Goal: Task Accomplishment & Management: Use online tool/utility

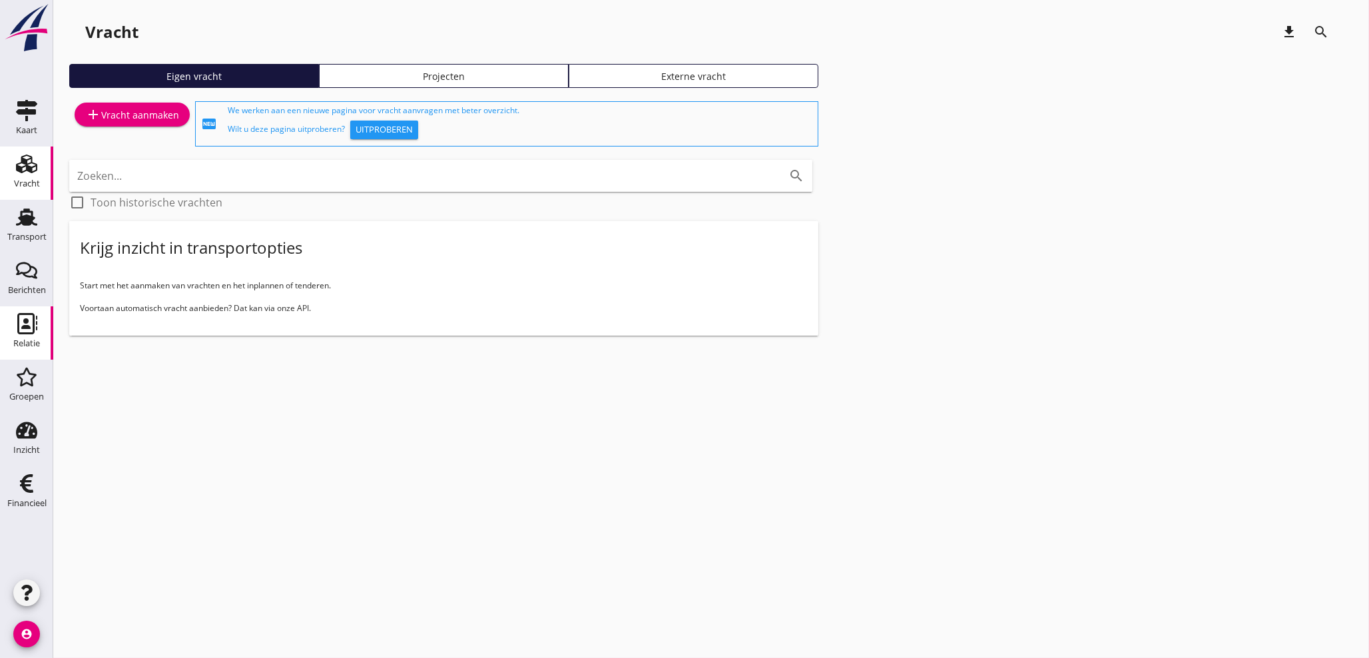
click at [20, 340] on div "Relatie" at bounding box center [26, 343] width 27 height 9
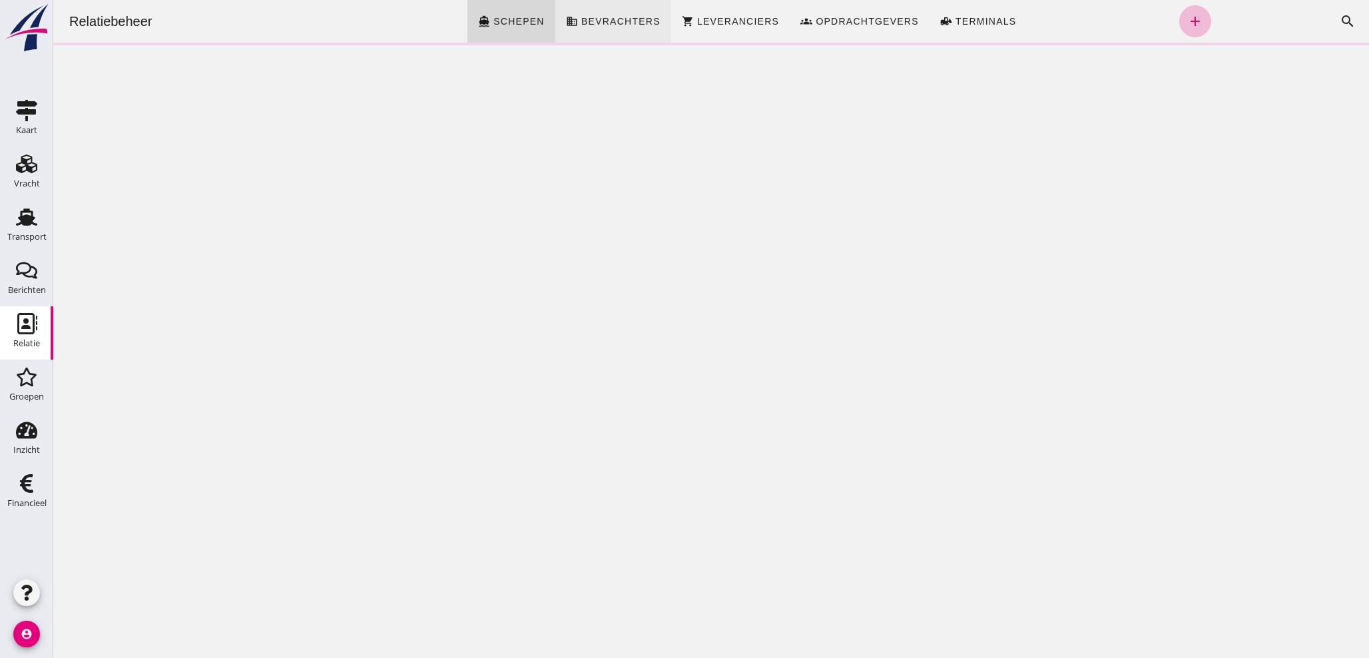
click link "business Bevrachters"
click at [1340, 18] on icon "search" at bounding box center [1348, 21] width 16 height 16
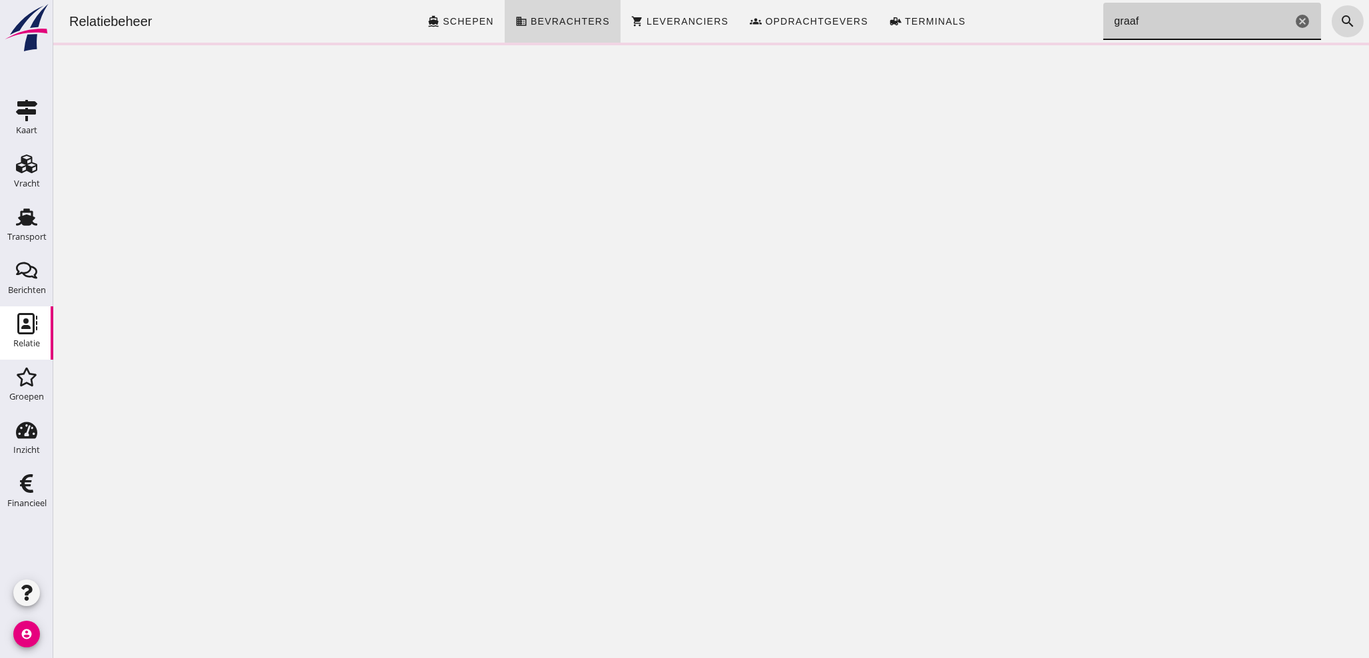
type input "graaf"
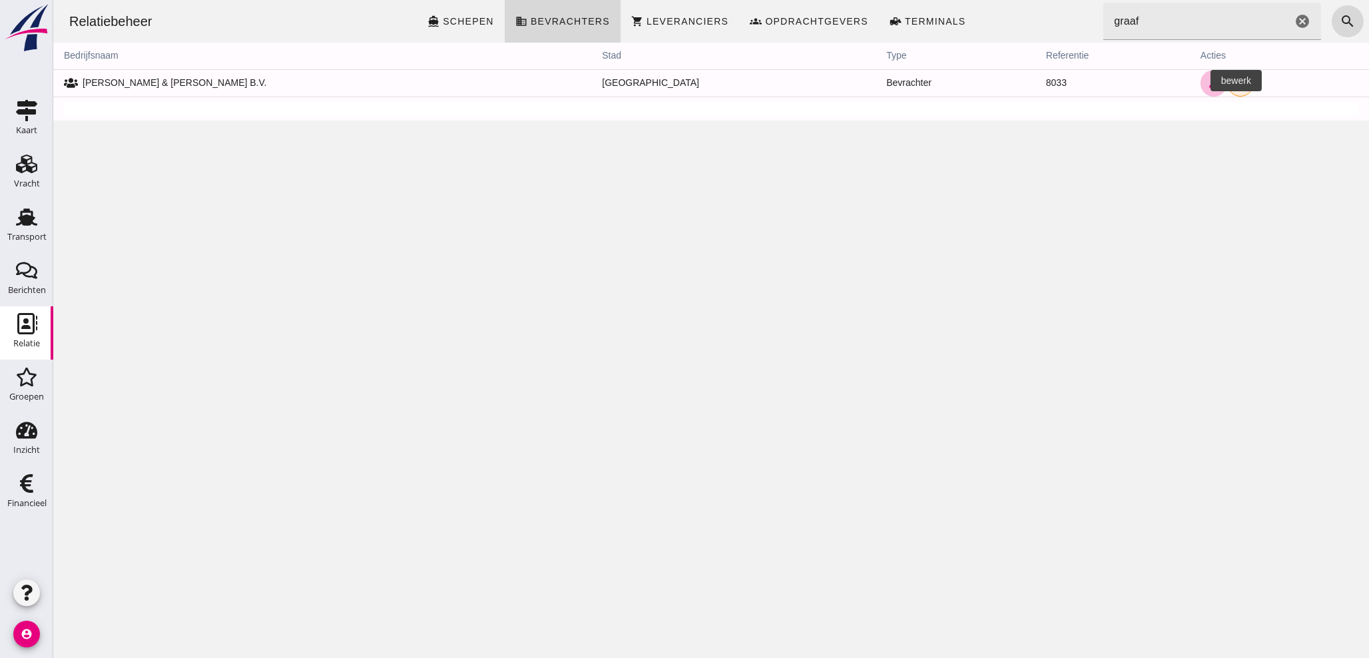
click at [1208, 81] on icon "edit" at bounding box center [1214, 83] width 12 height 12
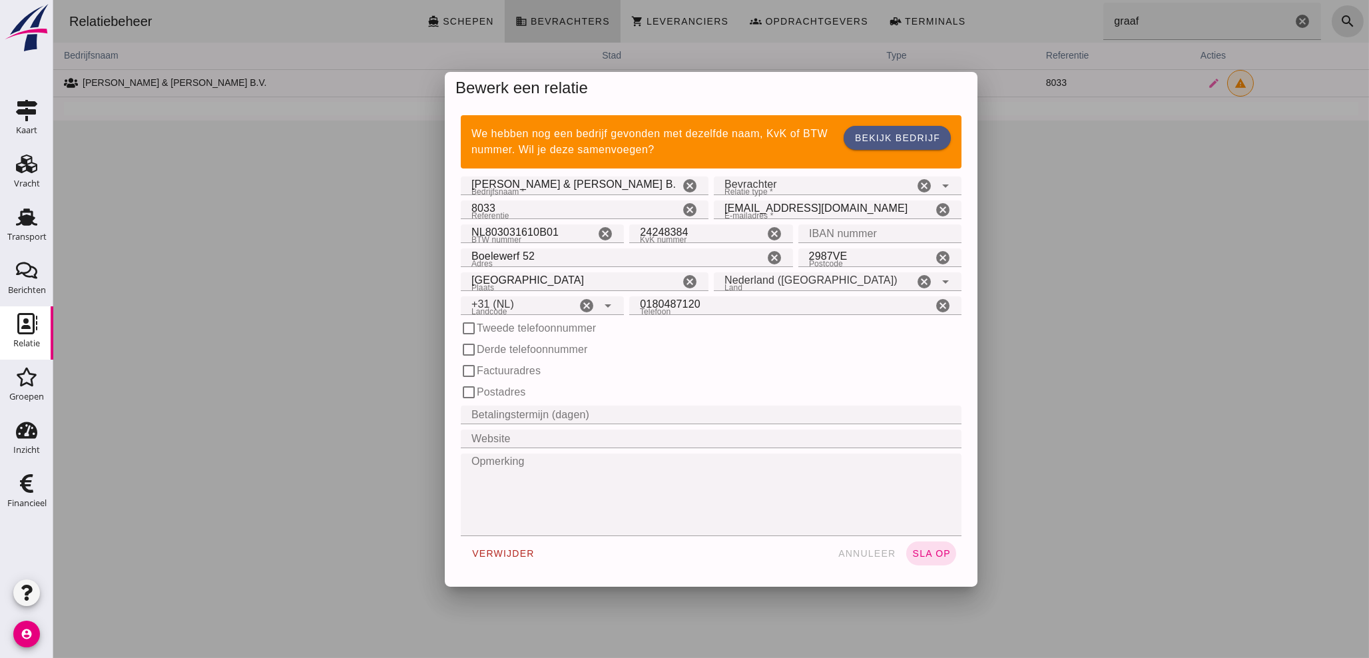
type input "+31 (NL)"
click span "annuleer"
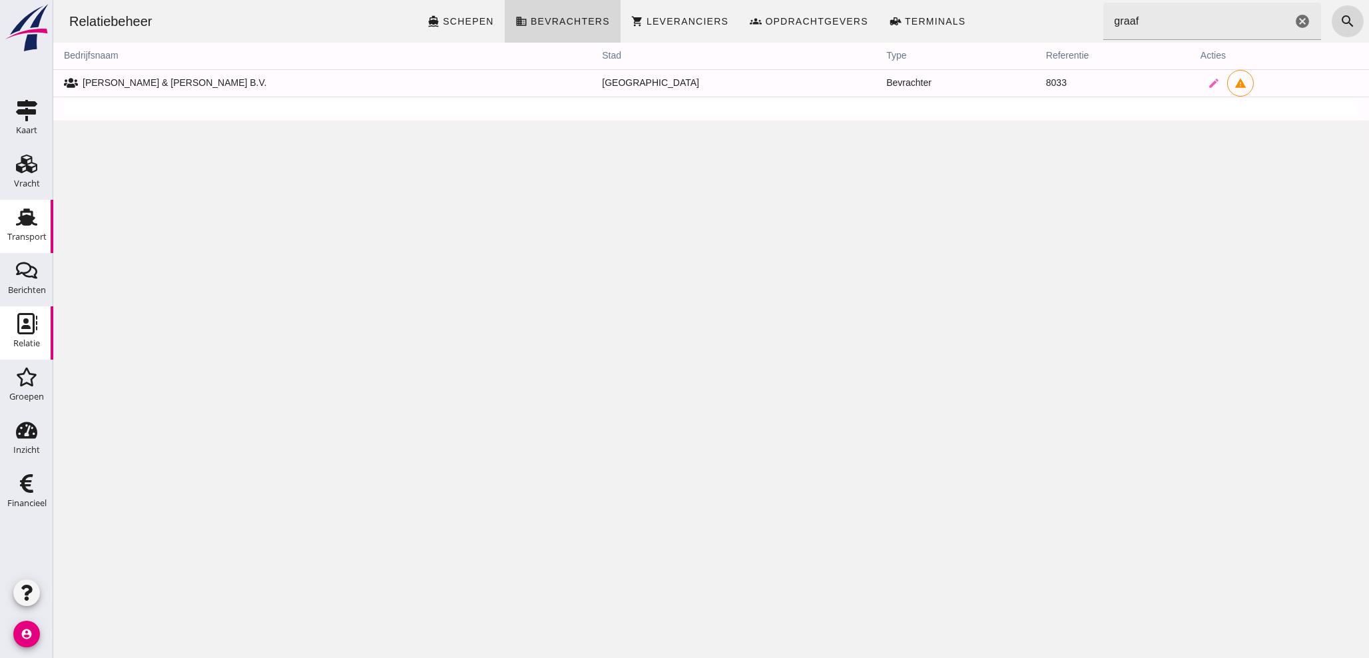
click at [17, 225] on use at bounding box center [26, 216] width 21 height 17
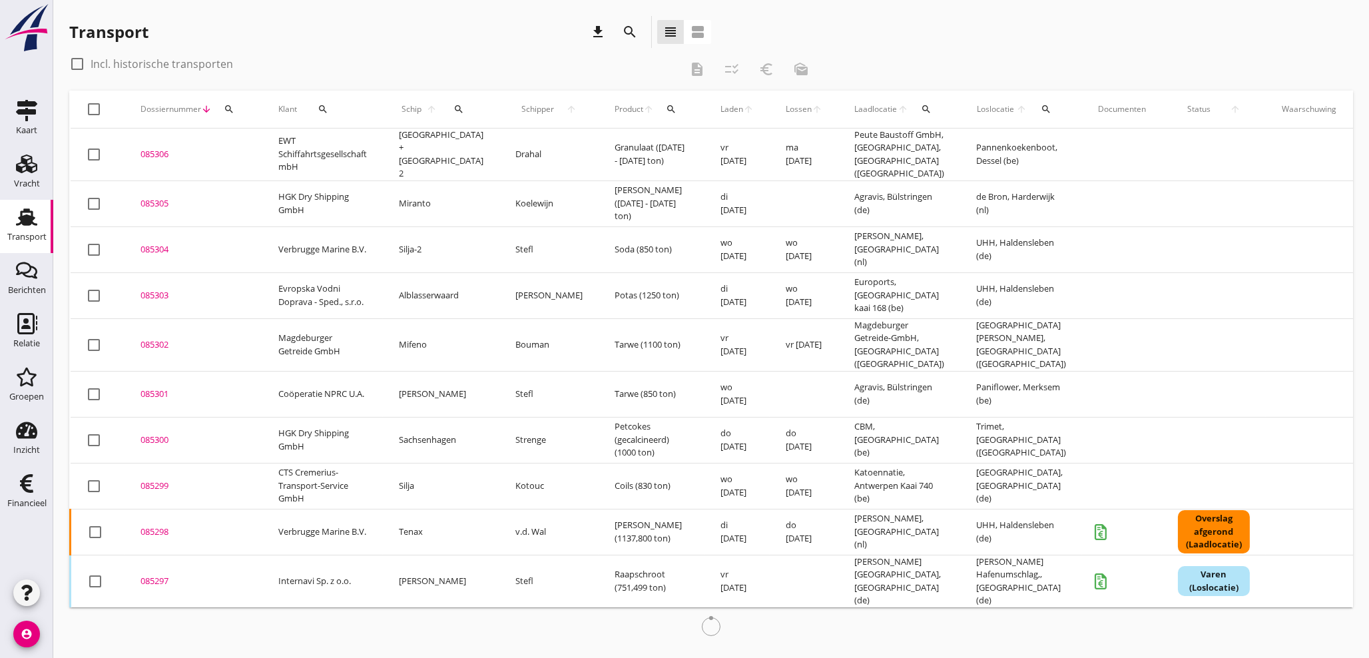
click at [454, 111] on icon "search" at bounding box center [459, 109] width 11 height 11
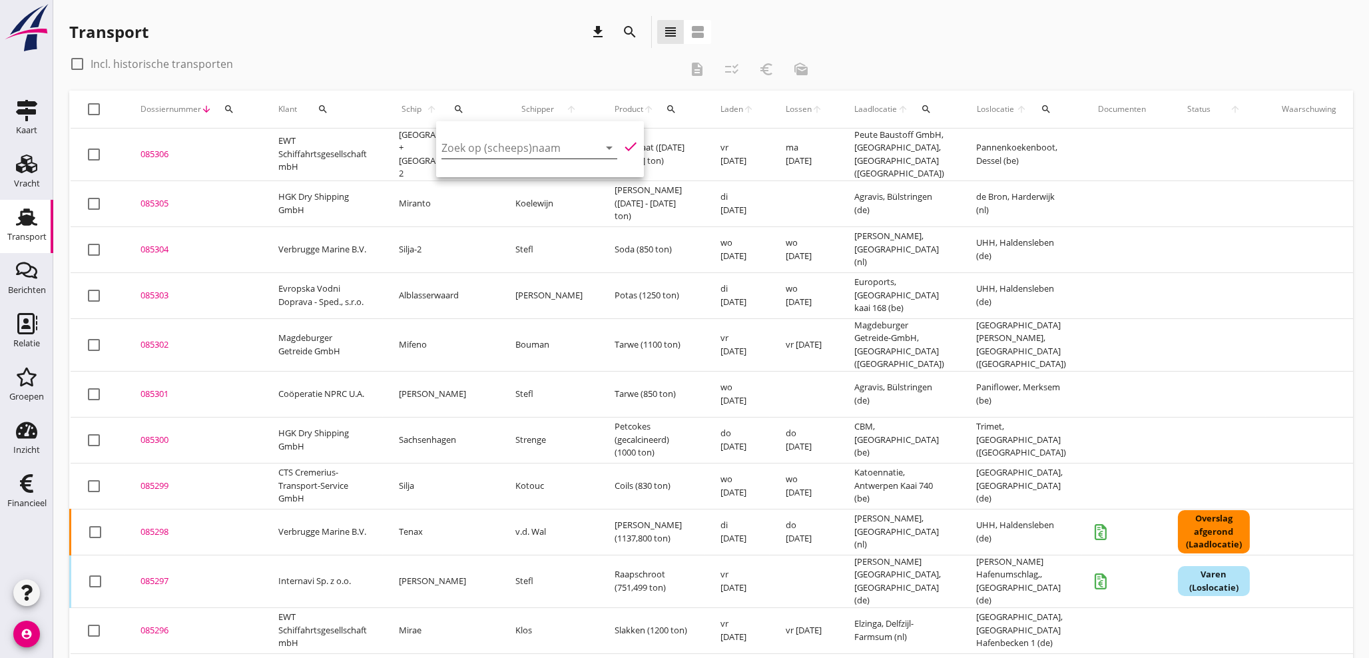
click at [456, 150] on input "Zoek op (scheeps)naam" at bounding box center [511, 147] width 139 height 21
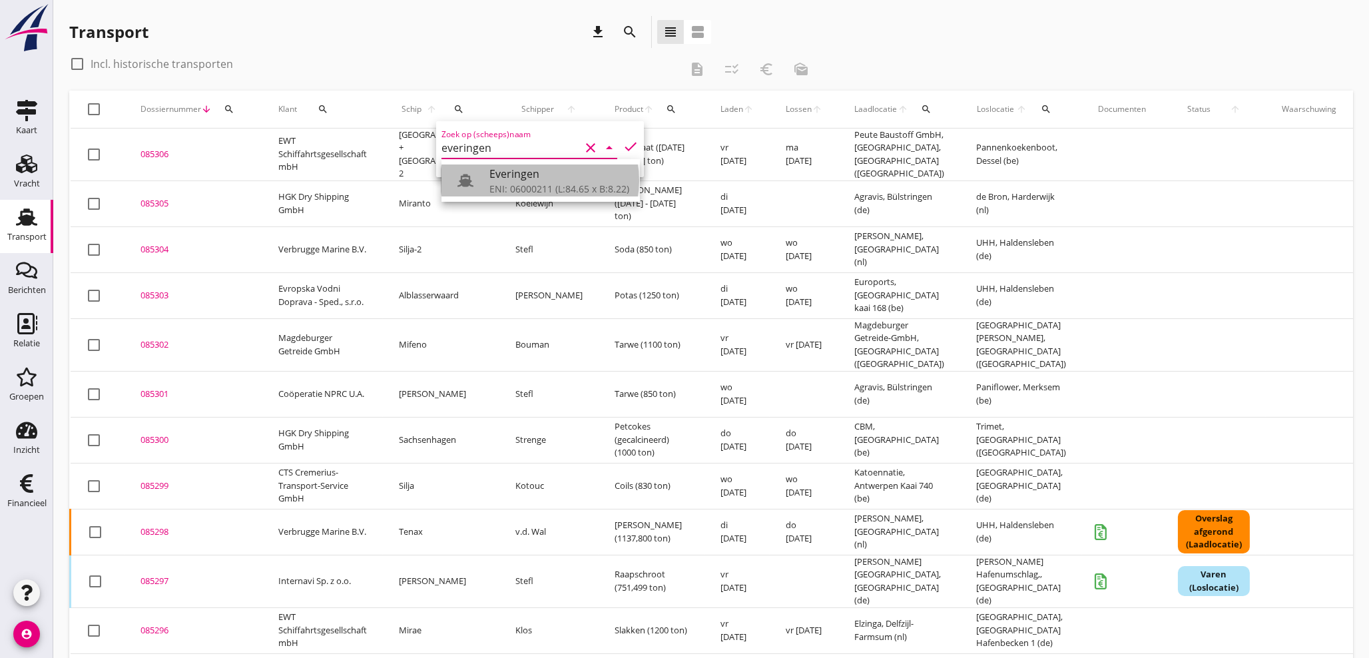
click at [525, 177] on div "Everingen" at bounding box center [559, 174] width 140 height 16
click at [623, 147] on icon "check" at bounding box center [631, 147] width 16 height 16
type input "Everingen"
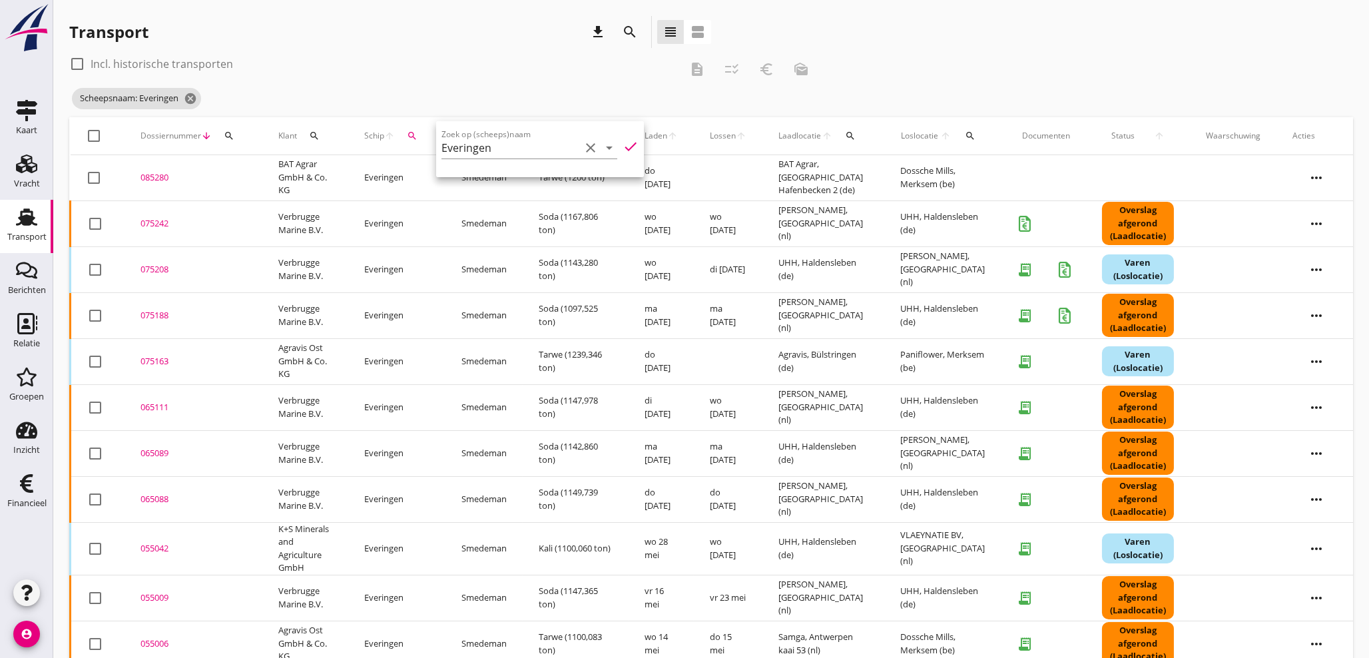
click at [154, 175] on div "085280" at bounding box center [194, 177] width 106 height 13
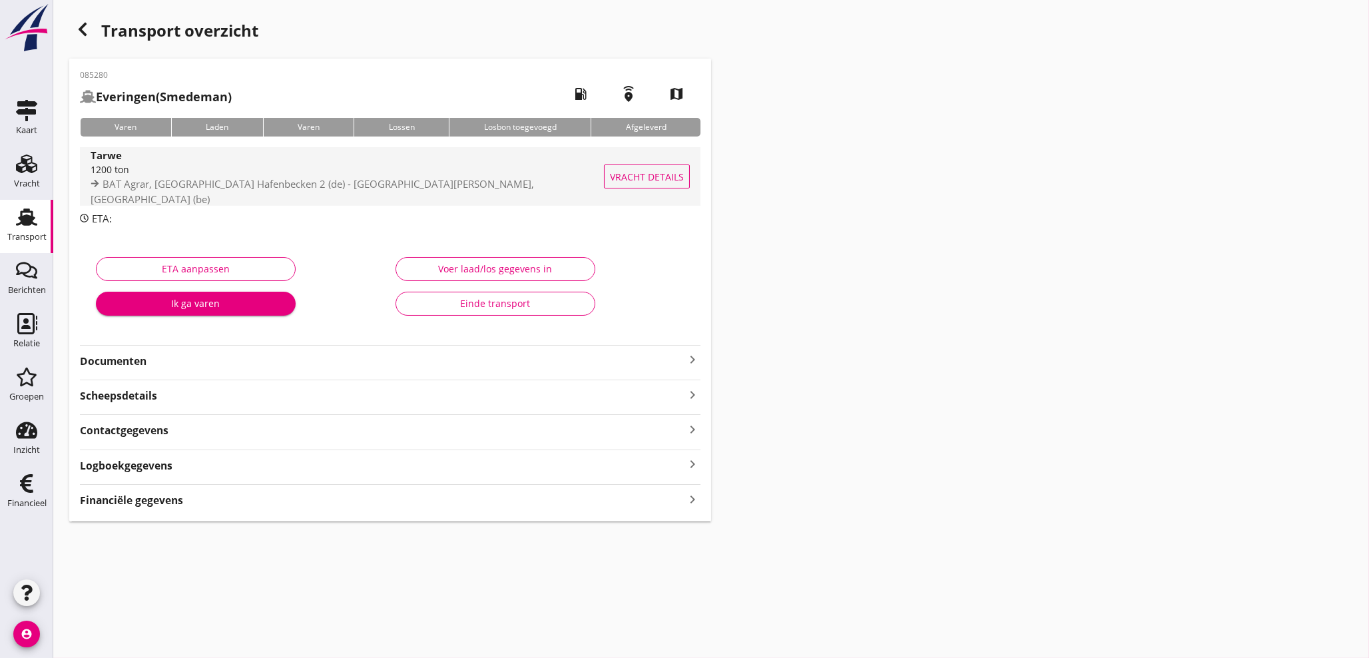
click at [140, 183] on span "BAT Agrar, [GEOGRAPHIC_DATA] Hafenbecken 2 (de) - [GEOGRAPHIC_DATA][PERSON_NAME…" at bounding box center [313, 191] width 444 height 29
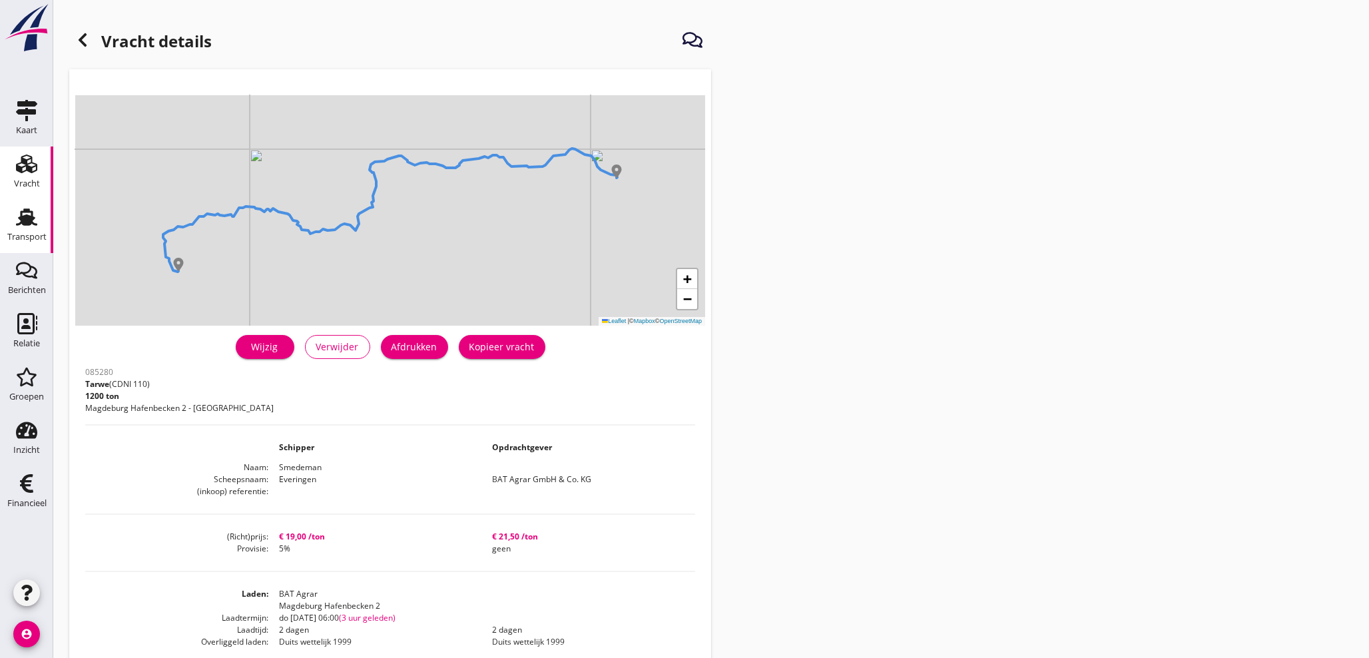
click at [21, 228] on div "Transport" at bounding box center [26, 237] width 39 height 19
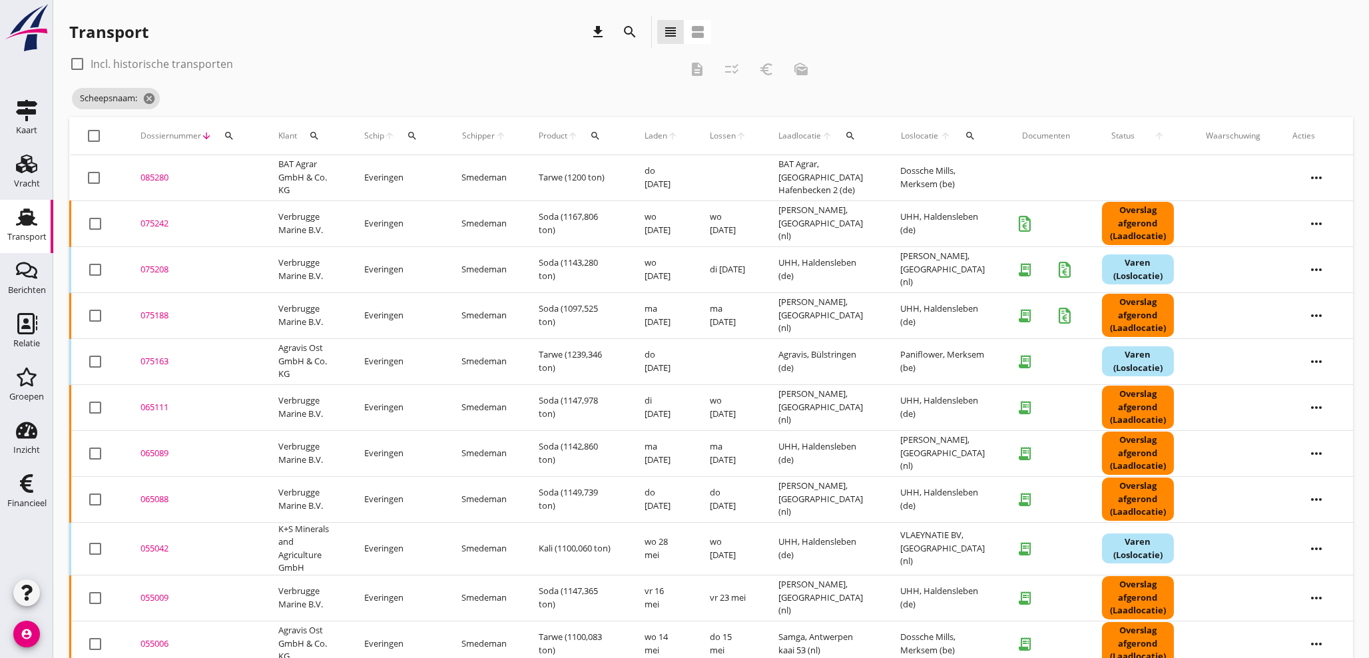
click at [491, 139] on span "Schipper" at bounding box center [478, 136] width 34 height 12
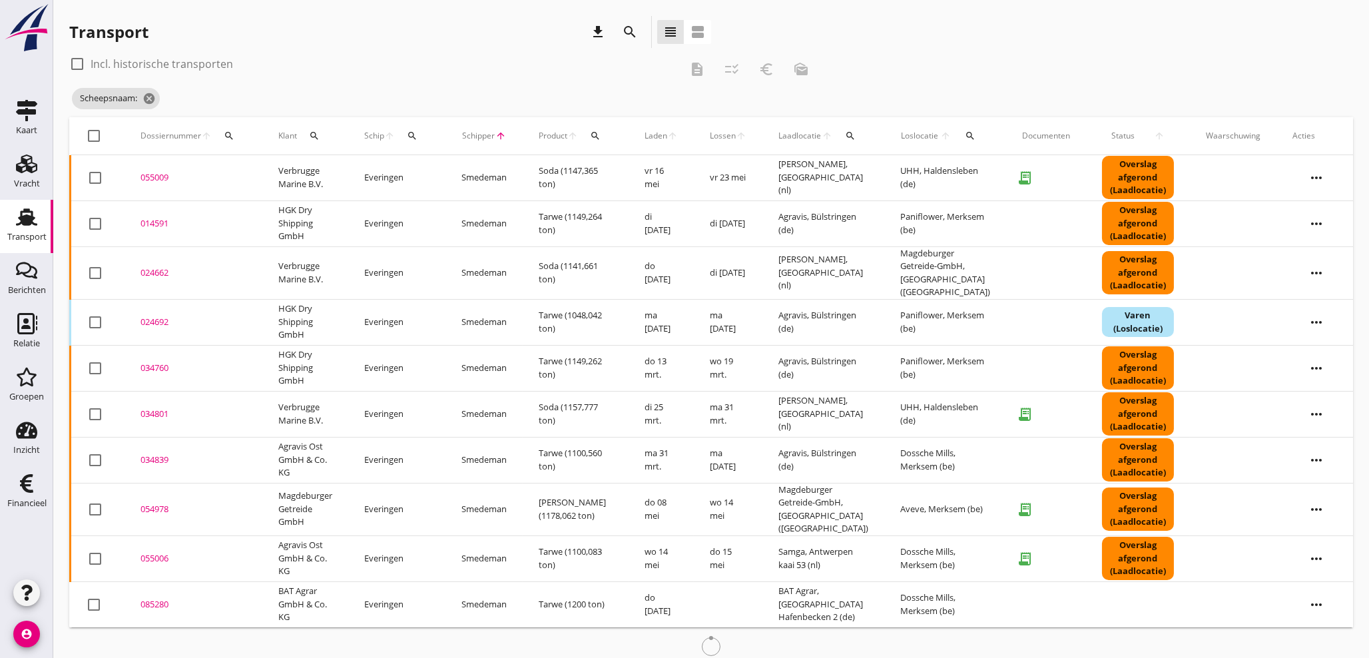
click at [413, 132] on icon "search" at bounding box center [412, 136] width 11 height 11
click at [441, 178] on input "Zoek op (scheeps)naam" at bounding box center [475, 174] width 139 height 21
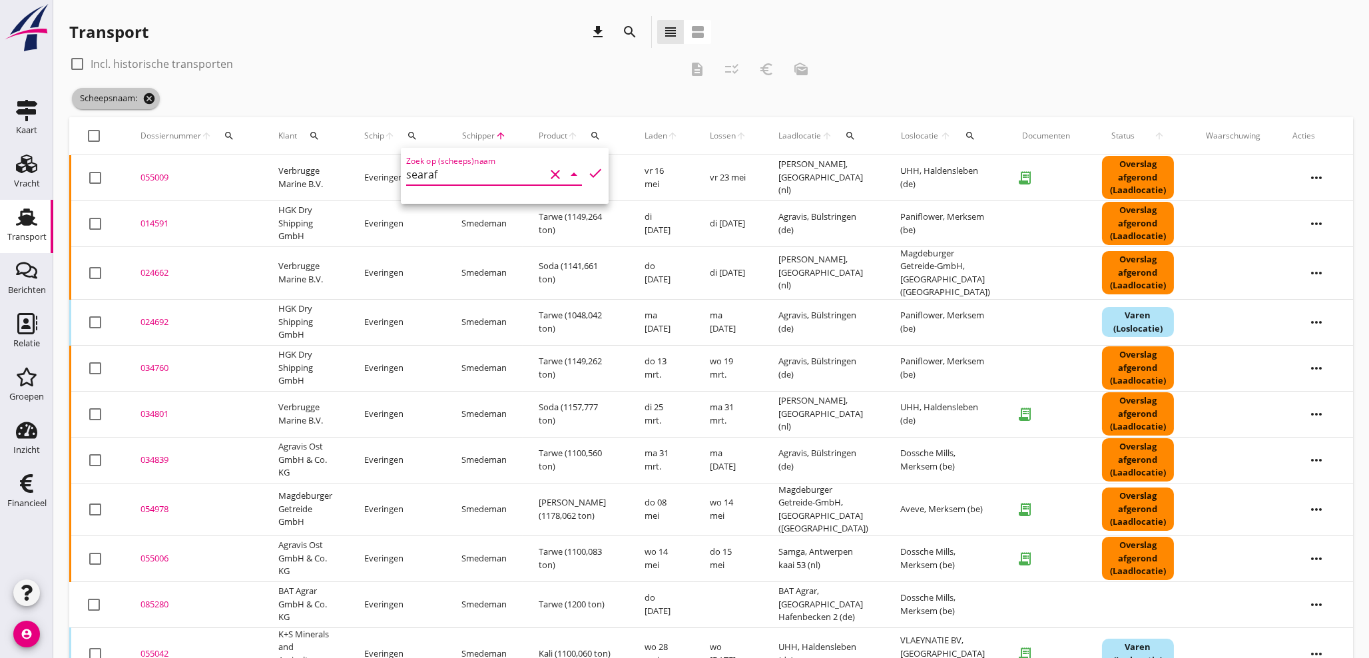
click at [145, 97] on icon "cancel" at bounding box center [149, 98] width 13 height 13
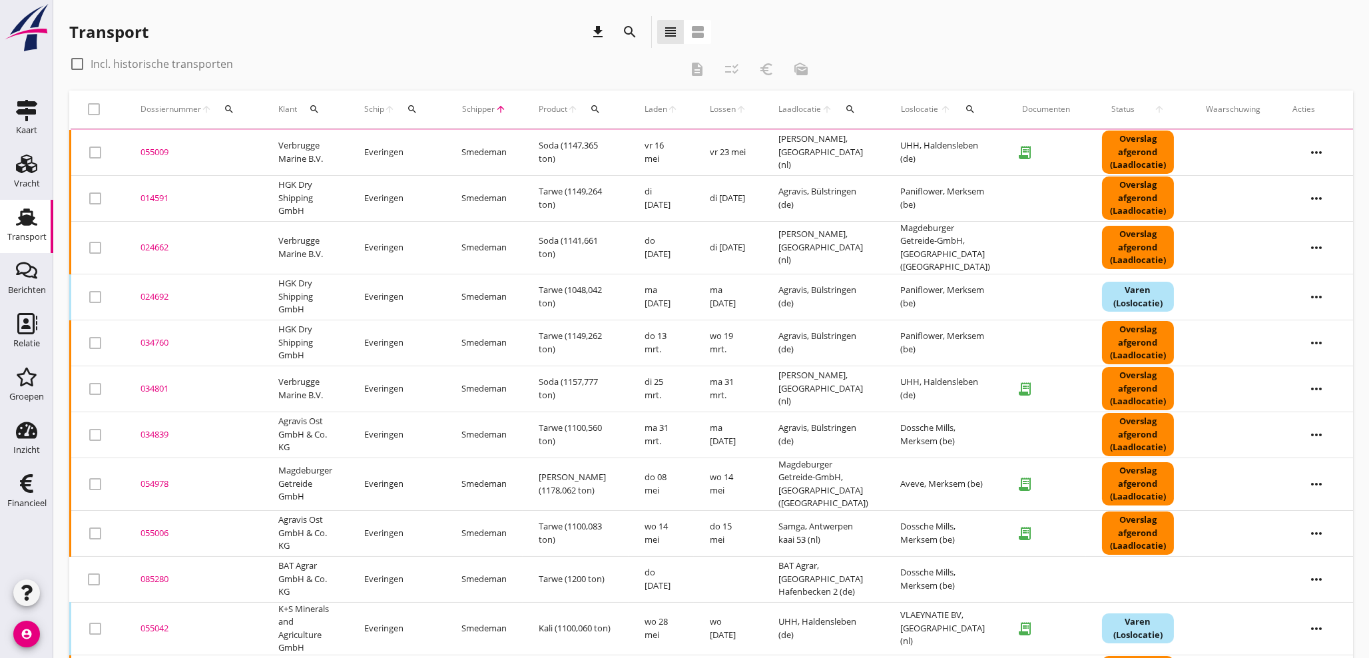
click at [408, 109] on icon "search" at bounding box center [412, 109] width 11 height 11
click at [453, 147] on input "searaf" at bounding box center [476, 147] width 139 height 21
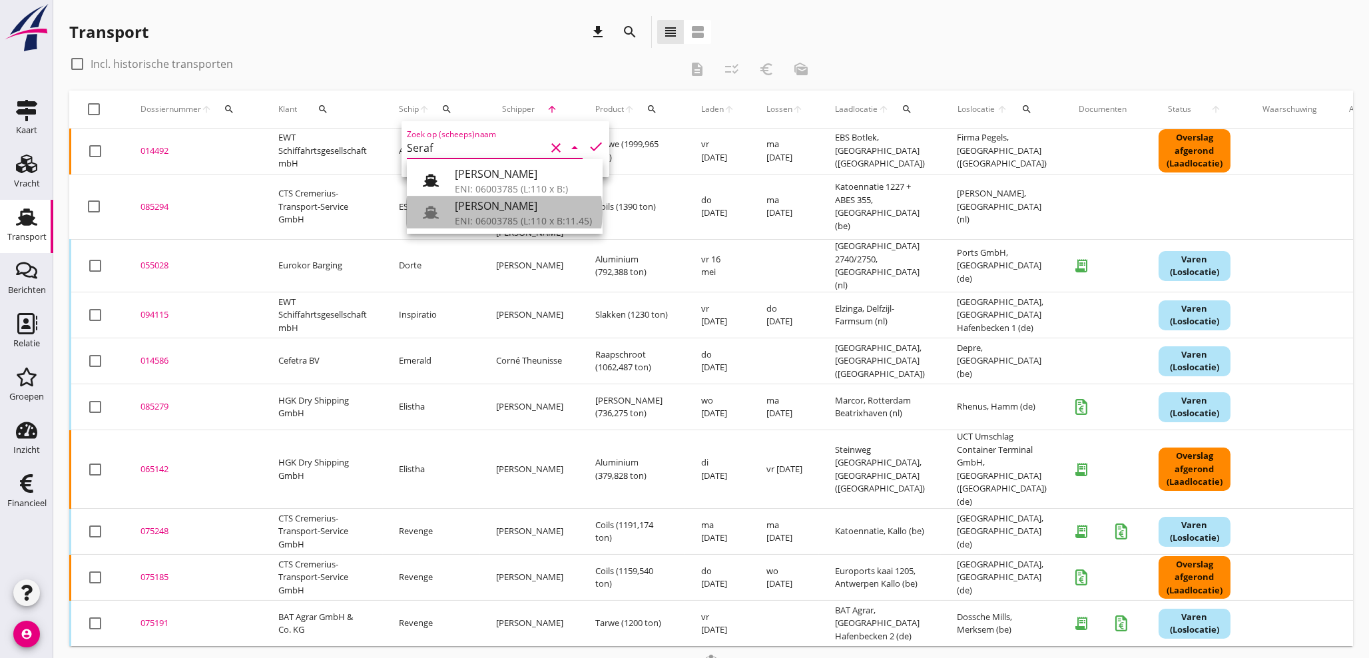
drag, startPoint x: 477, startPoint y: 219, endPoint x: 595, endPoint y: 137, distance: 143.0
click at [481, 218] on div "ENI: 06003785 (L:110 x B:11.45)" at bounding box center [523, 221] width 137 height 14
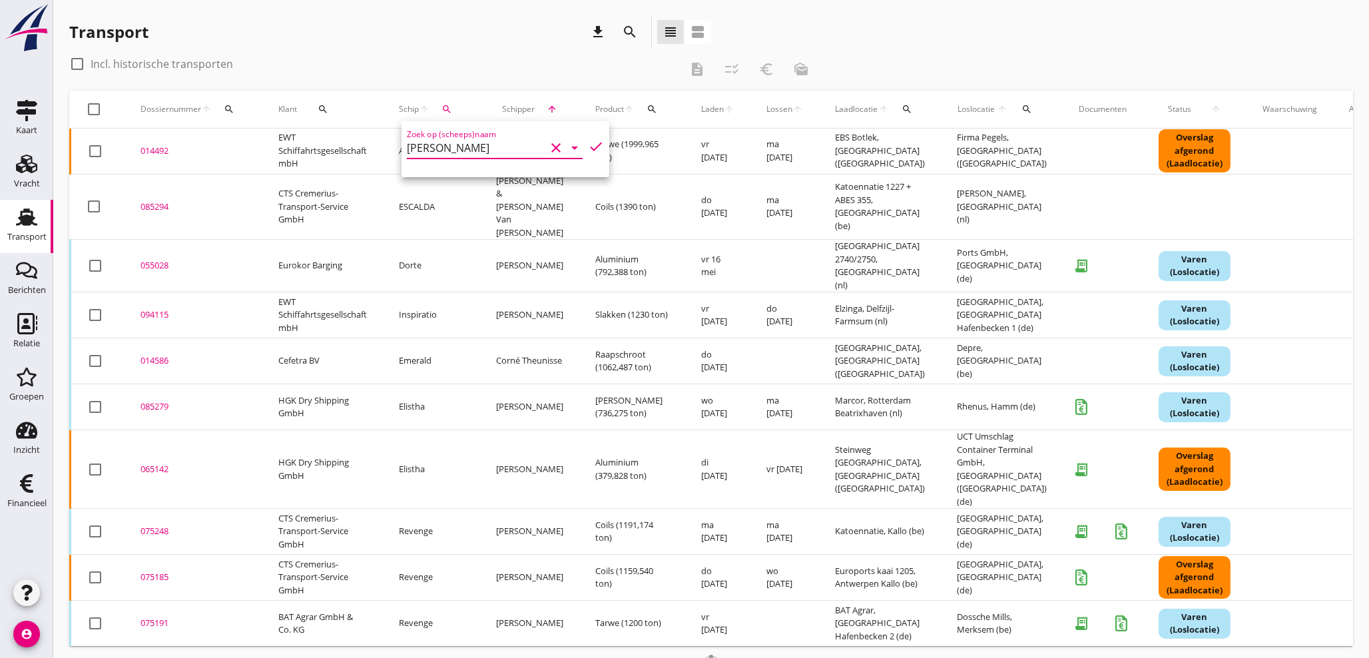
click at [588, 148] on icon "check" at bounding box center [596, 147] width 16 height 16
type input "[PERSON_NAME]"
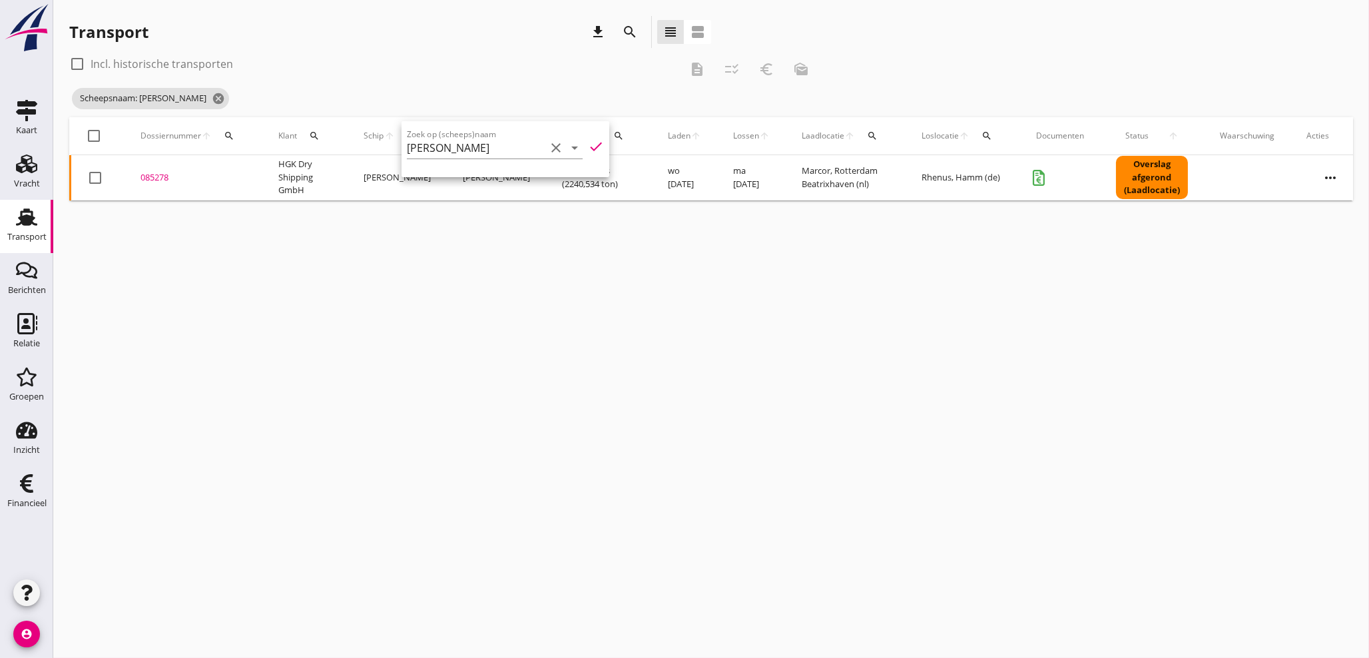
click at [158, 174] on div "085278" at bounding box center [194, 177] width 106 height 13
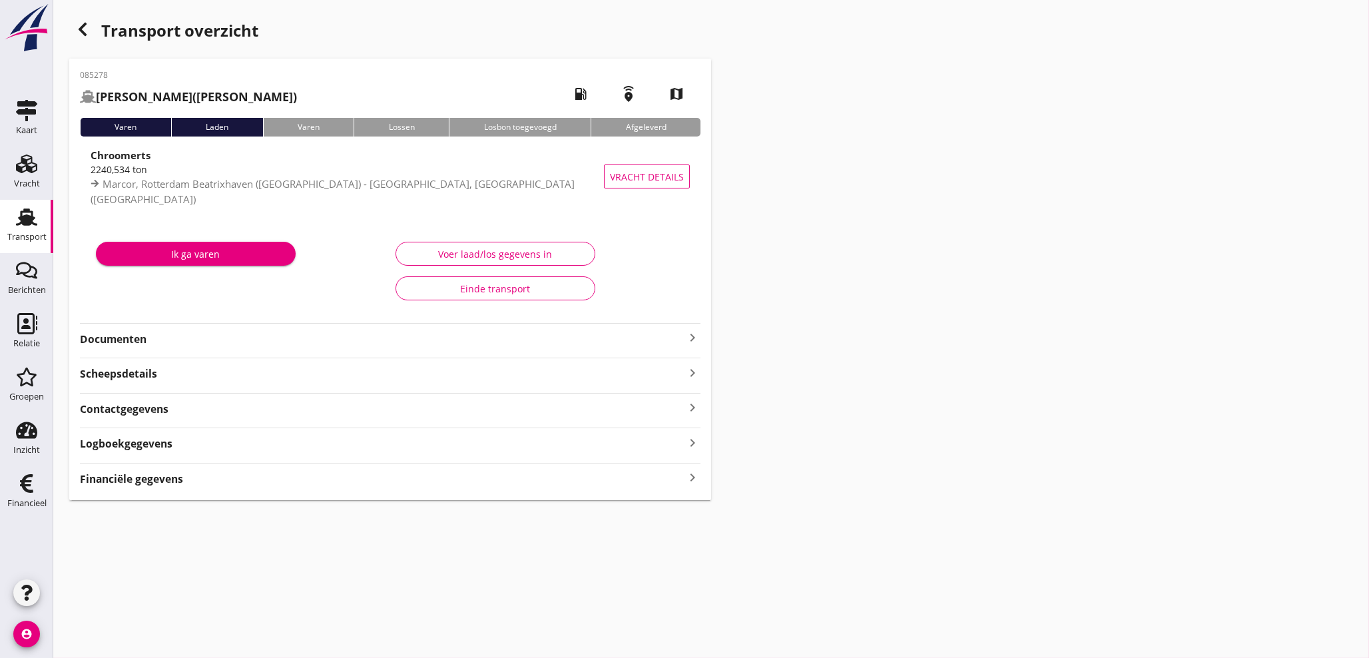
click at [236, 483] on div "Financiële gegevens keyboard_arrow_right" at bounding box center [390, 478] width 621 height 18
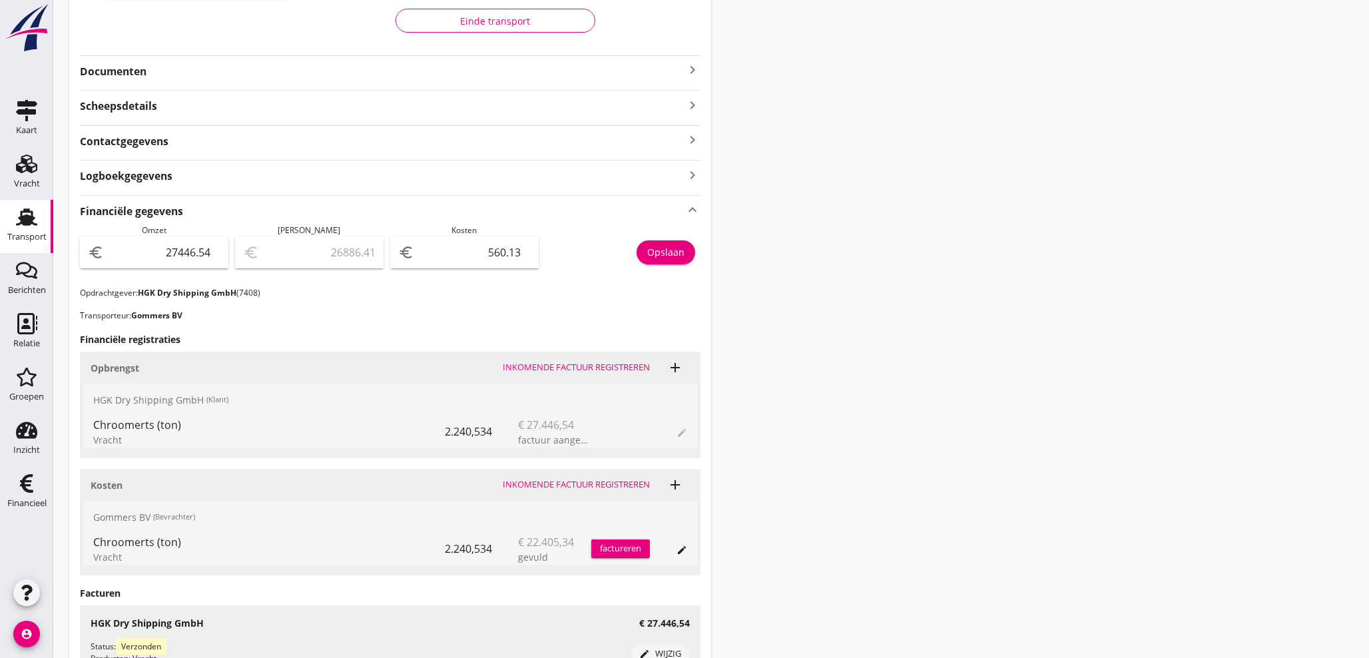
scroll to position [271, 0]
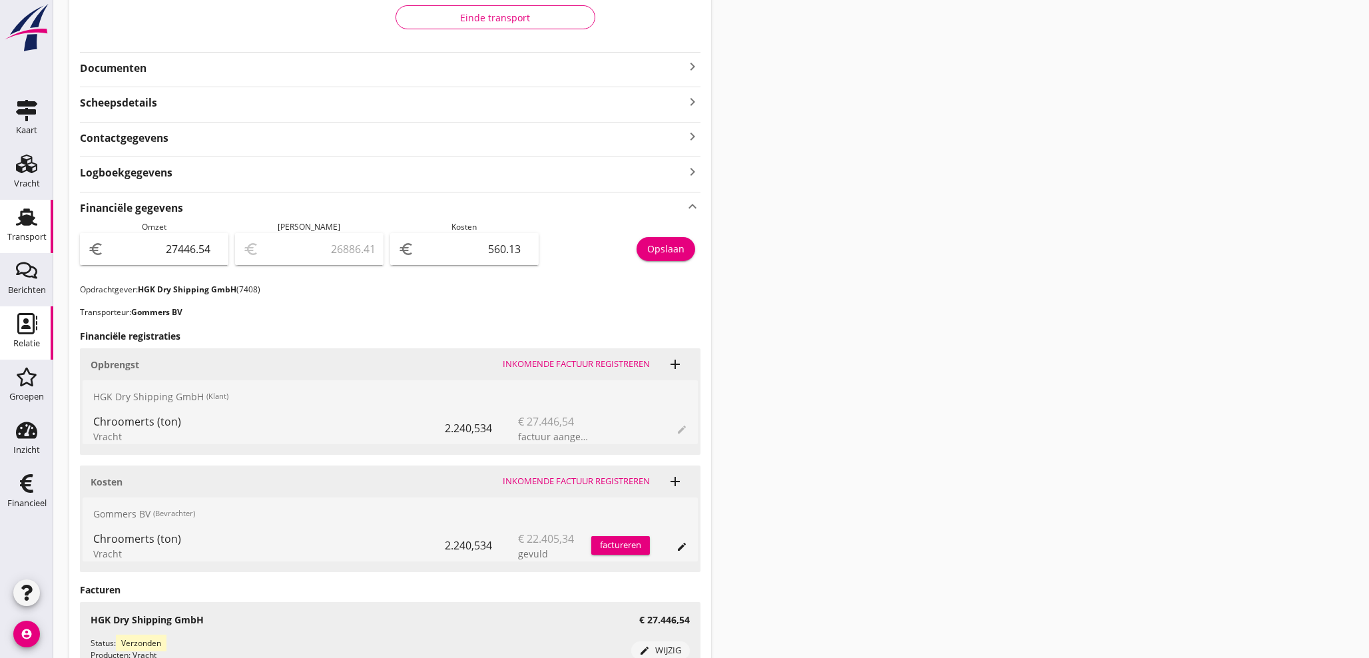
click at [22, 331] on icon "Relatie" at bounding box center [26, 323] width 21 height 21
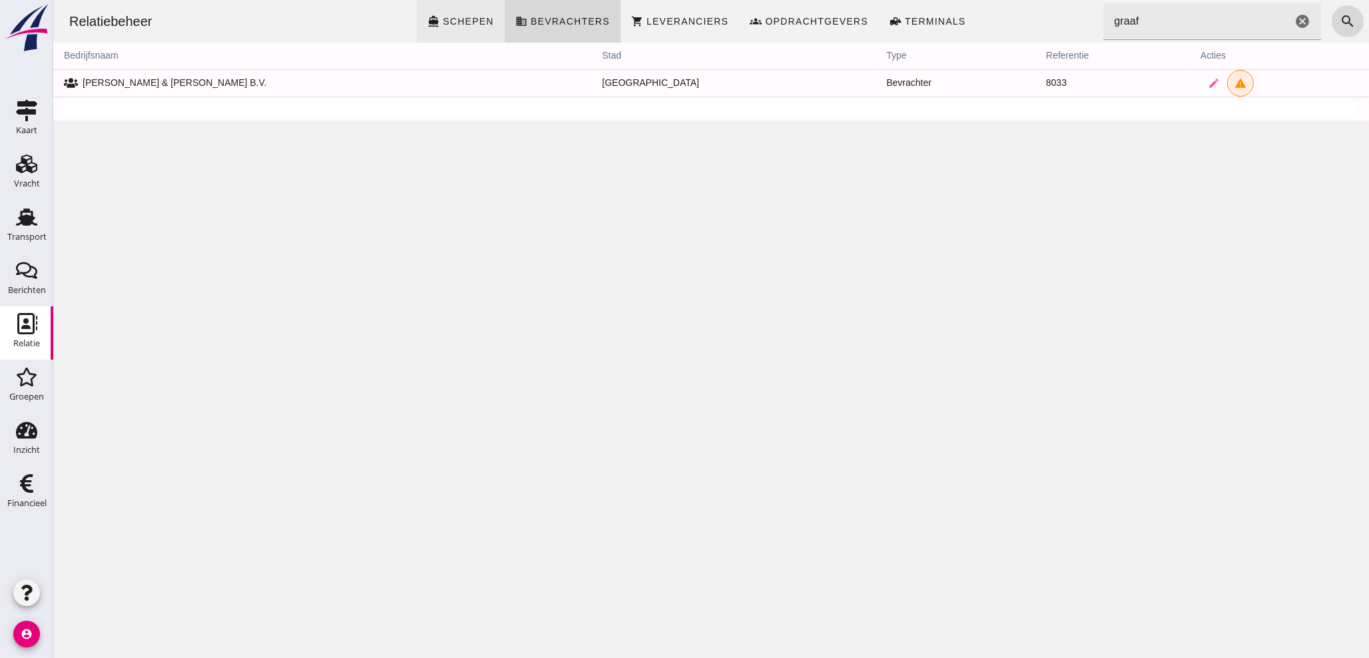
click span "Schepen"
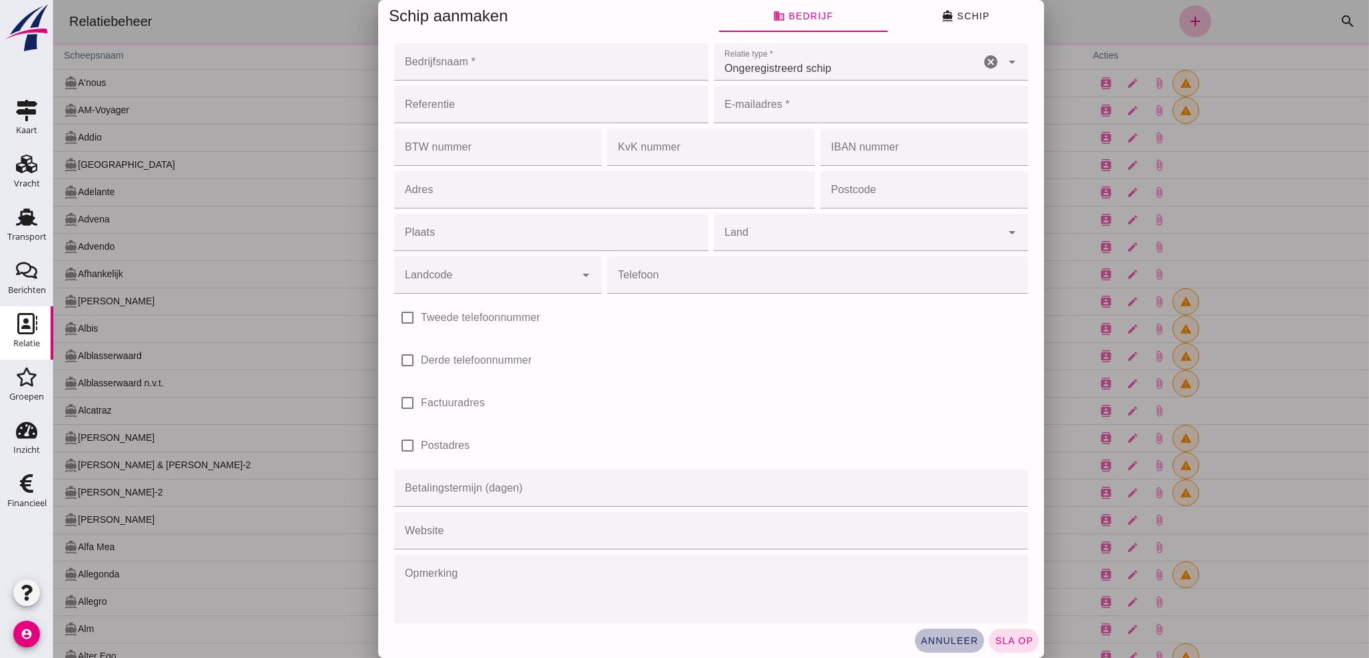
click span "annuleer"
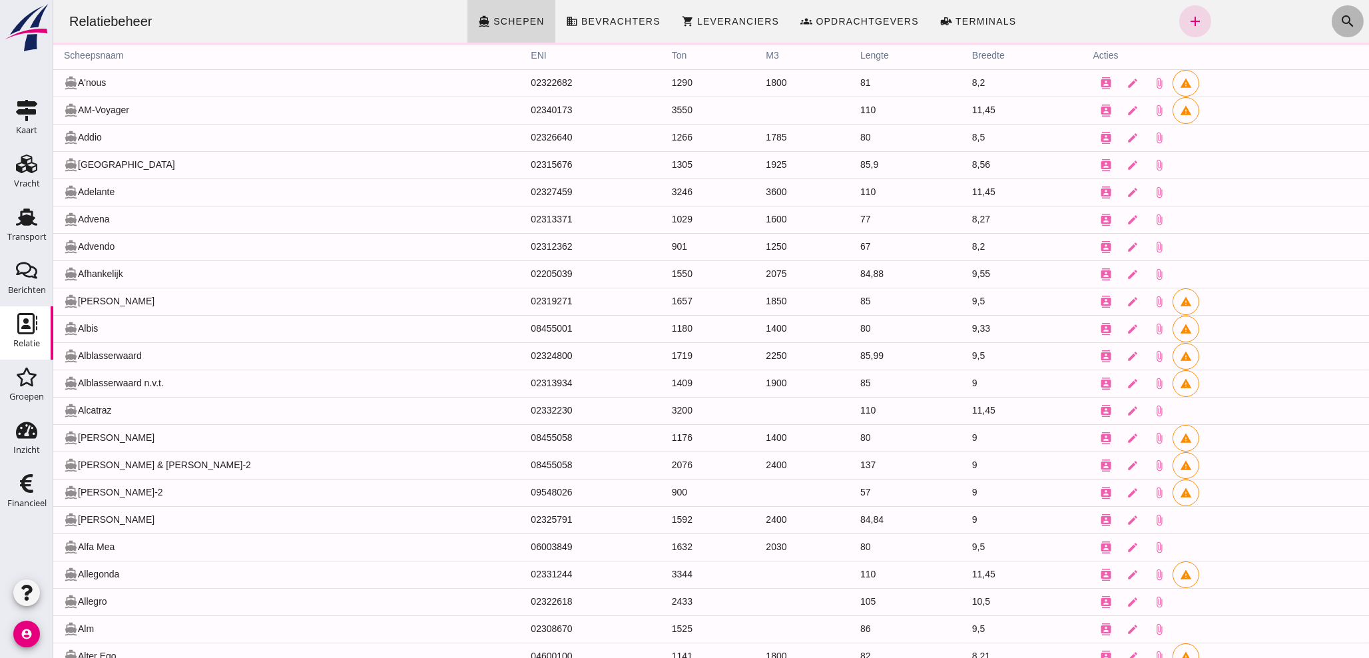
click at [1340, 21] on icon "search" at bounding box center [1348, 21] width 16 height 16
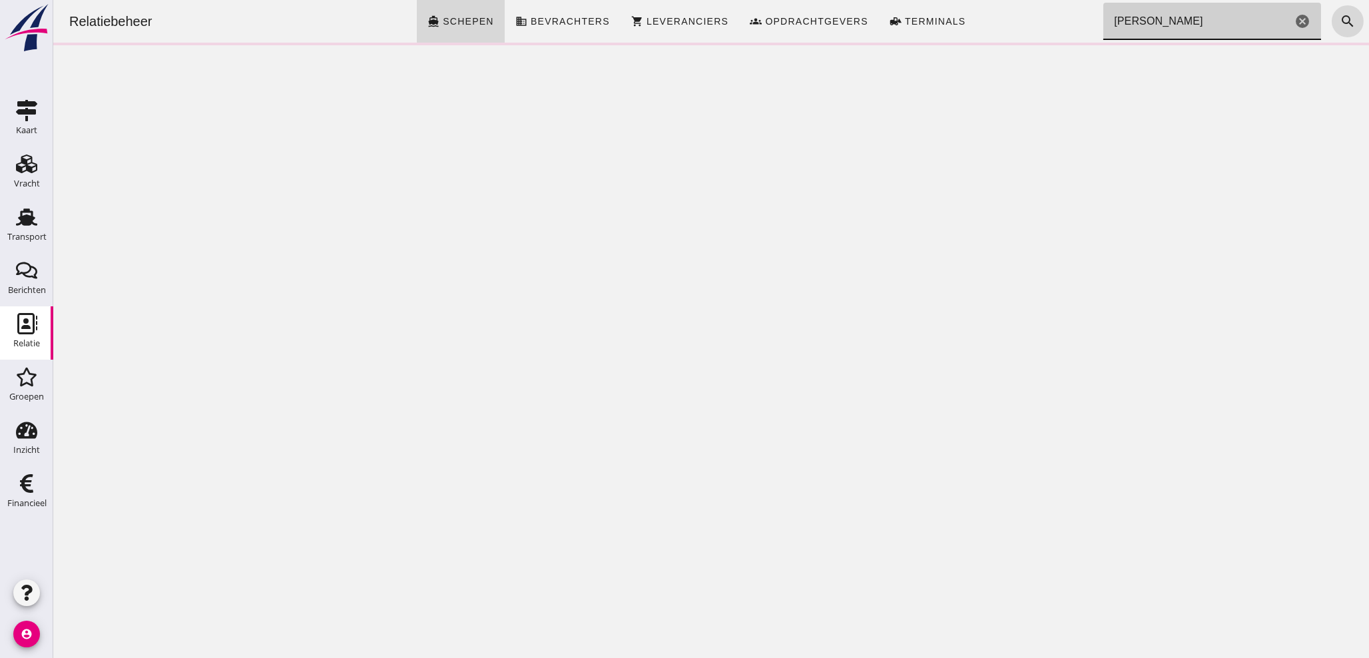
click input "[PERSON_NAME]"
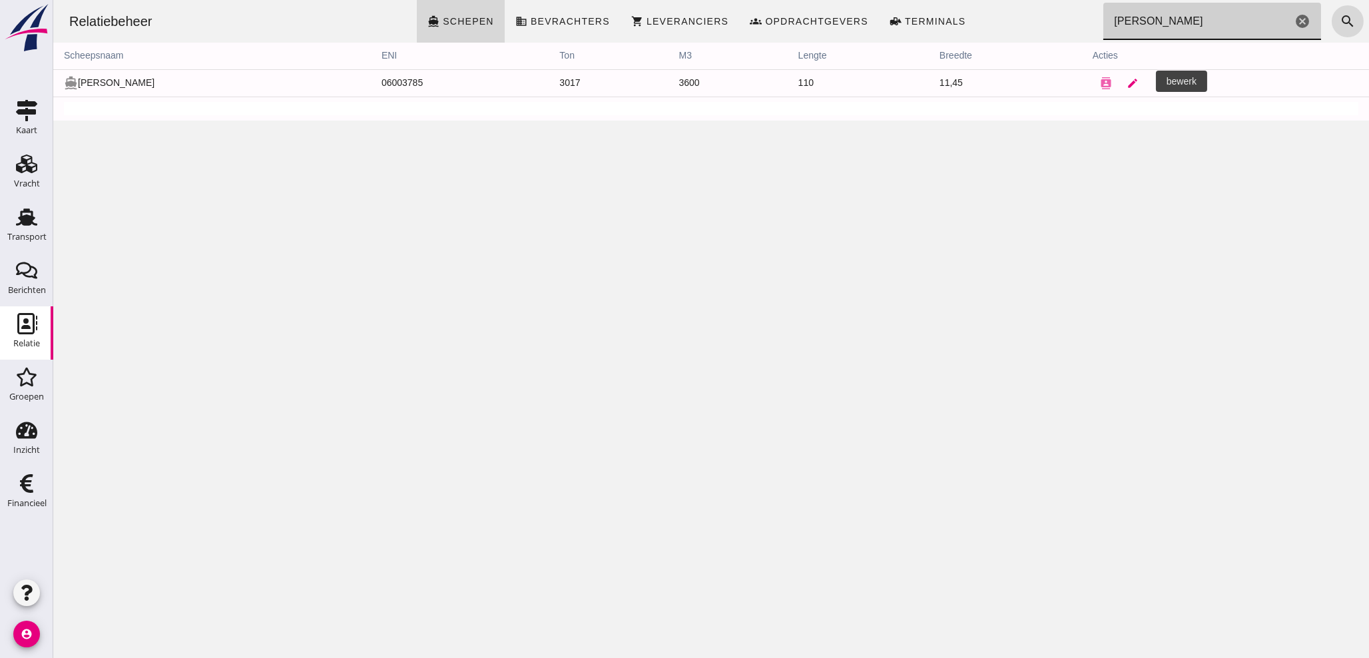
type input "[PERSON_NAME]"
click at [1130, 87] on icon "edit" at bounding box center [1133, 83] width 12 height 12
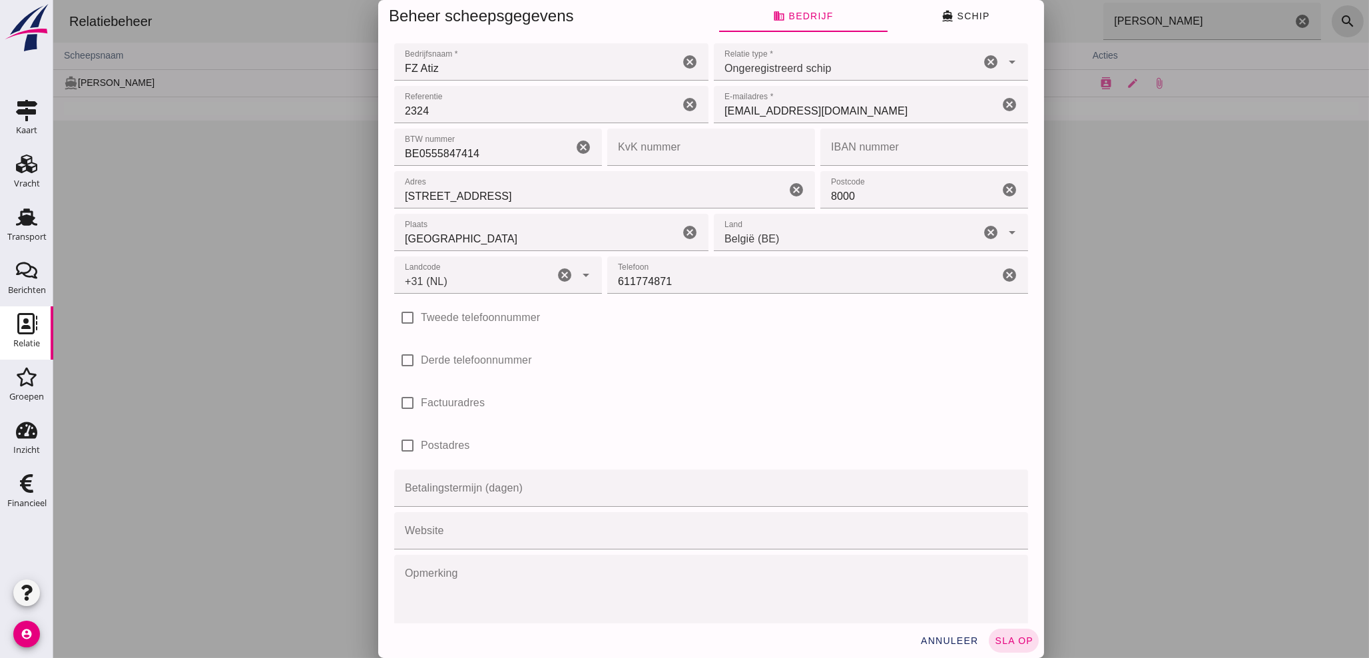
click input "[STREET_ADDRESS]"
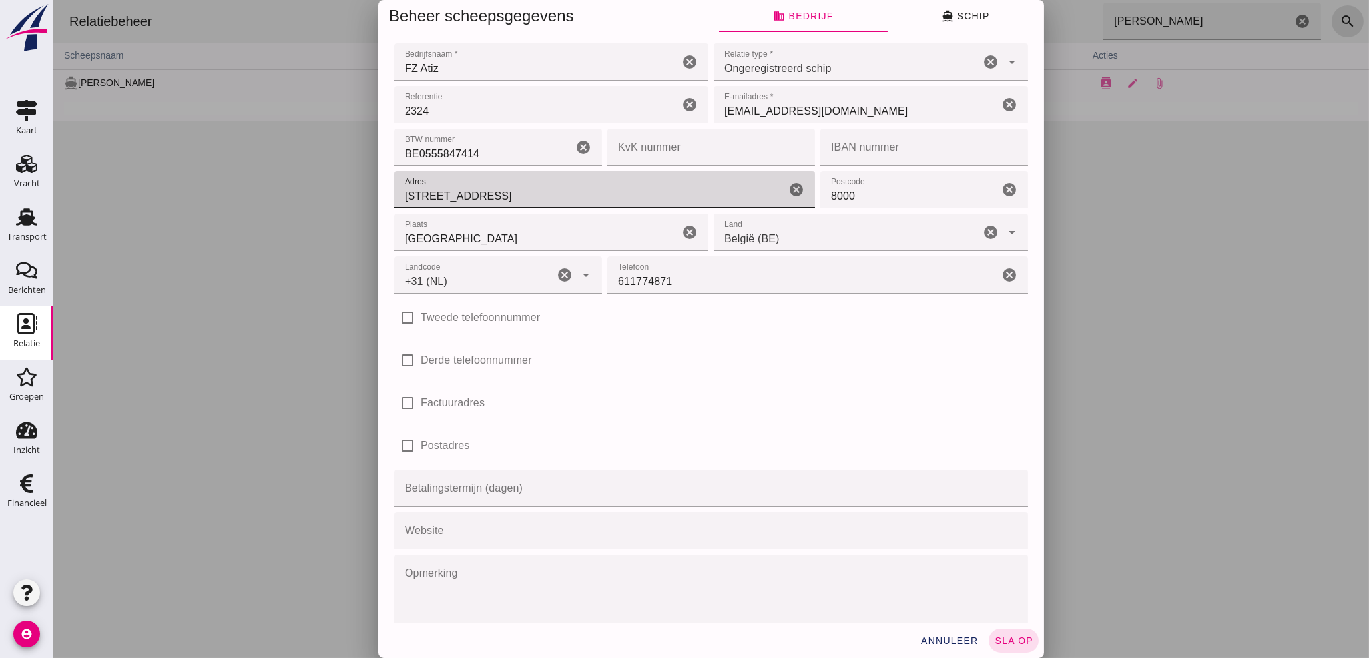
type input "[STREET_ADDRESS]"
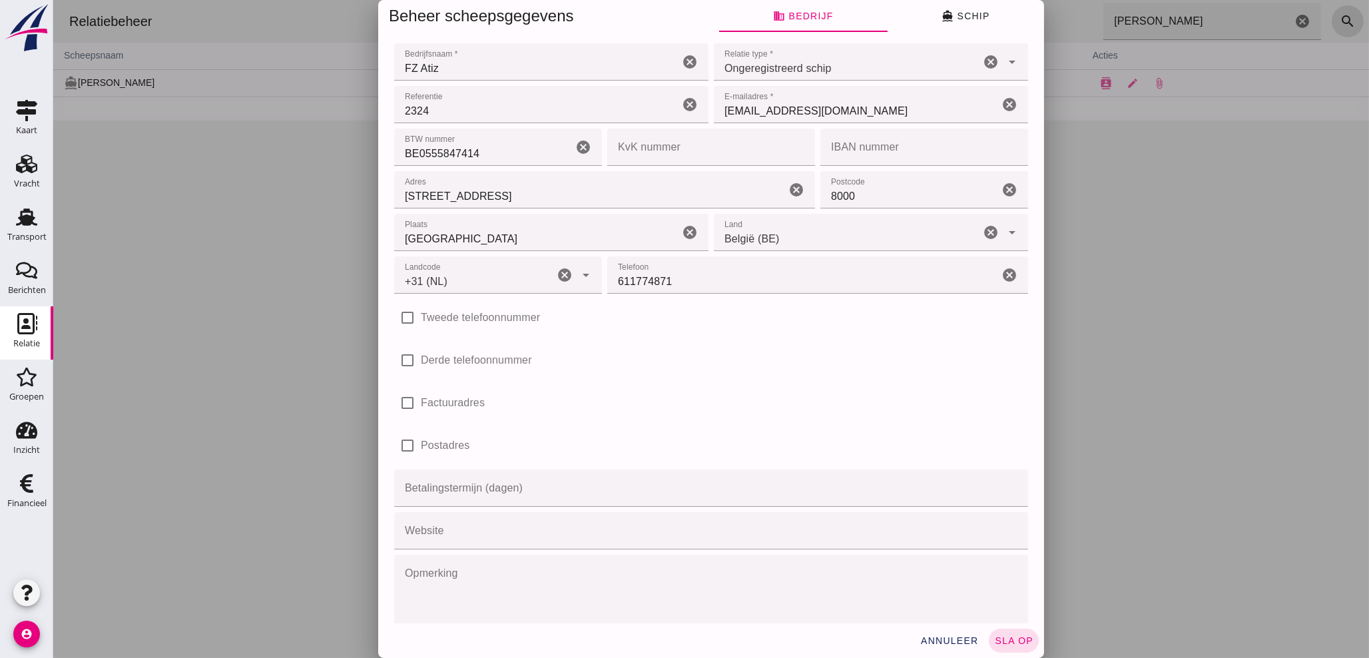
click div "check_box_outline_blank Factuuradres"
click input "FZ Atiz"
click span "annuleer"
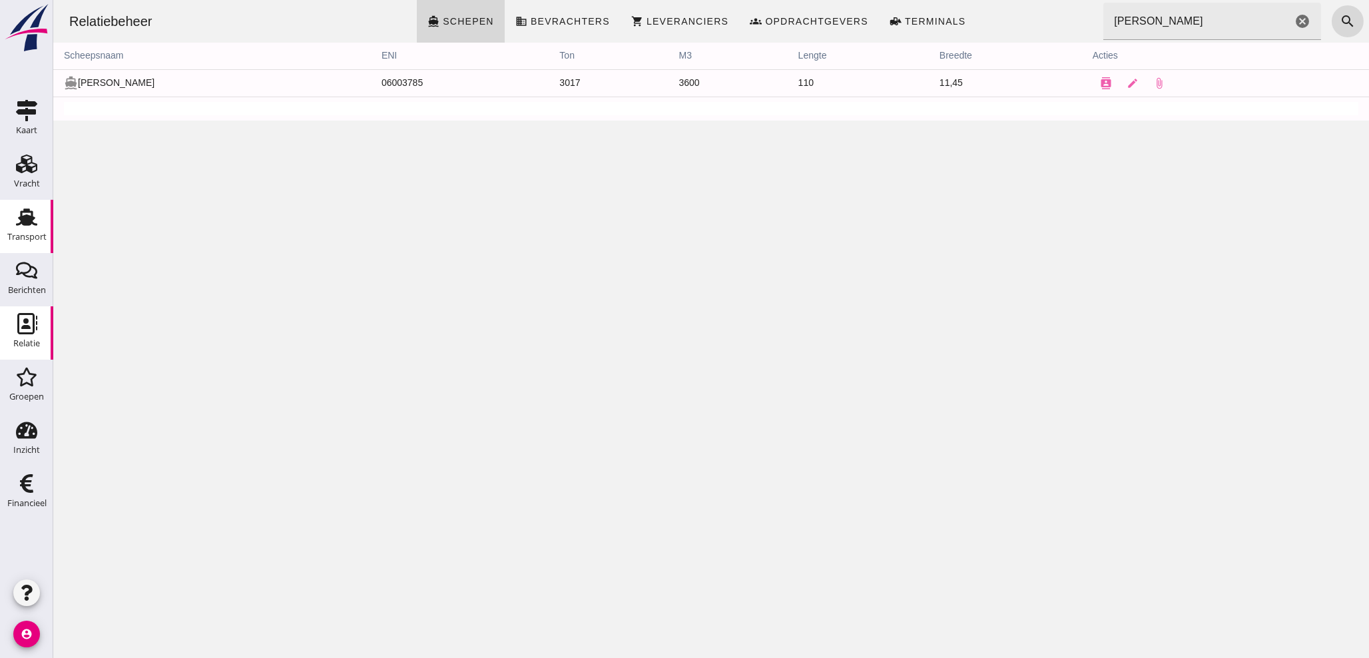
click at [33, 226] on icon "Transport" at bounding box center [26, 216] width 21 height 21
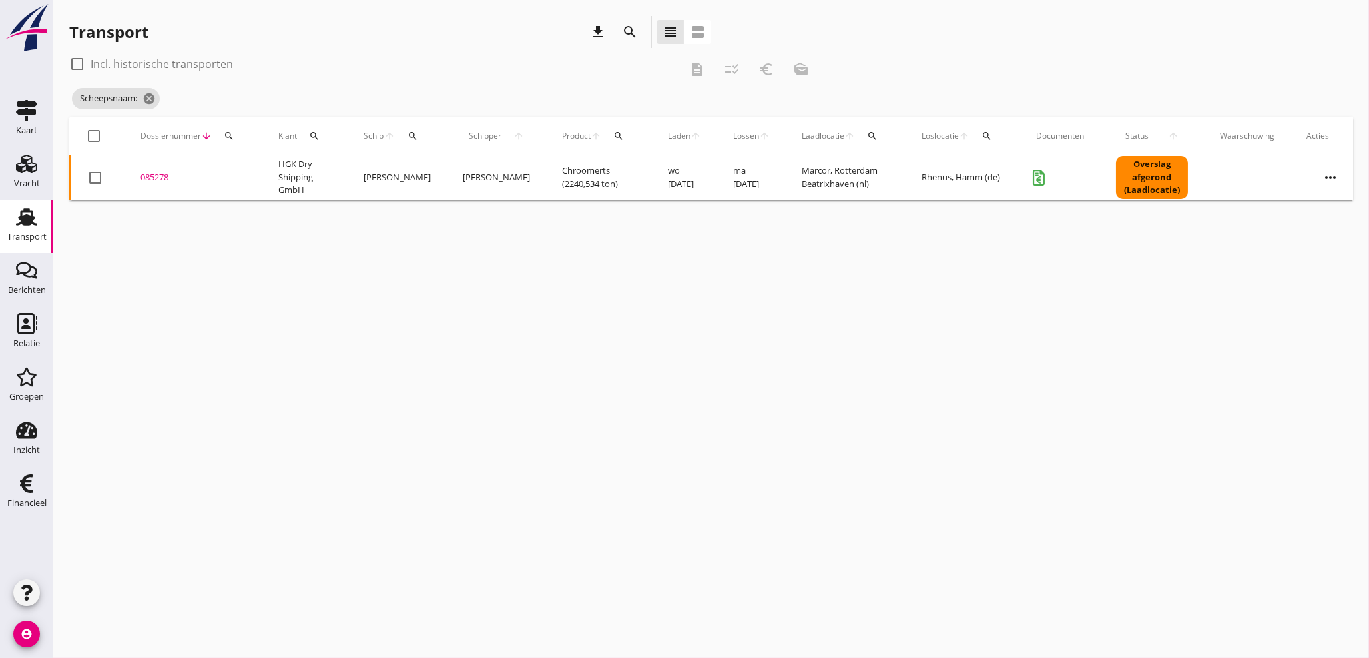
click at [147, 178] on div "085278" at bounding box center [194, 177] width 106 height 13
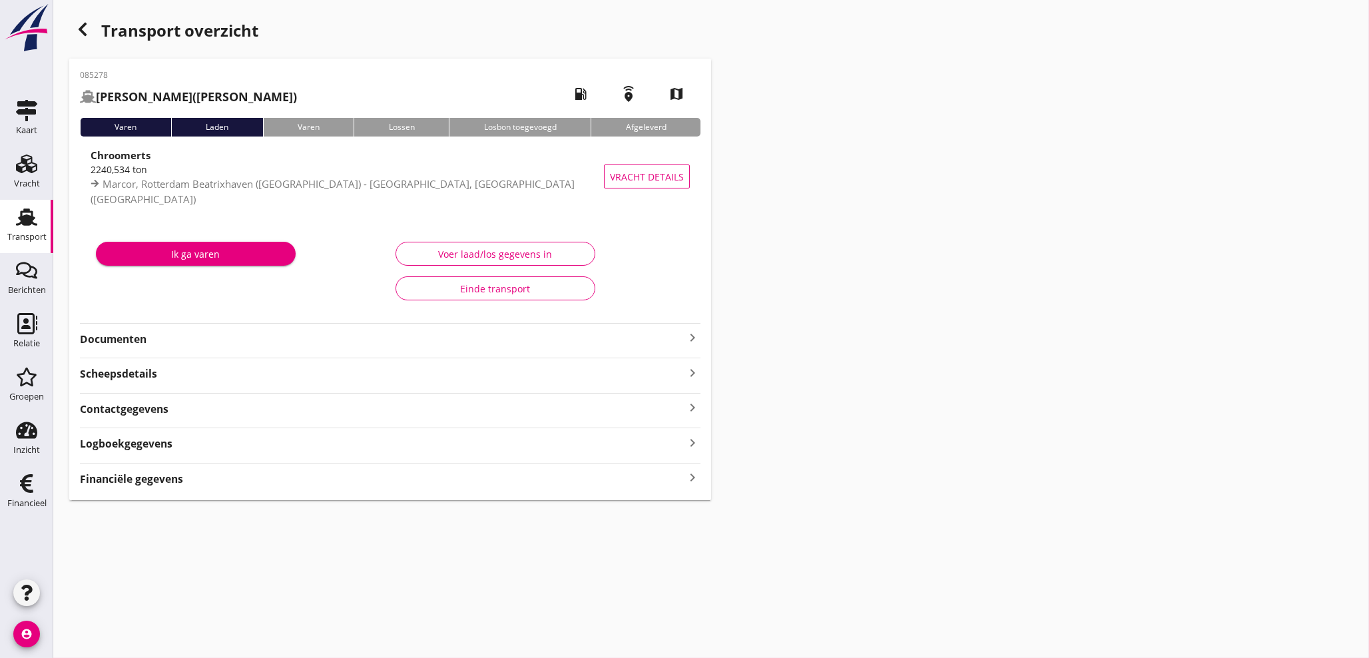
click at [688, 474] on icon "keyboard_arrow_right" at bounding box center [693, 478] width 16 height 18
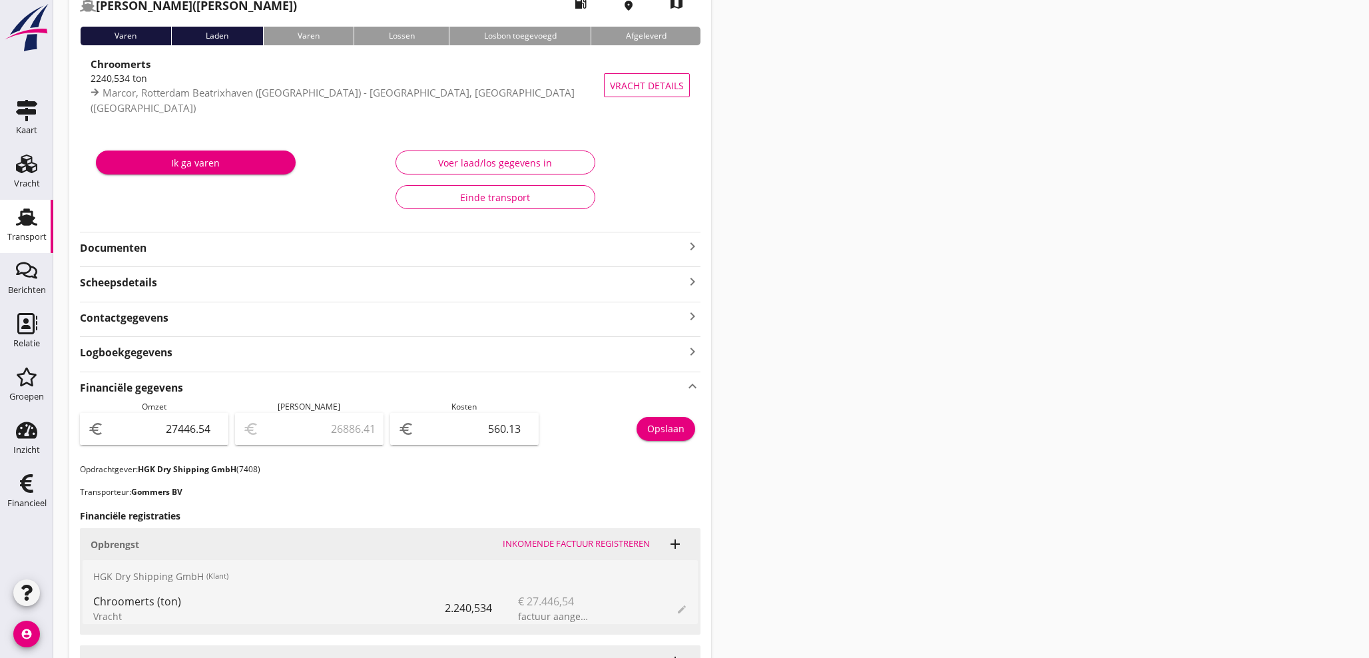
scroll to position [74, 0]
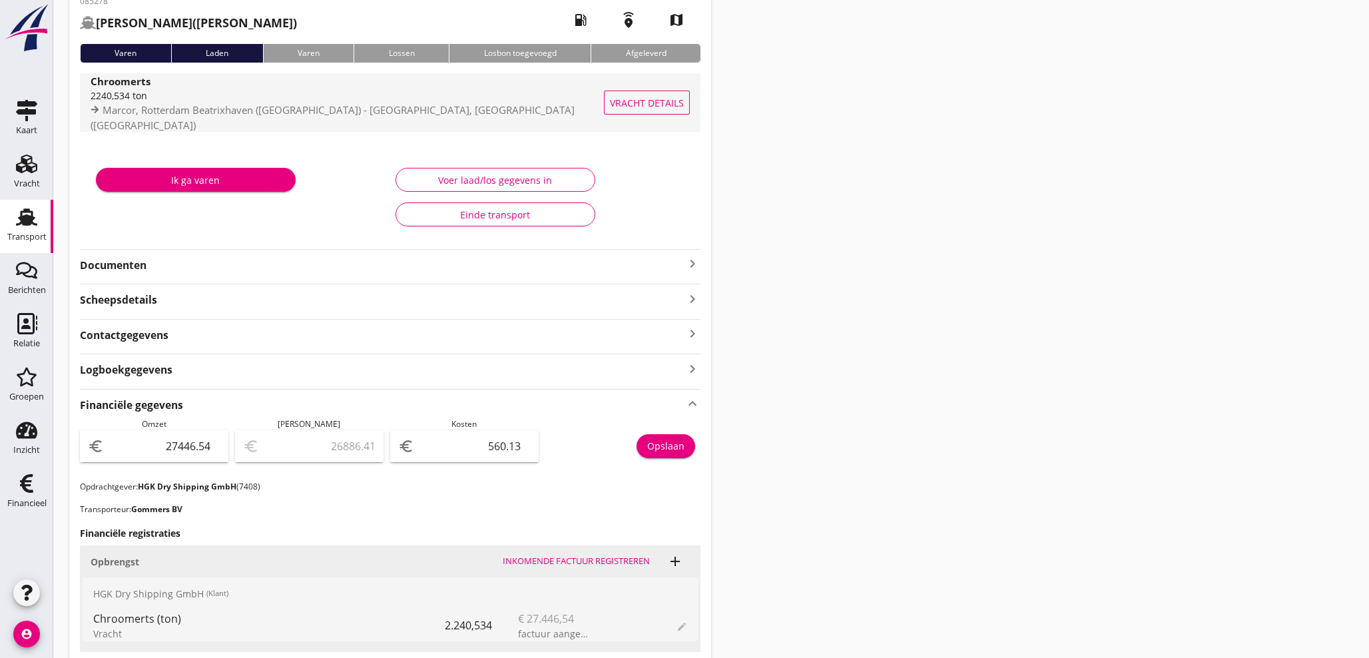
click at [235, 113] on span "Marcor, Rotterdam Beatrixhaven ([GEOGRAPHIC_DATA]) - [GEOGRAPHIC_DATA], [GEOGRA…" at bounding box center [333, 117] width 484 height 29
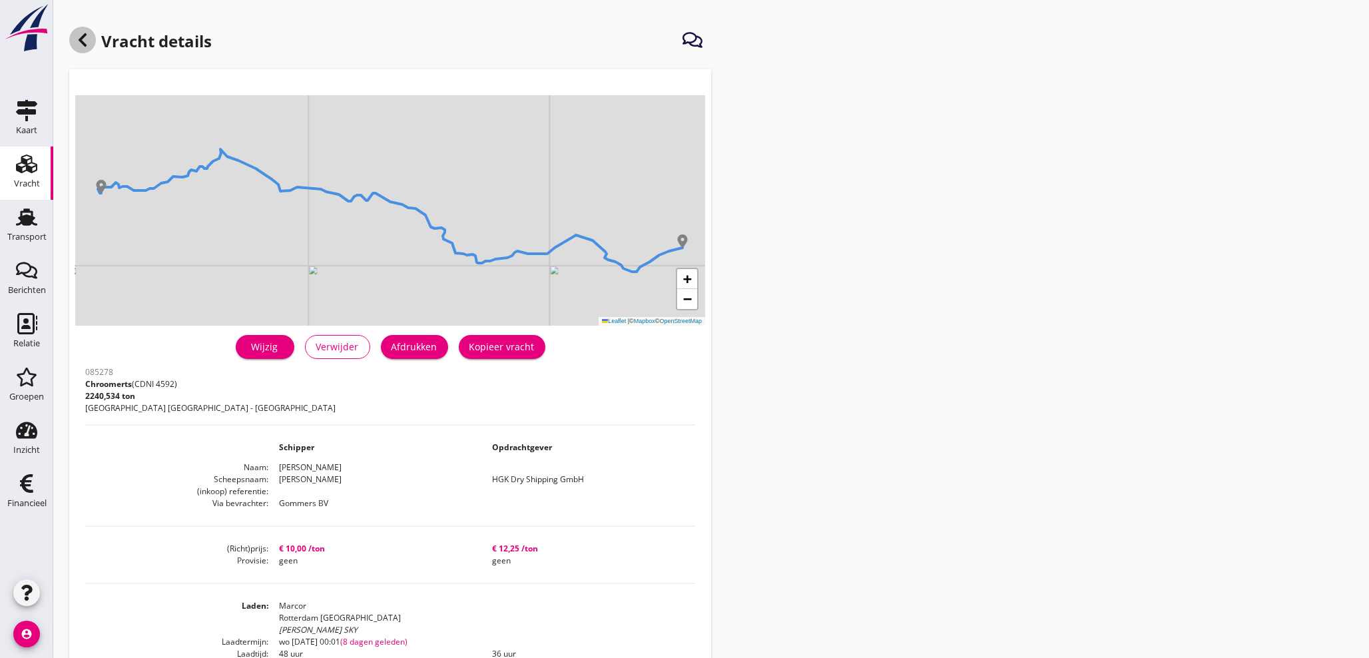
click at [87, 45] on icon at bounding box center [83, 40] width 16 height 16
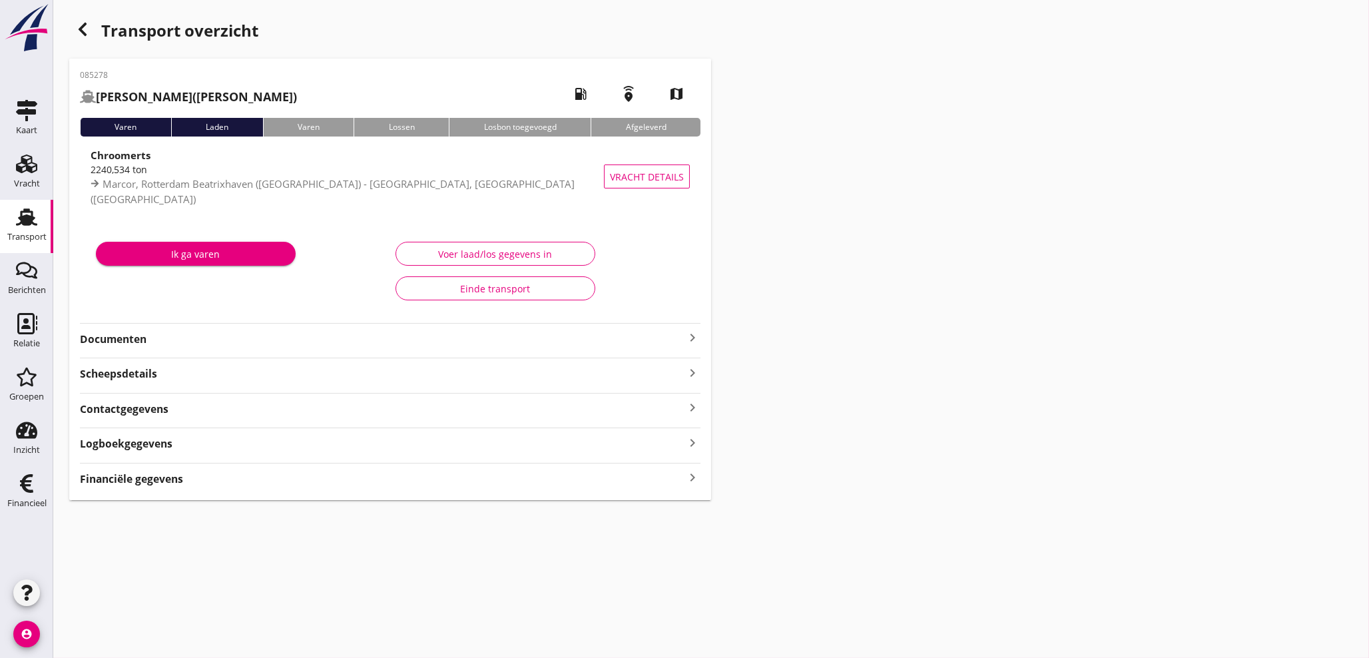
click at [695, 477] on icon "keyboard_arrow_right" at bounding box center [693, 478] width 16 height 18
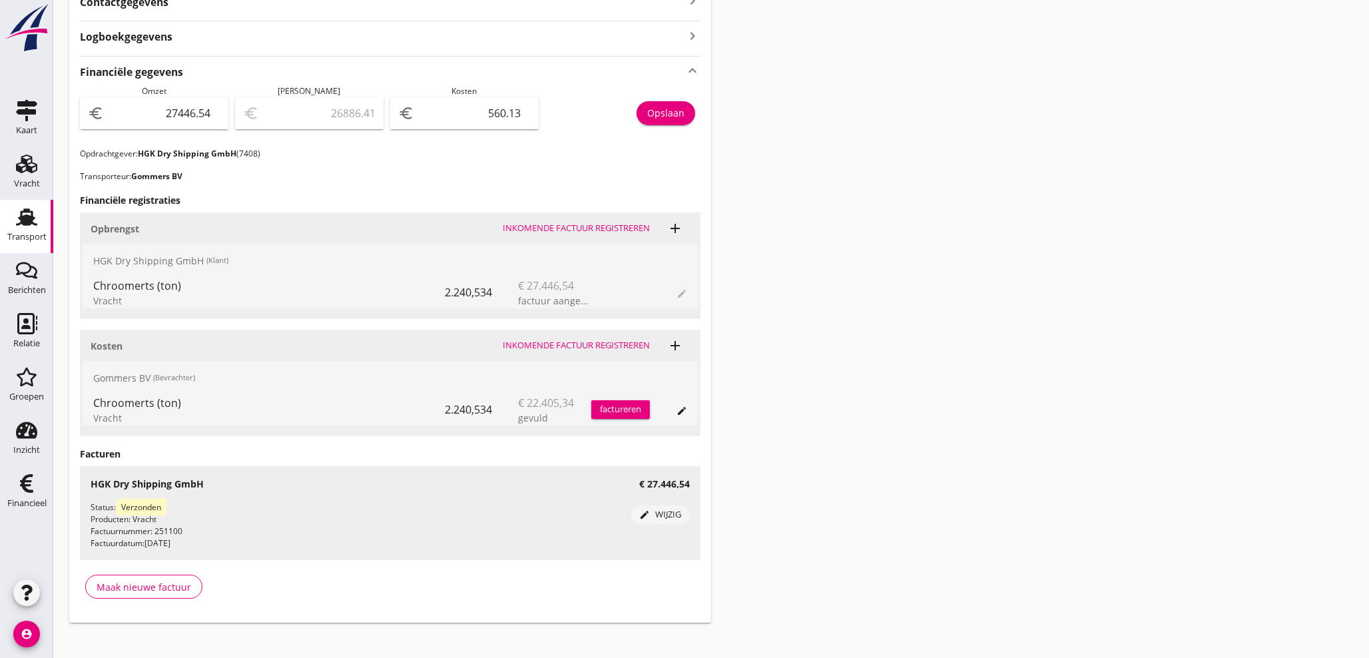
scroll to position [419, 0]
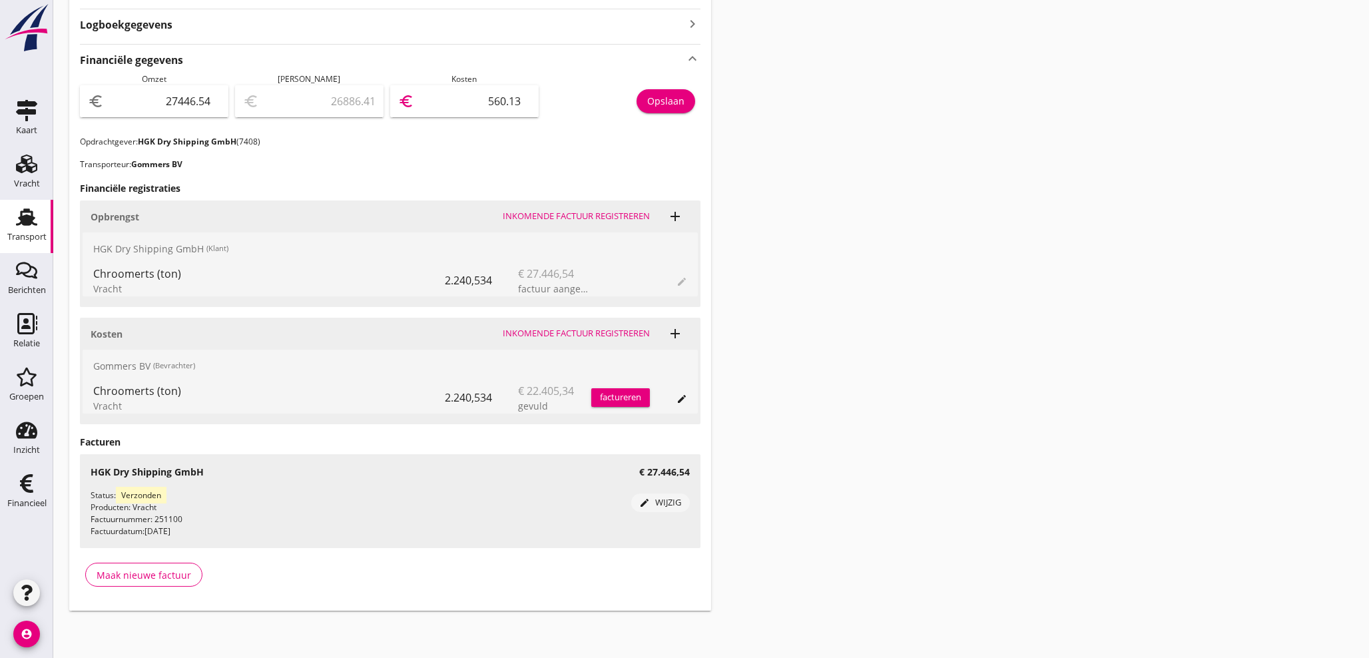
drag, startPoint x: 559, startPoint y: 100, endPoint x: 563, endPoint y: 31, distance: 68.7
click at [661, 98] on div "Omzet euro 27446.54 [PERSON_NAME] euro 26886.41 Kosten euro 560.13 Opslaan" at bounding box center [390, 104] width 621 height 63
type input "27444.54"
type input "2"
type input "27424.54"
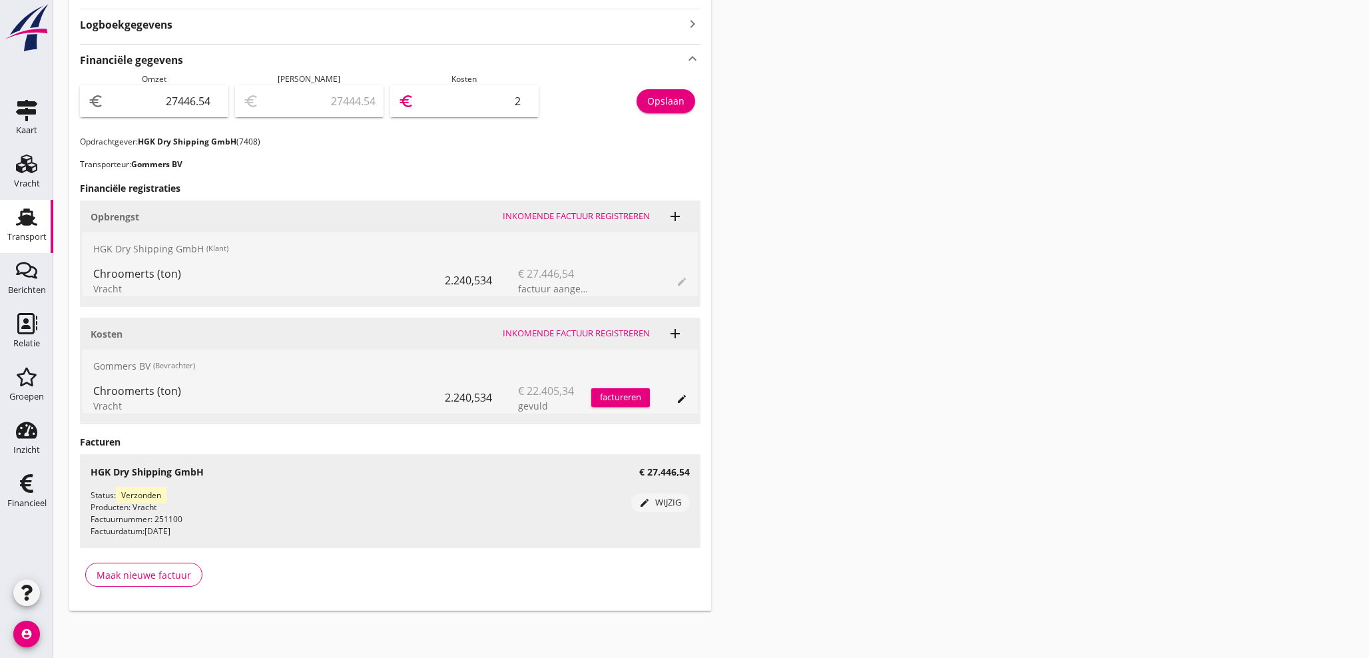
type input "22"
type input "27217.54"
type input "229"
type input "25150.54"
type input "2296"
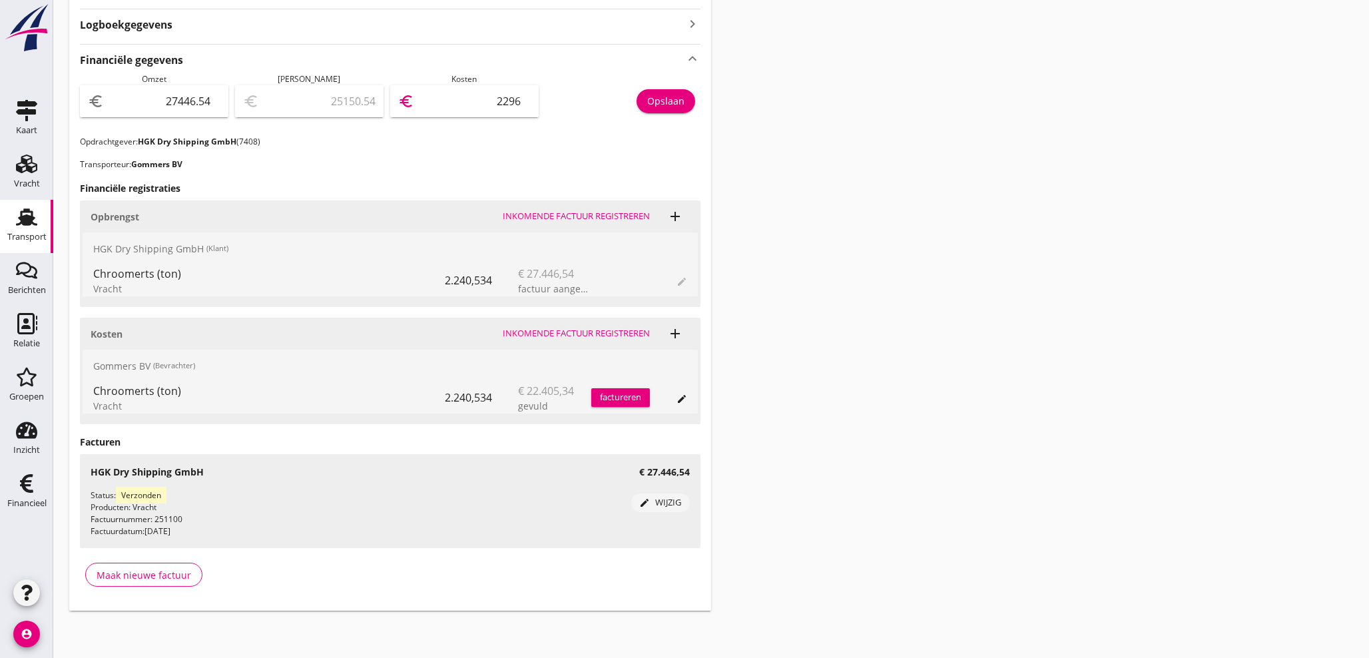
type input "4481.54"
type input "22965"
type input "4481.14"
type input "22965.4"
type input "4481.07"
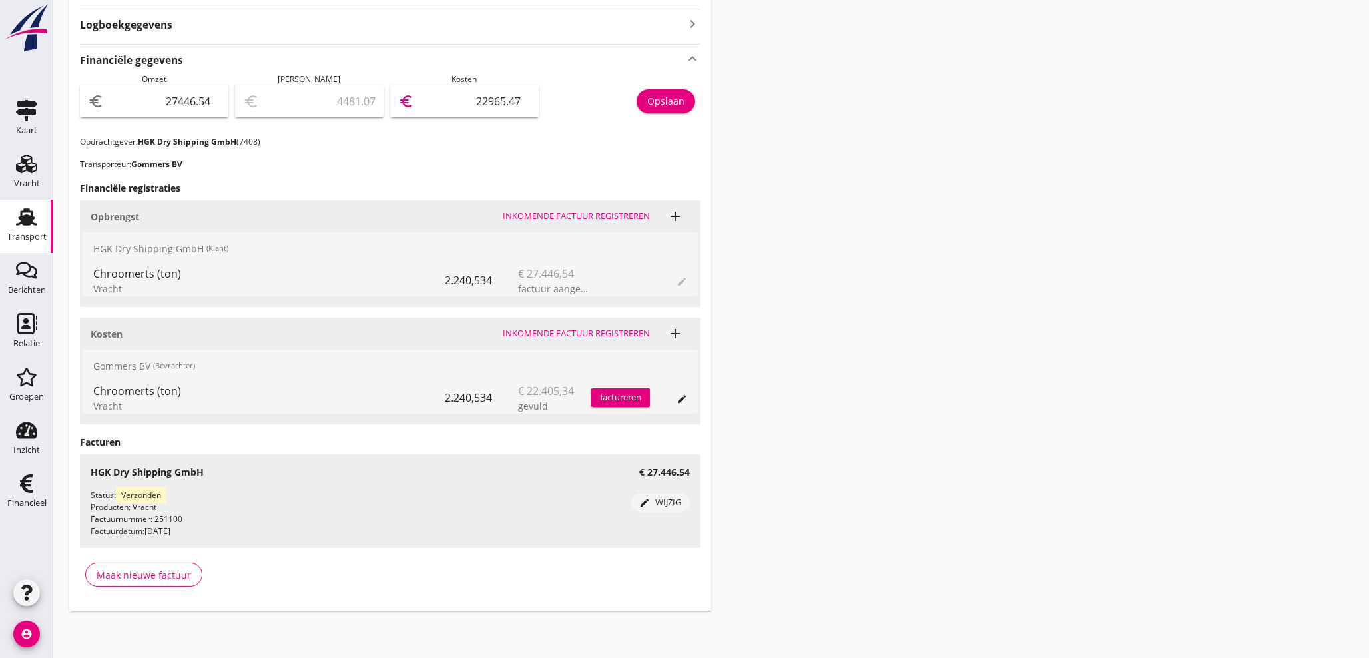
type input "22965.47"
click at [661, 101] on div "Opslaan" at bounding box center [665, 101] width 37 height 14
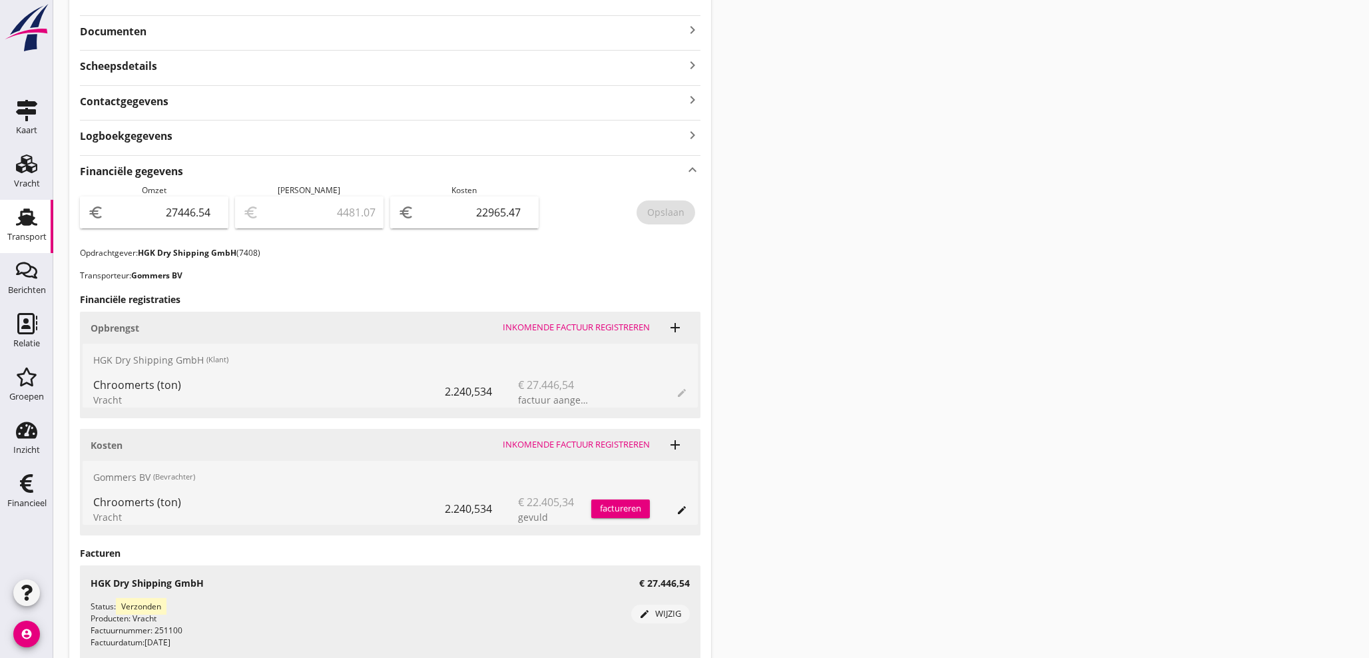
scroll to position [271, 0]
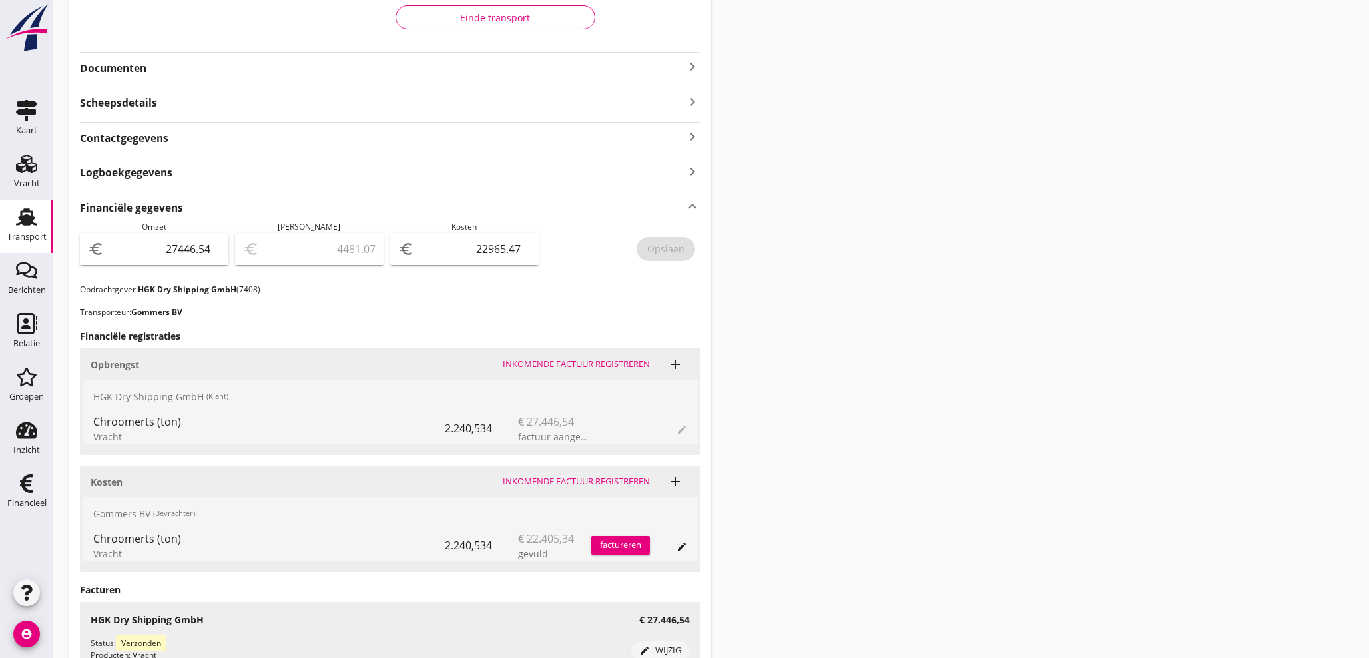
click at [695, 65] on icon "keyboard_arrow_right" at bounding box center [693, 67] width 16 height 16
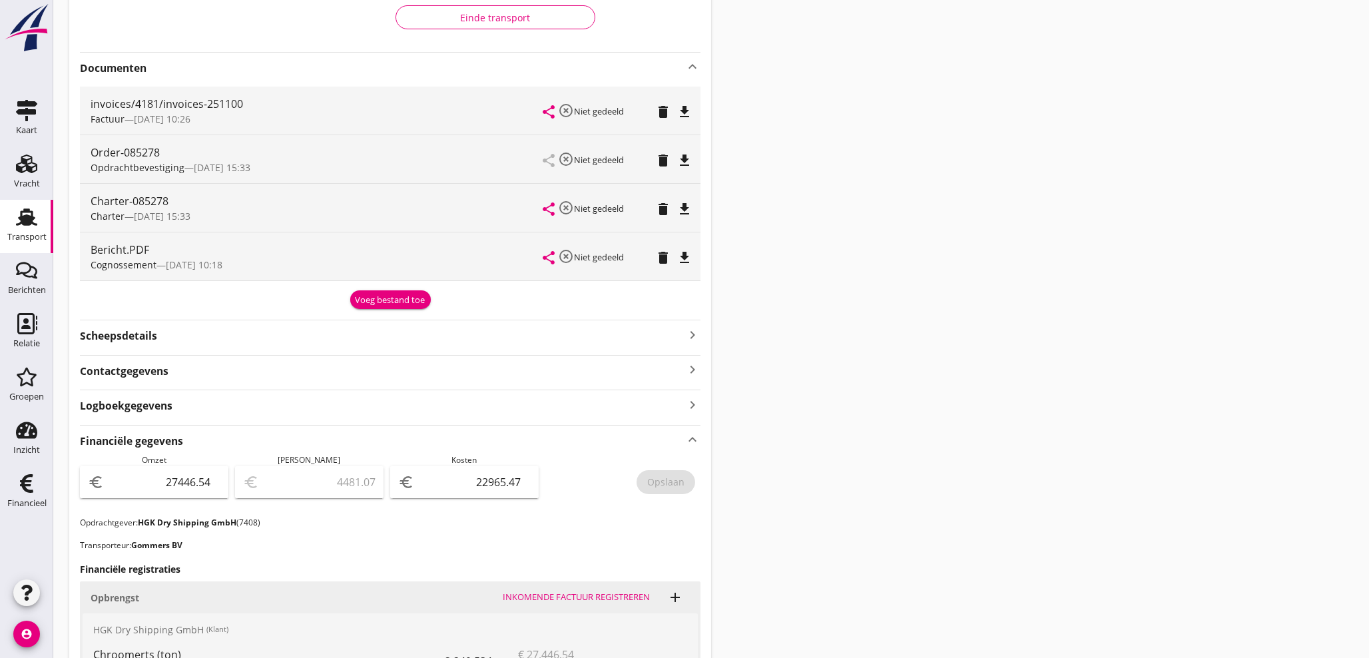
click at [389, 305] on div "Voeg bestand toe" at bounding box center [391, 300] width 70 height 13
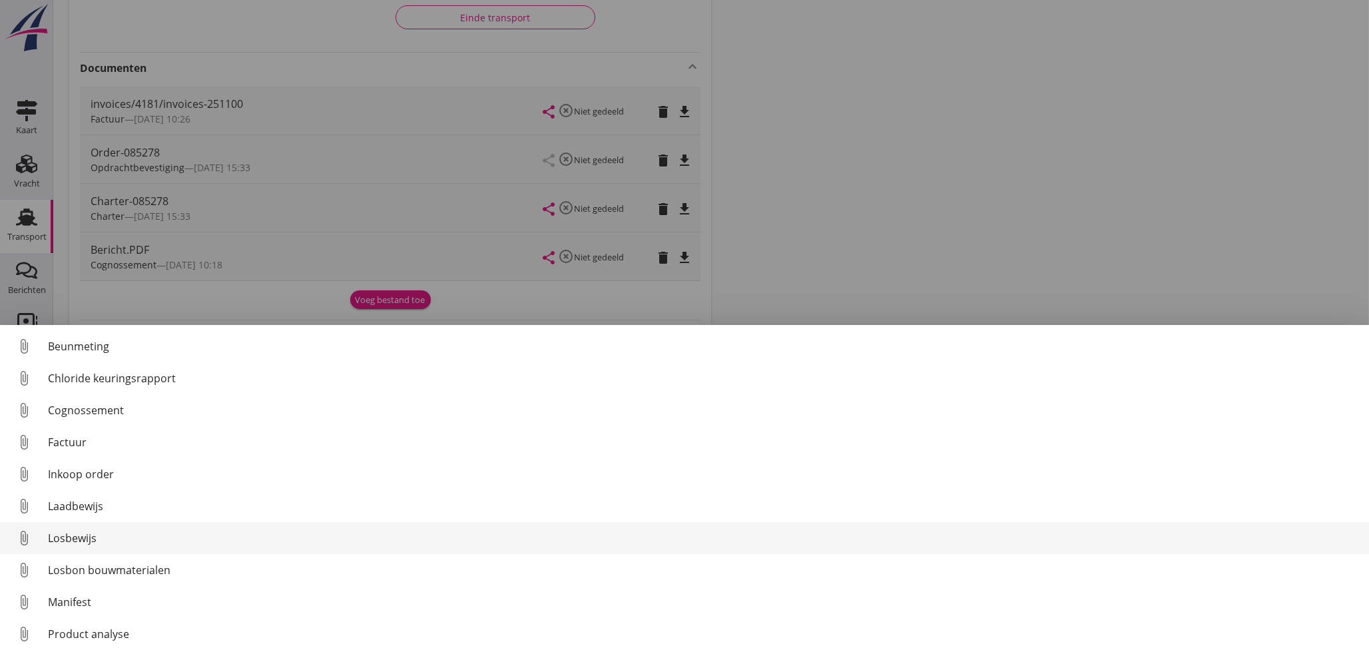
click at [85, 539] on div "Losbewijs" at bounding box center [703, 538] width 1311 height 16
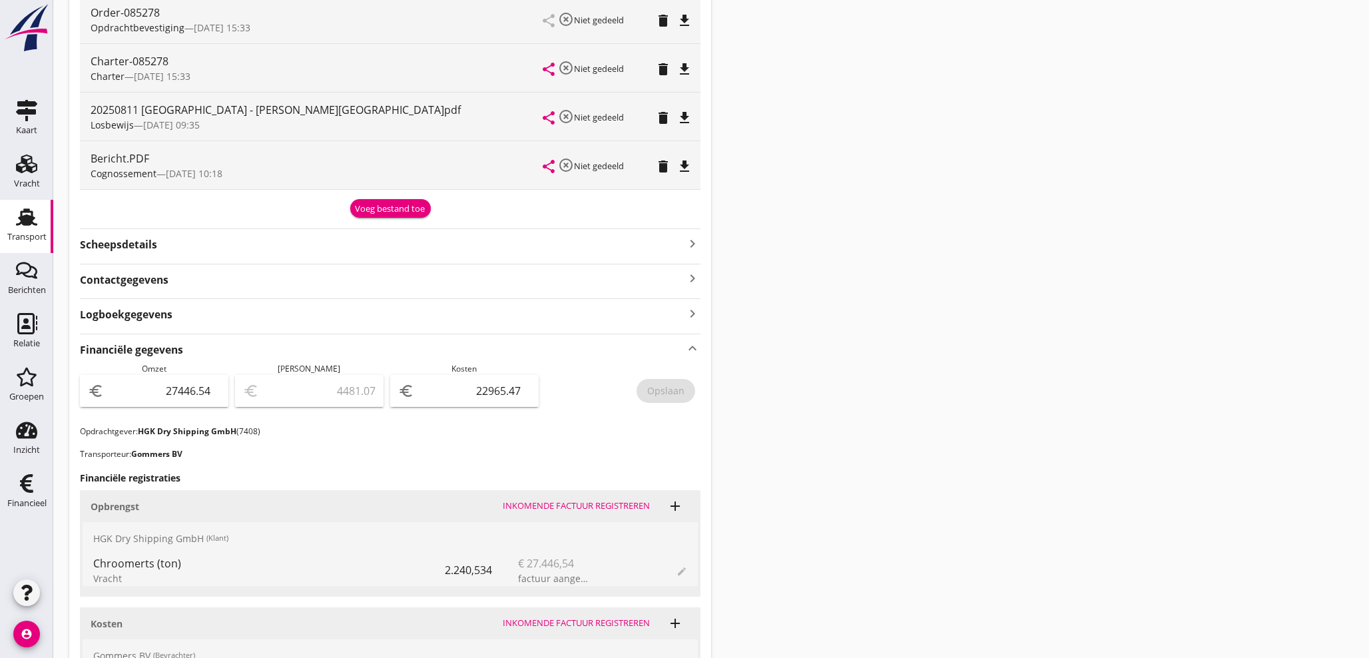
scroll to position [419, 0]
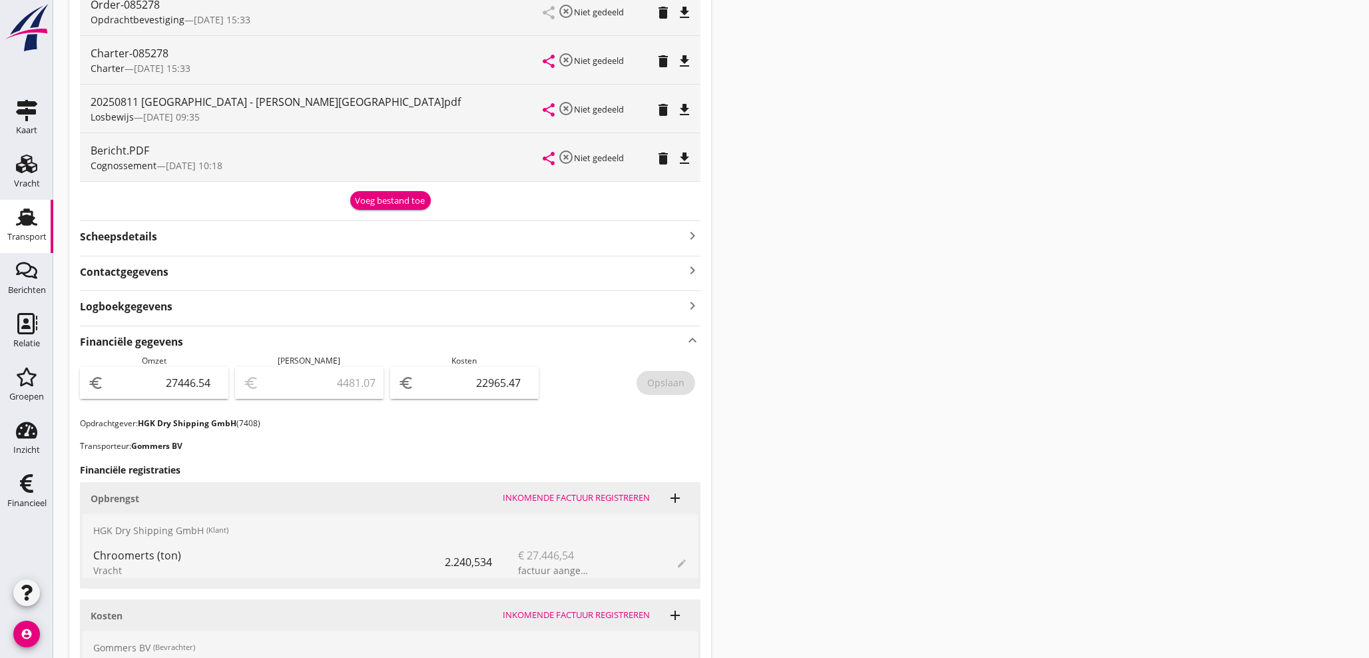
click at [681, 118] on div "share highlight_off Niet gedeeld delete file_download" at bounding box center [616, 109] width 147 height 48
click at [685, 116] on icon "file_download" at bounding box center [685, 110] width 16 height 16
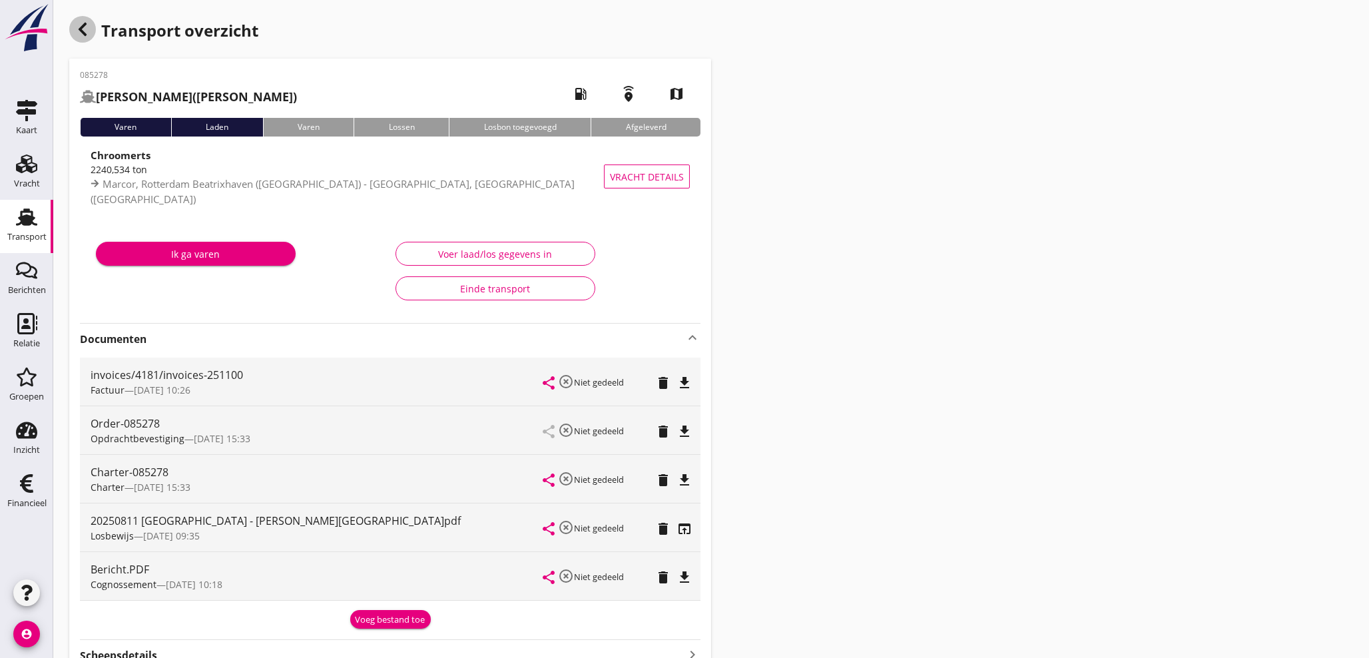
click at [86, 30] on icon "button" at bounding box center [83, 29] width 16 height 16
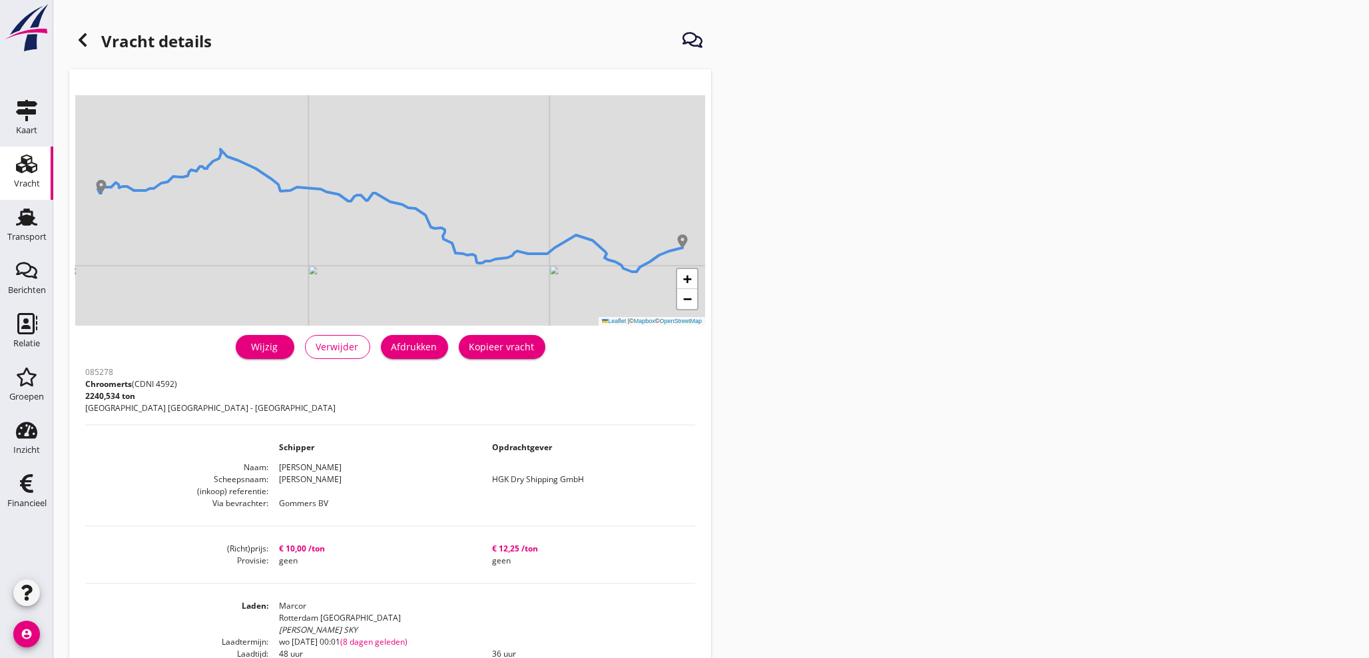
click at [79, 41] on icon at bounding box center [83, 40] width 16 height 16
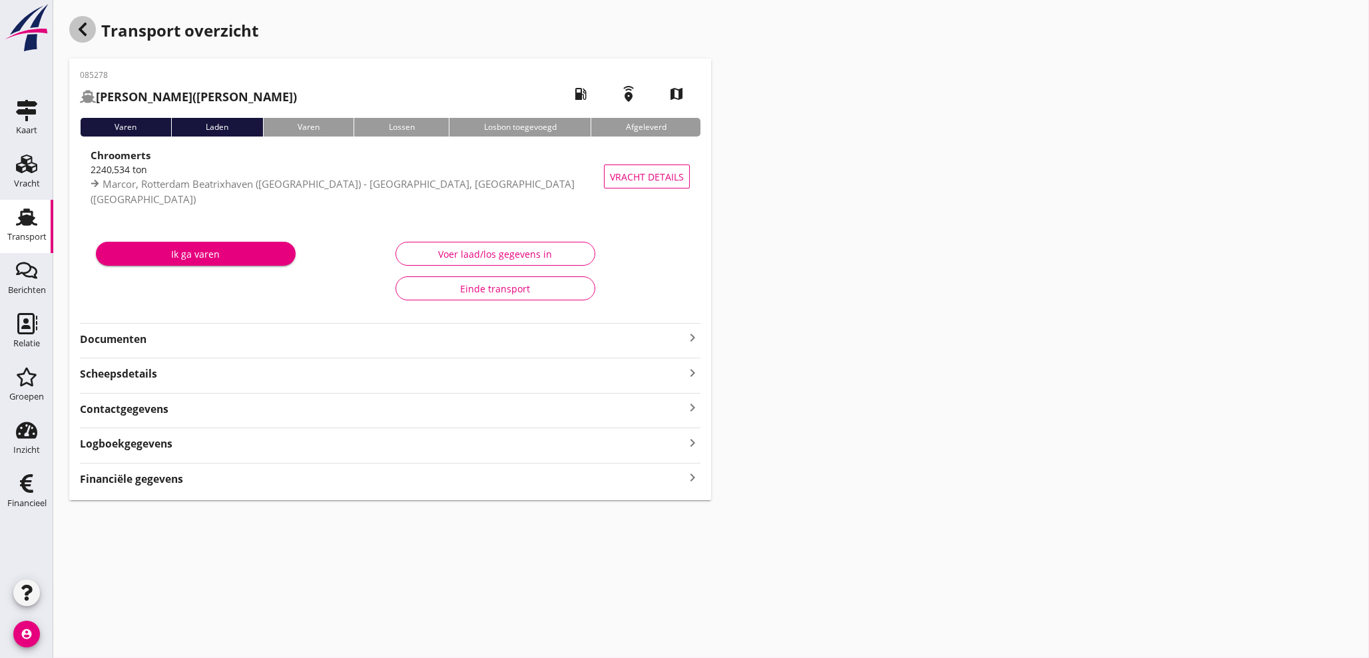
click at [83, 39] on div "button" at bounding box center [82, 29] width 27 height 27
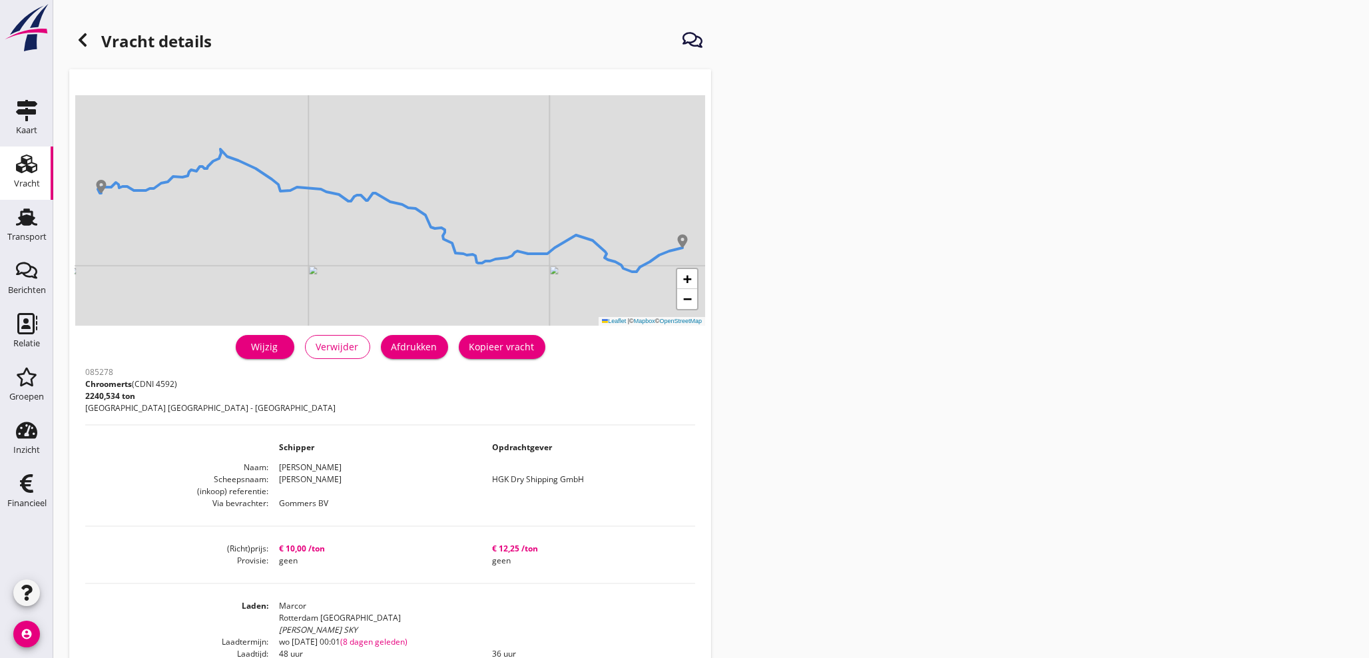
click at [90, 38] on icon at bounding box center [83, 40] width 16 height 16
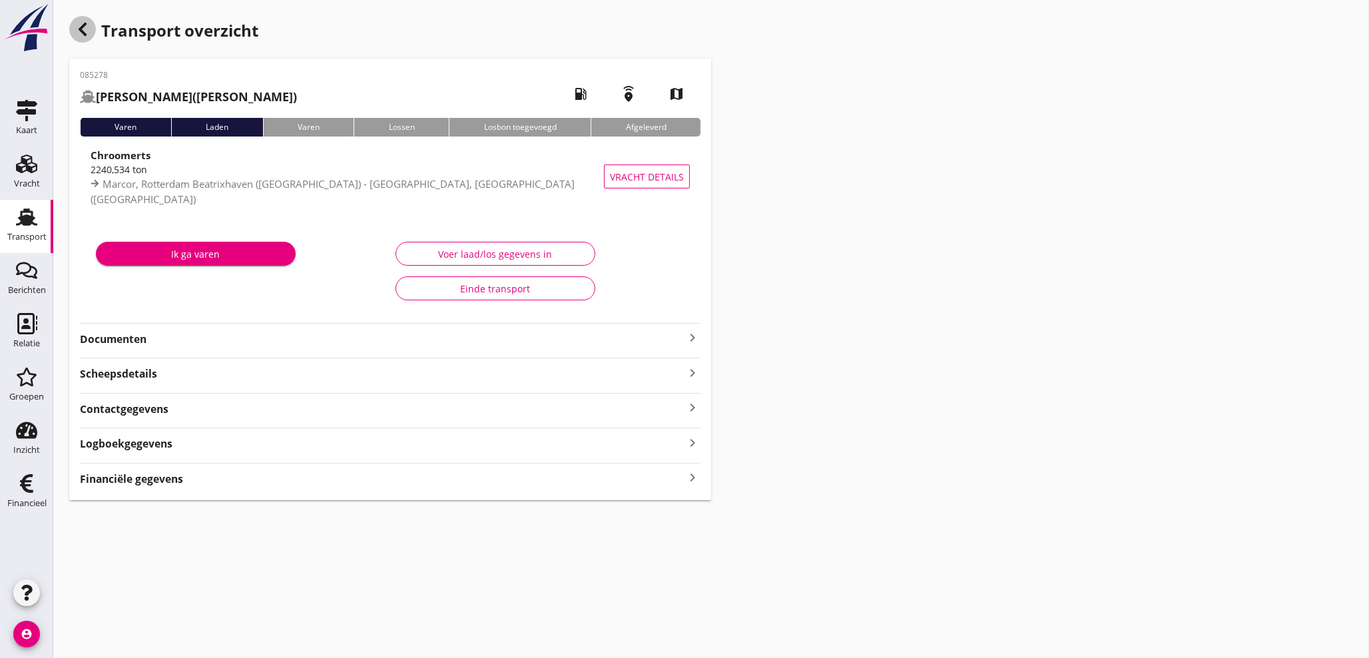
click at [80, 29] on use "button" at bounding box center [83, 29] width 8 height 13
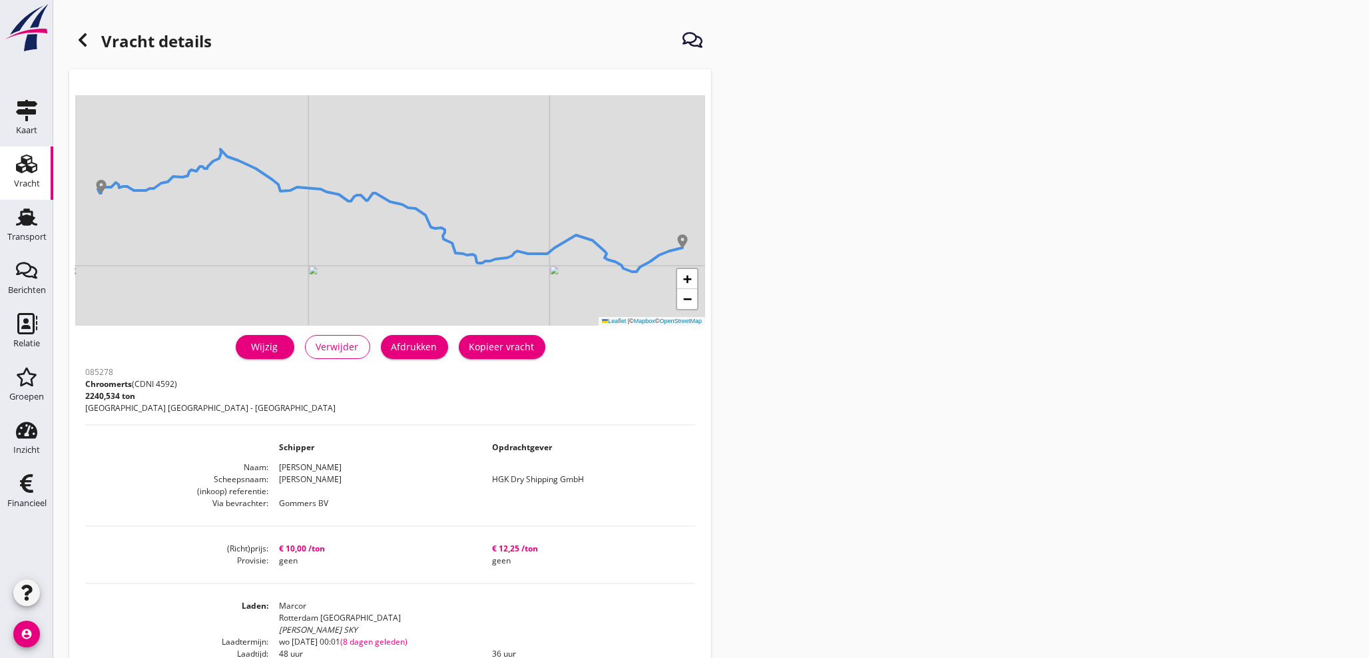
drag, startPoint x: 92, startPoint y: 29, endPoint x: 89, endPoint y: 36, distance: 8.0
click at [91, 29] on h1 "Vracht details" at bounding box center [140, 43] width 143 height 32
click at [88, 38] on icon at bounding box center [83, 40] width 16 height 16
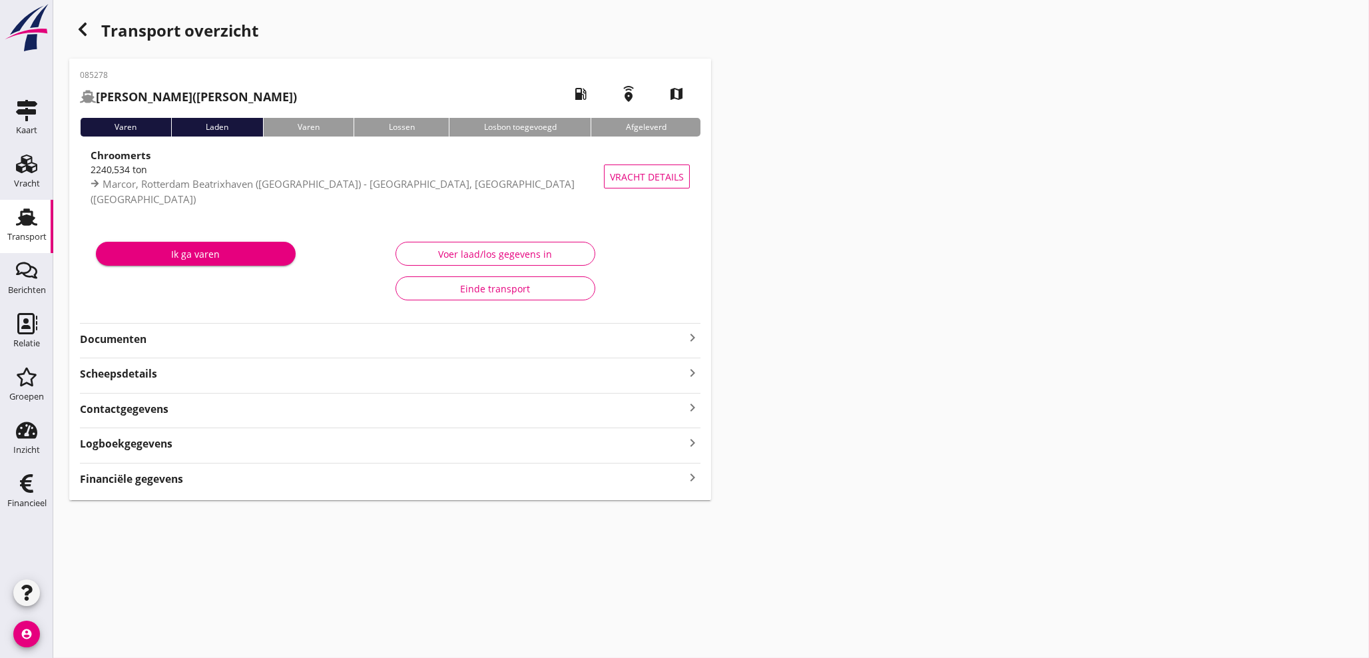
click at [23, 240] on div "Transport" at bounding box center [26, 236] width 39 height 9
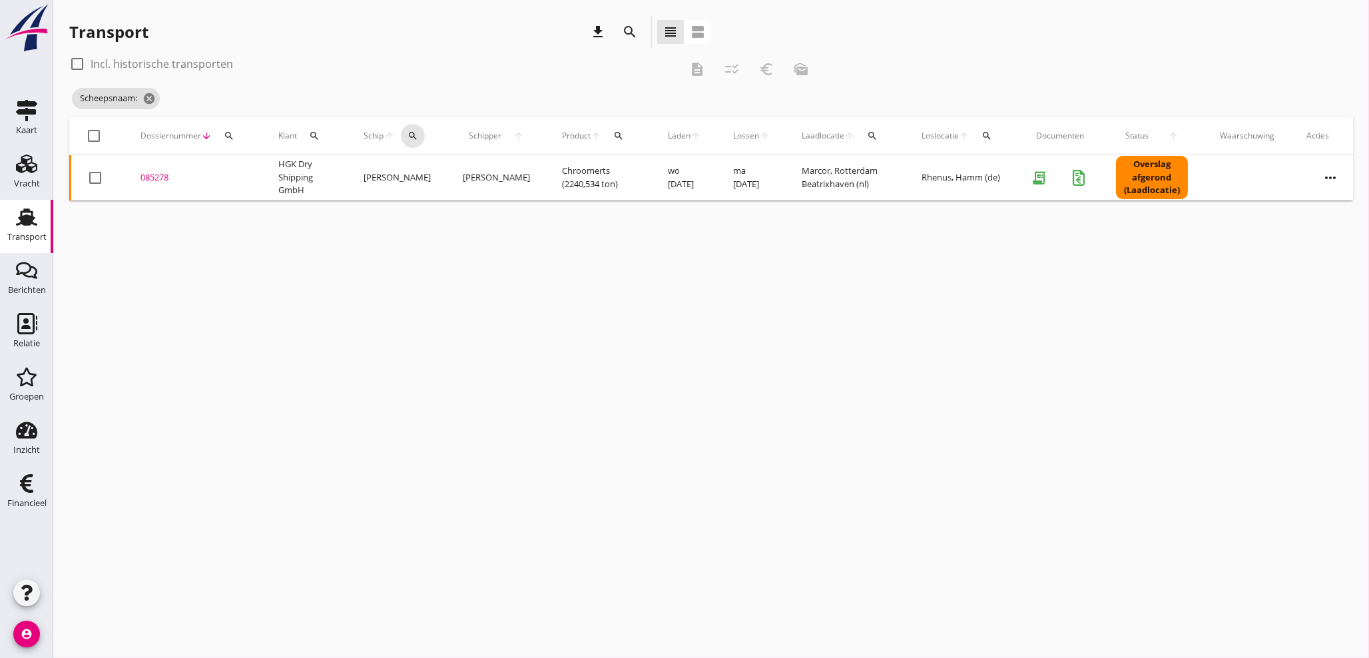
drag, startPoint x: 408, startPoint y: 133, endPoint x: 408, endPoint y: 154, distance: 22.0
click at [409, 135] on icon "search" at bounding box center [413, 136] width 11 height 11
click at [412, 171] on input "Zoek op (scheeps)naam" at bounding box center [475, 174] width 139 height 21
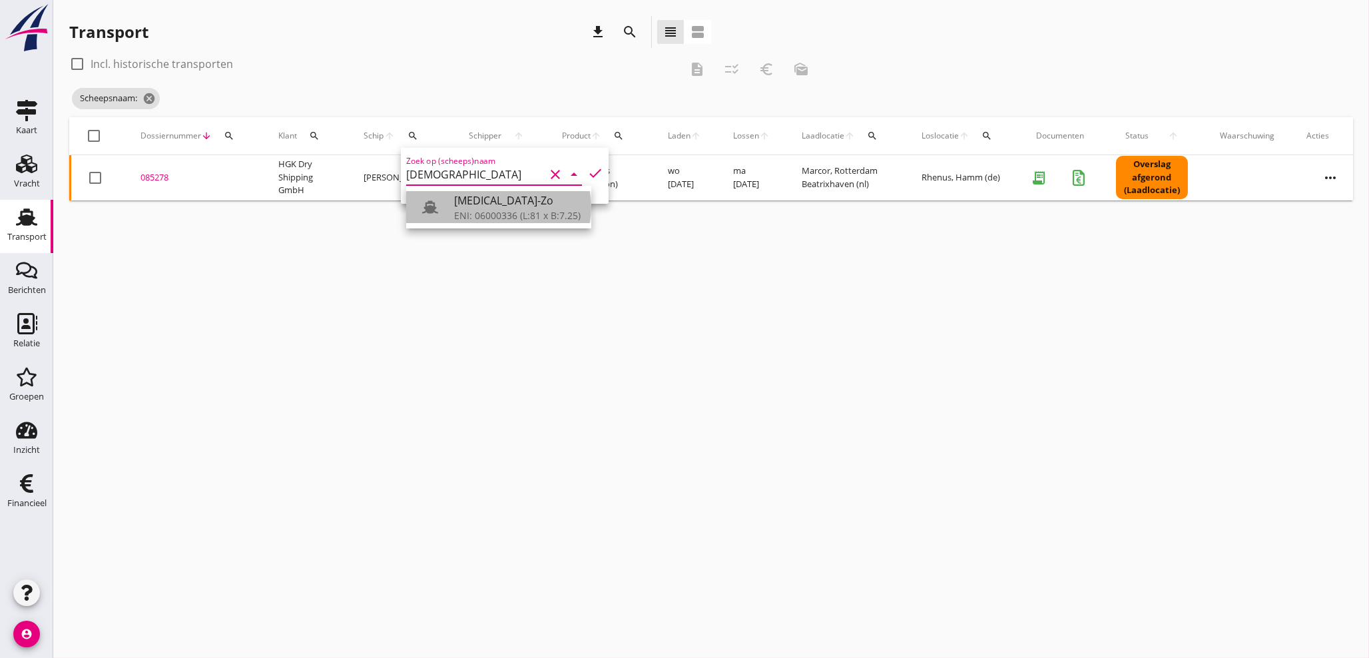
click at [478, 212] on div "ENI: 06000336 (L:81 x B:7.25)" at bounding box center [517, 215] width 127 height 14
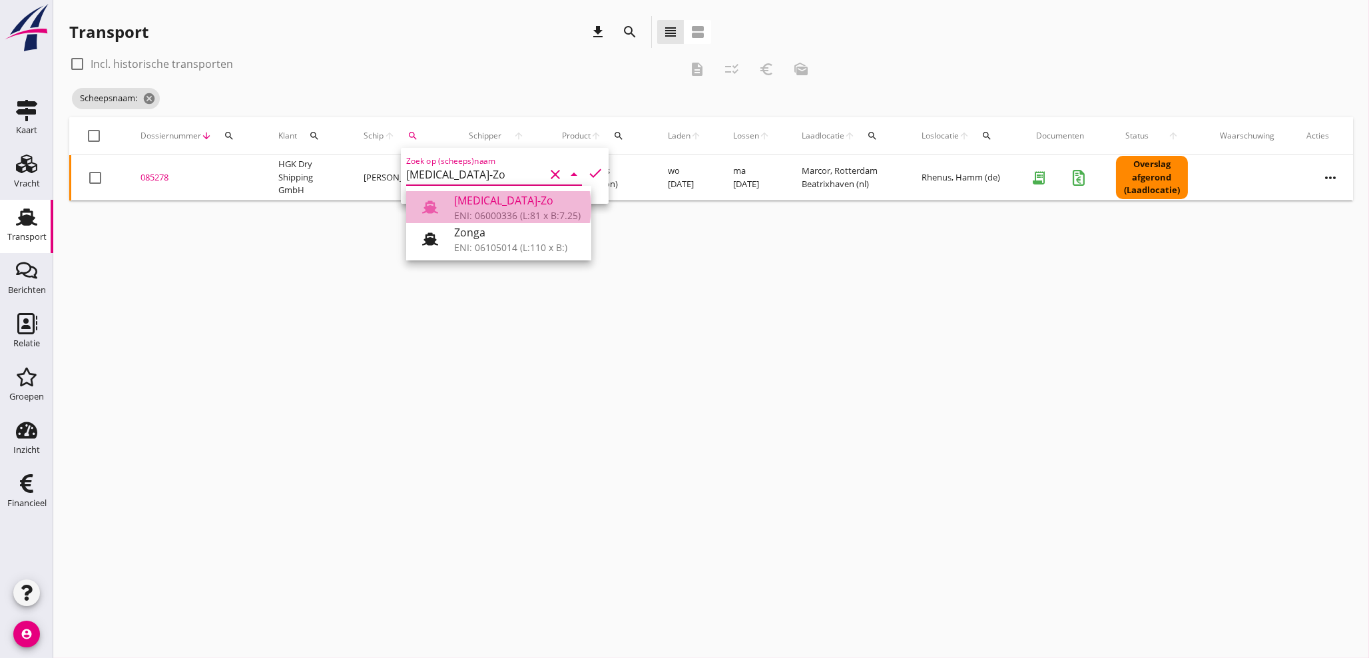
click at [479, 205] on div "[MEDICAL_DATA]-Zo" at bounding box center [517, 200] width 127 height 16
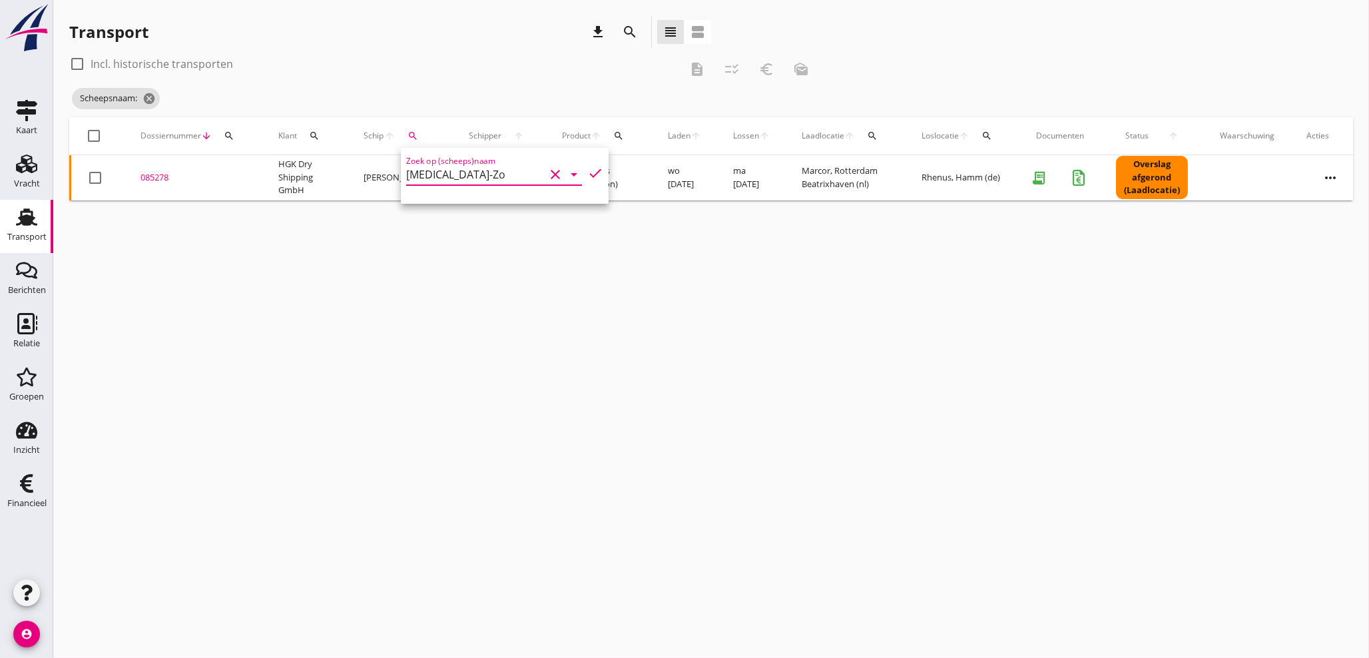
click at [587, 174] on icon "check" at bounding box center [595, 173] width 16 height 16
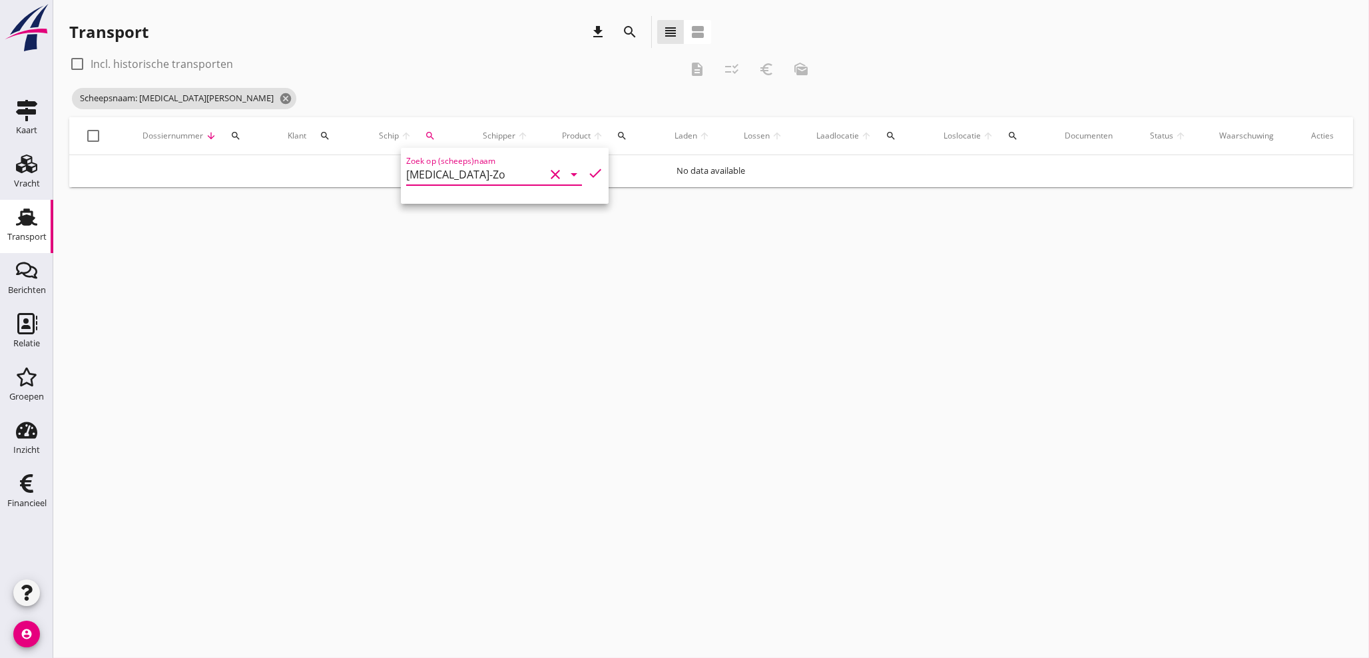
type input "[MEDICAL_DATA]-Zo"
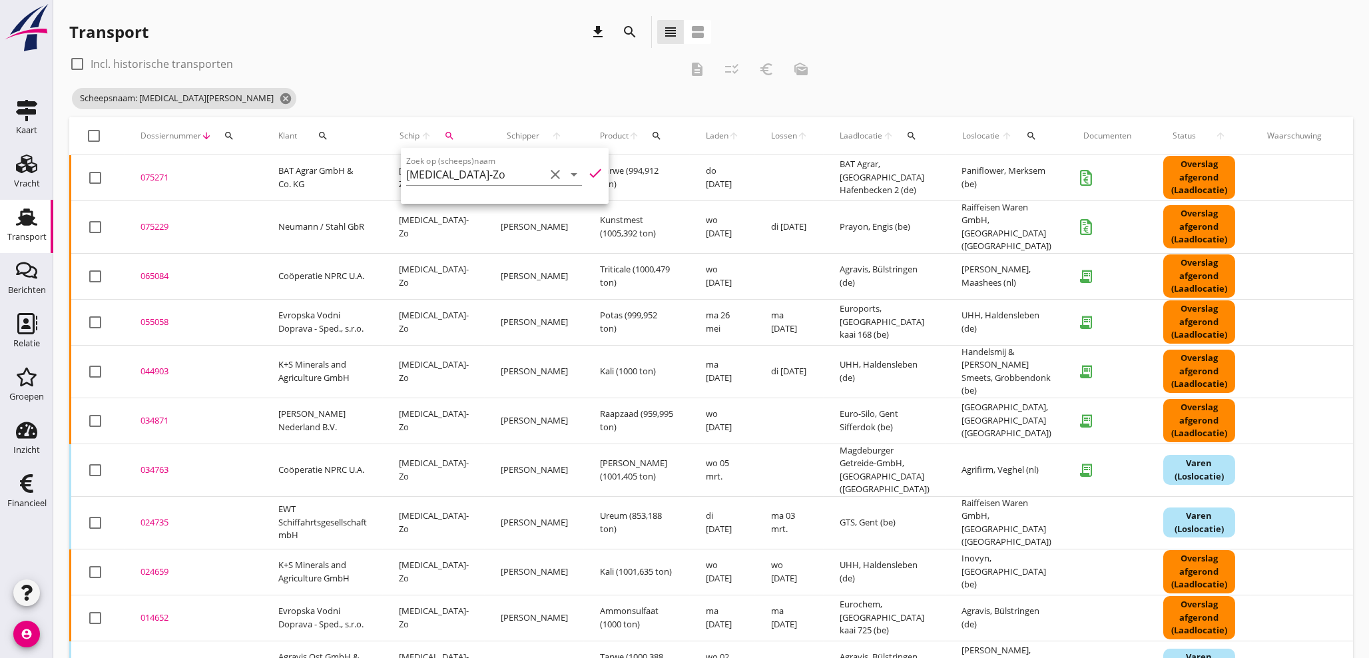
click at [446, 69] on div "check_box_outline_blank Incl. historische transporten" at bounding box center [374, 63] width 611 height 21
click at [152, 169] on td "075271 upload_file Drop hier uw bestand om het aan het dossier toe te voegen" at bounding box center [194, 178] width 138 height 46
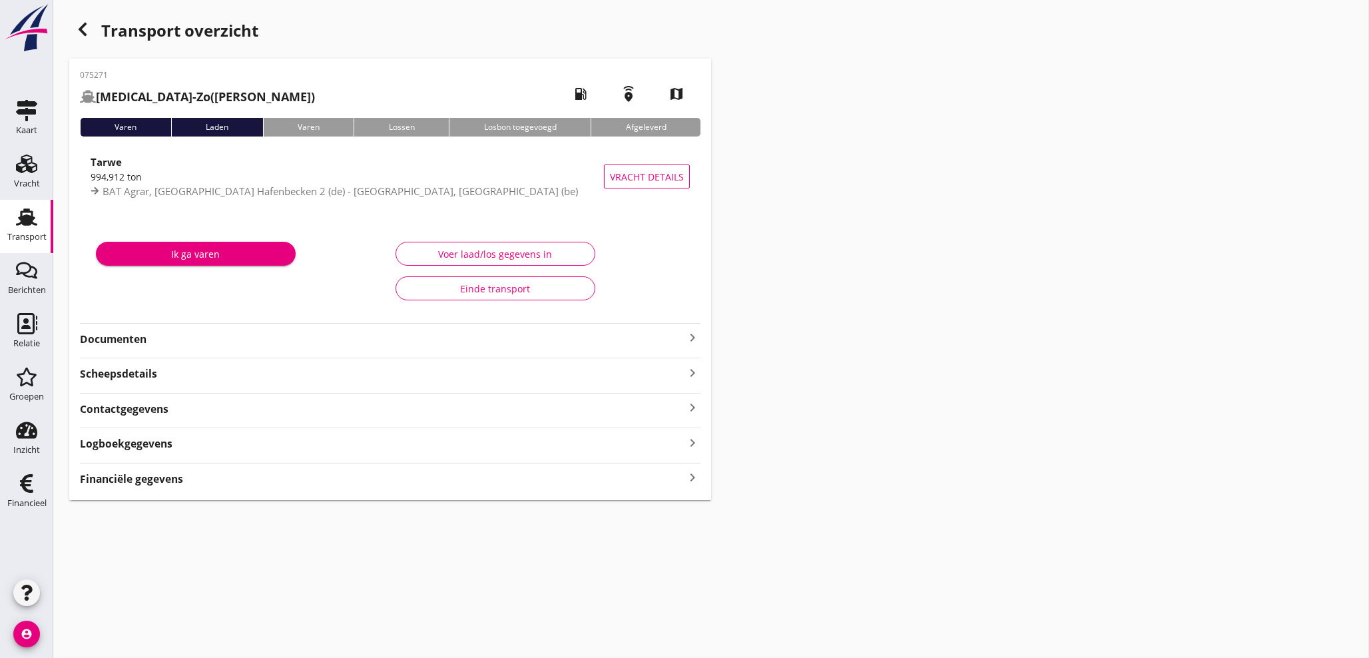
click at [688, 478] on icon "keyboard_arrow_right" at bounding box center [693, 478] width 16 height 18
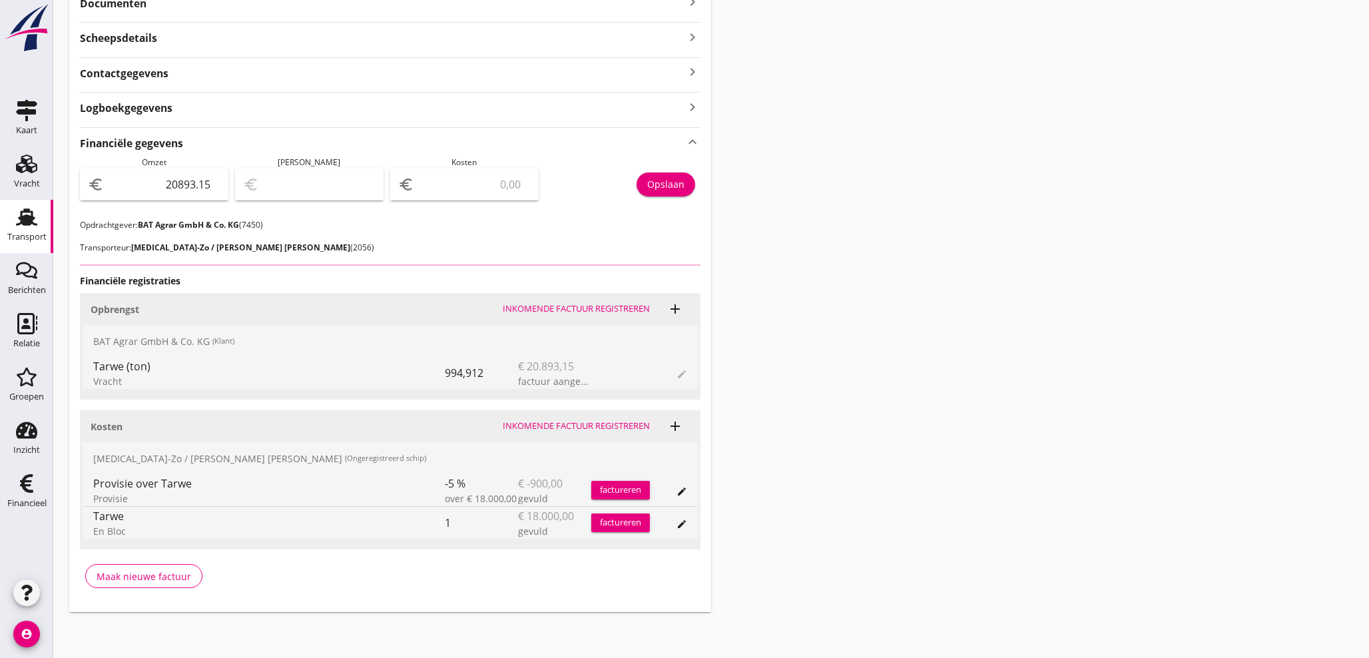
scroll to position [338, 0]
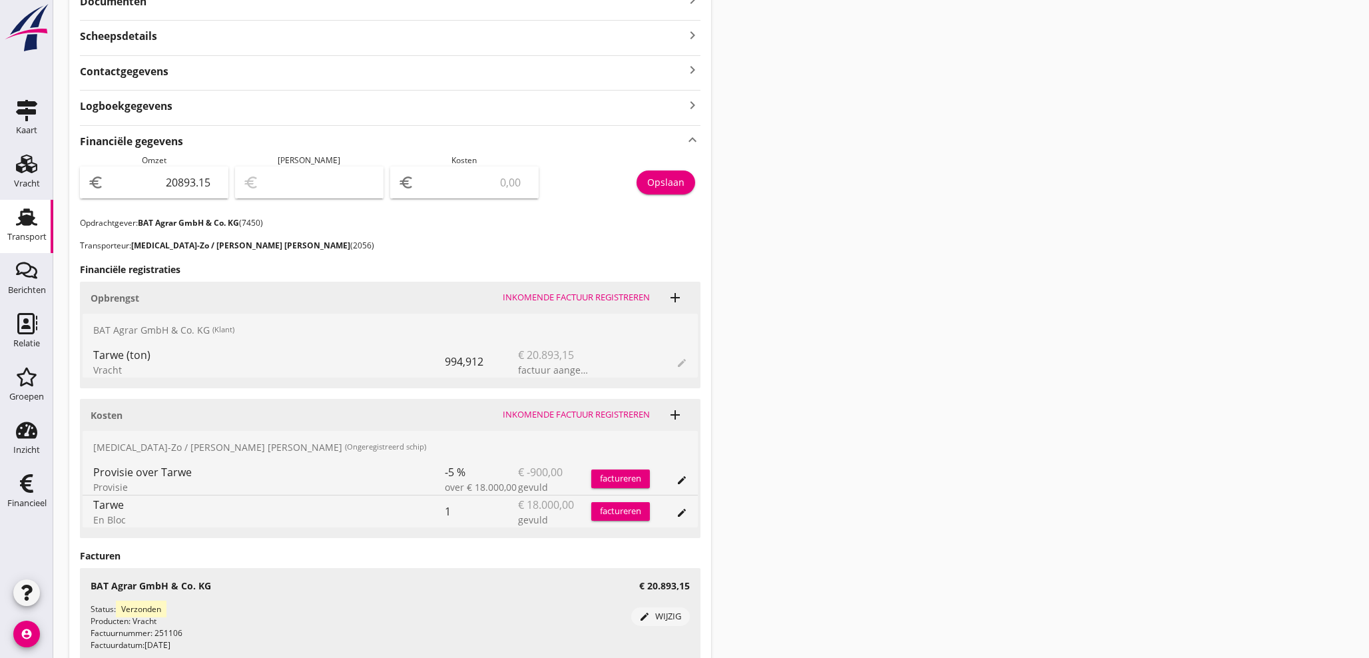
click at [464, 182] on input "number" at bounding box center [474, 182] width 114 height 21
type input "20892.15"
type input "1"
type input "20876.15"
type input "17"
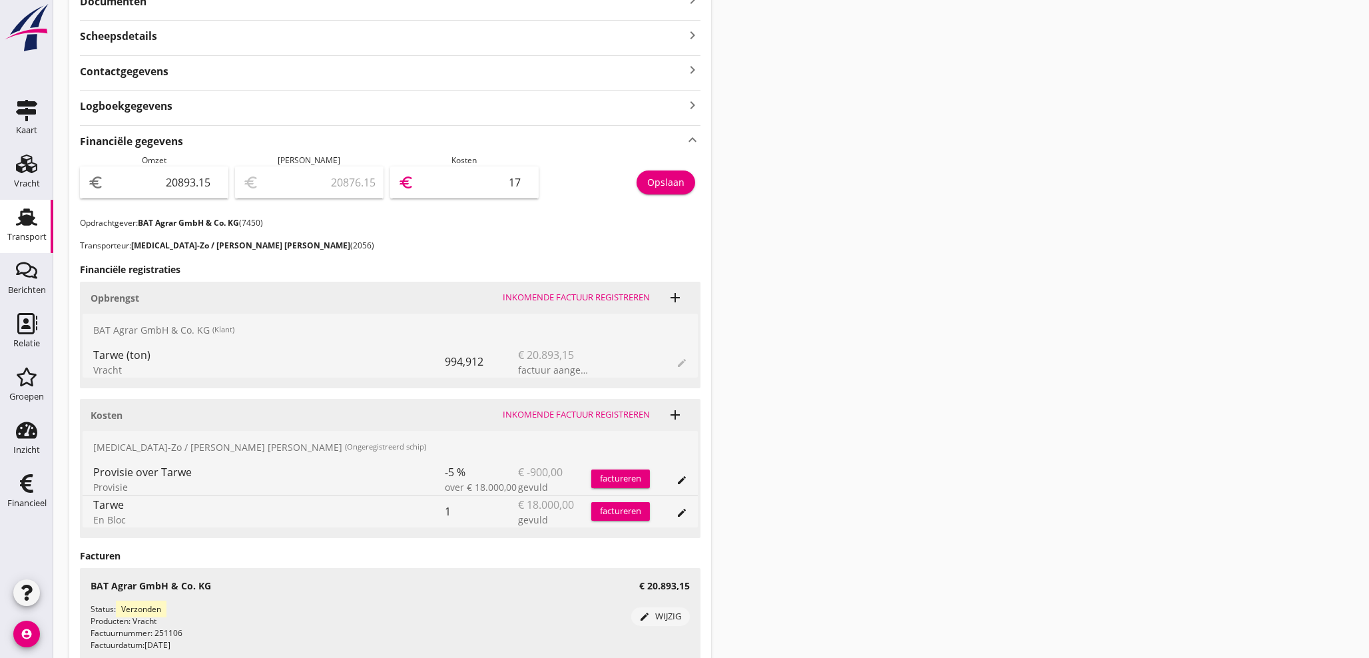
type input "20722.15"
type input "171"
type input "19183.15"
type input "1710"
type input "3793.15"
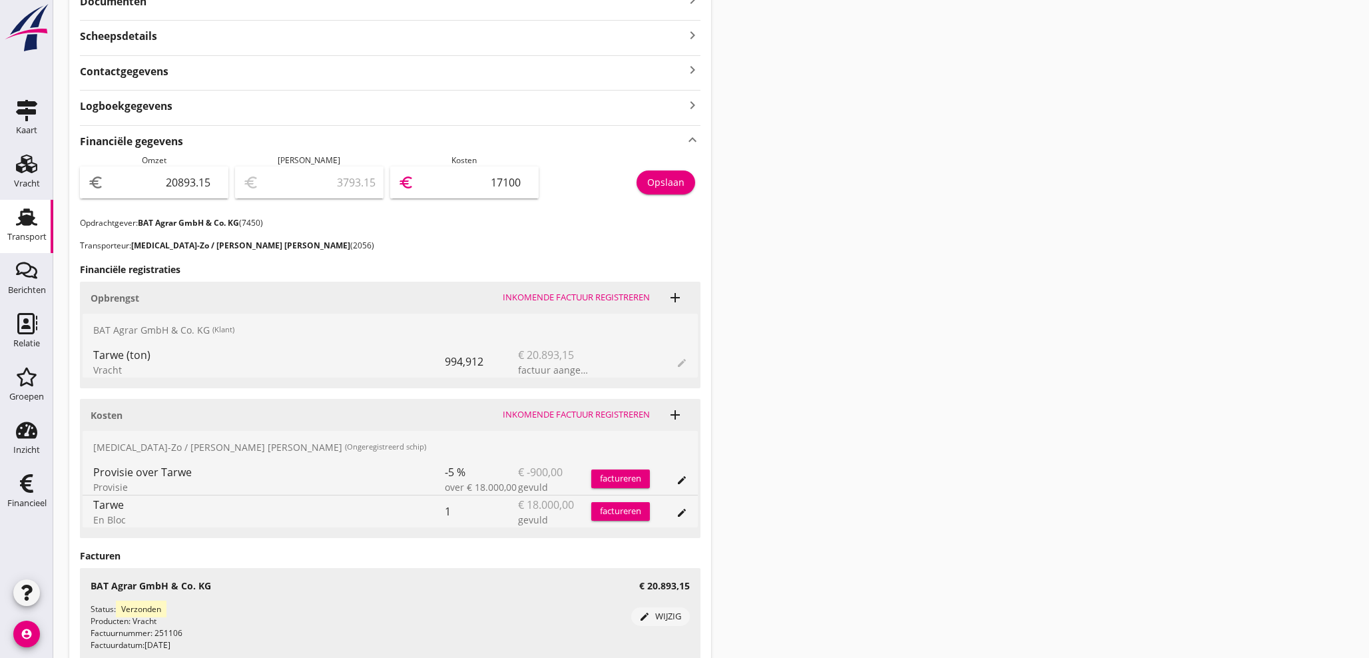
type input "17100"
click at [681, 179] on div "Opslaan" at bounding box center [665, 182] width 37 height 14
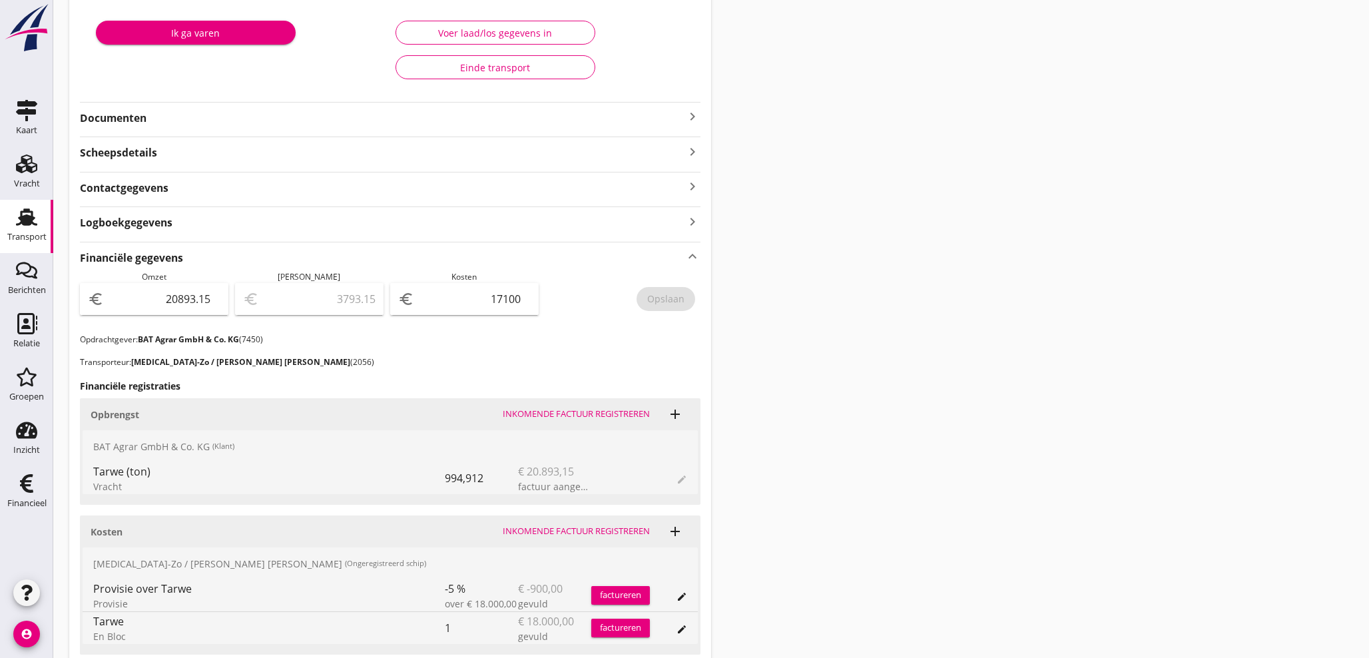
scroll to position [214, 0]
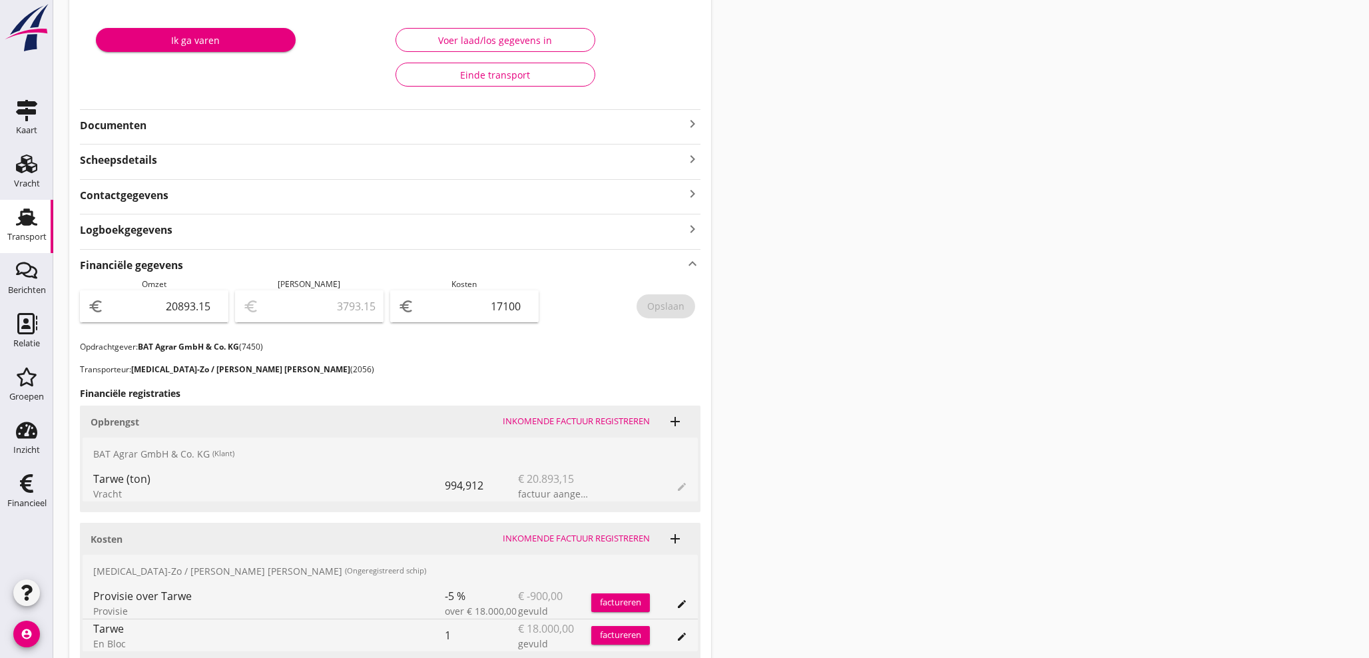
click at [693, 125] on icon "keyboard_arrow_right" at bounding box center [693, 124] width 16 height 16
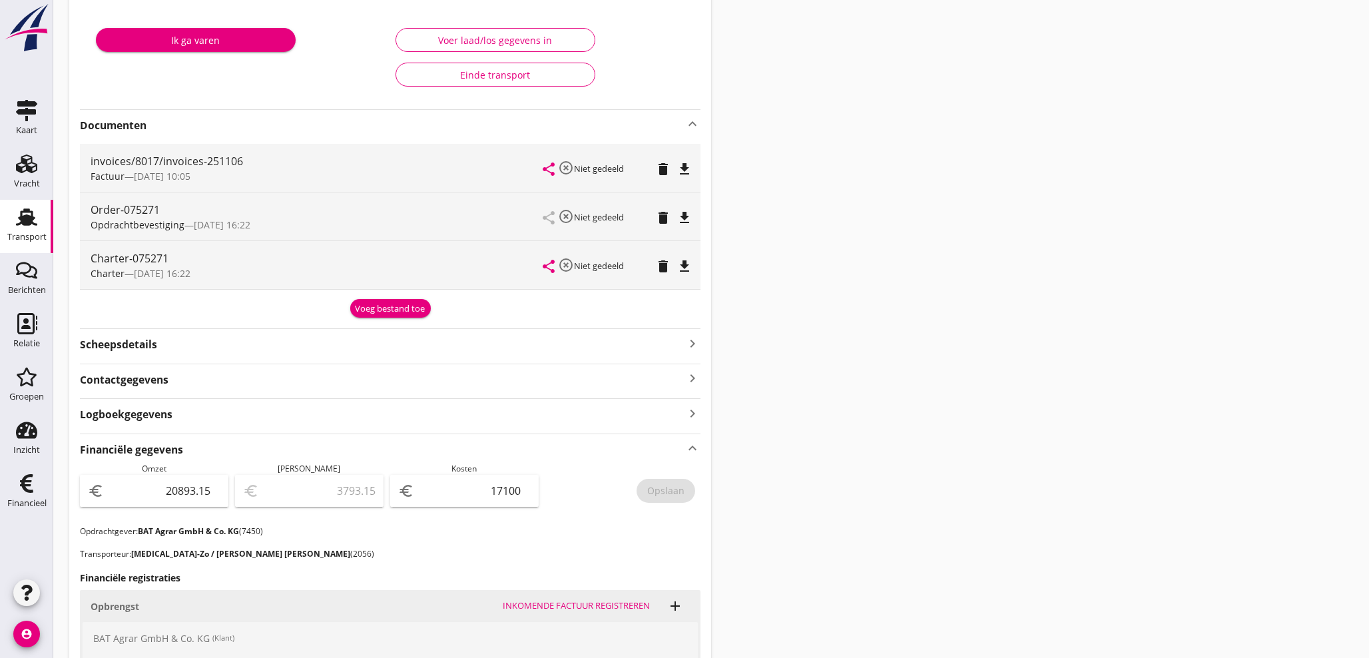
click at [378, 306] on div "Voeg bestand toe" at bounding box center [391, 308] width 70 height 13
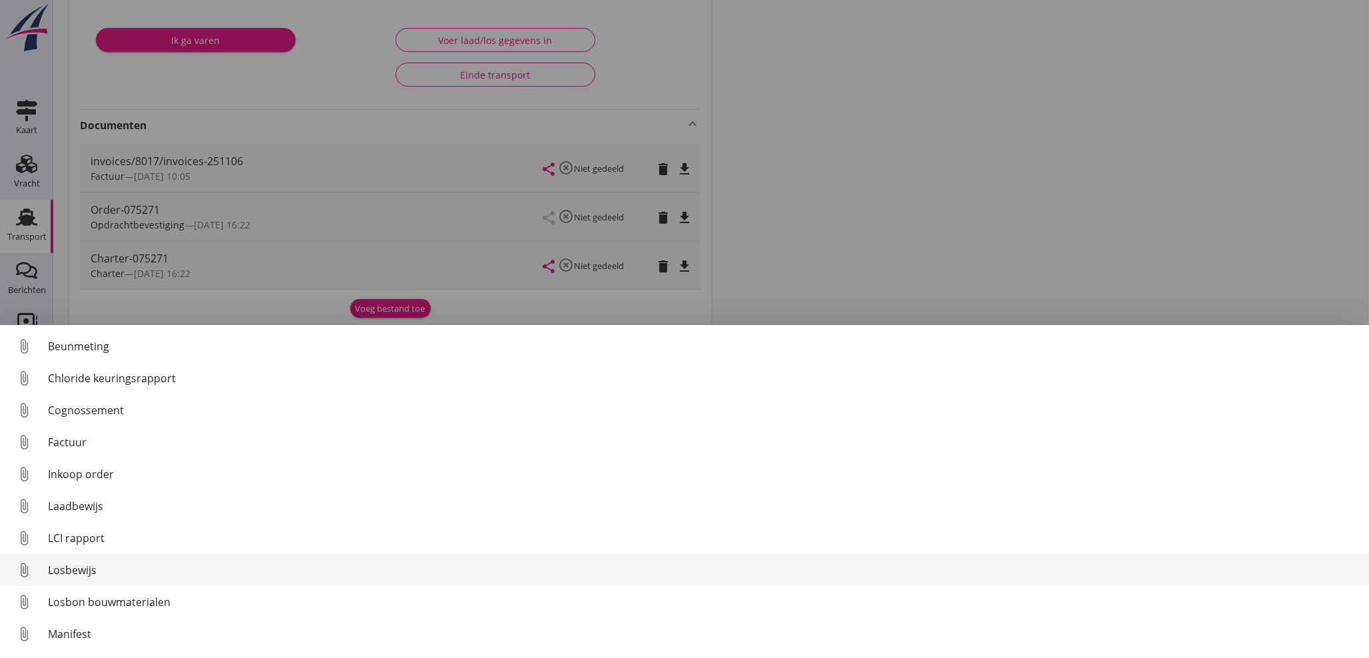
click at [72, 569] on div "Losbewijs" at bounding box center [703, 570] width 1311 height 16
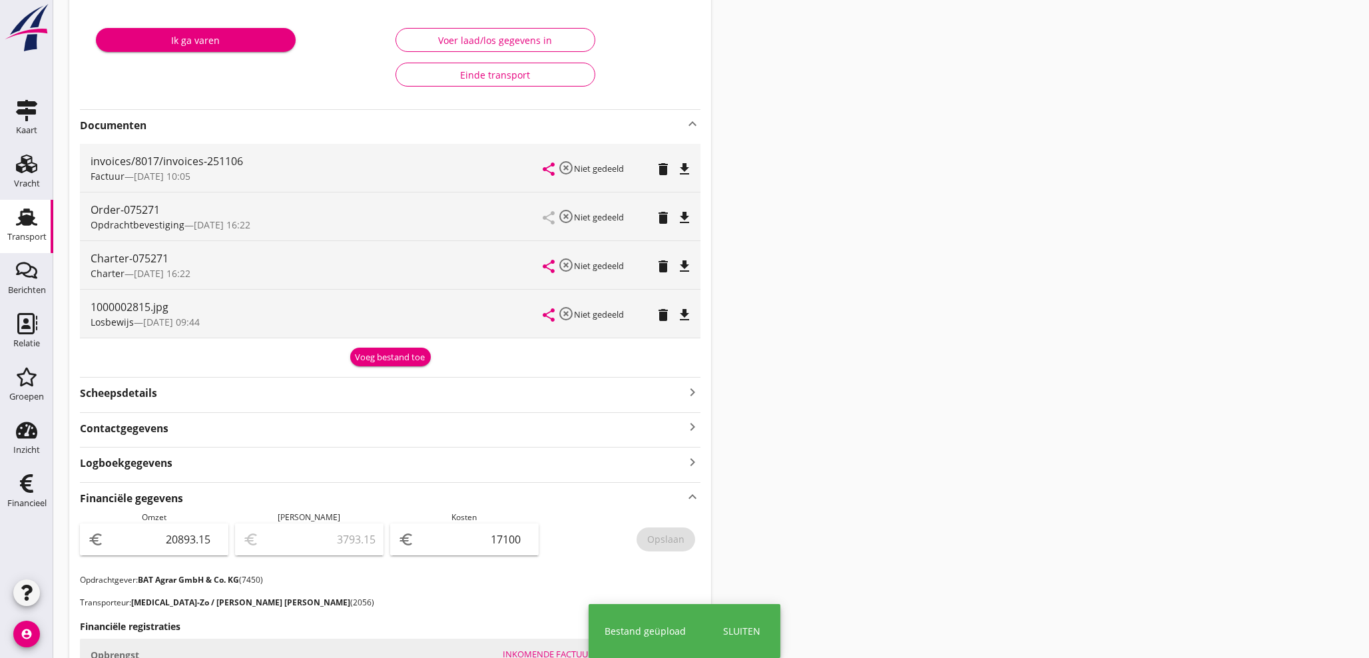
click at [376, 358] on div "Voeg bestand toe" at bounding box center [391, 357] width 70 height 13
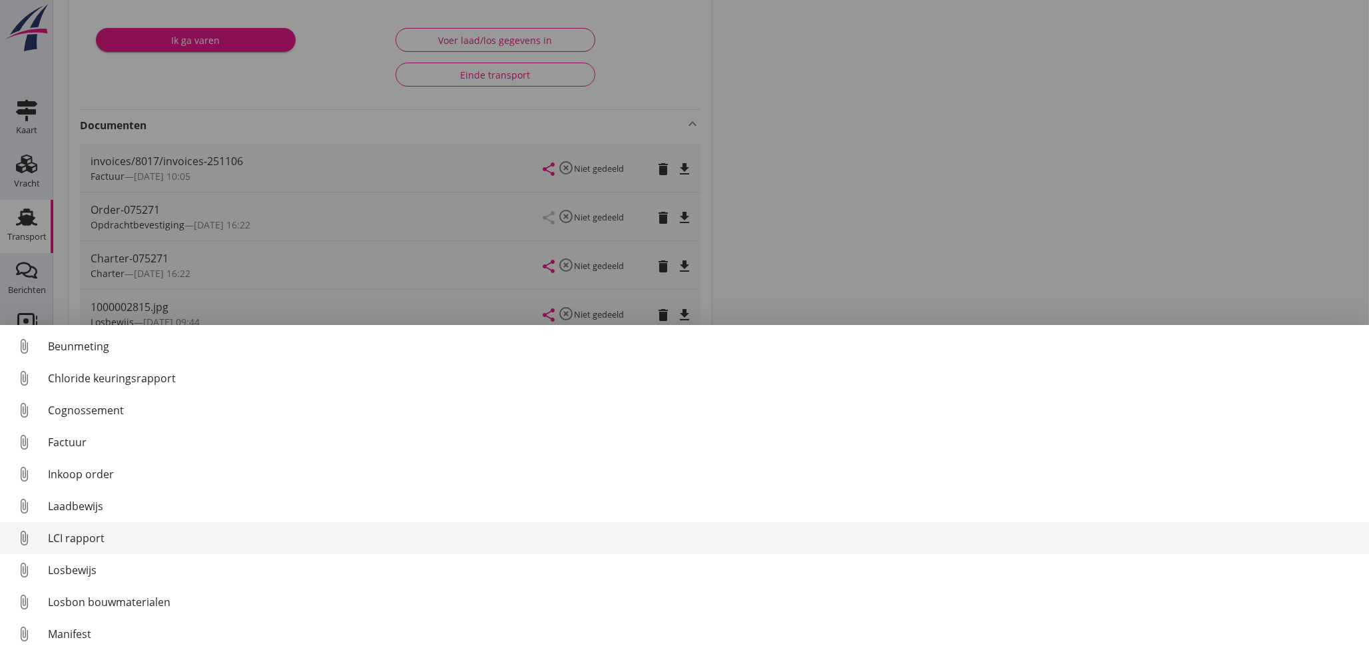
click at [75, 533] on div "LCI rapport" at bounding box center [703, 538] width 1311 height 16
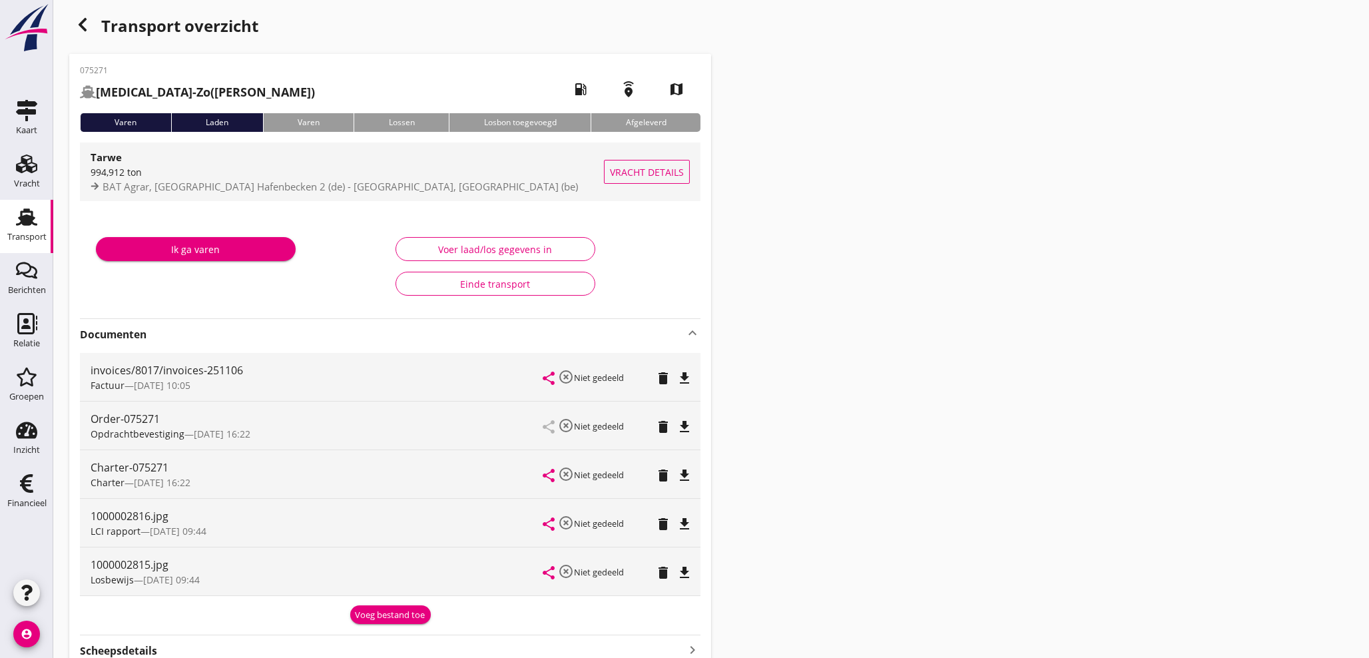
scroll to position [0, 0]
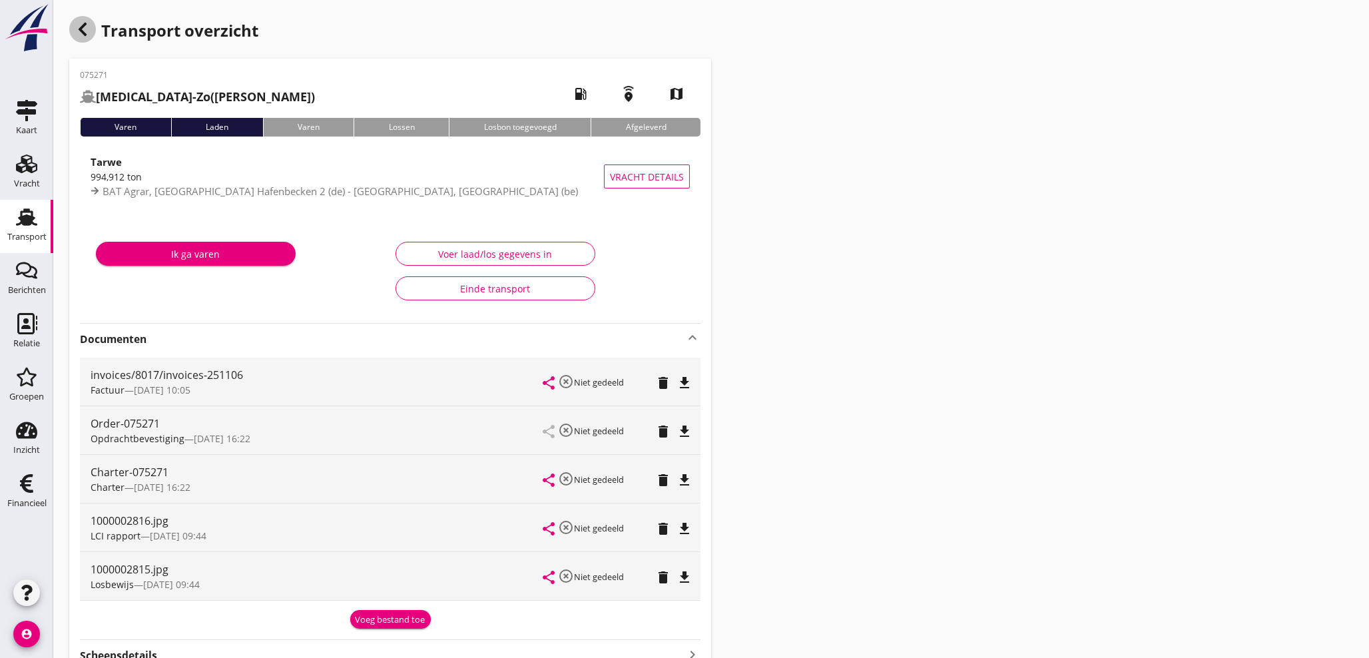
click at [86, 35] on icon "button" at bounding box center [83, 29] width 16 height 16
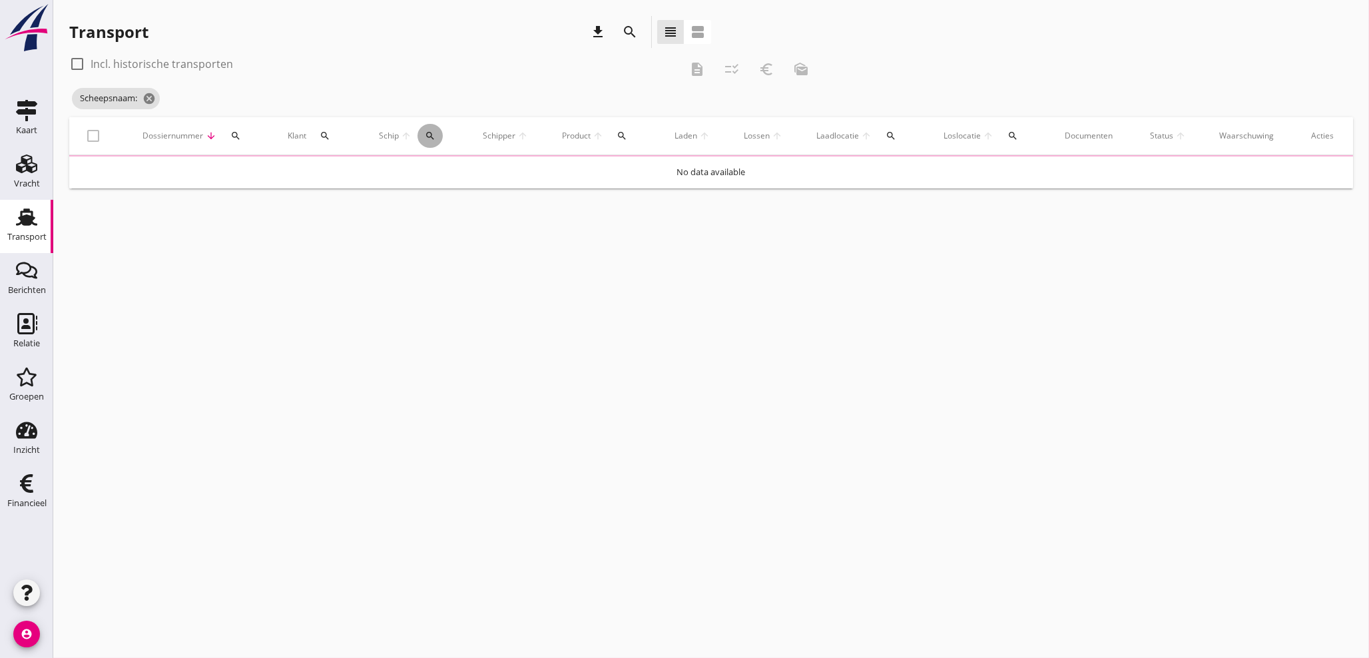
drag, startPoint x: 433, startPoint y: 138, endPoint x: 440, endPoint y: 165, distance: 28.3
click at [433, 141] on button "search" at bounding box center [430, 136] width 25 height 24
drag, startPoint x: 442, startPoint y: 168, endPoint x: 427, endPoint y: 164, distance: 15.4
click at [441, 168] on input "Zoek op (scheeps)naam" at bounding box center [492, 174] width 139 height 21
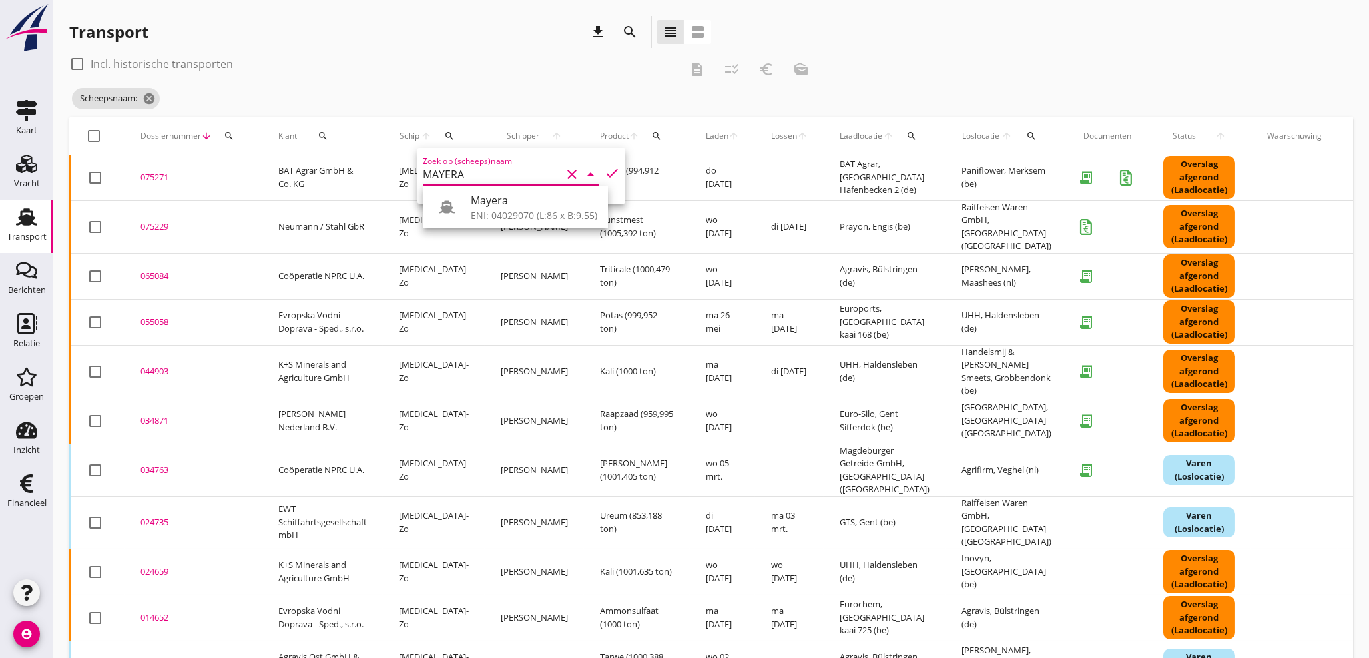
drag, startPoint x: 499, startPoint y: 206, endPoint x: 557, endPoint y: 188, distance: 60.7
click at [499, 206] on div "Mayera" at bounding box center [534, 200] width 127 height 16
click at [604, 171] on icon "check" at bounding box center [612, 173] width 16 height 16
type input "Mayera"
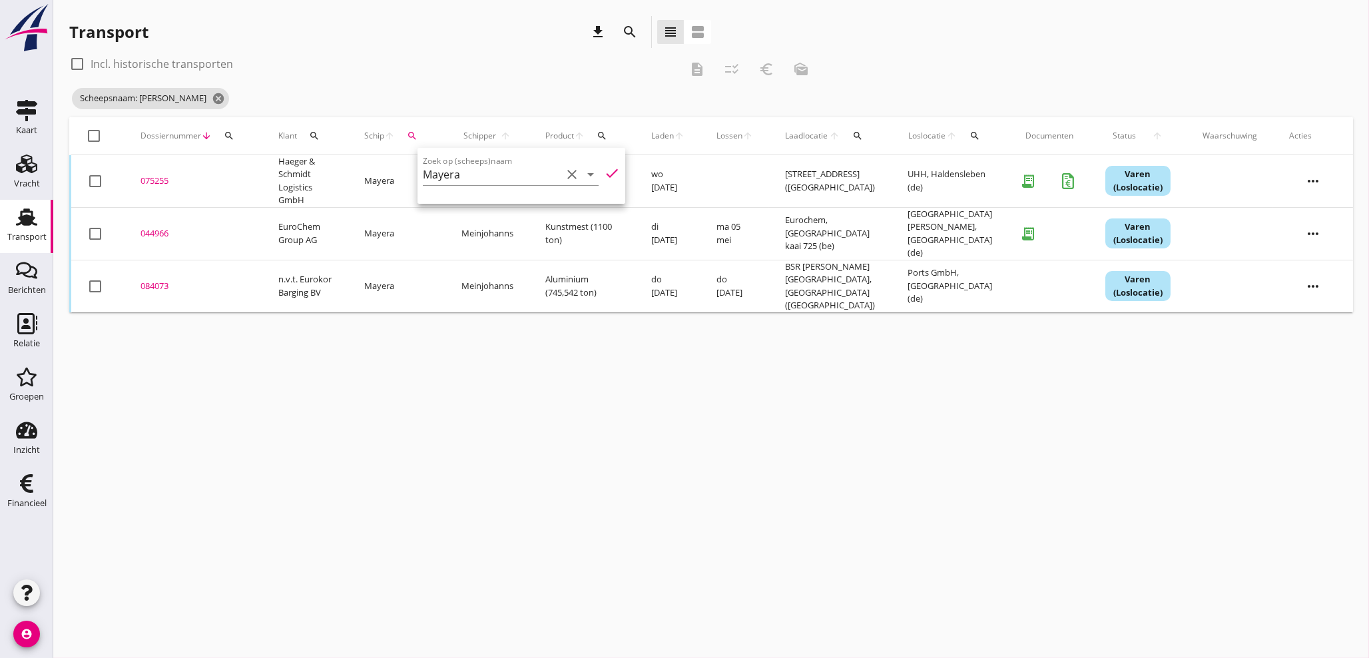
click at [436, 320] on div "cancel You are impersonating another user. Transport download search view_headl…" at bounding box center [711, 329] width 1316 height 658
click at [166, 180] on div "075255" at bounding box center [194, 180] width 106 height 13
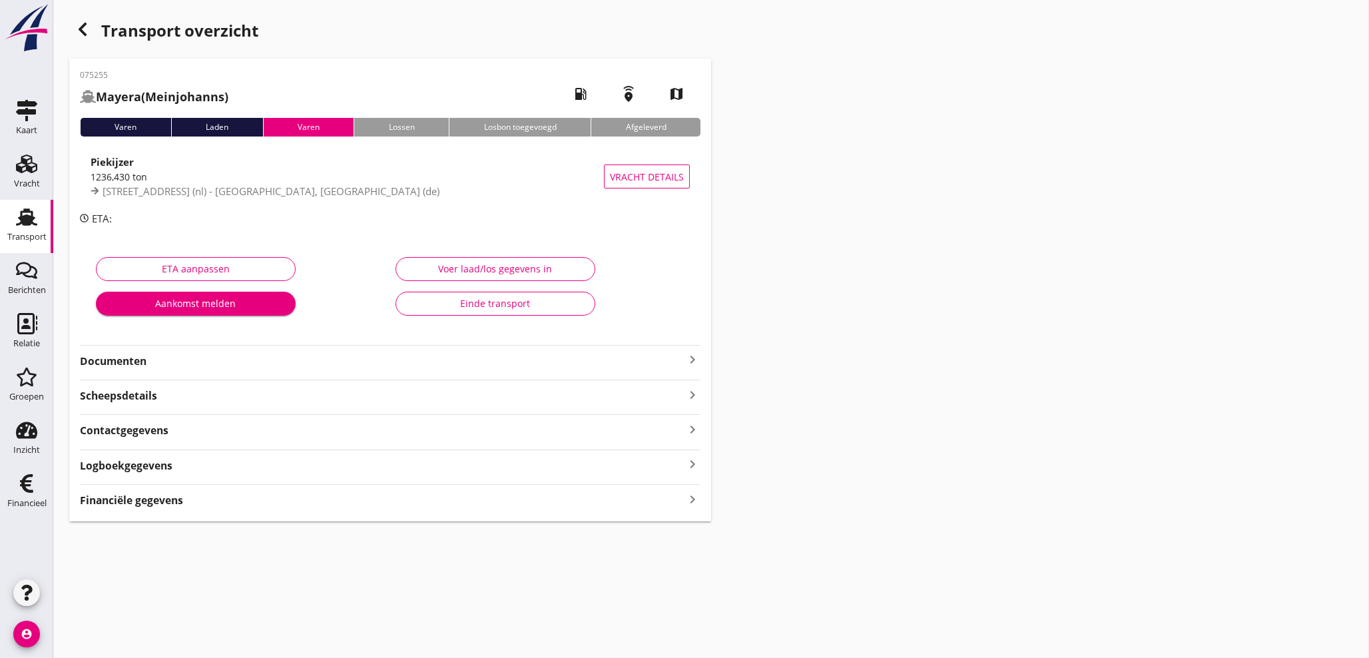
click at [697, 497] on icon "keyboard_arrow_right" at bounding box center [693, 499] width 16 height 18
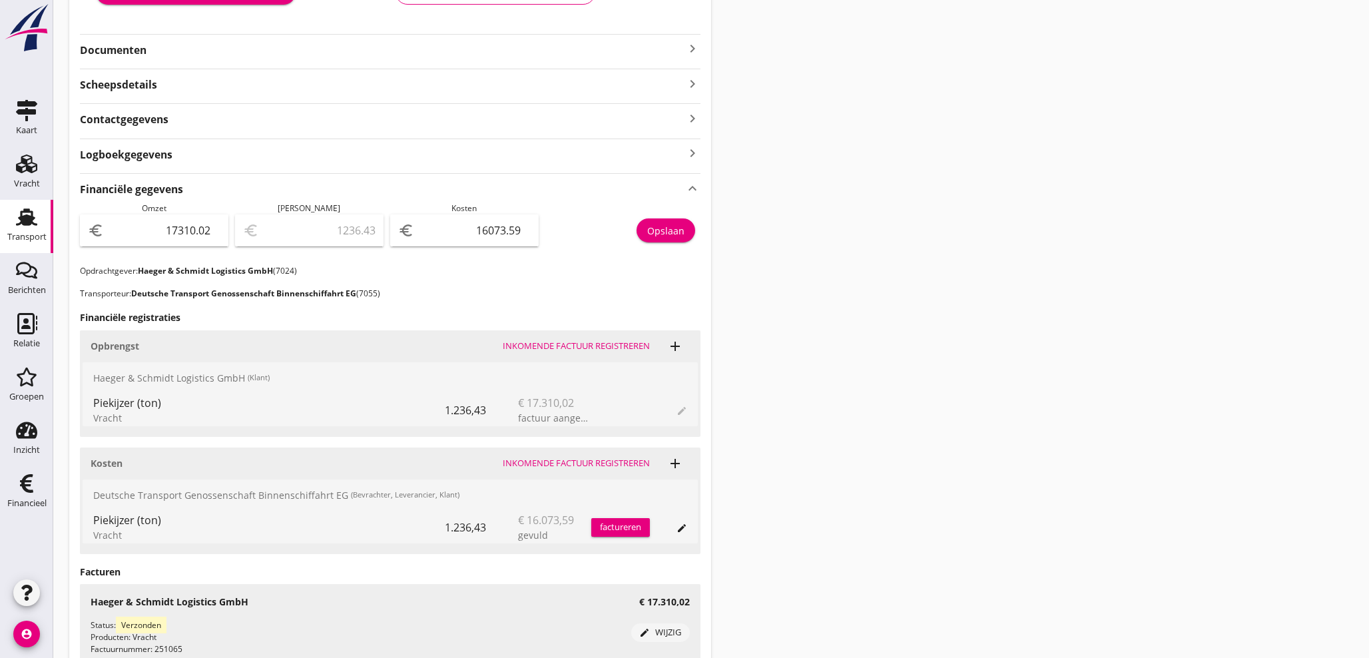
scroll to position [312, 0]
drag, startPoint x: 471, startPoint y: 225, endPoint x: 621, endPoint y: 200, distance: 152.0
click at [635, 227] on div "Omzet euro 17310.02 [PERSON_NAME] euro 1236.43 Kosten euro 16073.59 Opslaan" at bounding box center [390, 233] width 621 height 63
type input "17309.02"
type input "1"
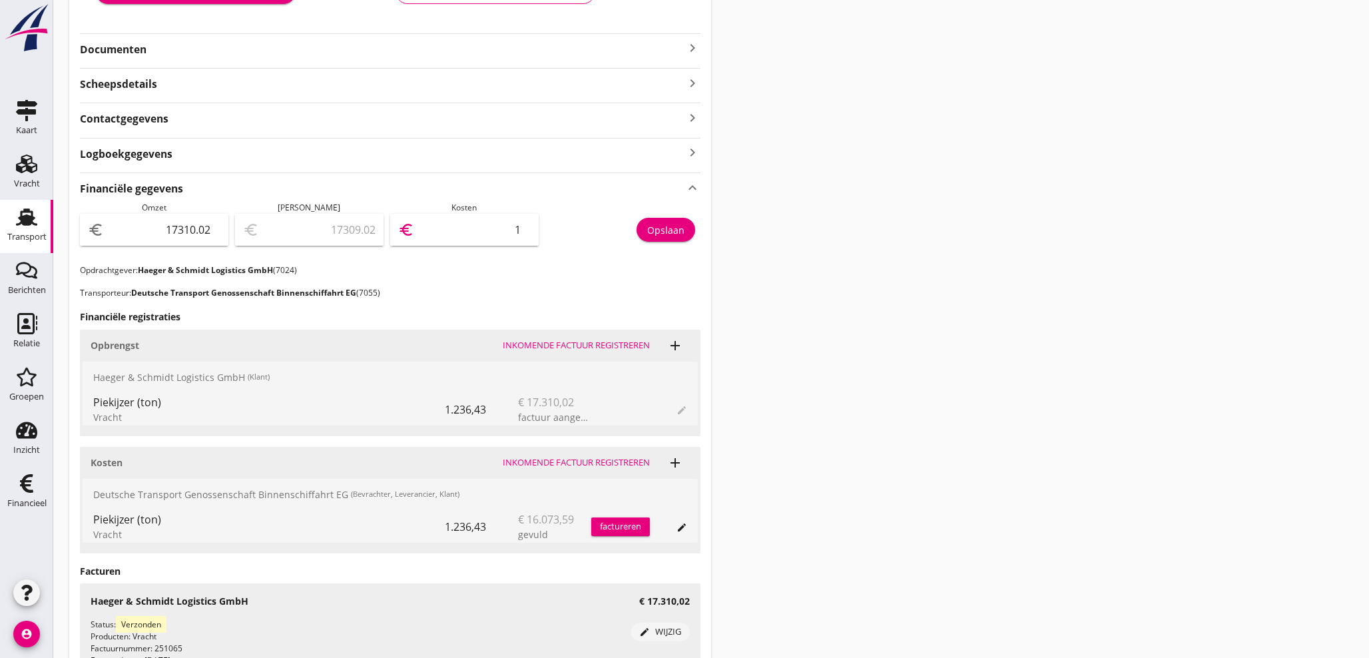
type input "17294.02"
type input "16"
type input "17148.02"
type input "162"
type input "15681.02"
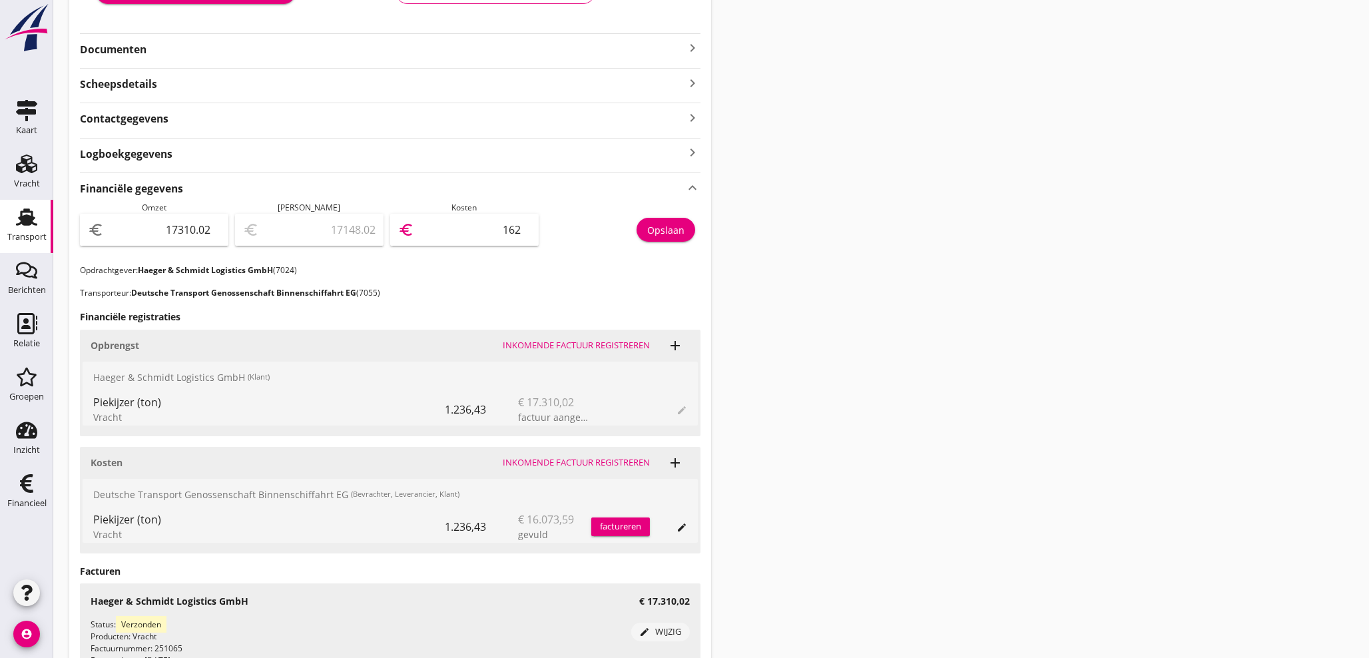
type input "1629"
type input "1012.02"
type input "16298"
type input "1011.52"
type input "16298.5"
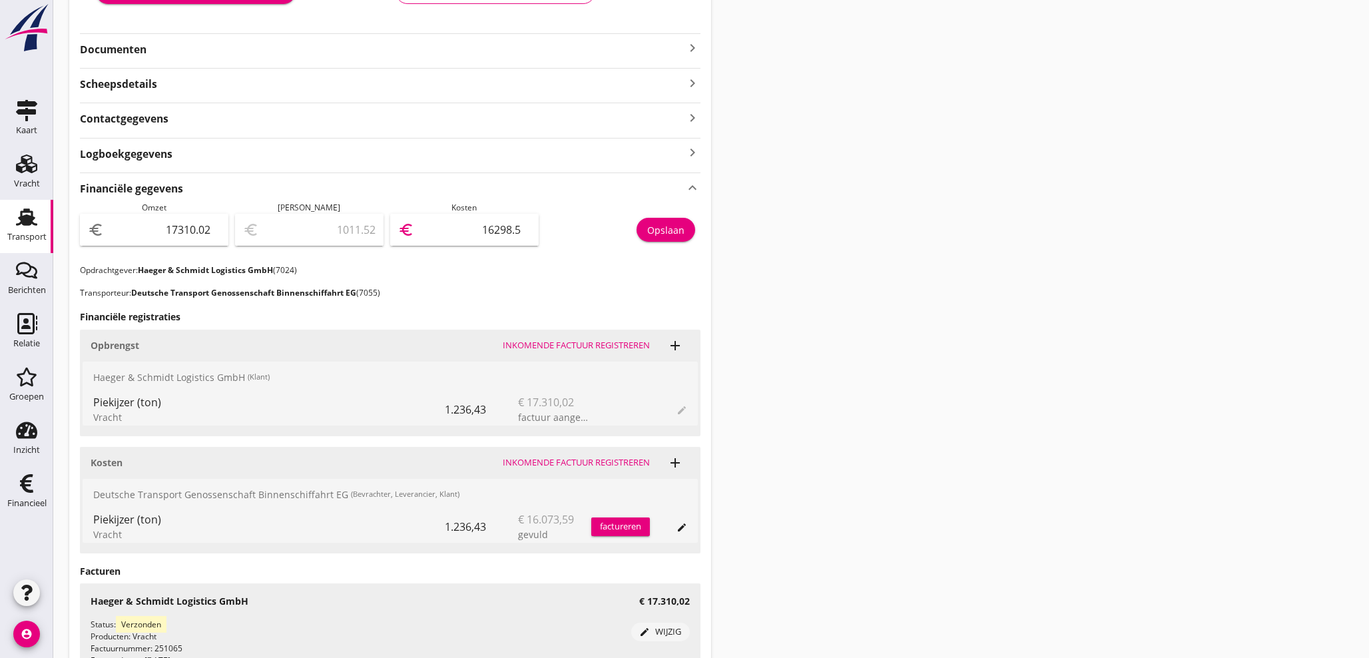
type input "1011.43"
type input "16298.59"
click at [669, 231] on div "Opslaan" at bounding box center [665, 230] width 37 height 14
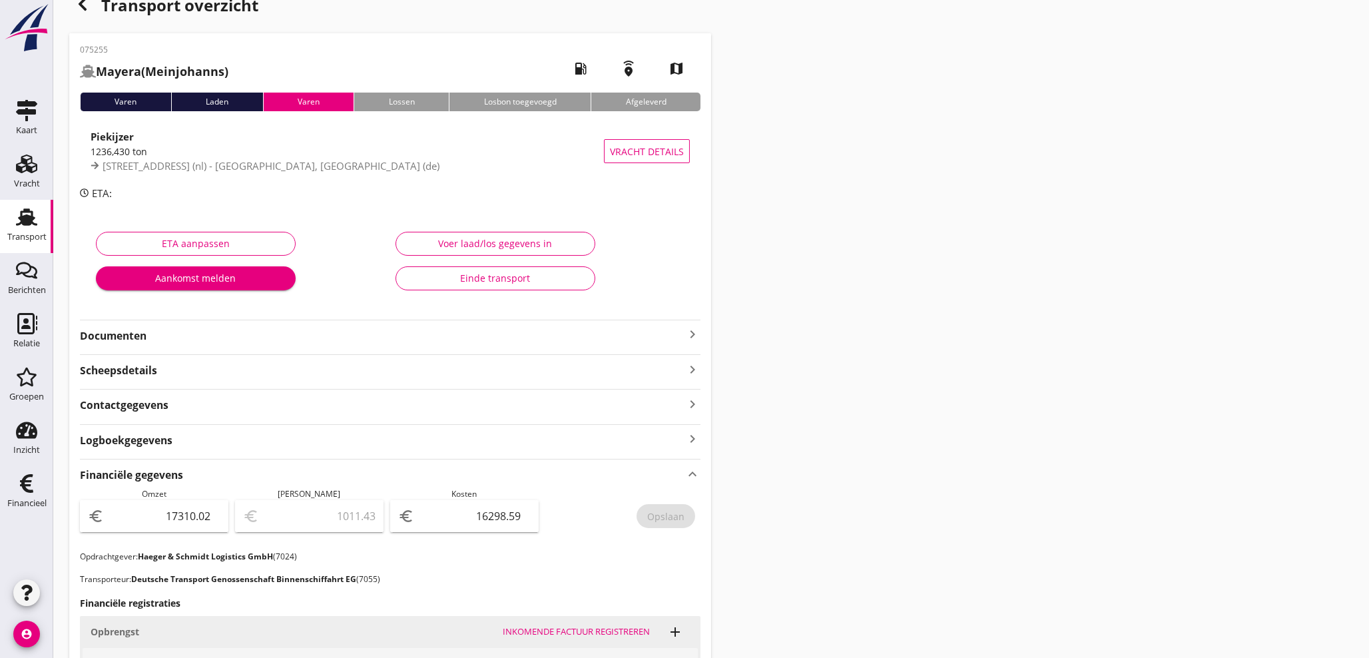
scroll to position [0, 0]
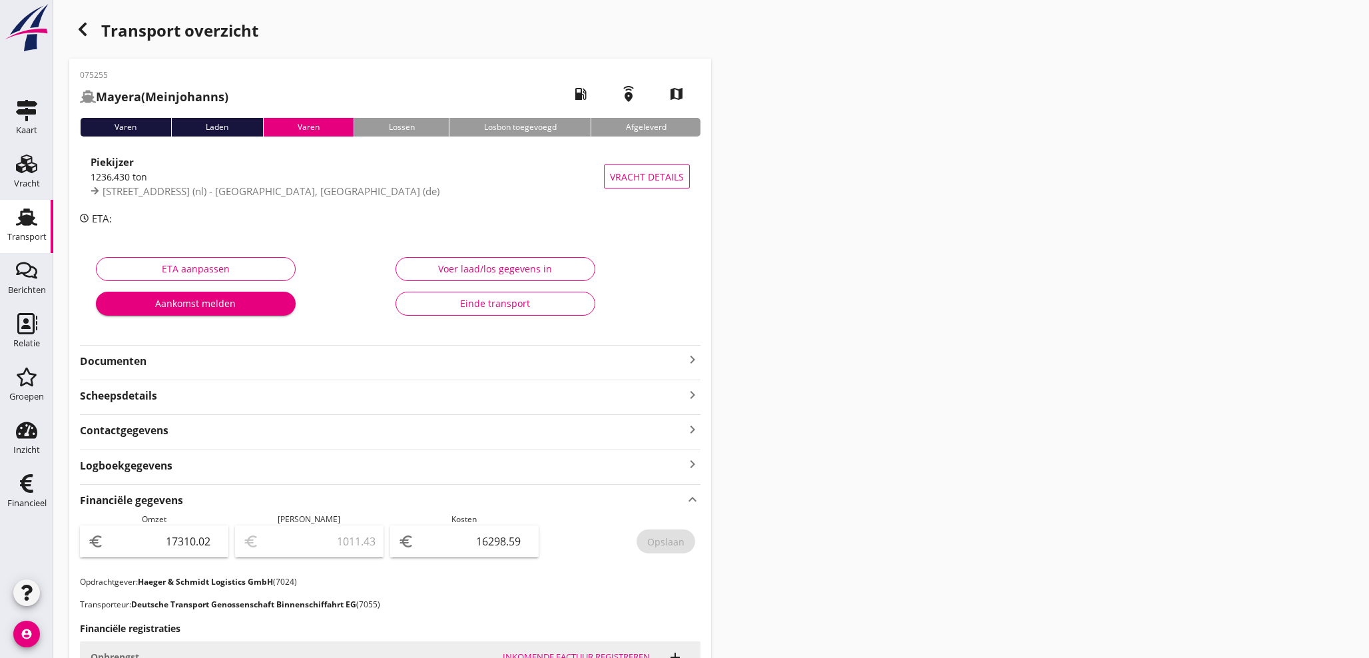
click at [79, 30] on icon "button" at bounding box center [83, 29] width 16 height 16
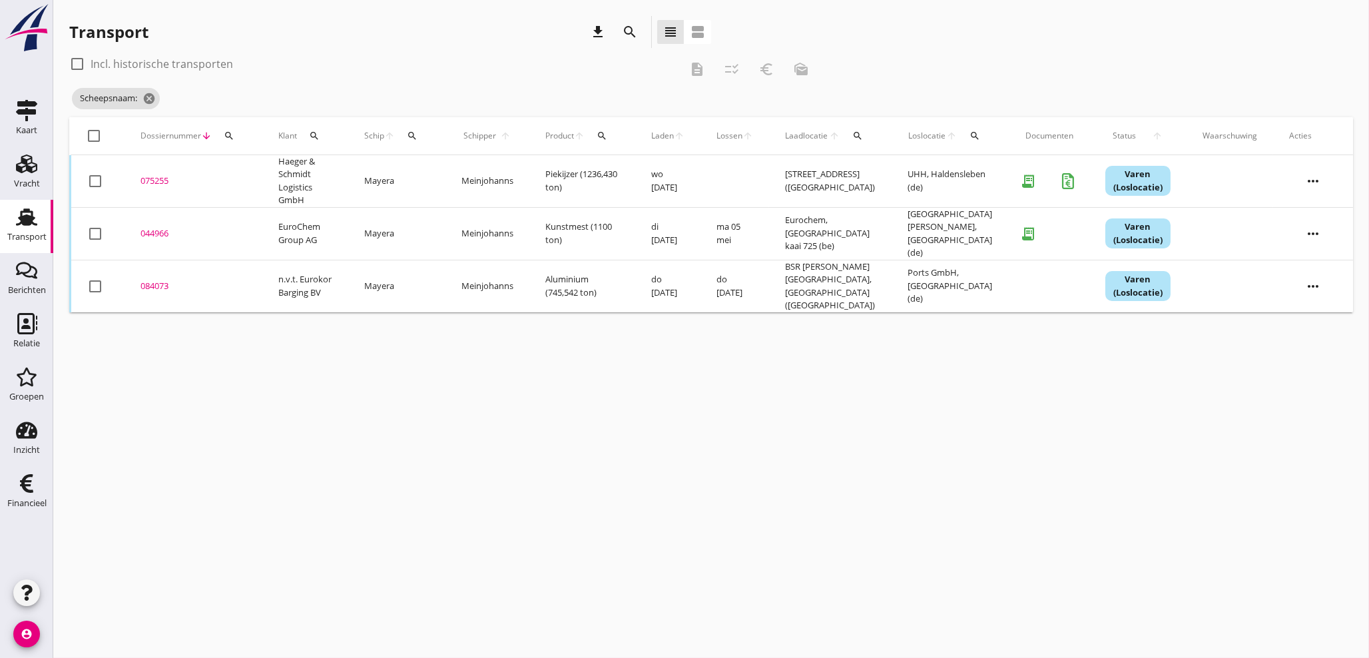
click at [428, 135] on div "Schip arrow_upward search" at bounding box center [396, 136] width 65 height 32
click at [414, 135] on icon "search" at bounding box center [412, 136] width 11 height 11
click at [442, 174] on input "Zoek op (scheeps)naam" at bounding box center [475, 174] width 139 height 21
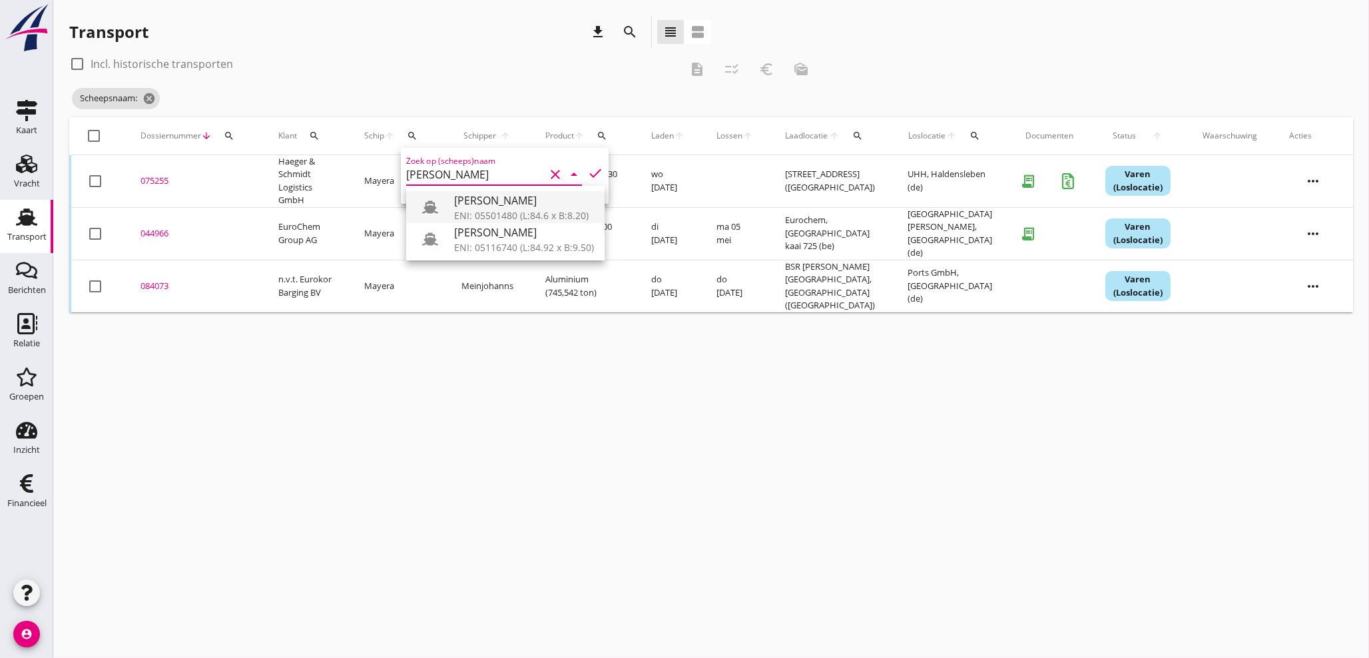
click at [466, 204] on div "[PERSON_NAME]" at bounding box center [524, 200] width 140 height 16
click at [495, 235] on div "[PERSON_NAME]" at bounding box center [524, 232] width 140 height 16
click at [587, 175] on icon "check" at bounding box center [595, 173] width 16 height 16
type input "[PERSON_NAME]"
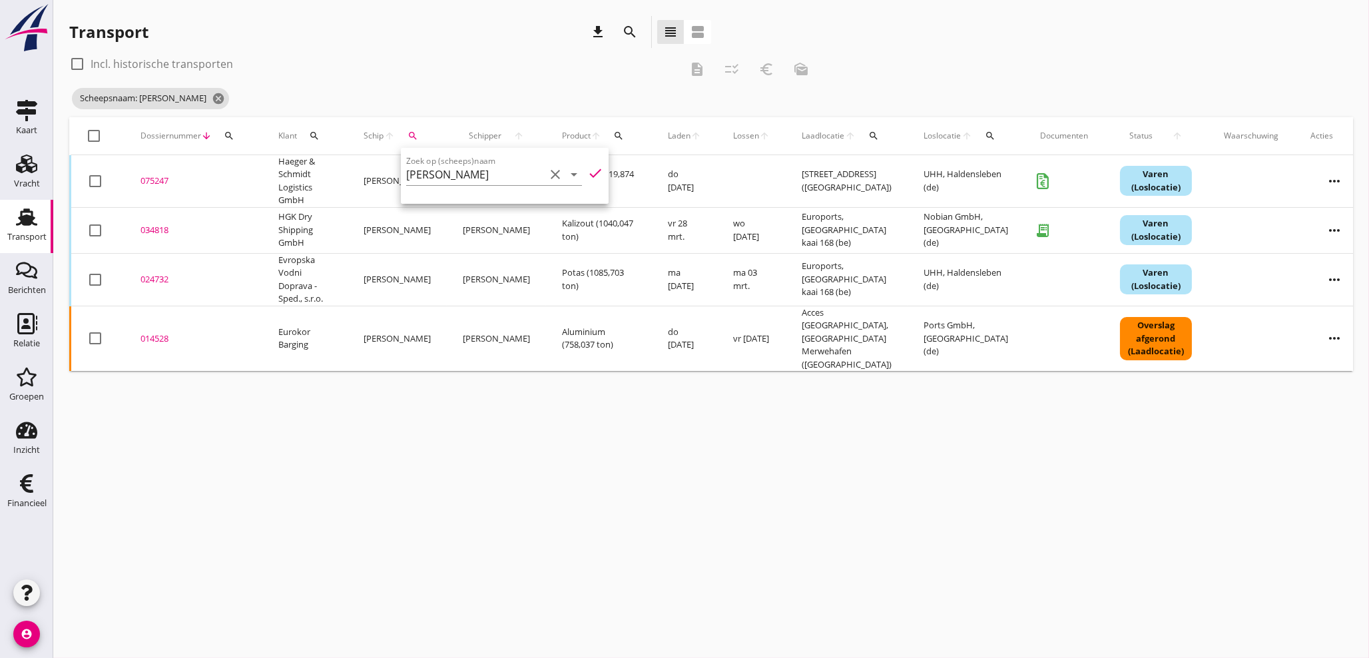
click at [475, 473] on div "cancel You are impersonating another user. Transport download search view_headl…" at bounding box center [711, 329] width 1316 height 658
click at [161, 184] on div "075247" at bounding box center [194, 180] width 106 height 13
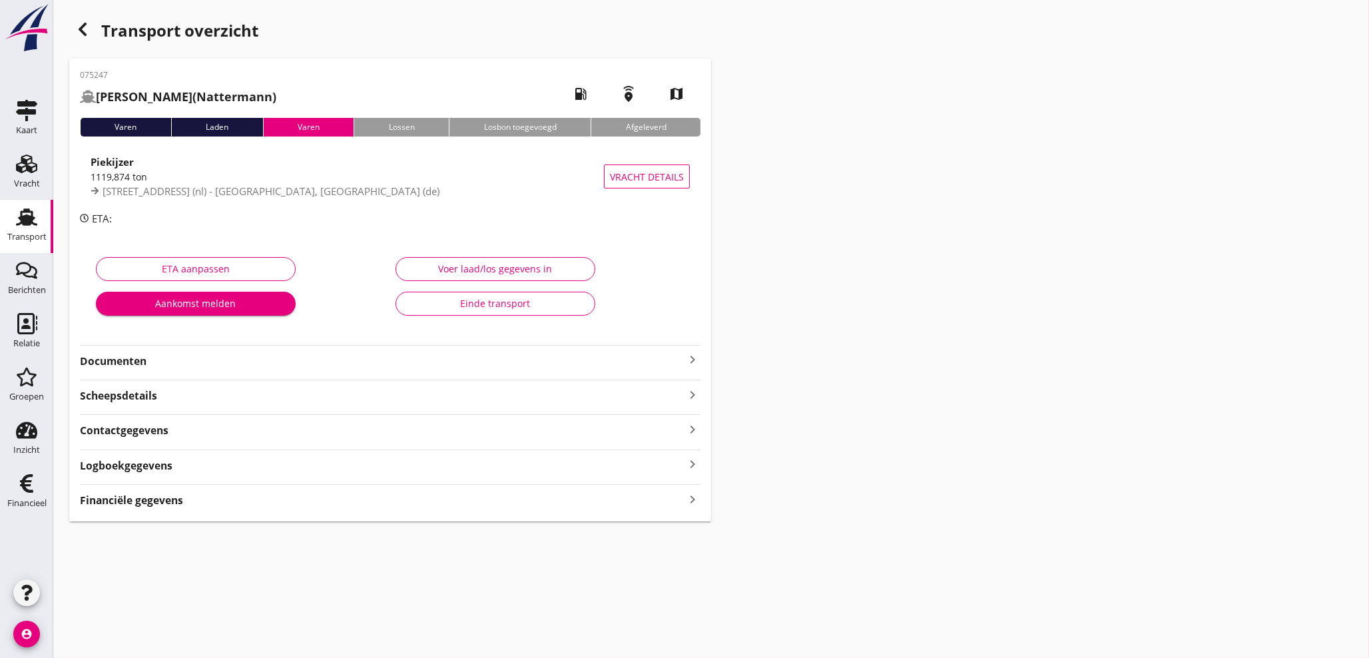
click at [696, 354] on icon "keyboard_arrow_right" at bounding box center [693, 360] width 16 height 16
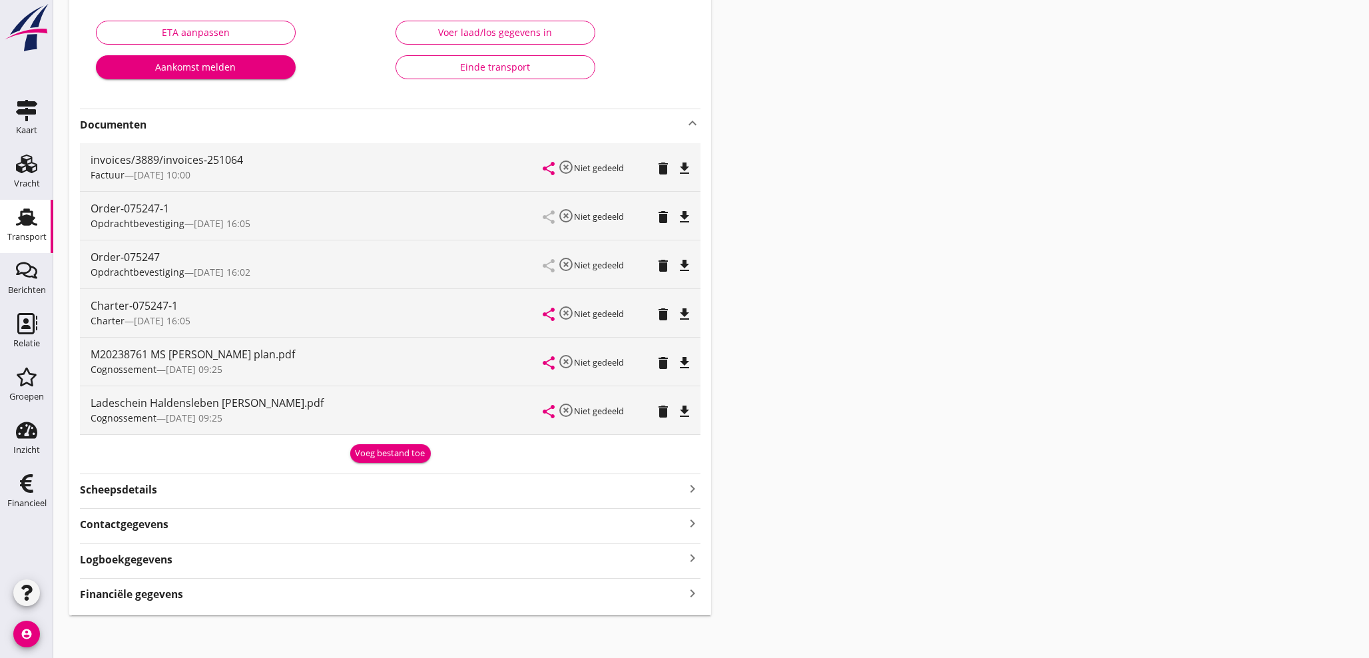
scroll to position [242, 0]
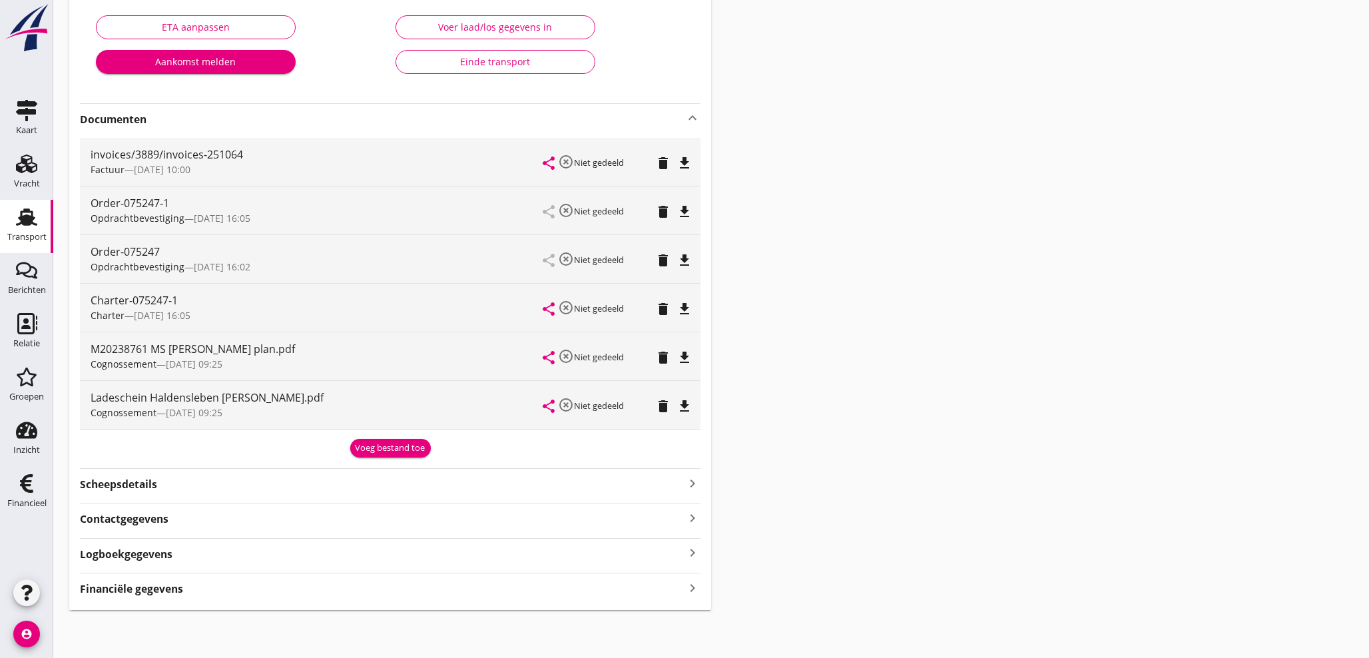
click at [694, 590] on icon "keyboard_arrow_right" at bounding box center [693, 588] width 16 height 18
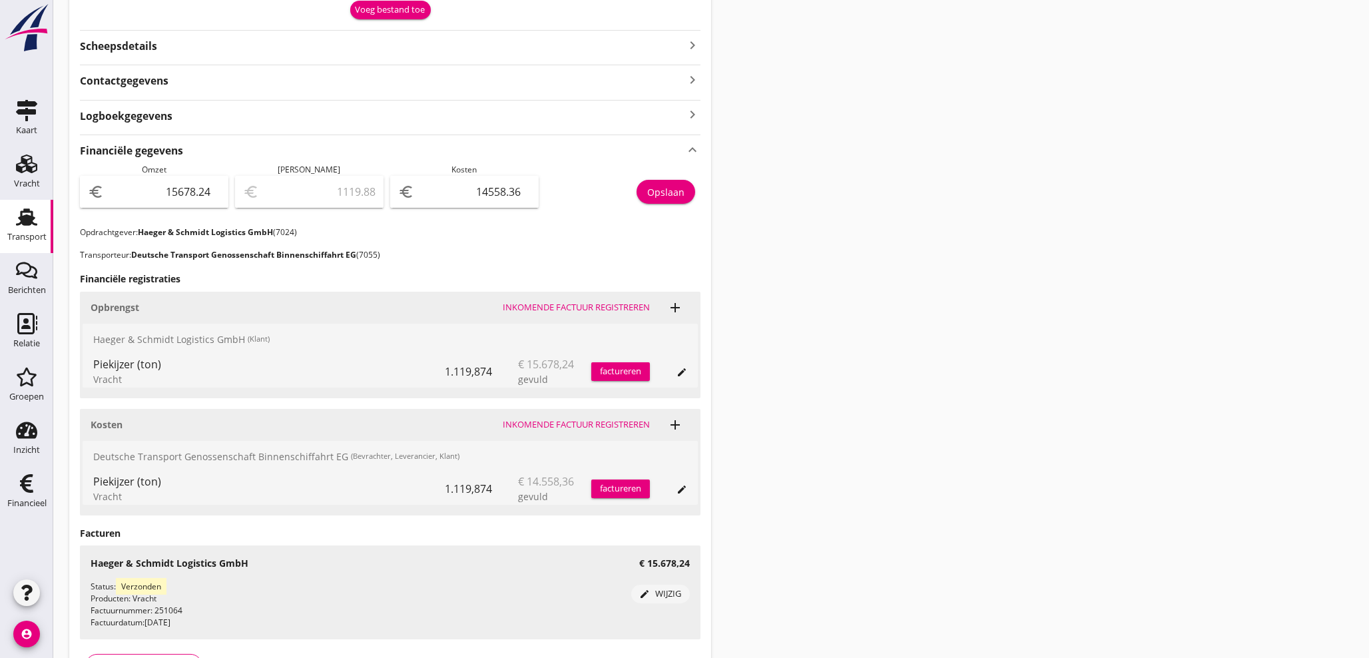
scroll to position [686, 0]
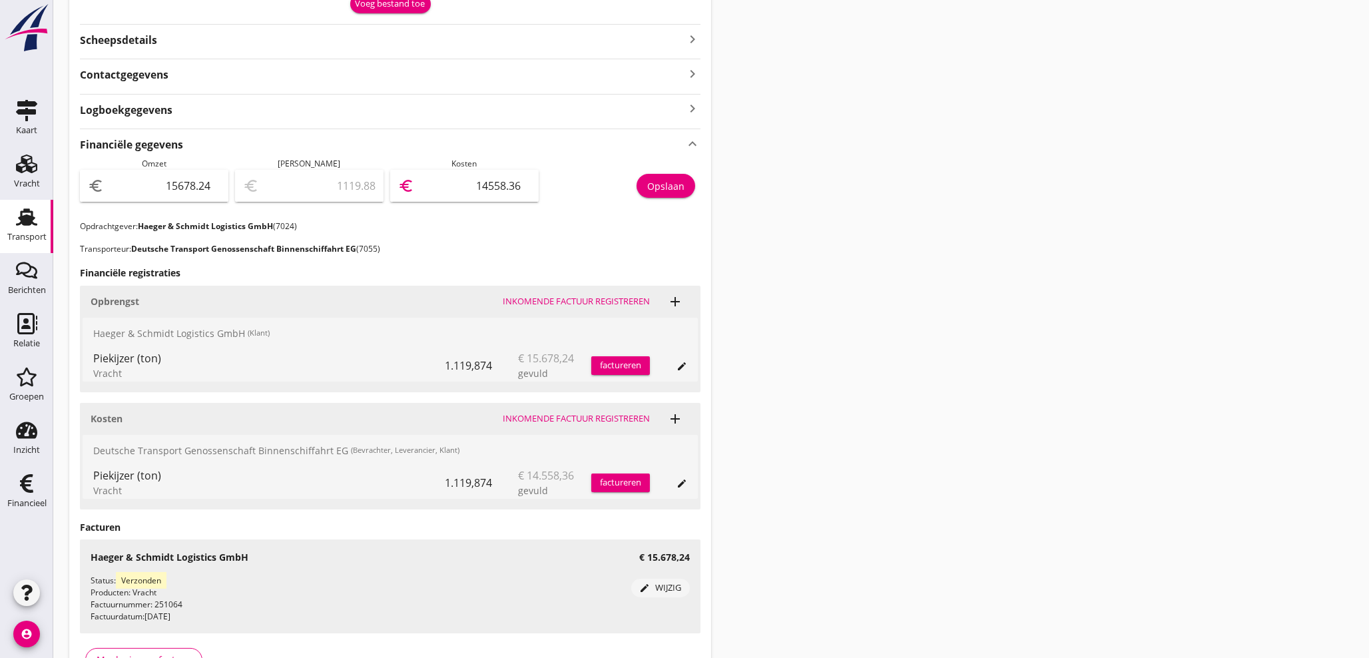
drag, startPoint x: 469, startPoint y: 182, endPoint x: 725, endPoint y: 158, distance: 257.5
click at [723, 161] on div "Transport overzicht 075247 [PERSON_NAME] (Nattermann) local_gas_station emergen…" at bounding box center [711, 13] width 1316 height 1398
type input "15677.24"
type input "1"
type input "15664.24"
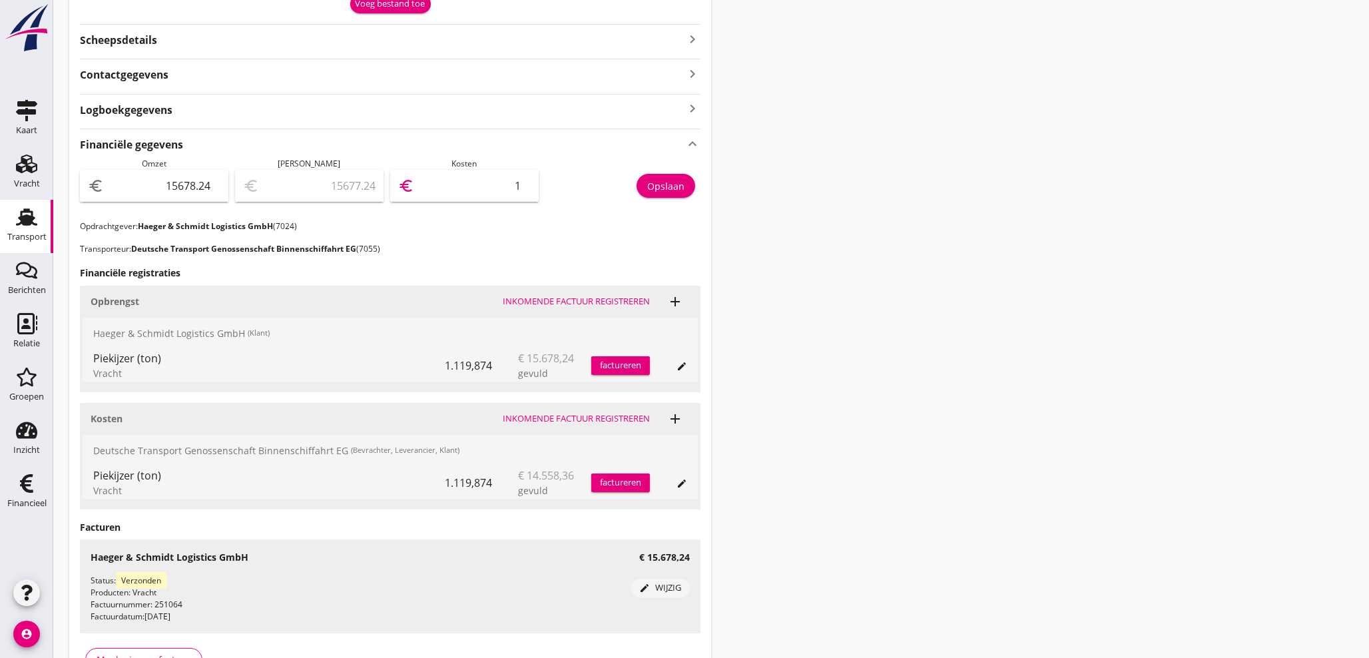
type input "14"
type input "15531.24"
type input "147"
type input "14200.24"
type input "1478"
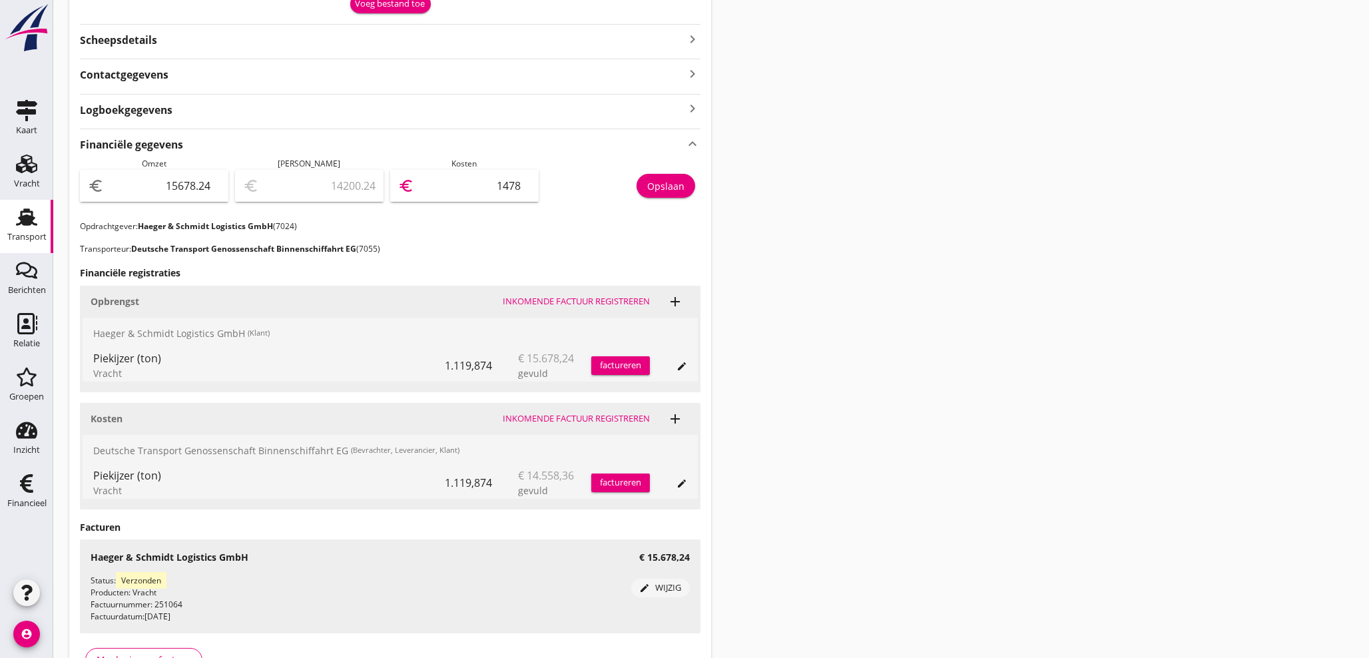
type input "895.24"
type input "14783"
type input "894.94"
type input "14783.3"
type input "894.88"
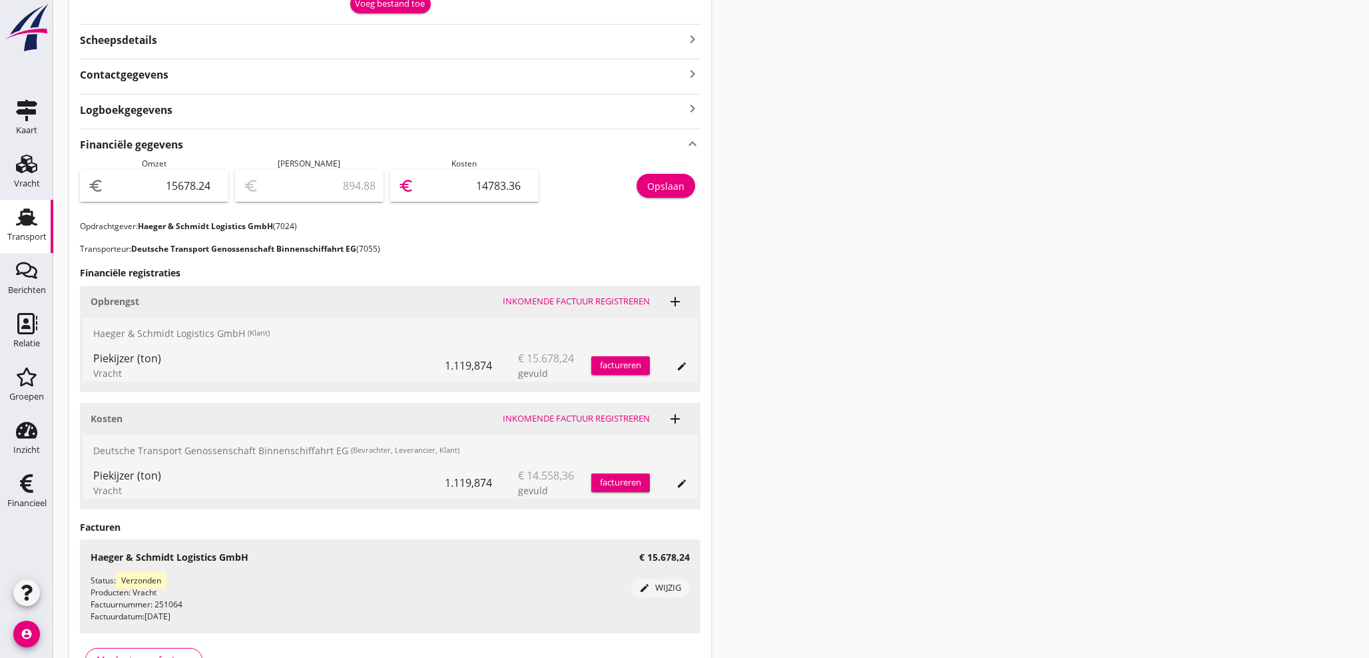
type input "14783.36"
click at [679, 190] on div "Opslaan" at bounding box center [665, 186] width 37 height 14
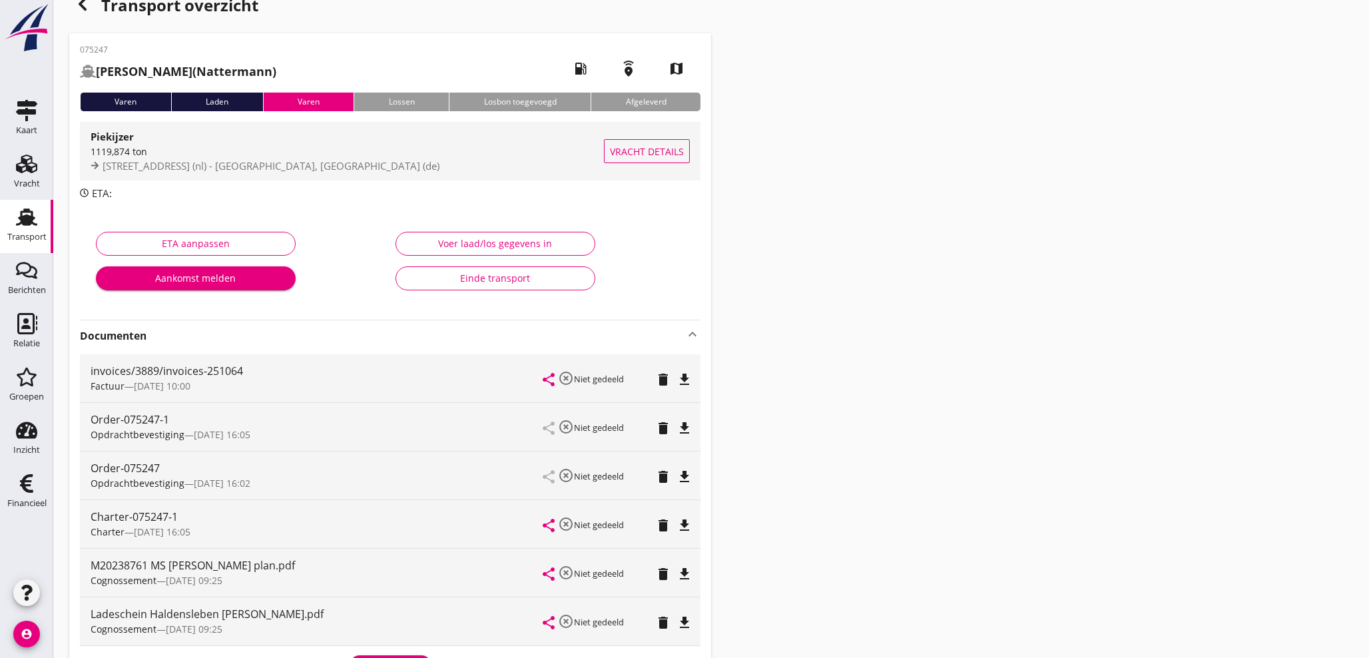
scroll to position [20, 0]
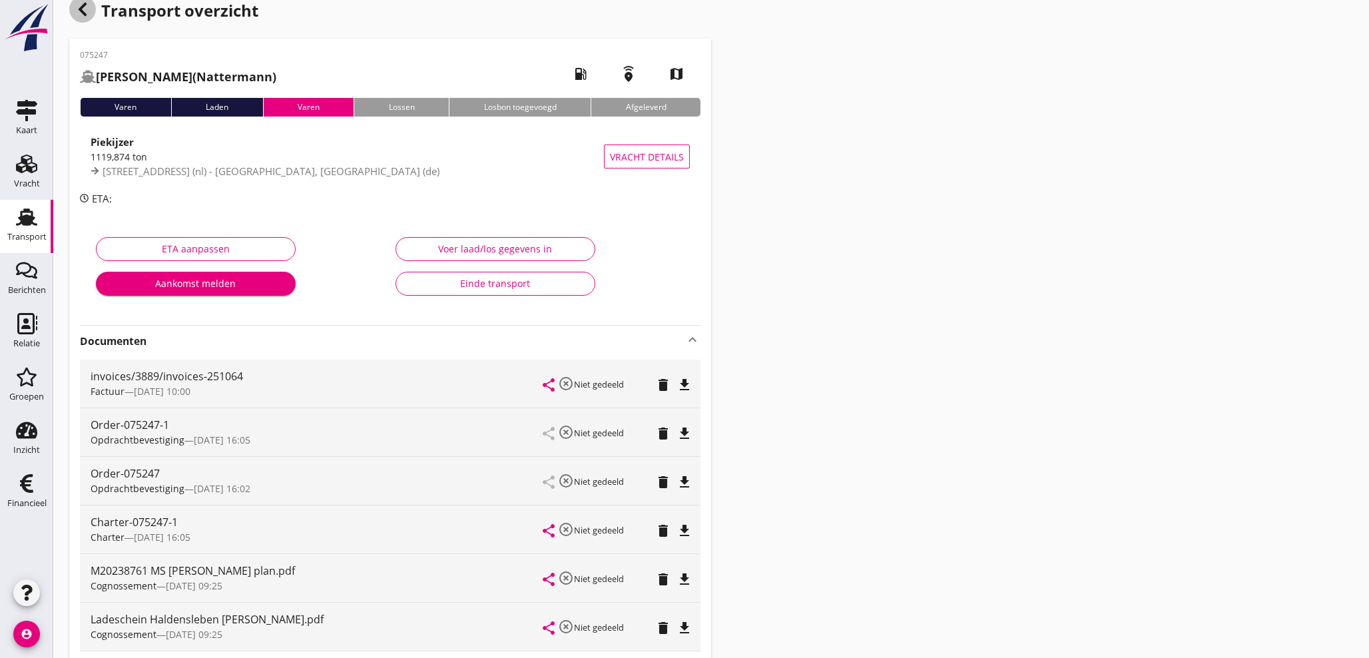
click at [81, 9] on use "button" at bounding box center [83, 9] width 8 height 13
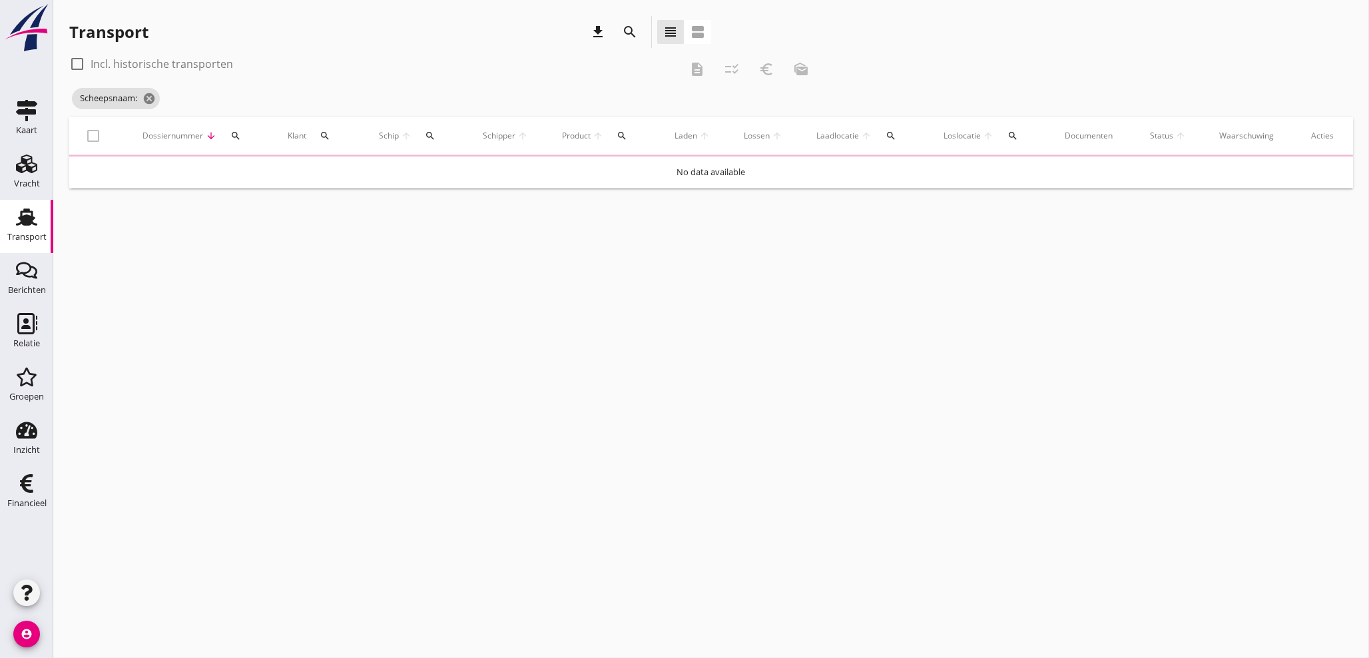
click at [431, 139] on th "Schip arrow_upward search" at bounding box center [413, 135] width 103 height 37
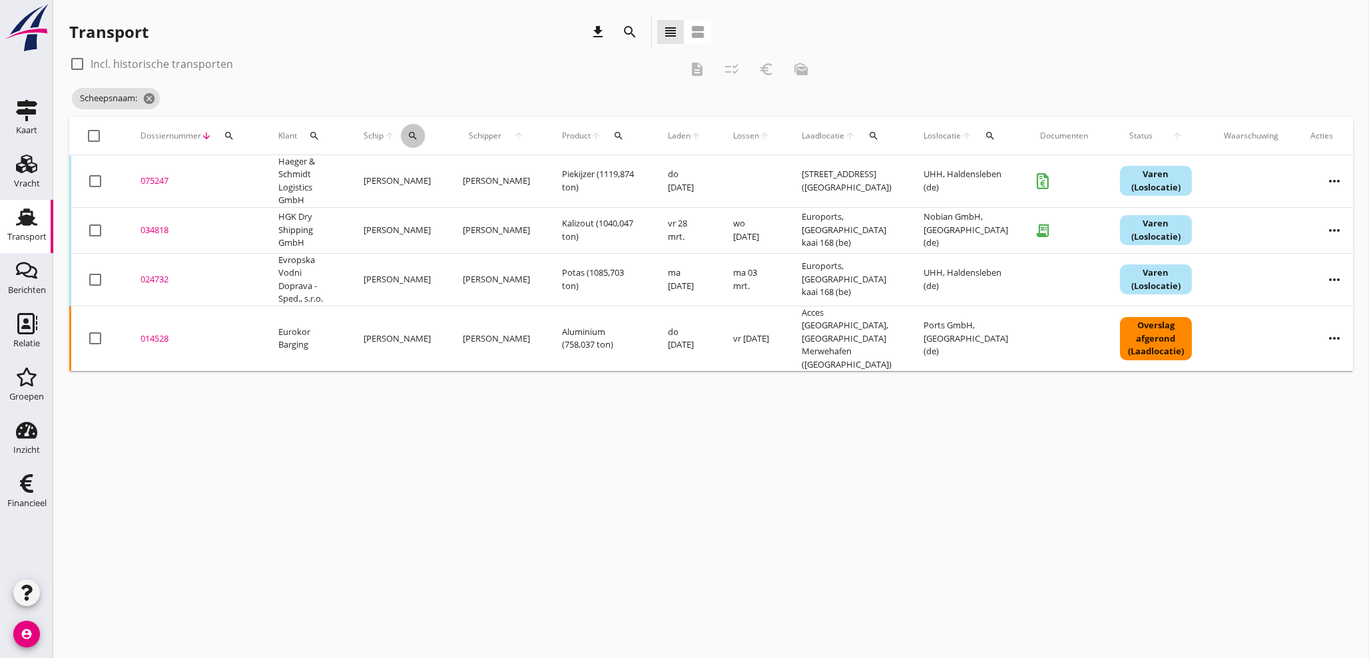
click at [414, 136] on icon "search" at bounding box center [413, 136] width 11 height 11
click at [424, 169] on input "Zoek op (scheeps)naam" at bounding box center [474, 174] width 139 height 21
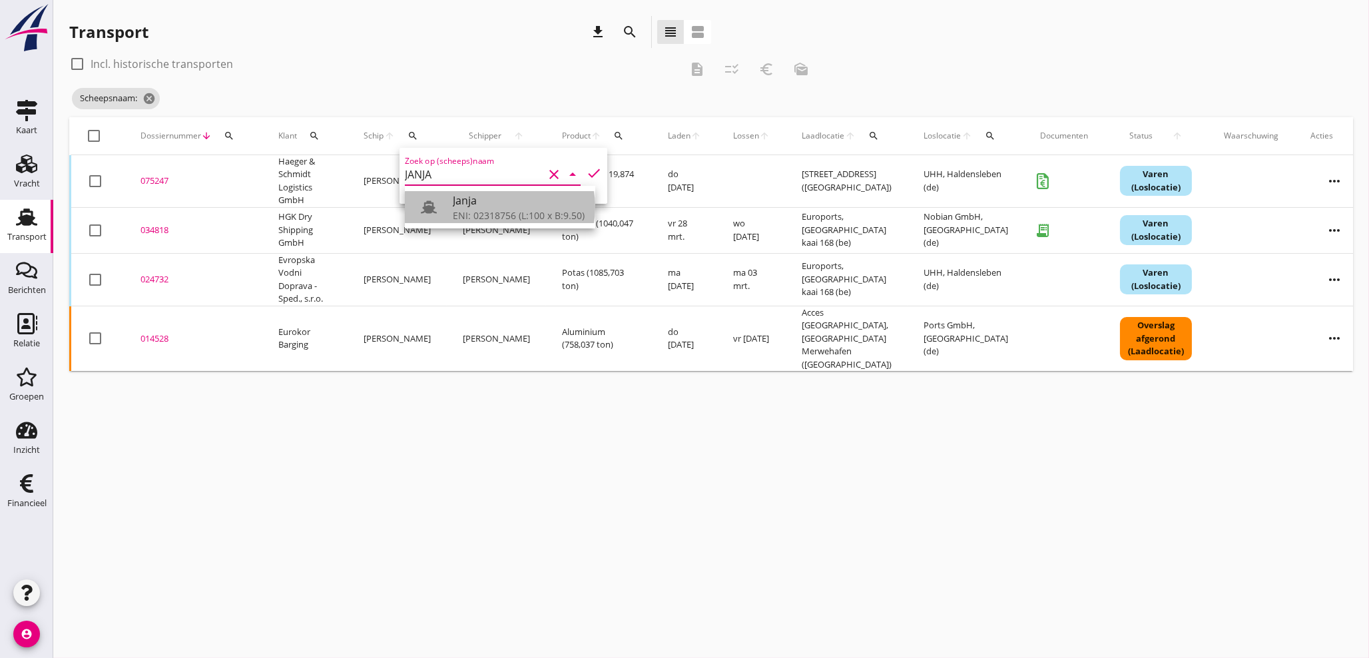
drag, startPoint x: 488, startPoint y: 209, endPoint x: 553, endPoint y: 186, distance: 68.4
click at [487, 210] on div "ENI: 02318756 (L:100 x B:9.50)" at bounding box center [519, 215] width 132 height 14
click at [586, 175] on icon "check" at bounding box center [594, 173] width 16 height 16
type input "Janja"
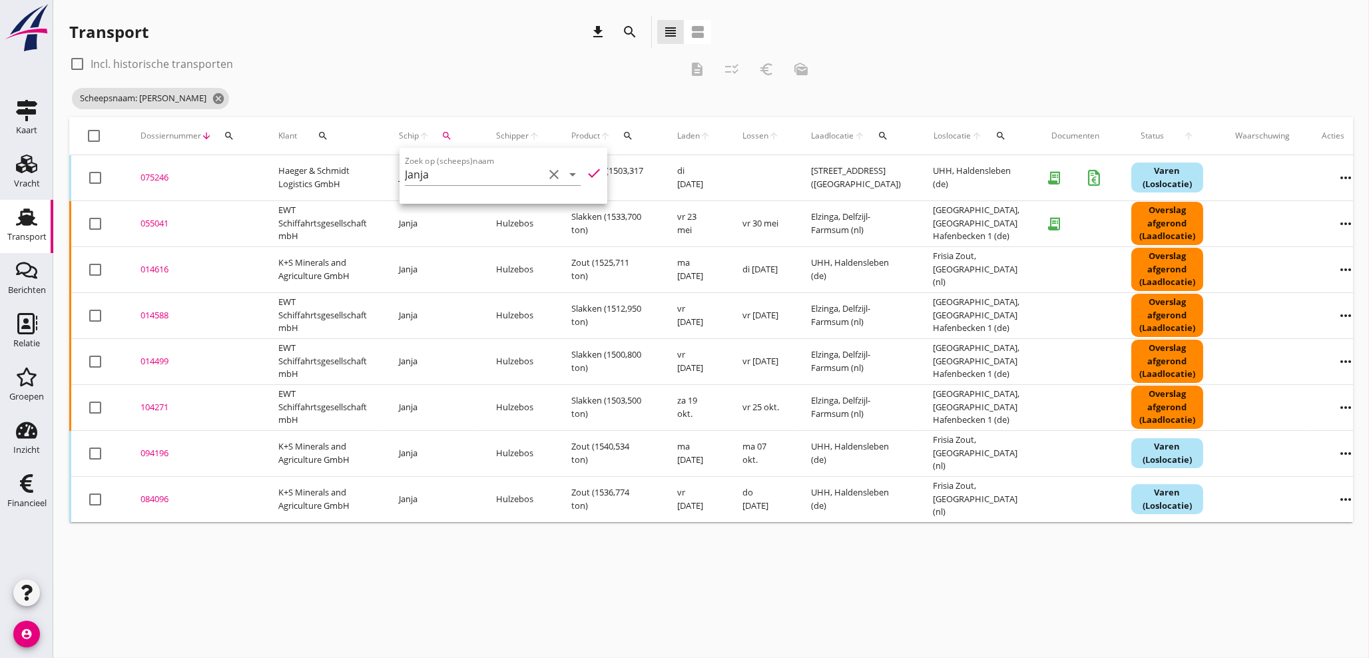
click at [422, 77] on div "check_box_outline_blank Incl. historische transporten description checklist_rtl…" at bounding box center [443, 69] width 749 height 32
click at [166, 177] on div "075246" at bounding box center [194, 177] width 106 height 13
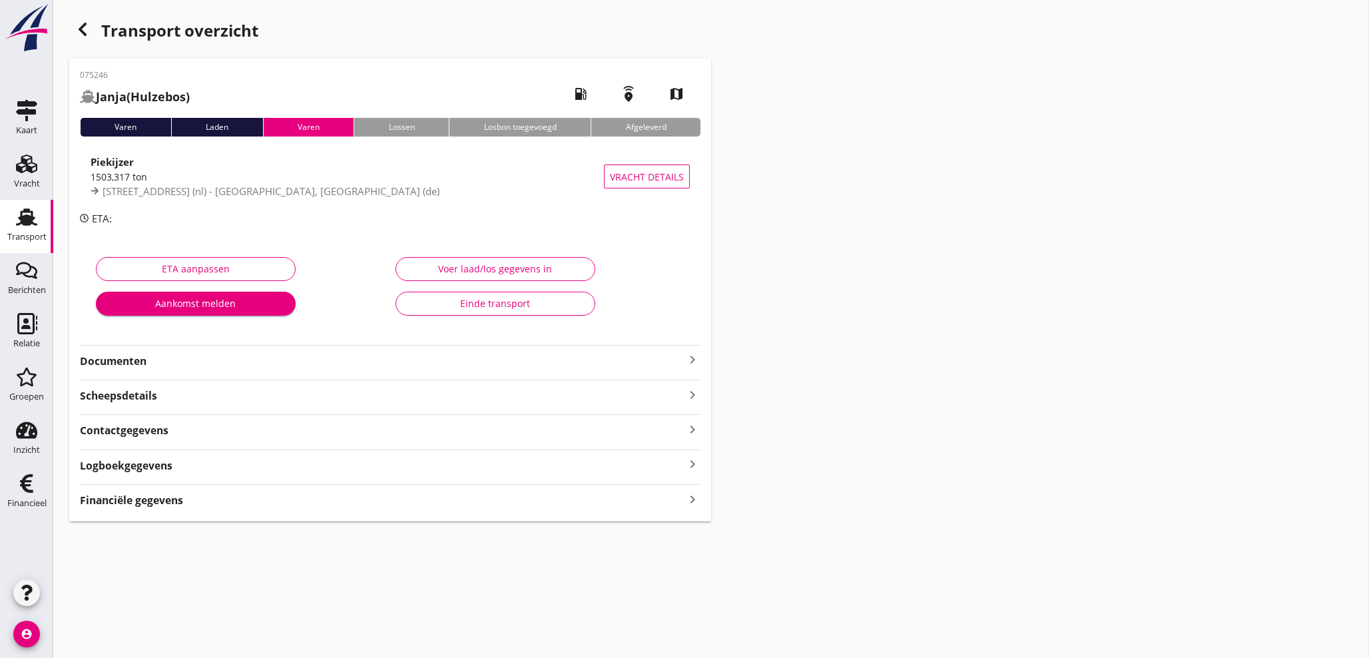
click at [690, 502] on icon "keyboard_arrow_right" at bounding box center [693, 499] width 16 height 18
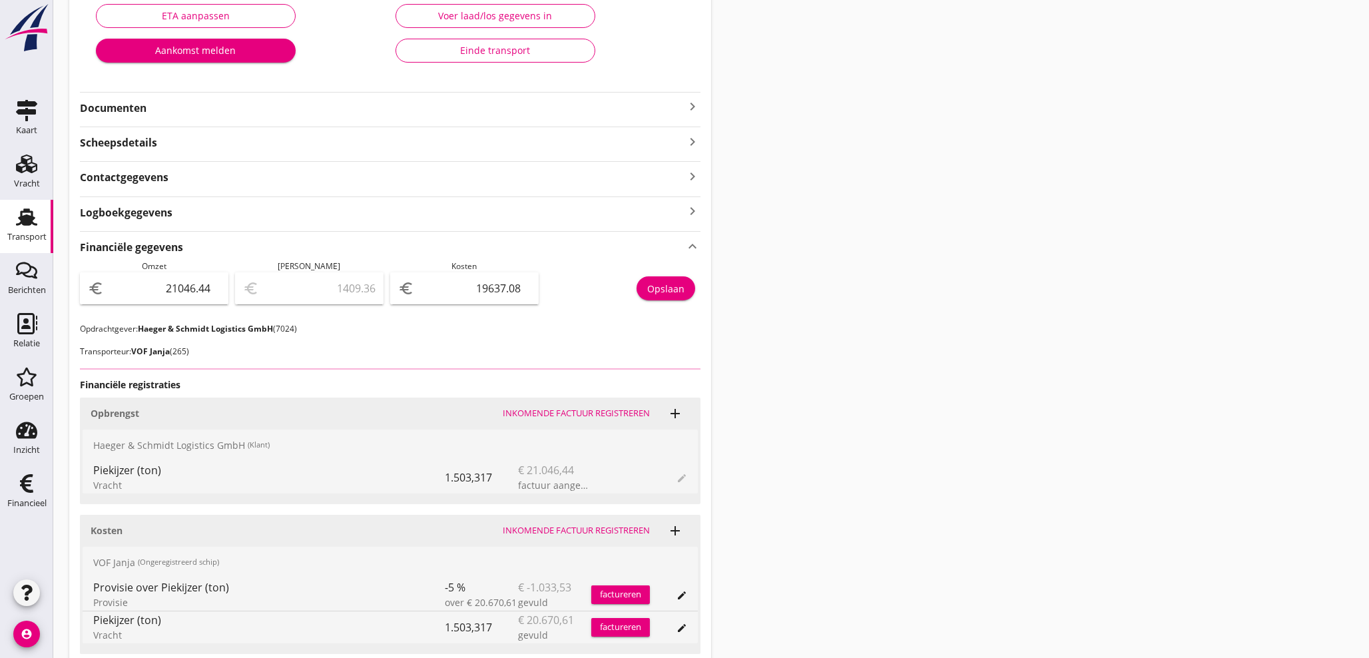
scroll to position [296, 0]
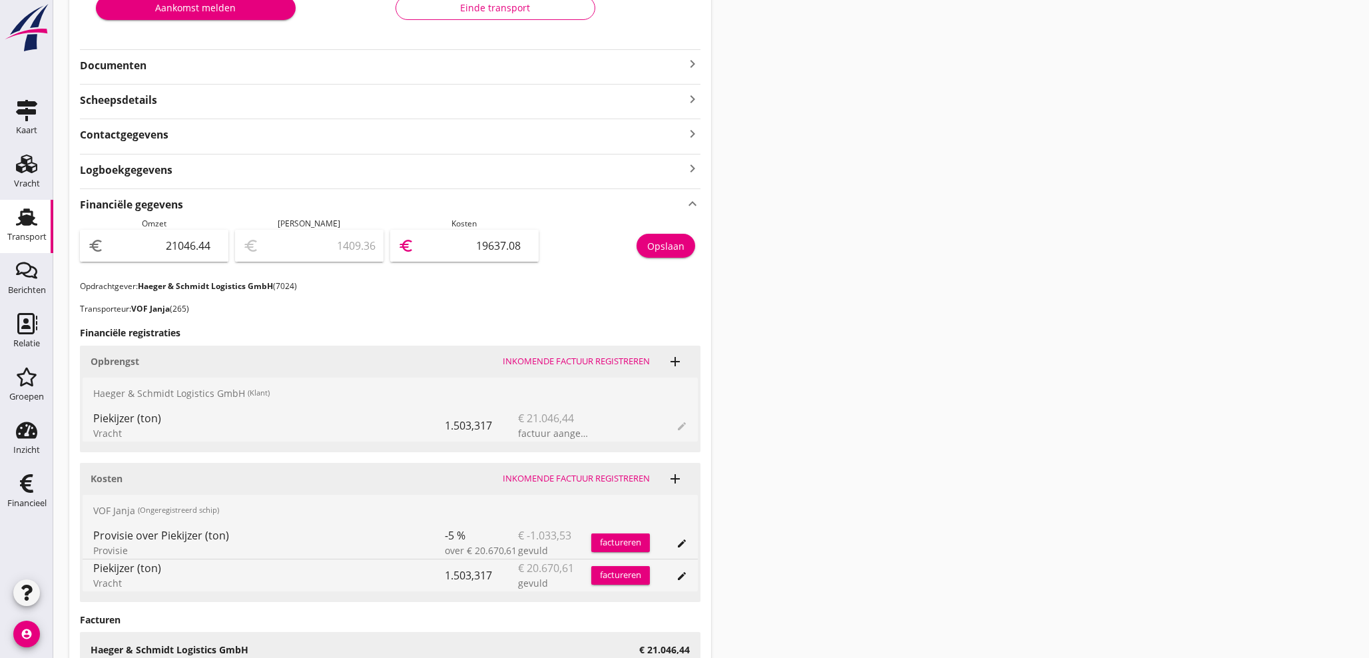
drag, startPoint x: 468, startPoint y: 246, endPoint x: 729, endPoint y: 192, distance: 265.8
click at [706, 206] on div "075246 Janja ([PERSON_NAME]) local_gas_station emergency_share map Varen Laden …" at bounding box center [390, 276] width 642 height 1026
type input "21045.44"
type input "1"
type input "21027.44"
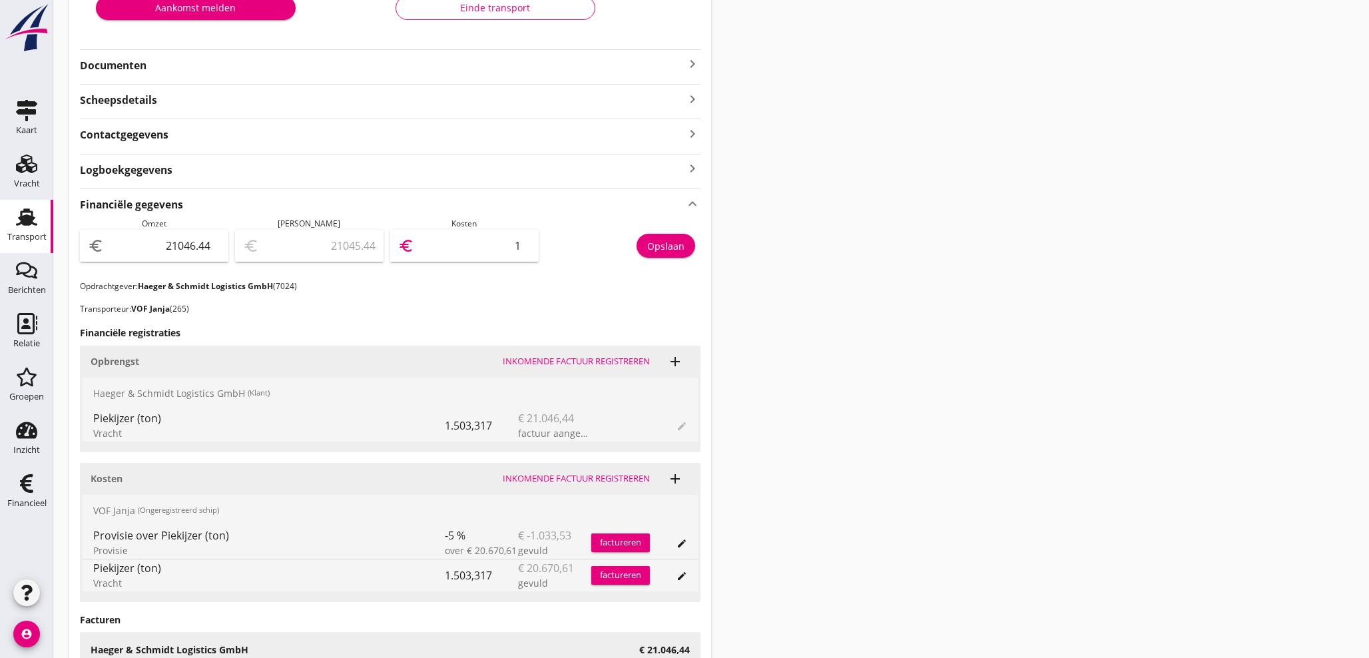
type input "19"
type input "20848.44"
type input "198"
type input "19060.44"
type input "1986"
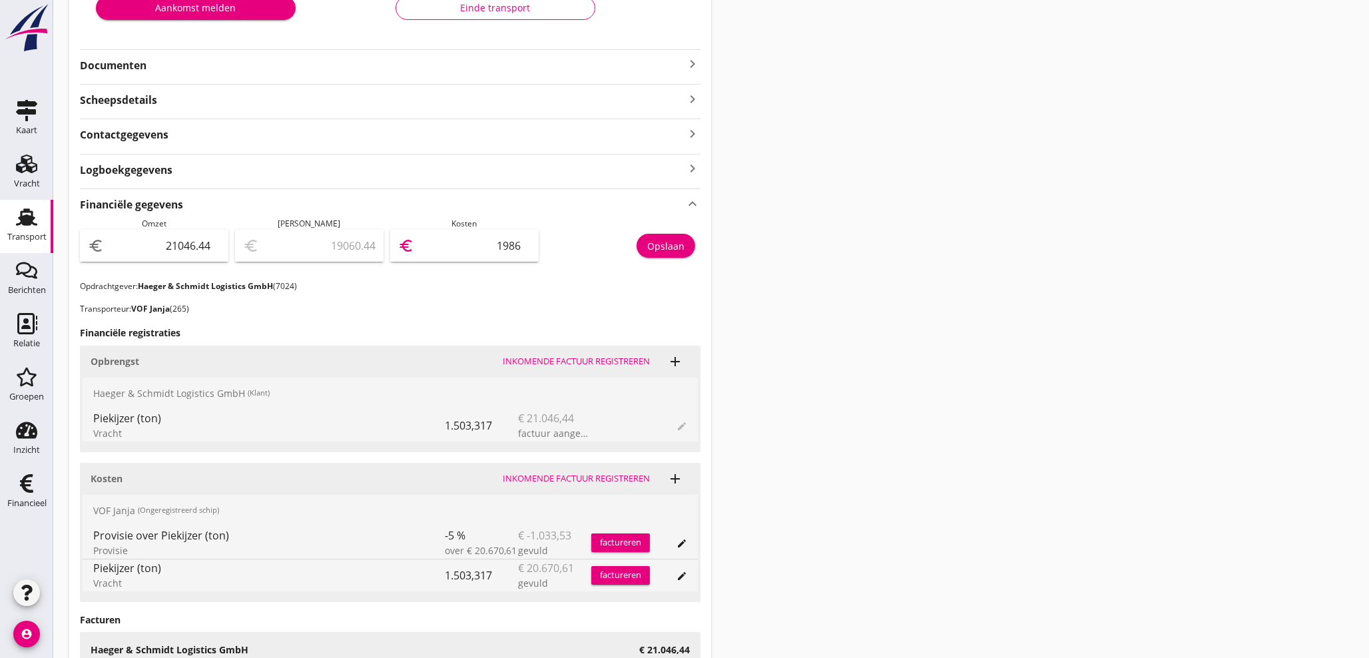
type input "1184.44"
type input "19862"
type input "-177573.56"
type input "198620"
type input "-1965161.56"
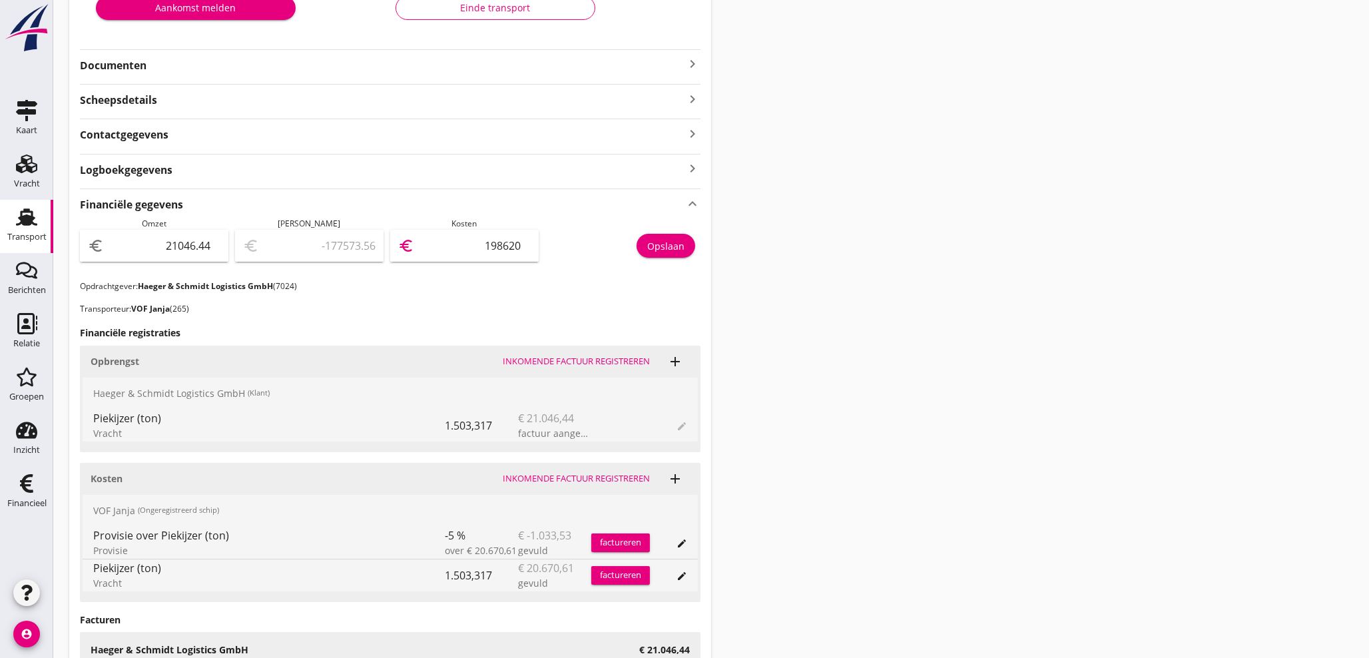
type input "1986208"
type input "-177573.56"
type input "198620"
type input "1184.44"
type input "19862"
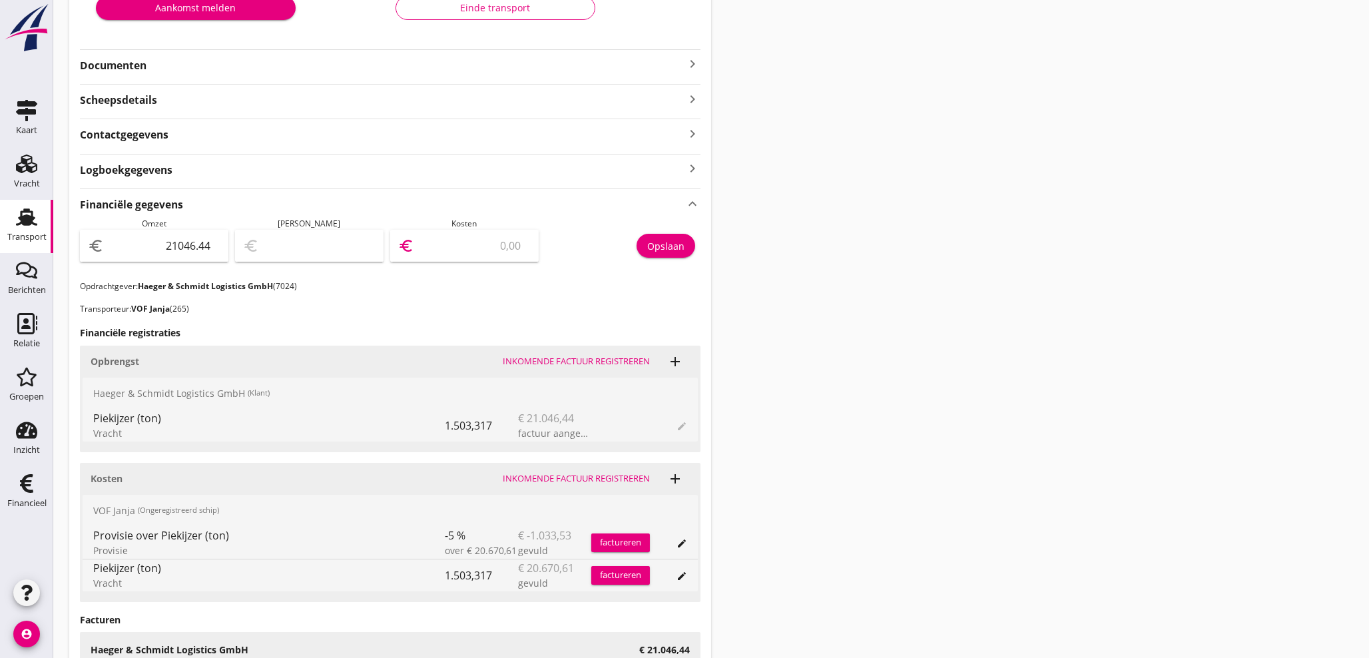
type input "1184.44"
type input "19862.0"
type input "1184.36"
type input "19862.08"
click at [651, 246] on div "Opslaan" at bounding box center [665, 246] width 37 height 14
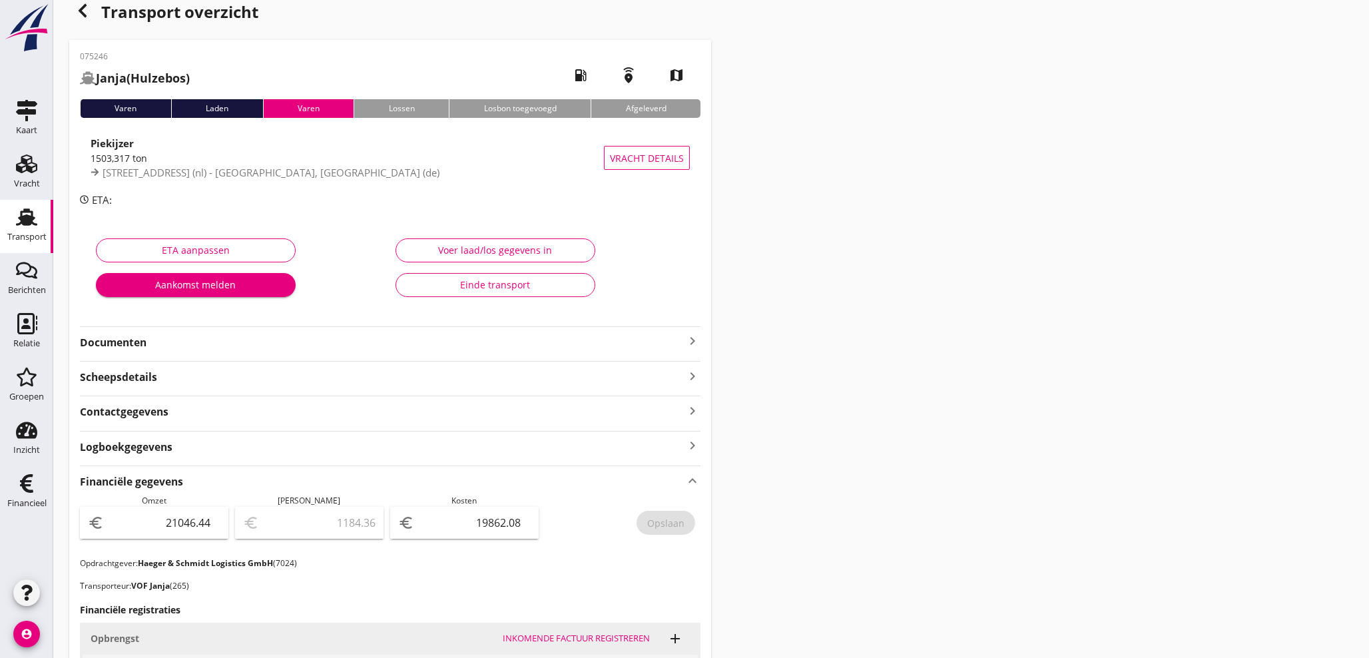
scroll to position [0, 0]
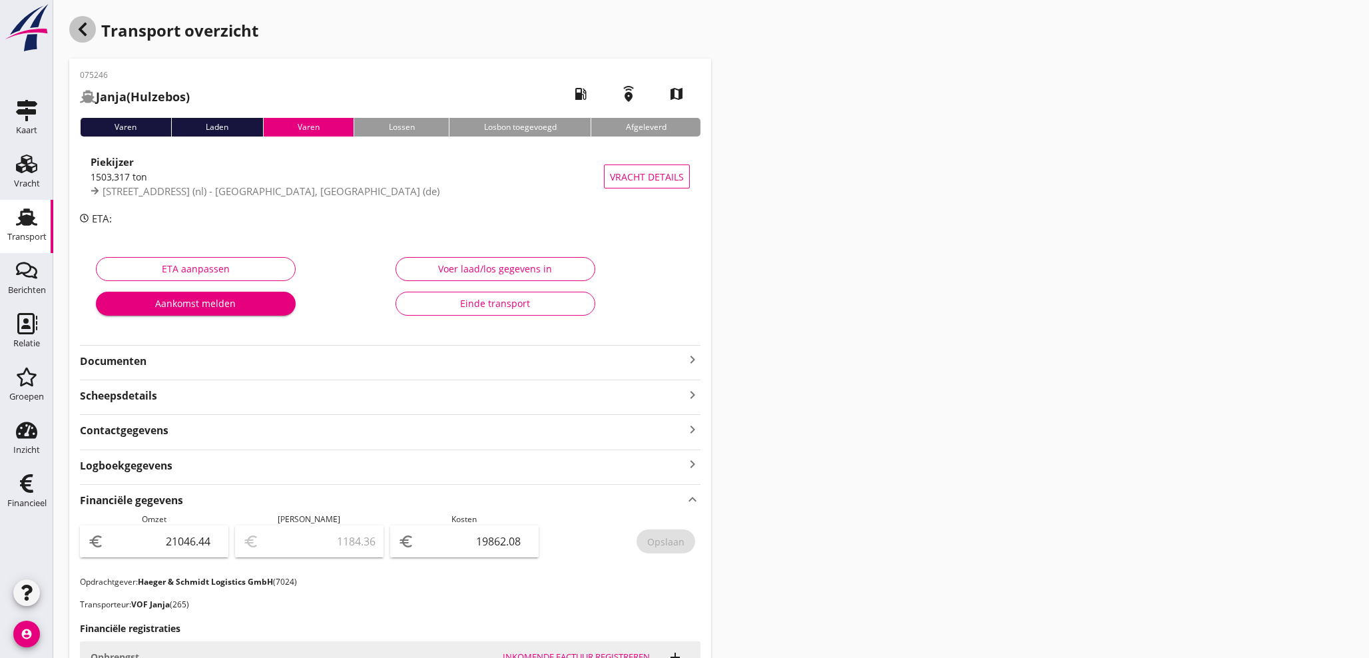
click at [86, 33] on icon "button" at bounding box center [83, 29] width 16 height 16
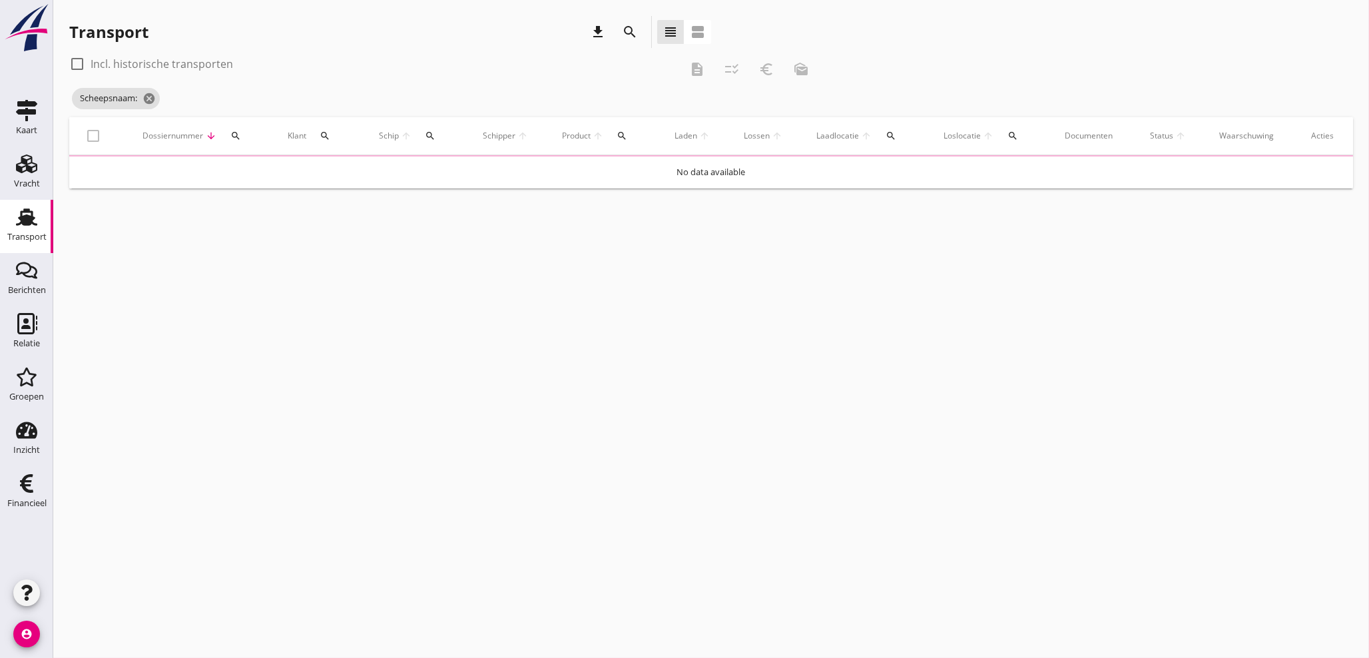
click at [426, 135] on icon "search" at bounding box center [430, 136] width 11 height 11
click at [434, 180] on input "Zoek op (scheeps)naam" at bounding box center [492, 174] width 139 height 21
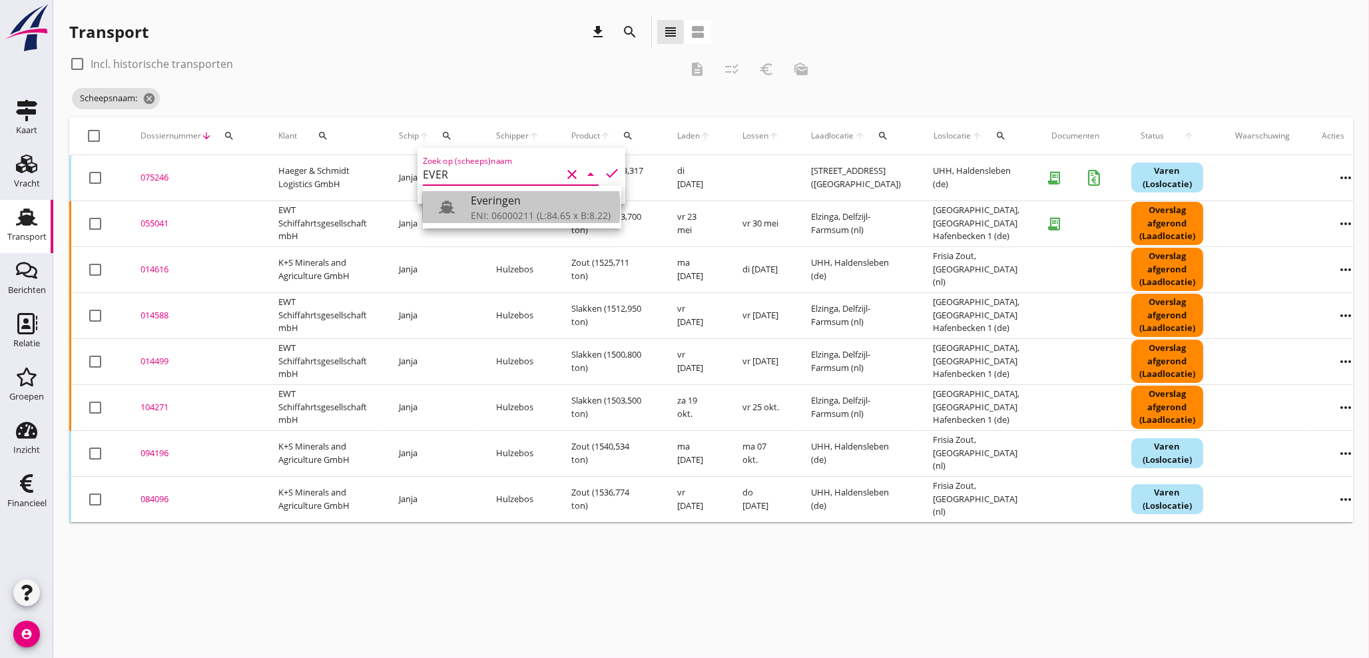
click at [534, 206] on div "Everingen" at bounding box center [541, 200] width 140 height 16
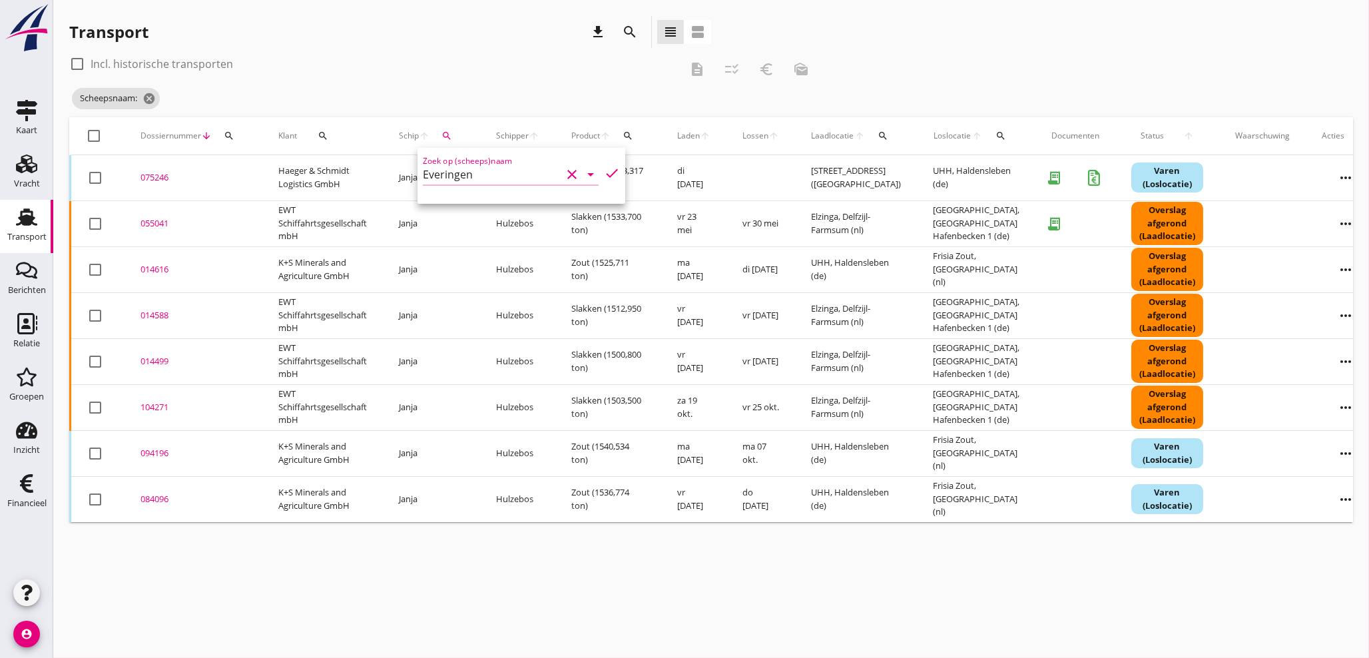
click at [604, 175] on icon "check" at bounding box center [612, 173] width 16 height 16
type input "Everingen"
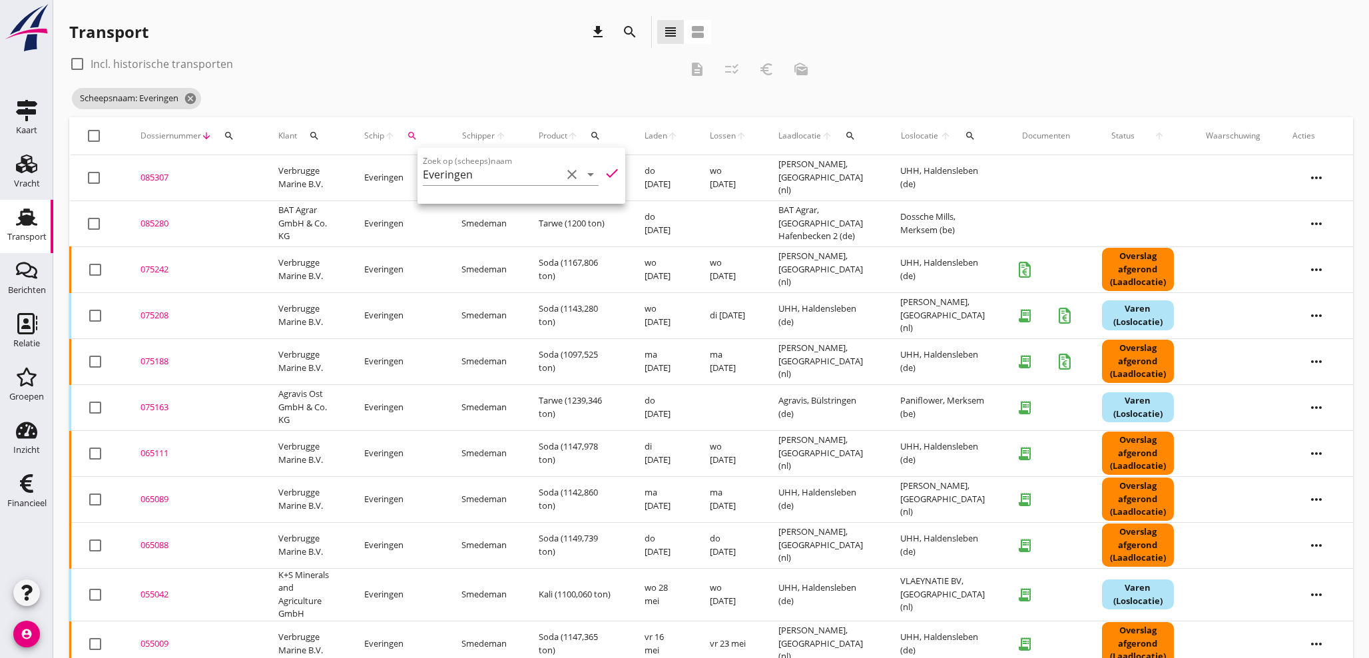
click at [439, 55] on div "check_box_outline_blank Incl. historische transporten" at bounding box center [374, 63] width 611 height 21
click at [290, 274] on td "Verbrugge Marine B.V." at bounding box center [305, 269] width 86 height 46
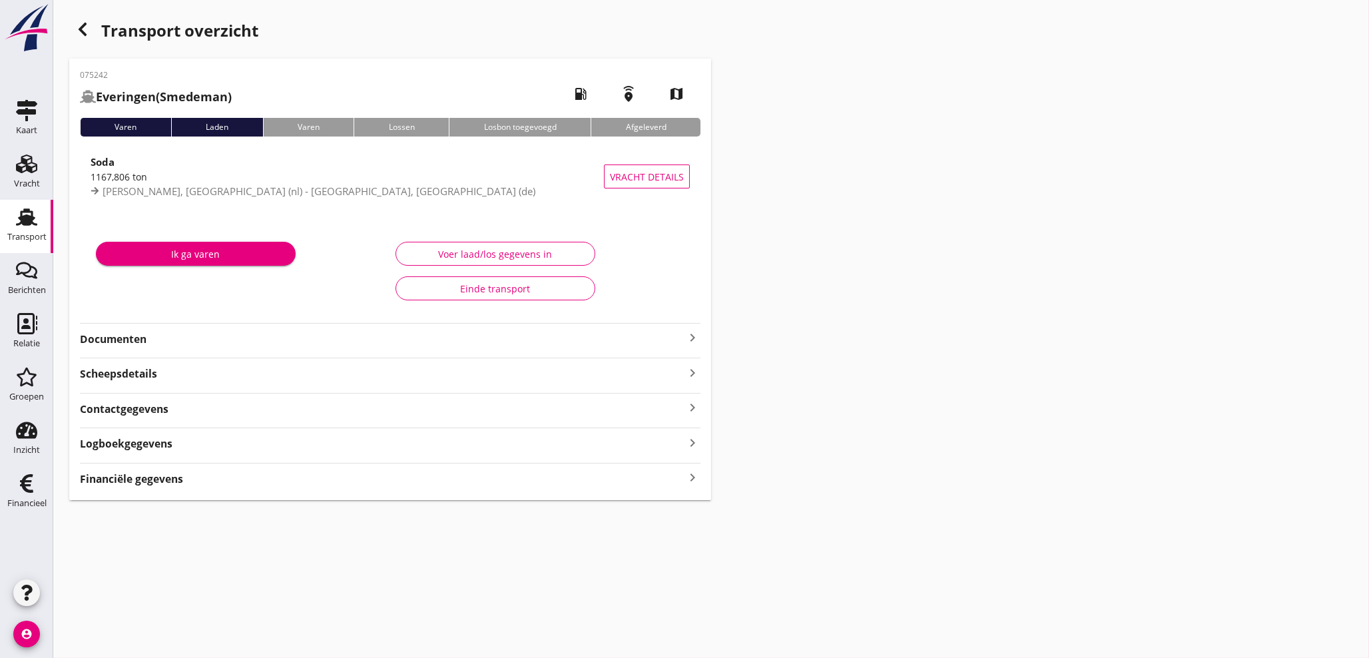
click at [692, 476] on icon "keyboard_arrow_right" at bounding box center [693, 478] width 16 height 18
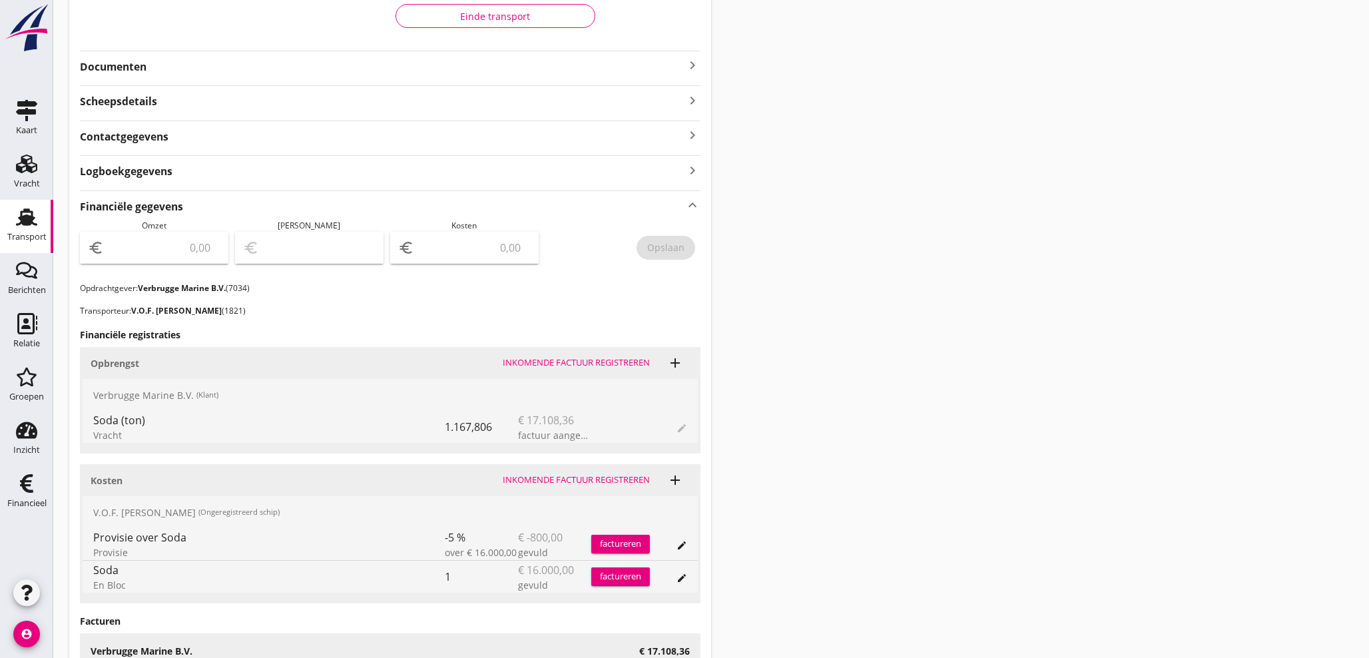
scroll to position [320, 0]
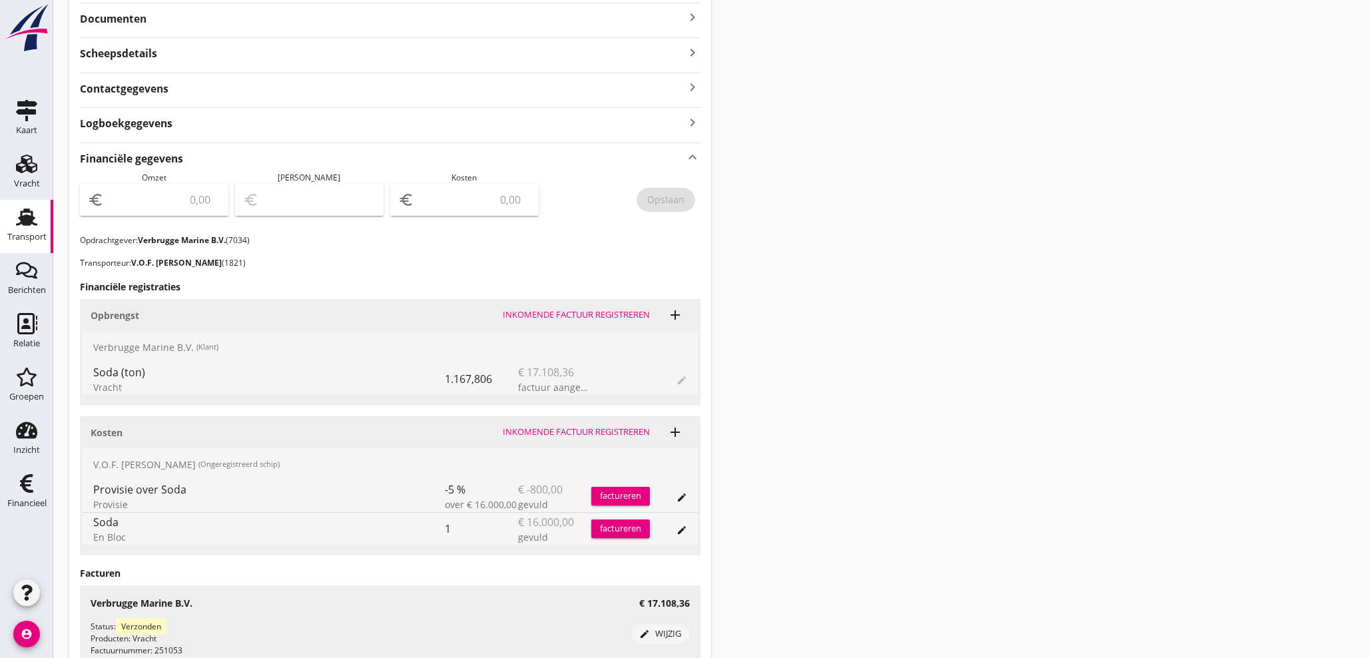
click at [497, 205] on input "number" at bounding box center [474, 199] width 114 height 21
type input "15200"
click at [164, 202] on input "number" at bounding box center [164, 199] width 114 height 21
type input "1"
type input "-15199.00"
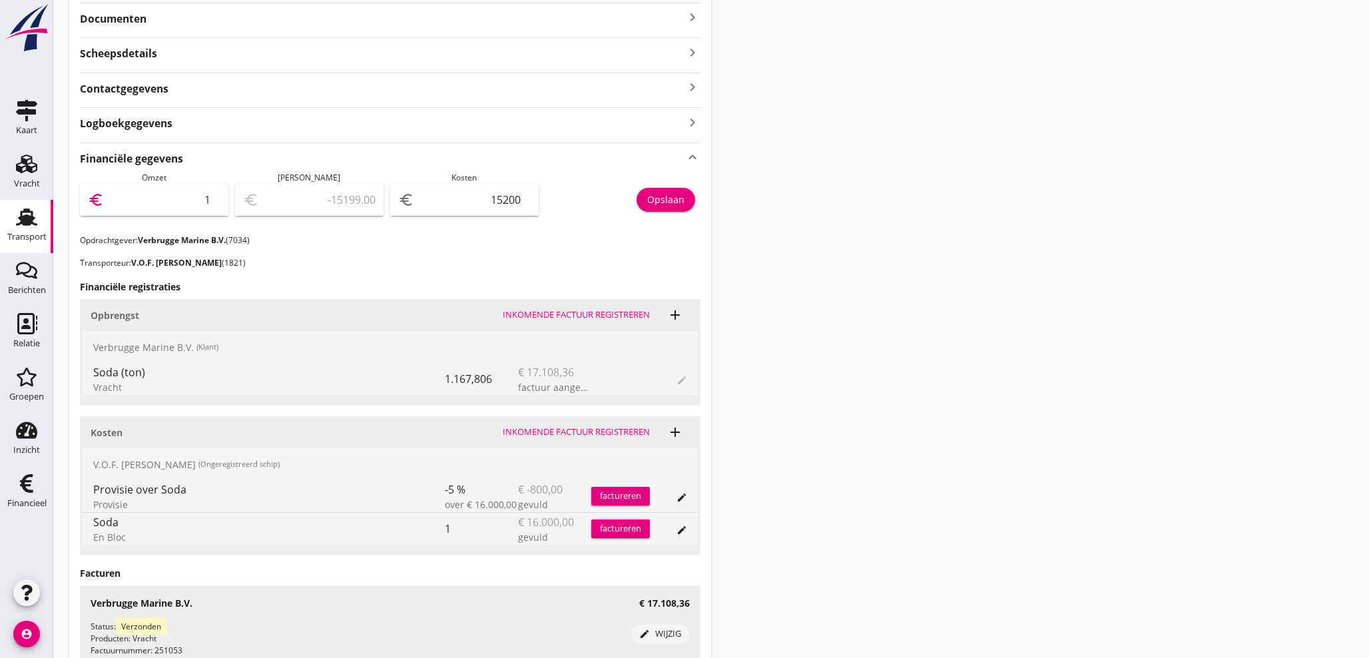
type input "17"
type input "-15183.00"
type input "171"
type input "-15029.00"
type input "1710"
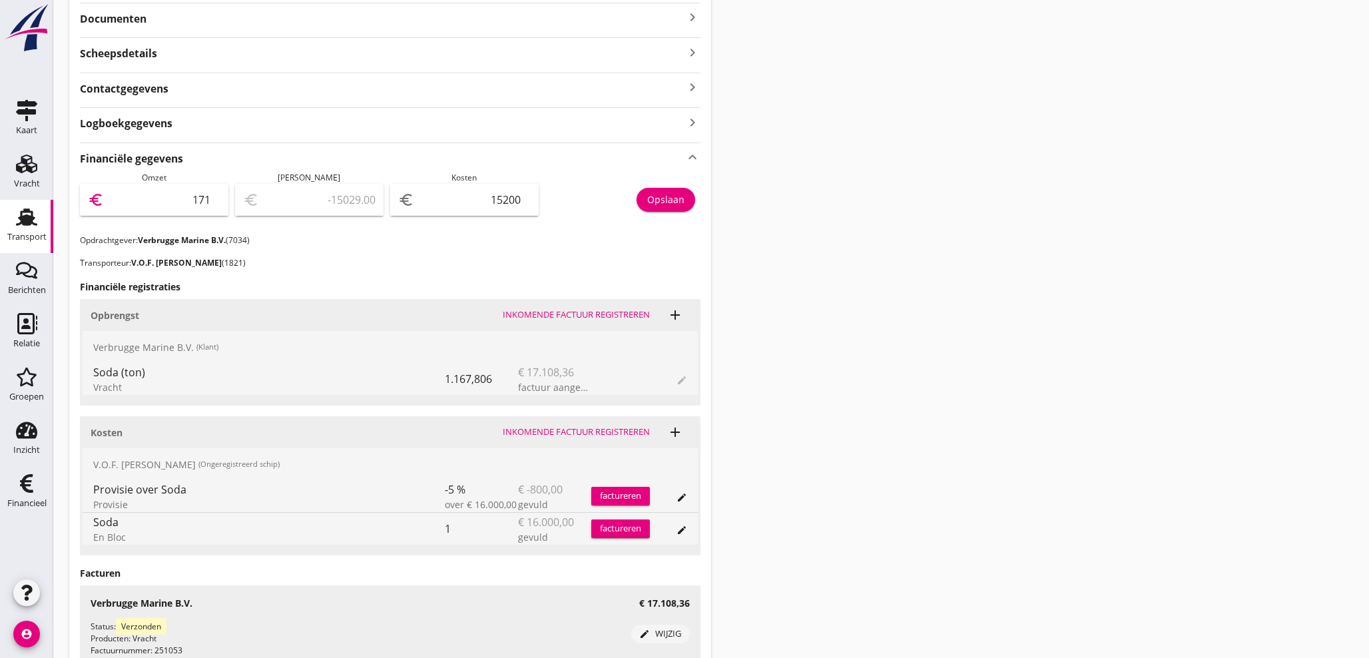
type input "-13490.00"
type input "17108"
type input "1908.00"
type input "17108.3"
type input "1908.30"
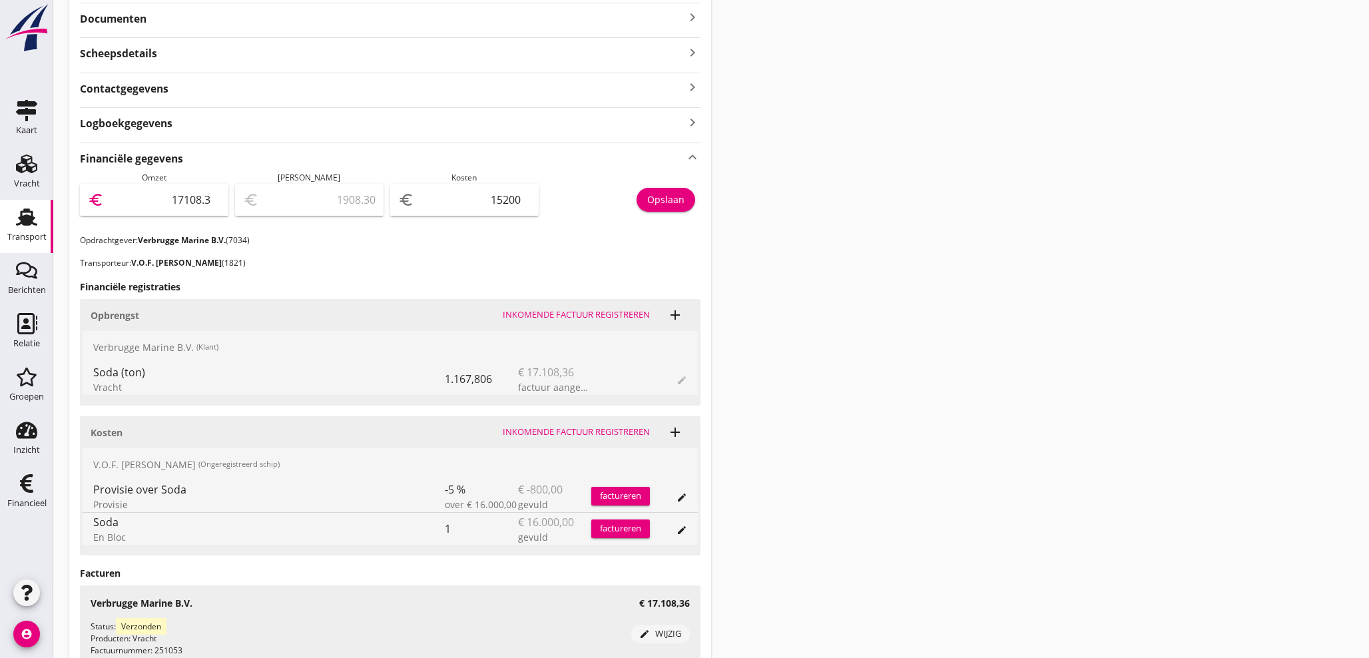
type input "17108.36"
type input "1908.36"
type input "17108.36"
click at [660, 196] on div "Opslaan" at bounding box center [665, 199] width 37 height 14
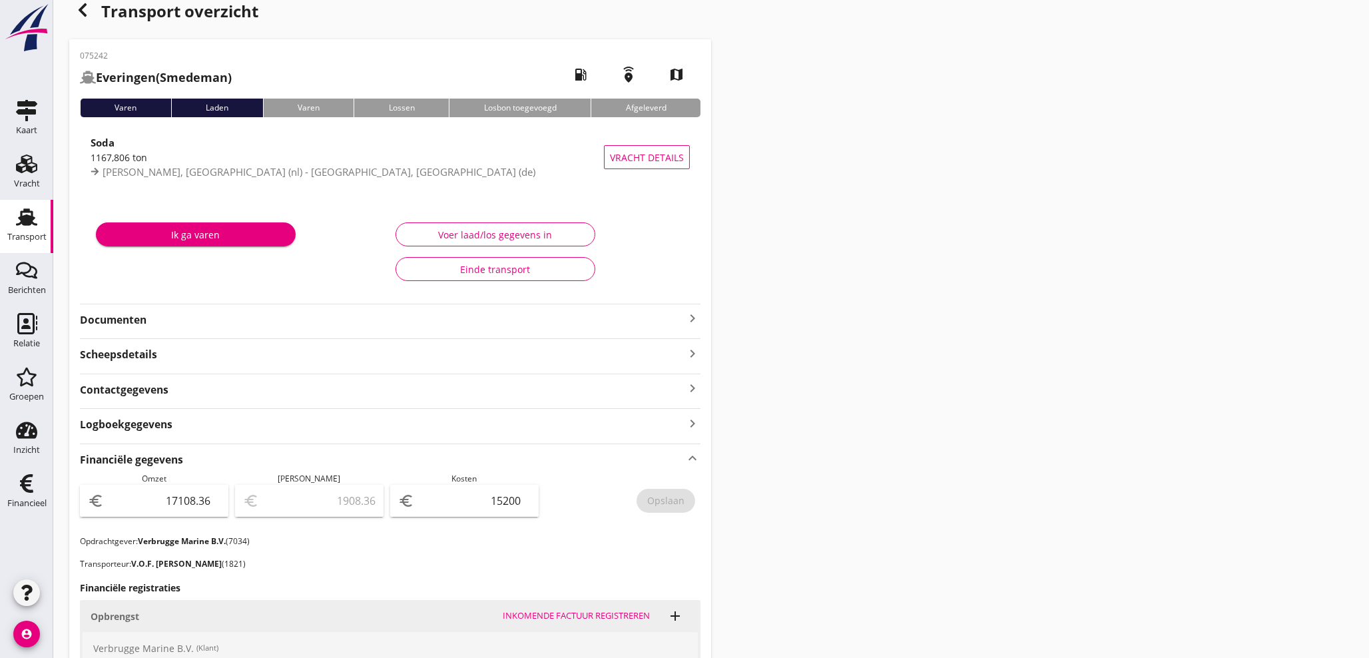
scroll to position [0, 0]
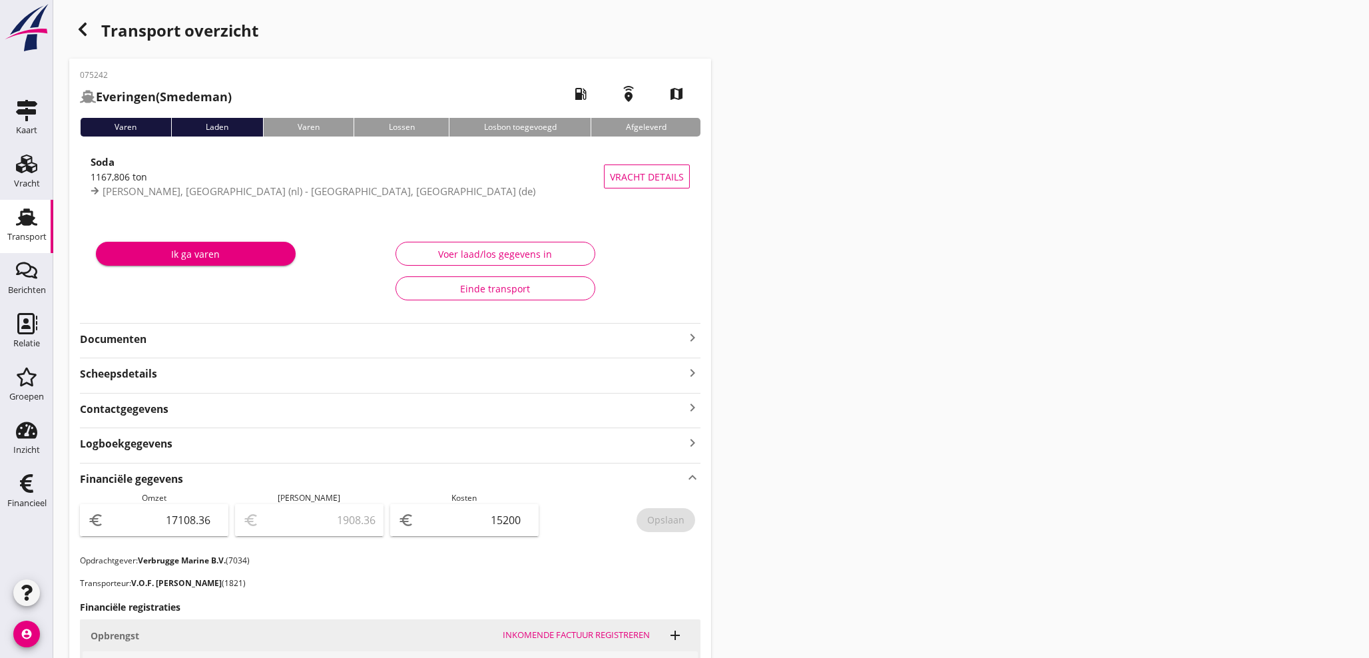
click at [86, 28] on icon "button" at bounding box center [83, 29] width 16 height 16
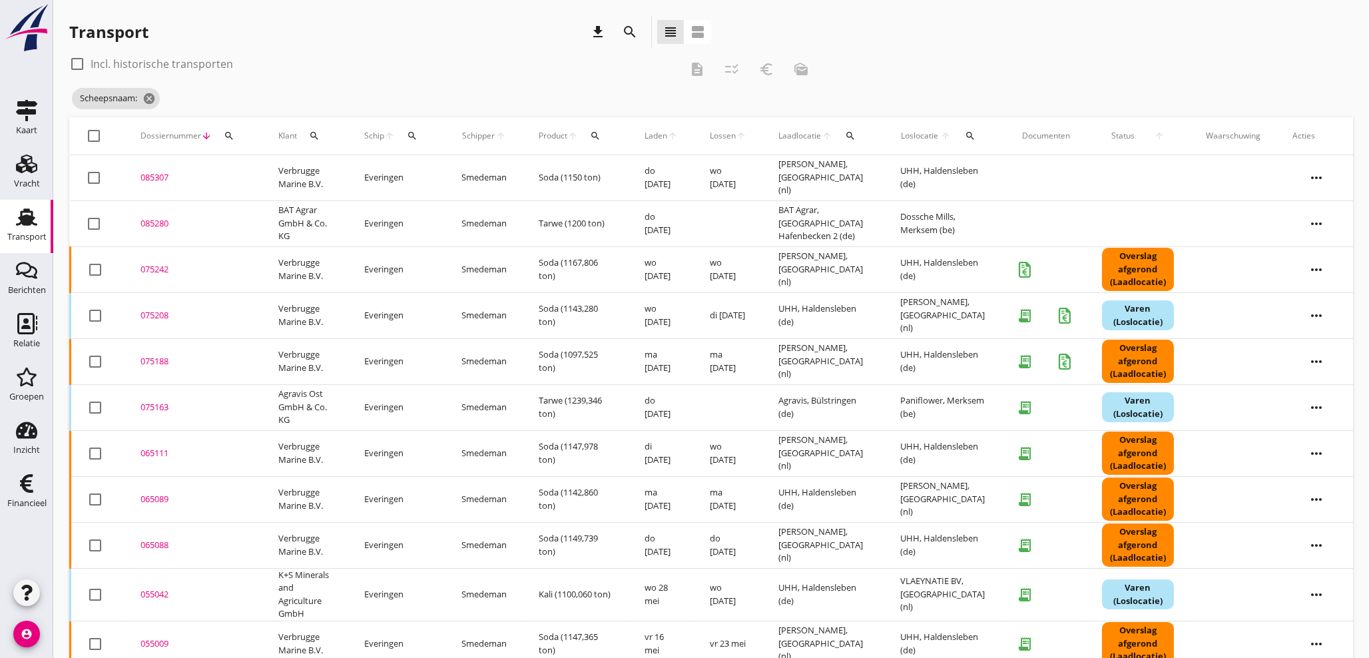
click at [157, 270] on div "075242" at bounding box center [194, 269] width 106 height 13
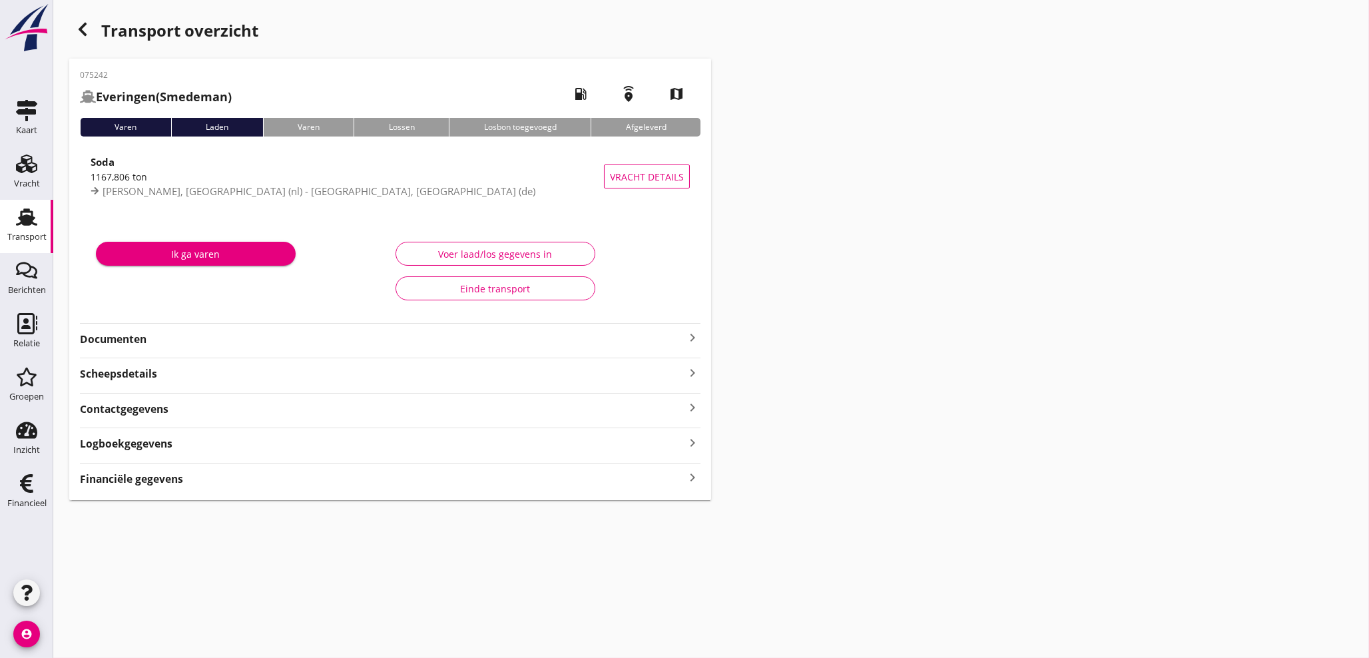
click at [692, 340] on icon "keyboard_arrow_right" at bounding box center [693, 338] width 16 height 16
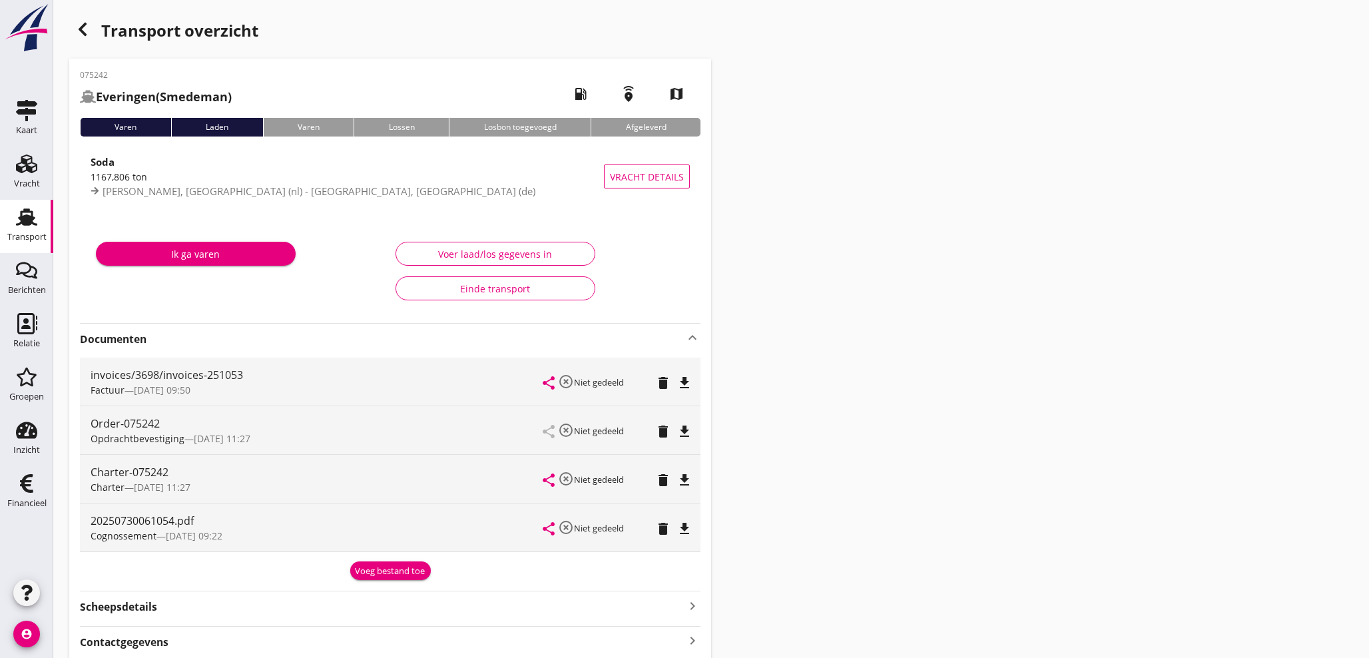
click at [371, 574] on div "Voeg bestand toe" at bounding box center [391, 571] width 70 height 13
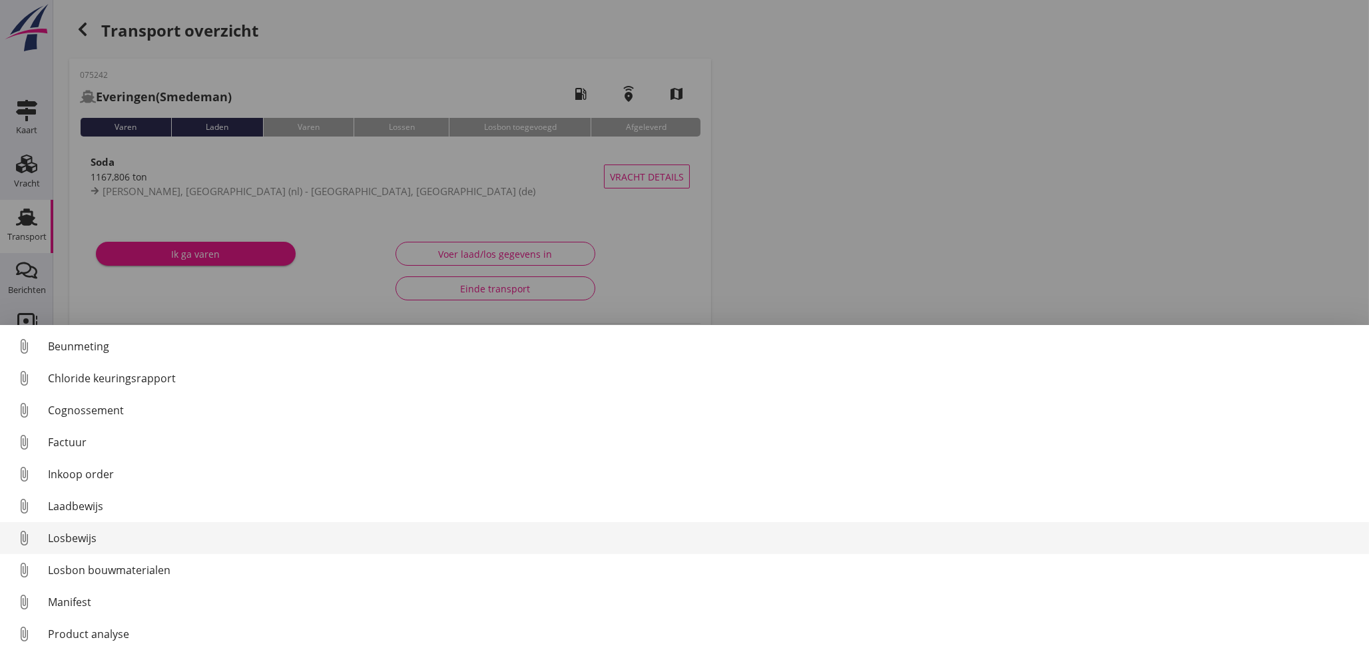
click at [81, 537] on div "Losbewijs" at bounding box center [703, 538] width 1311 height 16
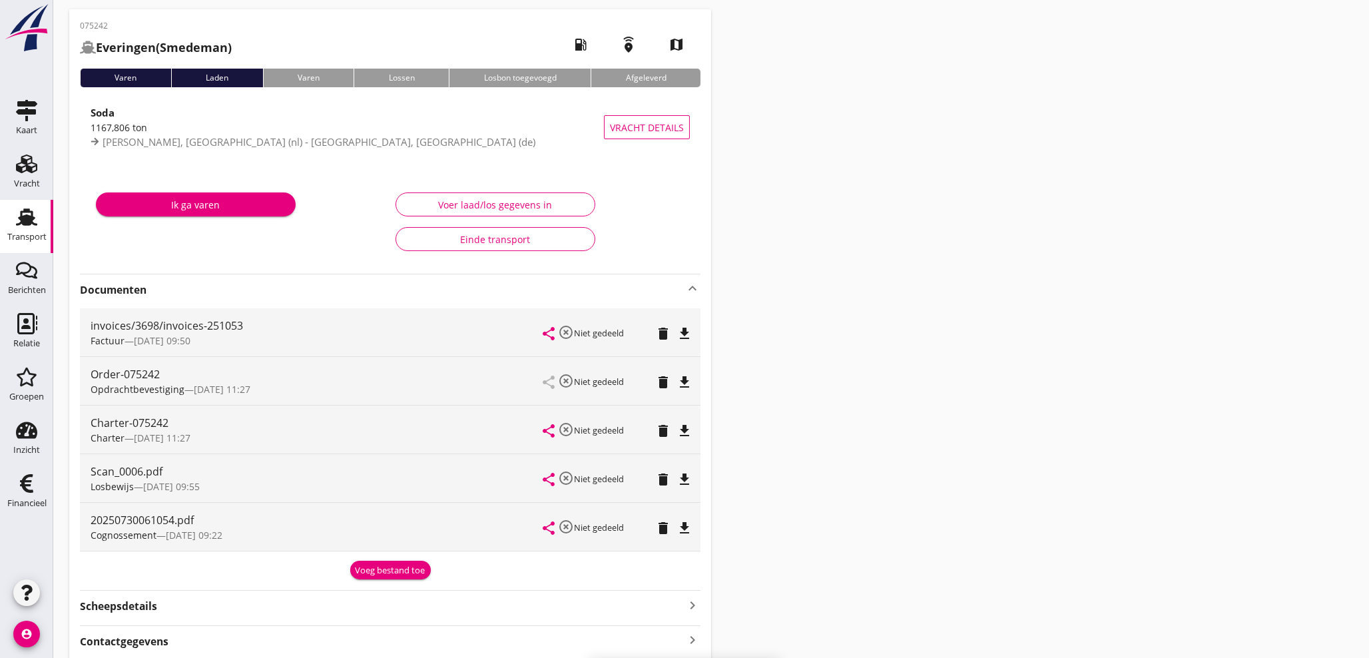
scroll to position [148, 0]
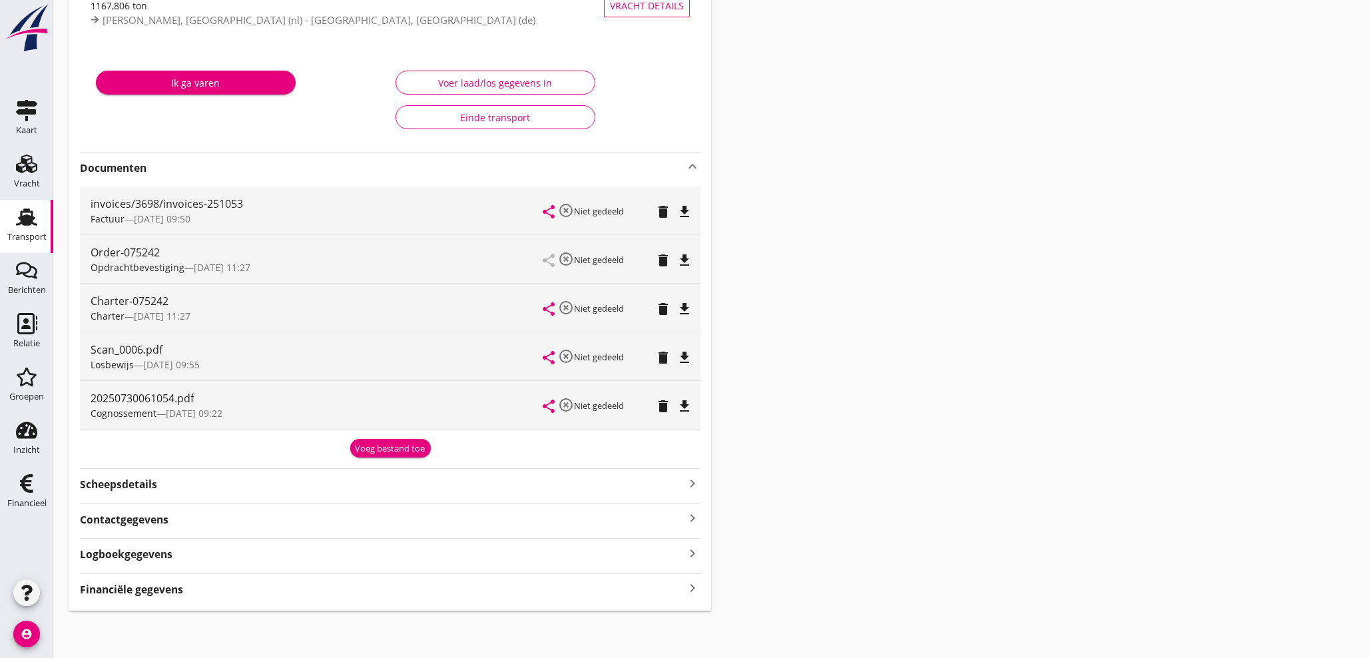
click at [181, 584] on strong "Financiële gegevens" at bounding box center [131, 589] width 103 height 15
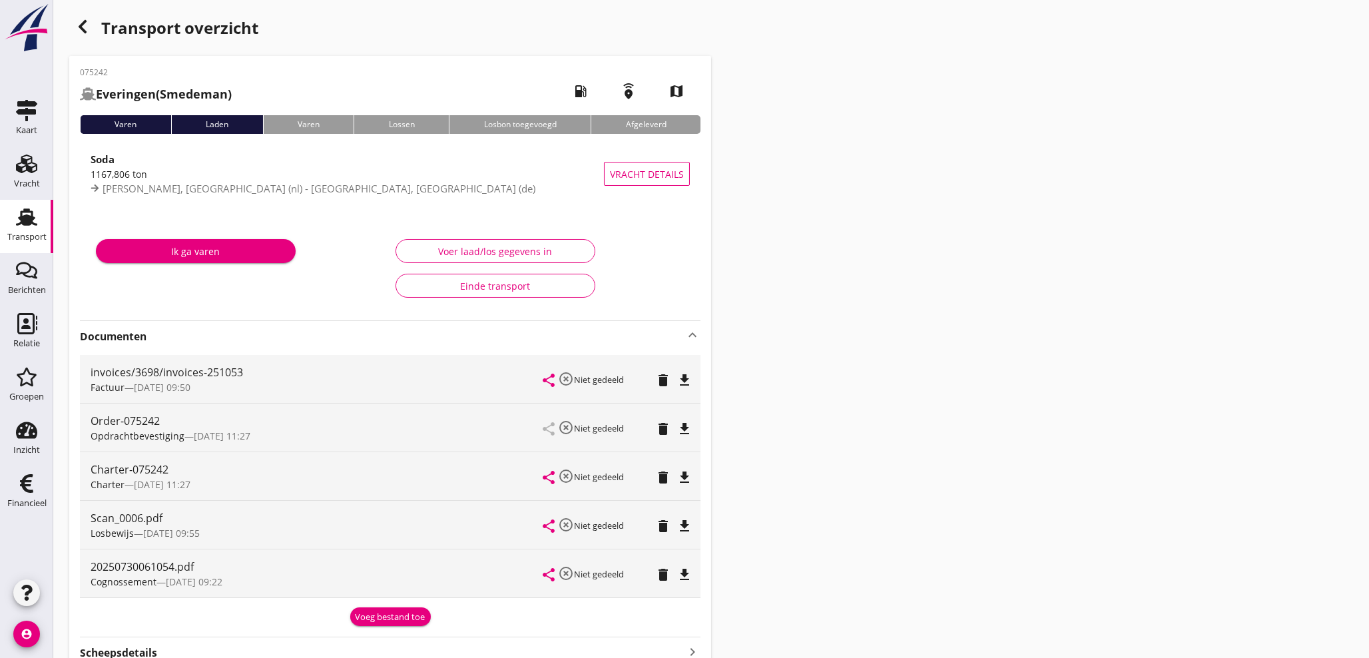
scroll to position [0, 0]
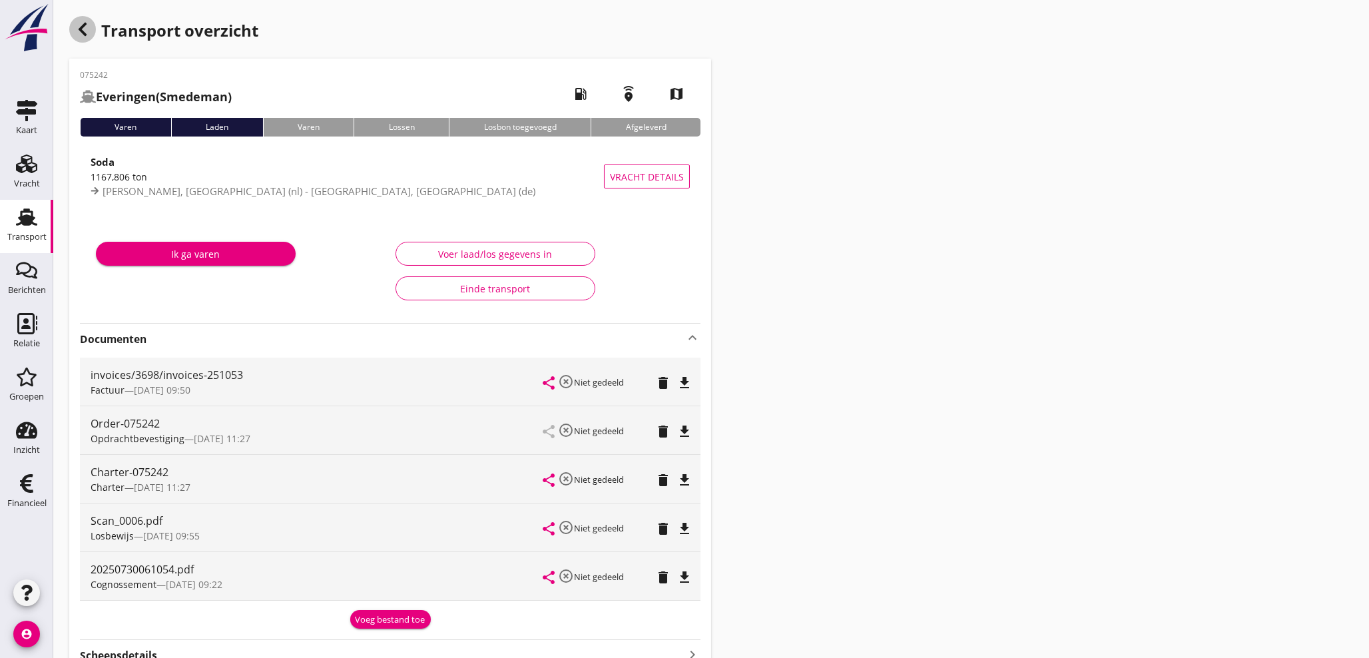
click at [85, 27] on icon "button" at bounding box center [83, 29] width 16 height 16
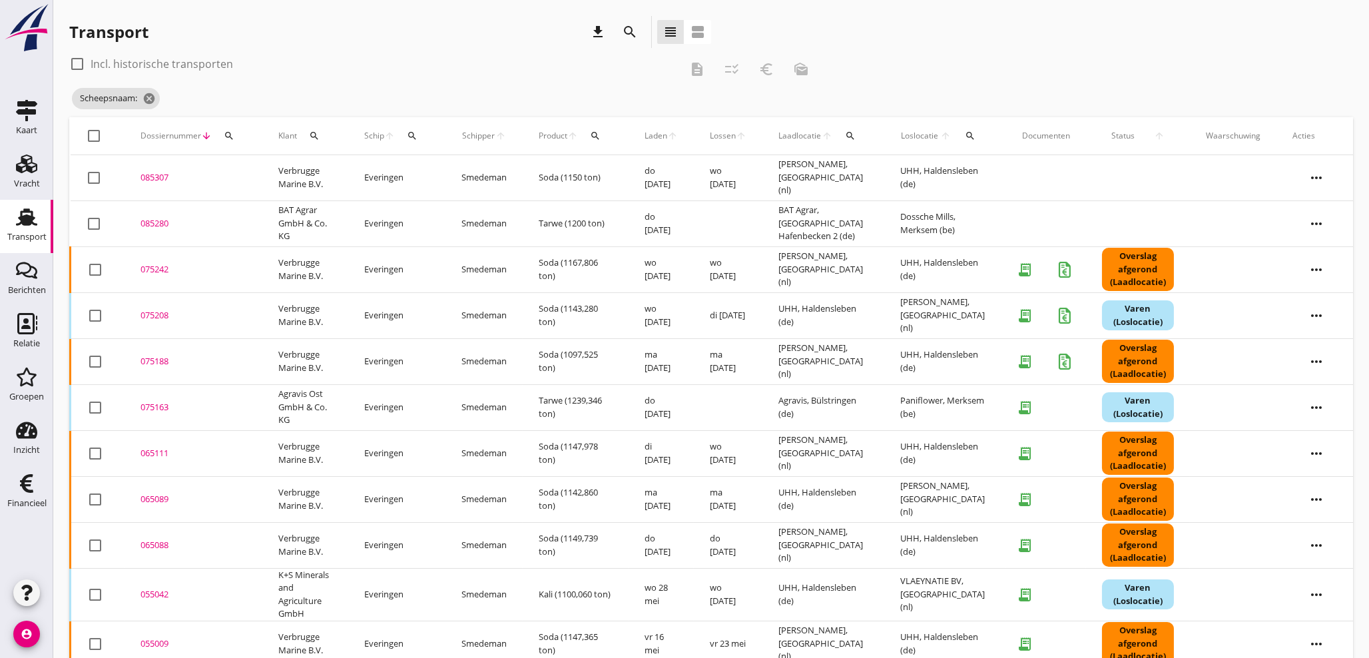
click at [150, 366] on div "075188" at bounding box center [194, 361] width 106 height 13
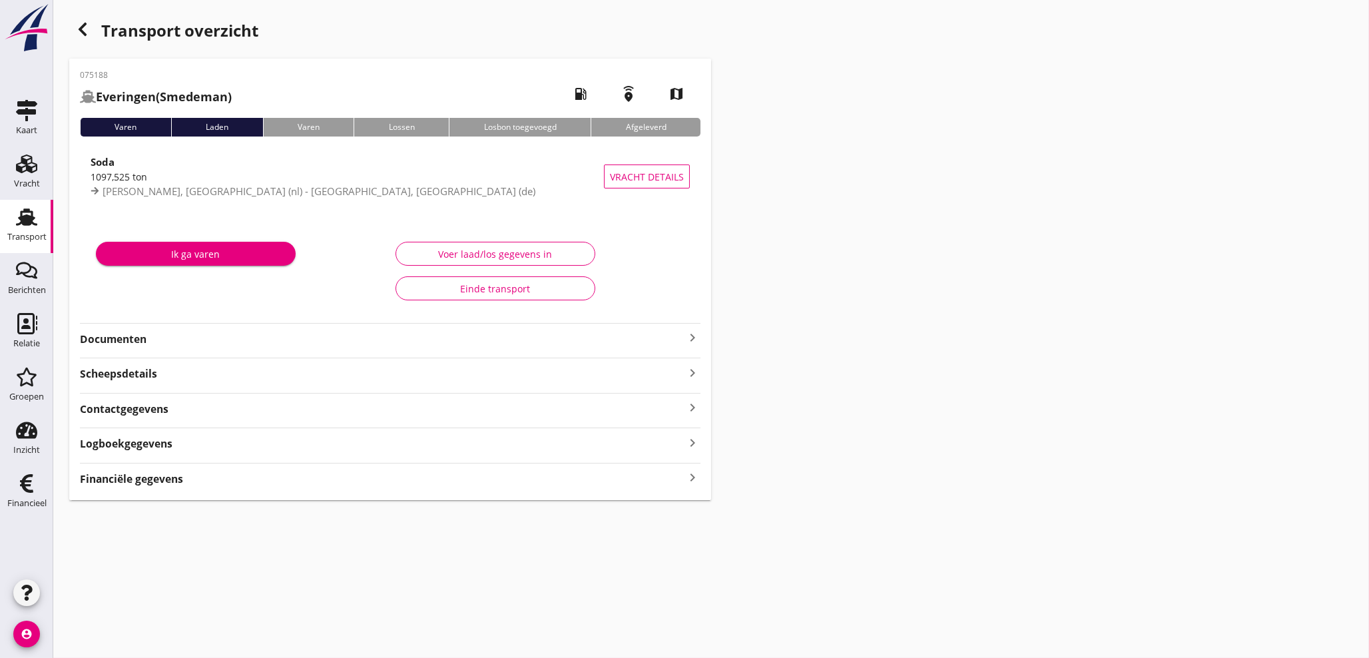
click at [691, 474] on icon "keyboard_arrow_right" at bounding box center [693, 478] width 16 height 18
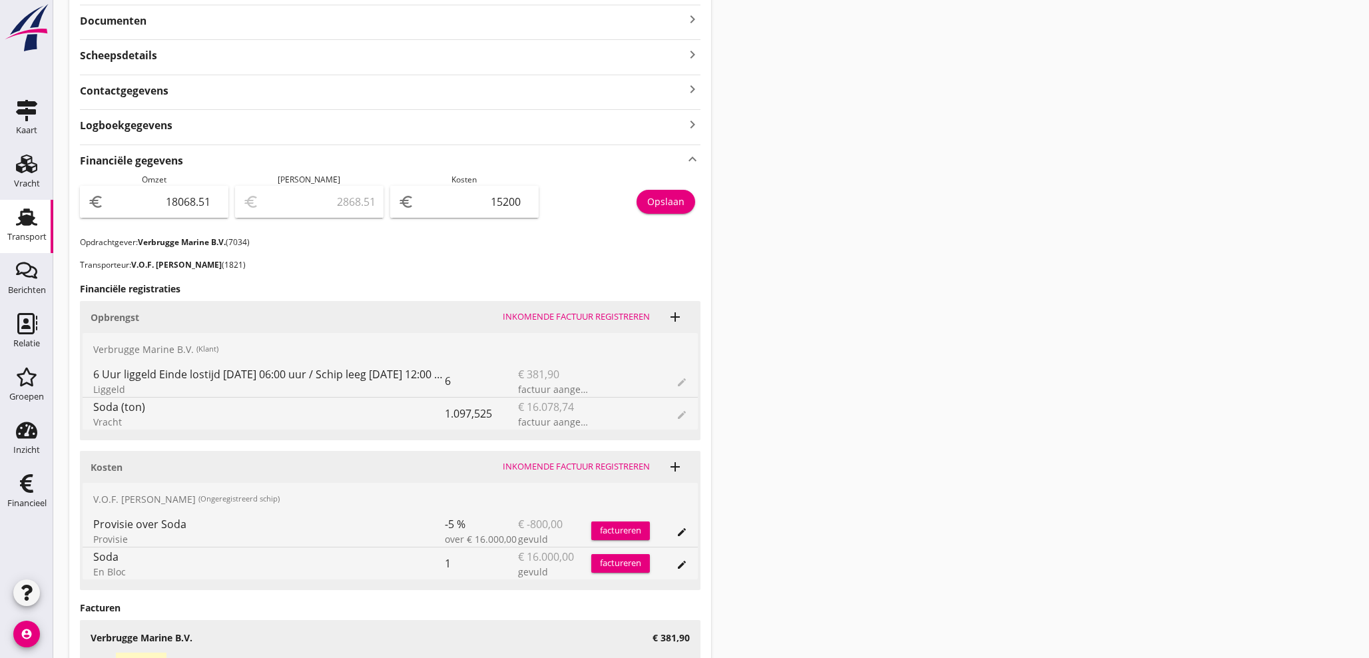
scroll to position [320, 0]
drag, startPoint x: 477, startPoint y: 196, endPoint x: 696, endPoint y: 217, distance: 220.1
click at [695, 217] on div "Omzet euro 18068.51 [PERSON_NAME] euro 2868.51 Kosten euro 15200 [GEOGRAPHIC_DA…" at bounding box center [390, 203] width 621 height 63
type input "18067.51"
type input "1"
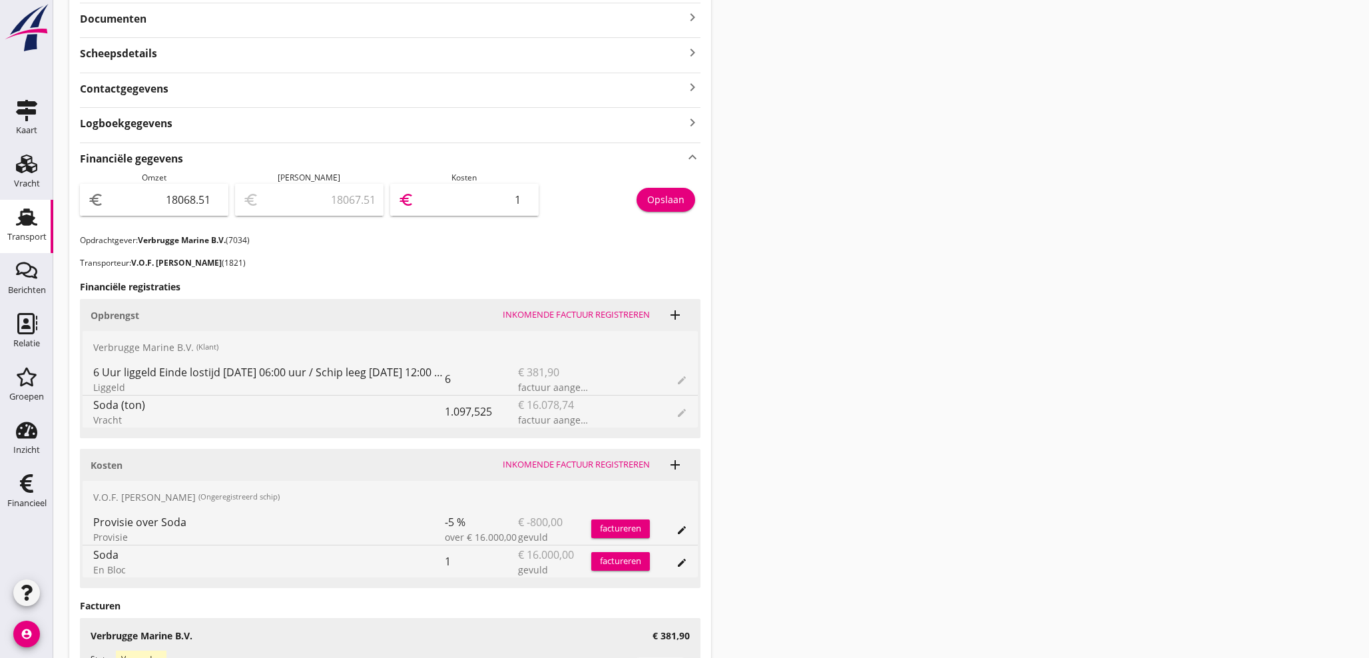
type input "18053.51"
type input "15"
type input "17913.51"
type input "155"
type input "16510.51"
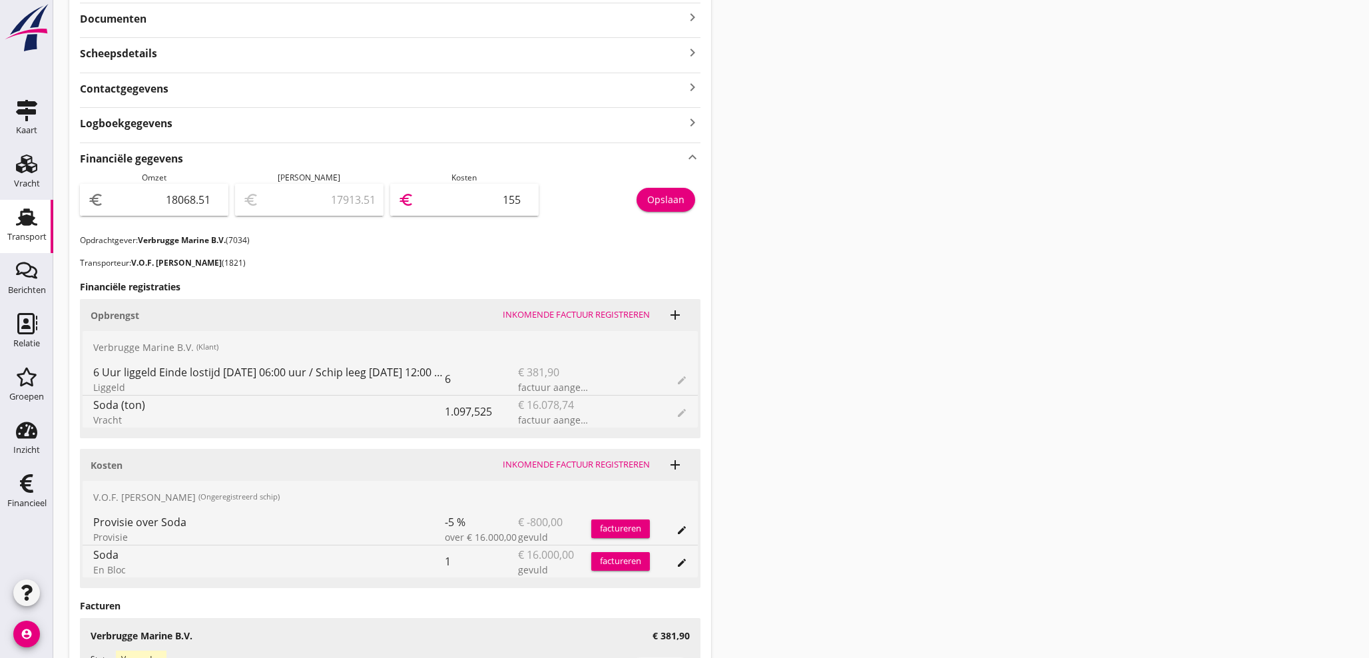
type input "1558"
type input "2487.51"
type input "15581"
type input "2487.41"
type input "15581.1"
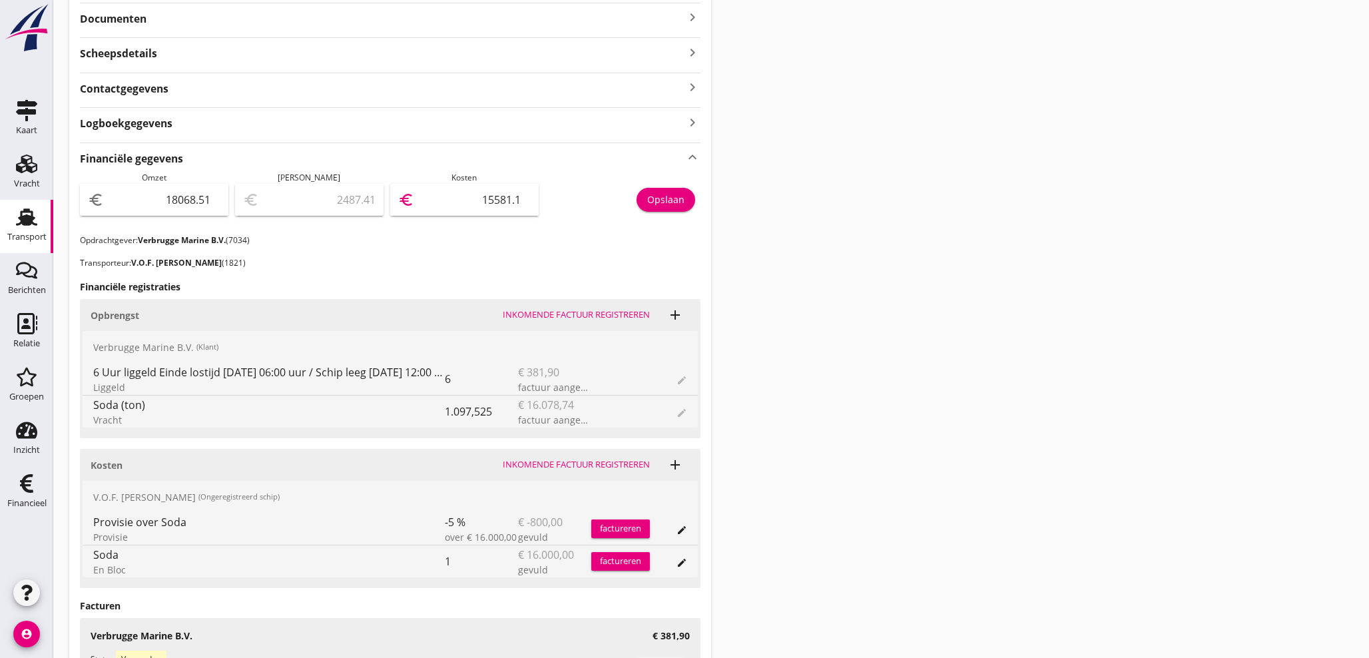
type input "2487.32"
type input "15581.19"
click at [664, 202] on div "Opslaan" at bounding box center [665, 199] width 37 height 14
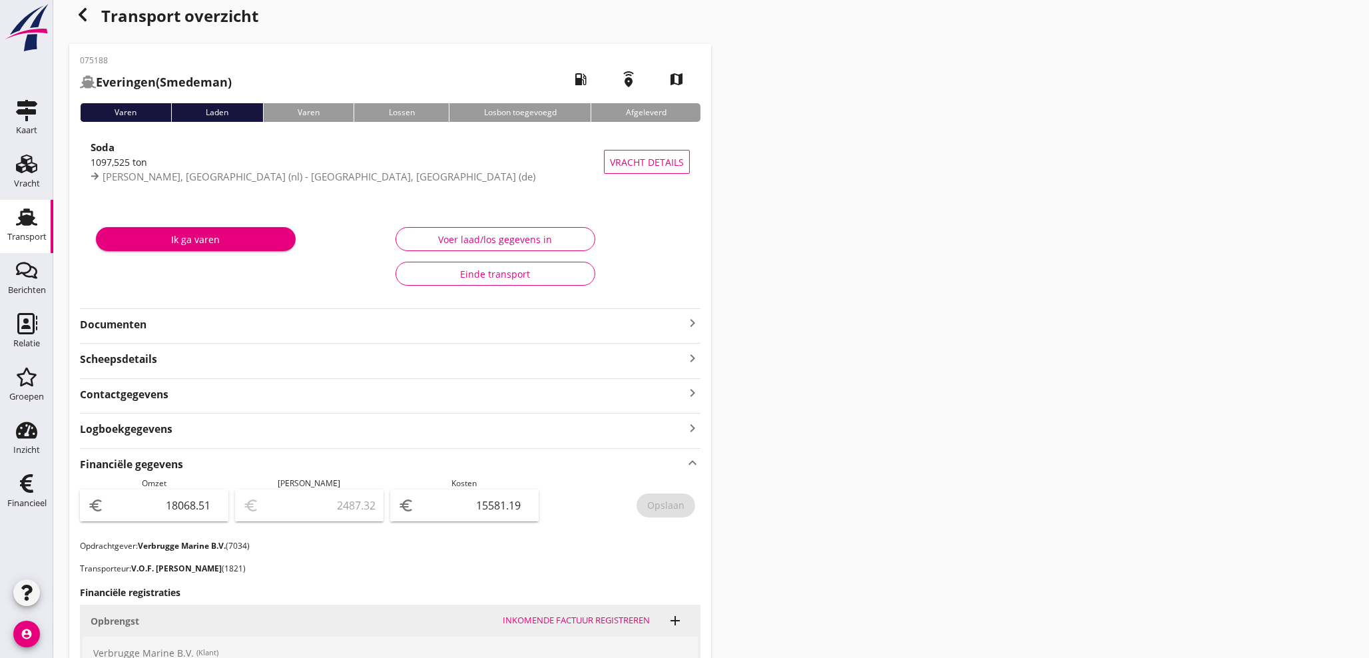
scroll to position [0, 0]
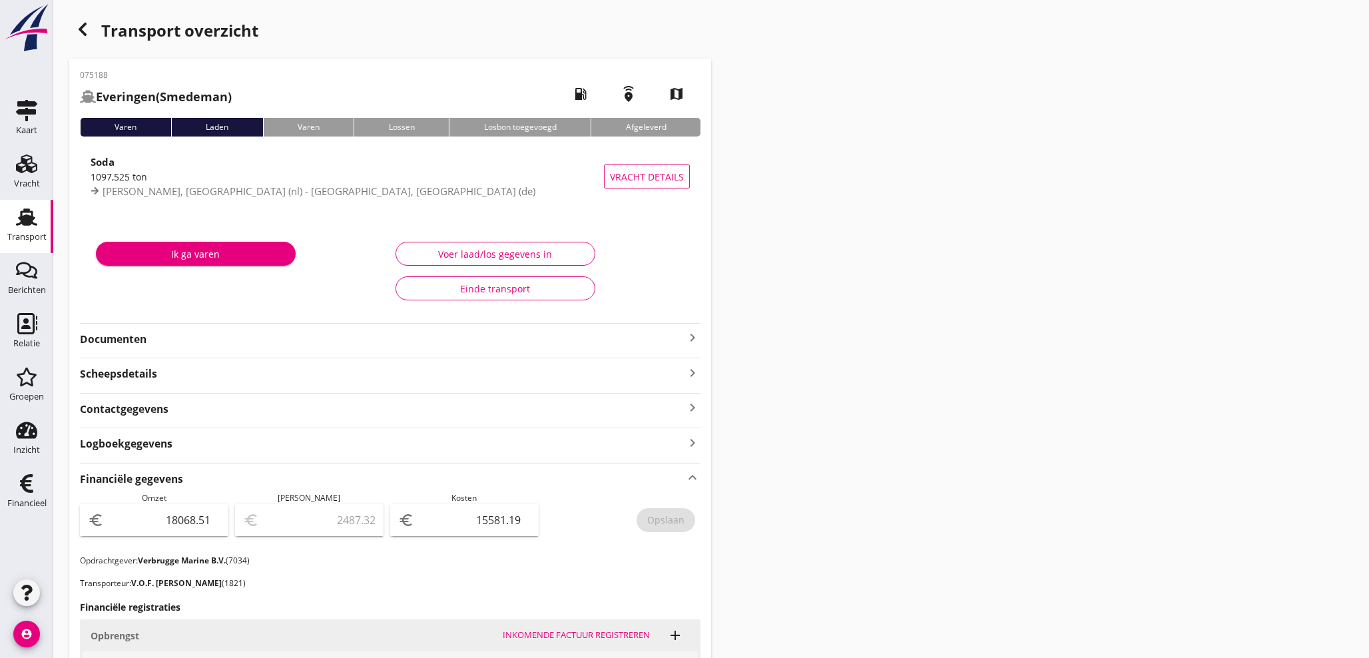
click at [84, 32] on use "button" at bounding box center [83, 29] width 8 height 13
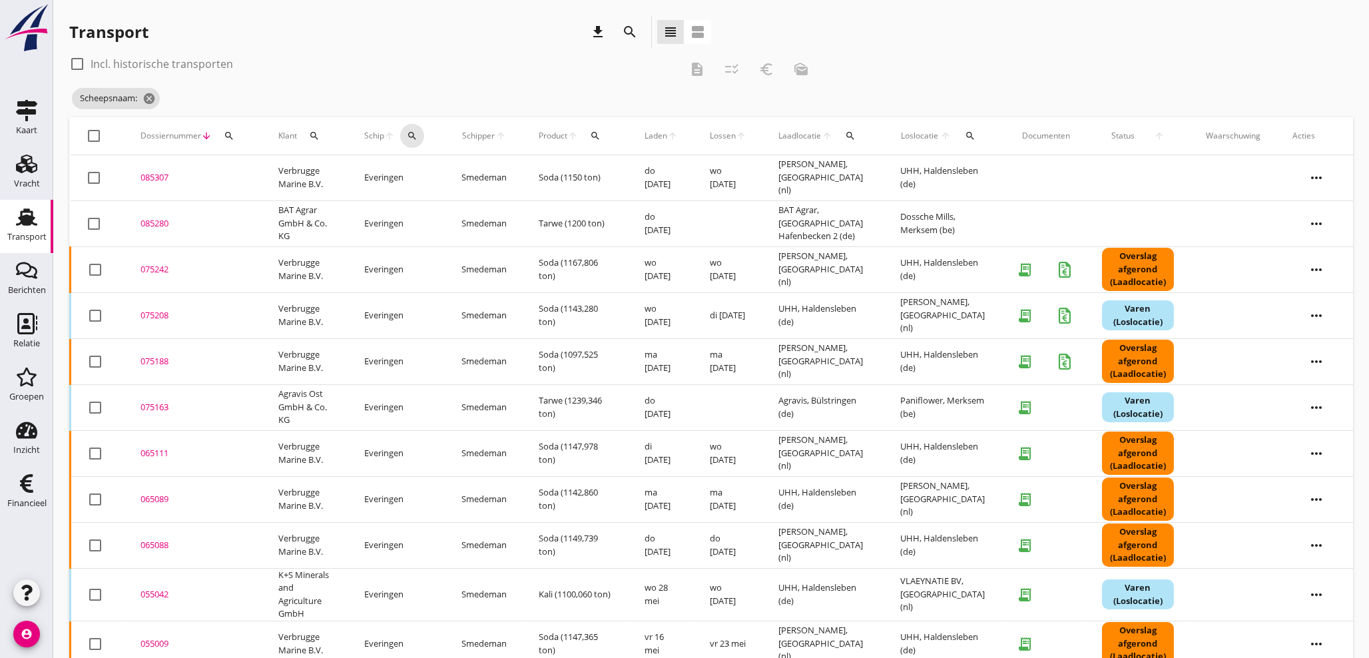
drag, startPoint x: 413, startPoint y: 130, endPoint x: 433, endPoint y: 172, distance: 47.1
click at [413, 133] on icon "search" at bounding box center [412, 136] width 11 height 11
click at [438, 183] on input "Zoek op (scheeps)naam" at bounding box center [476, 174] width 139 height 21
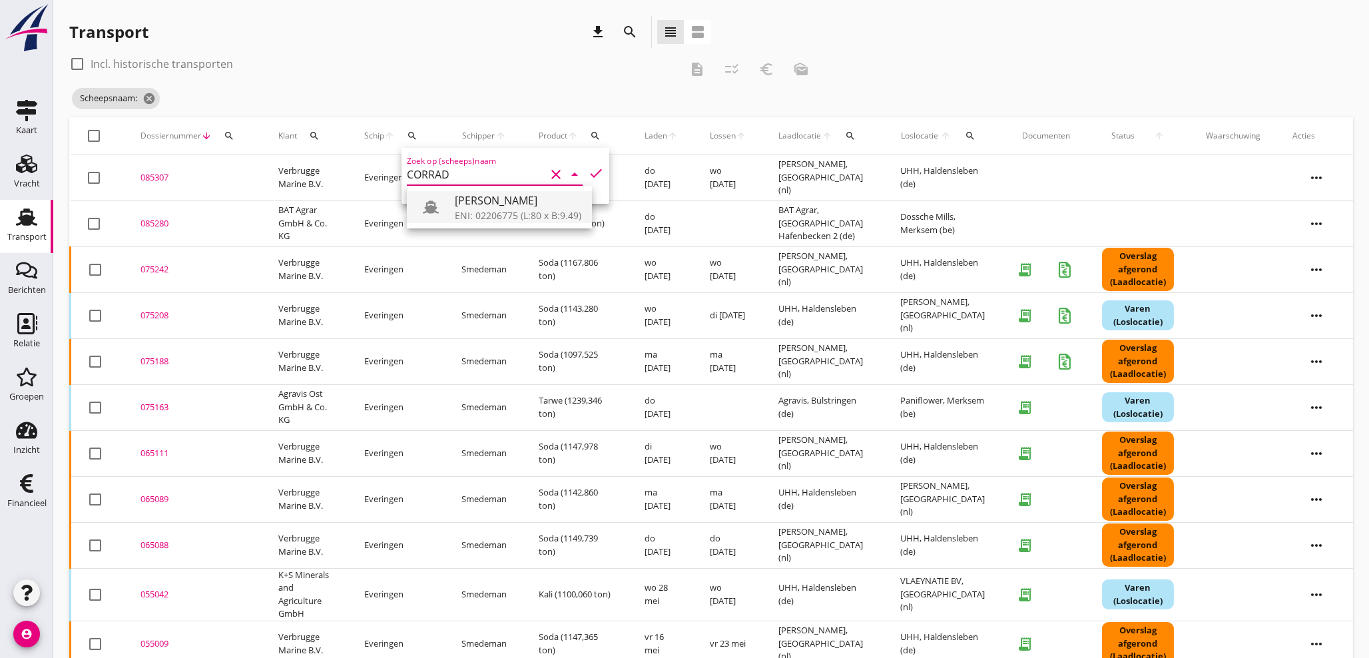
click at [484, 210] on div "ENI: 02206775 (L:80 x B:9.49)" at bounding box center [518, 215] width 127 height 14
type input "[PERSON_NAME]"
click at [484, 210] on td "Smedeman" at bounding box center [484, 223] width 77 height 46
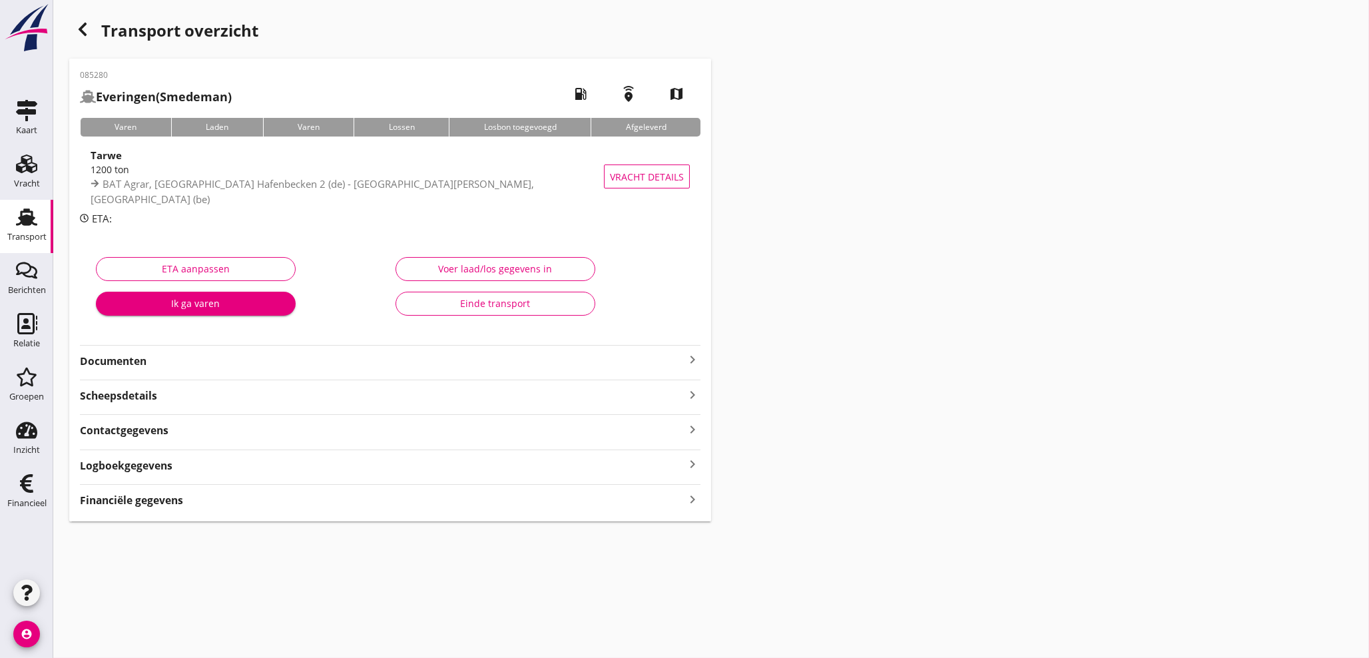
click at [127, 504] on strong "Financiële gegevens" at bounding box center [131, 500] width 103 height 15
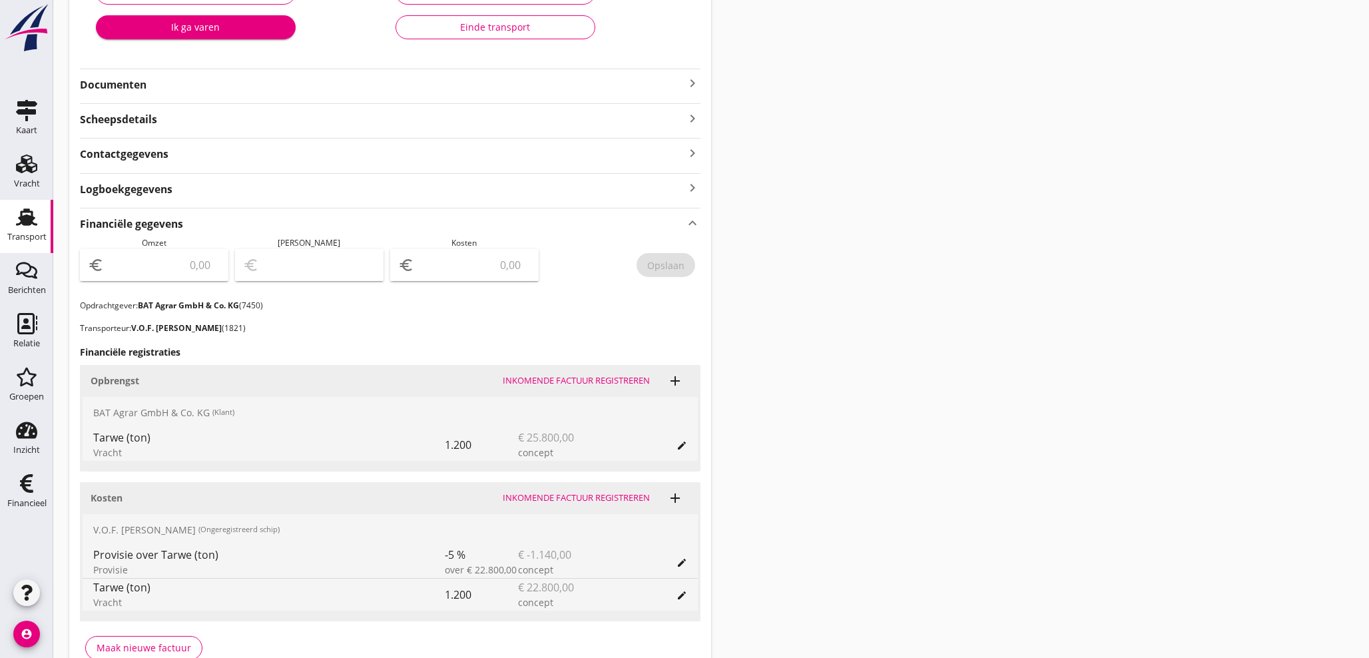
scroll to position [320, 0]
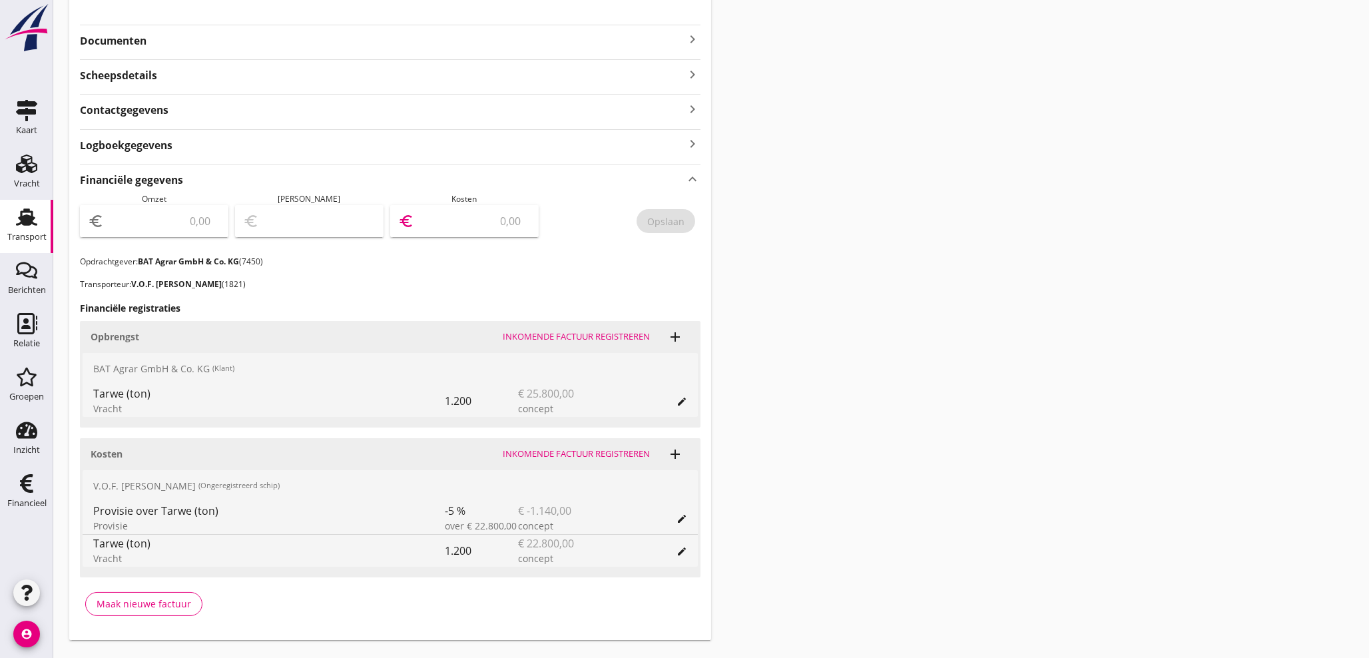
click at [449, 222] on input "number" at bounding box center [474, 220] width 114 height 21
click at [681, 222] on div "Opslaan" at bounding box center [665, 221] width 37 height 14
click at [472, 220] on input "12250" at bounding box center [474, 220] width 114 height 21
drag, startPoint x: 493, startPoint y: 225, endPoint x: 727, endPoint y: 235, distance: 234.0
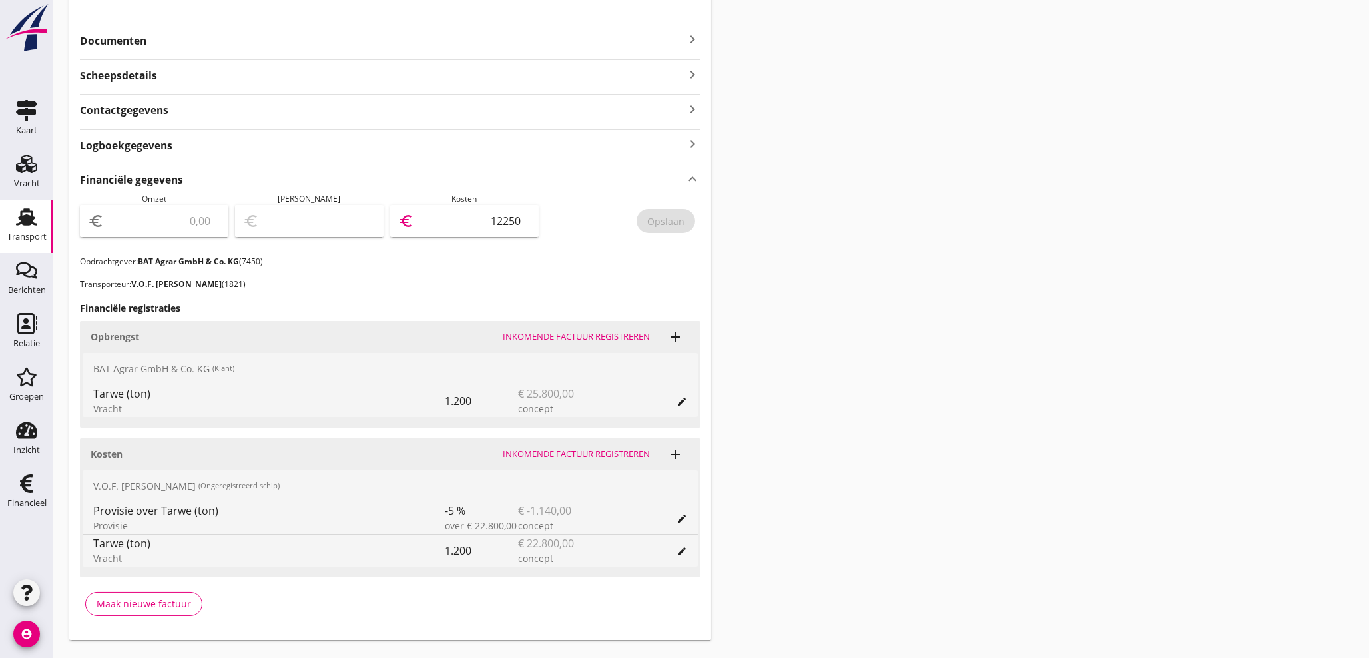
click at [727, 235] on div "Transport overzicht 085280 [GEOGRAPHIC_DATA] (Smedeman) local_gas_station emerg…" at bounding box center [711, 168] width 1316 height 976
type input "1"
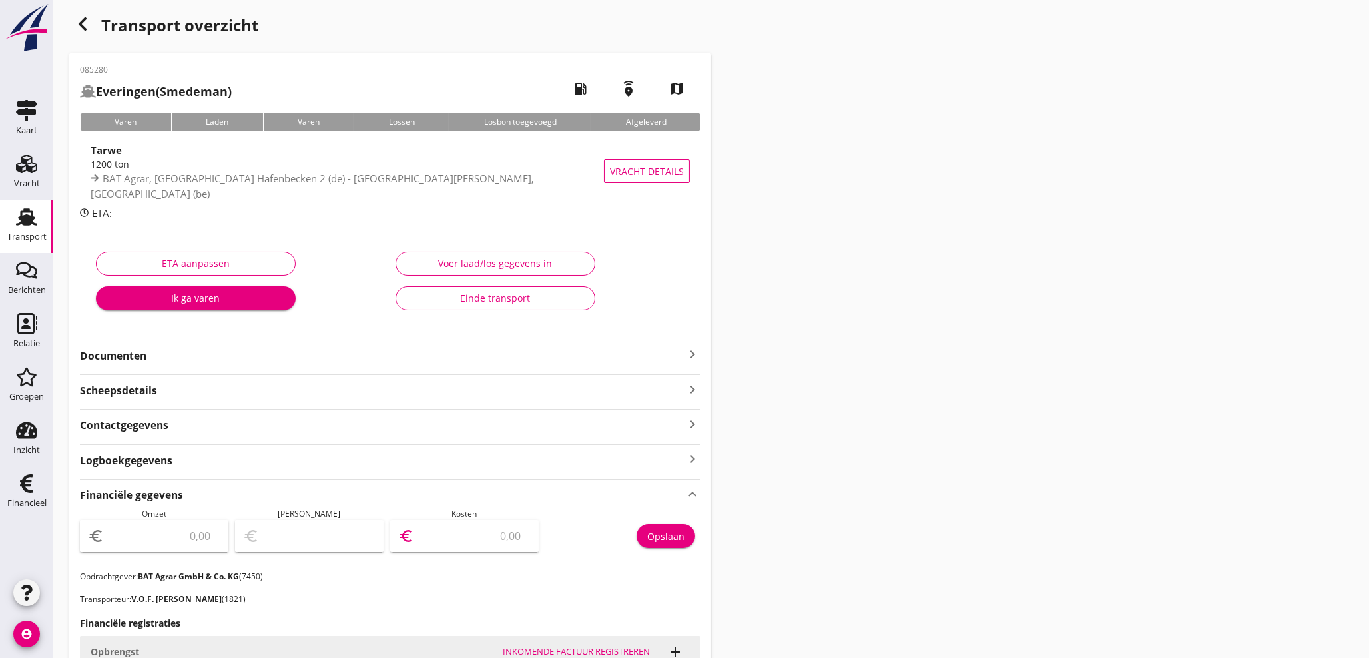
scroll to position [0, 0]
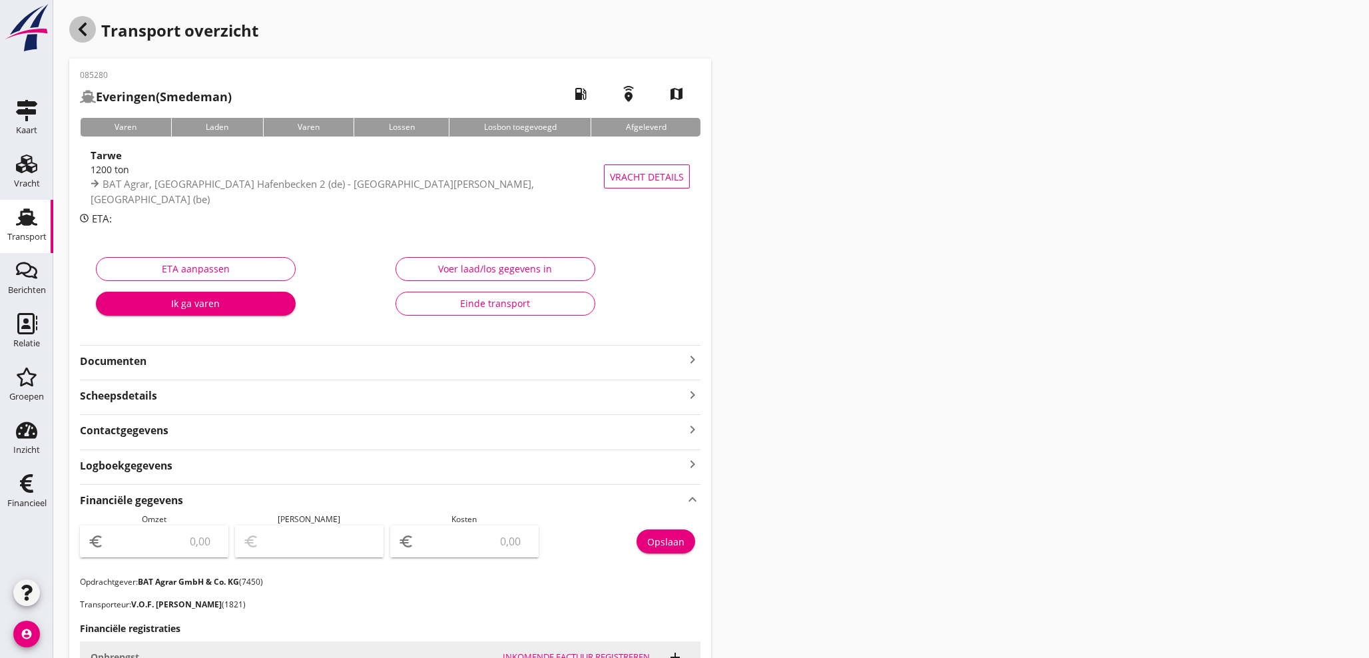
click at [84, 31] on use "button" at bounding box center [83, 29] width 8 height 13
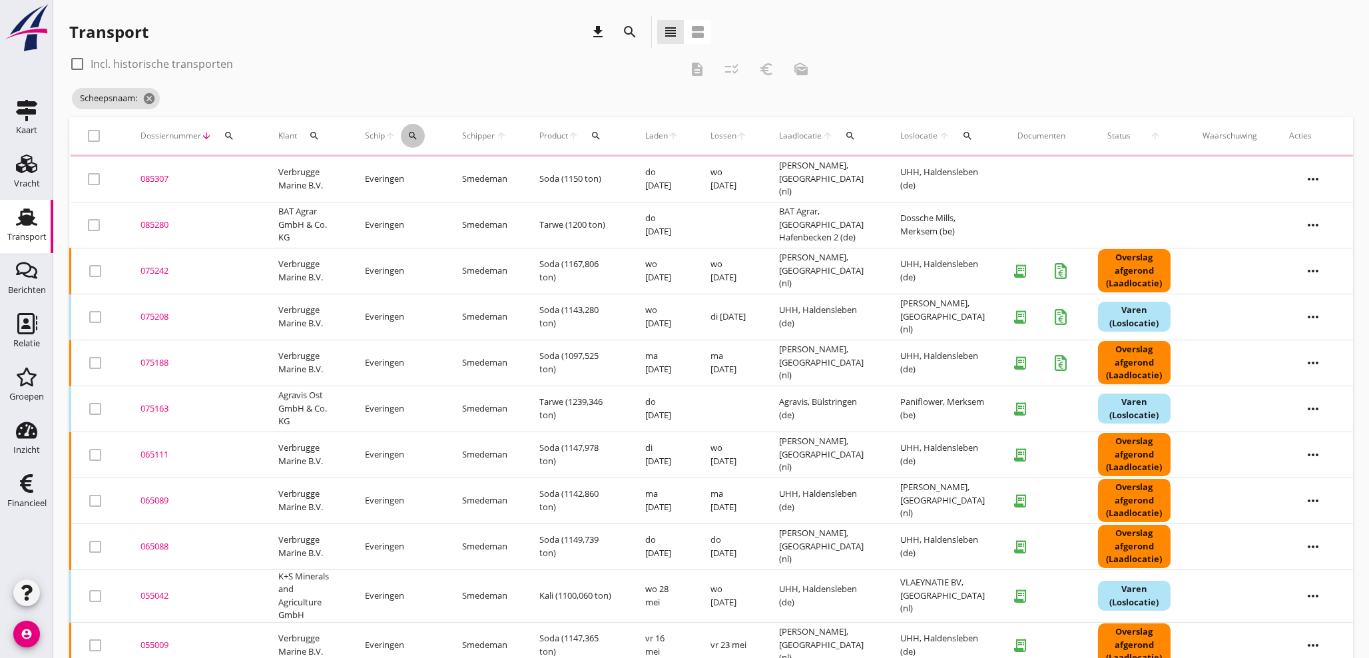
click at [414, 137] on icon "search" at bounding box center [413, 136] width 11 height 11
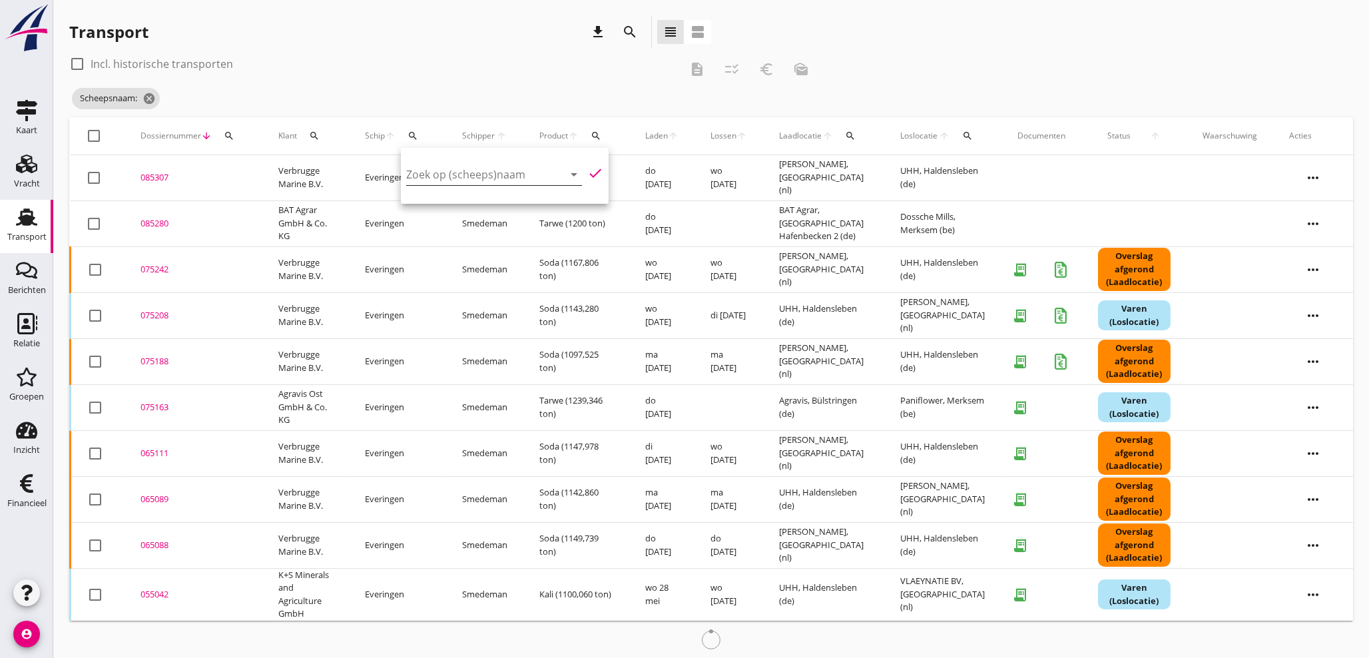
click at [436, 180] on input "Zoek op (scheeps)naam" at bounding box center [475, 174] width 139 height 21
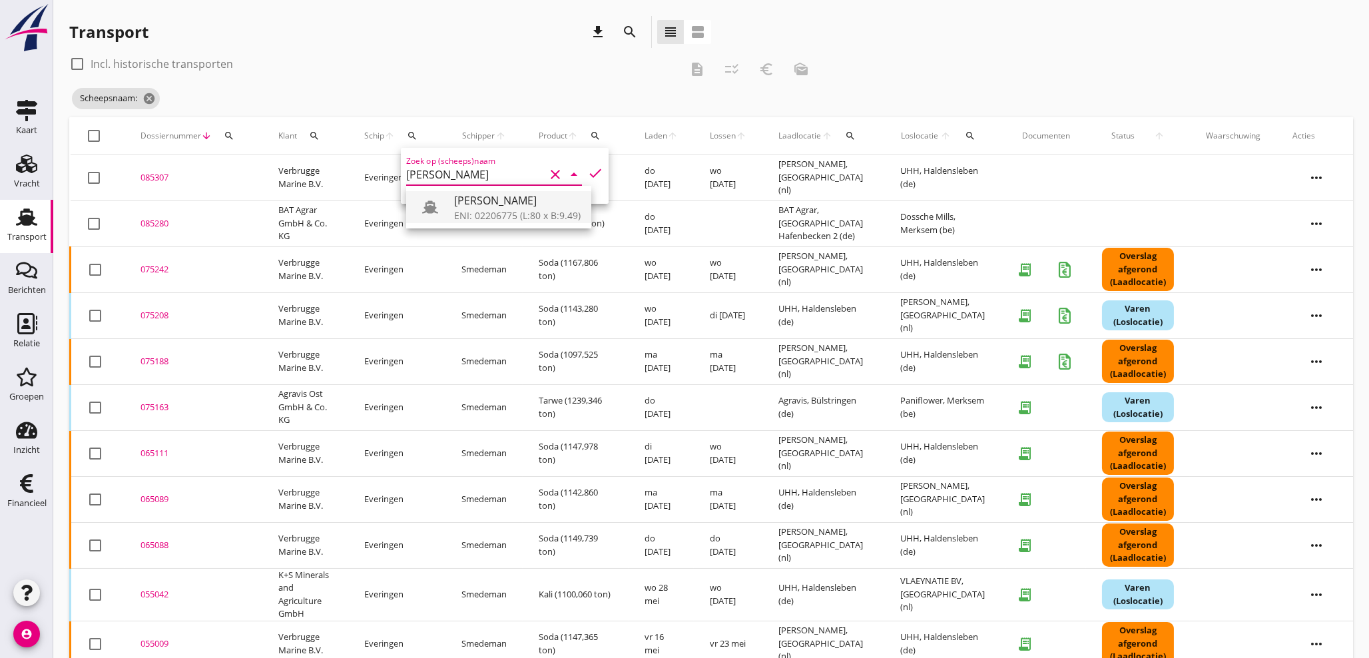
click at [481, 206] on div "[PERSON_NAME]" at bounding box center [517, 200] width 127 height 16
click at [472, 176] on input "[PERSON_NAME]" at bounding box center [475, 174] width 139 height 21
drag, startPoint x: 503, startPoint y: 208, endPoint x: 582, endPoint y: 174, distance: 85.9
click at [503, 208] on div "ENI: 02206775 (L:80 x B:9.49)" at bounding box center [517, 215] width 127 height 14
click at [587, 172] on icon "check" at bounding box center [595, 173] width 16 height 16
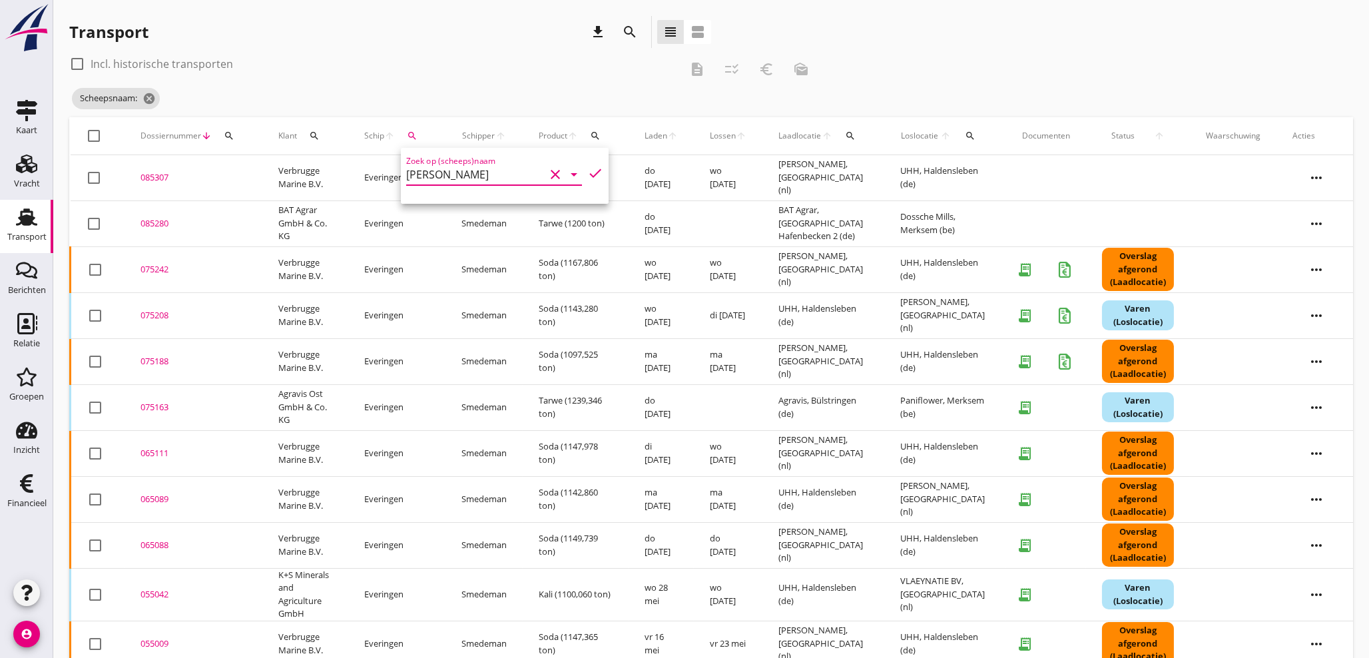
type input "[PERSON_NAME]"
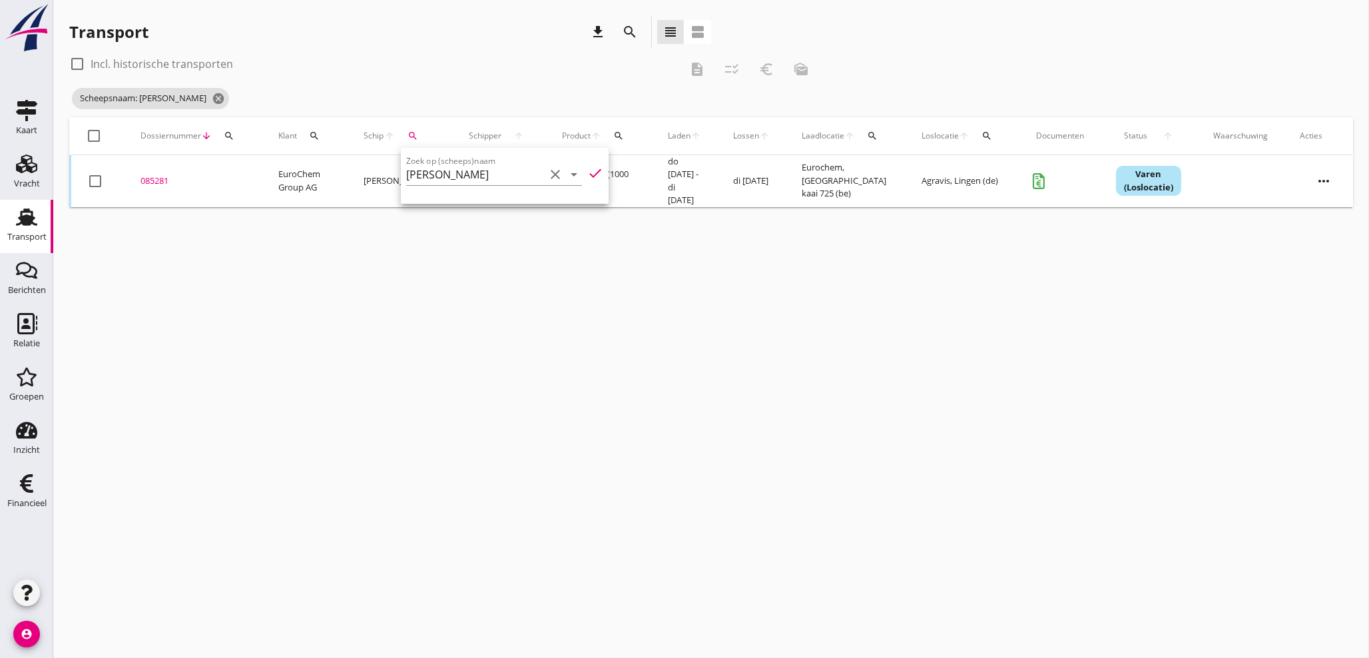
click at [156, 175] on div "085281" at bounding box center [194, 180] width 106 height 13
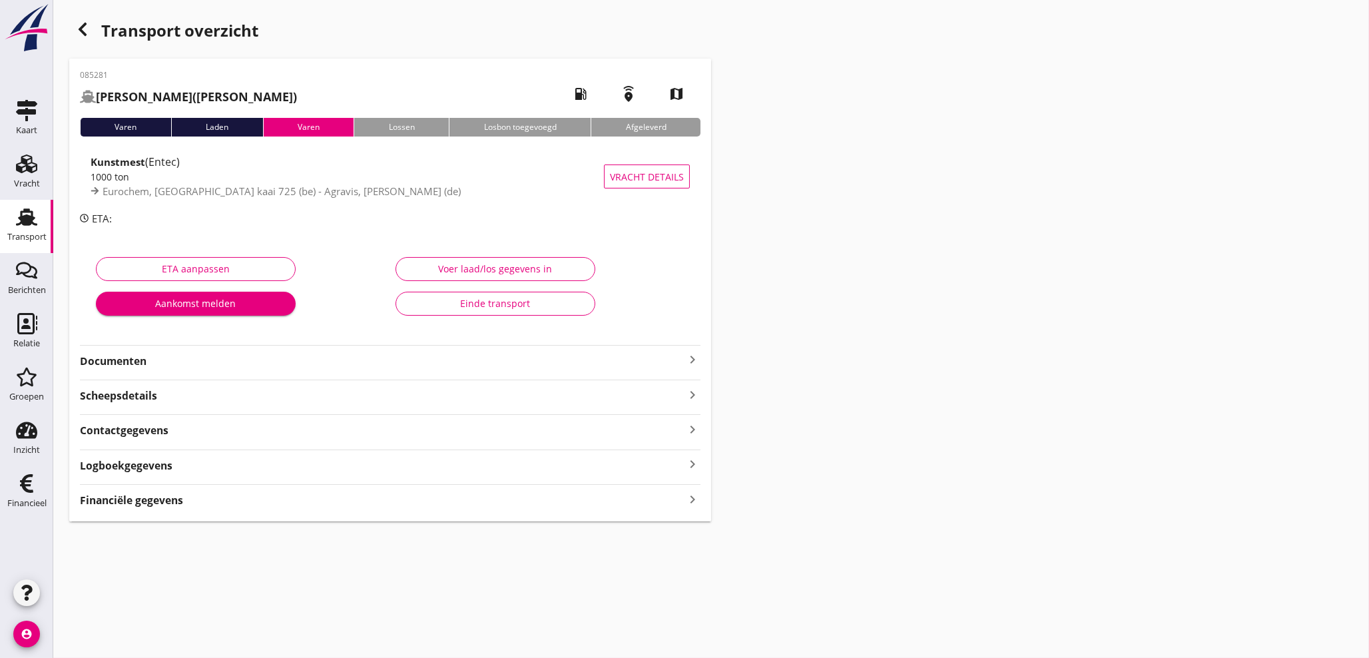
click at [687, 501] on icon "keyboard_arrow_right" at bounding box center [693, 499] width 16 height 18
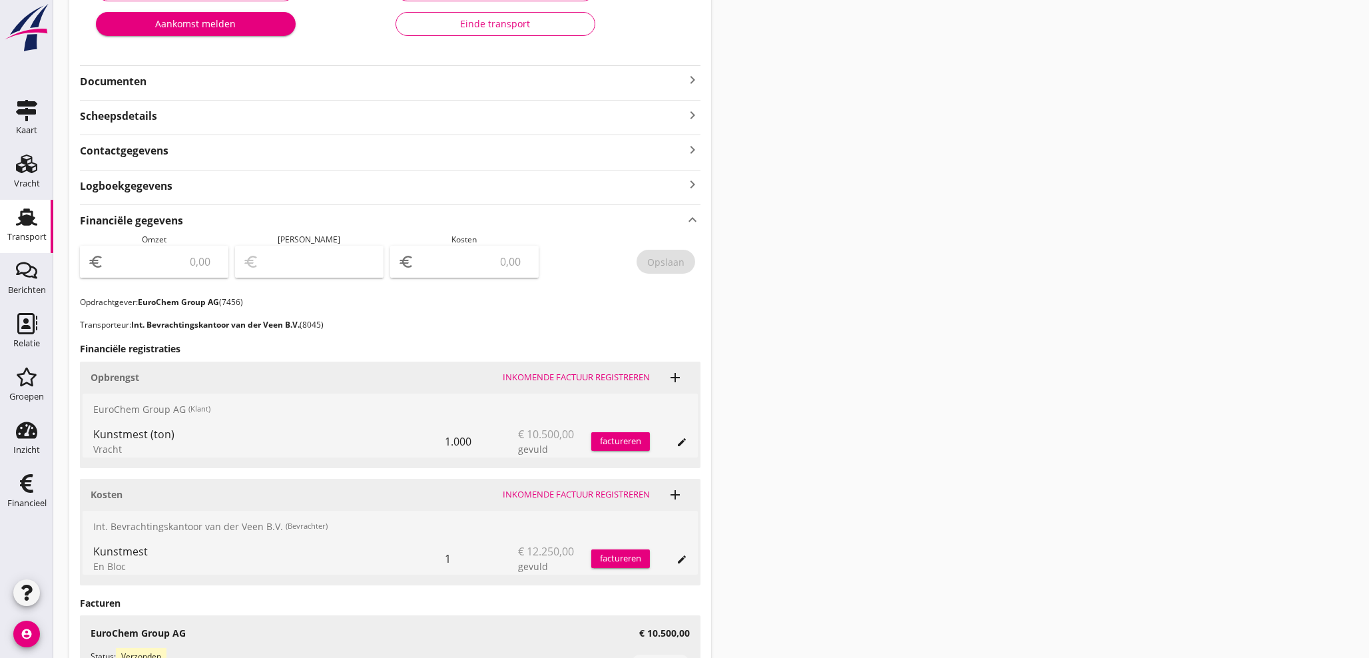
scroll to position [262, 0]
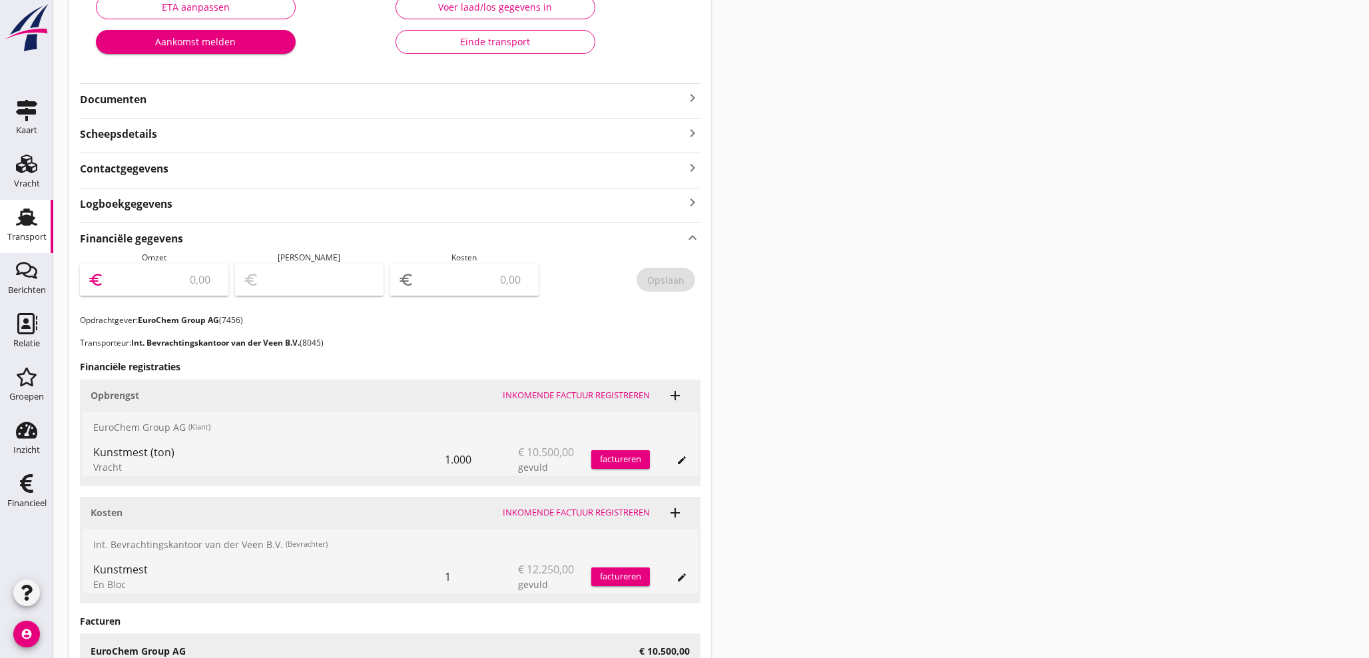
click at [160, 283] on input "number" at bounding box center [164, 279] width 114 height 21
type input "10500"
click at [481, 276] on input "number" at bounding box center [474, 279] width 114 height 21
type input "10499.00"
type input "1"
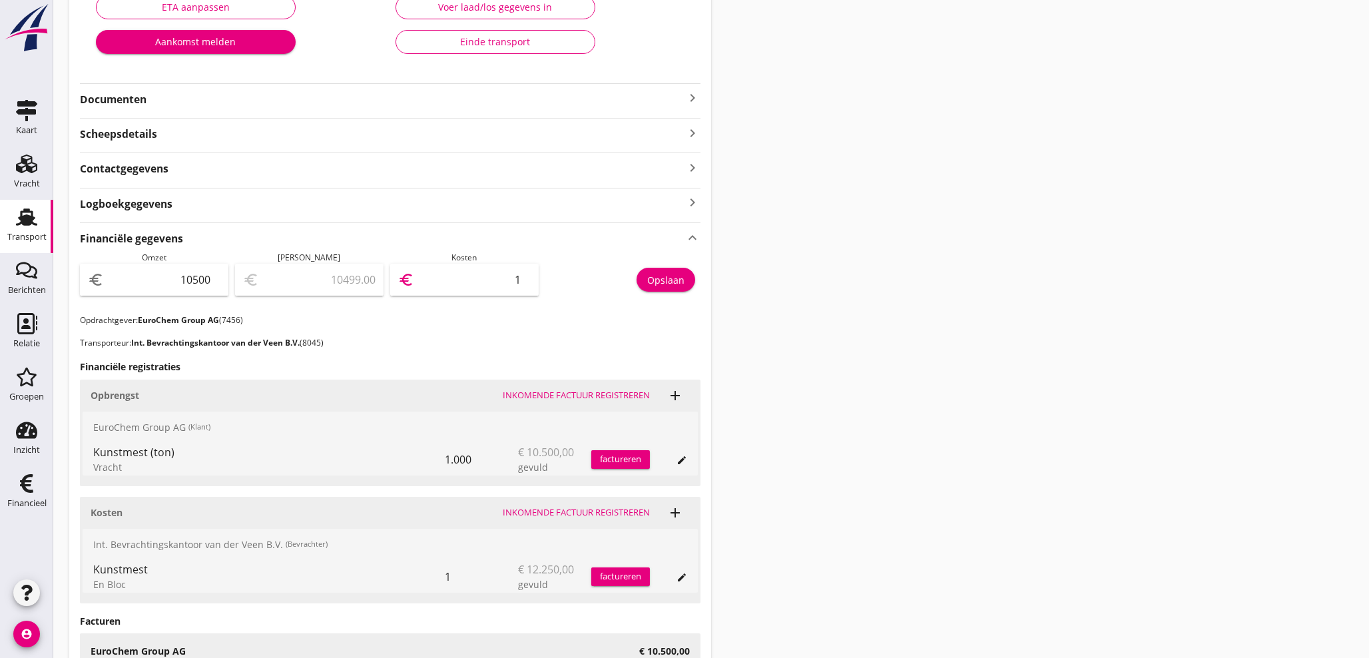
type input "10488.00"
type input "12"
type input "10378.00"
type input "122"
type input "9275.00"
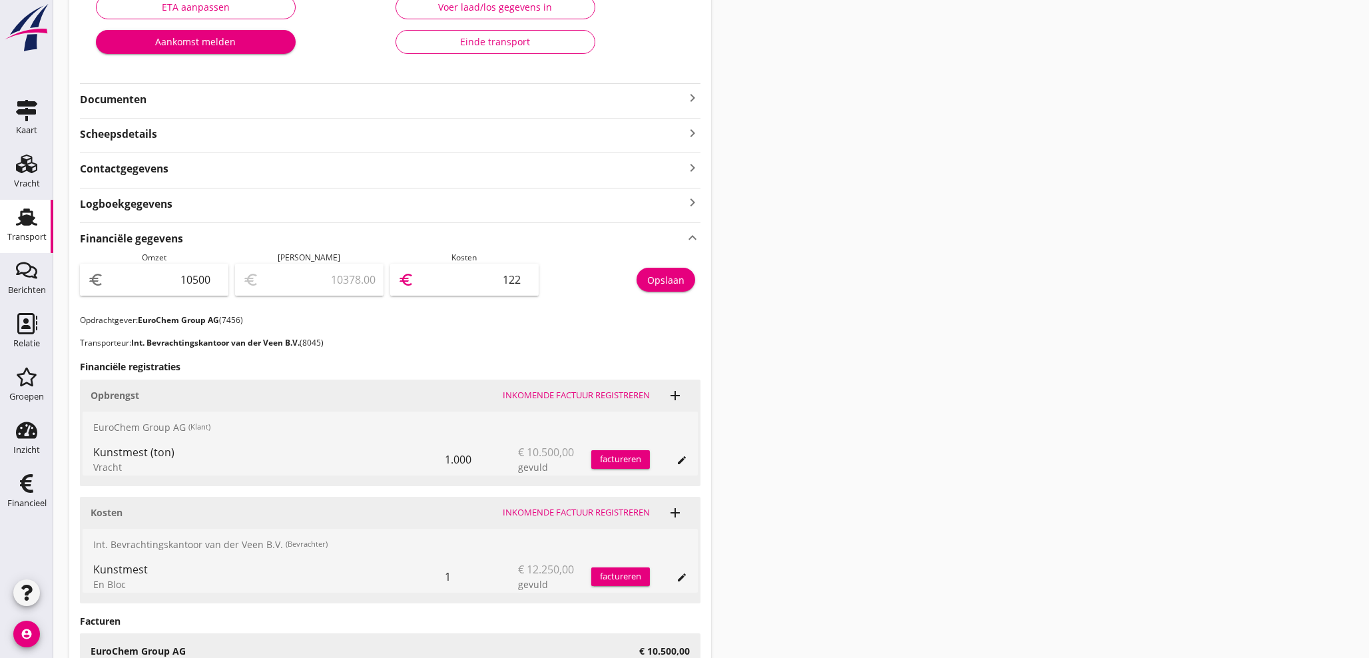
type input "1225"
type input "-1750.00"
type input "12250"
click at [672, 280] on div "Opslaan" at bounding box center [665, 280] width 37 height 14
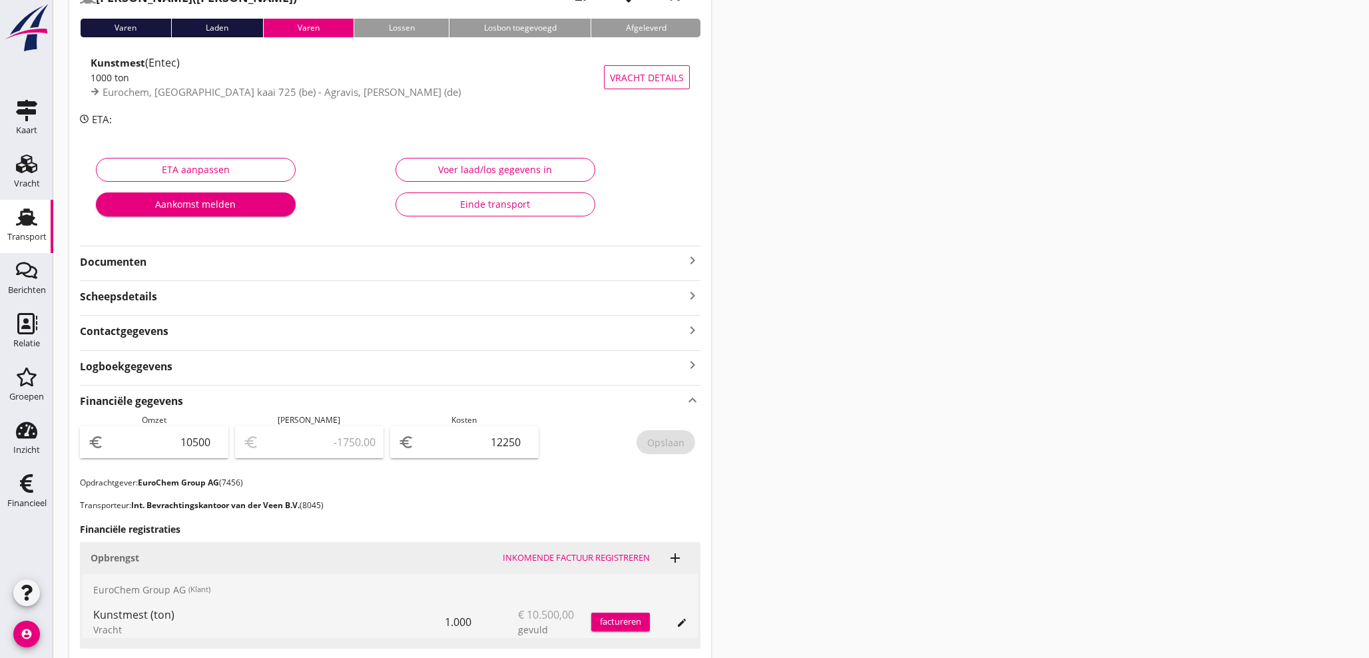
scroll to position [95, 0]
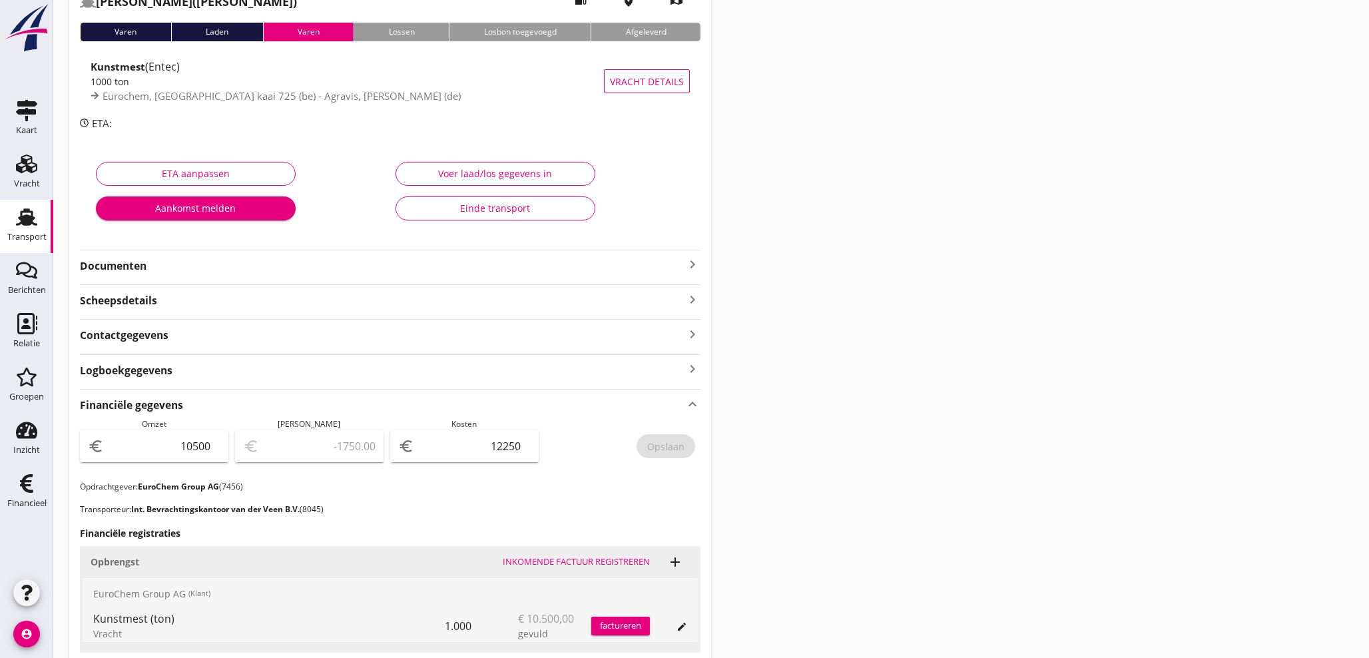
click at [695, 260] on icon "keyboard_arrow_right" at bounding box center [693, 264] width 16 height 16
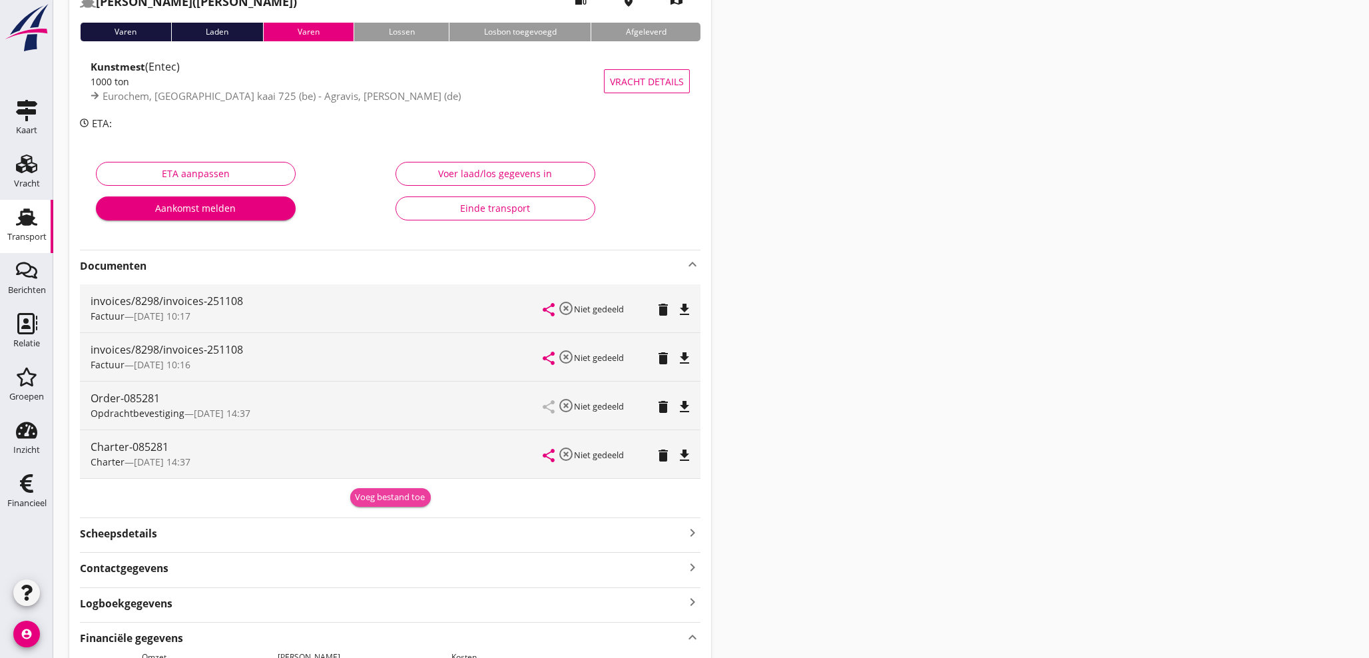
click at [378, 494] on div "Voeg bestand toe" at bounding box center [391, 497] width 70 height 13
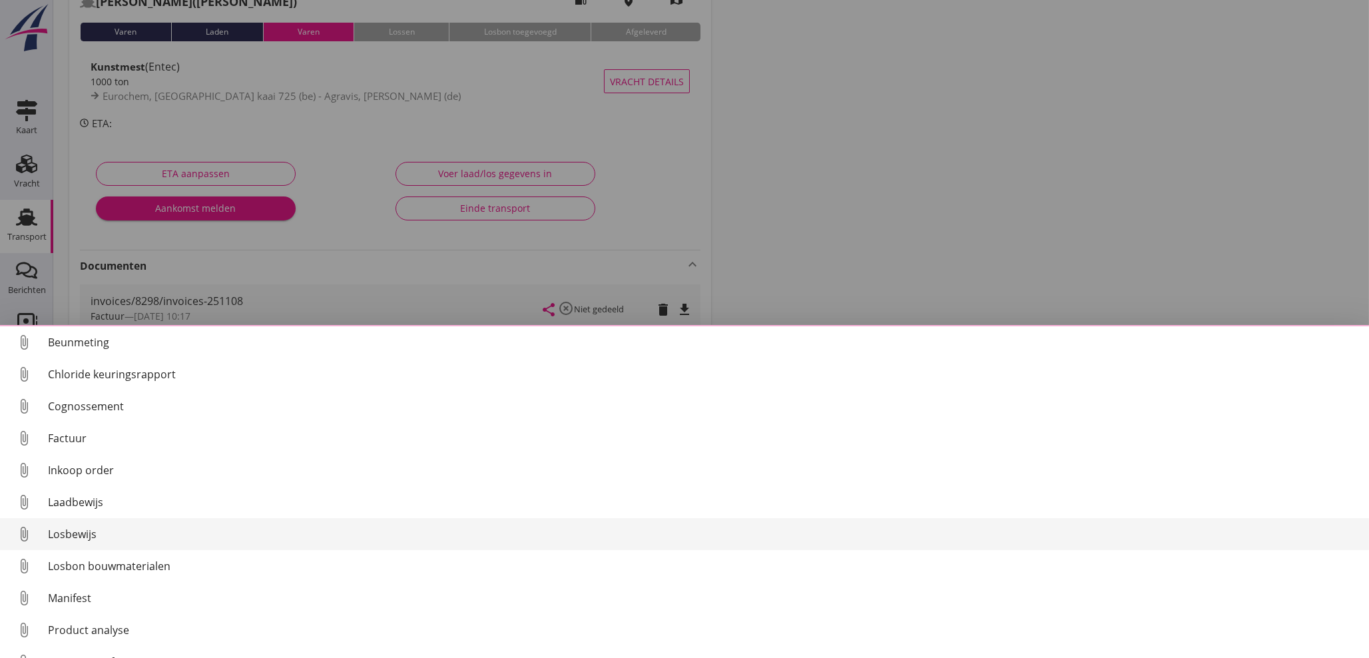
click at [90, 536] on div "Losbewijs" at bounding box center [703, 534] width 1311 height 16
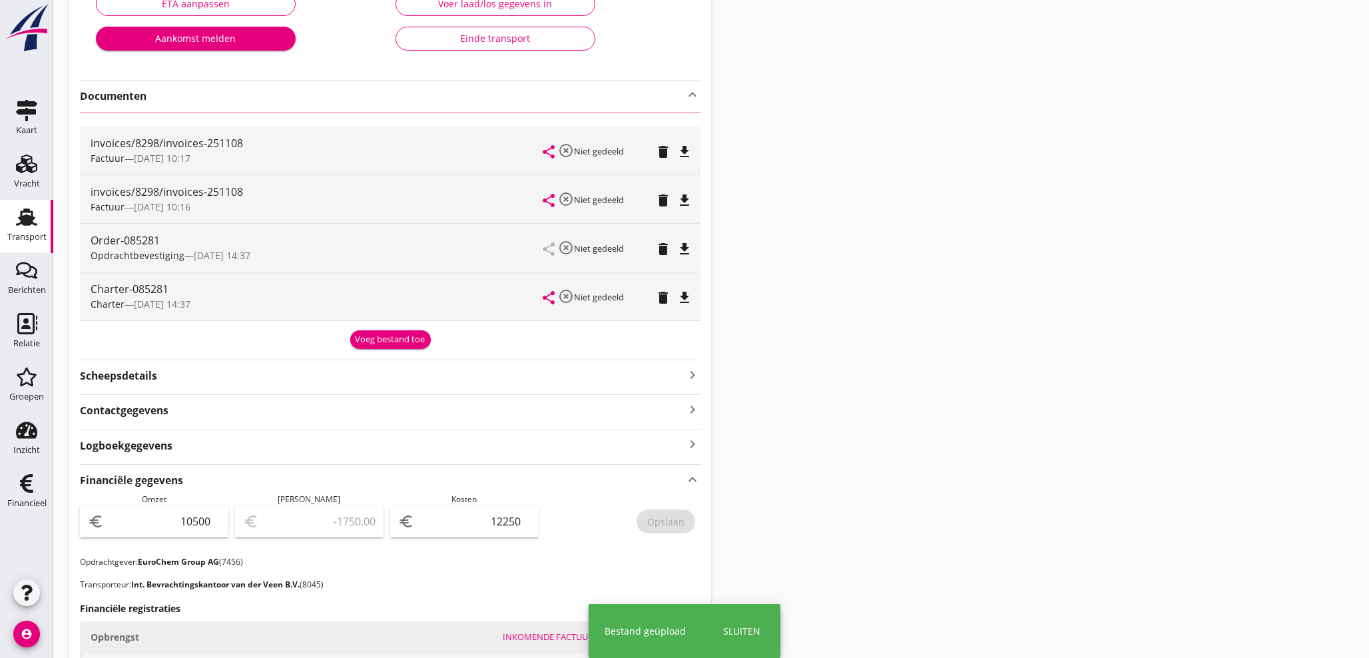
scroll to position [268, 0]
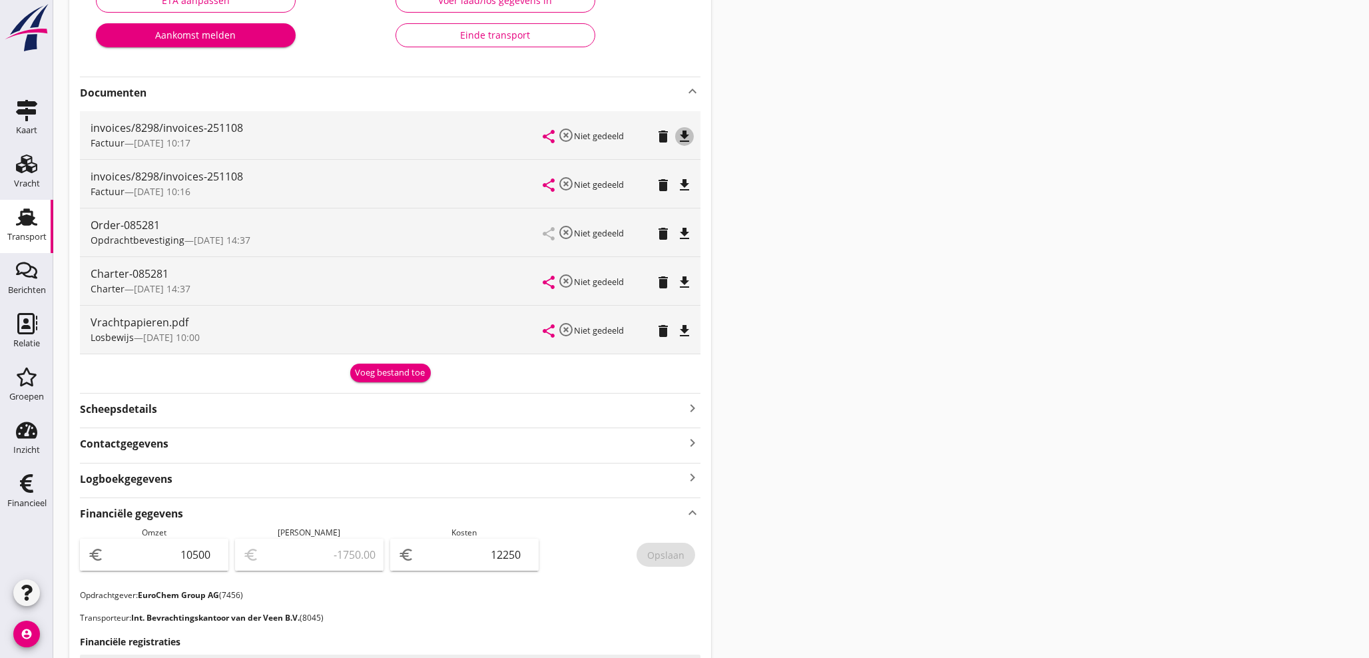
click at [685, 138] on icon "file_download" at bounding box center [685, 137] width 16 height 16
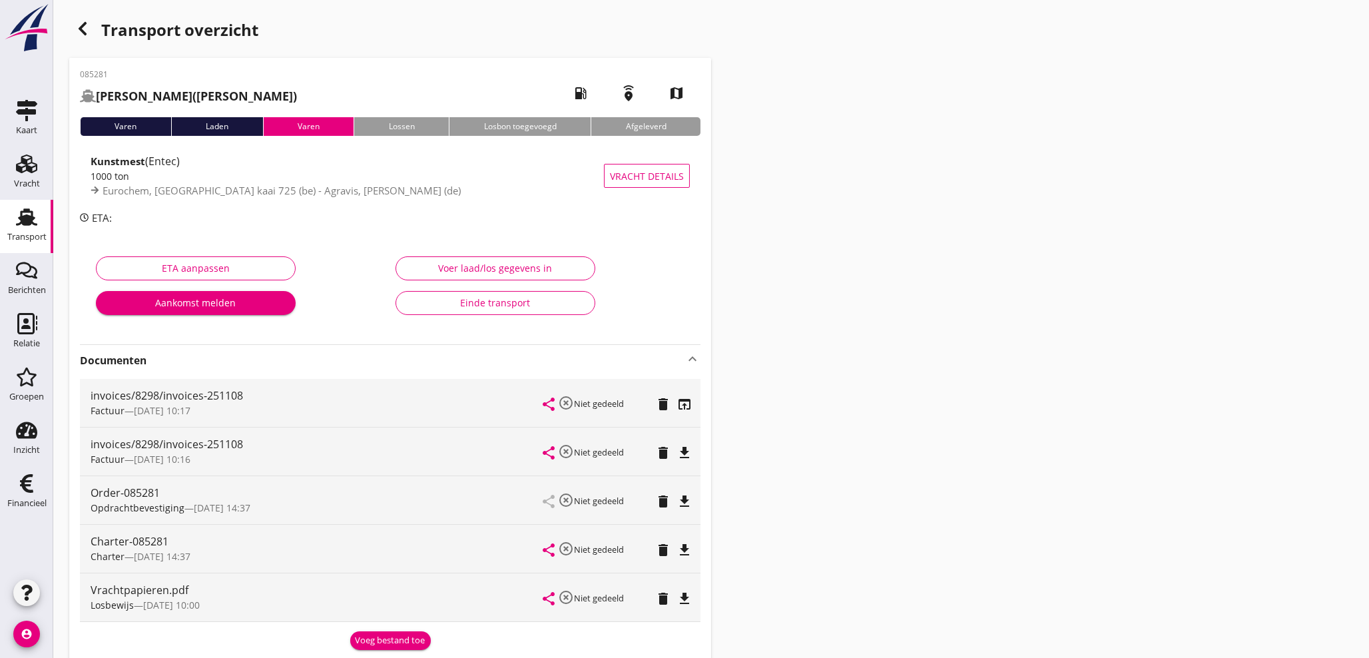
scroll to position [0, 0]
click at [81, 27] on use "button" at bounding box center [83, 29] width 8 height 13
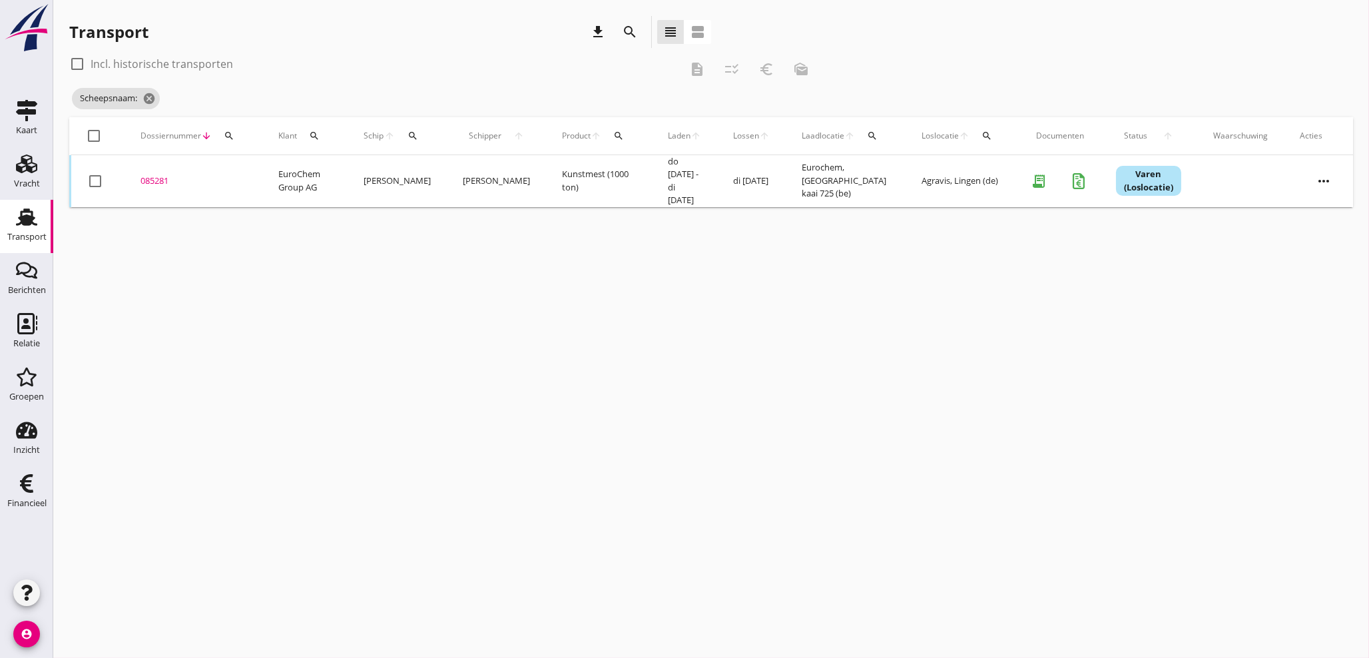
click at [413, 135] on icon "search" at bounding box center [413, 136] width 11 height 11
click at [425, 172] on input "Zoek op (scheeps)naam" at bounding box center [476, 174] width 139 height 21
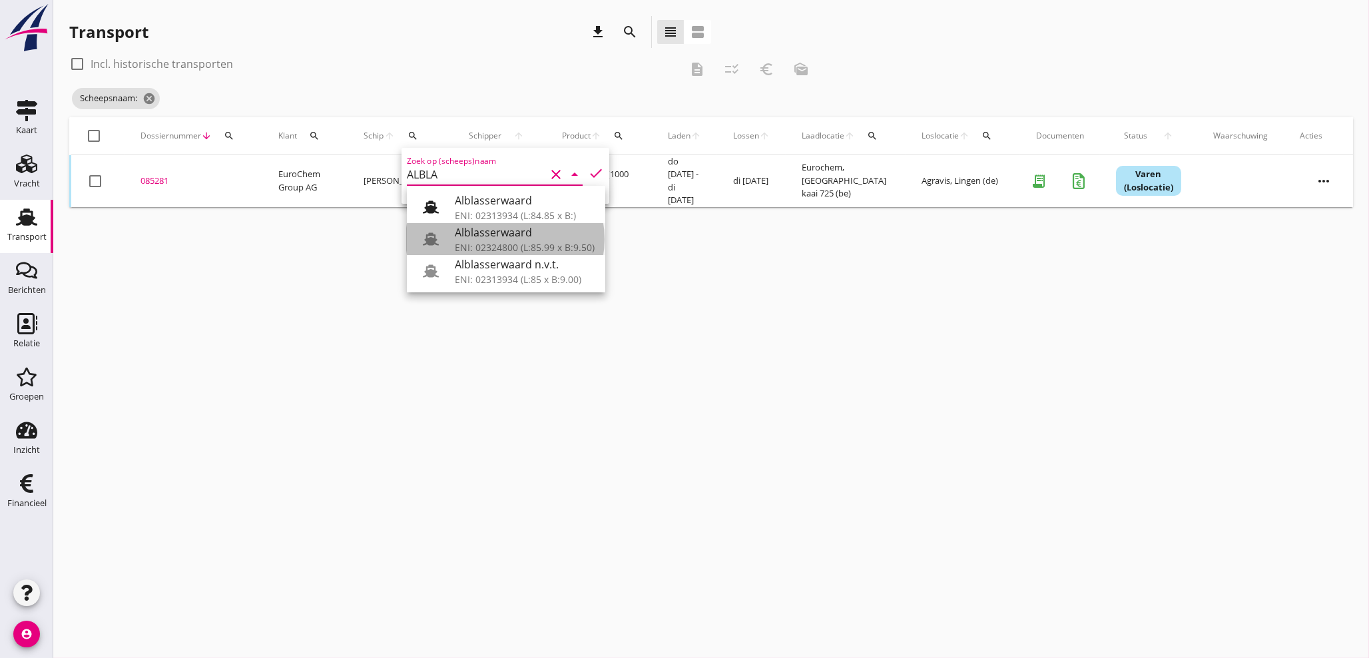
click at [510, 246] on div "ENI: 02324800 (L:85.99 x B:9.50)" at bounding box center [525, 247] width 140 height 14
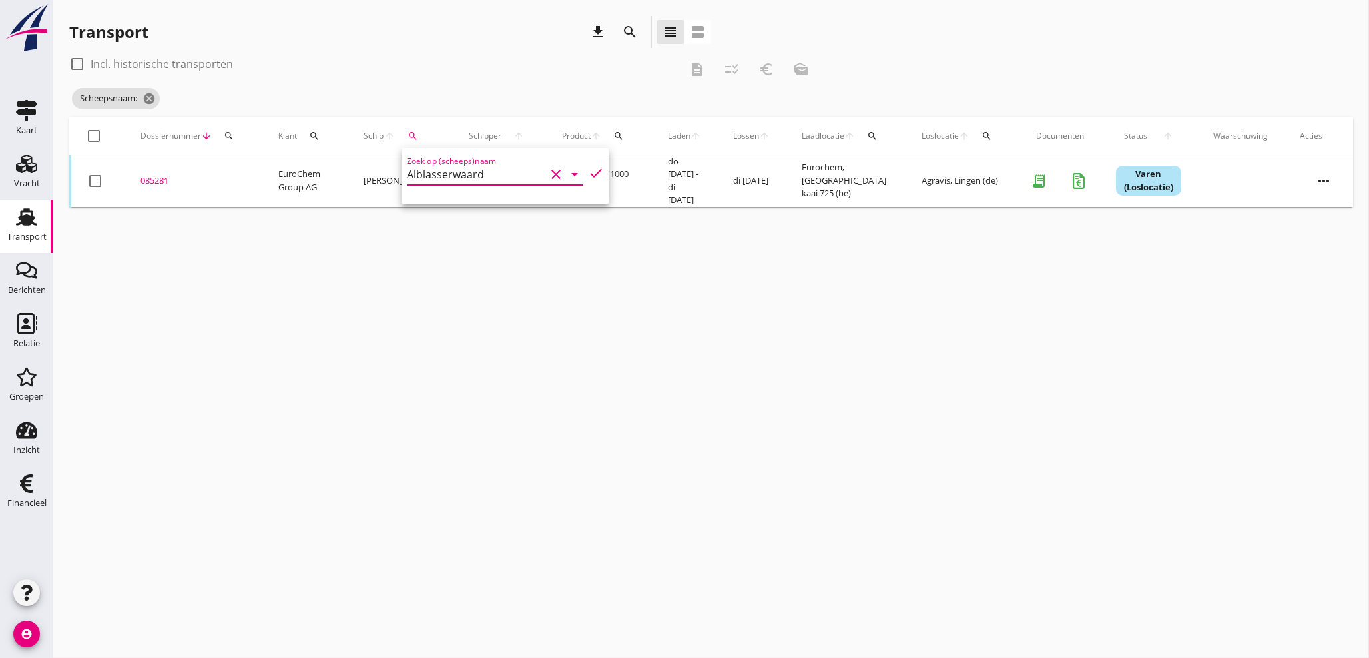
click at [588, 174] on icon "check" at bounding box center [596, 173] width 16 height 16
type input "Alblasserwaard"
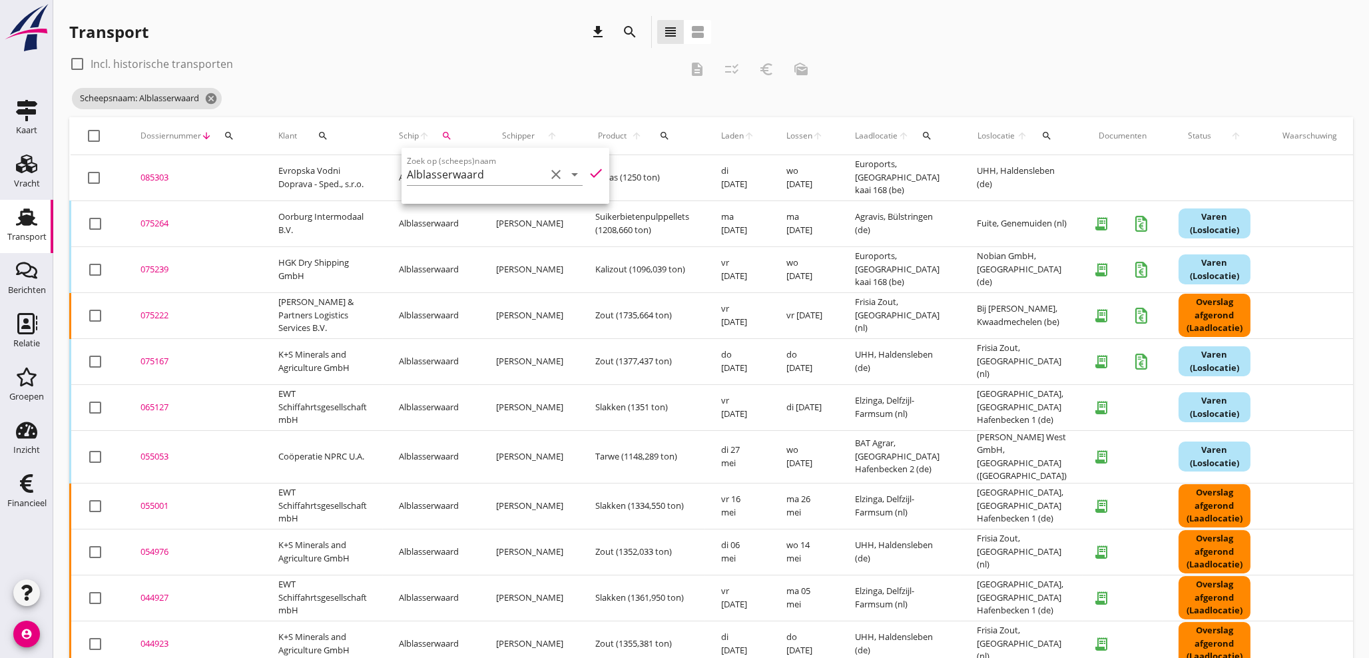
click at [503, 83] on div "check_box_outline_blank Incl. historische transporten description checklist_rtl…" at bounding box center [443, 69] width 749 height 32
click at [147, 222] on div "075264" at bounding box center [194, 223] width 106 height 13
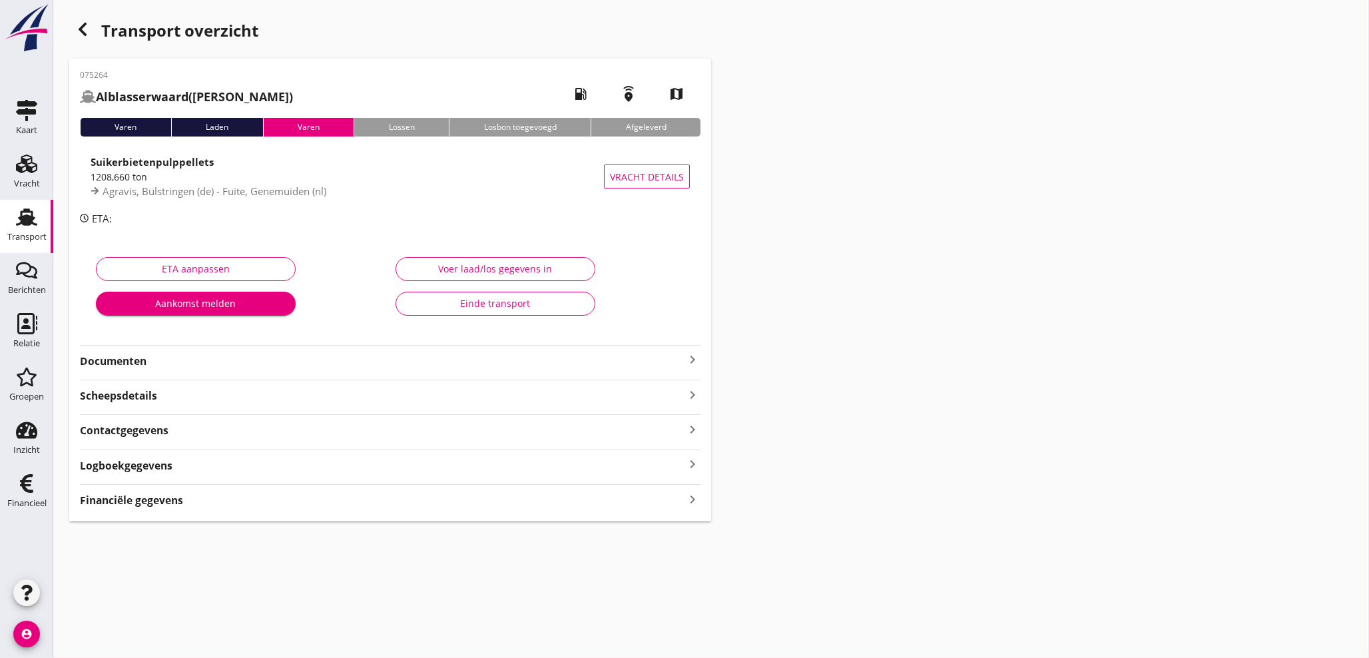
click at [697, 499] on icon "keyboard_arrow_right" at bounding box center [693, 499] width 16 height 18
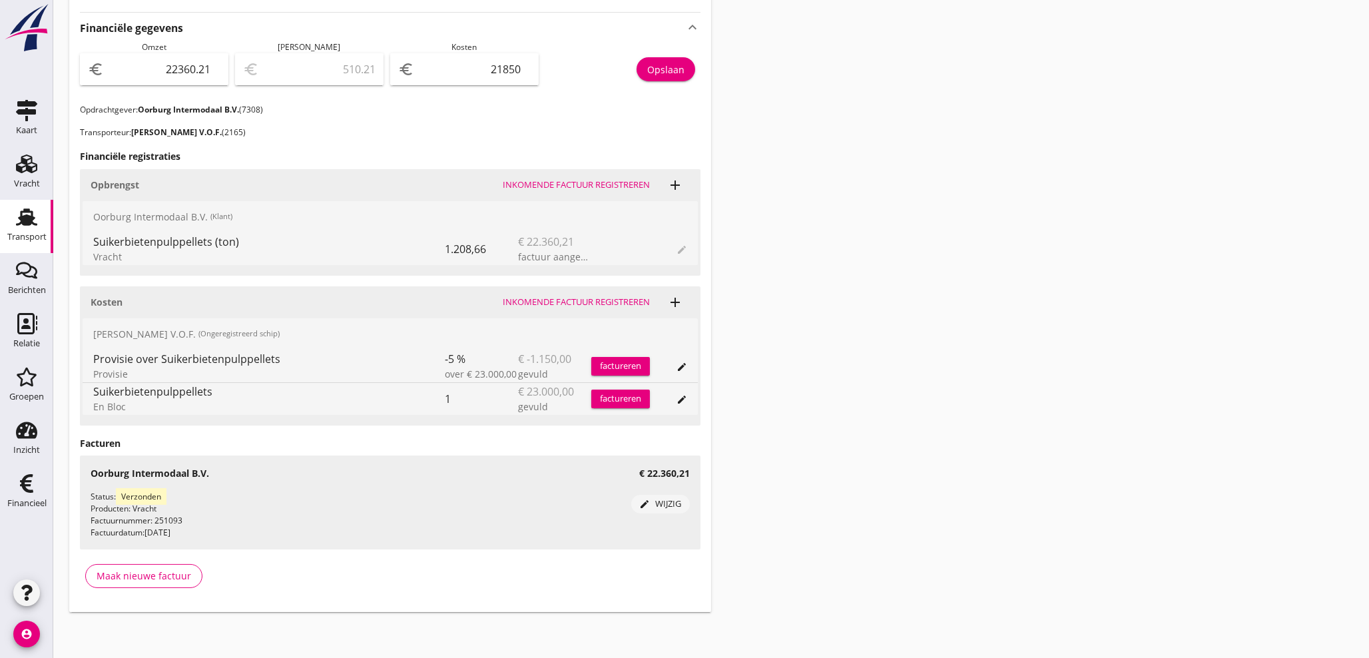
scroll to position [473, 0]
drag, startPoint x: 481, startPoint y: 73, endPoint x: 648, endPoint y: 37, distance: 171.1
click at [648, 37] on div "Financiële gegevens keyboard_arrow_up Omzet euro 22360.21 [PERSON_NAME] euro 51…" at bounding box center [390, 304] width 621 height 587
type input "22358.21"
type input "2"
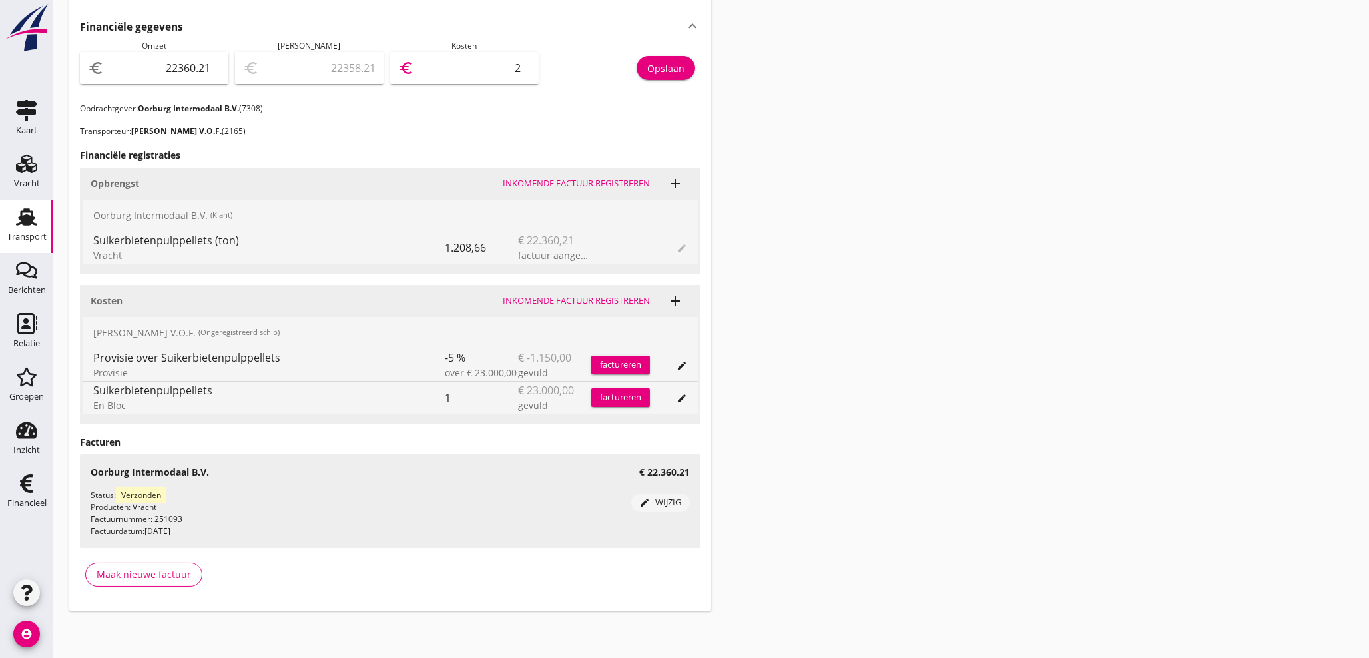
type input "22338.21"
type input "22"
type input "22137.21"
type input "223"
type input "20129.21"
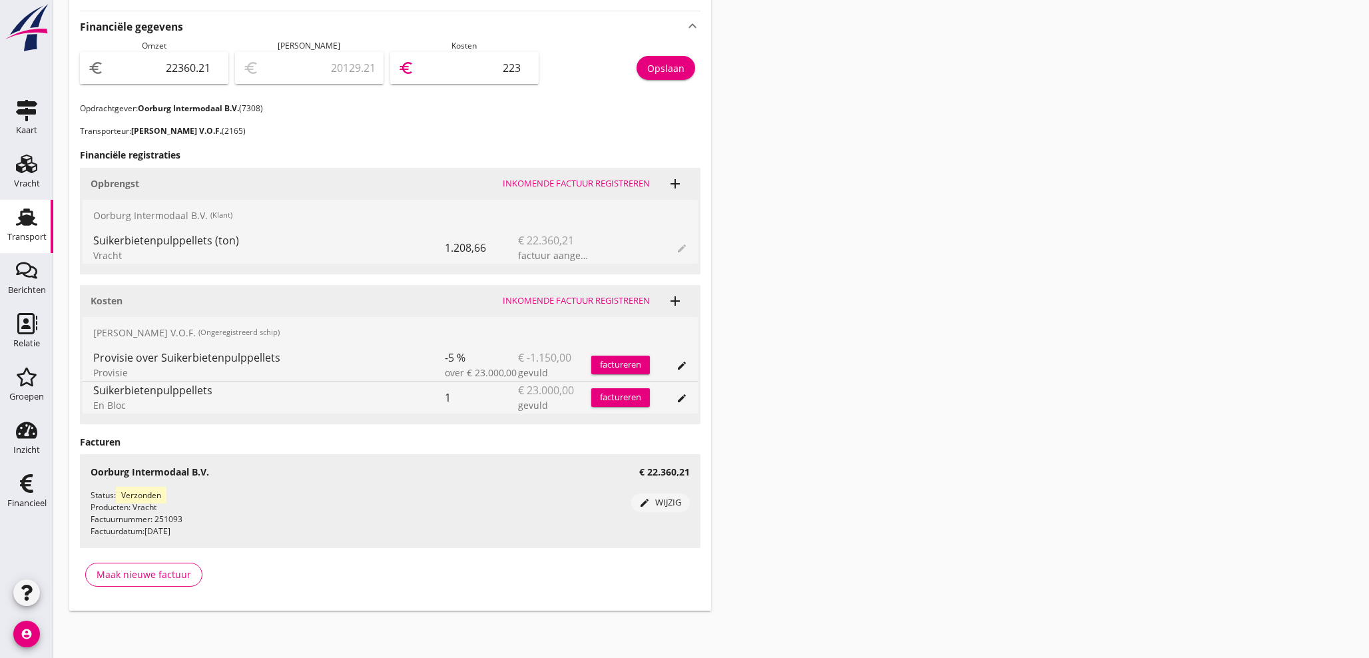
type input "2231"
type input "44.21"
type input "22316"
type input "43.31"
type input "22316.9"
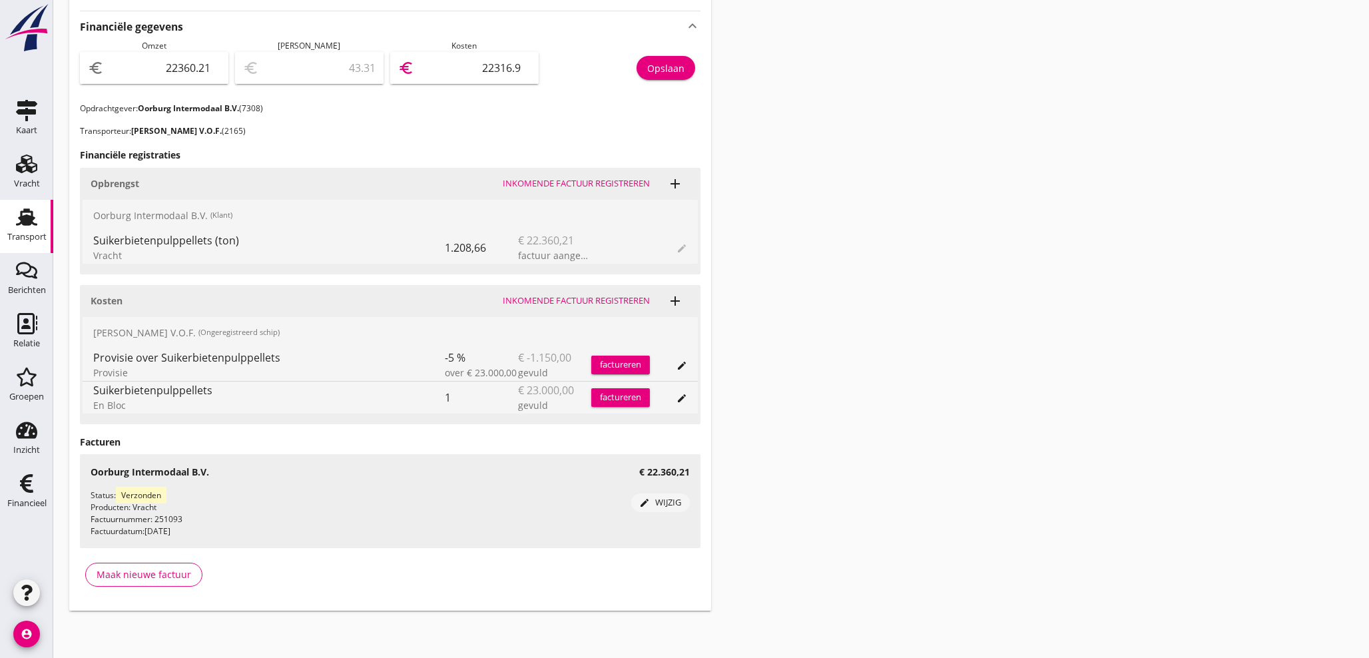
type input "43.29"
type input "22316.92"
click at [671, 71] on div "Opslaan" at bounding box center [665, 68] width 37 height 14
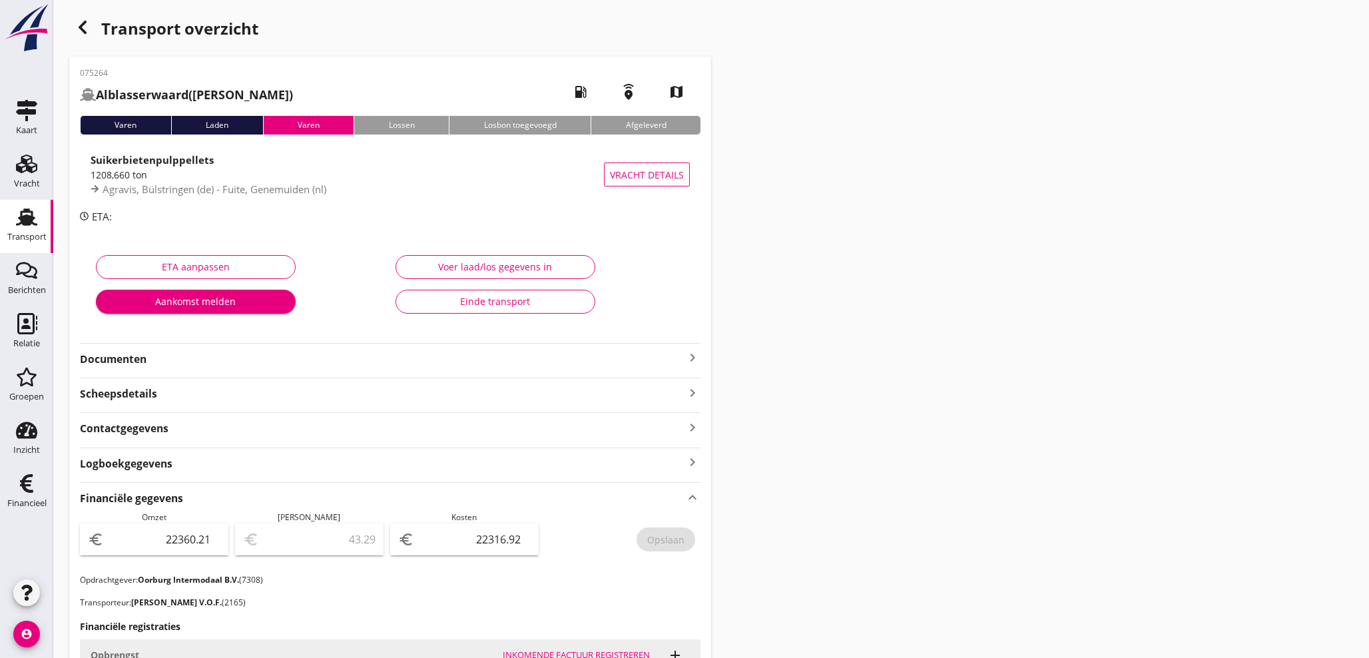
scroll to position [0, 0]
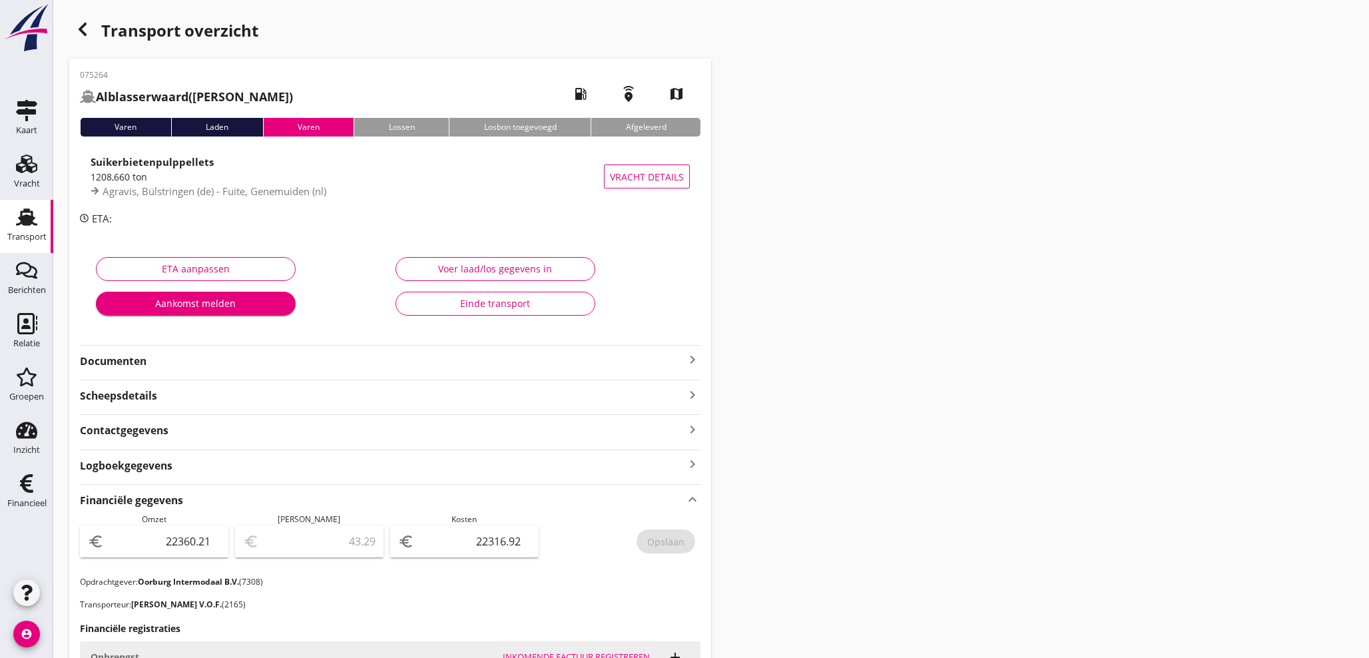
click at [79, 32] on icon "button" at bounding box center [83, 29] width 16 height 16
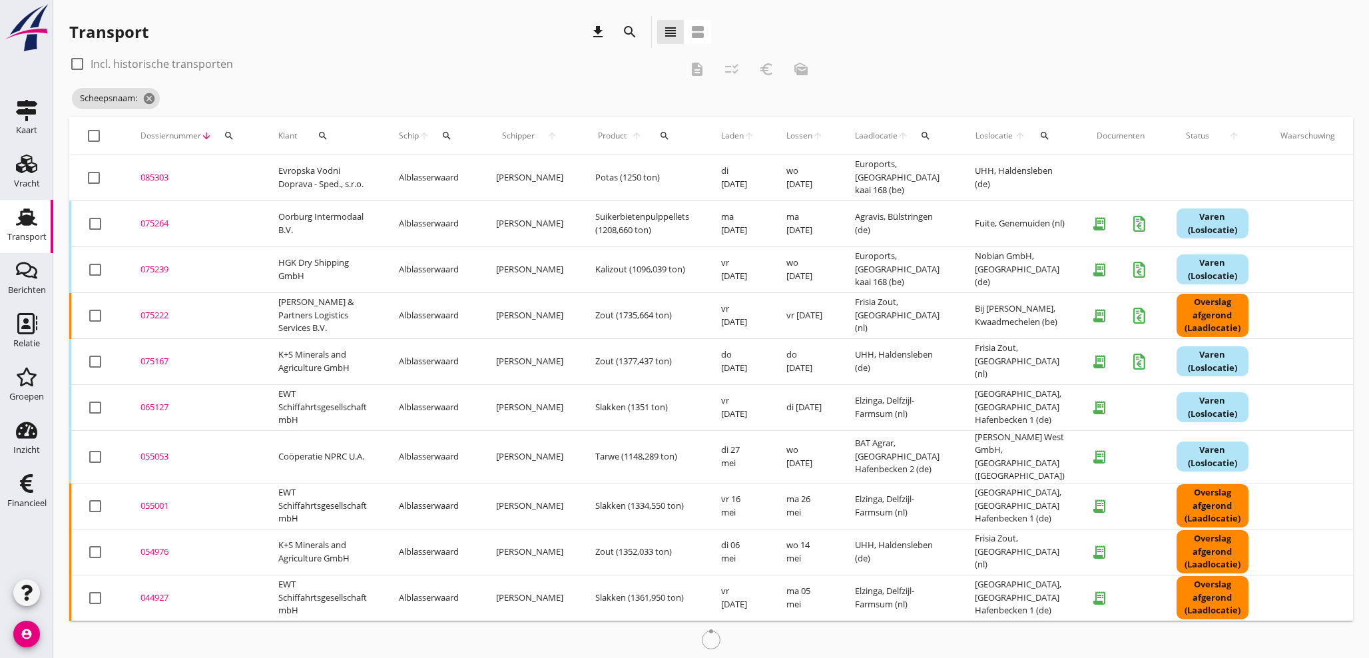
click at [435, 133] on div "Schip arrow_upward search" at bounding box center [431, 136] width 65 height 32
drag, startPoint x: 446, startPoint y: 134, endPoint x: 457, endPoint y: 152, distance: 21.2
click at [448, 134] on icon "search" at bounding box center [447, 136] width 11 height 11
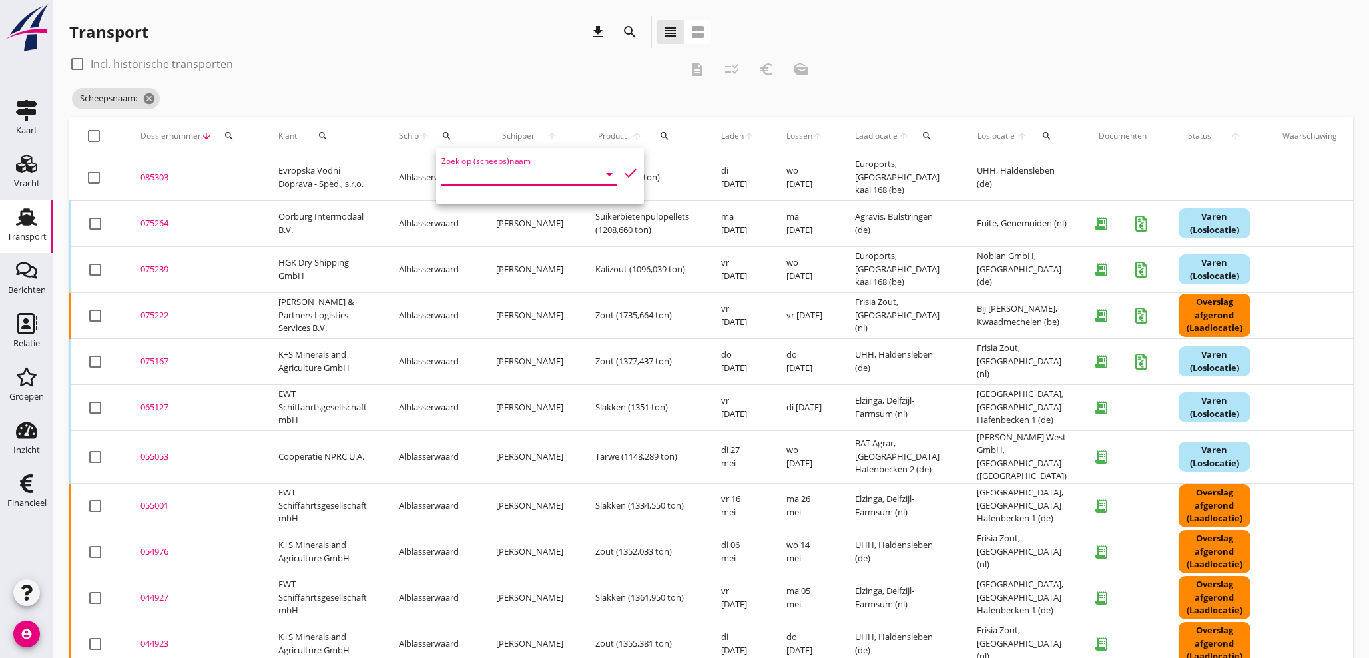
click at [464, 168] on input "Zoek op (scheeps)naam" at bounding box center [511, 174] width 139 height 21
click at [523, 208] on div "Silja" at bounding box center [559, 200] width 140 height 16
click at [623, 173] on icon "check" at bounding box center [631, 173] width 16 height 16
type input "Silja"
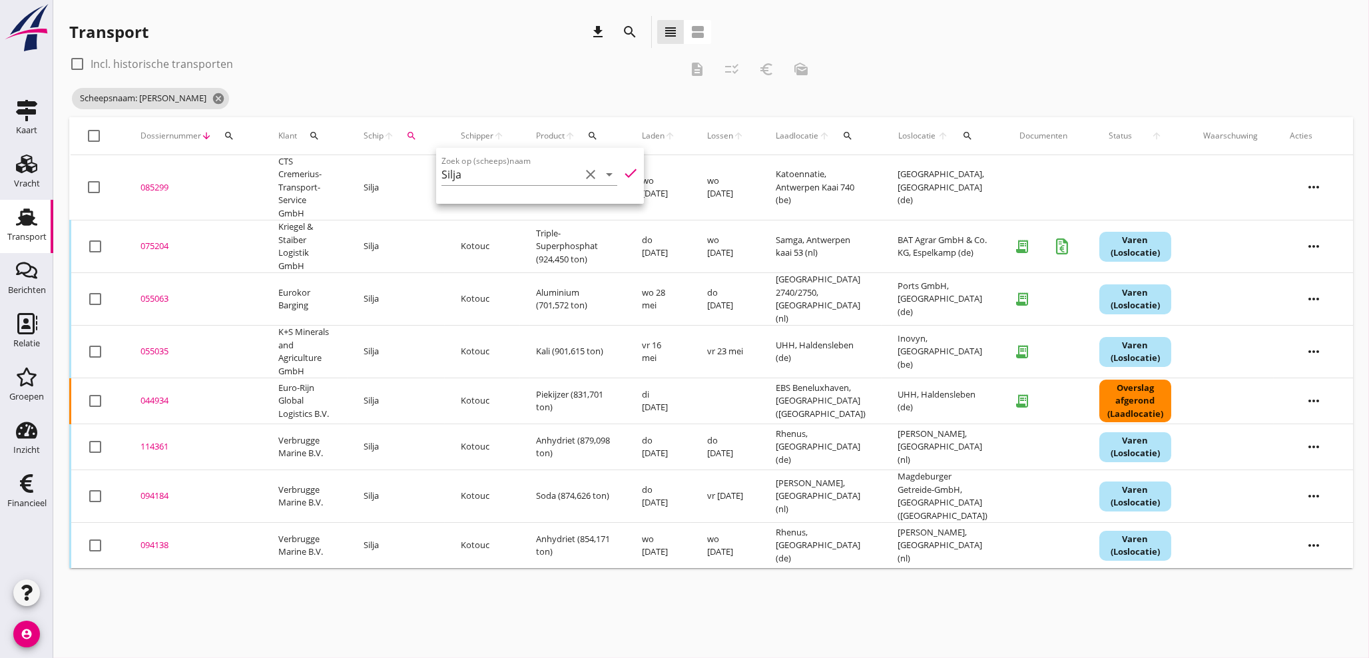
click at [157, 185] on div "085299" at bounding box center [194, 187] width 106 height 13
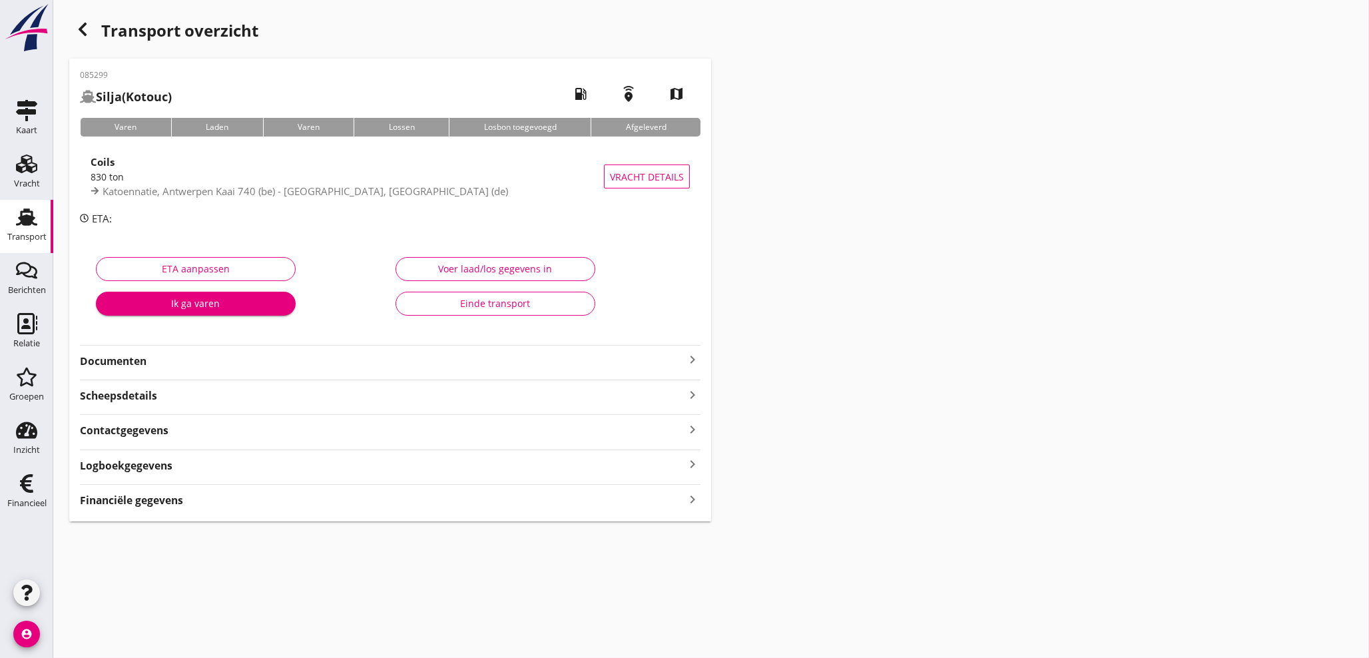
click at [695, 502] on icon "keyboard_arrow_right" at bounding box center [693, 499] width 16 height 18
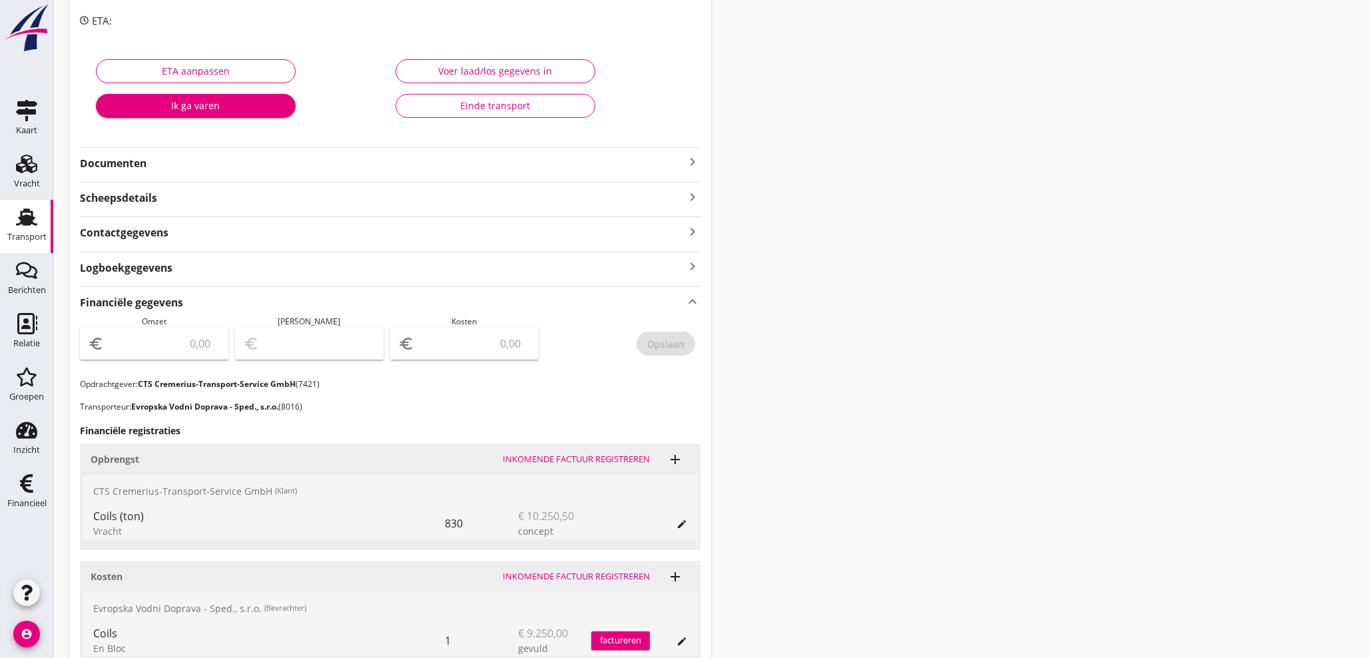
scroll to position [271, 0]
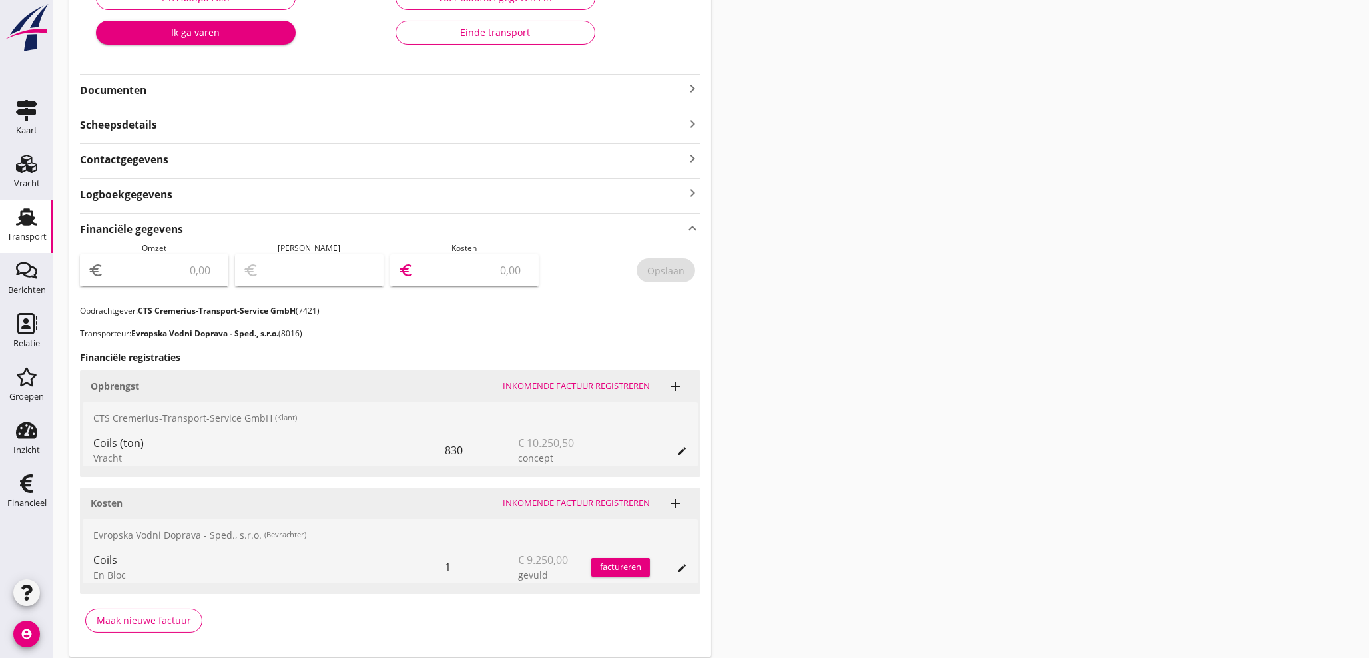
click at [466, 278] on input "number" at bounding box center [474, 270] width 114 height 21
type input "9250"
click at [660, 272] on div "Opslaan" at bounding box center [665, 271] width 37 height 14
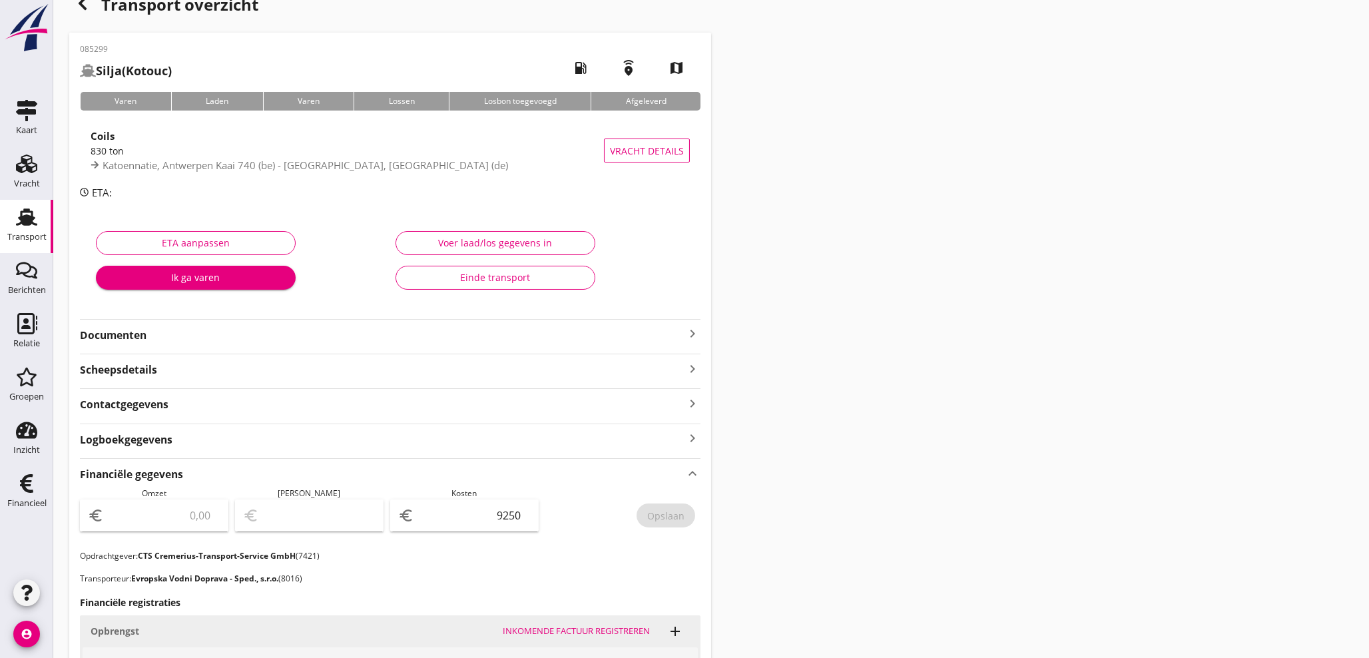
scroll to position [0, 0]
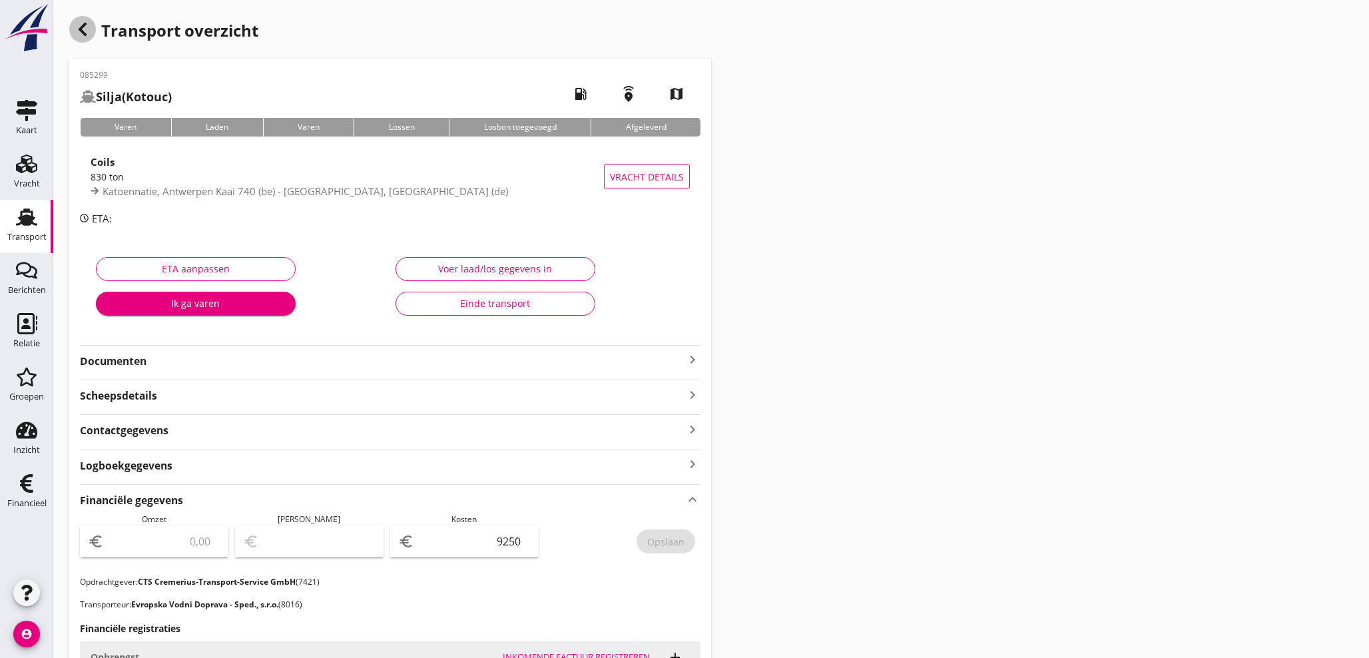
click at [84, 31] on use "button" at bounding box center [83, 29] width 8 height 13
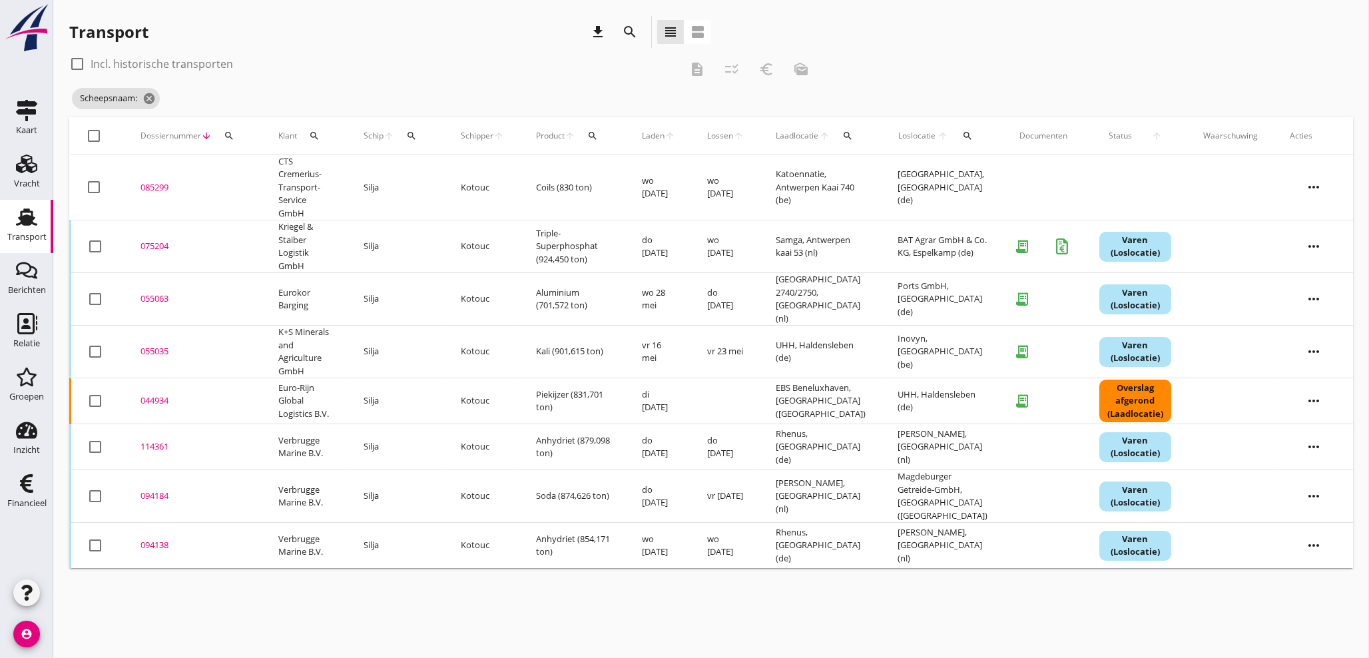
click at [231, 134] on icon "search" at bounding box center [229, 136] width 11 height 11
drag, startPoint x: 244, startPoint y: 170, endPoint x: 246, endPoint y: 162, distance: 9.1
click at [244, 166] on input "Zoeken op dossiernummer..." at bounding box center [291, 174] width 139 height 21
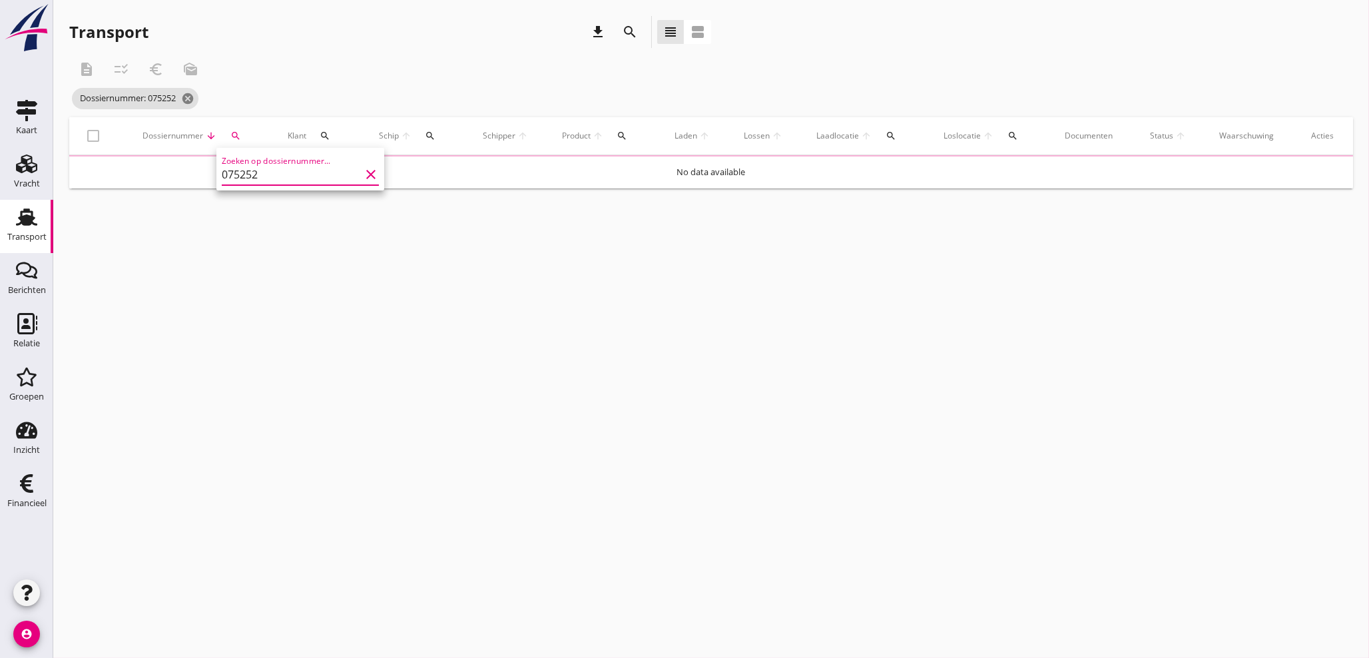
type input "075252"
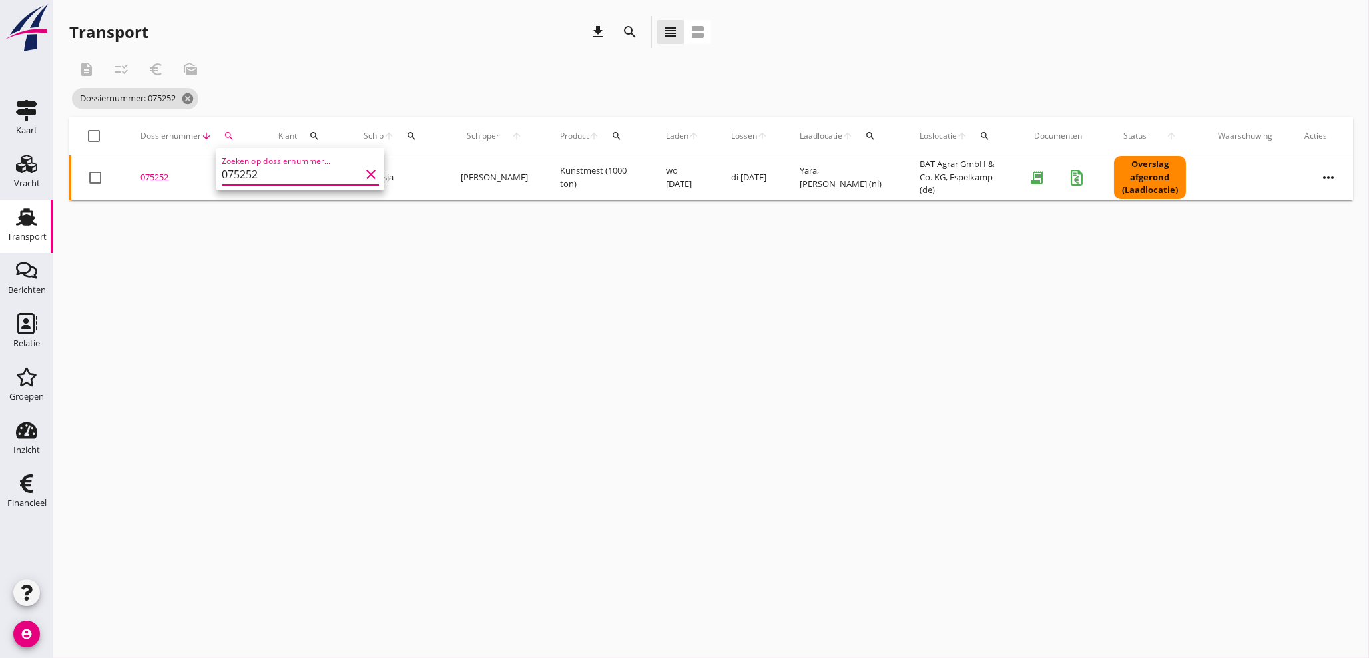
click at [160, 182] on div "075252" at bounding box center [194, 177] width 106 height 13
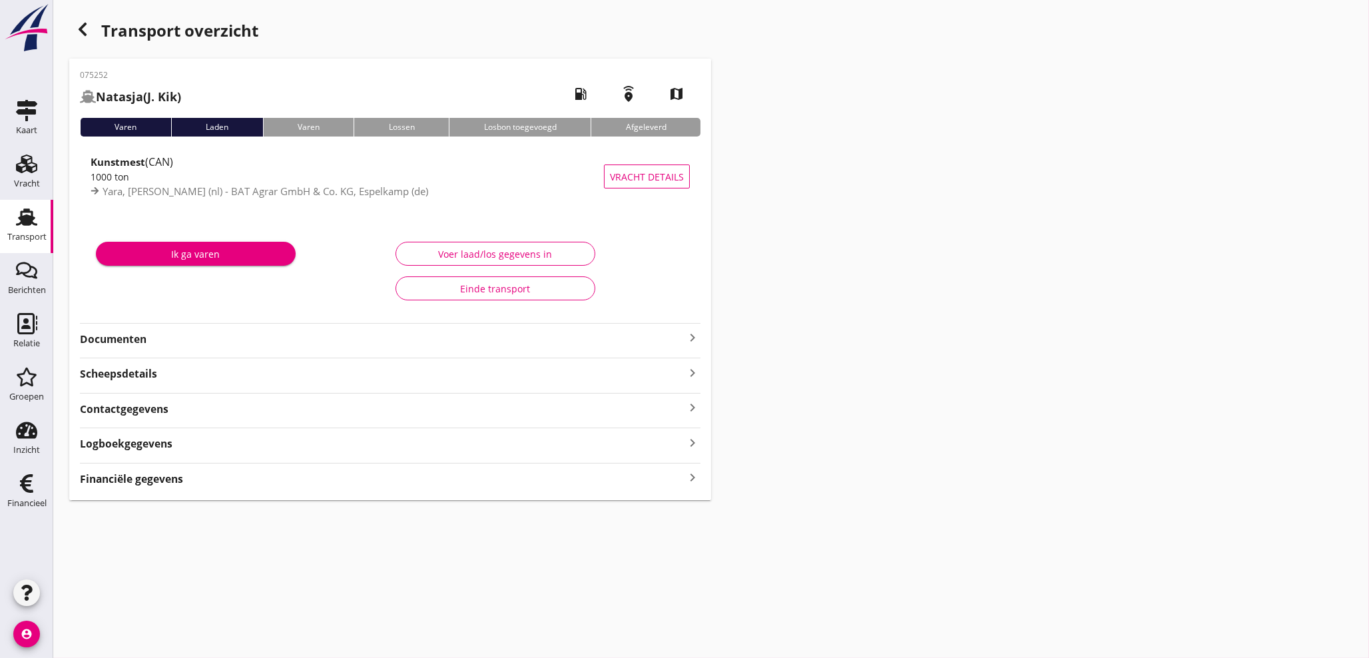
click at [689, 475] on icon "keyboard_arrow_right" at bounding box center [693, 478] width 16 height 18
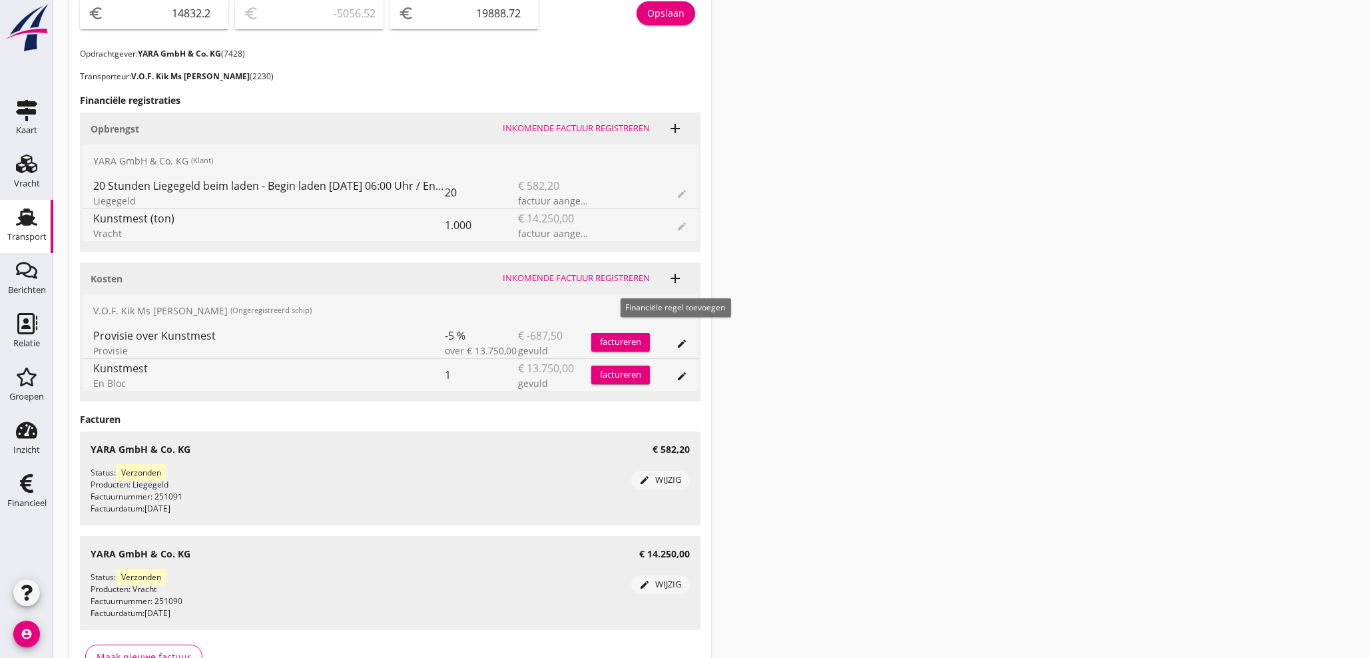
scroll to position [517, 0]
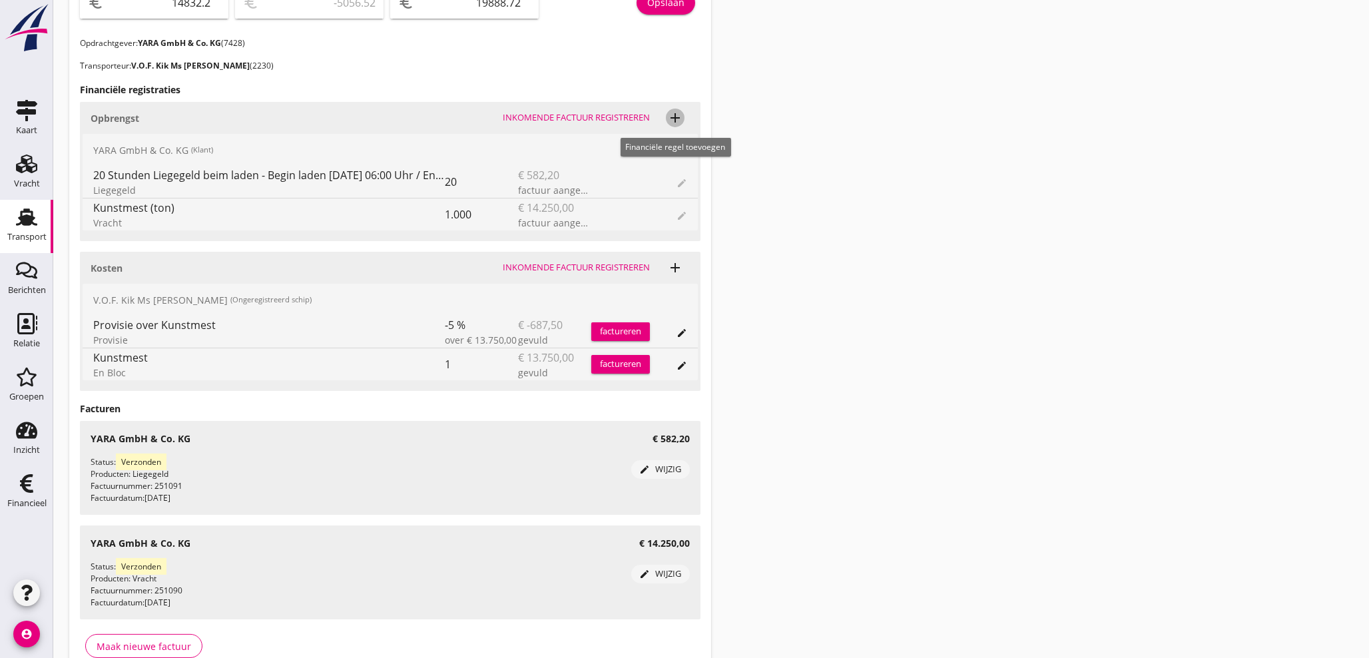
click at [677, 116] on icon "add" at bounding box center [675, 118] width 16 height 16
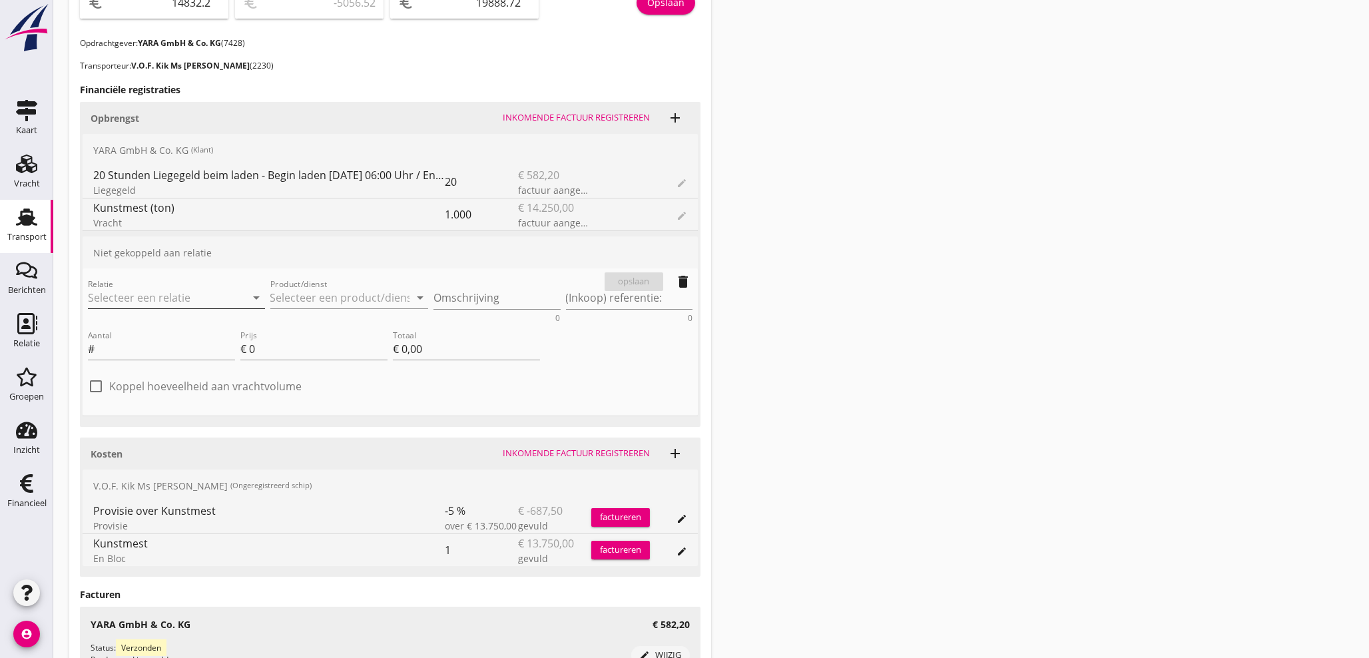
click at [228, 296] on div at bounding box center [237, 298] width 19 height 16
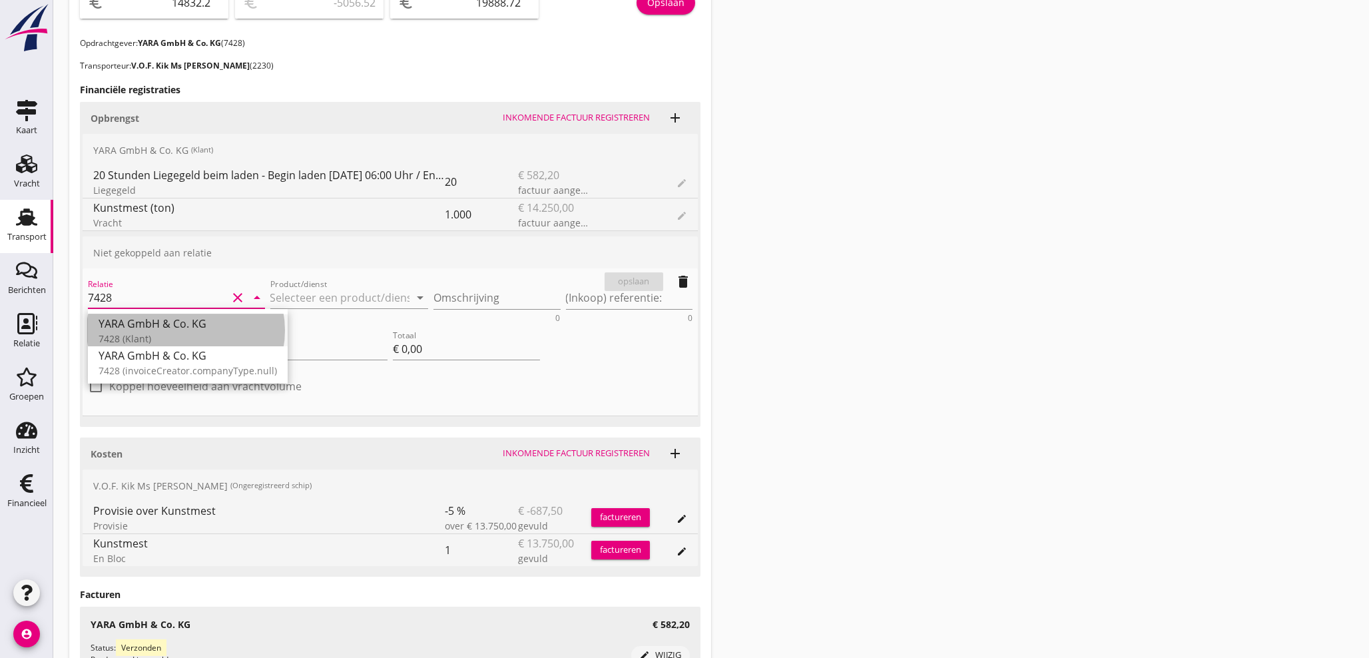
click at [152, 331] on div "7428 (Klant)" at bounding box center [188, 338] width 178 height 14
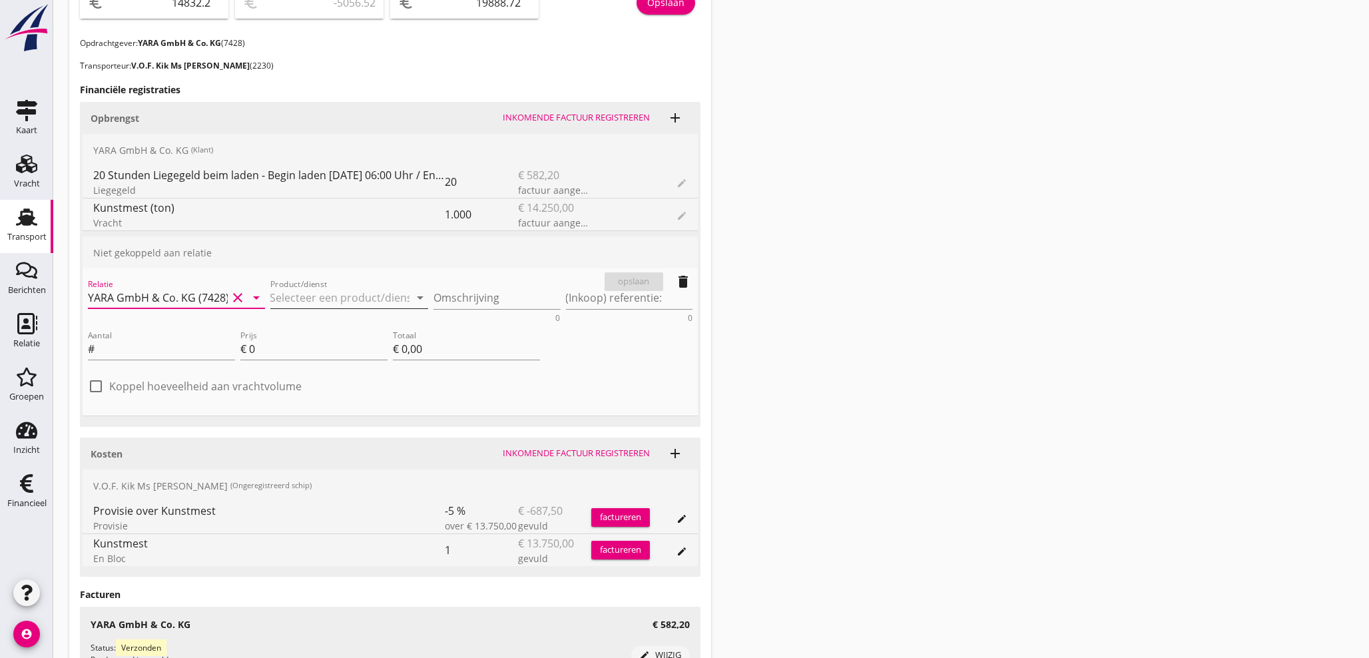
type input "YARA GmbH & Co. KG (7428)"
click at [387, 296] on input "Product/dienst" at bounding box center [340, 297] width 140 height 21
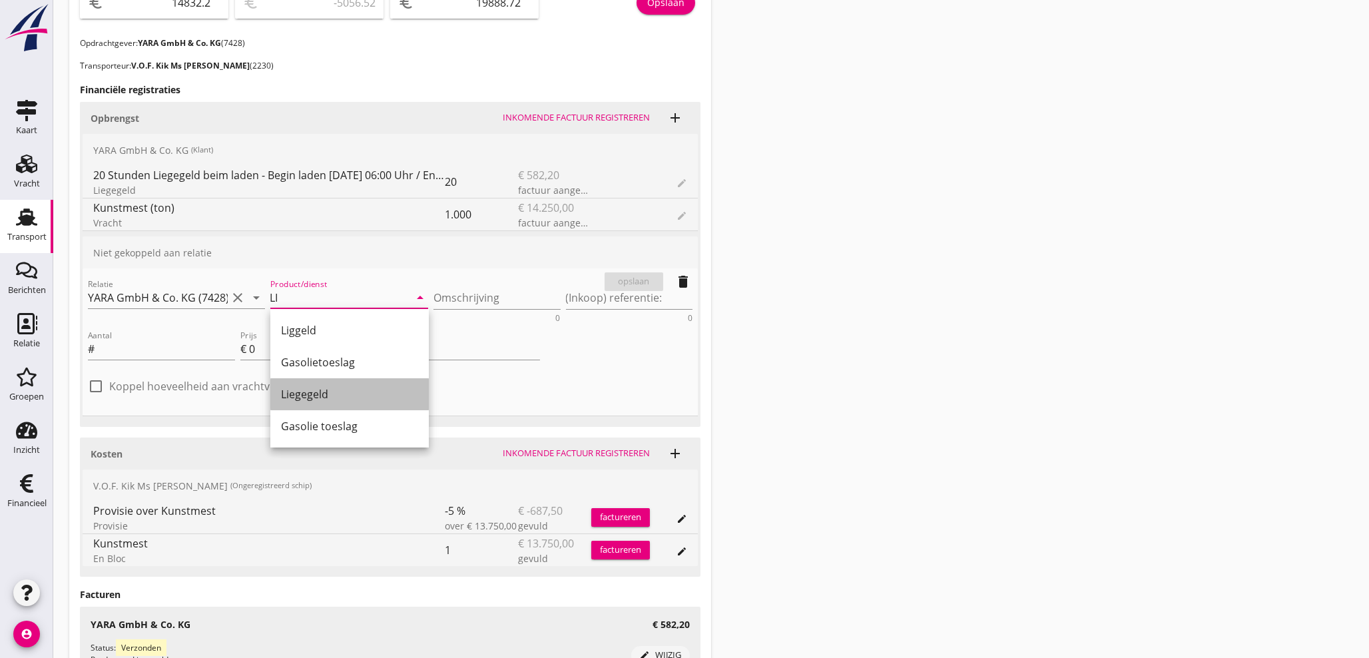
click at [304, 391] on div "Liegegeld" at bounding box center [349, 394] width 137 height 16
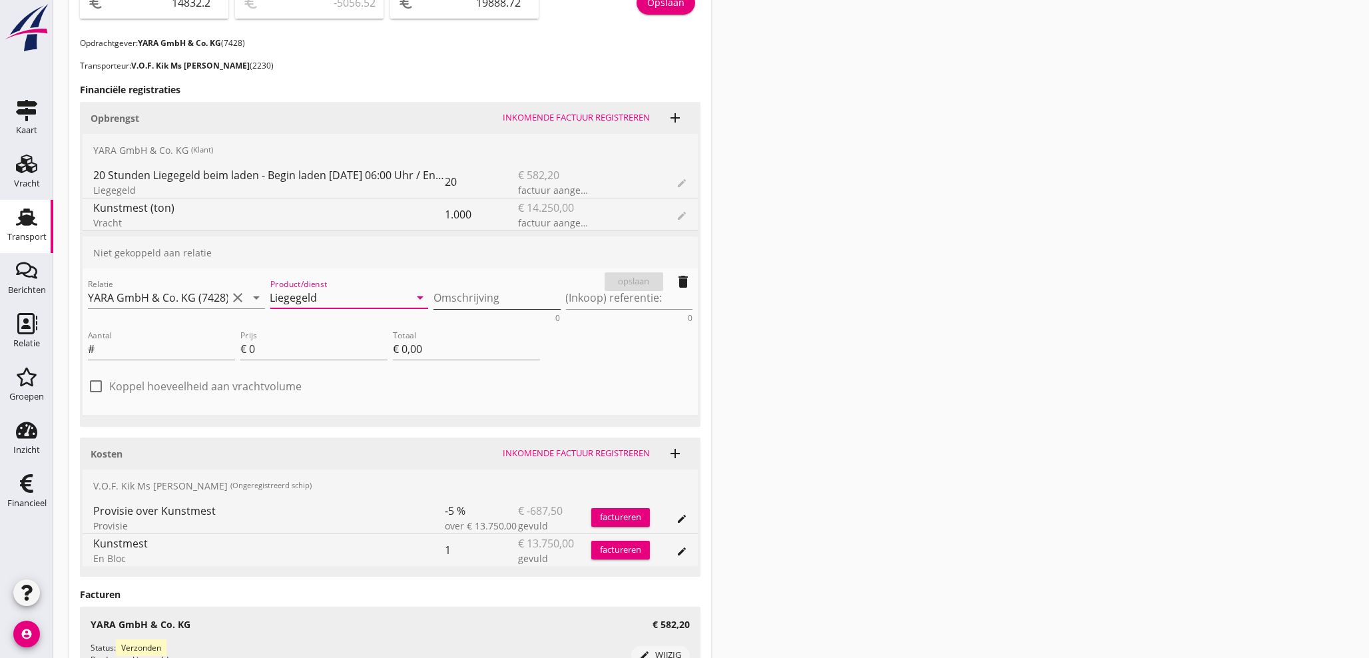
type input "Liegegeld"
click at [485, 302] on textarea "Omschrijving" at bounding box center [497, 298] width 127 height 22
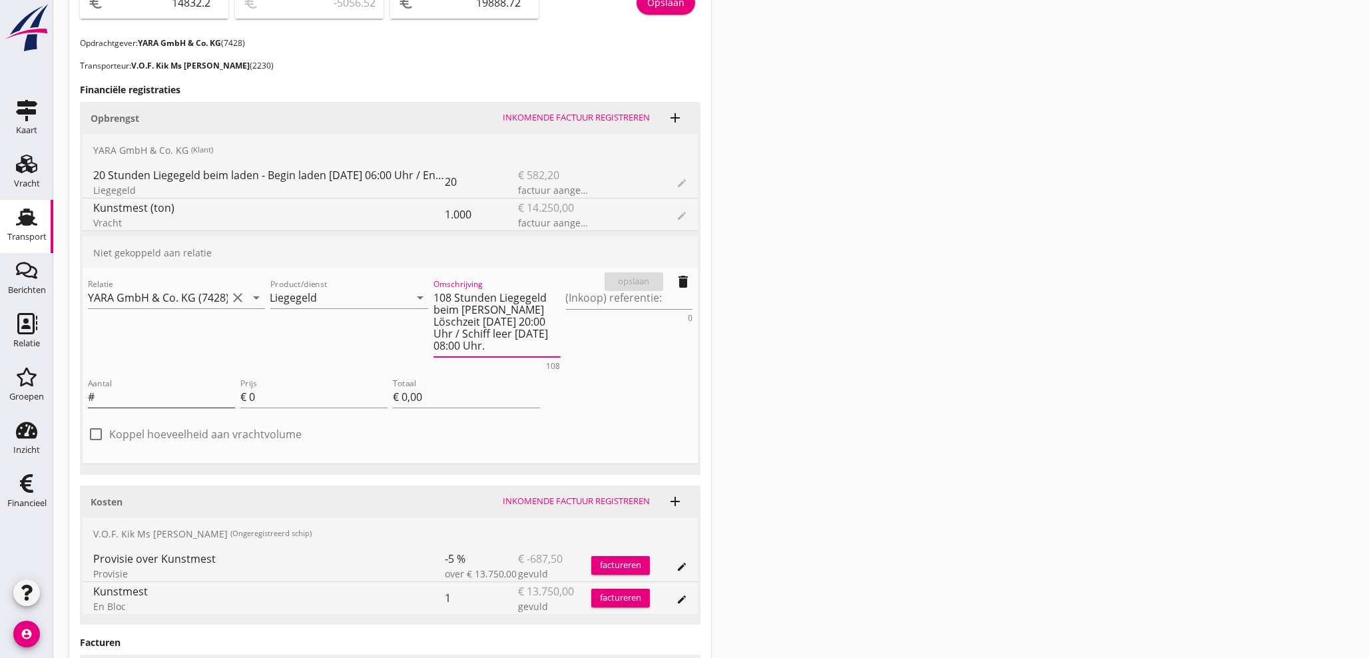
type textarea "108 Stunden Liegegeld beim [PERSON_NAME] Löschzeit [DATE] 20:00 Uhr / Schiff le…"
click at [161, 399] on input "Aantal" at bounding box center [166, 396] width 138 height 21
type input "108"
type input "6"
type input "€ 648,00"
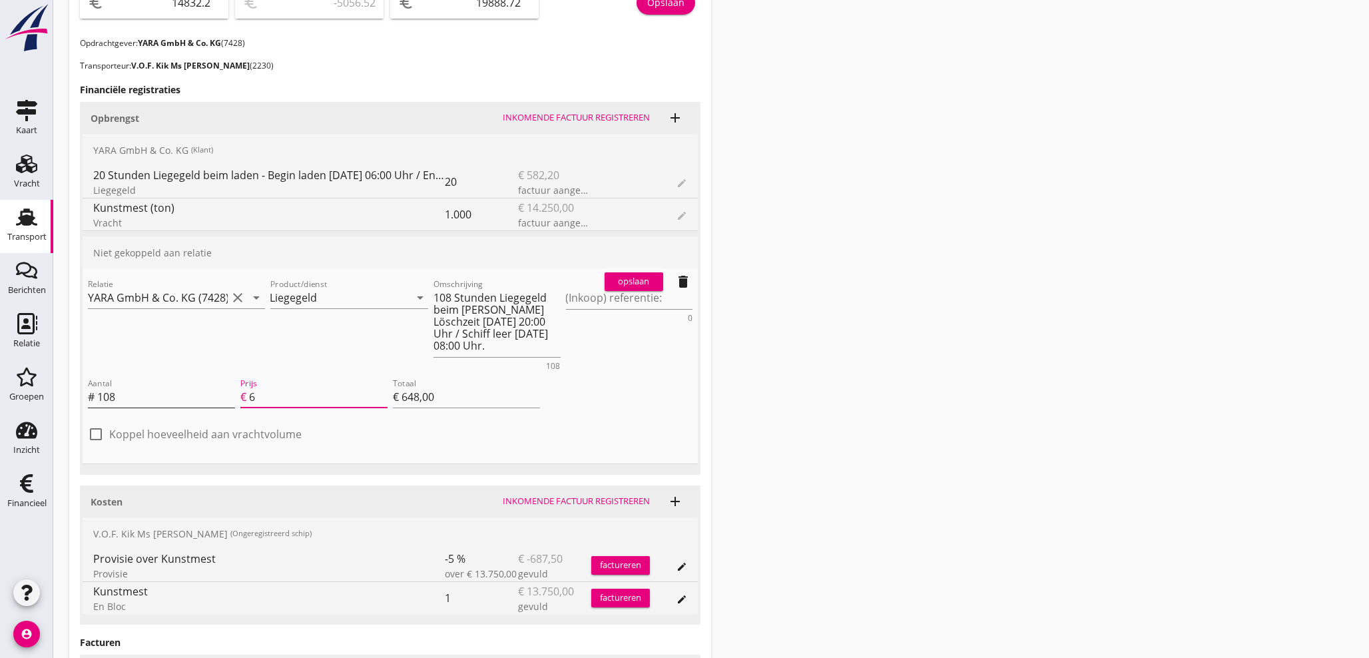
type input "60"
type input "€ 6.480,00"
type input "€ 0,00"
type input "60.1"
type input "€ 6.490,80"
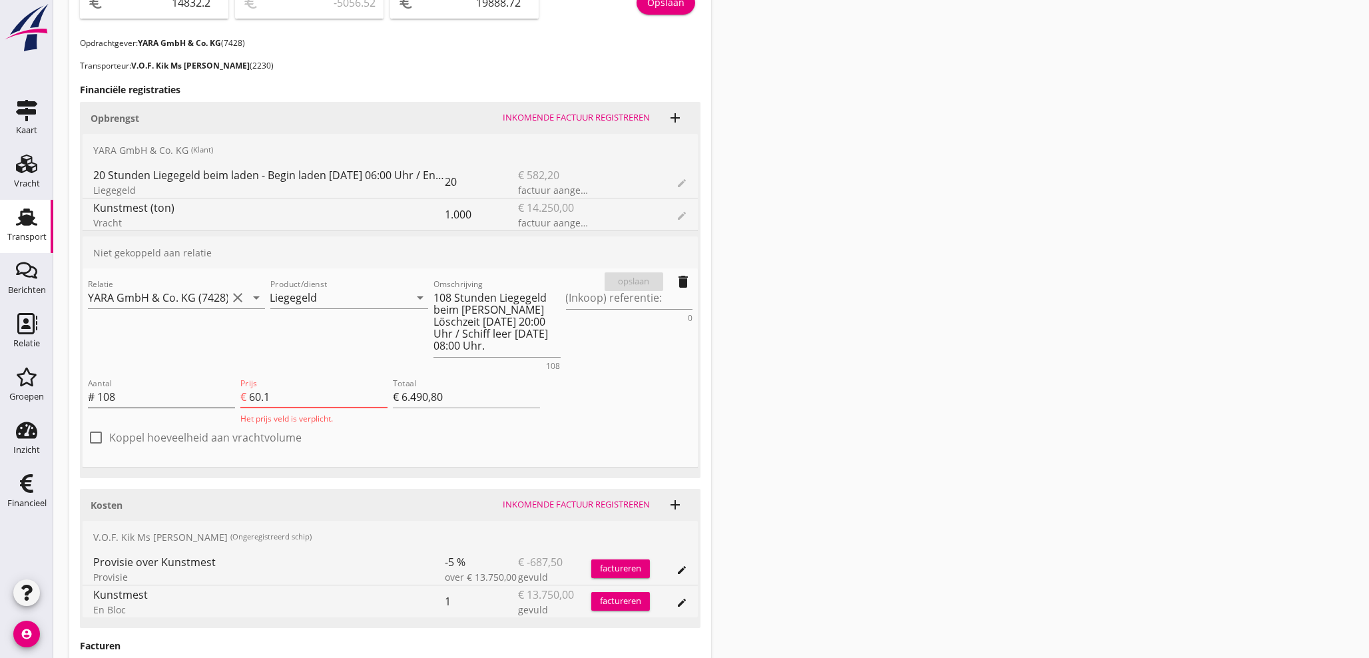
type input "60.15"
type input "€ 6.496,20"
type input "60.15"
click at [646, 278] on div "opslaan" at bounding box center [634, 281] width 48 height 13
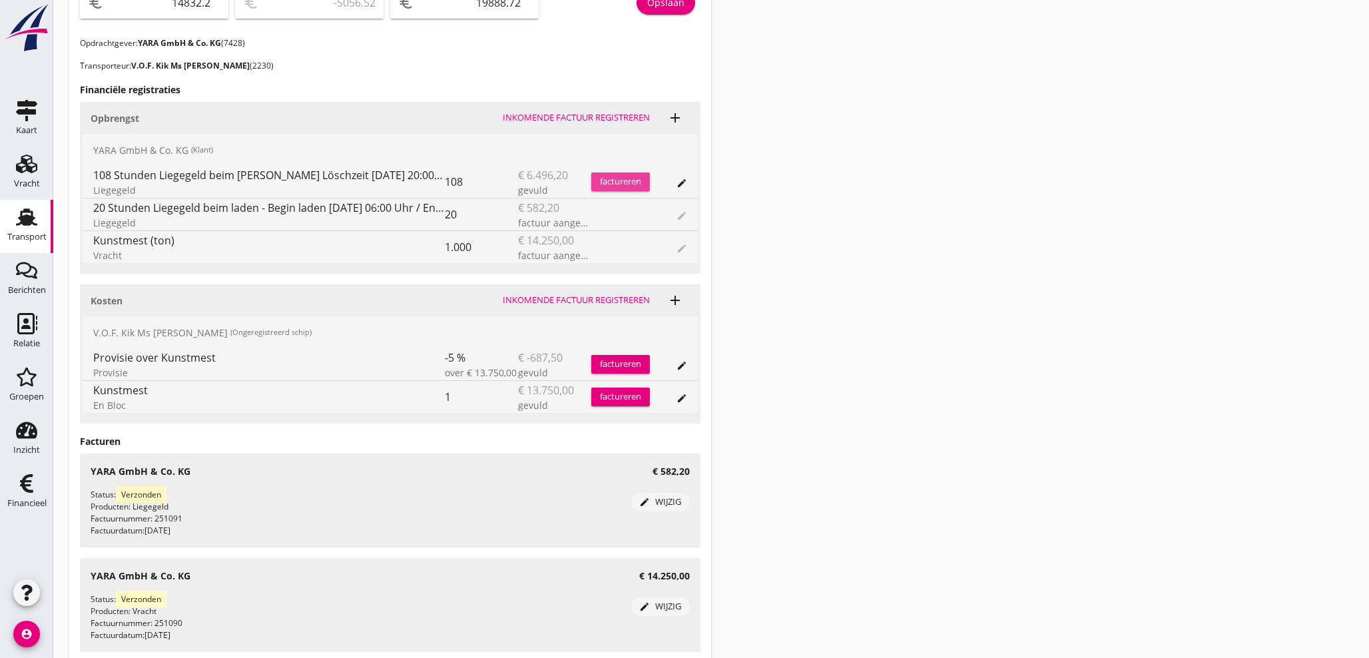
click at [633, 177] on div "factureren" at bounding box center [620, 181] width 59 height 13
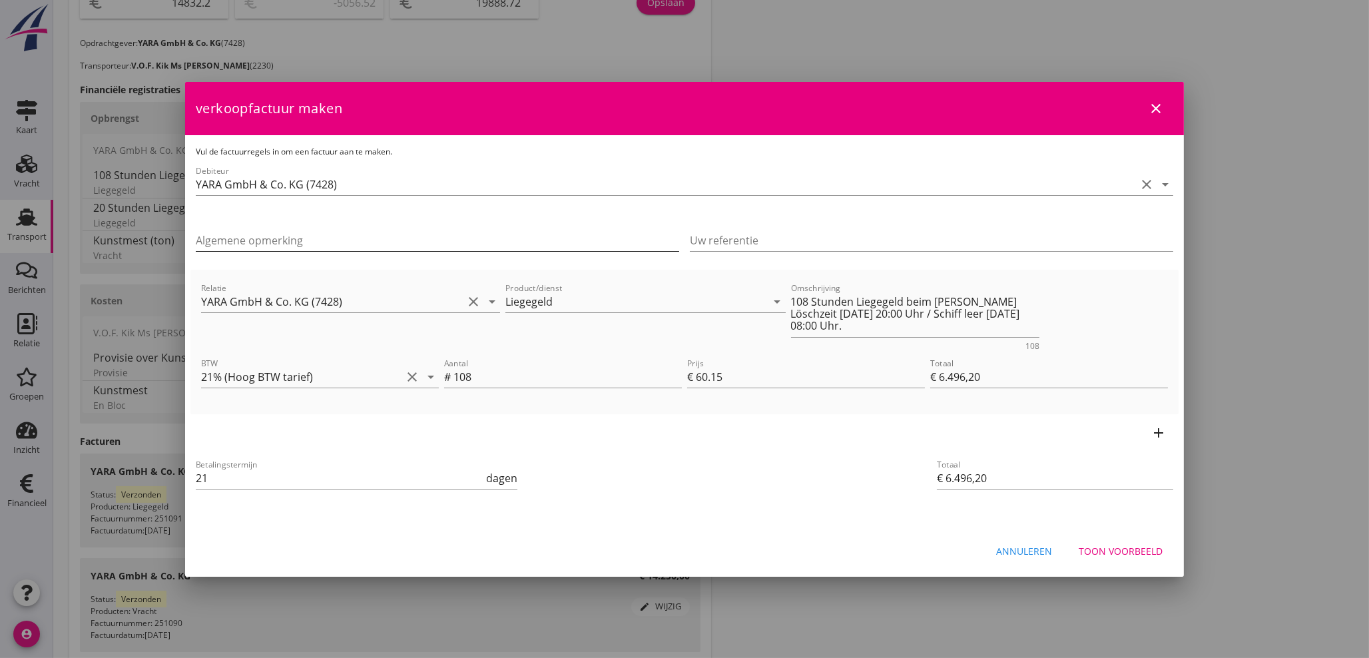
click at [250, 245] on input "Algemene opmerking" at bounding box center [437, 240] width 483 height 21
type input "Löschtermin [DATE] 06:00 Uhr mit 2 Löschtage."
click button "Toon voorbeeld" at bounding box center [1120, 551] width 105 height 24
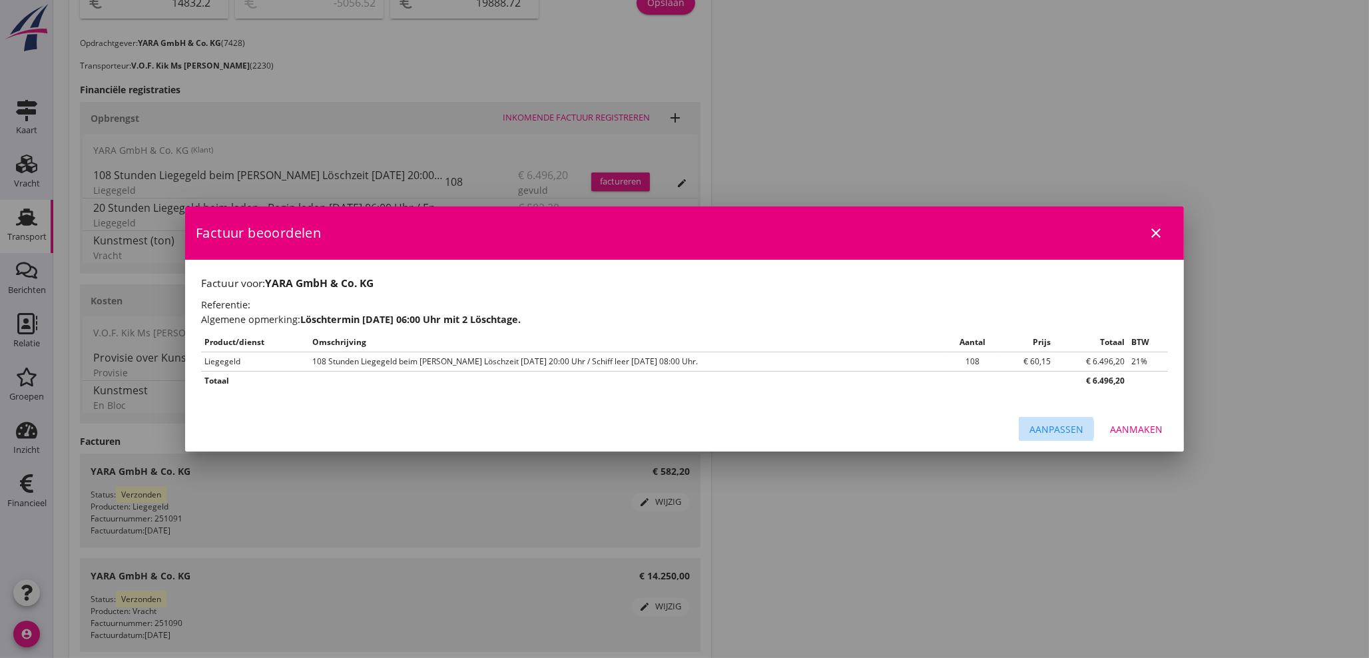
click at [1034, 424] on div "Aanpassen" at bounding box center [1057, 429] width 54 height 14
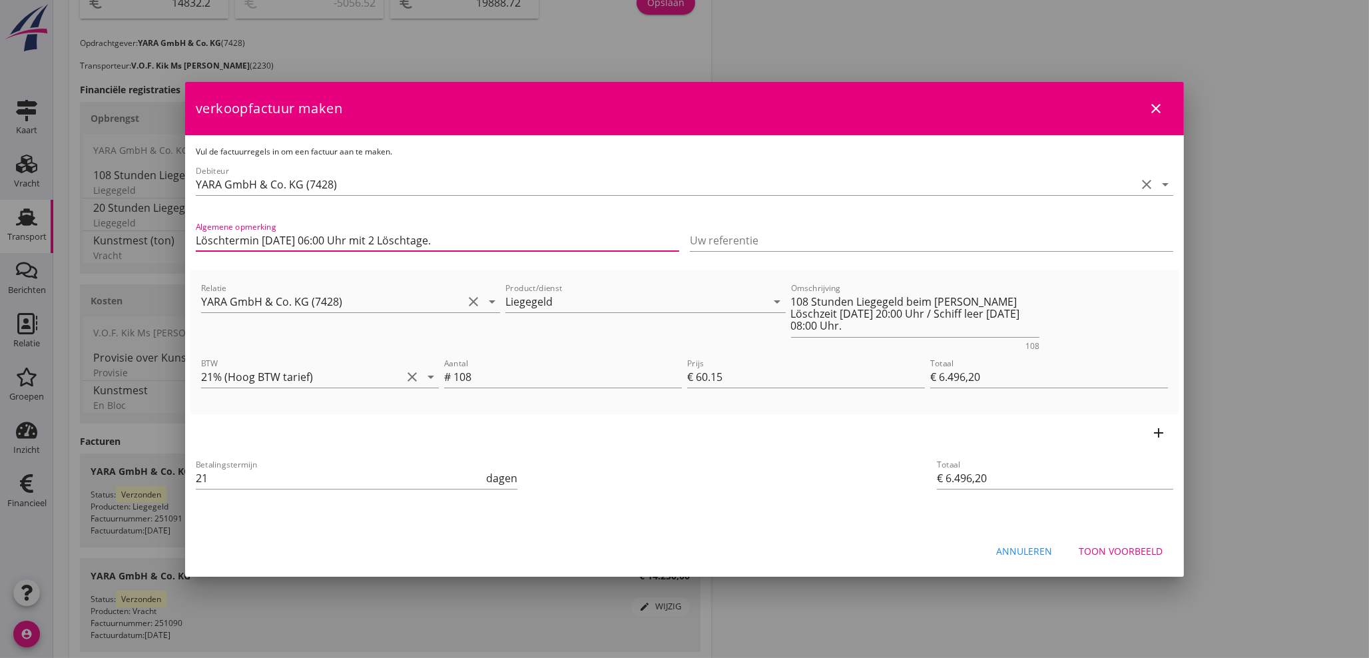
click at [485, 232] on input "Löschtermin [DATE] 06:00 Uhr mit 2 Löschtage." at bounding box center [437, 240] width 483 height 21
paste input "Wegen verspäteter Verladung in [PERSON_NAME], bereit zum Entladen am [DATE]"
type input "Löschtermin [DATE] 06:00 Uhr mit 2 Löschtagen. Wegen verspäteter Verladung in […"
click at [430, 374] on icon "arrow_drop_down" at bounding box center [431, 377] width 16 height 16
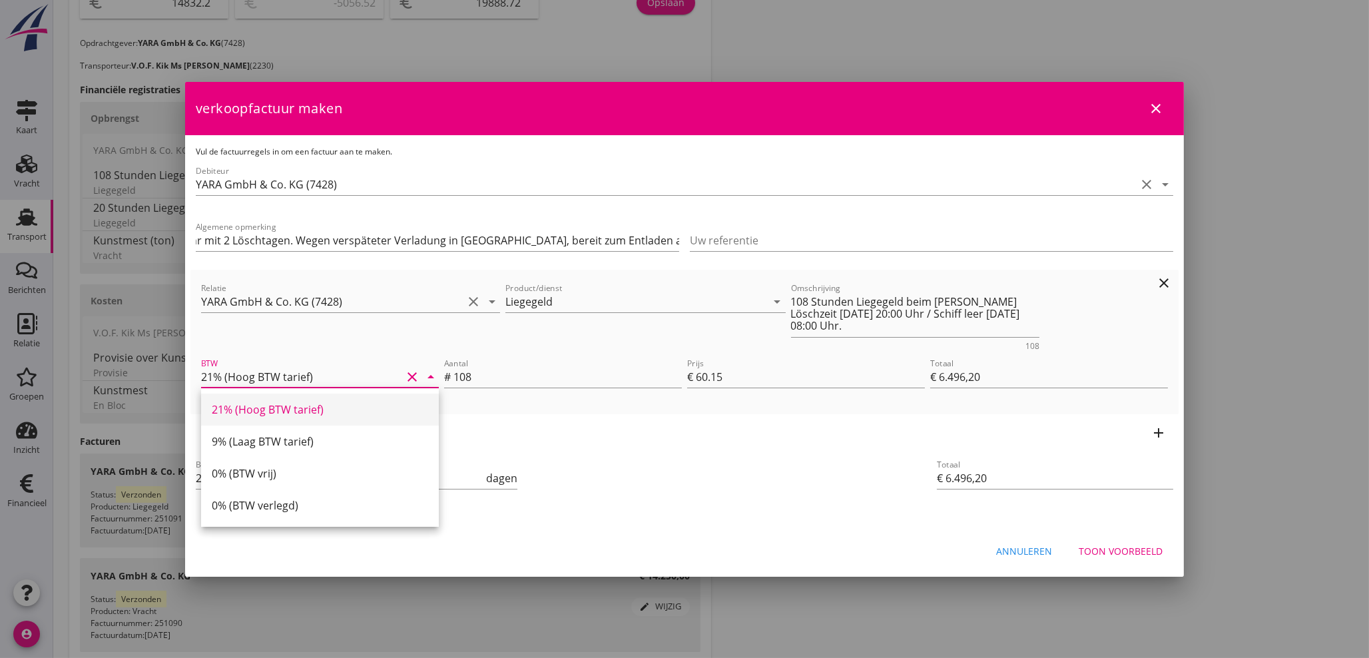
scroll to position [0, 0]
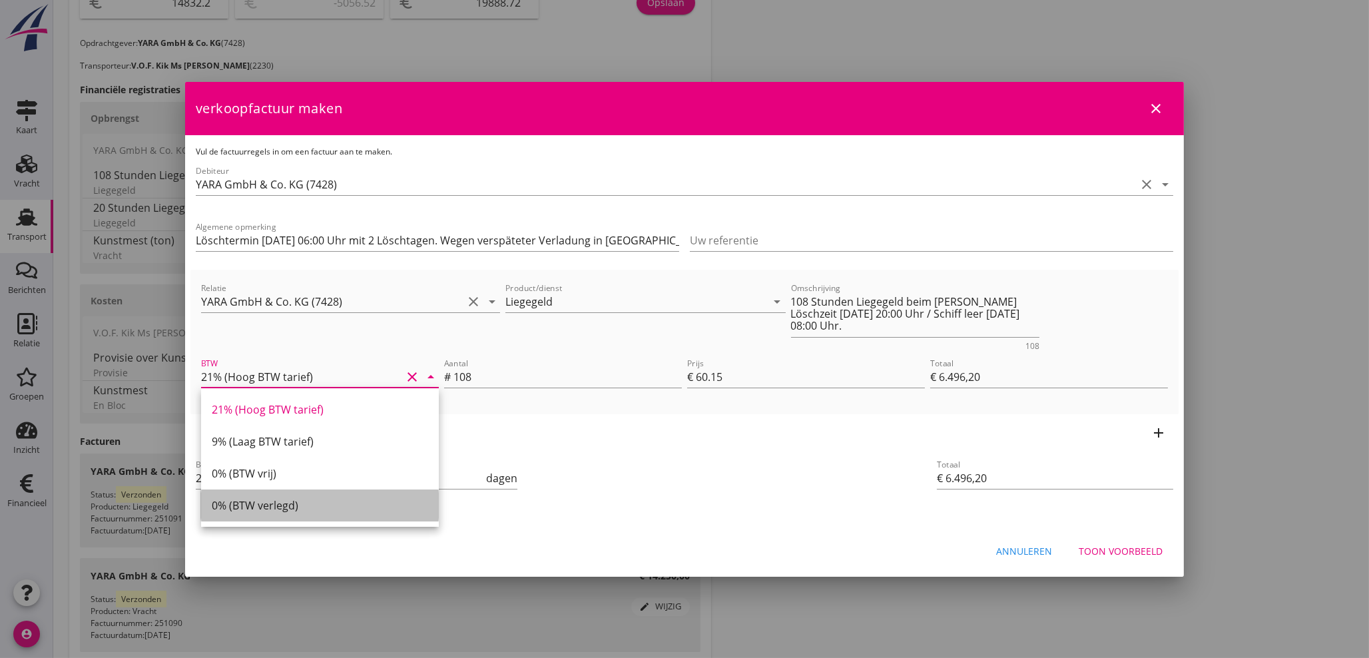
click at [281, 503] on div "0% (BTW verlegd)" at bounding box center [320, 505] width 216 height 16
type input "0% (BTW verlegd)"
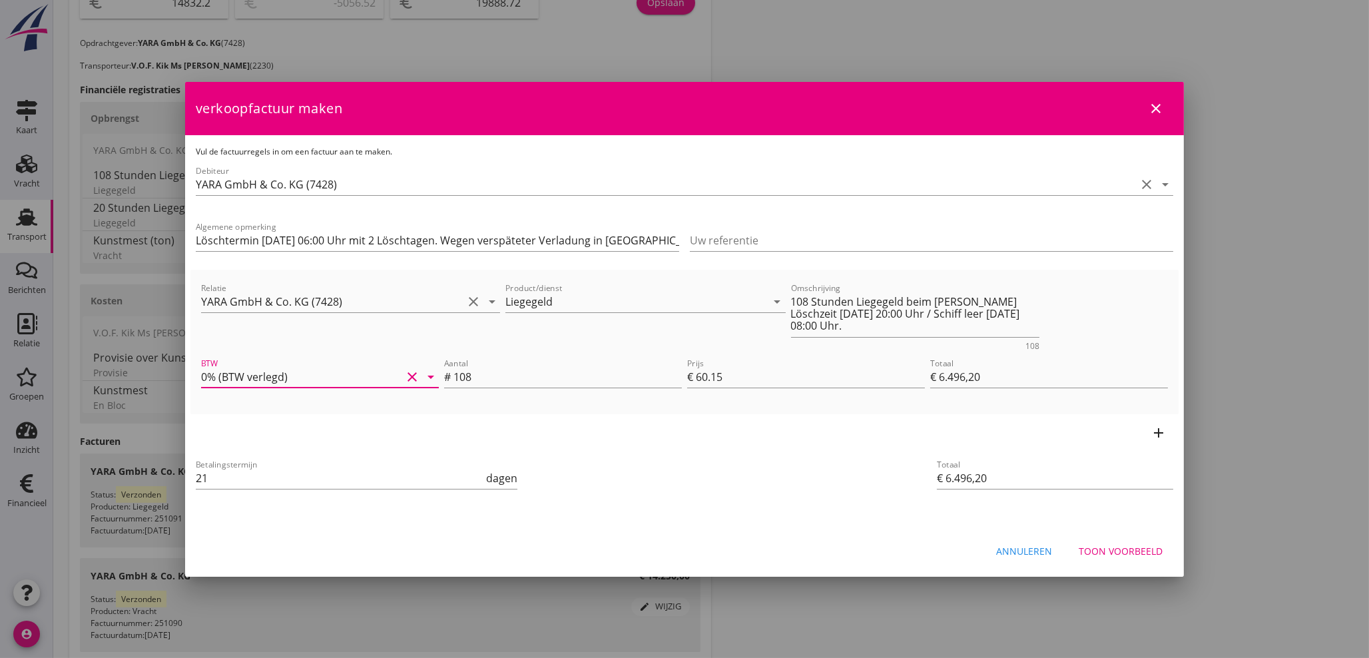
click at [1123, 547] on div "Toon voorbeeld" at bounding box center [1121, 551] width 84 height 14
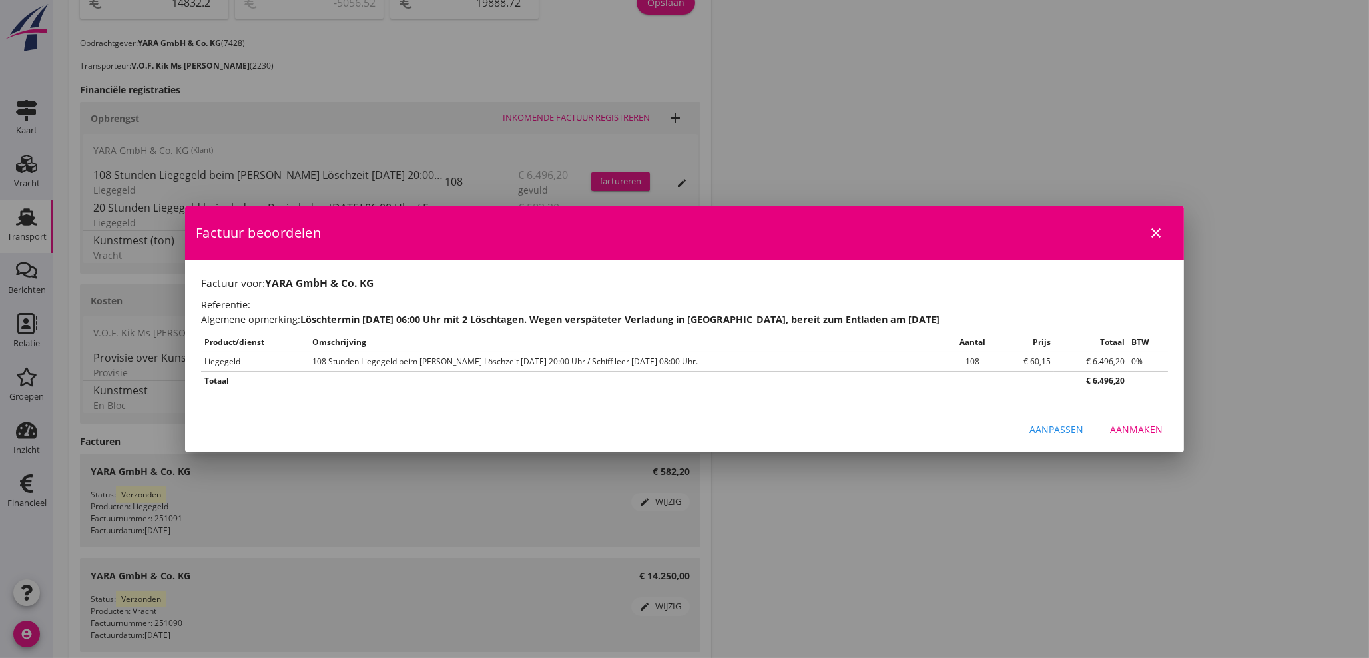
click at [1145, 428] on div "Aanmaken" at bounding box center [1136, 429] width 53 height 14
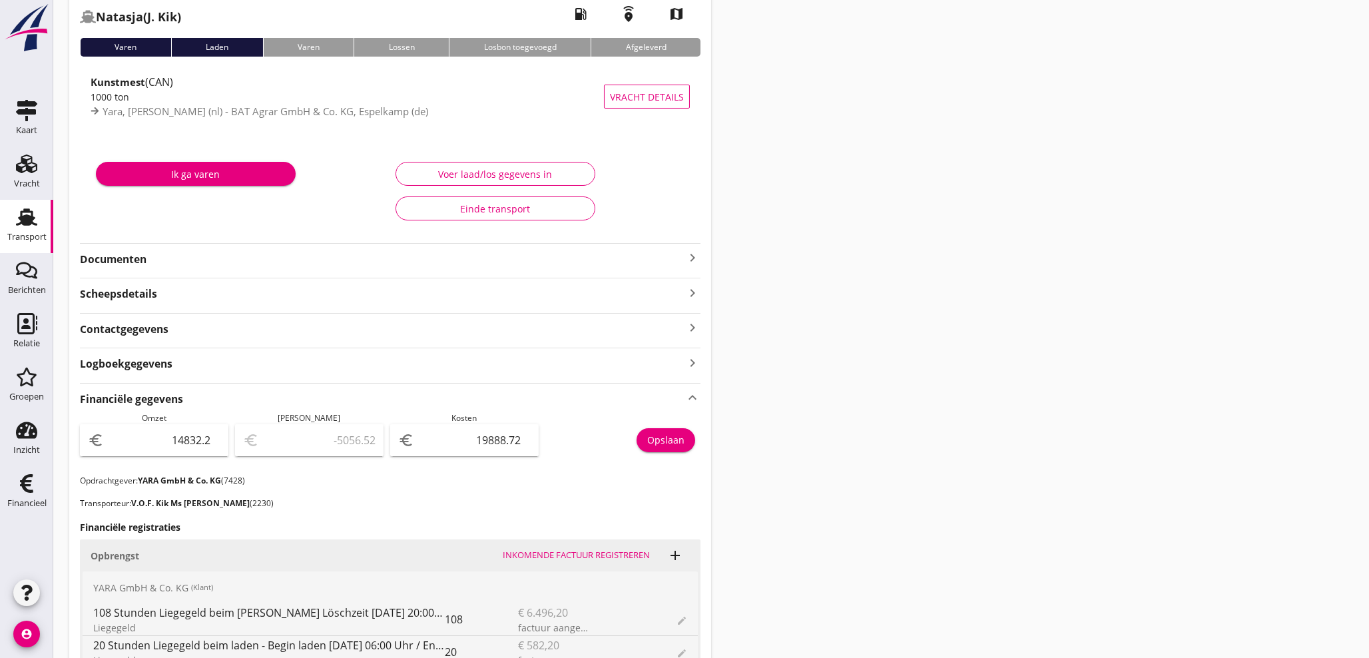
scroll to position [74, 0]
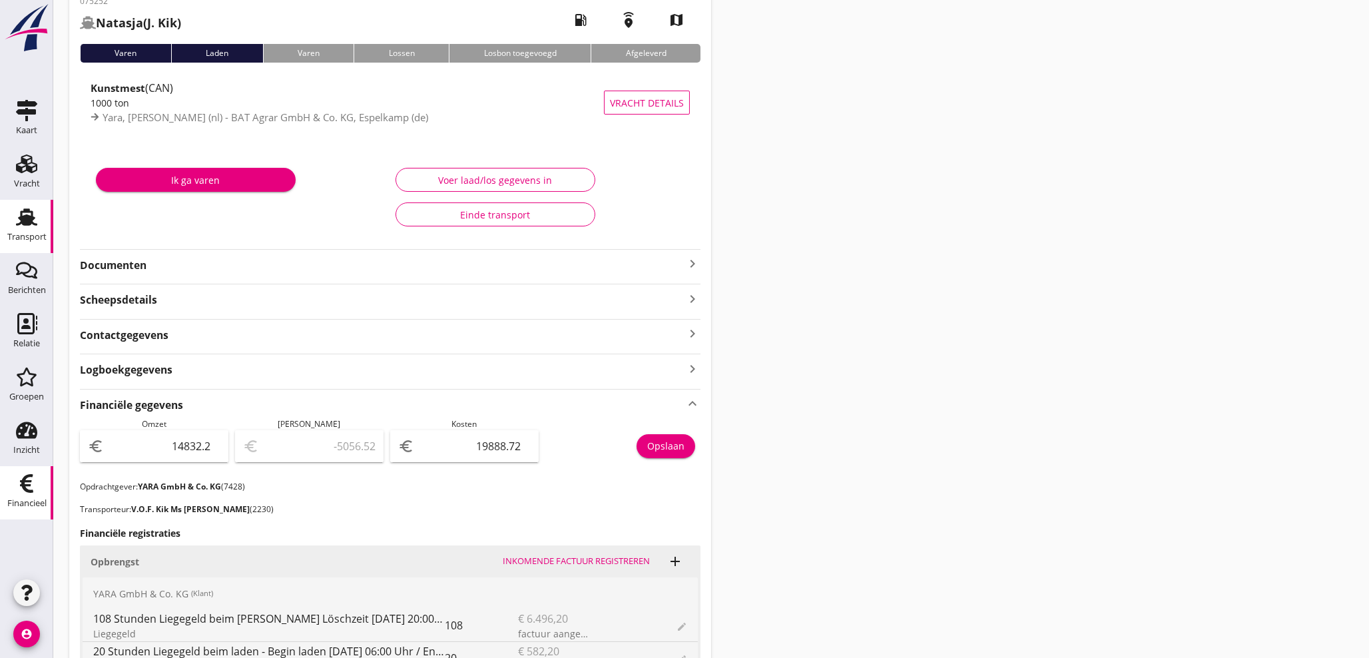
click at [35, 495] on div "Financieel" at bounding box center [26, 503] width 39 height 19
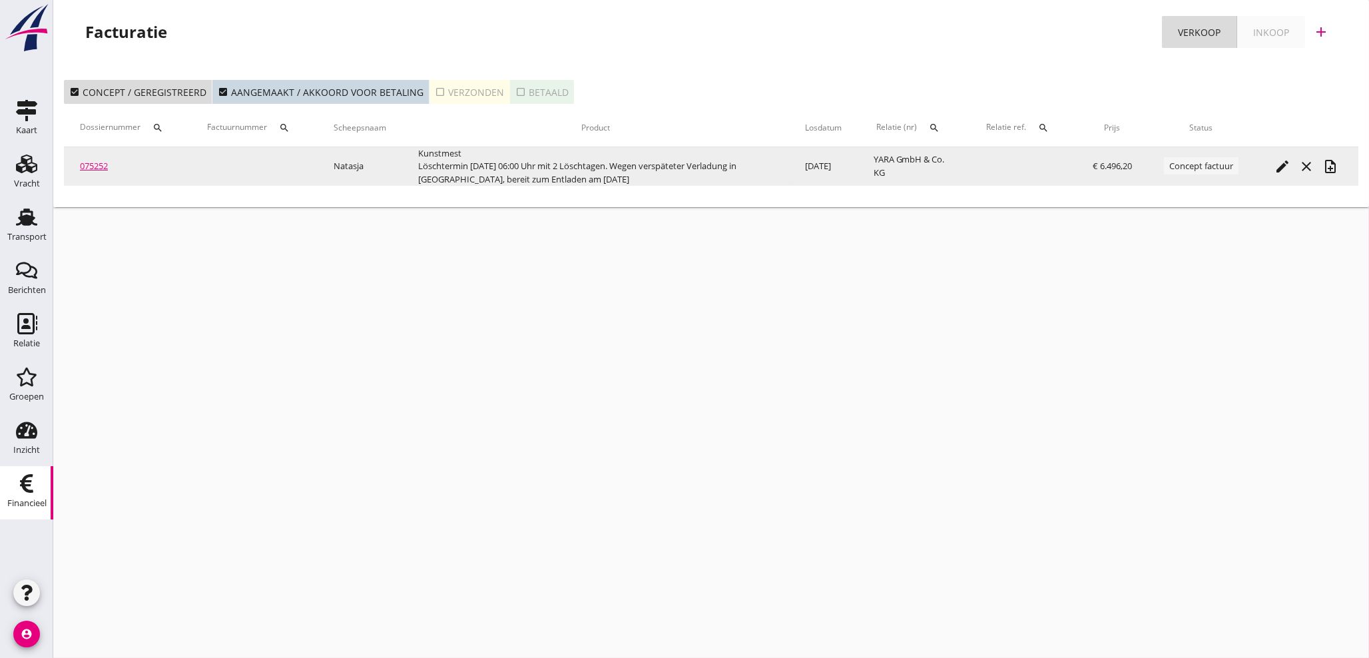
click at [1333, 166] on icon "note_add" at bounding box center [1331, 166] width 16 height 16
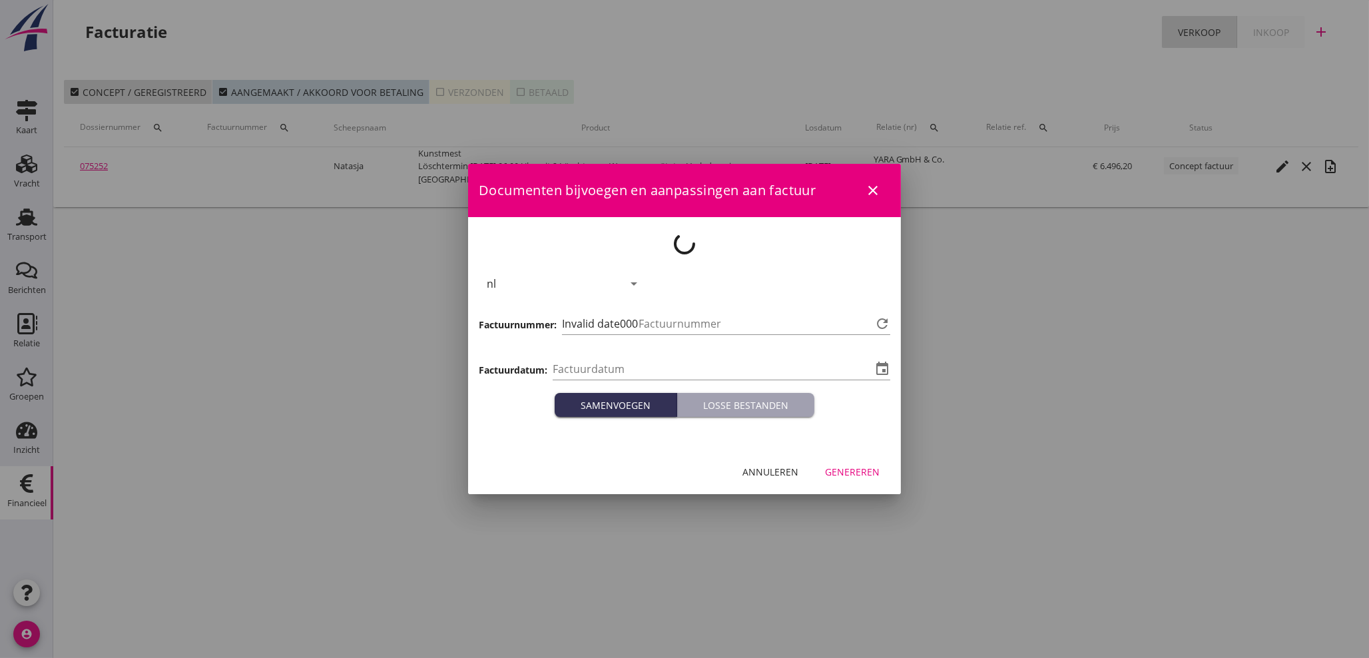
type input "[DATE]"
type input "1121"
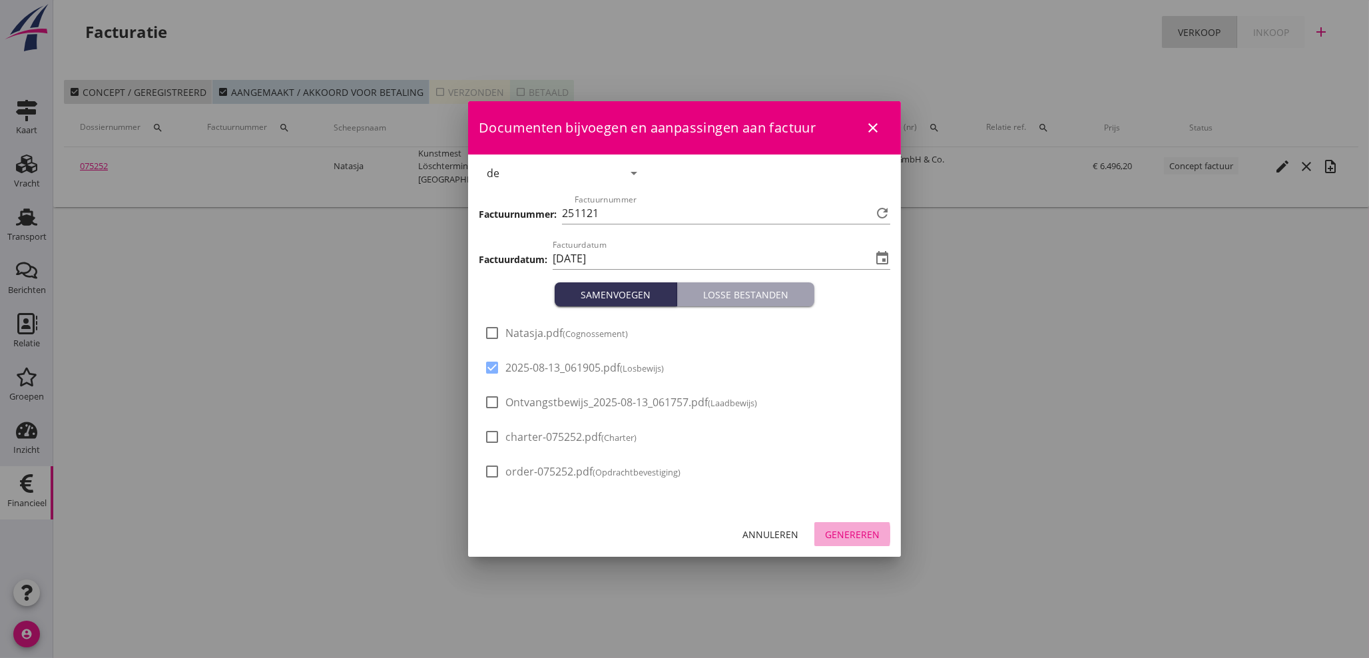
click at [871, 532] on div "Genereren" at bounding box center [852, 534] width 55 height 14
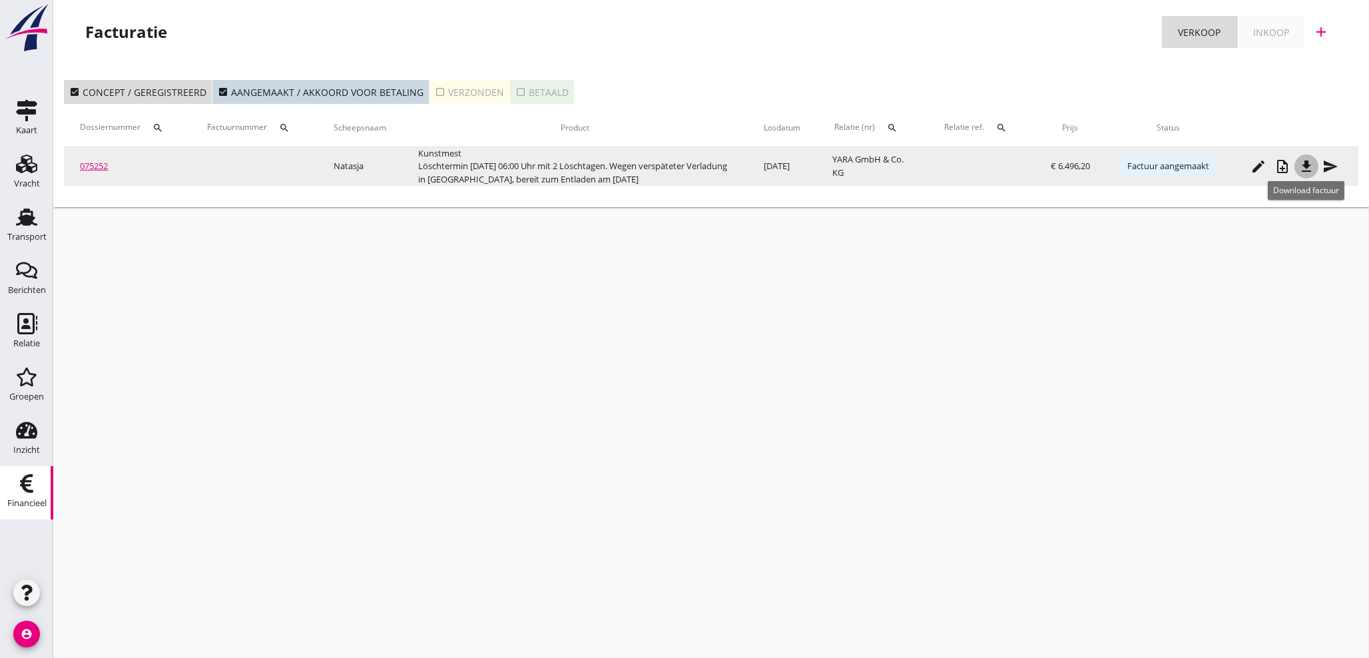
click at [1305, 170] on icon "file_download" at bounding box center [1307, 166] width 16 height 16
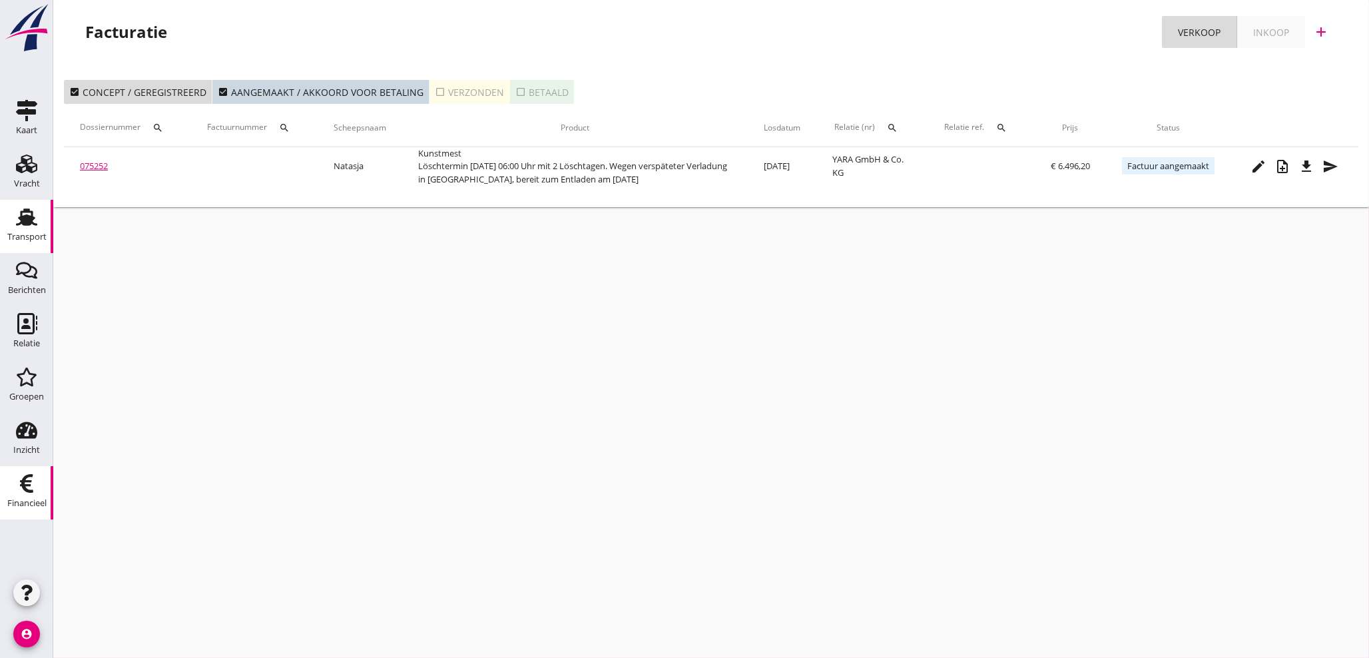
click at [29, 228] on div "Transport" at bounding box center [26, 237] width 39 height 19
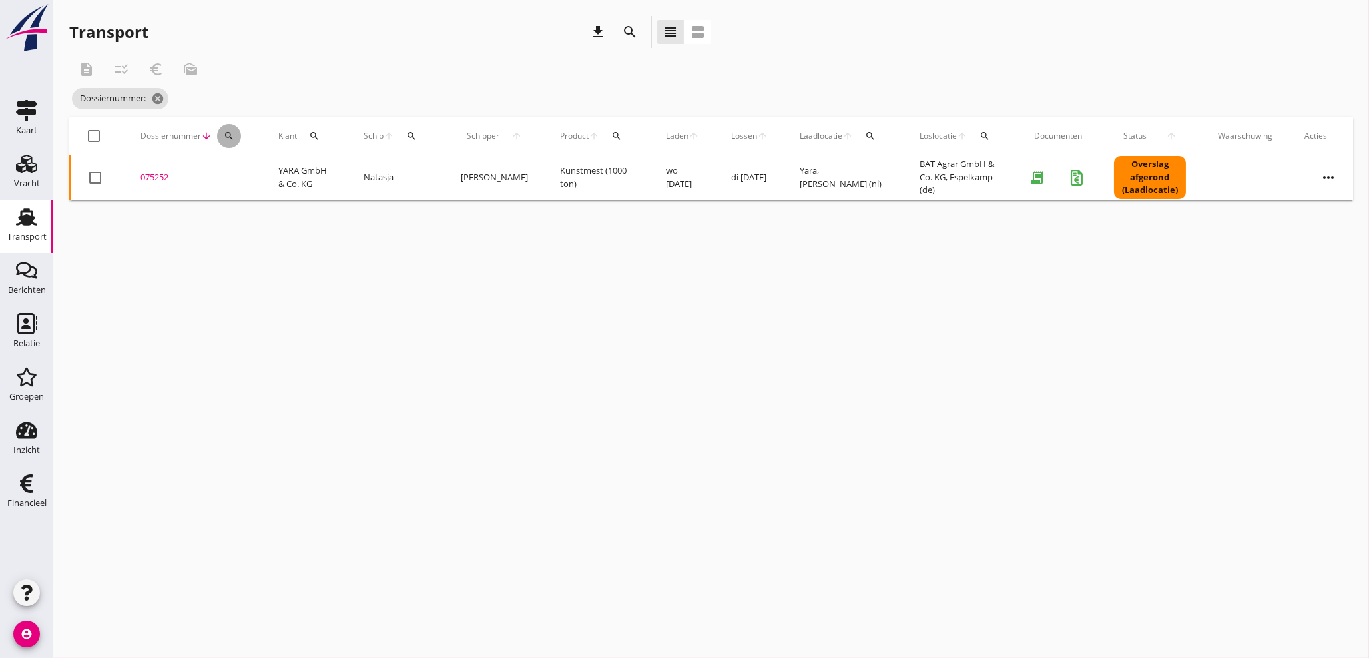
drag, startPoint x: 234, startPoint y: 131, endPoint x: 240, endPoint y: 155, distance: 24.6
click at [234, 135] on div "search" at bounding box center [229, 136] width 24 height 11
click at [239, 167] on input "Zoeken op dossiernummer..." at bounding box center [291, 174] width 139 height 21
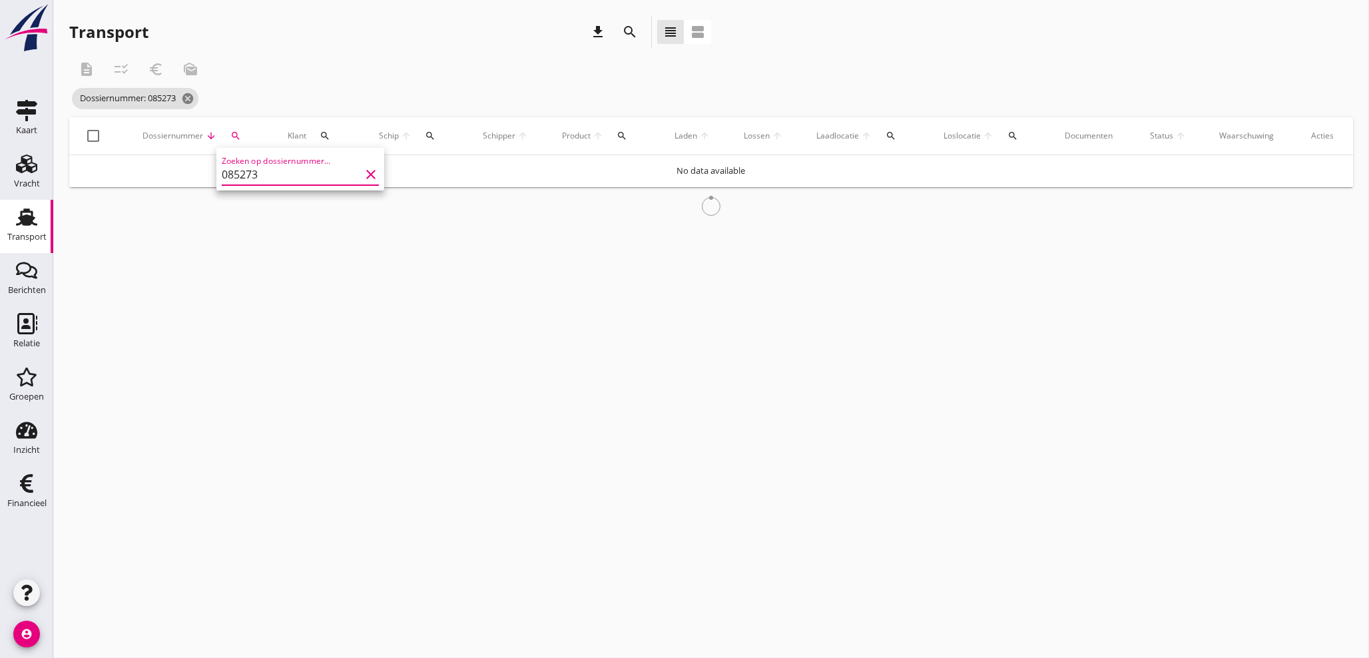
type input "085273"
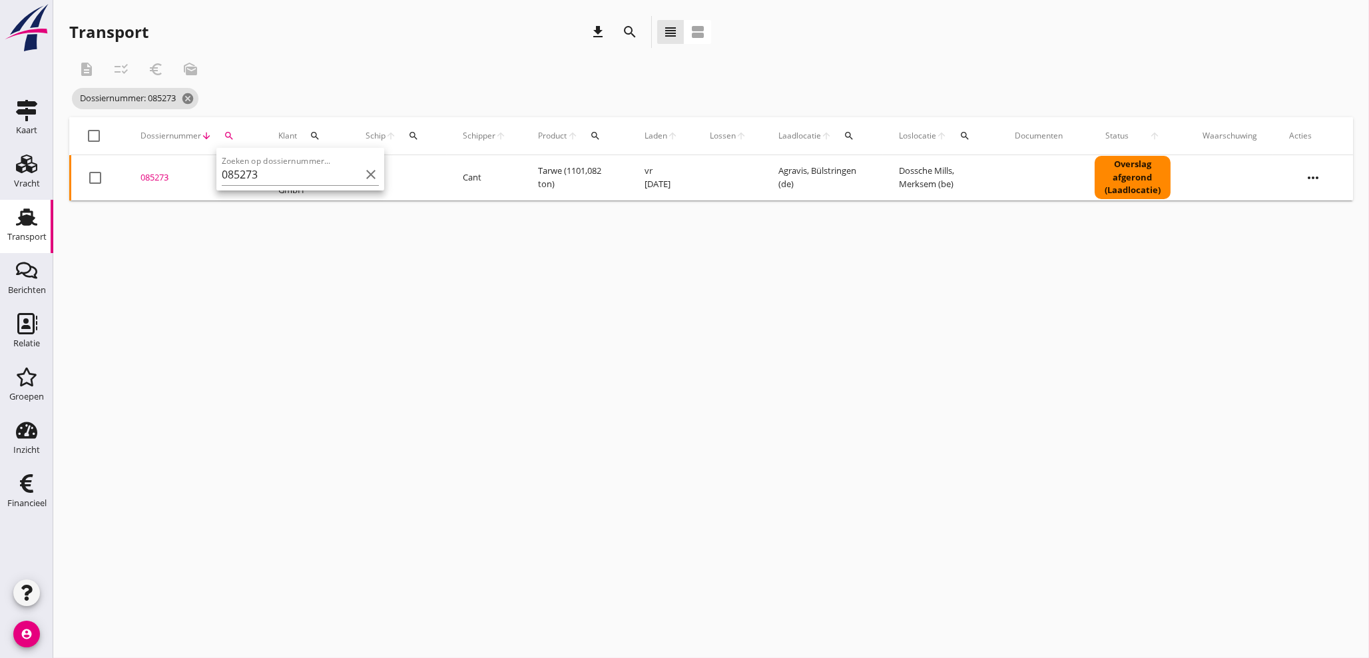
click at [162, 178] on div "085273" at bounding box center [194, 177] width 106 height 13
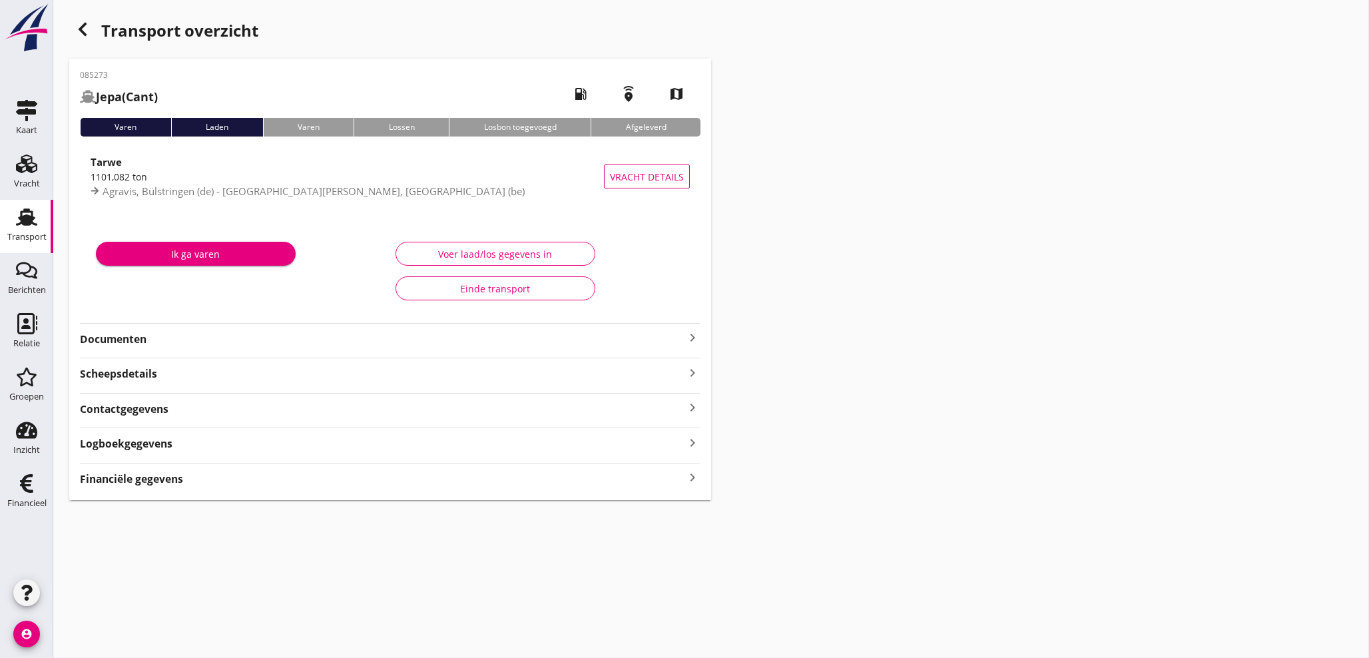
click at [695, 477] on icon "keyboard_arrow_right" at bounding box center [693, 478] width 16 height 18
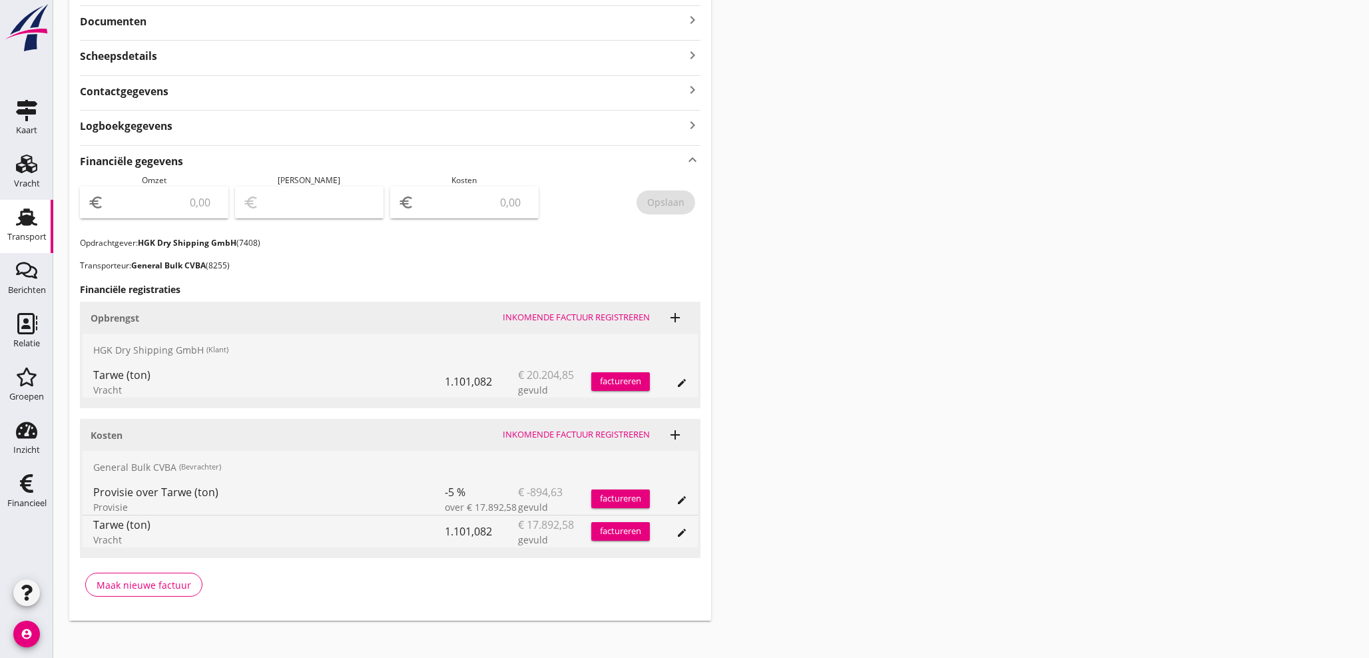
scroll to position [328, 0]
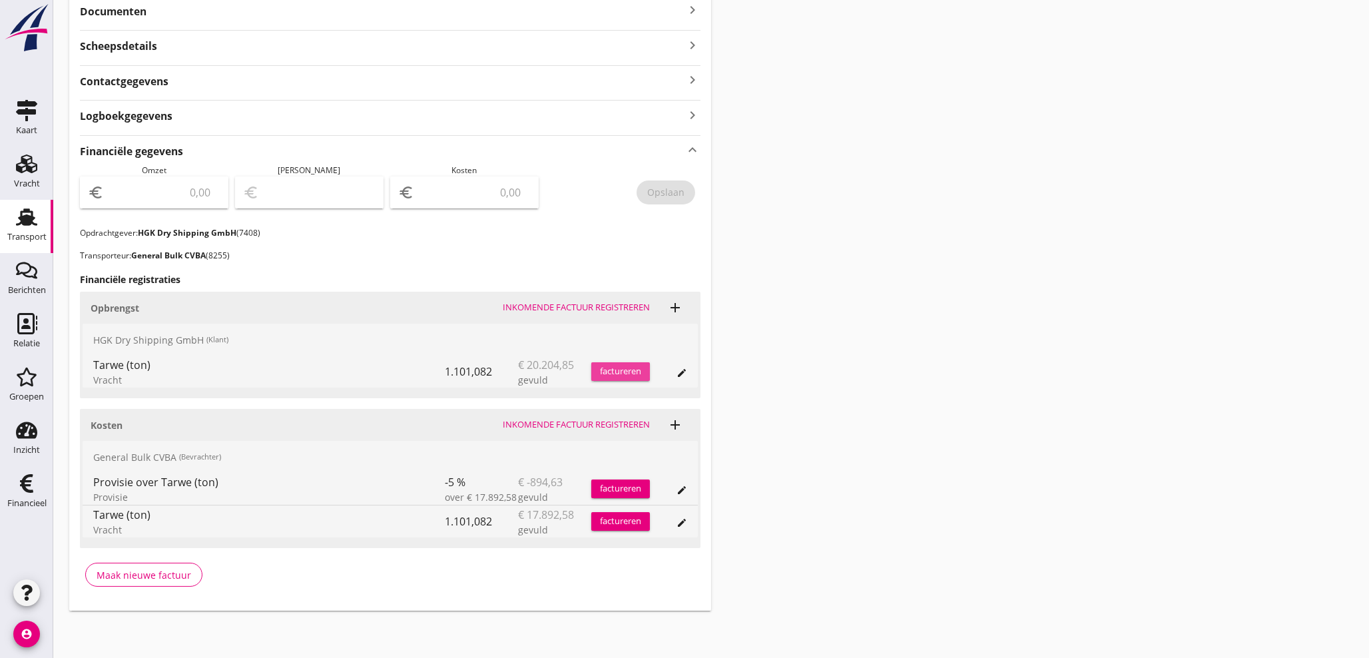
click at [607, 376] on div "factureren" at bounding box center [620, 371] width 59 height 13
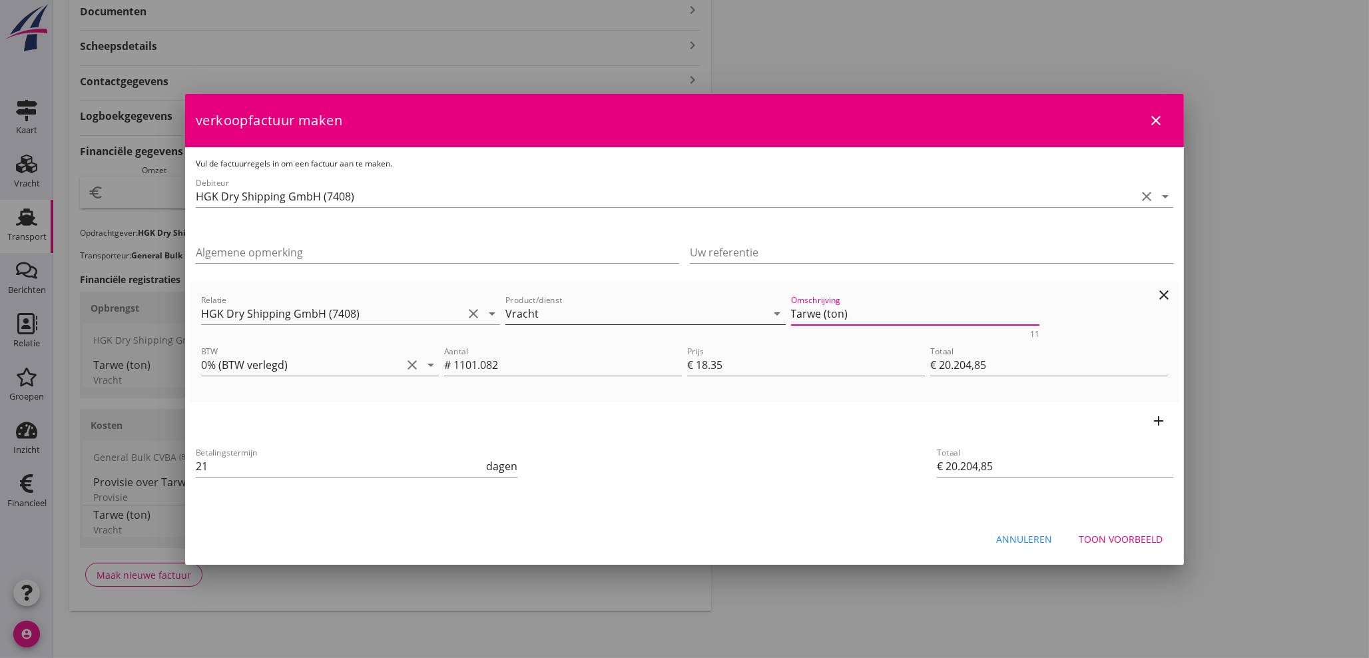
drag, startPoint x: 855, startPoint y: 310, endPoint x: 725, endPoint y: 316, distance: 130.0
click at [725, 316] on div "Relatie HGK Dry Shipping GmbH (7408) clear arrow_drop_down Product/dienst Vrach…" at bounding box center [684, 315] width 972 height 51
click at [1123, 538] on div "Toon voorbeeld" at bounding box center [1121, 539] width 84 height 14
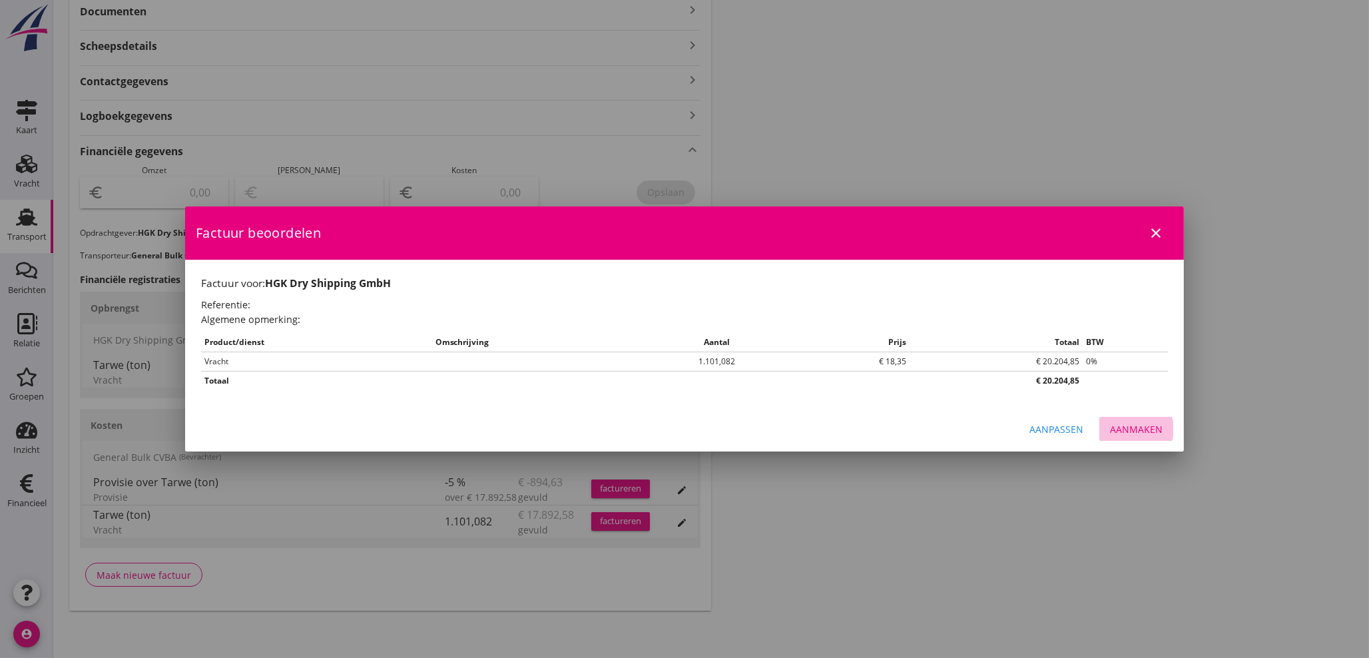
click at [1138, 424] on div "Aanmaken" at bounding box center [1136, 429] width 53 height 14
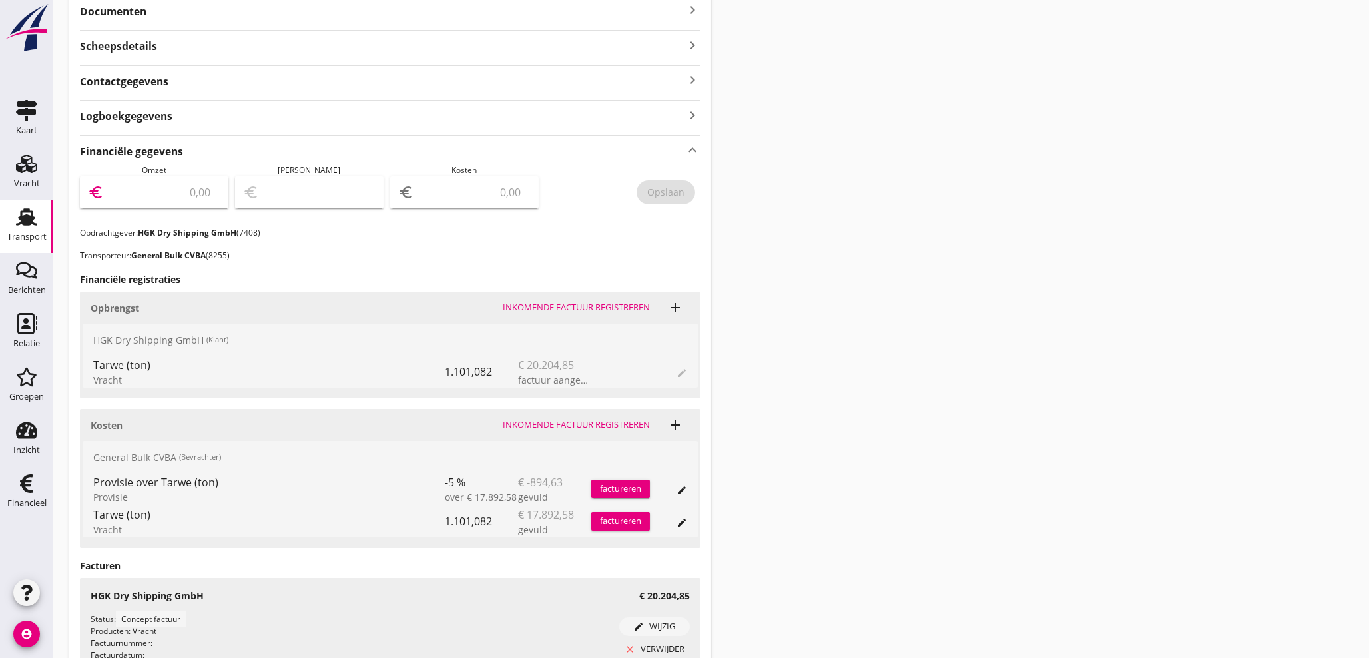
click at [178, 193] on input "number" at bounding box center [164, 192] width 114 height 21
type input "20204"
type input "20204.85"
click at [671, 194] on div "Opslaan" at bounding box center [665, 192] width 37 height 14
click at [29, 482] on use at bounding box center [26, 483] width 13 height 19
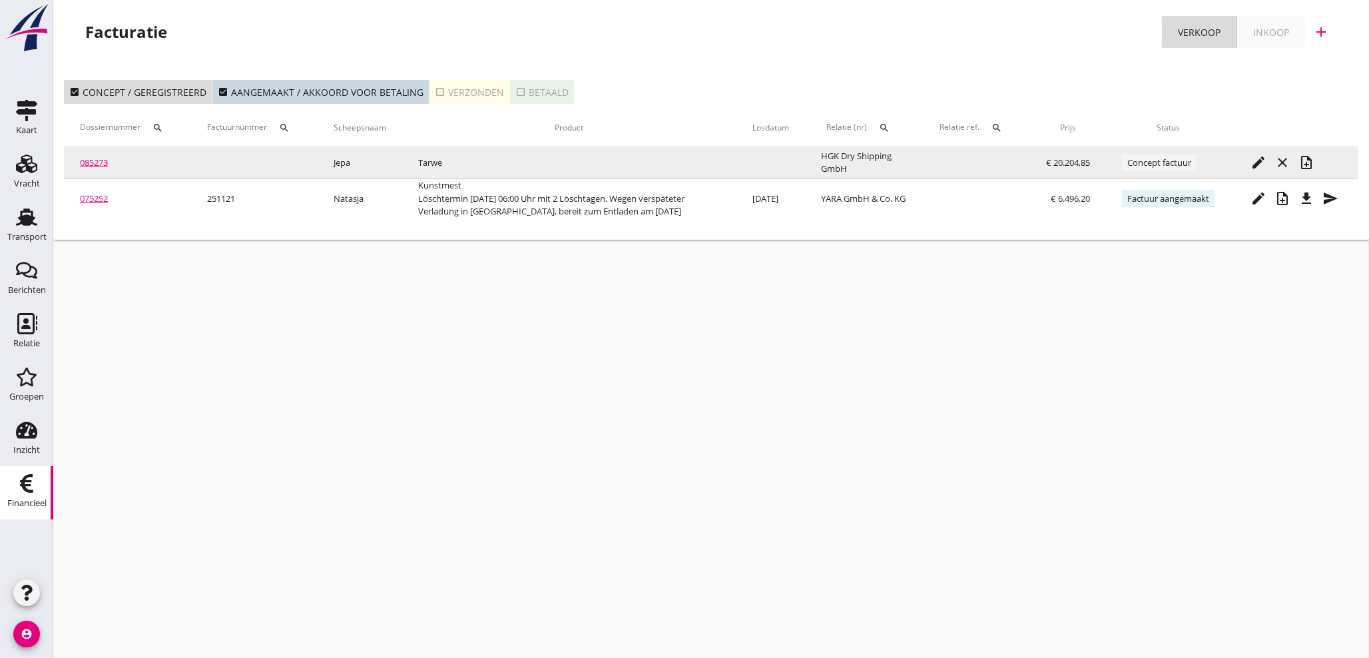
click at [1313, 169] on icon "note_add" at bounding box center [1307, 162] width 16 height 16
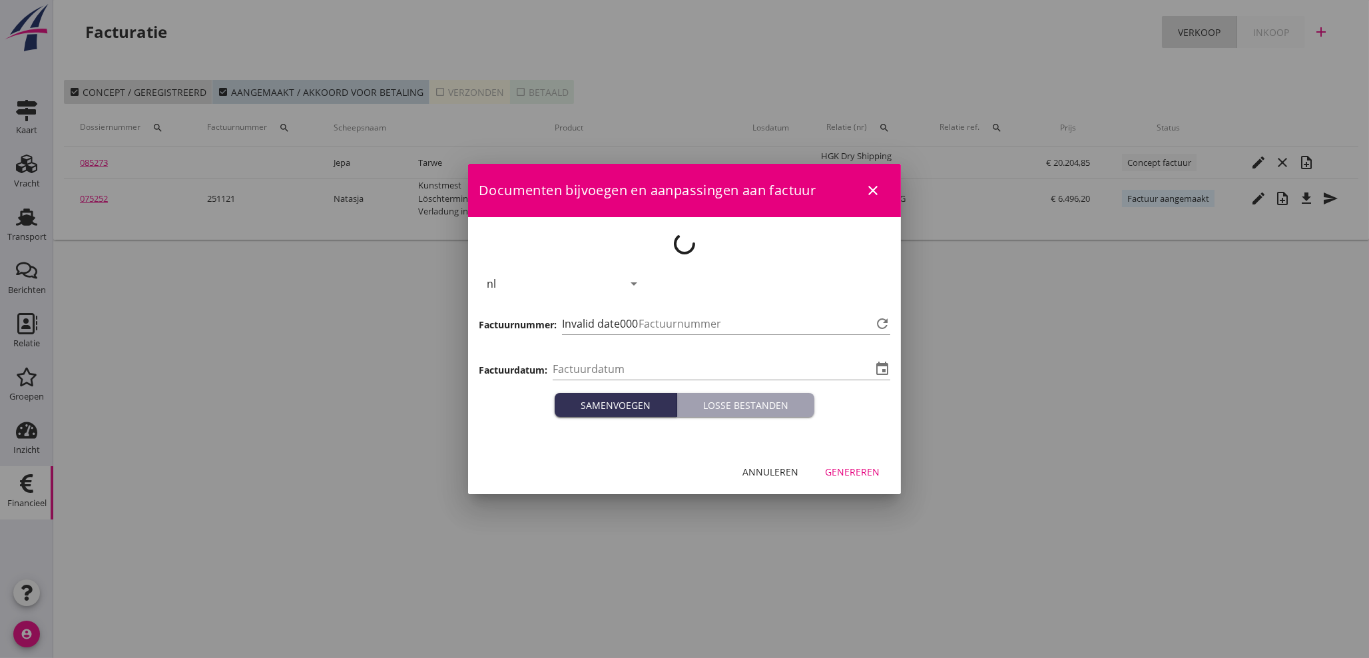
type input "[DATE]"
type input "1122"
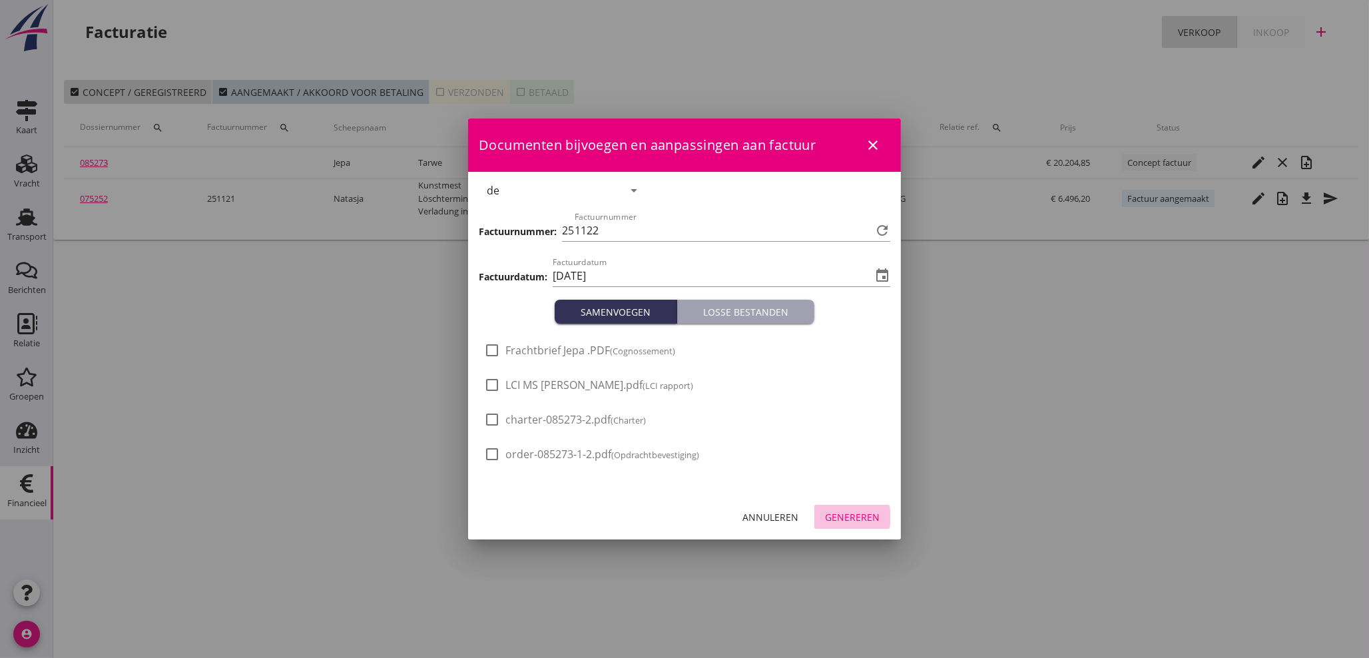
click at [854, 523] on button "Genereren" at bounding box center [852, 517] width 76 height 24
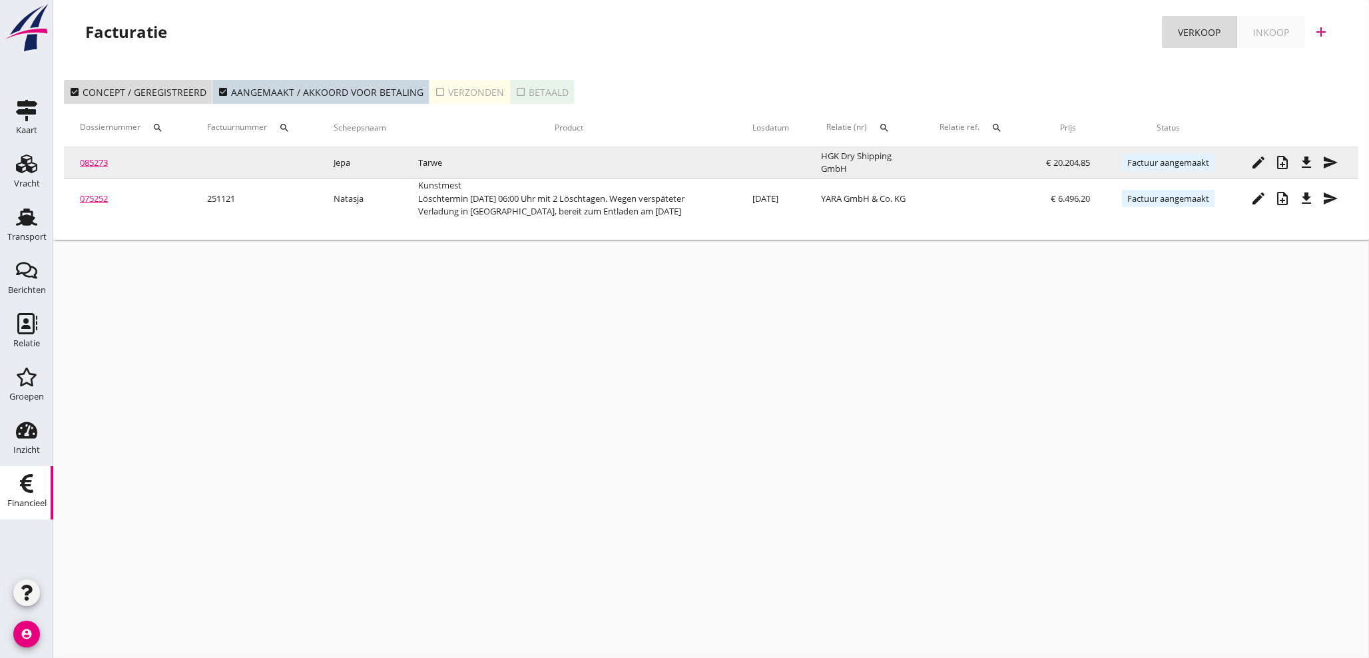
click at [1307, 161] on icon "file_download" at bounding box center [1307, 162] width 16 height 16
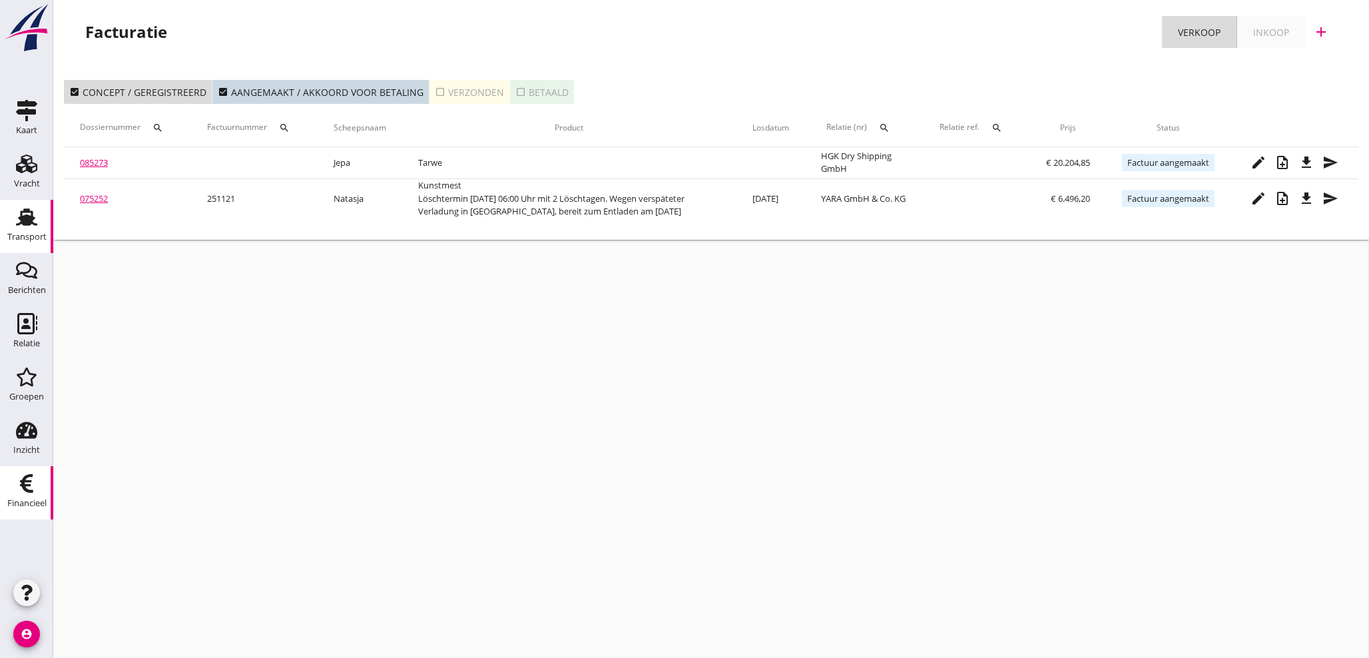
click at [17, 228] on div "Transport" at bounding box center [26, 237] width 39 height 19
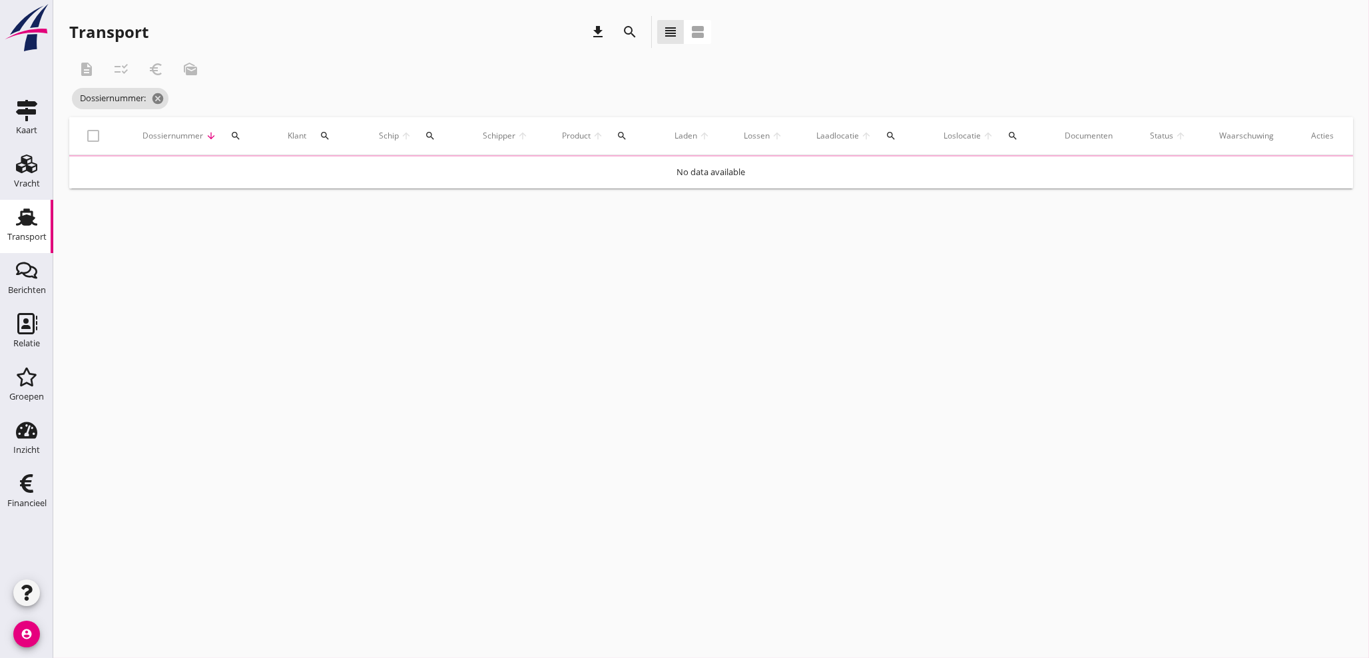
click at [231, 134] on icon "search" at bounding box center [235, 136] width 11 height 11
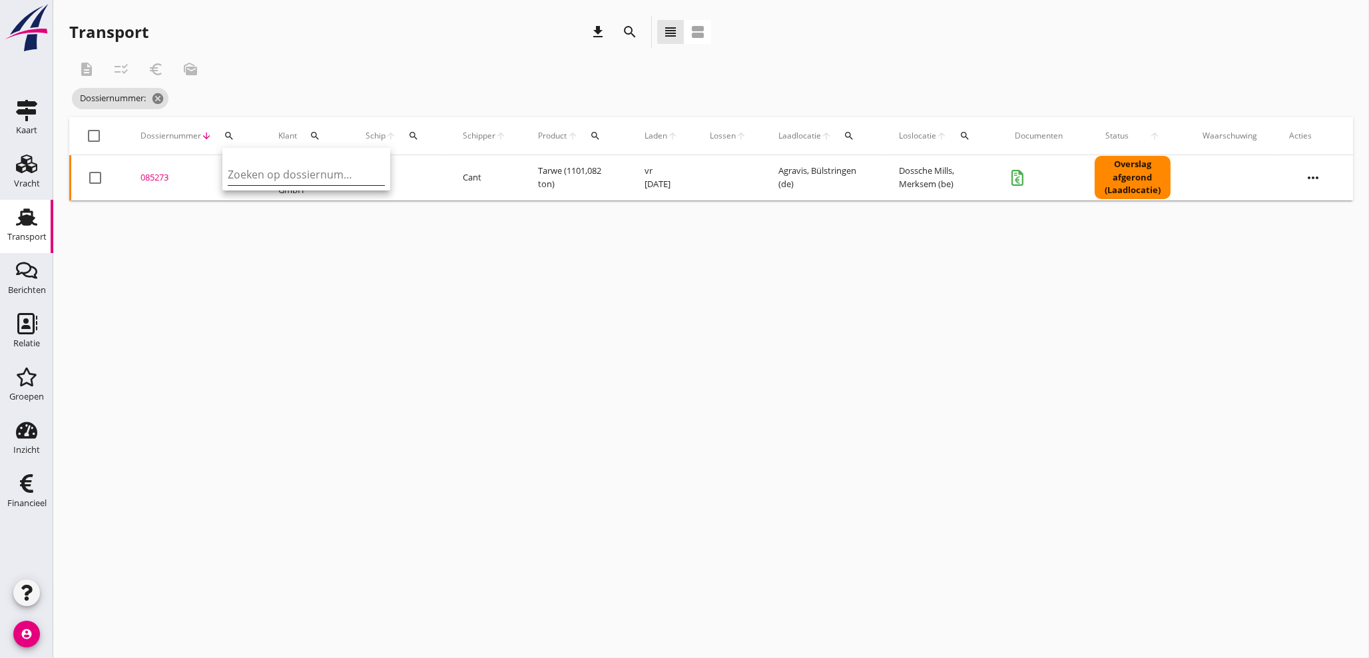
click at [260, 180] on input "Zoeken op dossiernummer..." at bounding box center [297, 174] width 139 height 21
type input "075188"
click at [151, 181] on div "075188" at bounding box center [194, 177] width 106 height 13
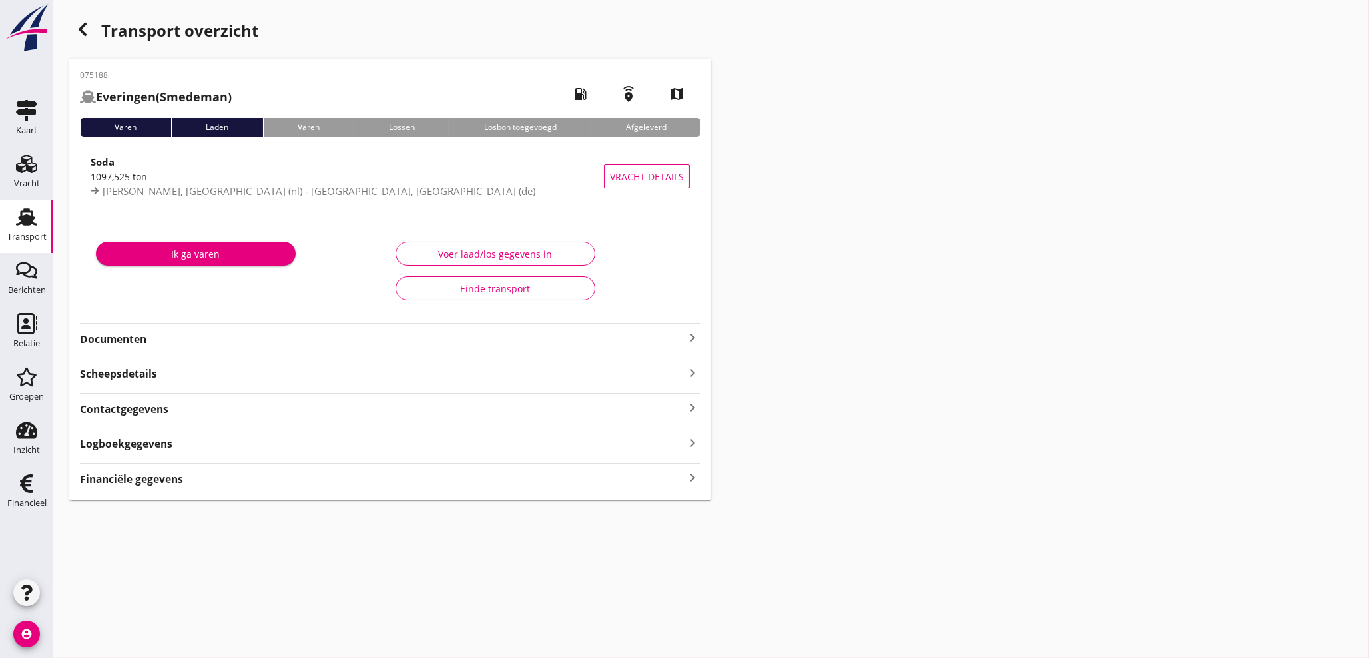
click at [694, 477] on icon "keyboard_arrow_right" at bounding box center [693, 478] width 16 height 18
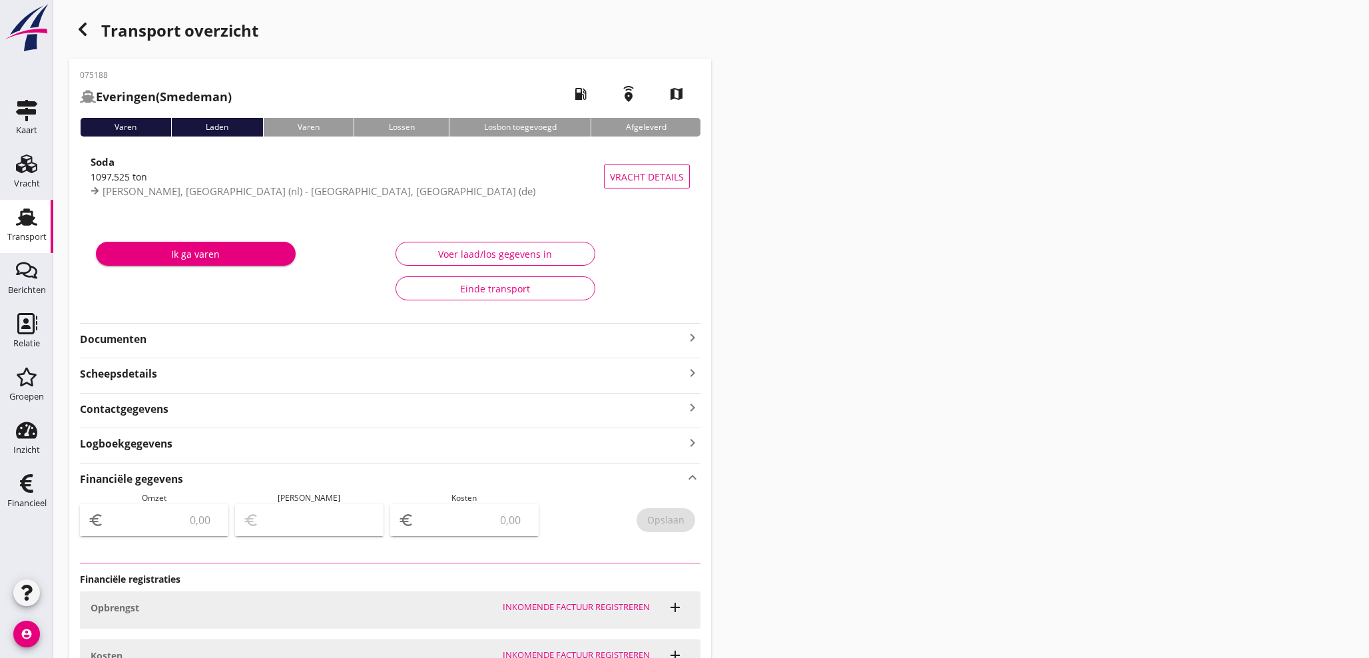
type input "18068.51"
type input "2487.32"
type input "15581.19"
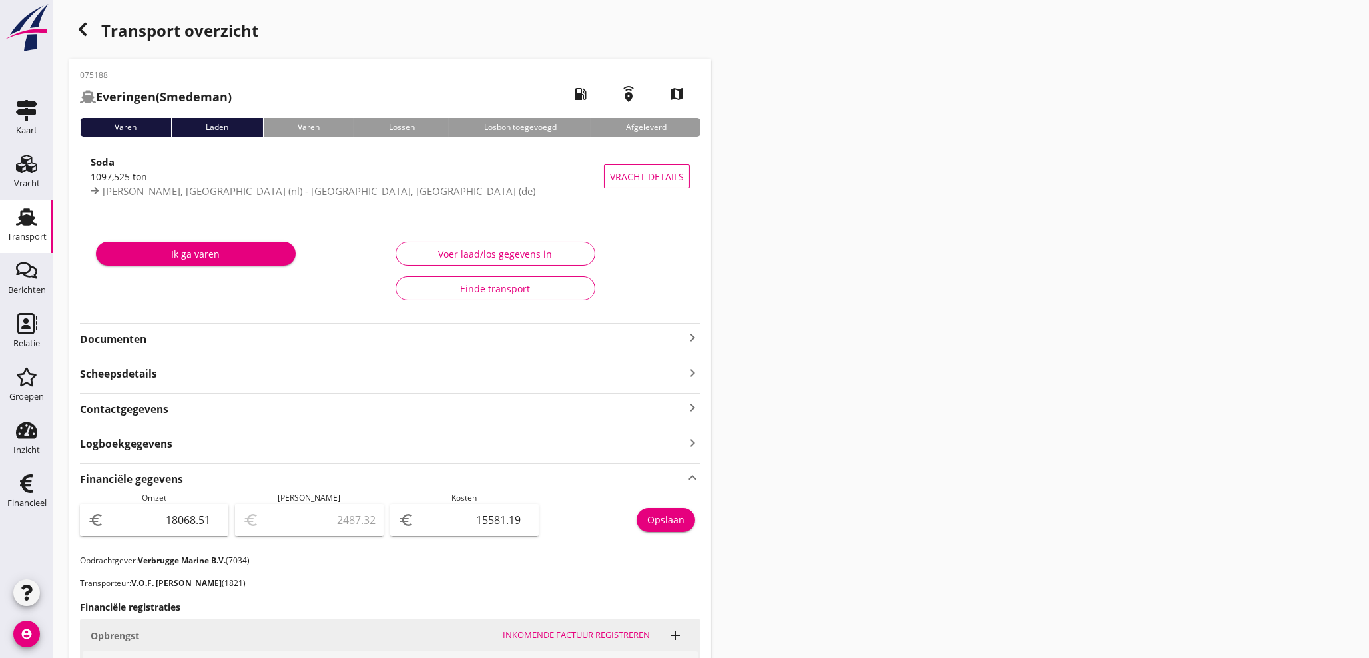
click at [85, 33] on use "button" at bounding box center [83, 29] width 8 height 13
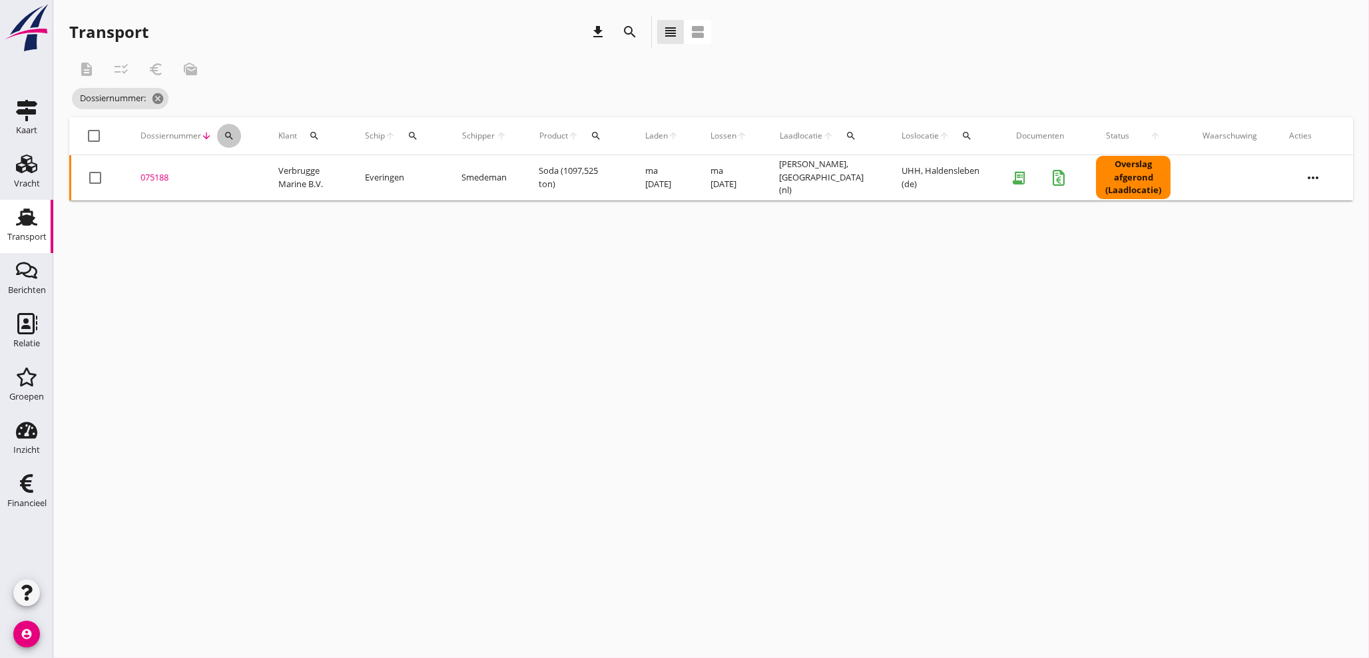
click at [230, 136] on icon "search" at bounding box center [229, 136] width 11 height 11
click at [234, 174] on input "Zoeken op dossiernummer..." at bounding box center [291, 174] width 139 height 21
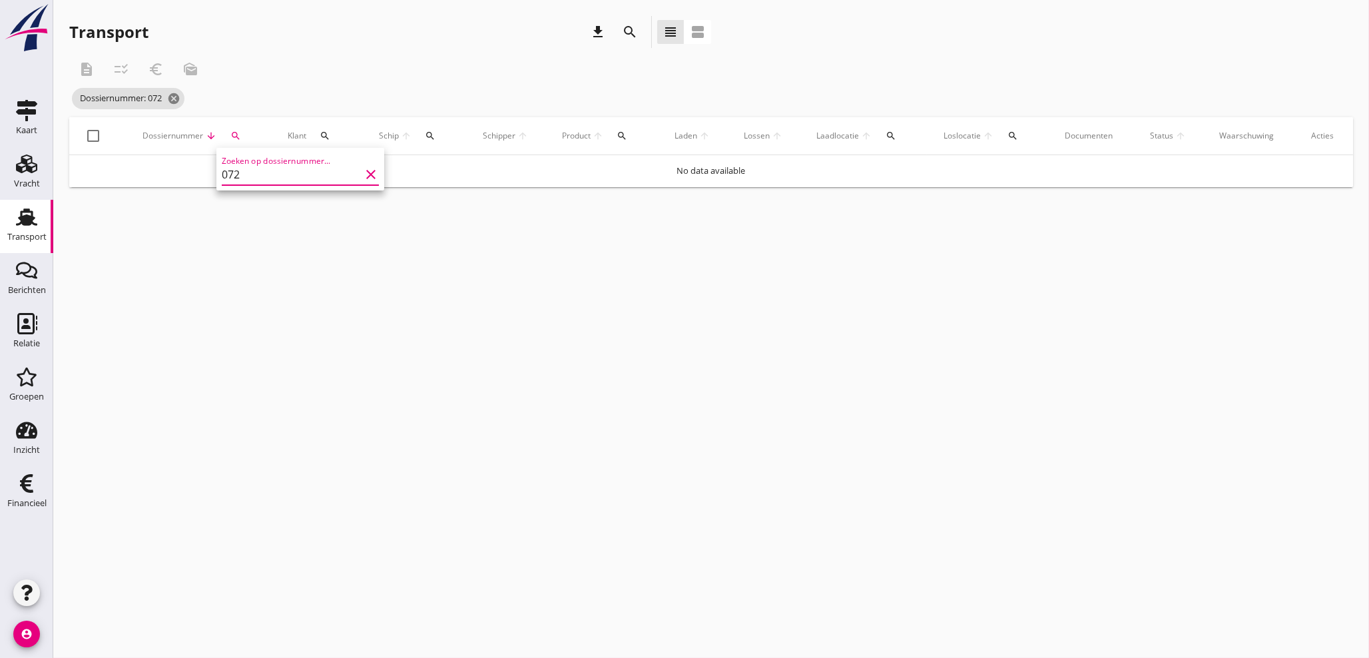
type input "07"
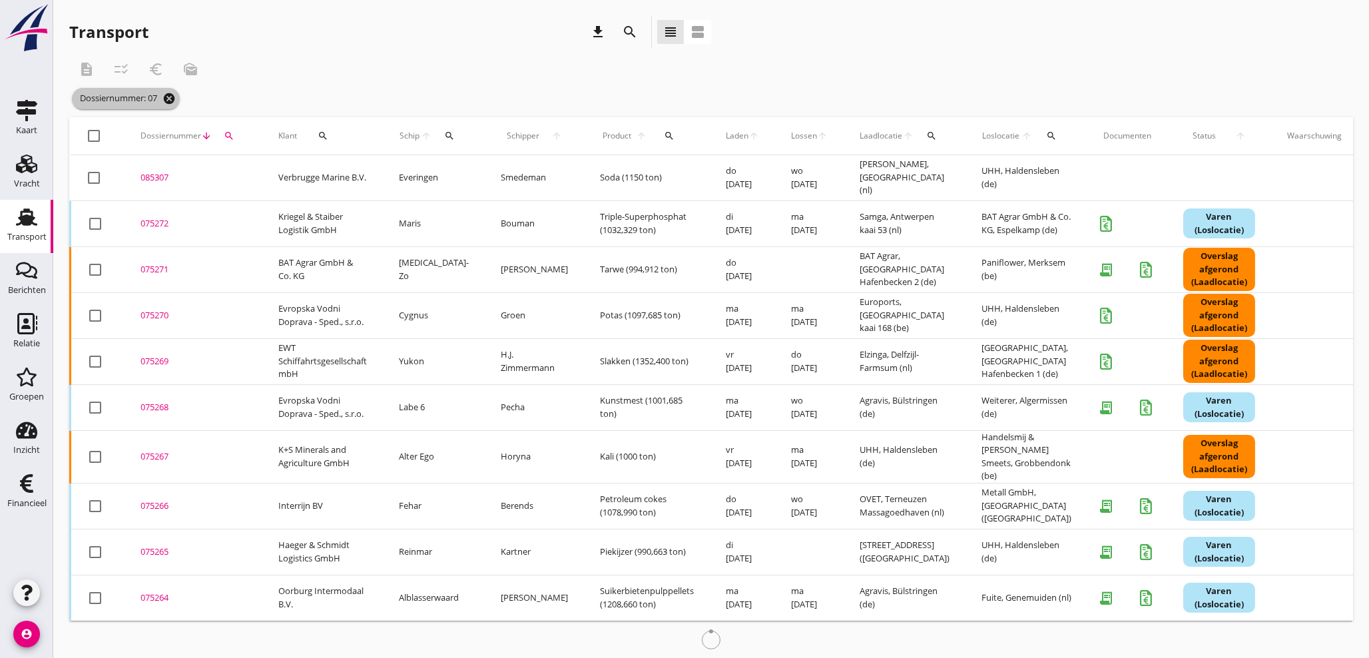
click at [169, 97] on icon "cancel" at bounding box center [168, 98] width 13 height 13
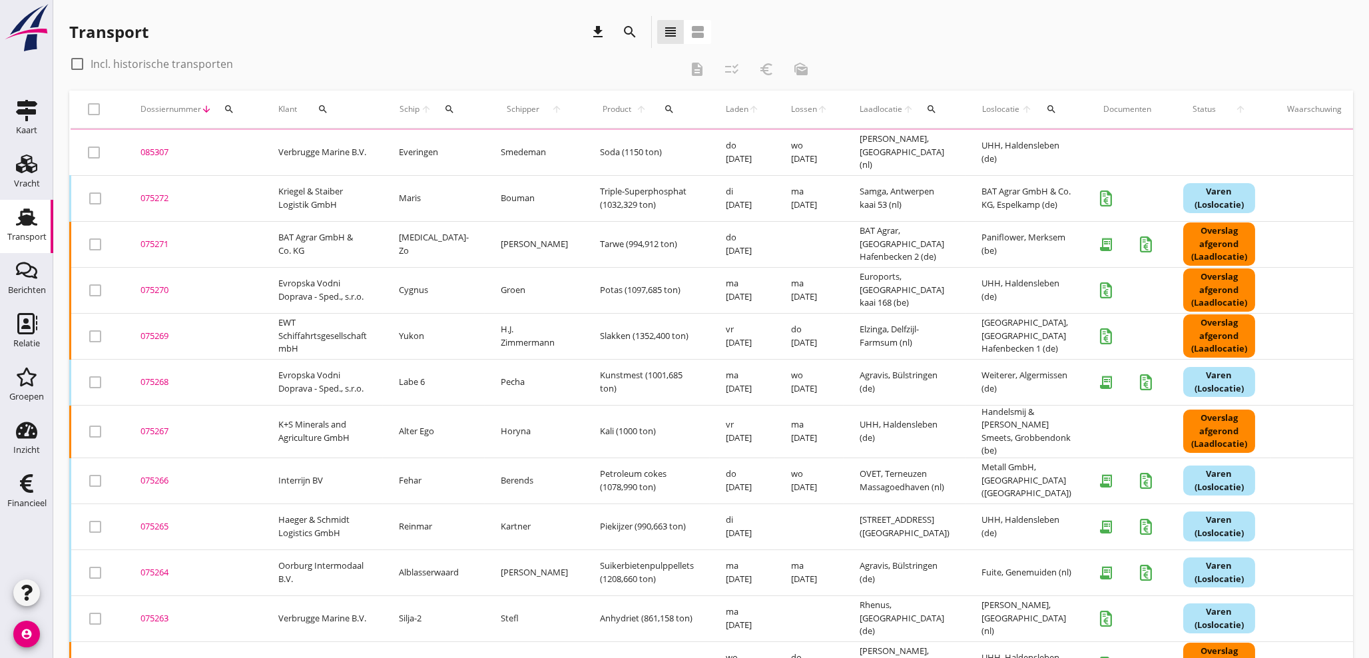
click at [232, 107] on icon "search" at bounding box center [229, 109] width 11 height 11
click at [245, 145] on input "Zoeken op dossiernummer..." at bounding box center [291, 147] width 139 height 21
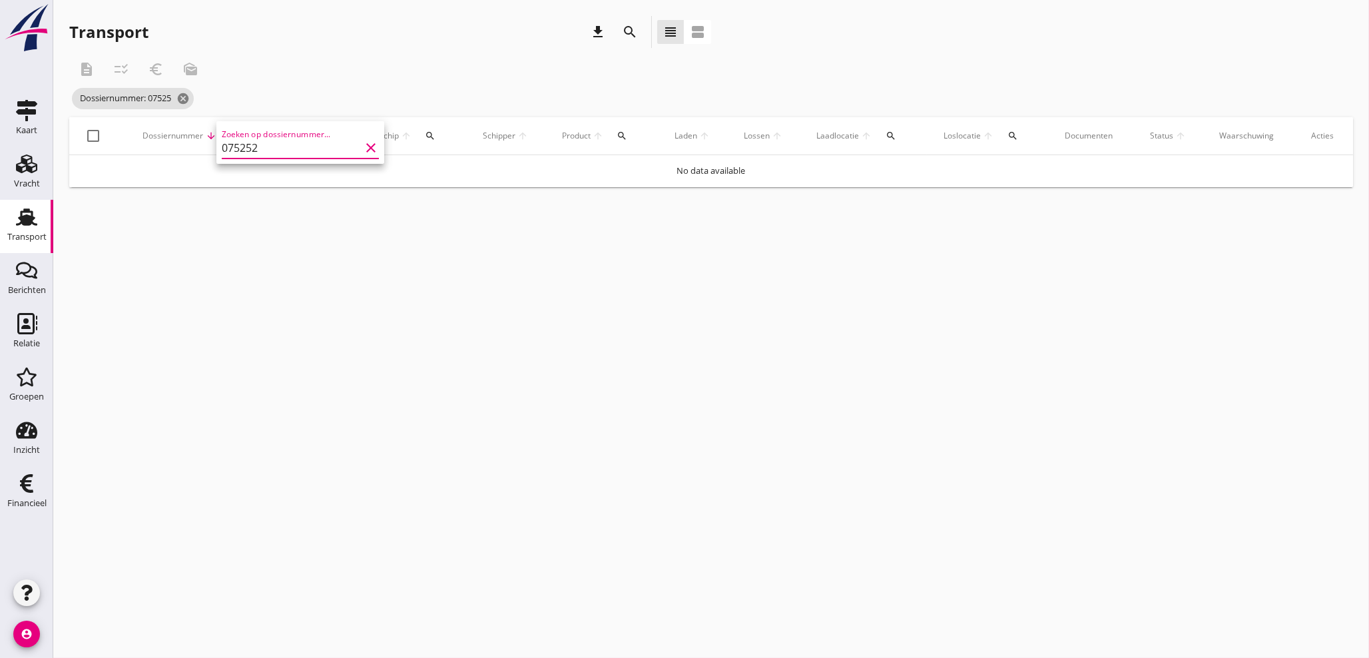
type input "075252"
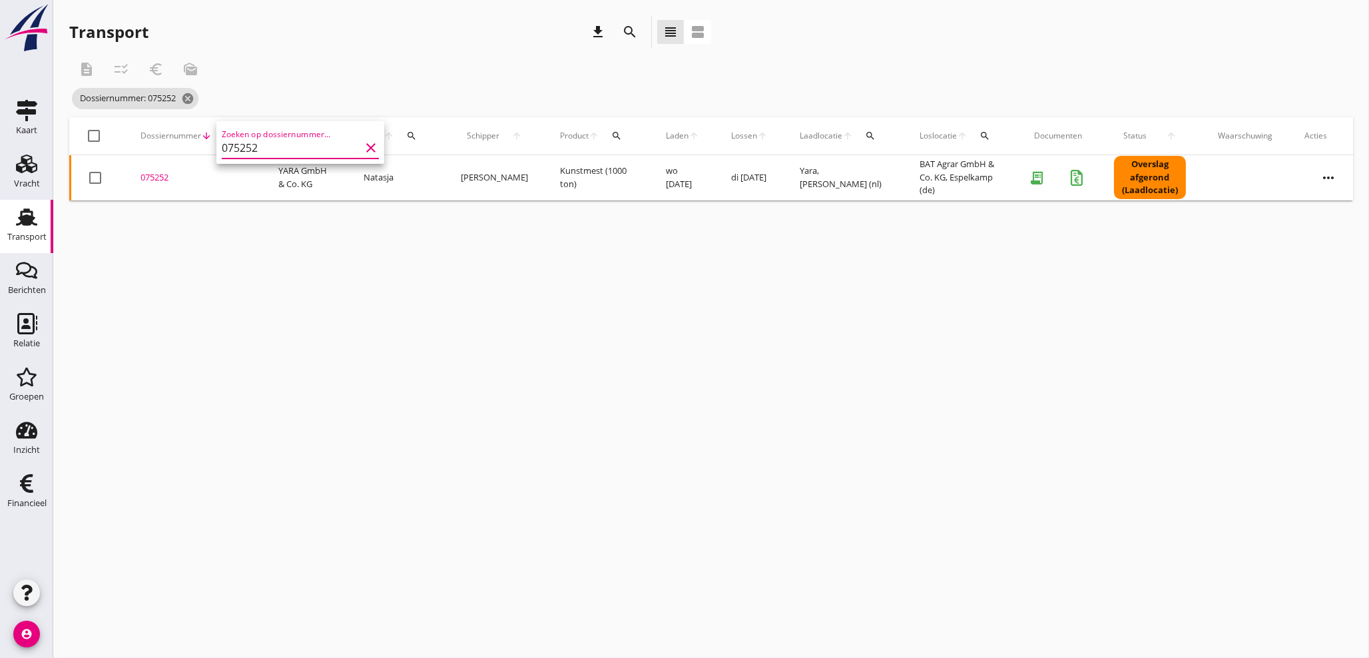
click at [159, 176] on div "075252" at bounding box center [194, 177] width 106 height 13
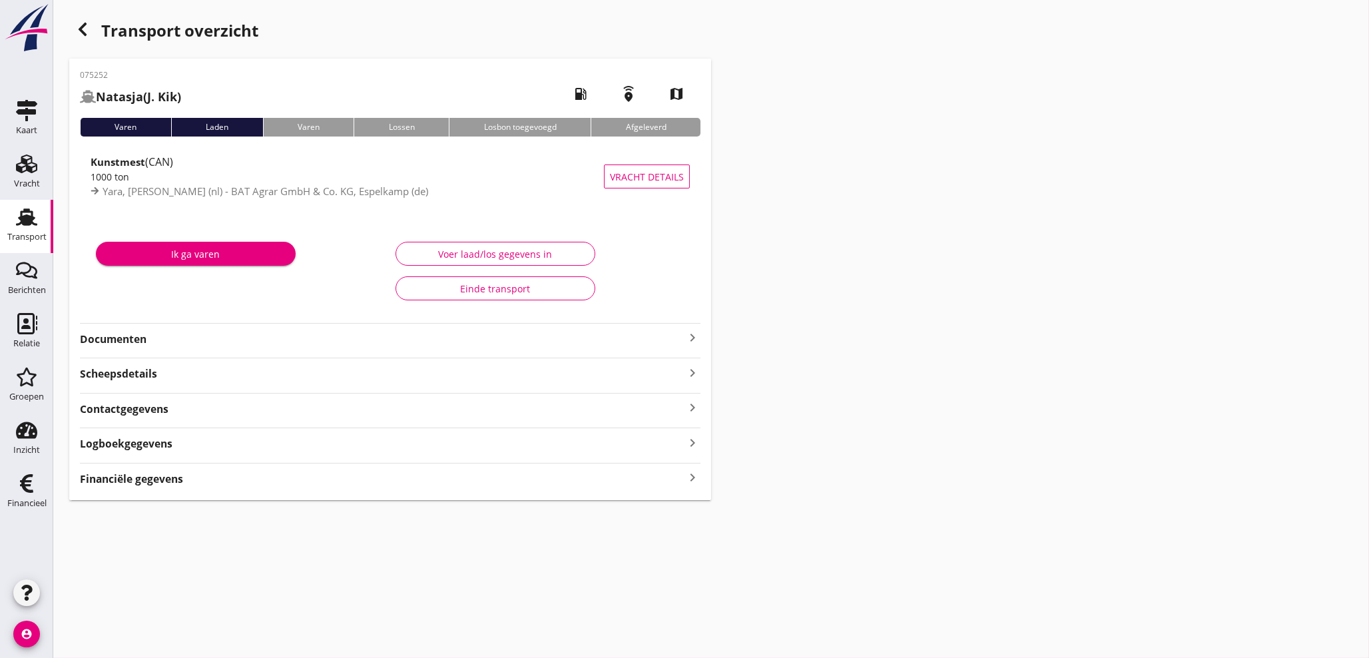
click at [695, 476] on icon "keyboard_arrow_right" at bounding box center [693, 478] width 16 height 18
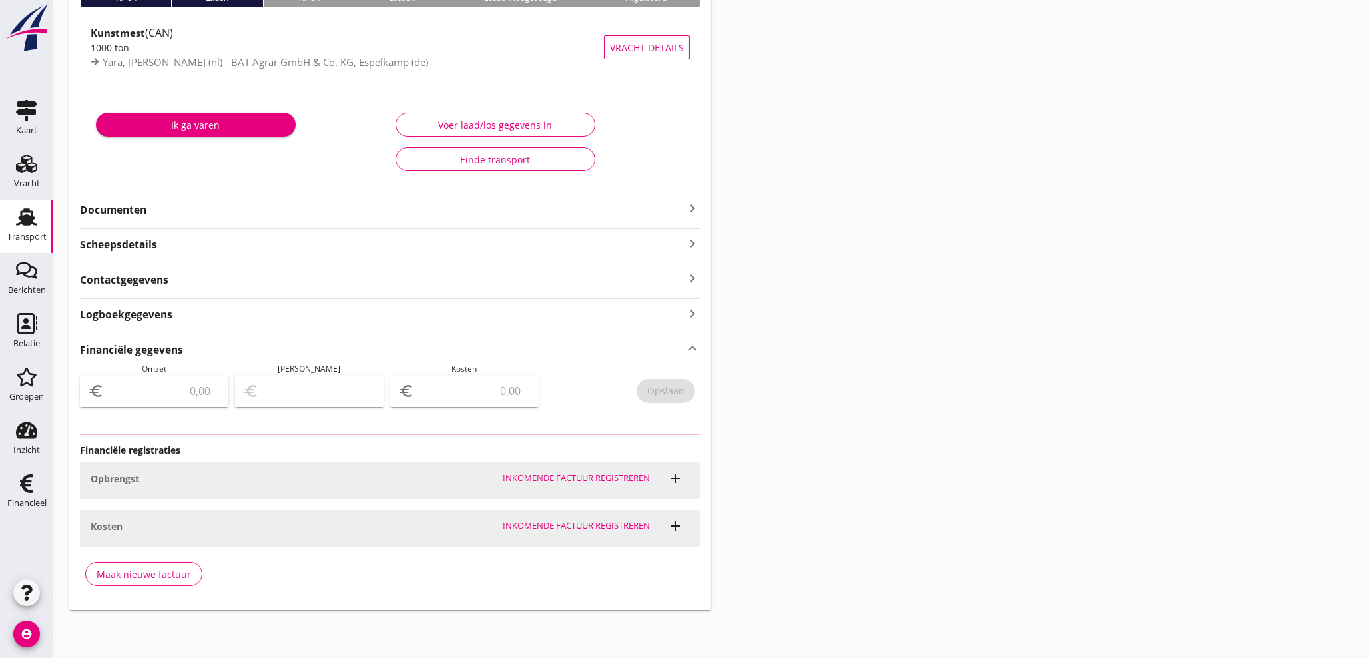
type input "14832.2"
type input "-5056.52"
type input "19888.72"
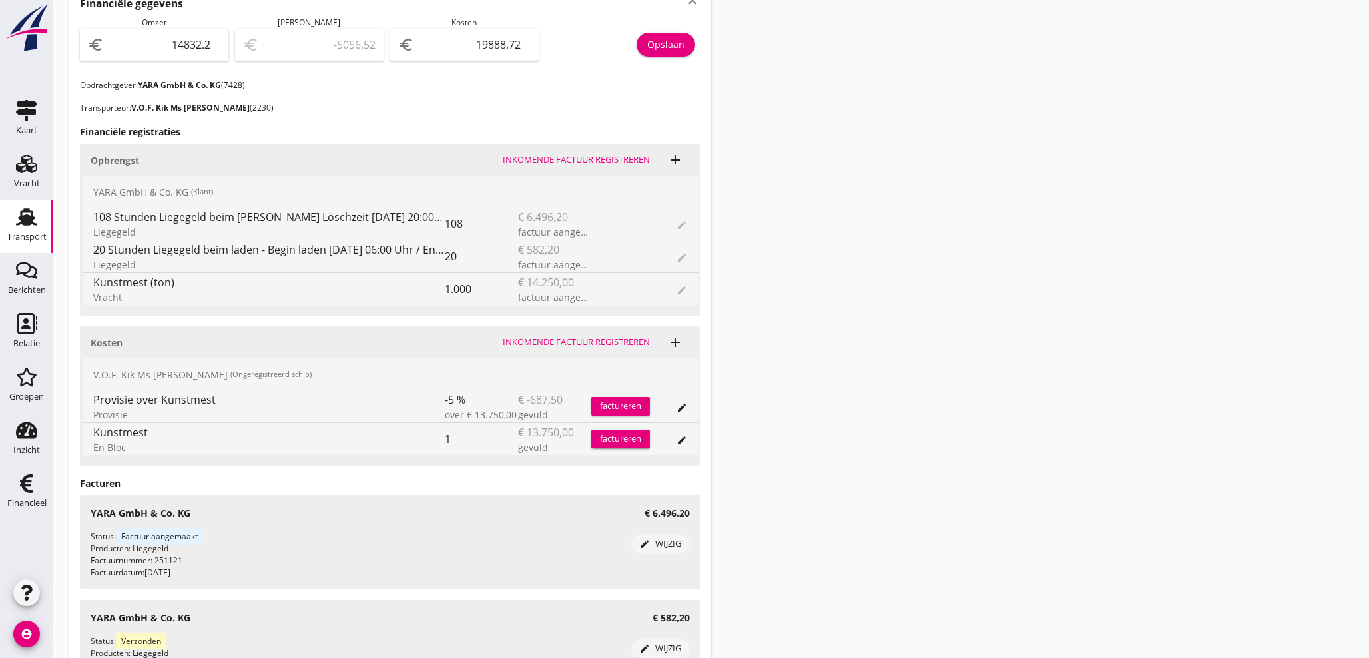
scroll to position [378, 0]
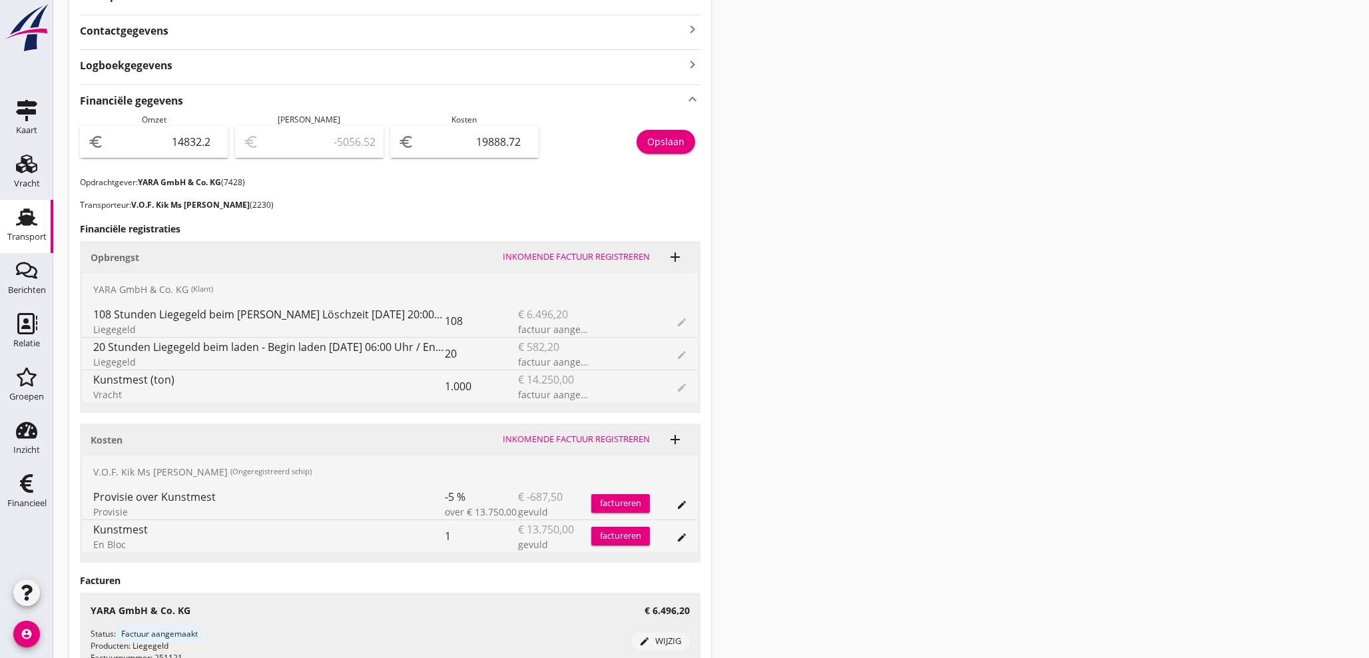
drag, startPoint x: 166, startPoint y: 129, endPoint x: 496, endPoint y: 174, distance: 333.5
click at [487, 176] on div "Financiële gegevens keyboard_arrow_up Omzet euro 14832.2 [PERSON_NAME] euro -50…" at bounding box center [390, 515] width 621 height 861
drag, startPoint x: 167, startPoint y: 147, endPoint x: 366, endPoint y: 147, distance: 199.1
click at [360, 150] on div "Omzet euro 14832.2 [PERSON_NAME] euro -5056.52 Kosten euro 19888.72 Opslaan" at bounding box center [390, 145] width 621 height 63
type input "2"
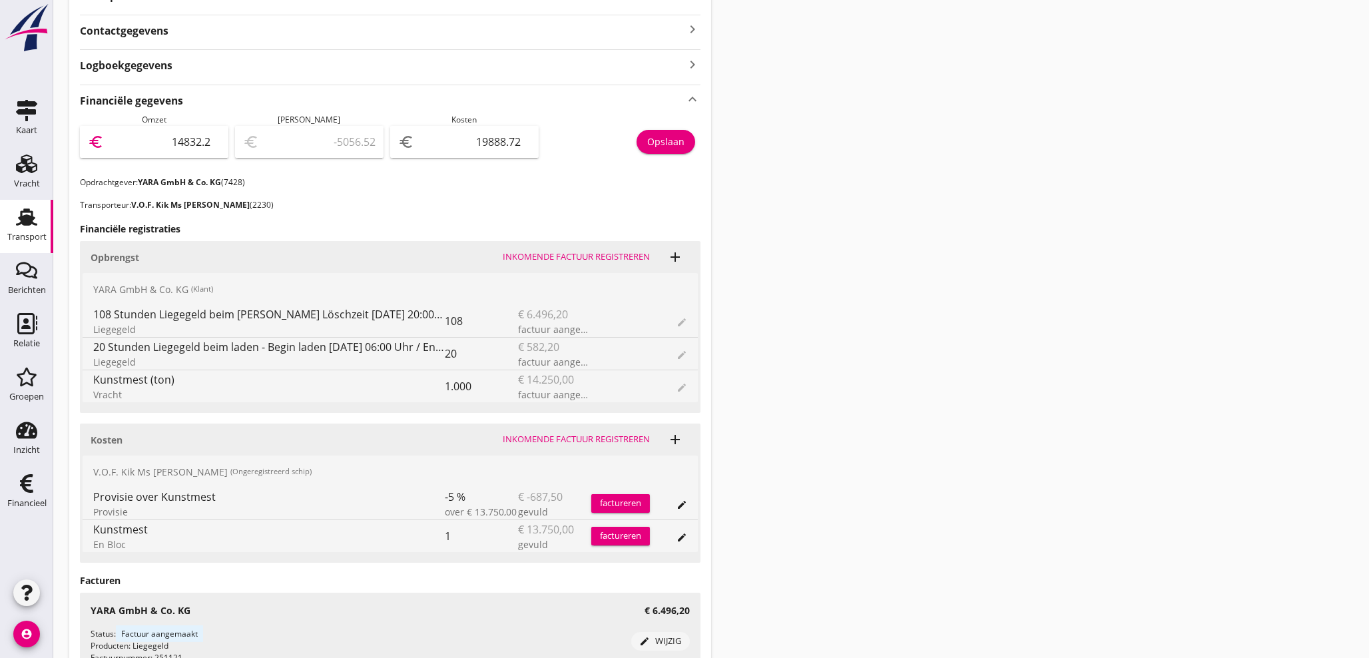
type input "-19886.72"
type input "21"
click at [672, 144] on div "Opslaan" at bounding box center [665, 142] width 37 height 14
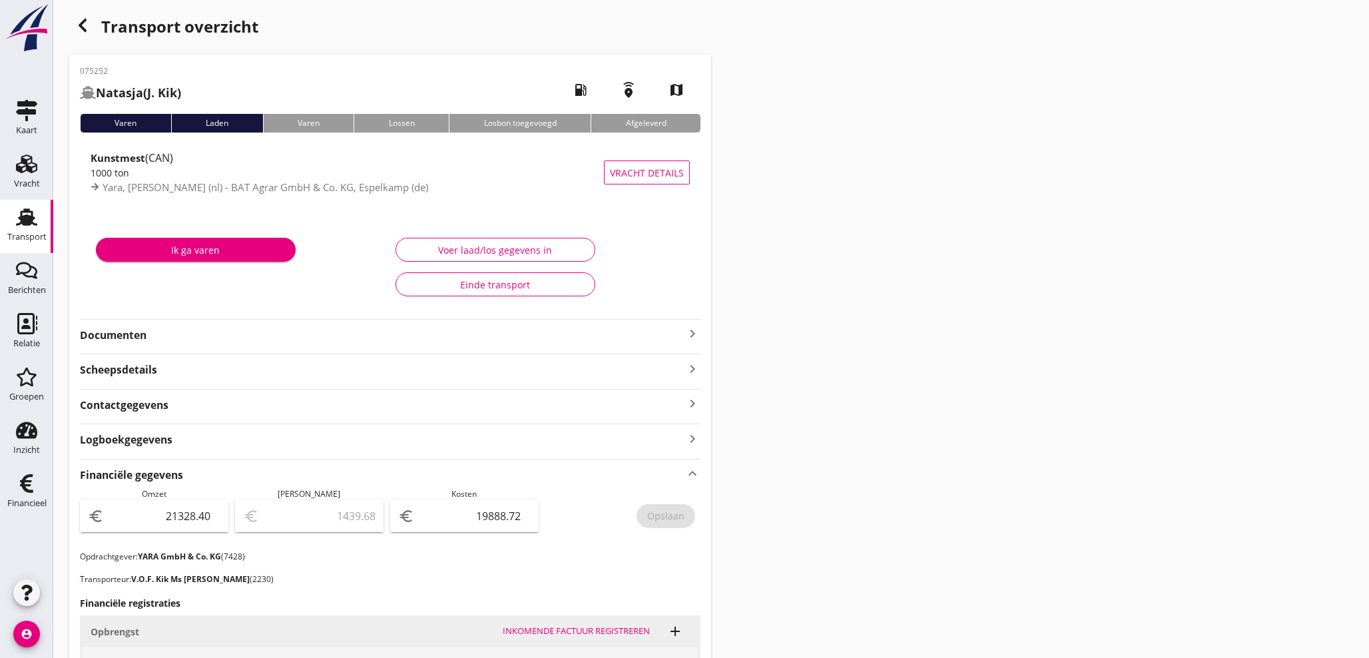
scroll to position [0, 0]
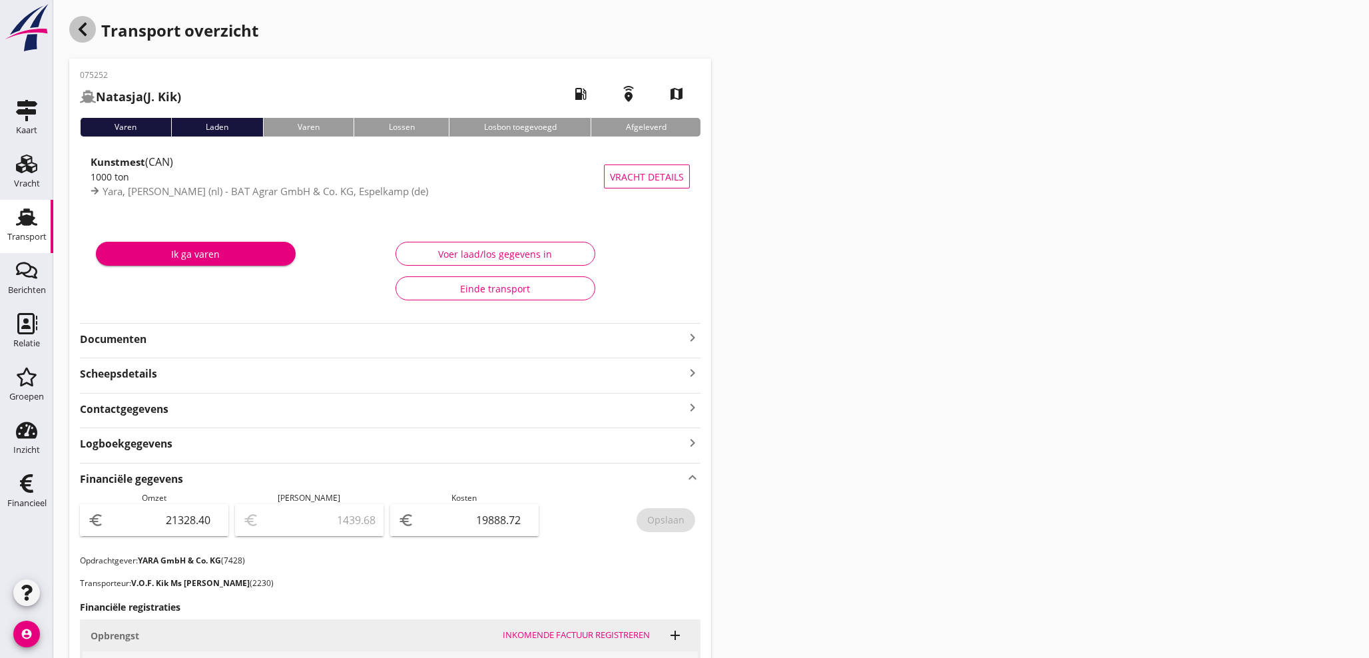
click at [81, 35] on icon "button" at bounding box center [83, 29] width 16 height 16
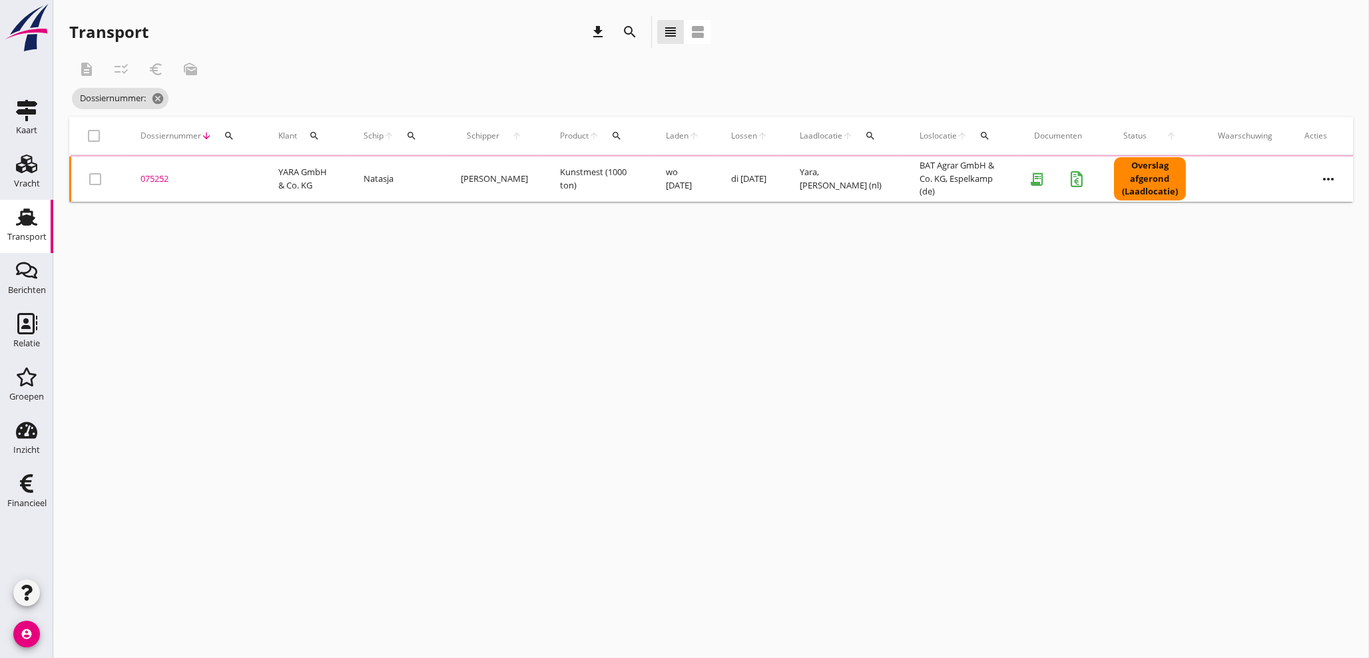
drag, startPoint x: 225, startPoint y: 125, endPoint x: 230, endPoint y: 142, distance: 18.1
click at [225, 127] on div "Dossiernummer arrow_downward search" at bounding box center [194, 136] width 106 height 32
click at [231, 136] on icon "search" at bounding box center [229, 136] width 11 height 11
drag, startPoint x: 234, startPoint y: 172, endPoint x: 229, endPoint y: 159, distance: 13.5
click at [232, 164] on input "Zoeken op dossiernummer..." at bounding box center [291, 174] width 139 height 21
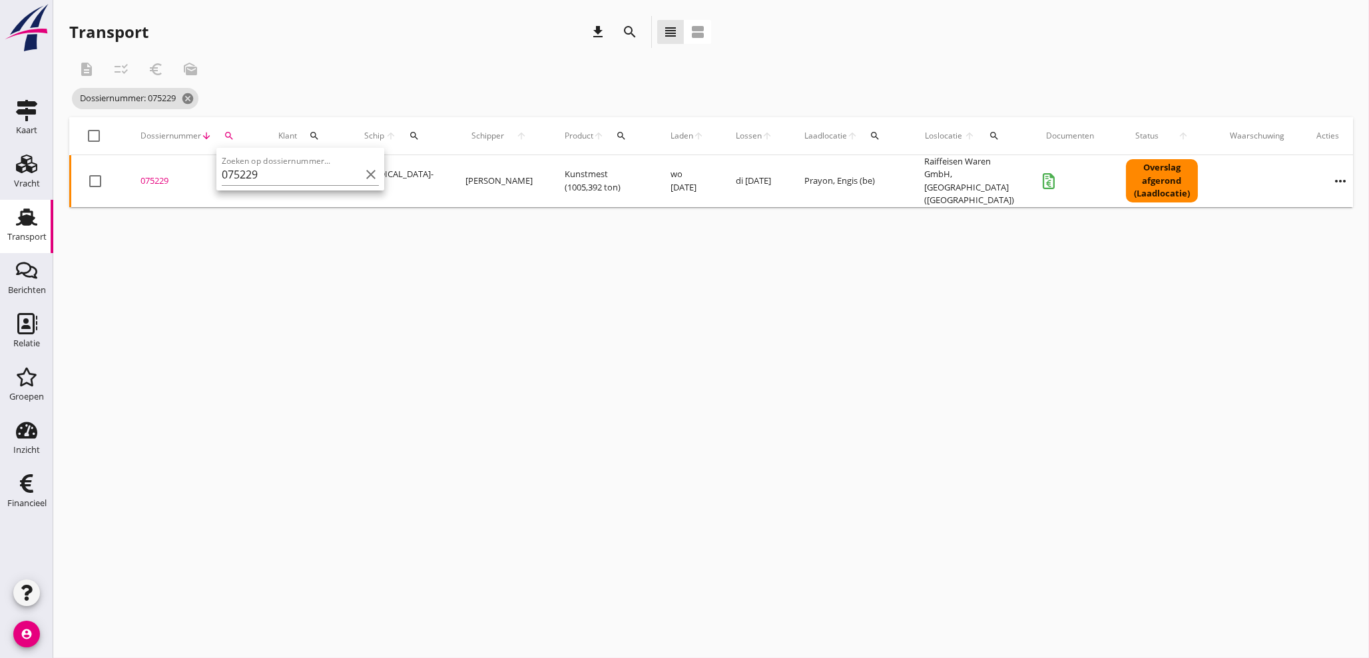
click at [615, 475] on div "cancel You are impersonating another user. Transport download search view_headl…" at bounding box center [711, 329] width 1316 height 658
click at [230, 135] on icon "search" at bounding box center [229, 136] width 11 height 11
drag, startPoint x: 303, startPoint y: 182, endPoint x: 259, endPoint y: 182, distance: 44.0
click at [259, 182] on input "075229" at bounding box center [291, 174] width 139 height 21
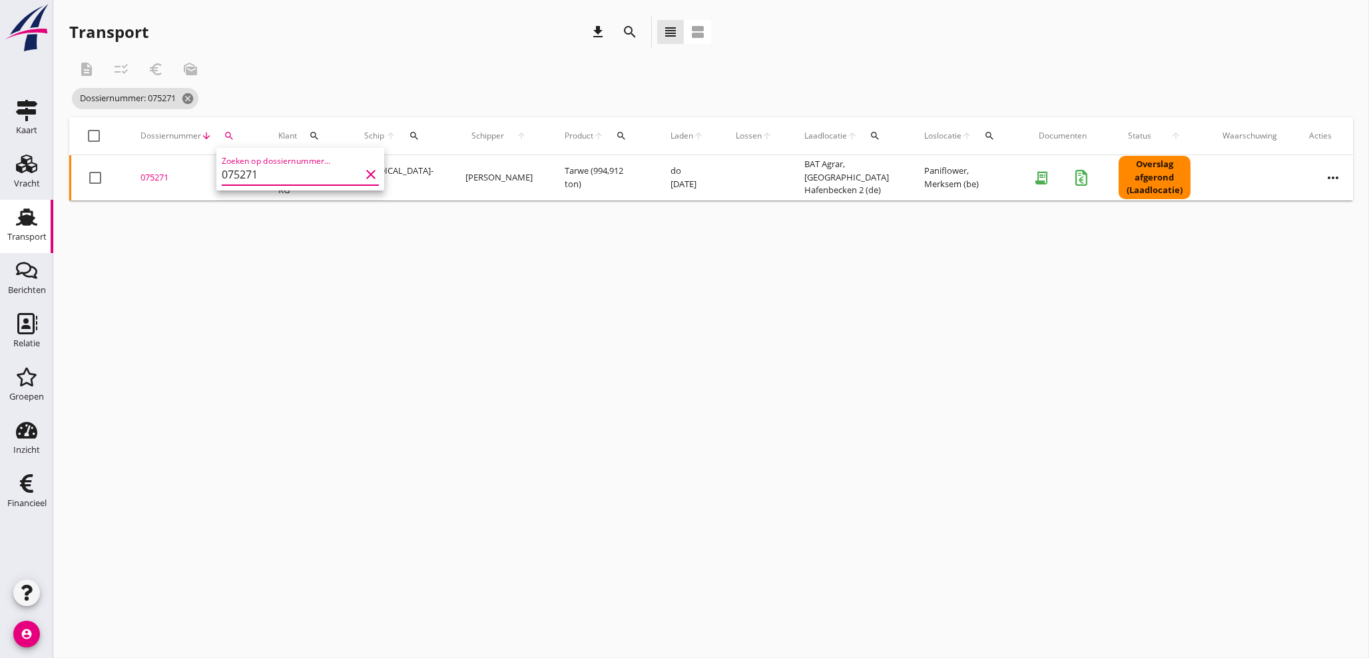
drag, startPoint x: 141, startPoint y: 172, endPoint x: 200, endPoint y: 195, distance: 62.8
click at [143, 174] on div "075271" at bounding box center [194, 177] width 106 height 13
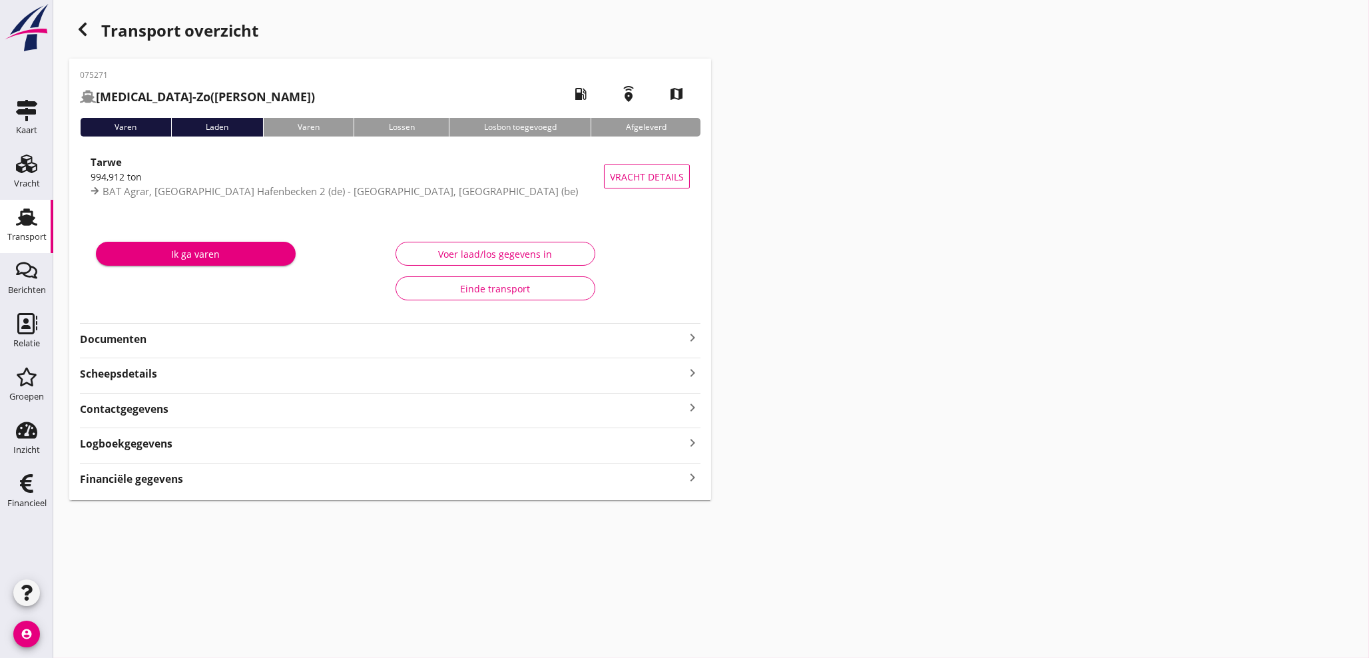
click at [697, 484] on icon "keyboard_arrow_right" at bounding box center [693, 478] width 16 height 18
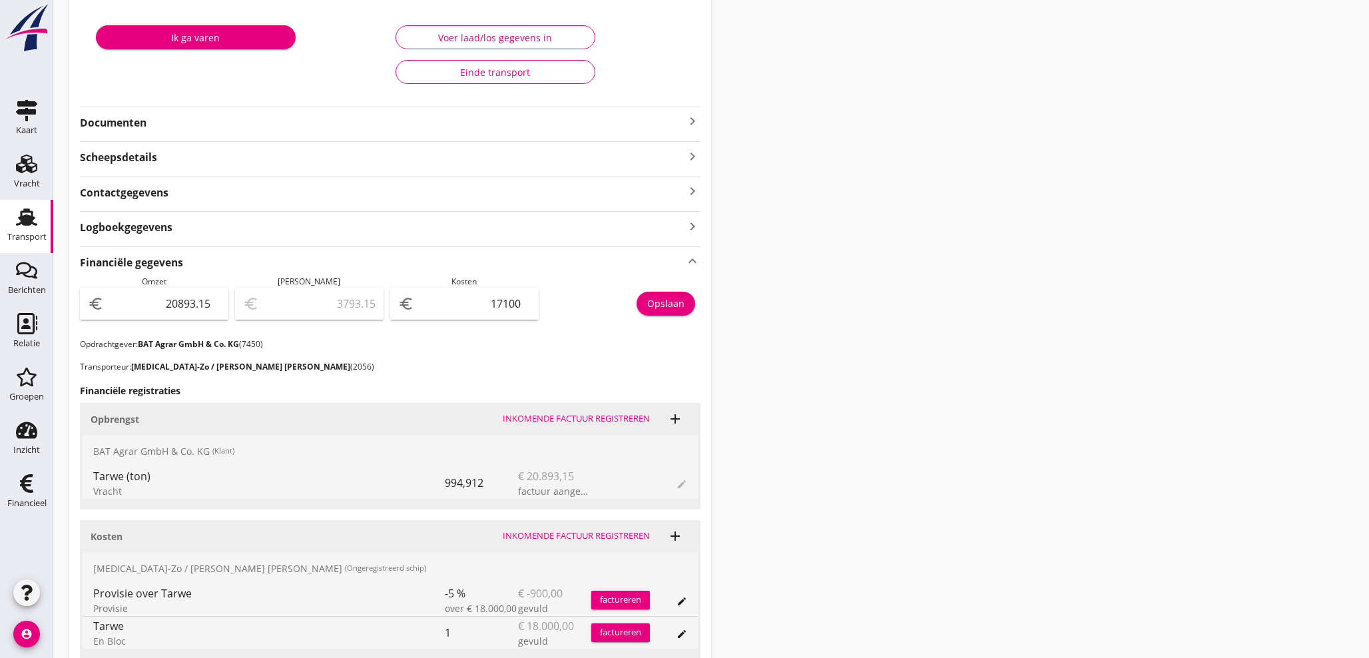
scroll to position [197, 0]
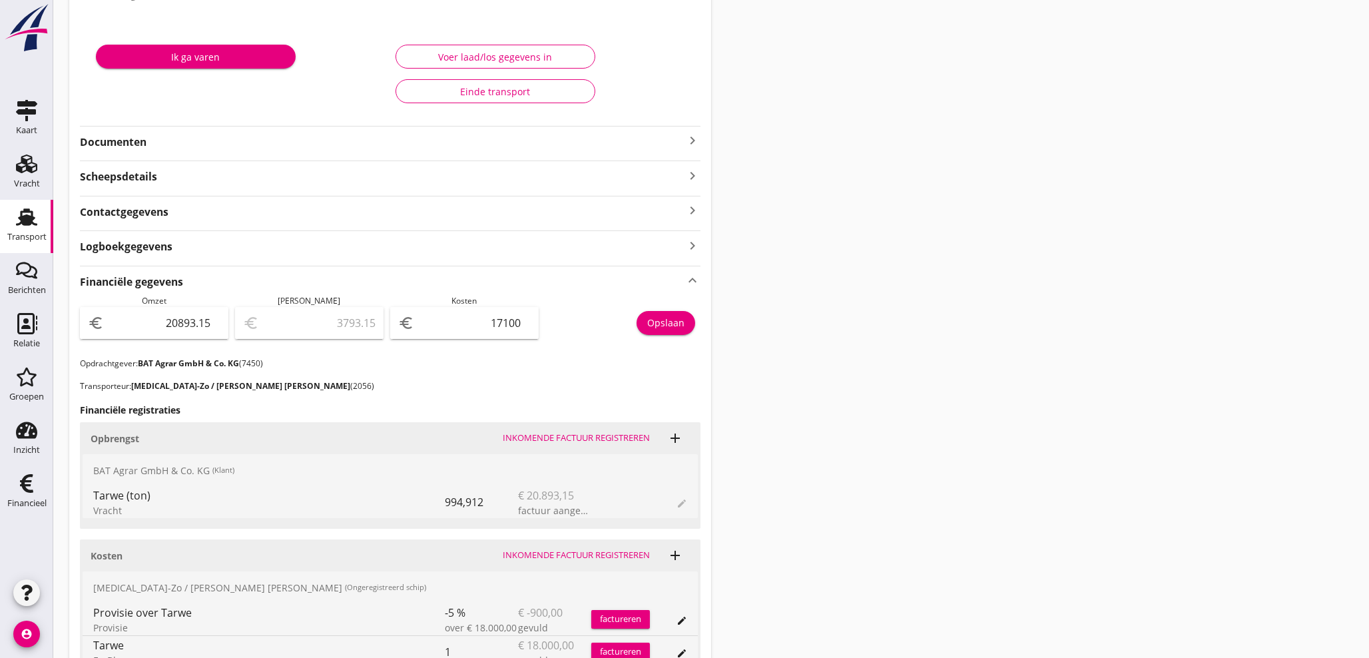
click at [690, 137] on icon "keyboard_arrow_right" at bounding box center [693, 141] width 16 height 16
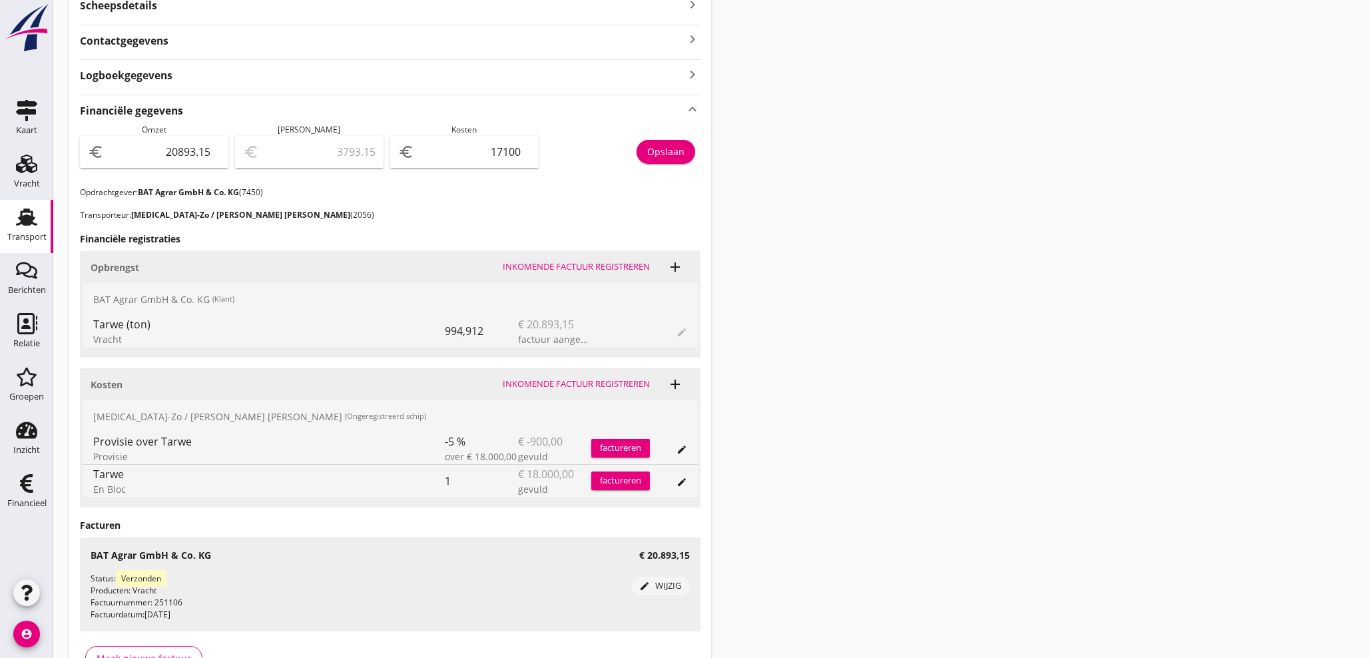
scroll to position [690, 0]
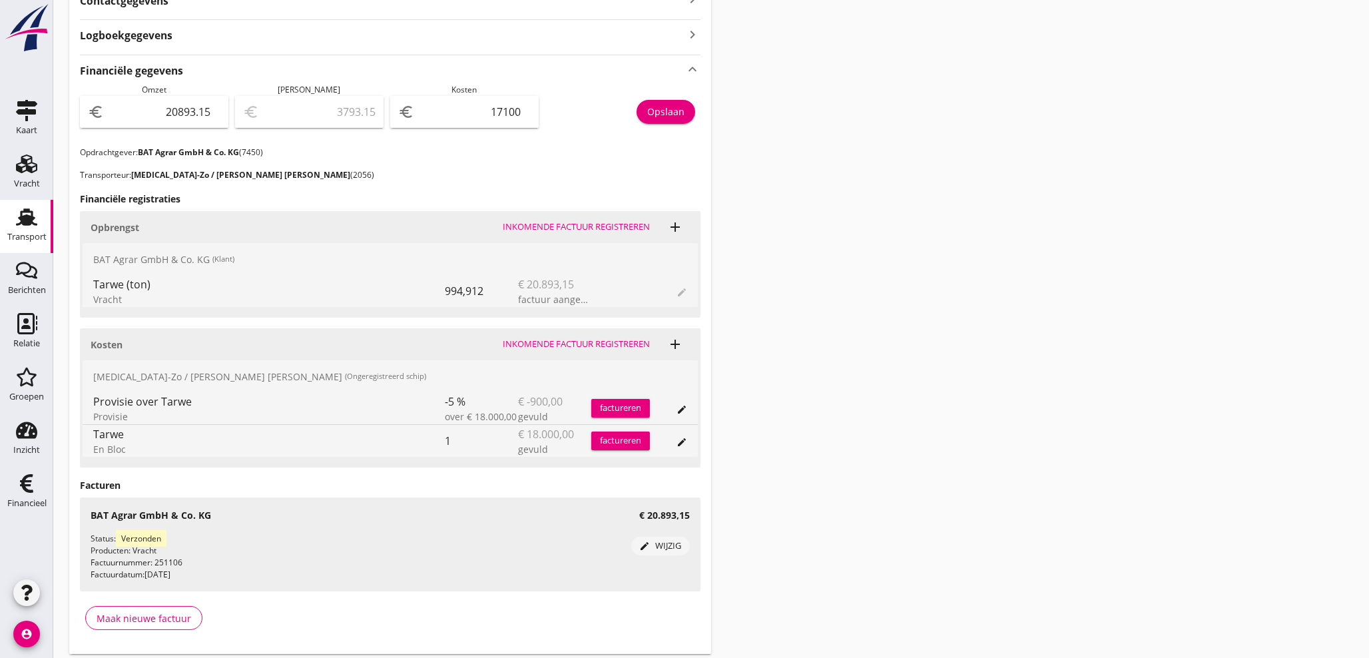
click at [37, 230] on div "Transport" at bounding box center [26, 237] width 39 height 19
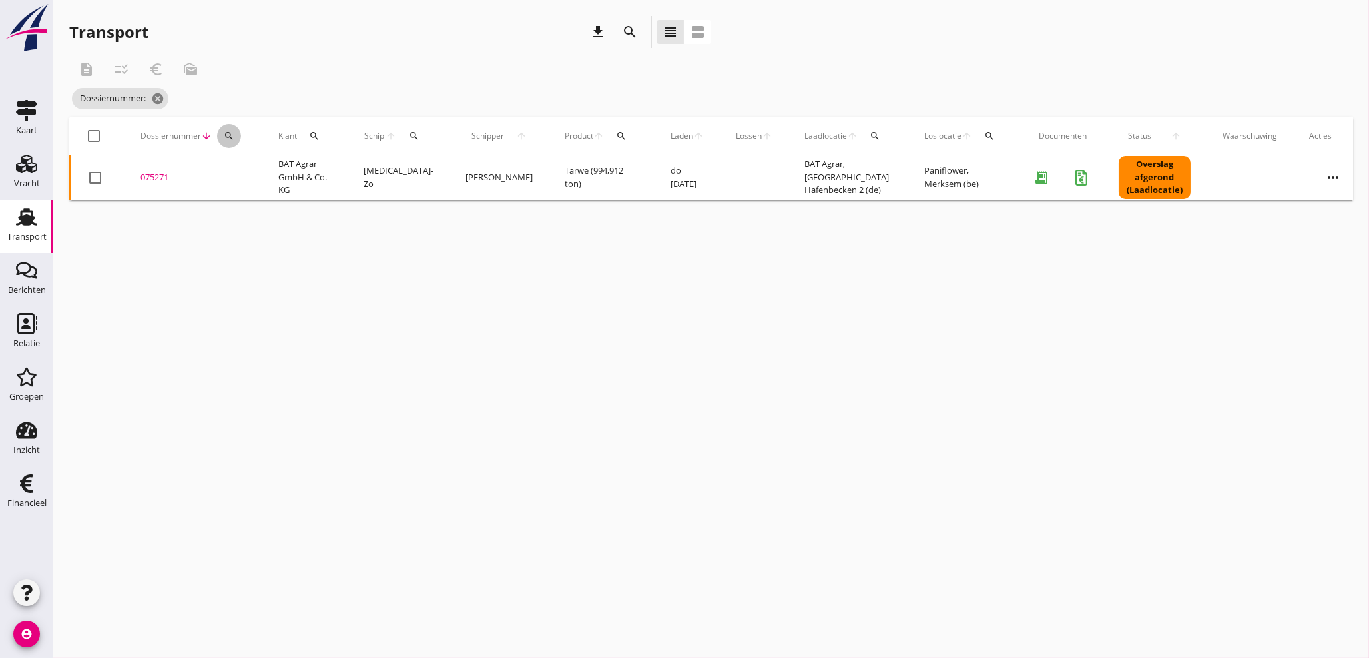
click at [229, 134] on icon "search" at bounding box center [229, 136] width 11 height 11
click at [244, 174] on input "Zoeken op dossiernummer..." at bounding box center [291, 174] width 139 height 21
click at [162, 177] on div "075271" at bounding box center [194, 177] width 106 height 13
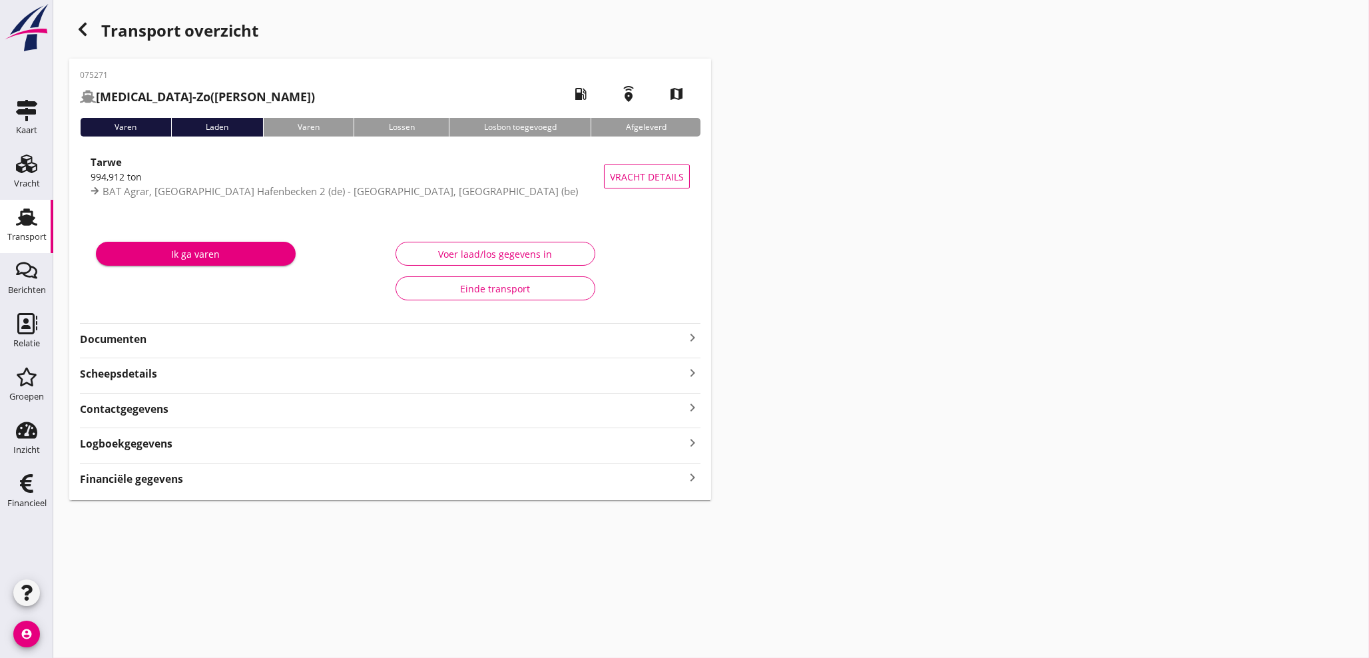
click at [689, 480] on icon "keyboard_arrow_right" at bounding box center [693, 478] width 16 height 18
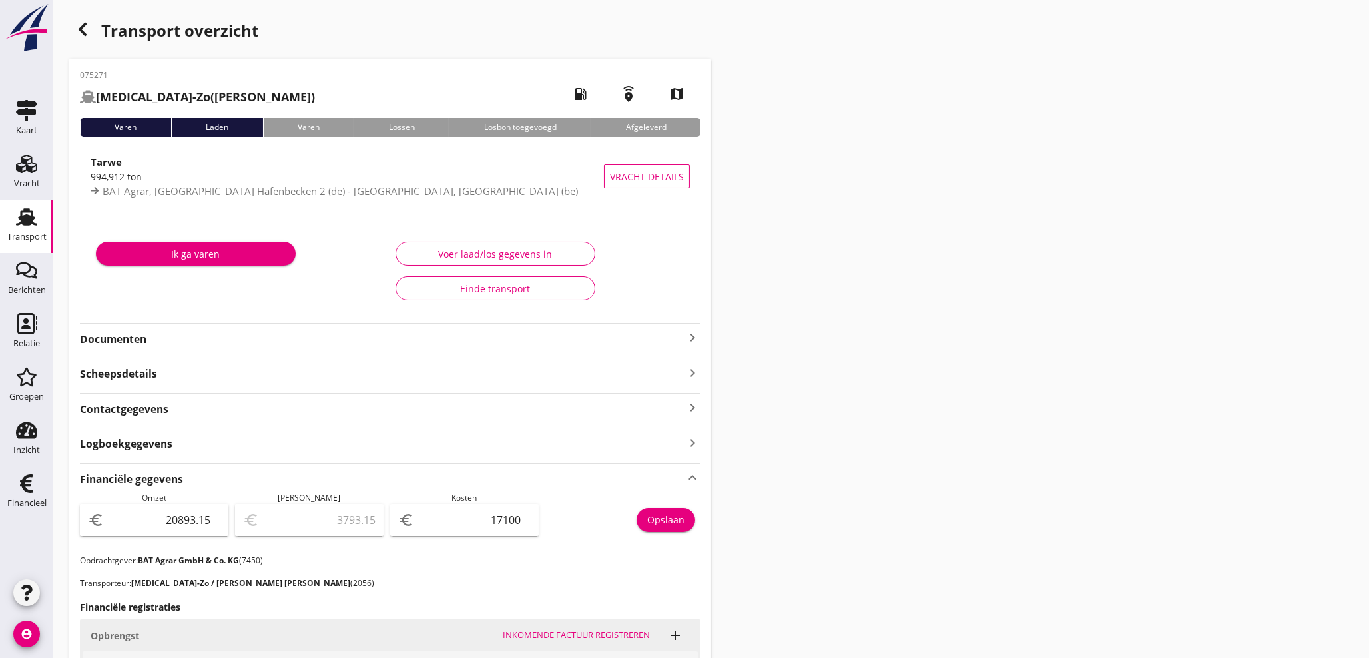
click at [41, 225] on div "Transport" at bounding box center [27, 216] width 32 height 21
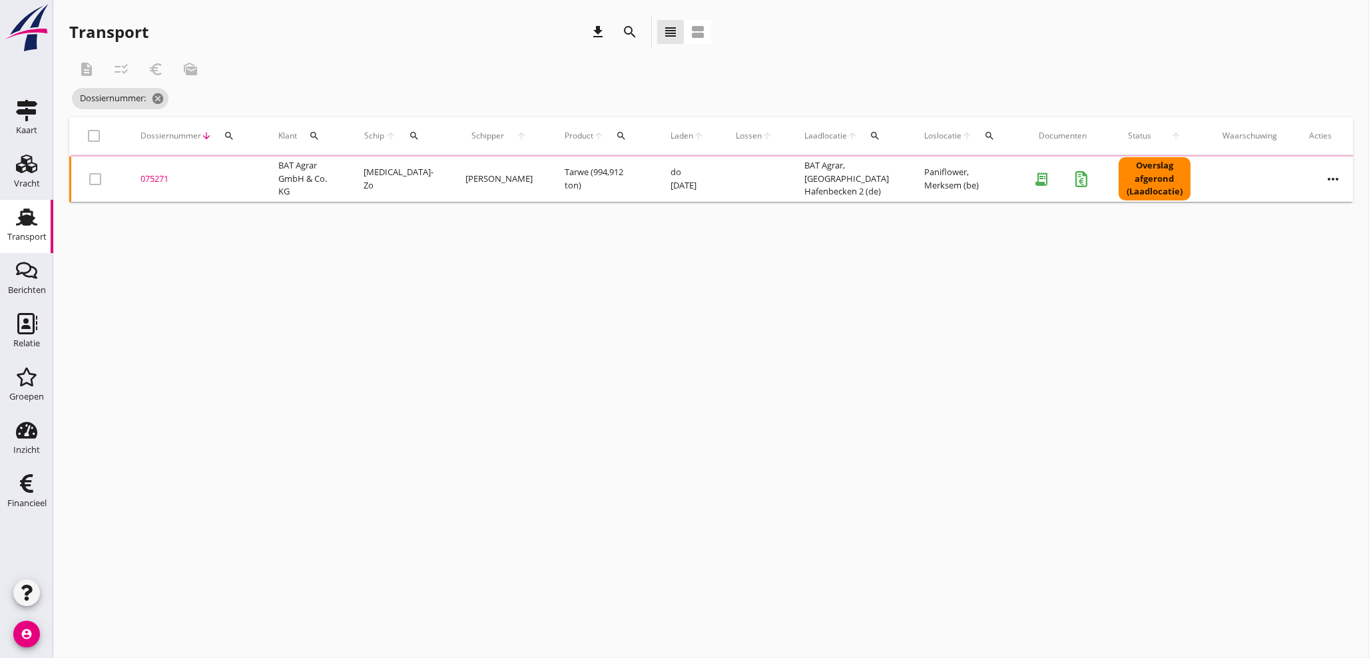
click at [230, 133] on icon "search" at bounding box center [229, 136] width 11 height 11
click at [256, 178] on input "Zoeken op dossiernummer..." at bounding box center [291, 174] width 139 height 21
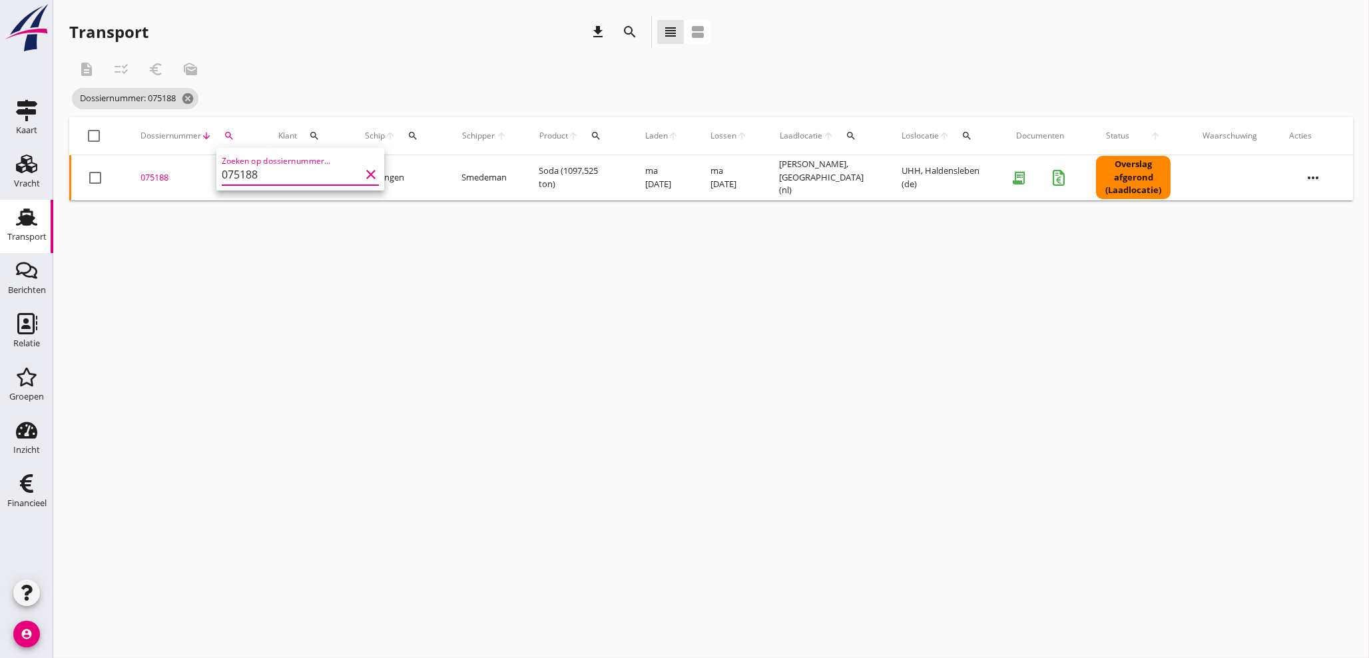
click at [162, 176] on div "075188" at bounding box center [194, 177] width 106 height 13
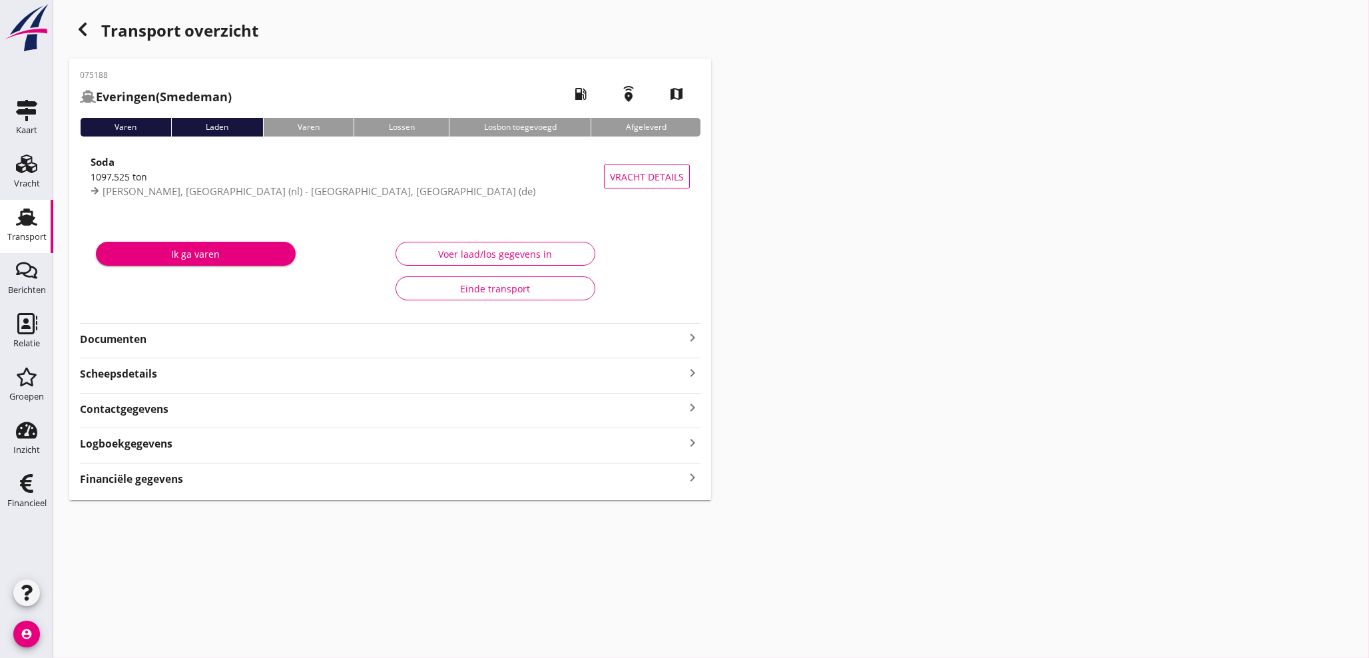
click at [688, 481] on icon "keyboard_arrow_right" at bounding box center [693, 478] width 16 height 18
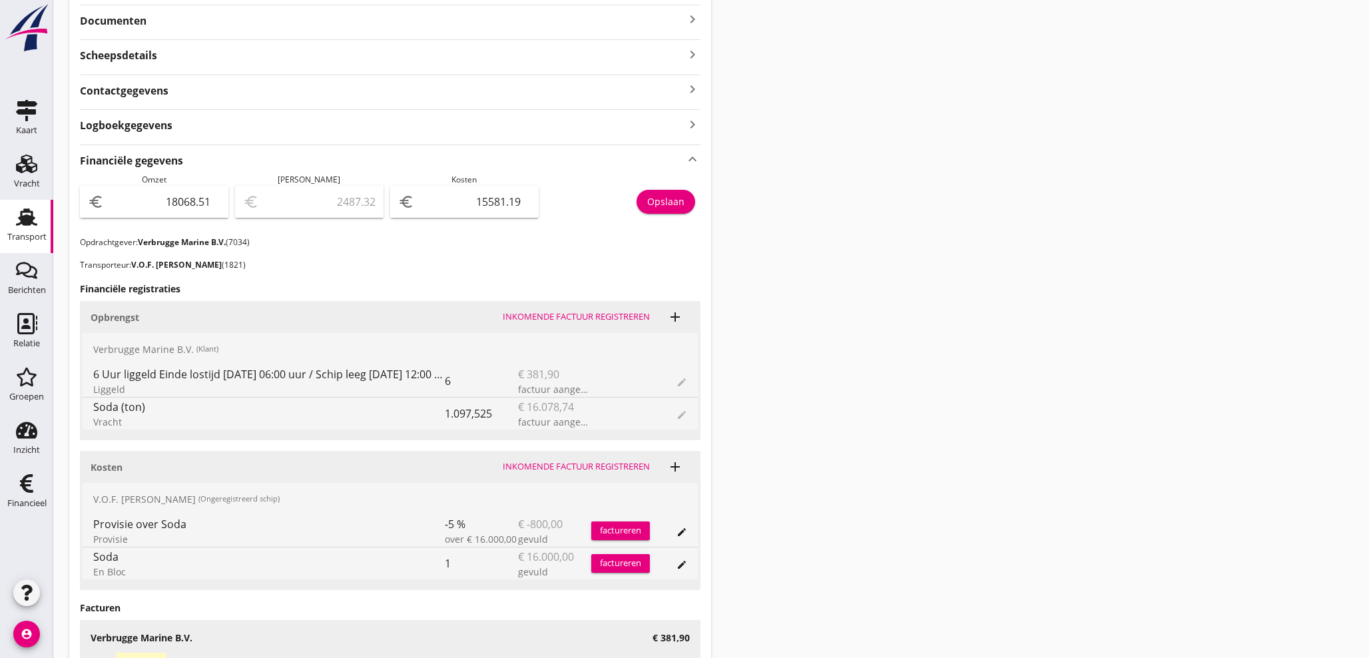
scroll to position [370, 0]
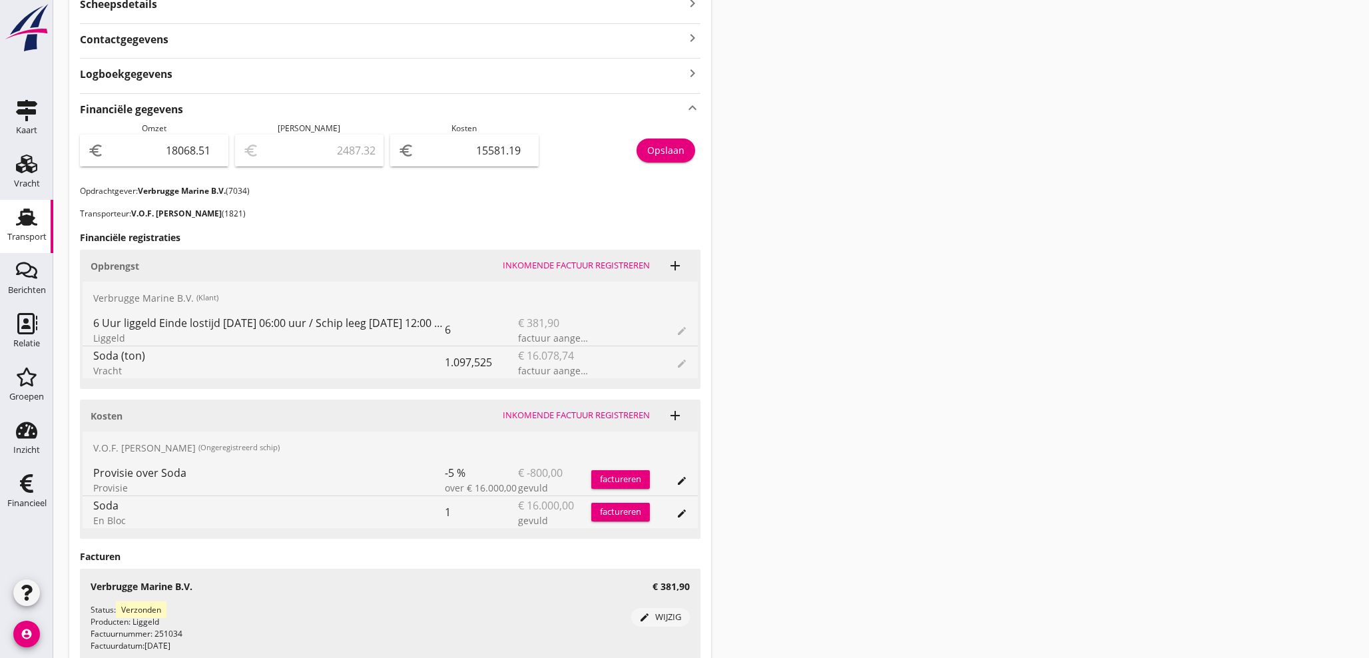
click at [505, 152] on input "15581.19" at bounding box center [474, 150] width 114 height 21
click at [517, 152] on input "15581.19" at bounding box center [474, 150] width 114 height 21
click at [655, 157] on button "Opslaan" at bounding box center [666, 151] width 59 height 24
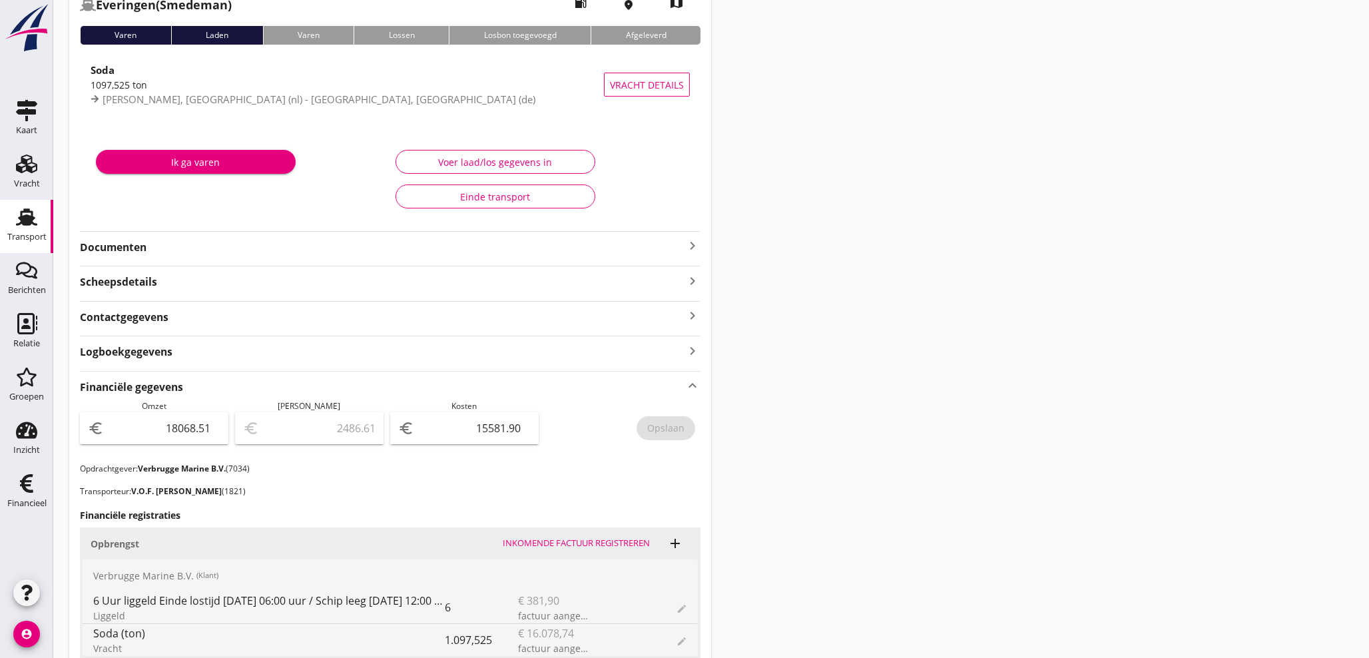
scroll to position [0, 0]
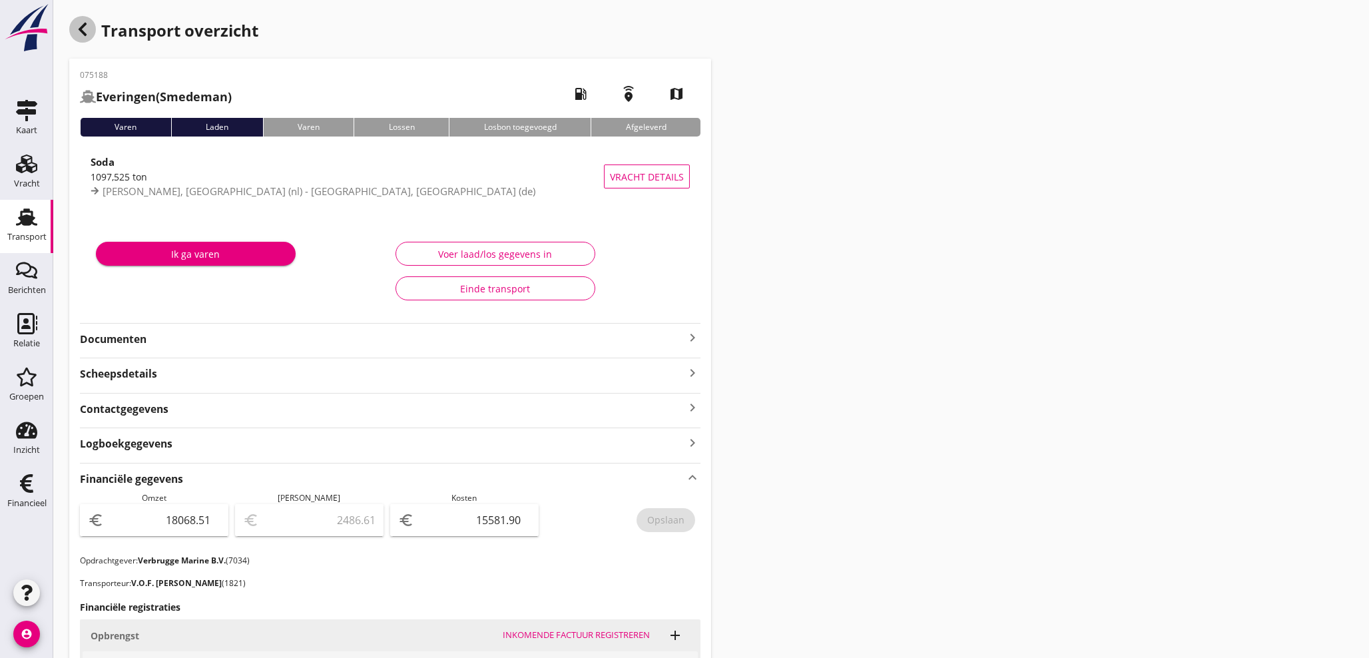
click at [86, 31] on icon "button" at bounding box center [83, 29] width 16 height 16
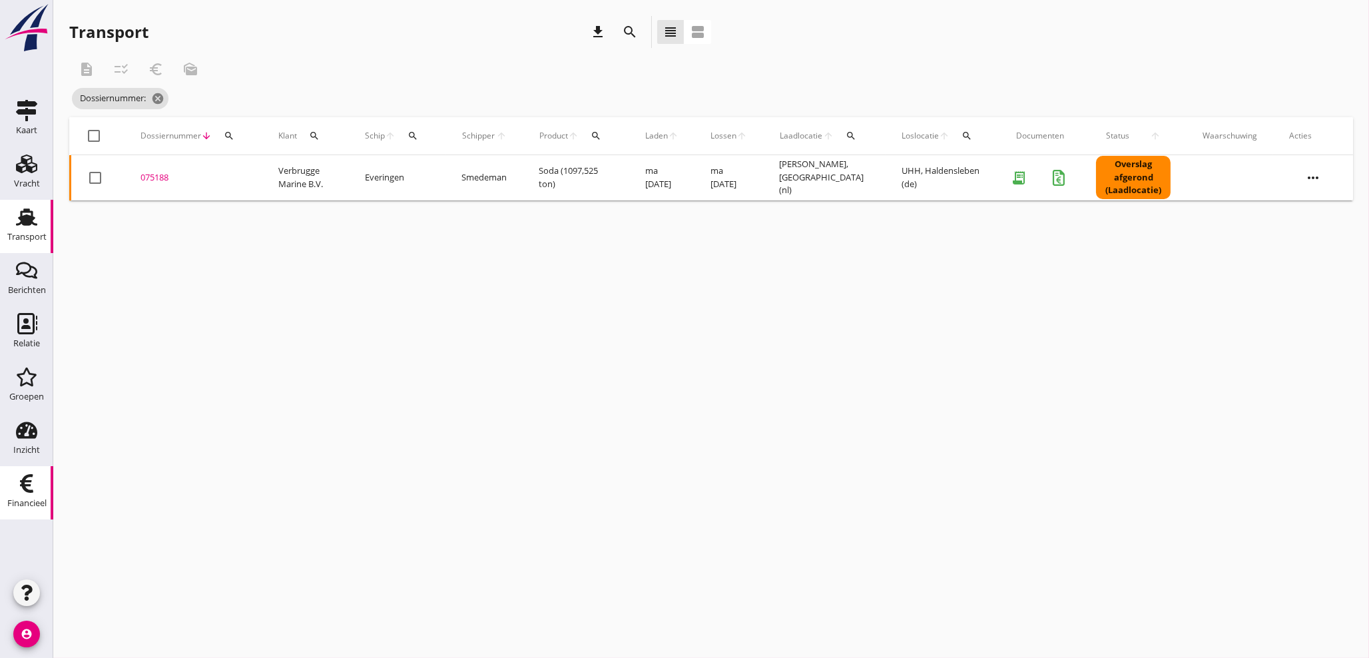
click at [26, 495] on div "Financieel" at bounding box center [26, 503] width 39 height 19
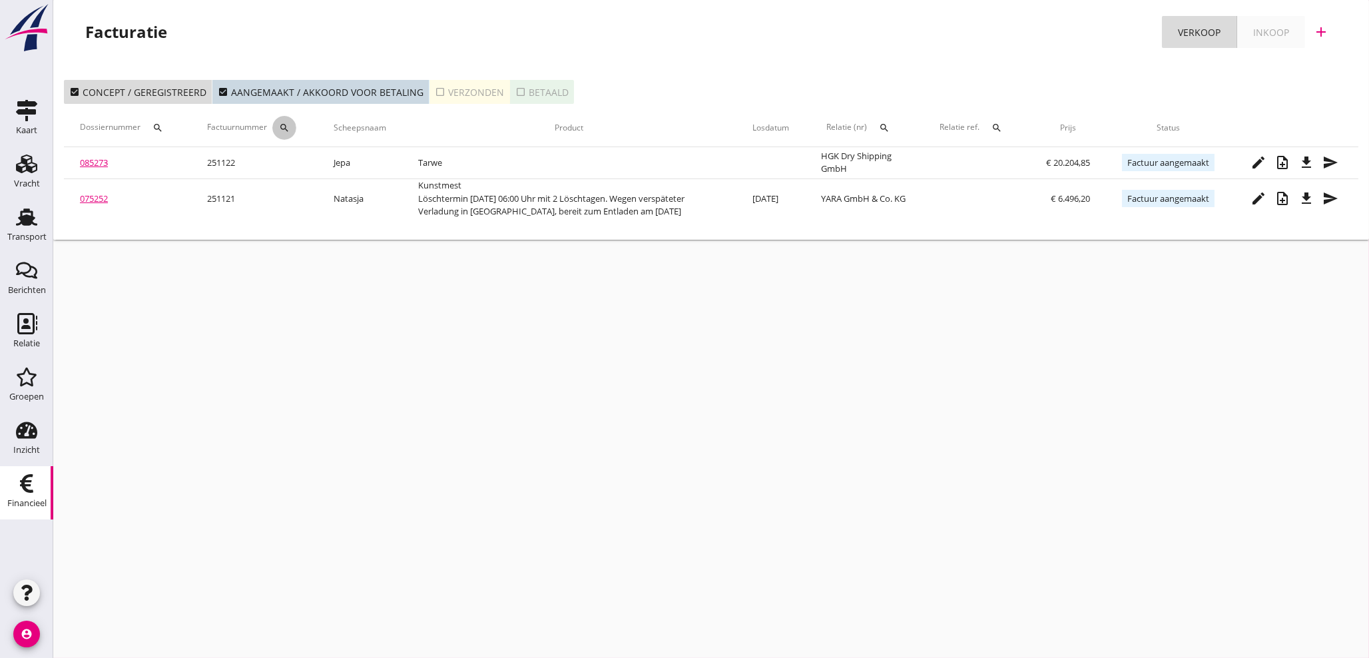
click at [289, 127] on icon "search" at bounding box center [284, 128] width 11 height 11
click at [302, 164] on input "Zoeken op factuurnummer..." at bounding box center [351, 166] width 139 height 21
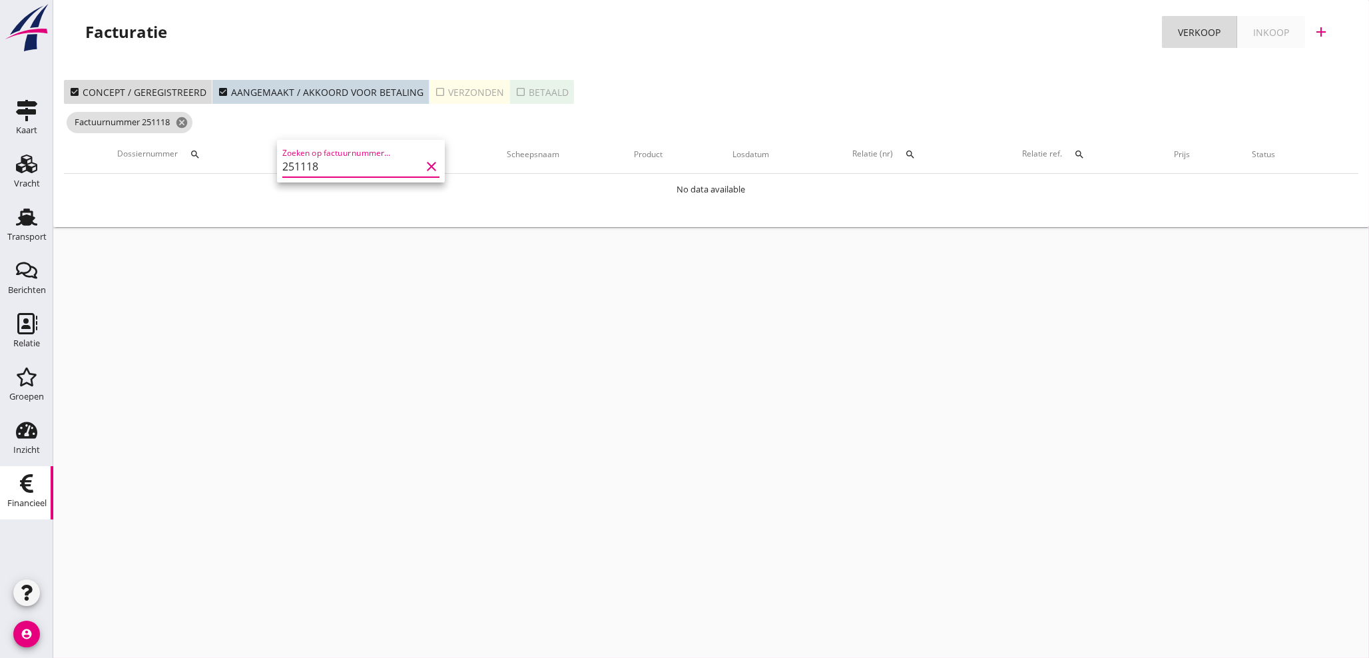
click at [435, 87] on icon "check_box_outline_blank" at bounding box center [440, 92] width 11 height 11
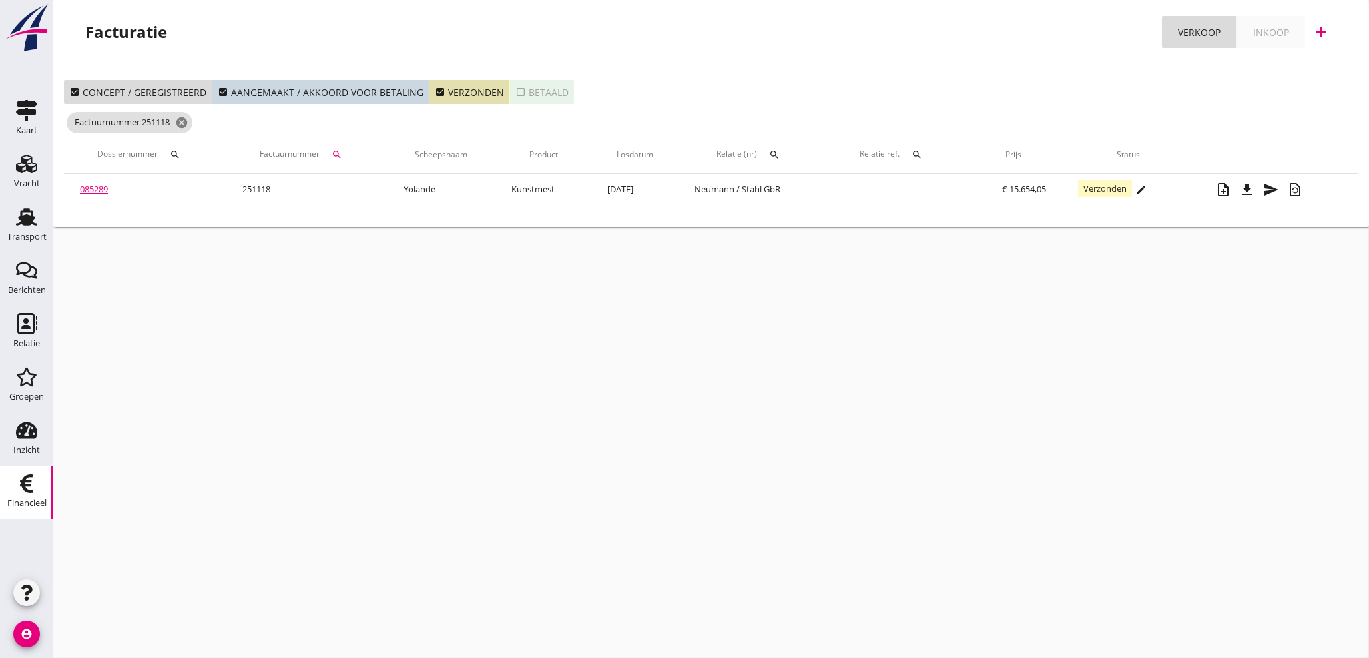
click at [103, 192] on link "085289" at bounding box center [94, 189] width 28 height 12
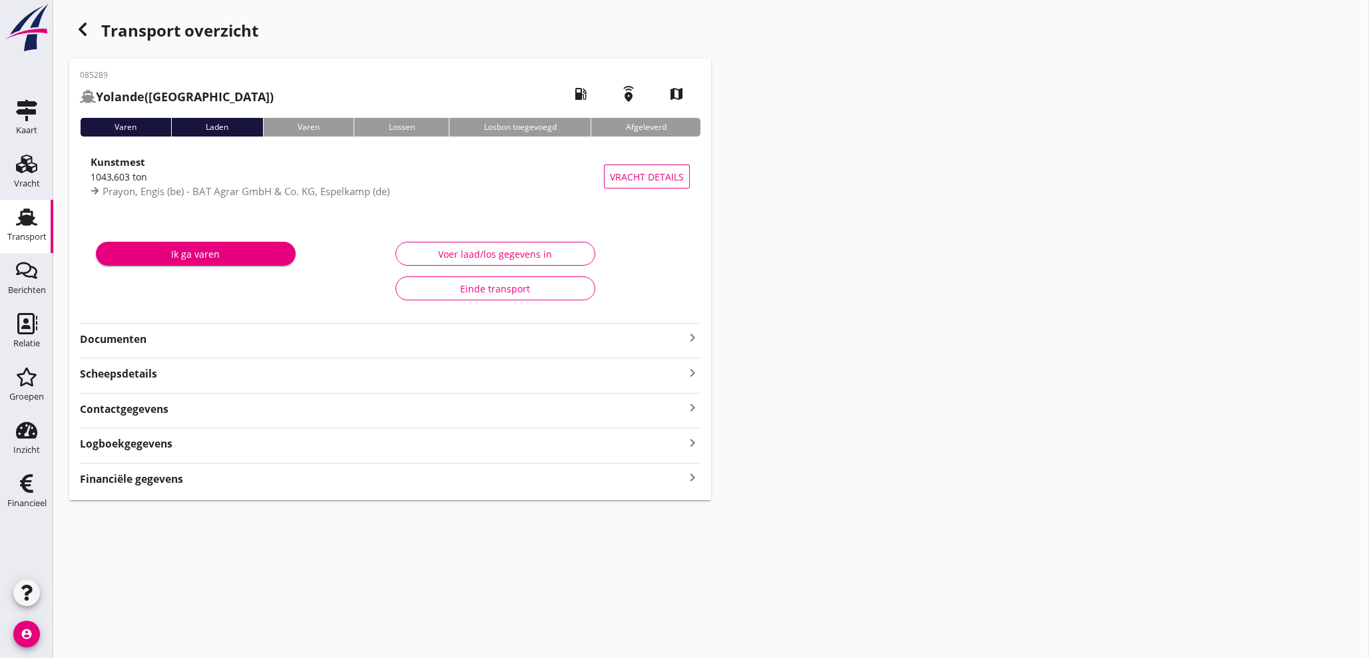
click at [691, 479] on icon "keyboard_arrow_right" at bounding box center [693, 478] width 16 height 18
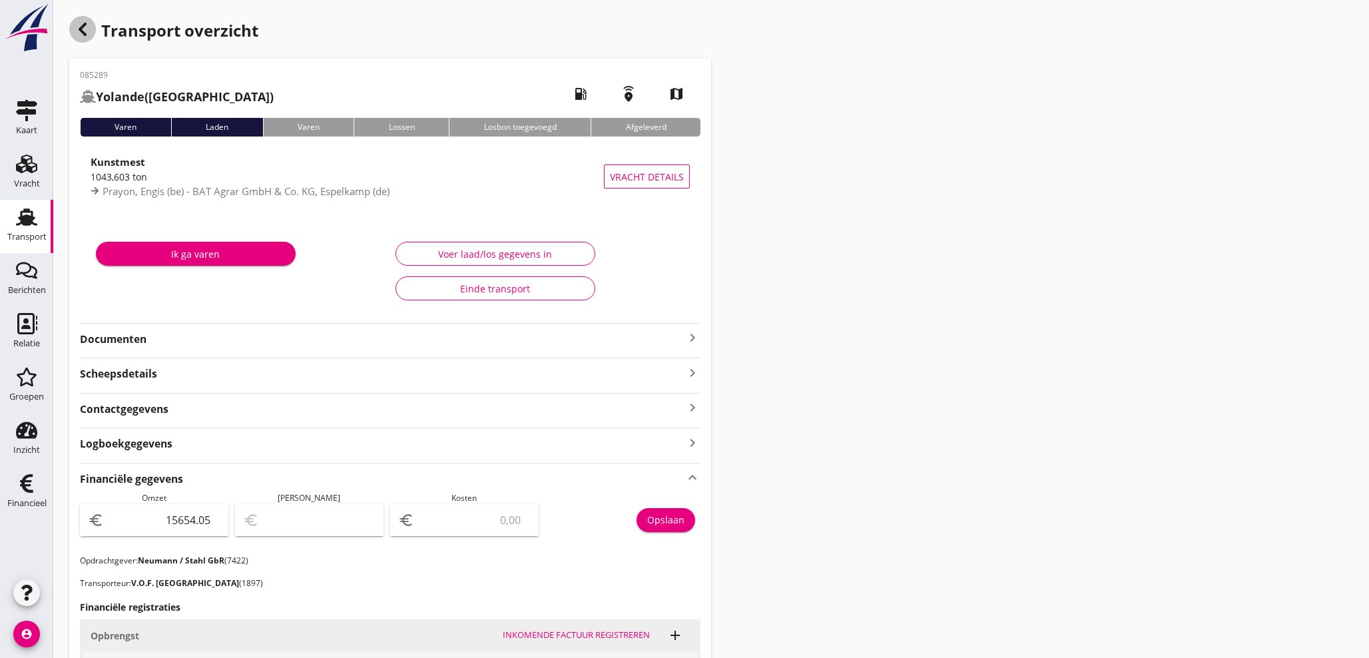
click at [89, 31] on icon "button" at bounding box center [83, 29] width 16 height 16
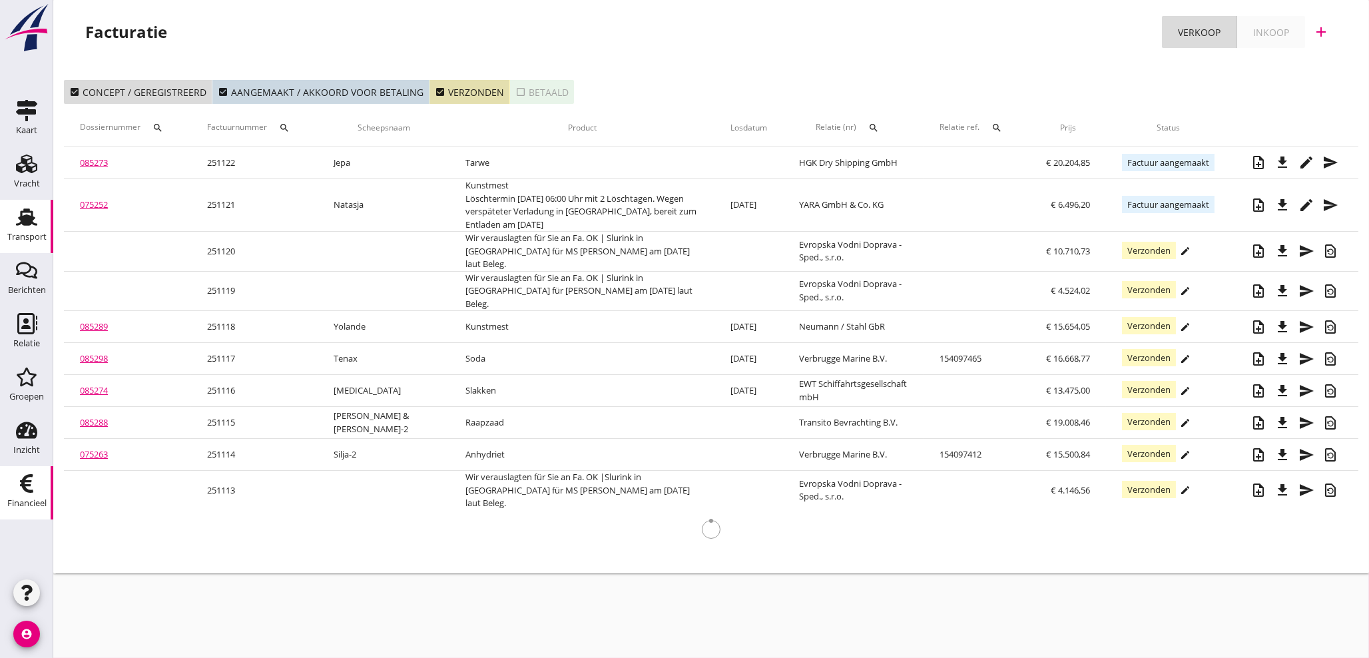
click at [32, 233] on div "Transport" at bounding box center [26, 236] width 39 height 9
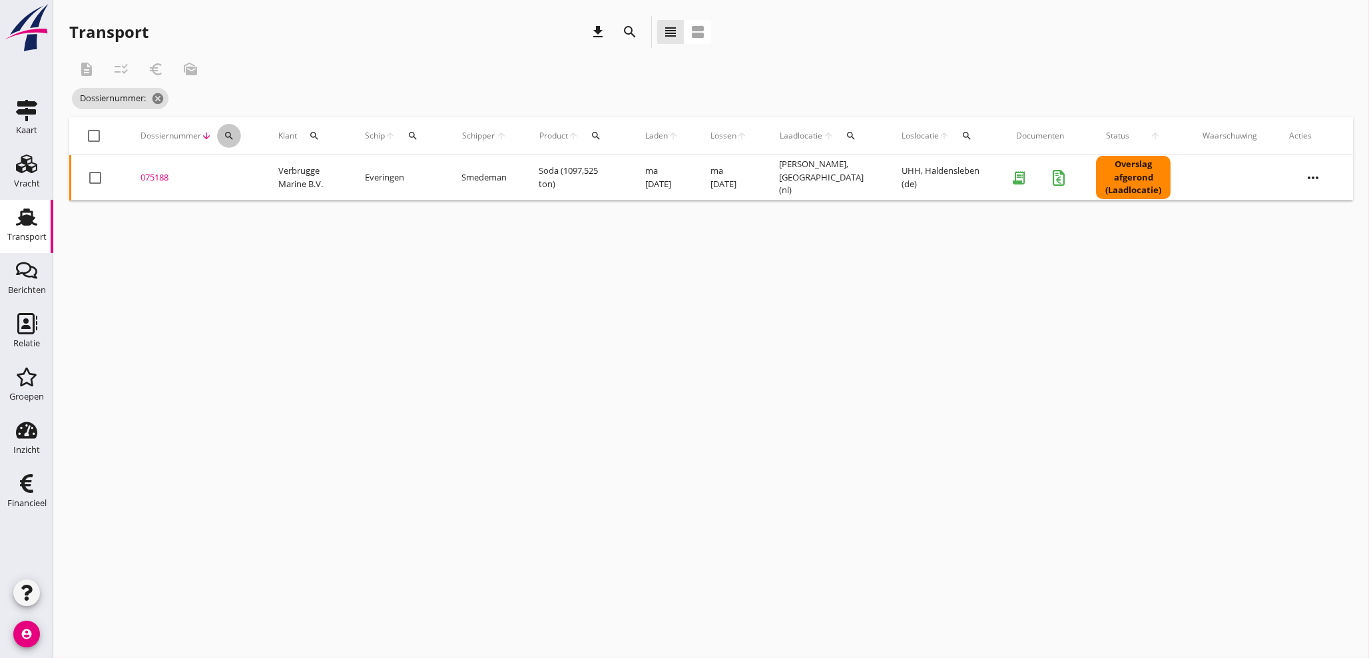
click at [228, 135] on icon "search" at bounding box center [229, 136] width 11 height 11
click at [145, 176] on div "075188" at bounding box center [194, 177] width 106 height 13
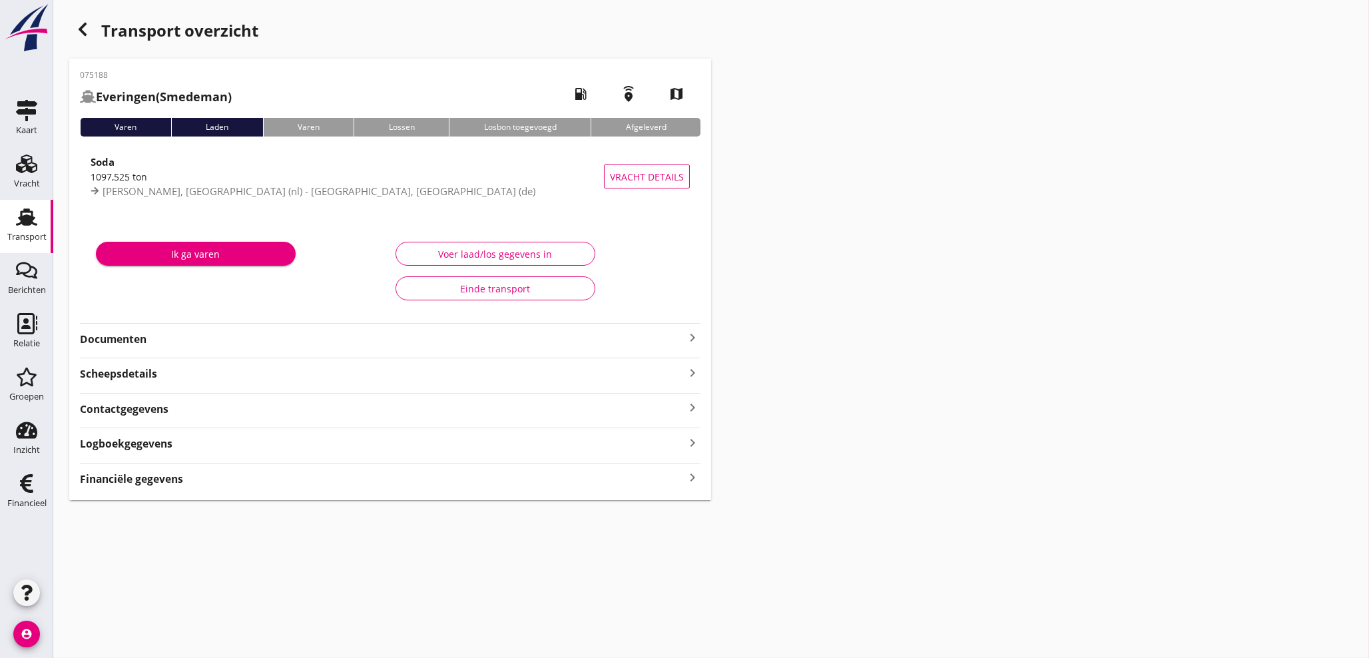
drag, startPoint x: 691, startPoint y: 477, endPoint x: 763, endPoint y: 478, distance: 72.6
click at [694, 477] on icon "keyboard_arrow_right" at bounding box center [693, 478] width 16 height 18
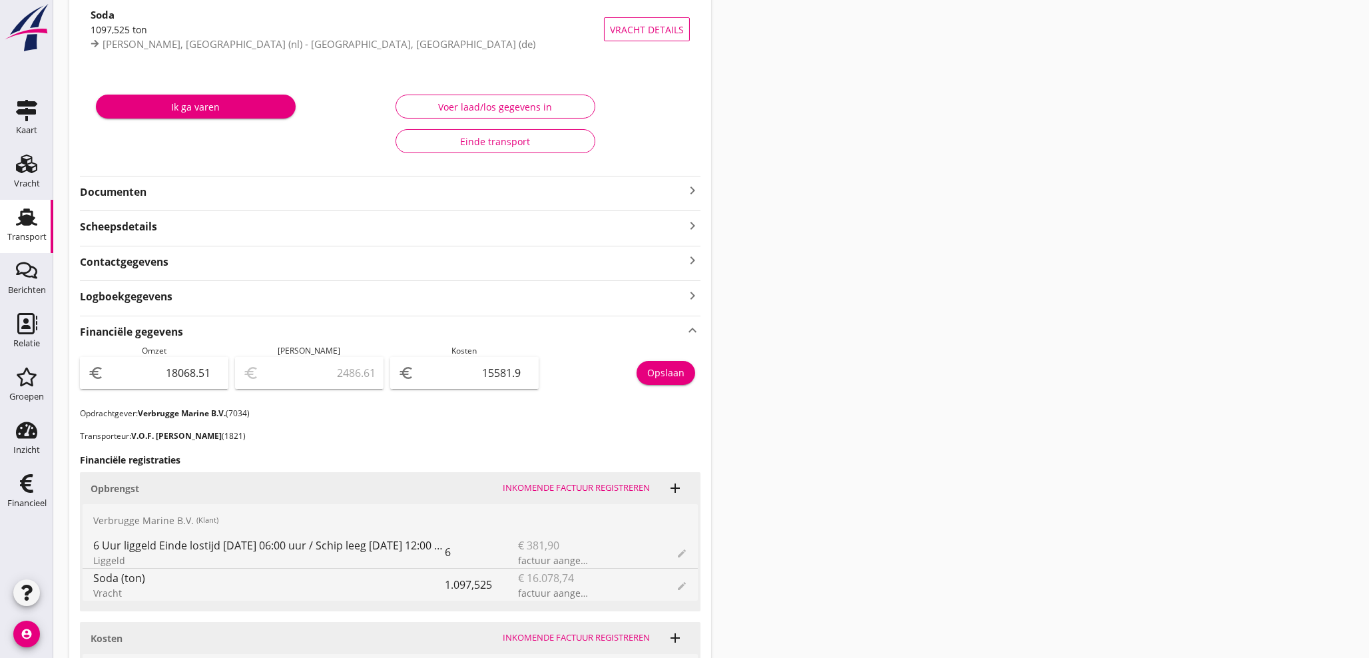
scroll to position [148, 0]
click at [691, 184] on icon "keyboard_arrow_right" at bounding box center [693, 190] width 16 height 16
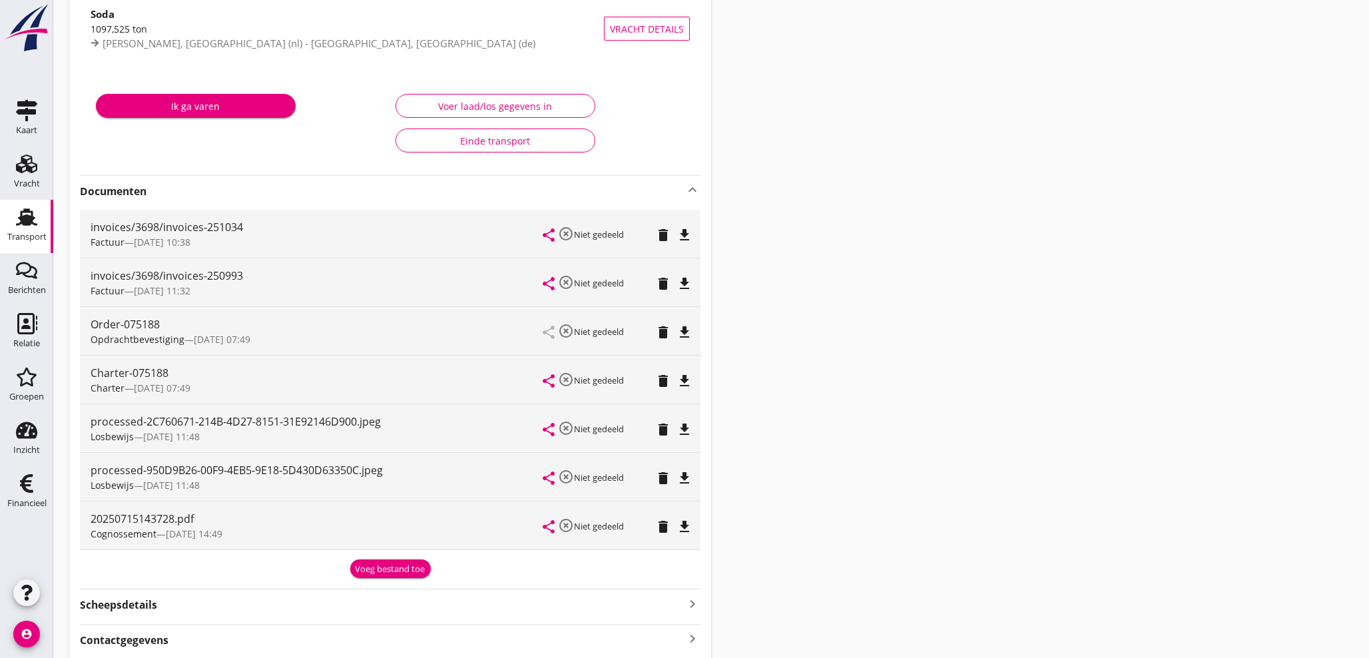
click at [687, 236] on icon "file_download" at bounding box center [685, 235] width 16 height 16
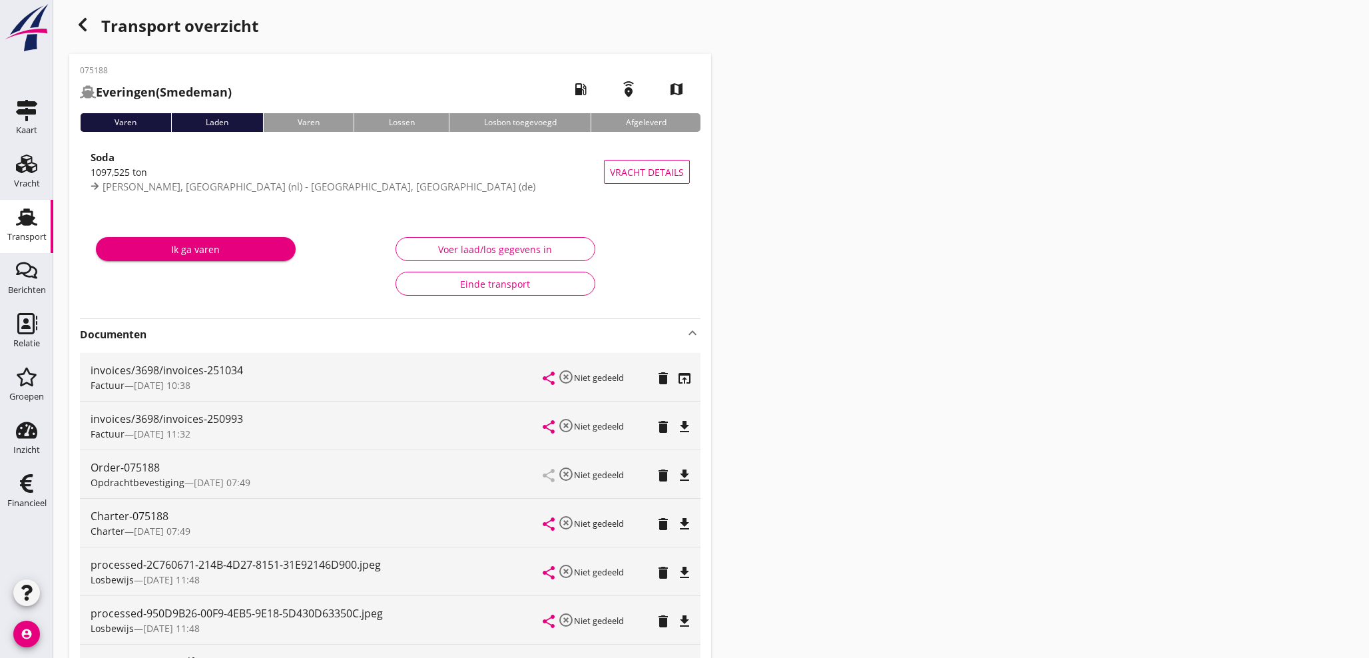
scroll to position [0, 0]
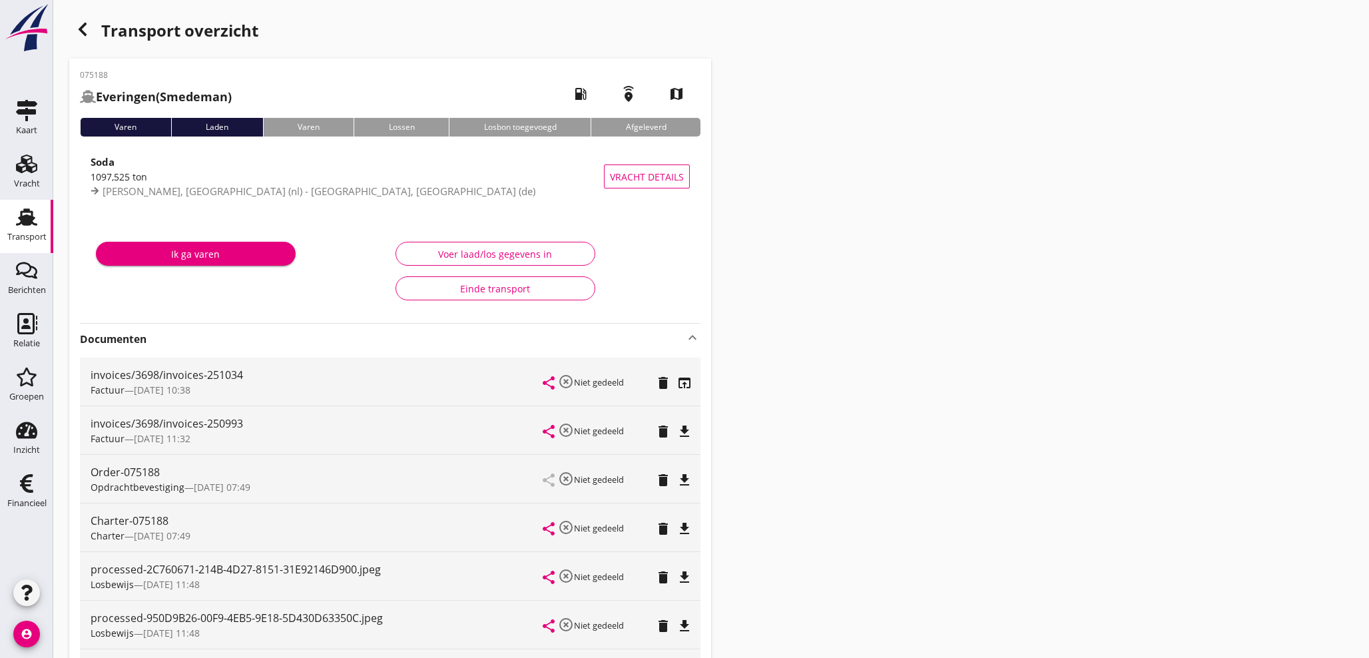
click at [77, 25] on icon "button" at bounding box center [83, 29] width 16 height 16
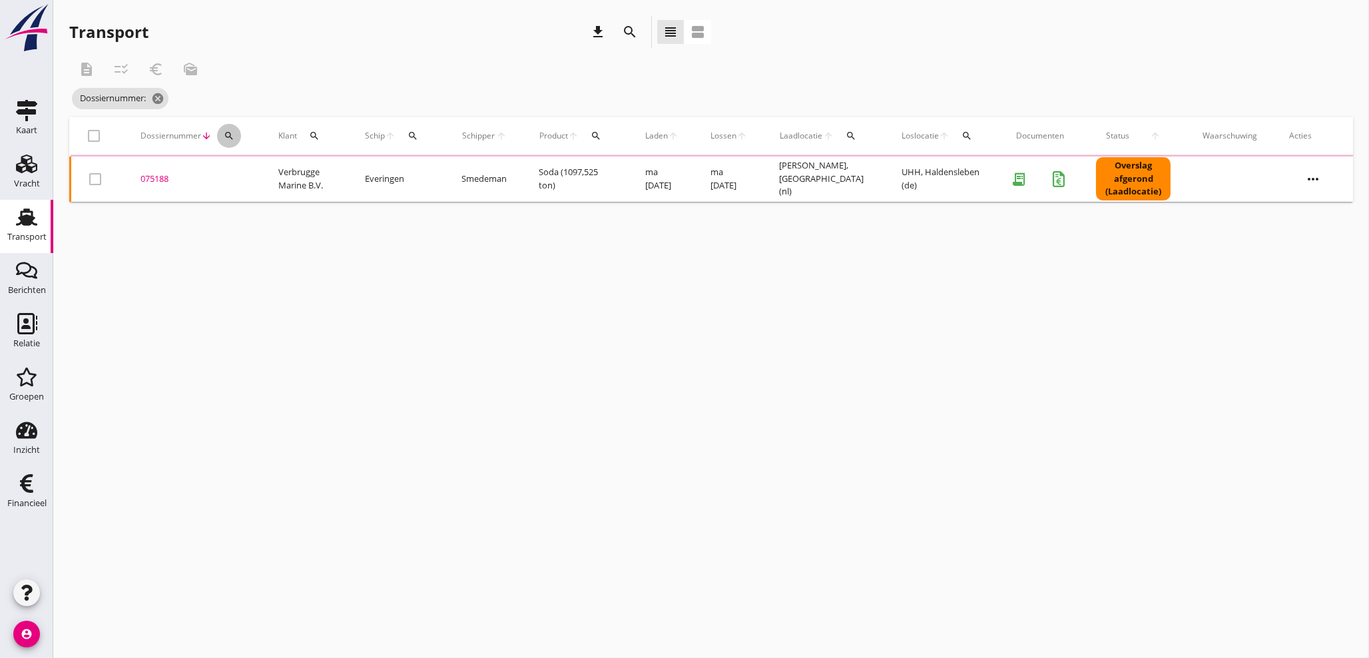
click at [232, 136] on icon "search" at bounding box center [229, 136] width 11 height 11
click at [242, 176] on input "Zoeken op dossiernummer..." at bounding box center [291, 174] width 139 height 21
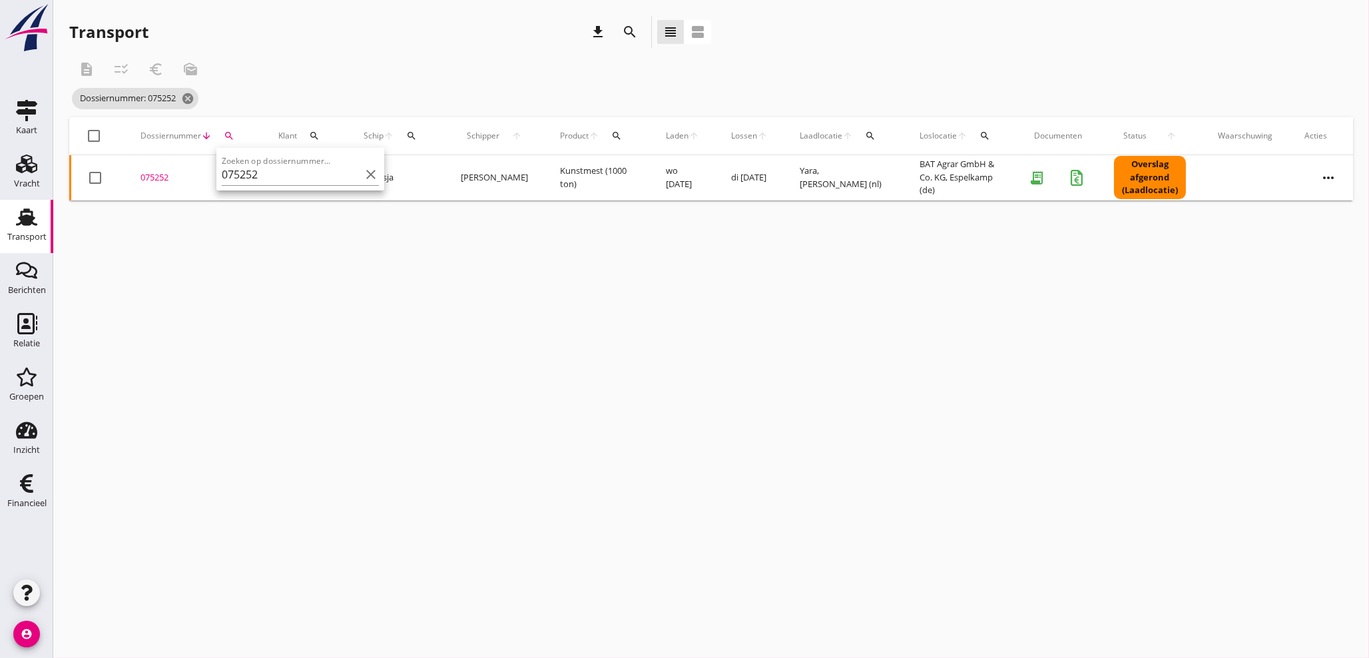
click at [153, 178] on div "075252" at bounding box center [194, 177] width 106 height 13
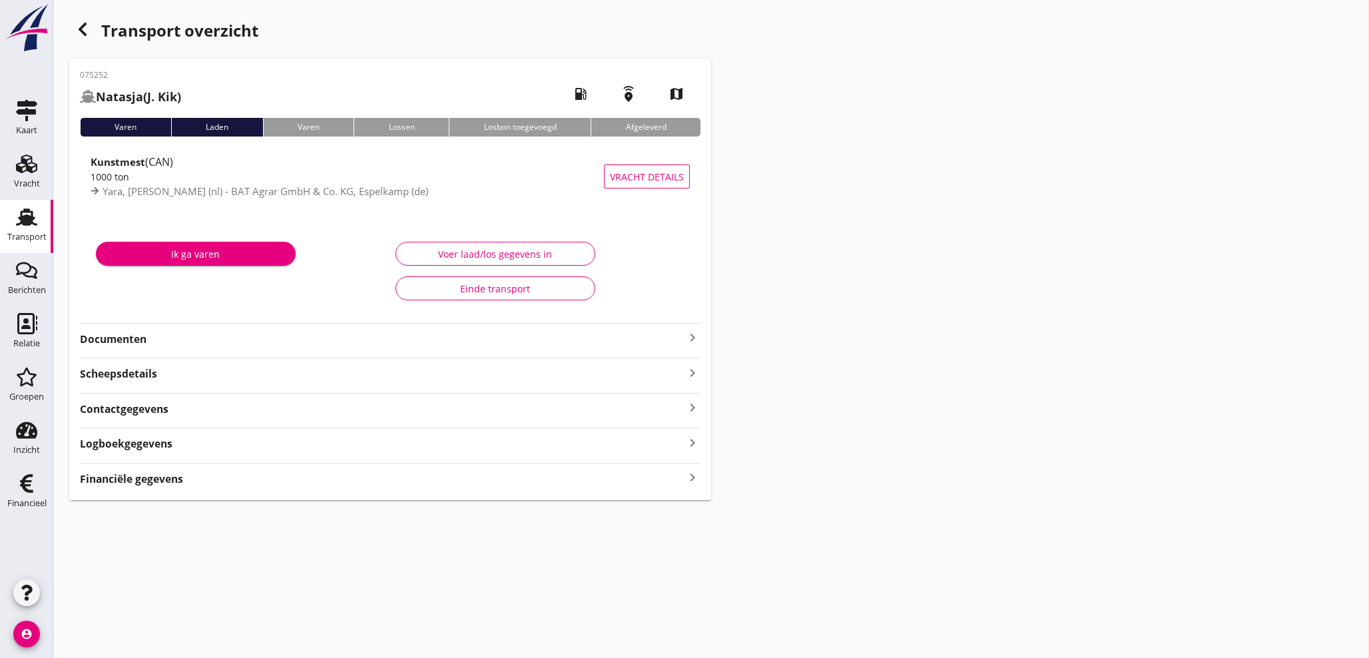
click at [685, 336] on icon "keyboard_arrow_right" at bounding box center [693, 338] width 16 height 16
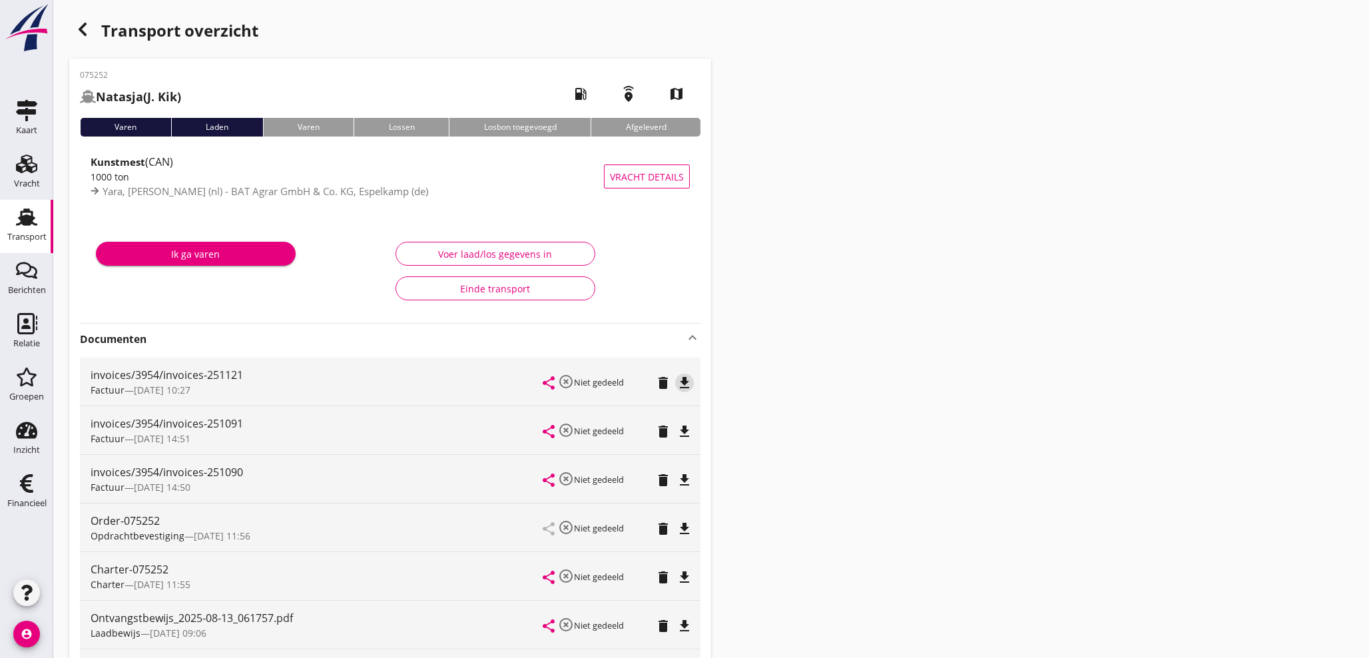
click at [690, 390] on icon "file_download" at bounding box center [685, 383] width 16 height 16
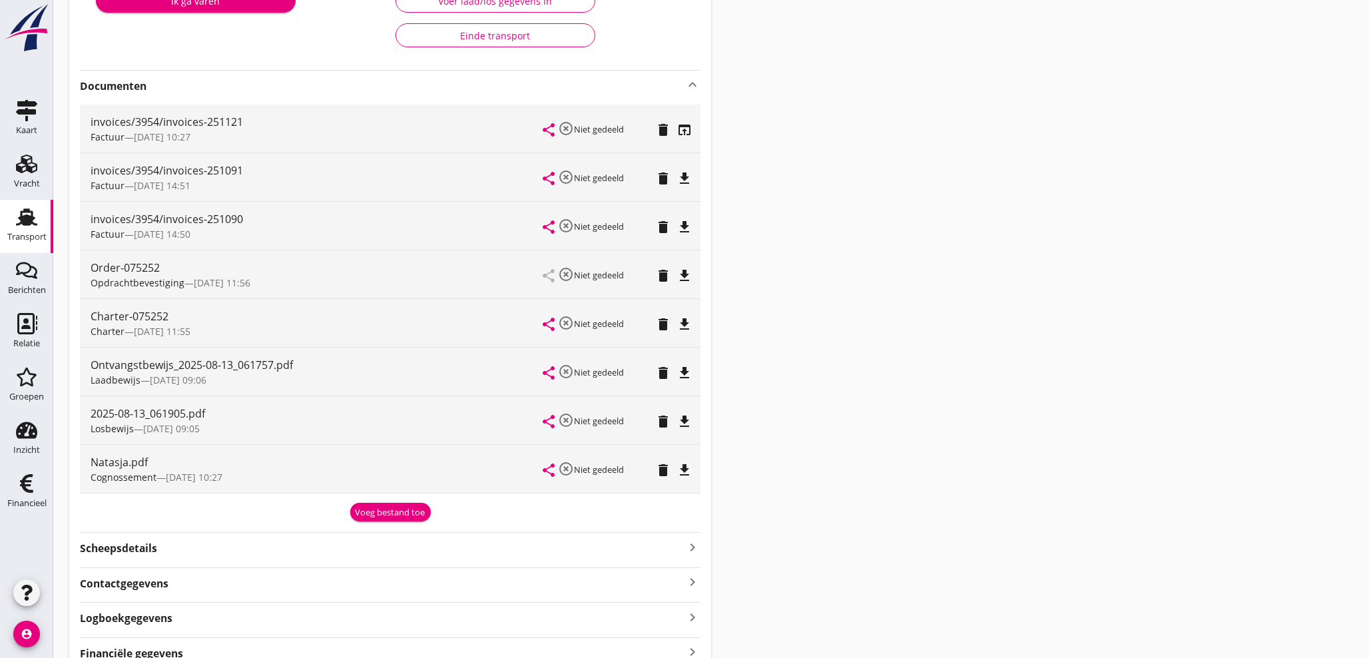
scroll to position [318, 0]
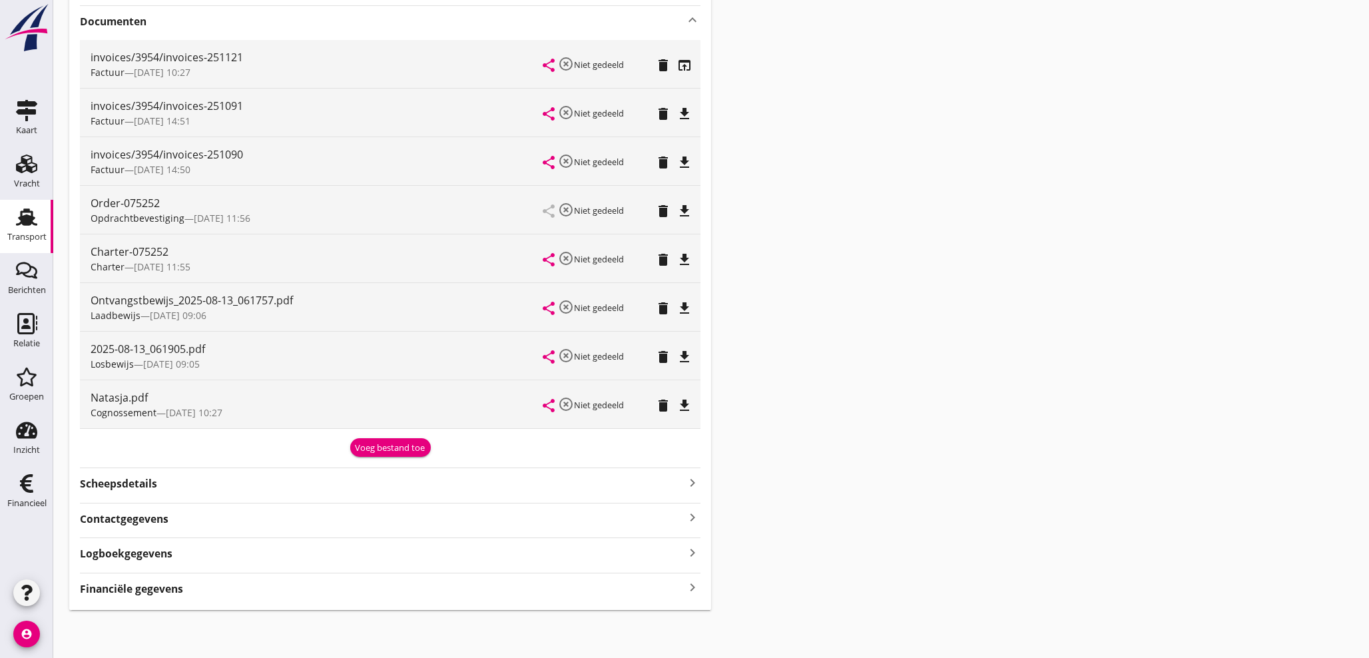
click at [29, 218] on use at bounding box center [26, 216] width 21 height 17
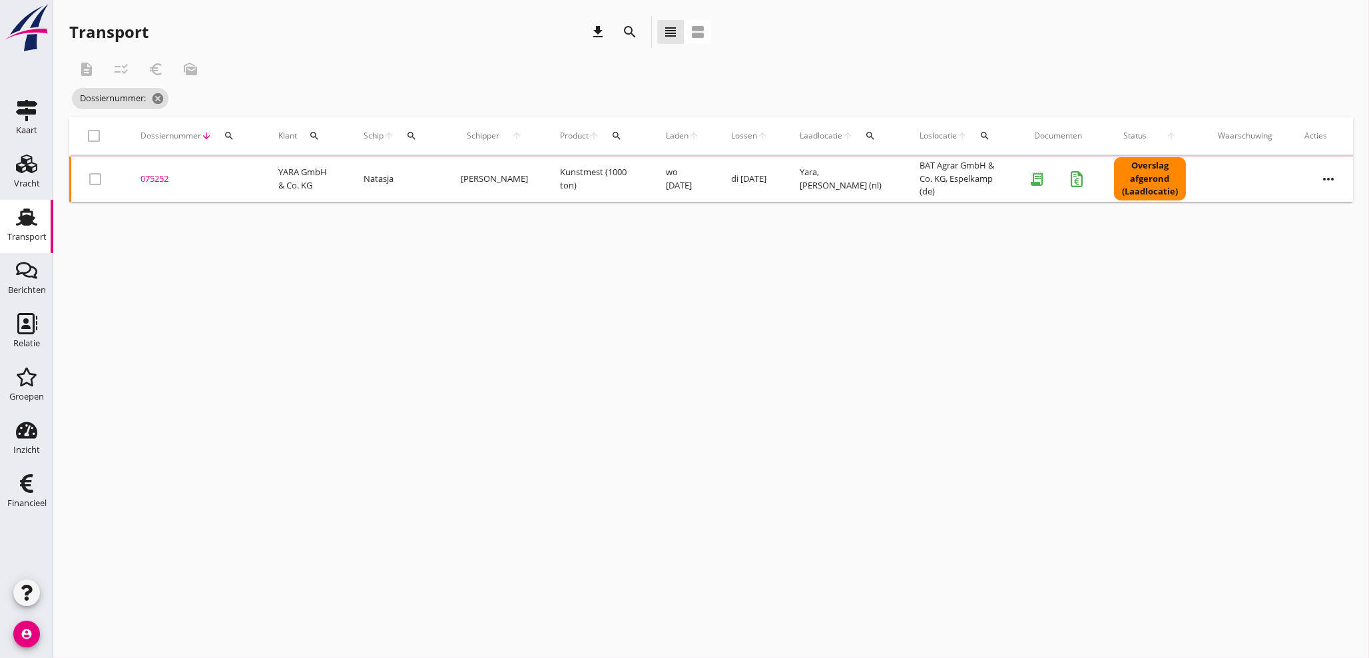
click at [225, 141] on button "search" at bounding box center [229, 136] width 24 height 24
click at [234, 173] on input "Zoeken op dossiernummer..." at bounding box center [291, 174] width 139 height 21
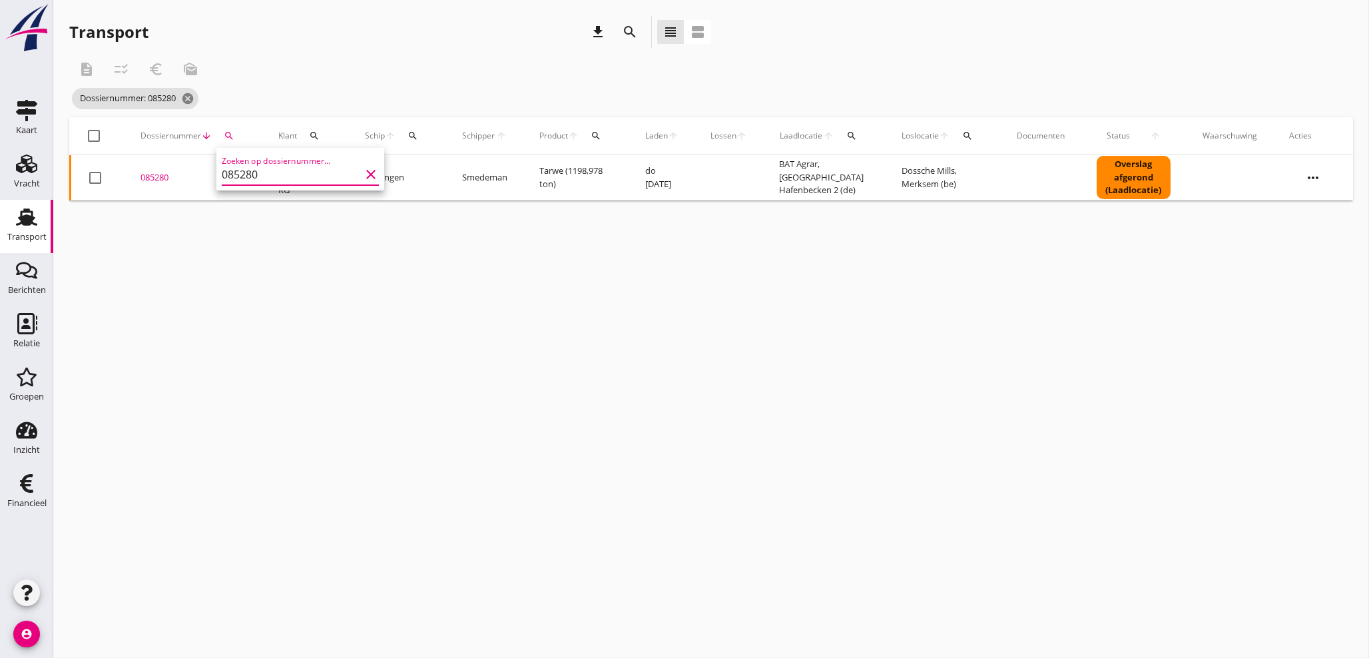
drag, startPoint x: 151, startPoint y: 177, endPoint x: 160, endPoint y: 185, distance: 12.8
click at [151, 177] on div "085280" at bounding box center [194, 177] width 106 height 13
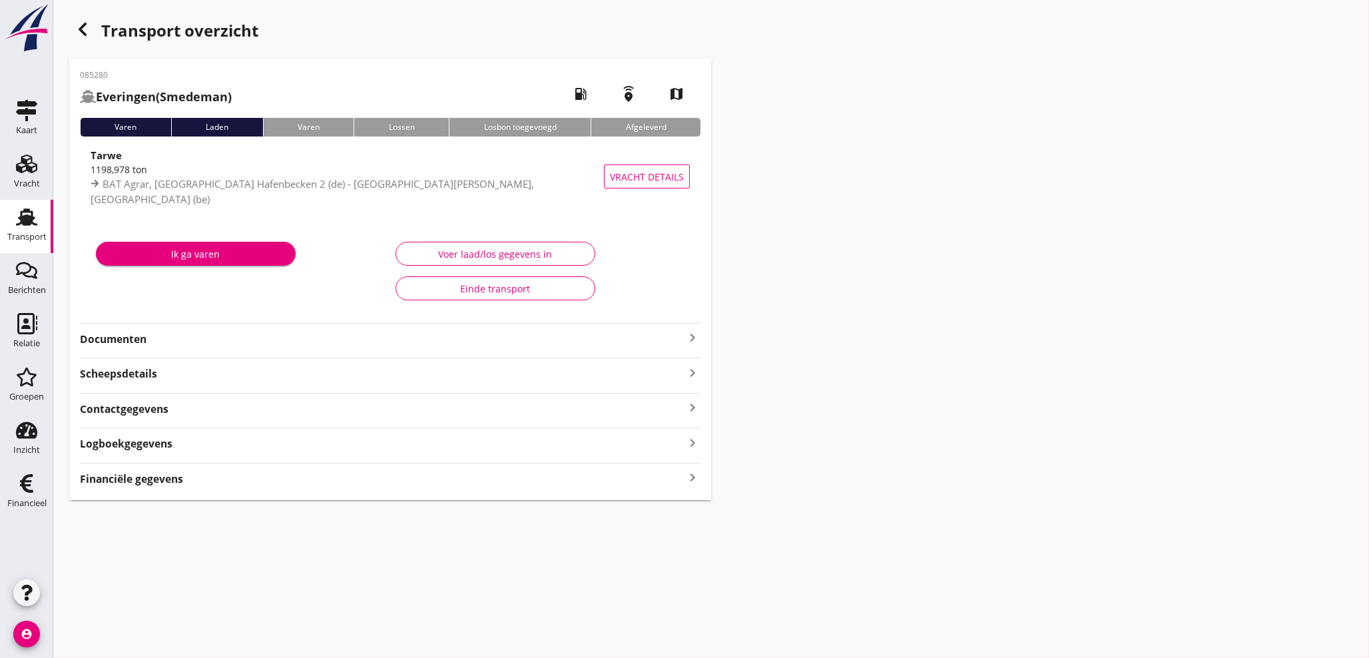
drag, startPoint x: 690, startPoint y: 482, endPoint x: 699, endPoint y: 482, distance: 9.3
click at [689, 482] on icon "keyboard_arrow_right" at bounding box center [693, 478] width 16 height 18
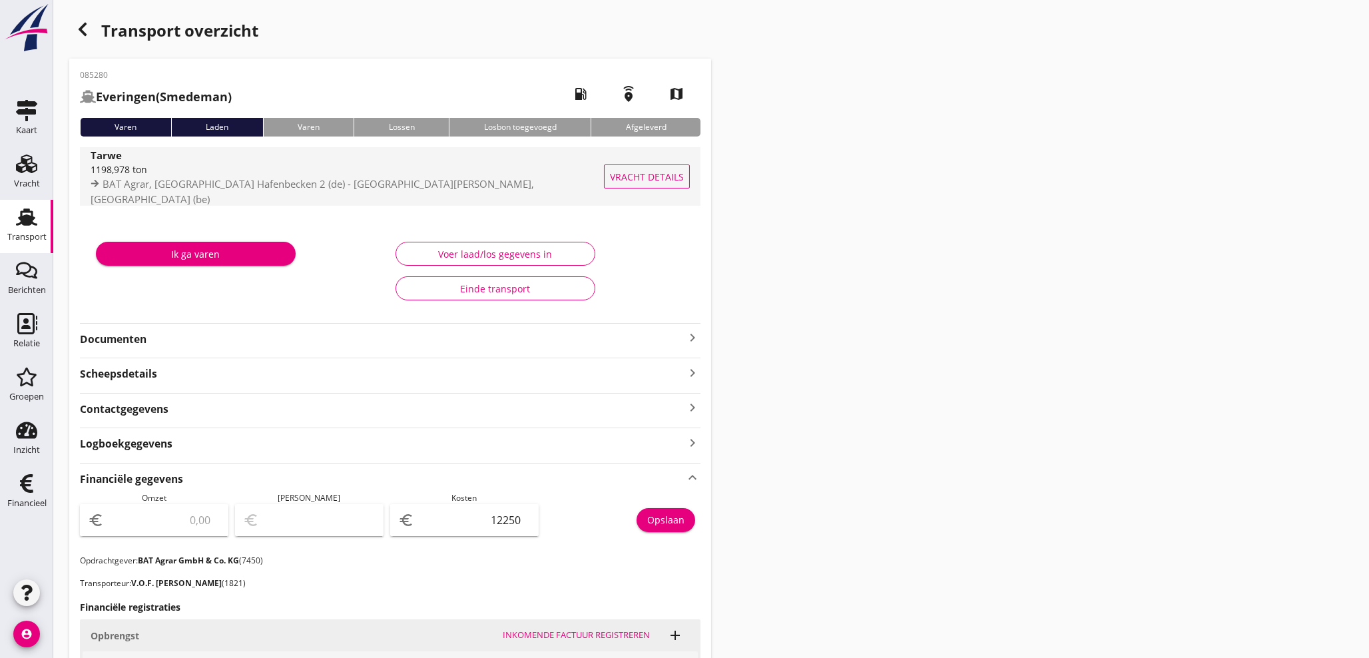
click at [325, 190] on span "BAT Agrar, [GEOGRAPHIC_DATA] Hafenbecken 2 (de) - [GEOGRAPHIC_DATA][PERSON_NAME…" at bounding box center [313, 191] width 444 height 29
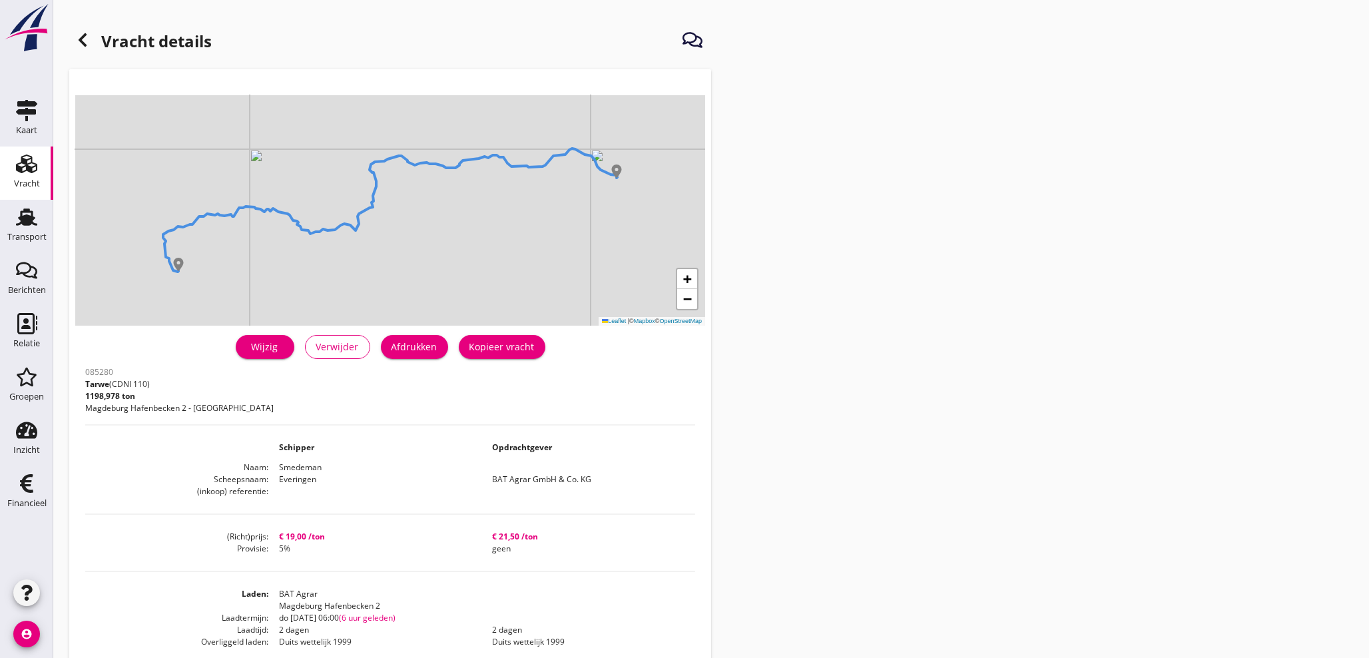
click at [92, 37] on div at bounding box center [82, 40] width 27 height 27
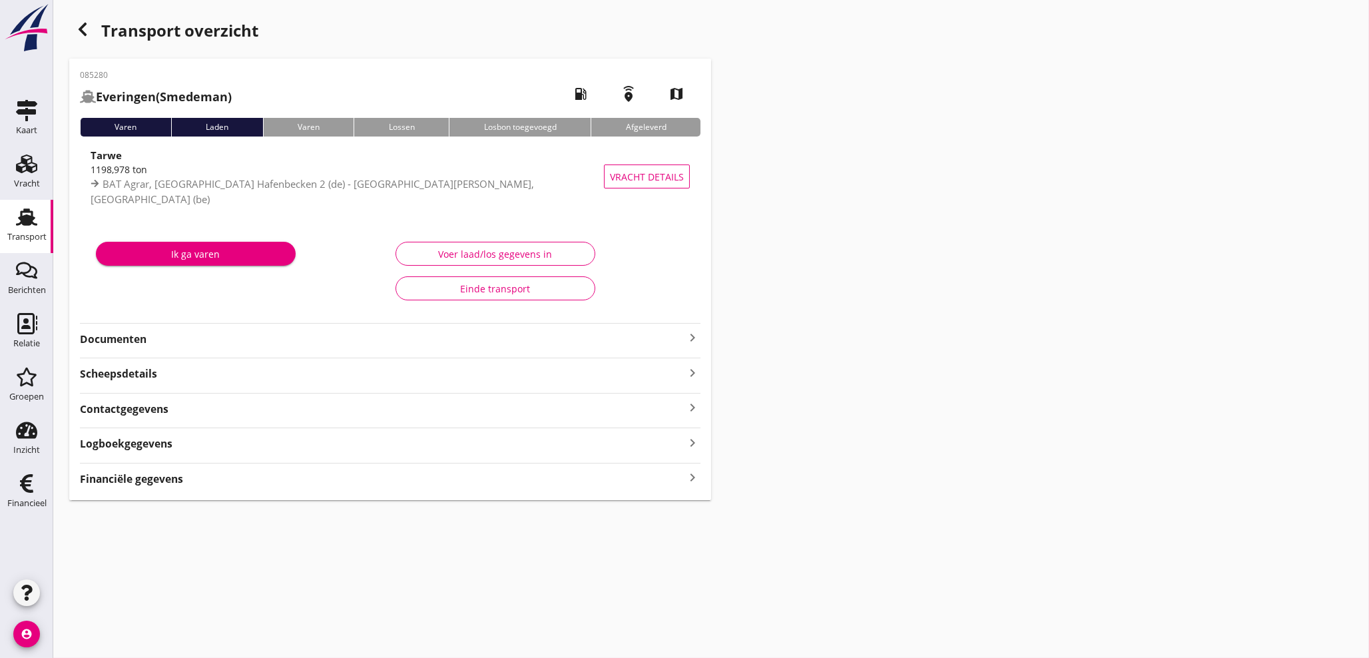
click at [695, 478] on icon "keyboard_arrow_right" at bounding box center [693, 478] width 16 height 18
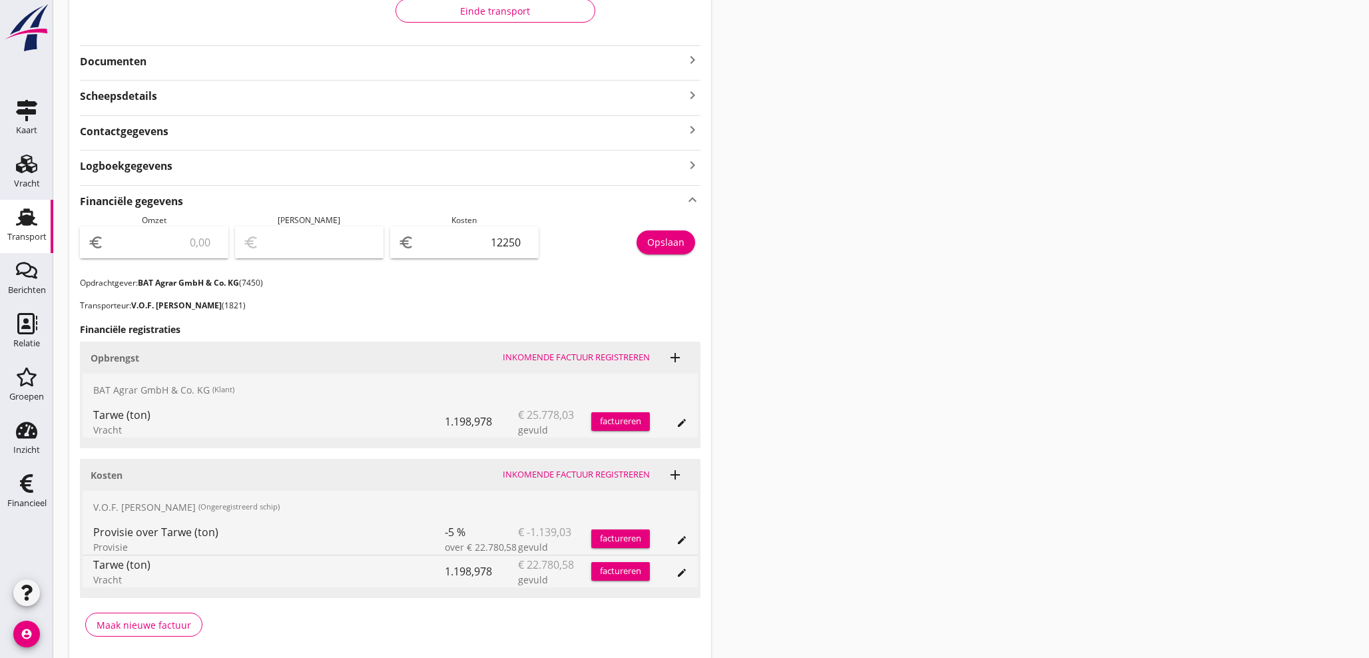
scroll to position [296, 0]
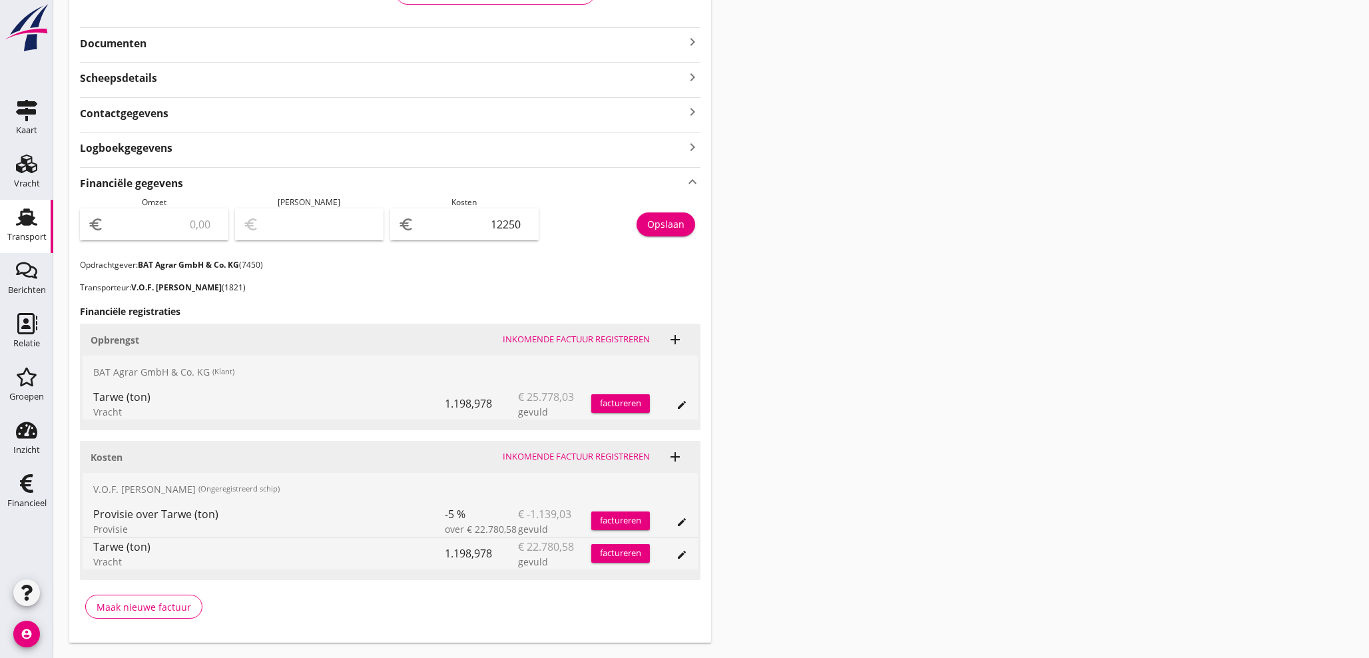
click at [625, 406] on div "factureren" at bounding box center [620, 403] width 59 height 13
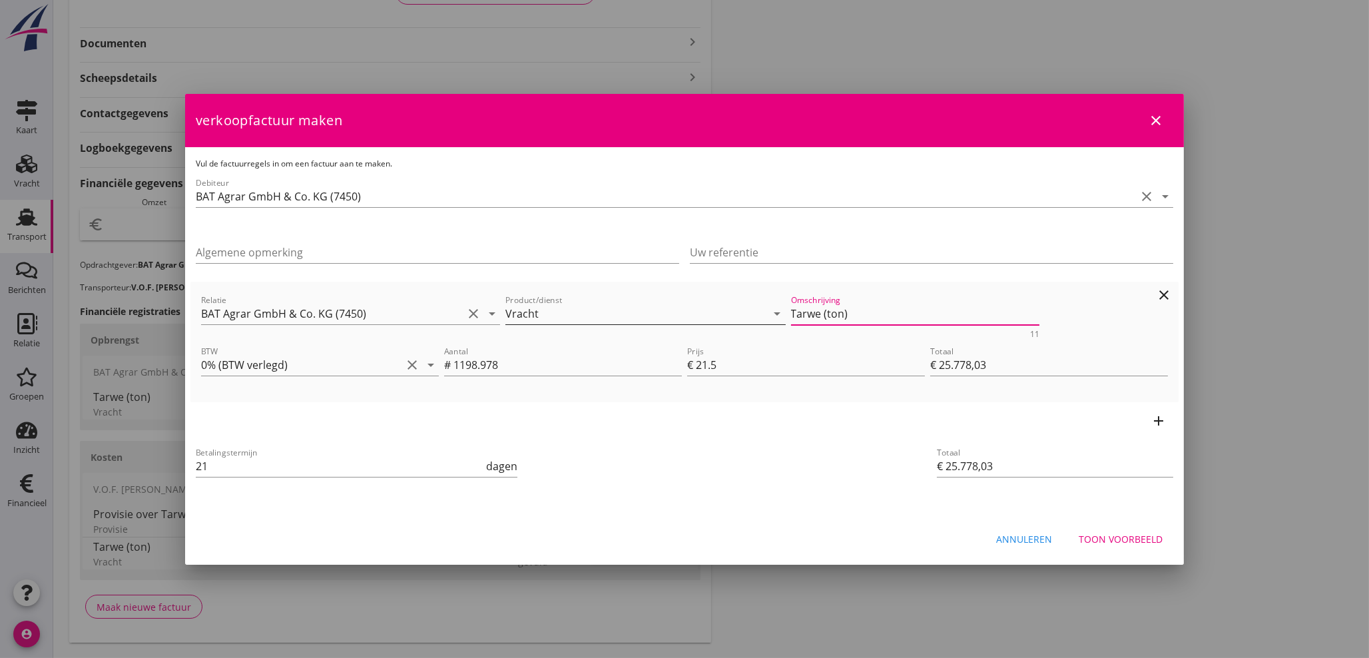
drag, startPoint x: 852, startPoint y: 310, endPoint x: 567, endPoint y: 319, distance: 285.2
click at [568, 318] on div "Relatie BAT Agrar GmbH & Co. KG (7450) clear arrow_drop_down Product/dienst Vra…" at bounding box center [684, 315] width 972 height 51
click at [1135, 536] on div "Toon voorbeeld" at bounding box center [1121, 539] width 84 height 14
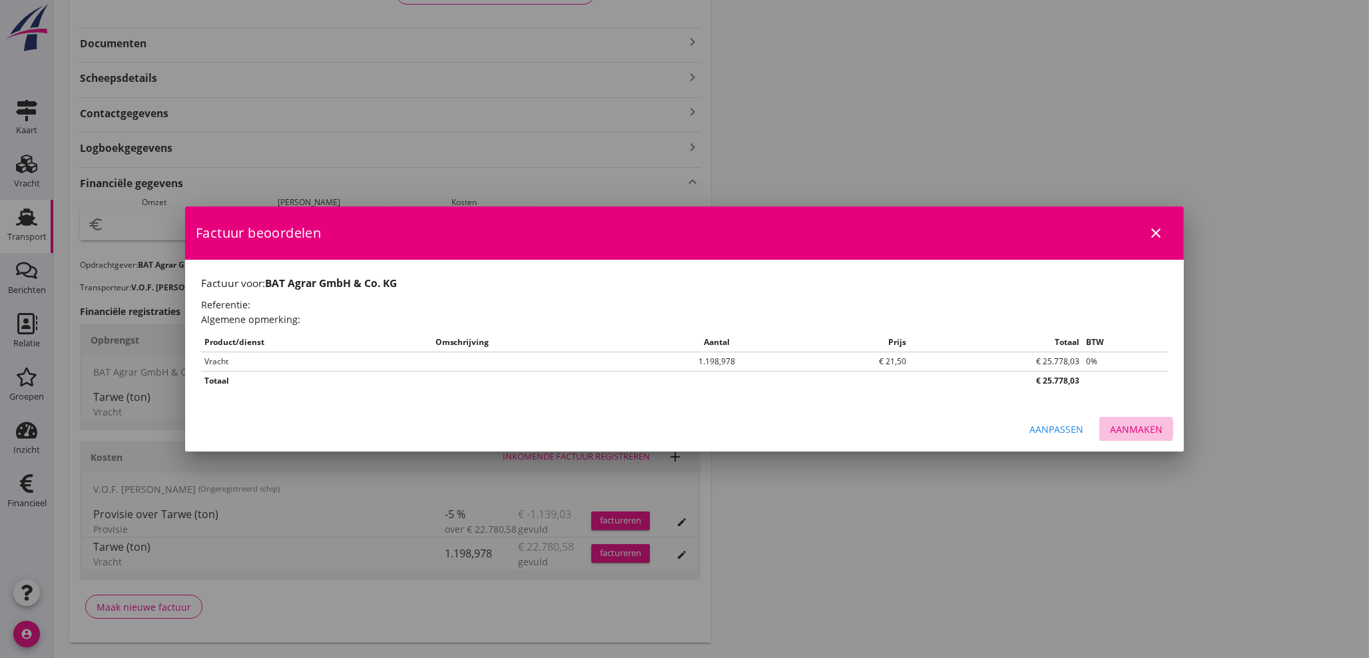
click at [1151, 438] on button "Aanmaken" at bounding box center [1136, 429] width 74 height 24
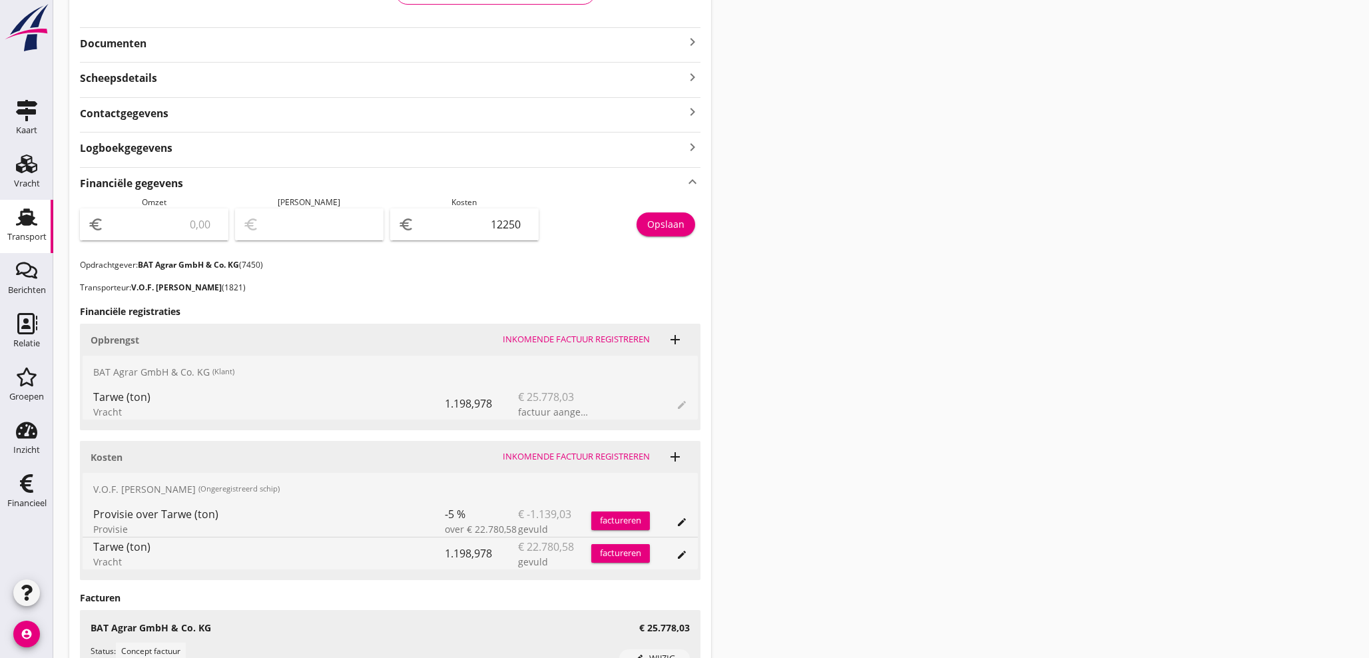
click at [187, 222] on input "number" at bounding box center [164, 224] width 114 height 21
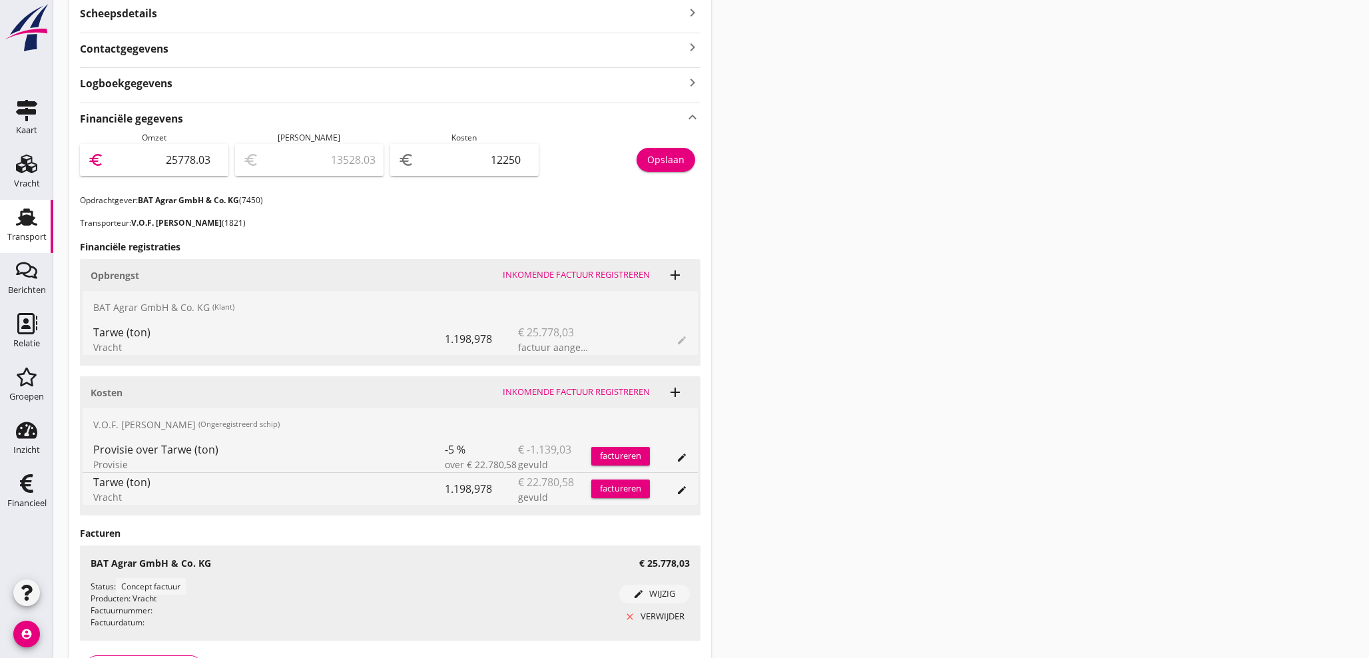
scroll to position [444, 0]
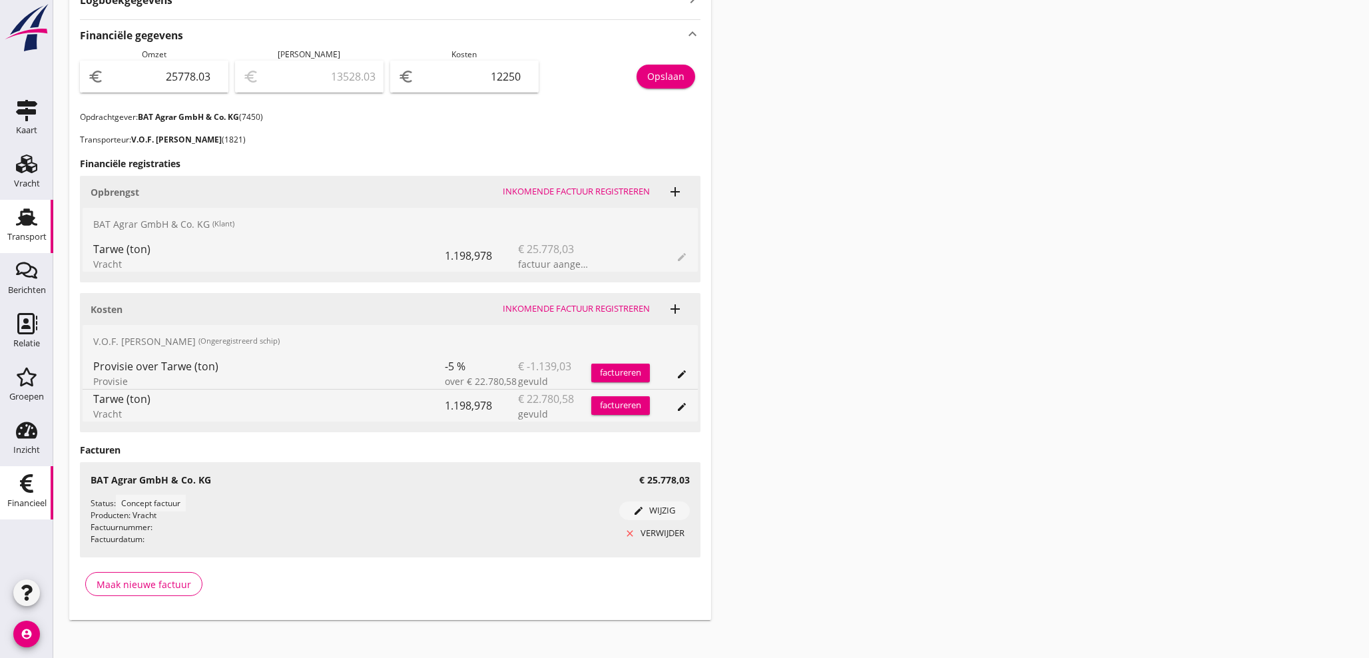
click at [38, 483] on div "Financieel" at bounding box center [27, 483] width 32 height 21
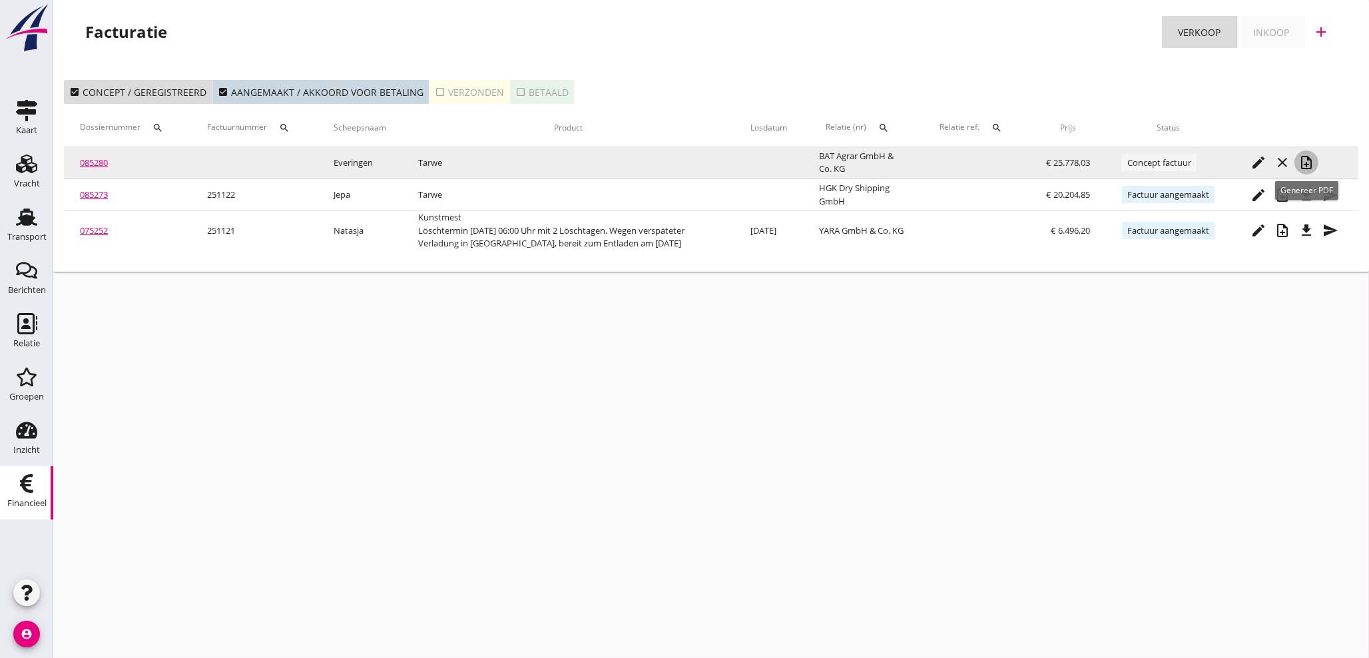
click at [1311, 157] on icon "note_add" at bounding box center [1307, 162] width 16 height 16
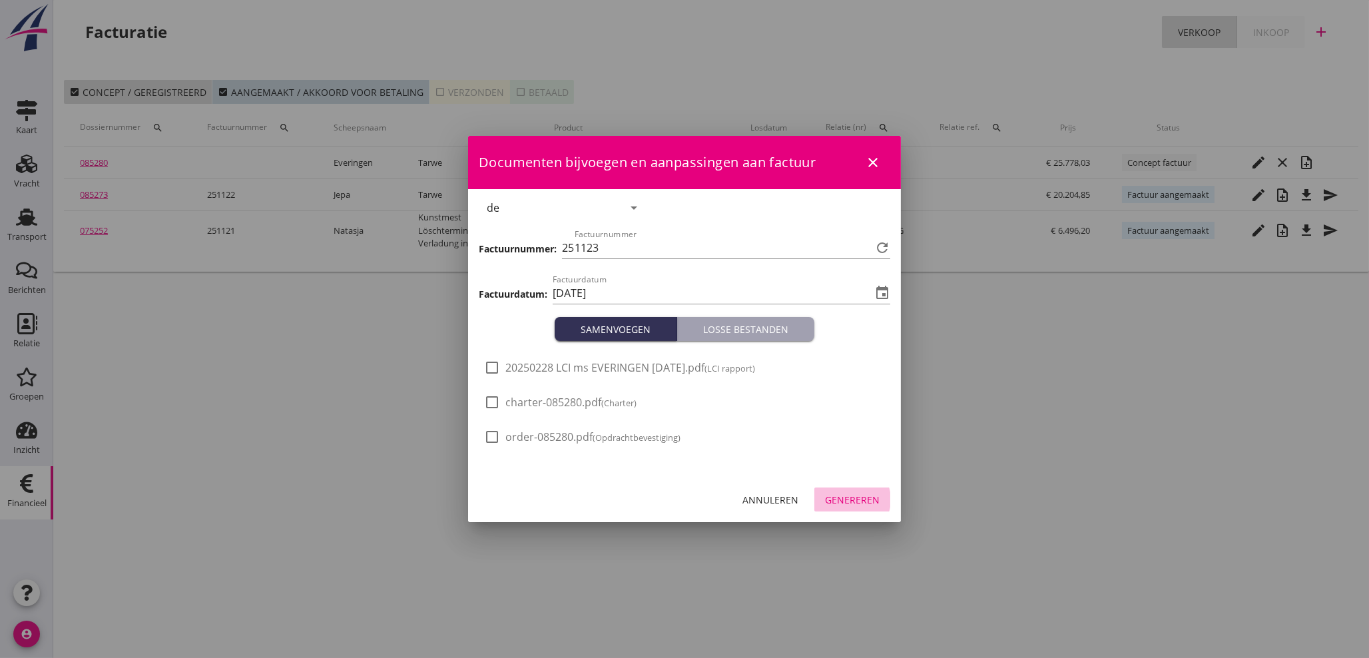
click at [867, 495] on div "Genereren" at bounding box center [852, 500] width 55 height 14
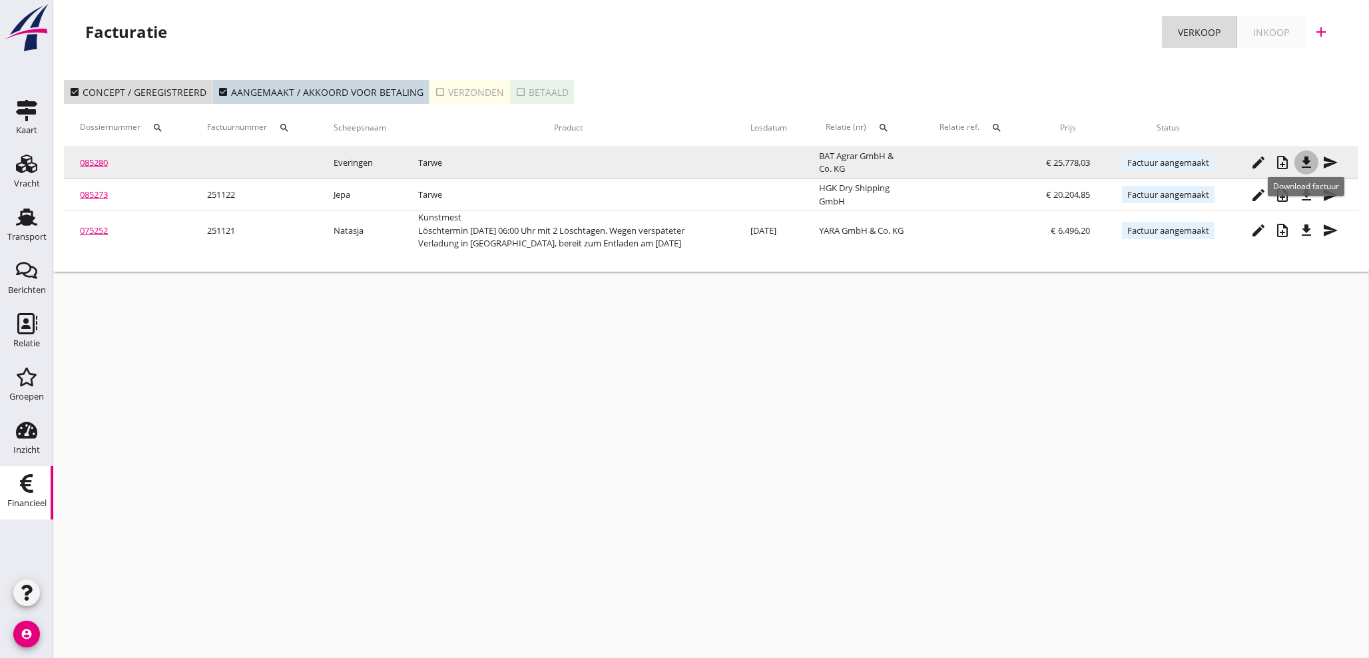
click at [1302, 169] on icon "file_download" at bounding box center [1307, 162] width 16 height 16
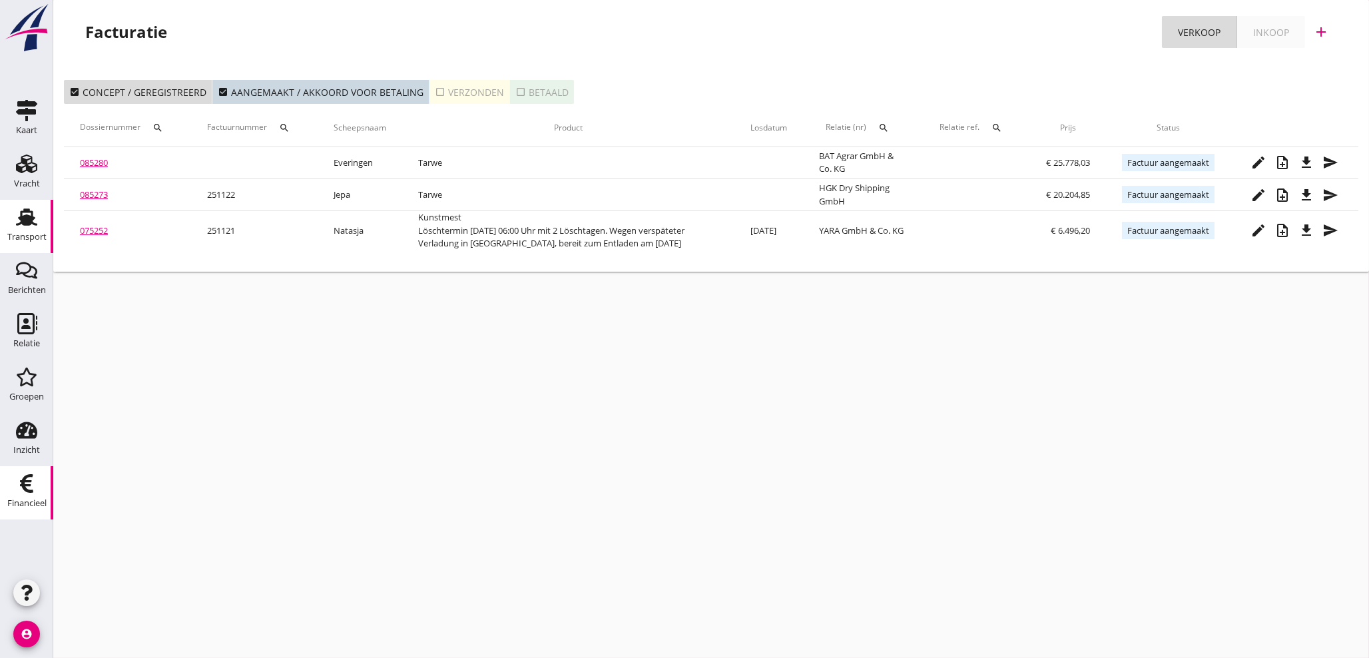
click at [33, 223] on use at bounding box center [26, 216] width 21 height 17
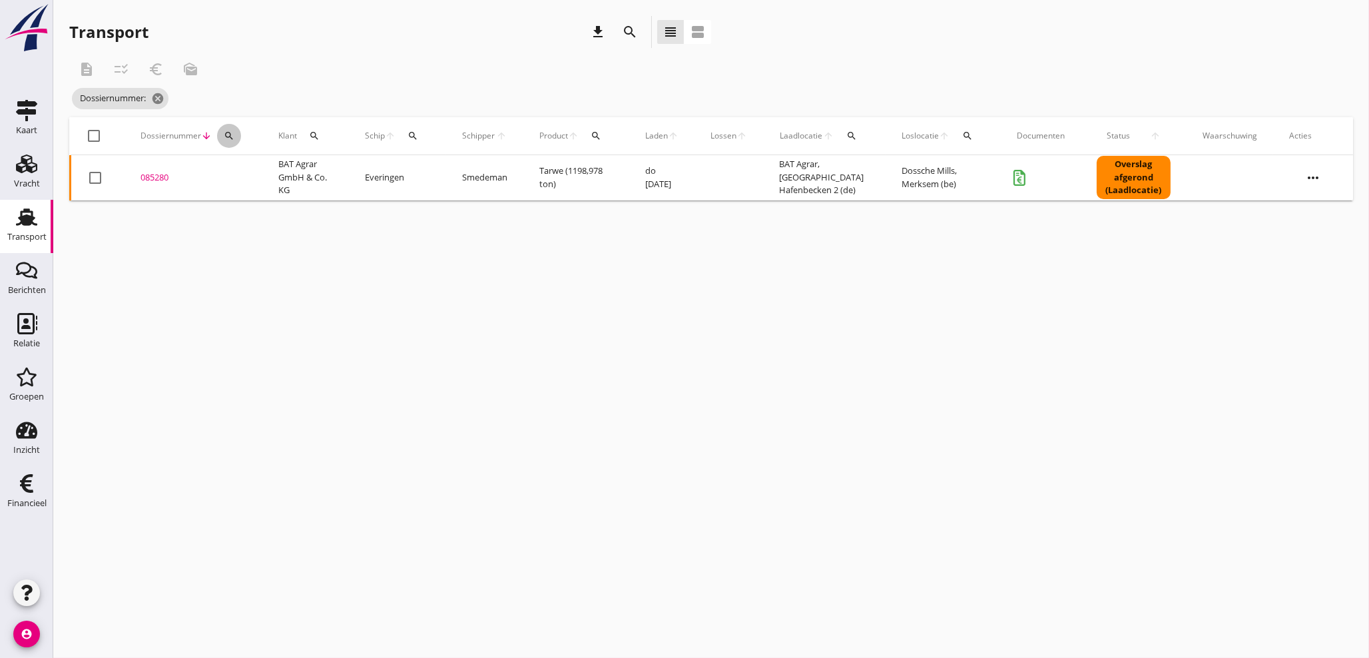
click at [230, 132] on icon "search" at bounding box center [229, 136] width 11 height 11
drag, startPoint x: 238, startPoint y: 169, endPoint x: 241, endPoint y: 161, distance: 8.7
click at [239, 164] on input "Zoeken op dossiernummer..." at bounding box center [291, 174] width 139 height 21
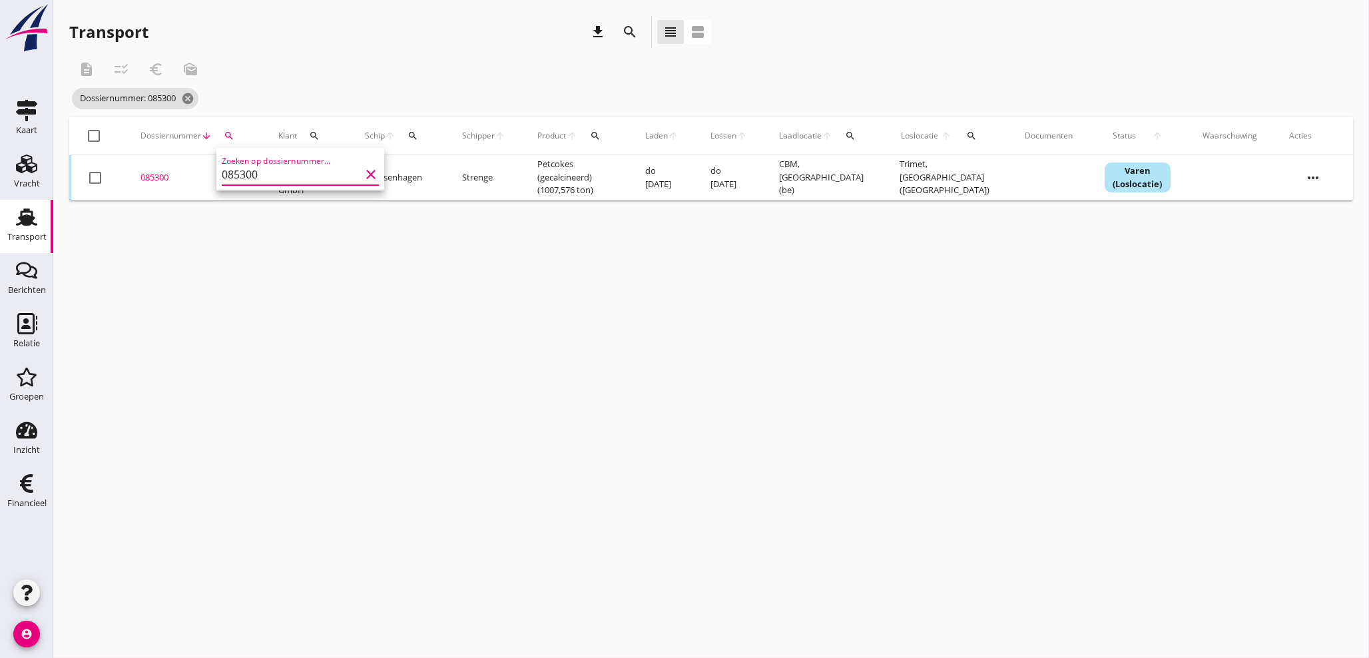
click at [167, 178] on div "085300" at bounding box center [194, 177] width 106 height 13
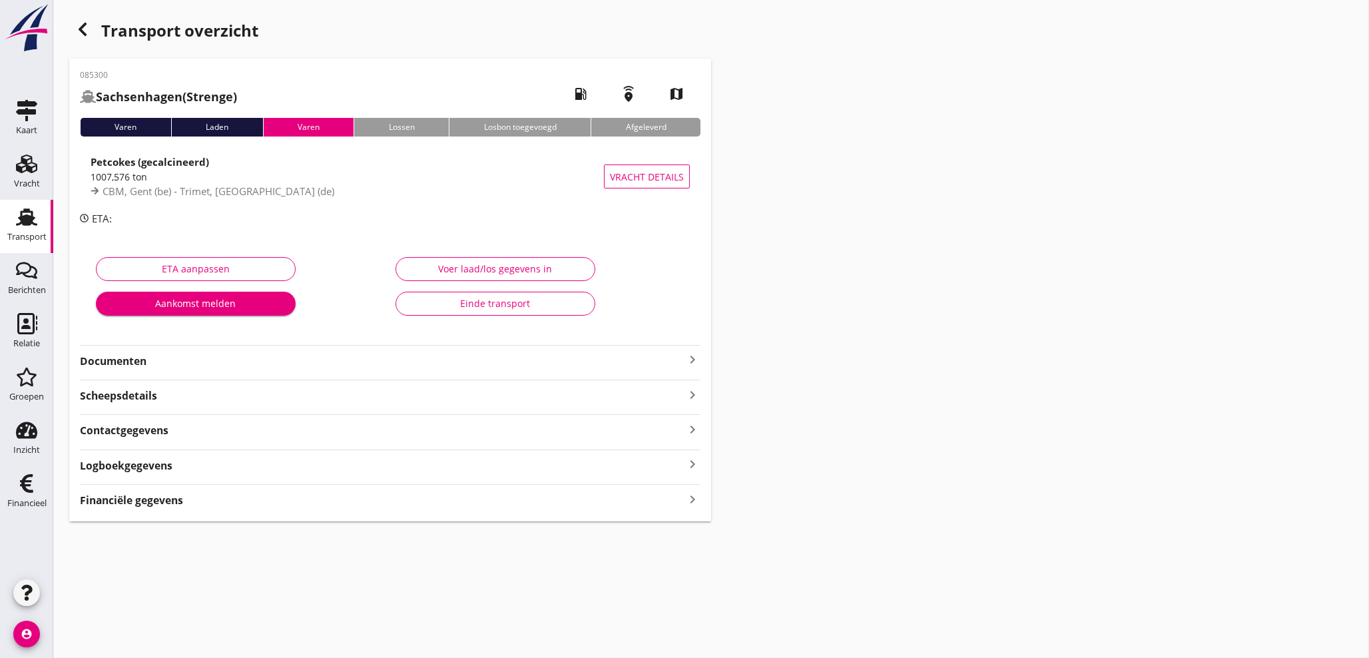
click at [690, 503] on icon "keyboard_arrow_right" at bounding box center [693, 499] width 16 height 18
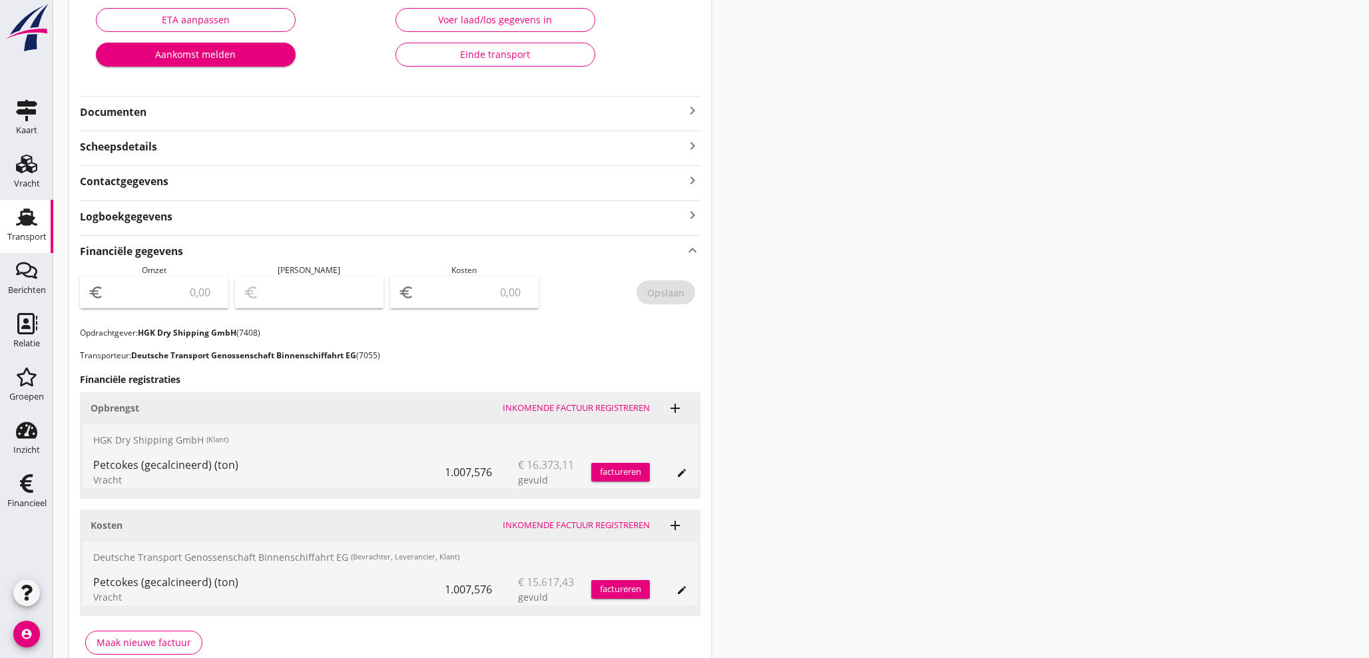
scroll to position [317, 0]
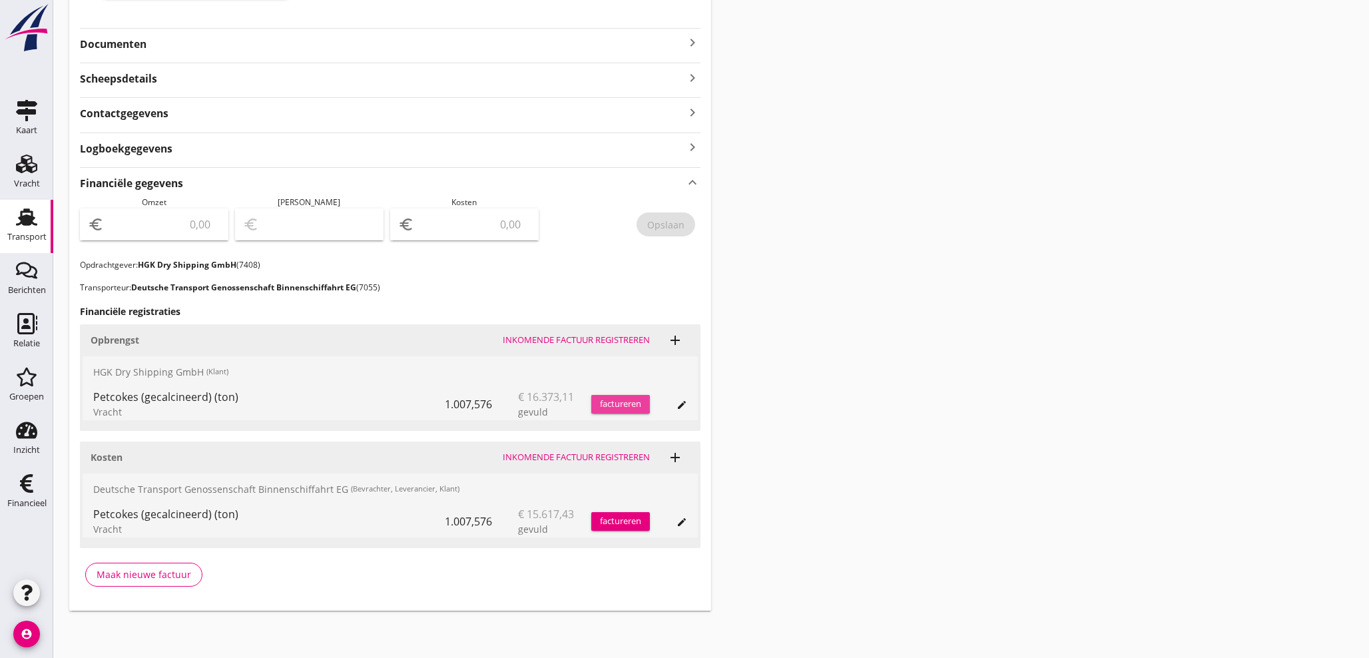
click at [613, 404] on div "factureren" at bounding box center [620, 404] width 59 height 13
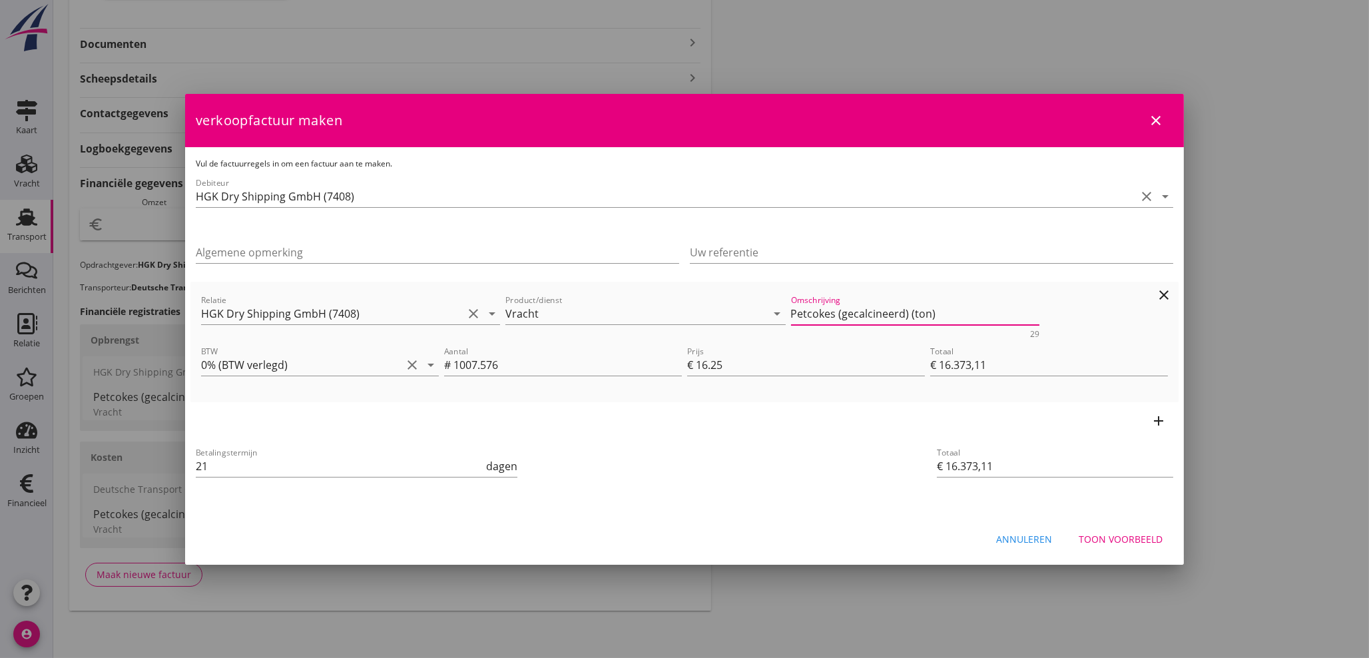
drag, startPoint x: 933, startPoint y: 309, endPoint x: 539, endPoint y: 338, distance: 395.3
click at [577, 335] on div "Relatie HGK Dry Shipping GmbH (7408) clear arrow_drop_down Product/dienst Vrach…" at bounding box center [684, 315] width 972 height 51
click at [1143, 532] on div "Toon voorbeeld" at bounding box center [1121, 539] width 84 height 14
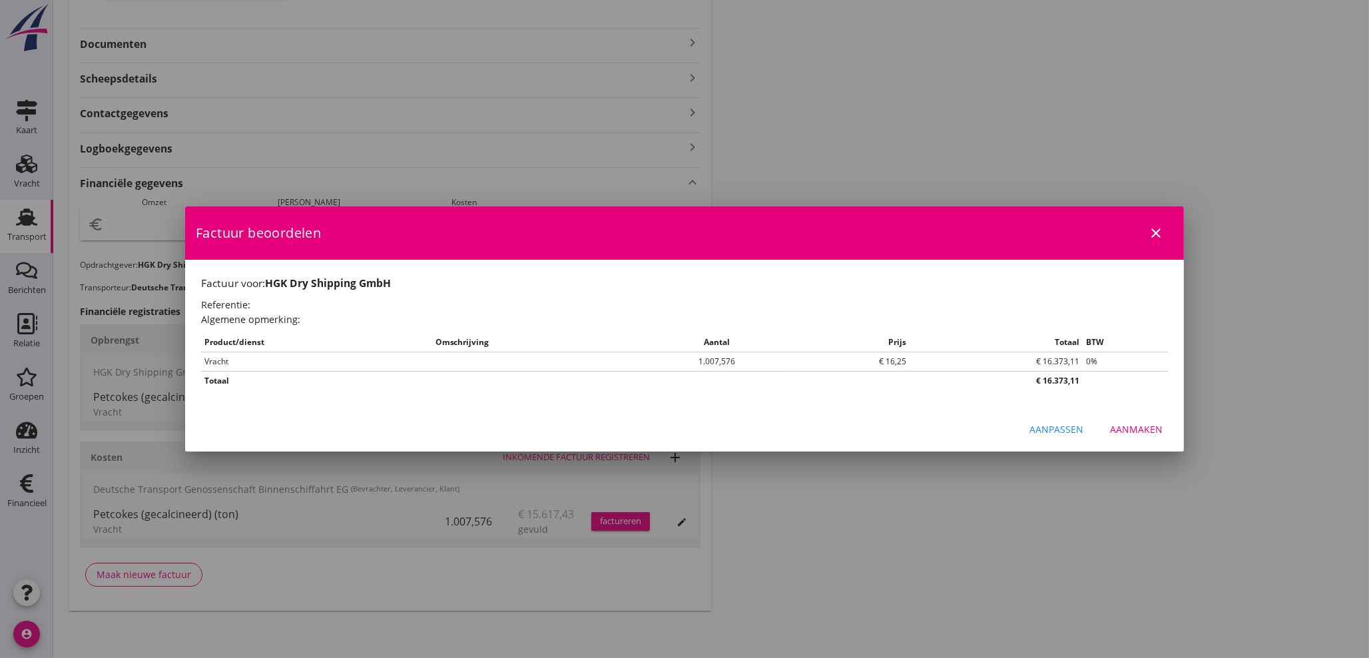
click at [1143, 532] on div at bounding box center [684, 329] width 1369 height 658
click at [1149, 431] on div "Aanmaken" at bounding box center [1136, 429] width 53 height 14
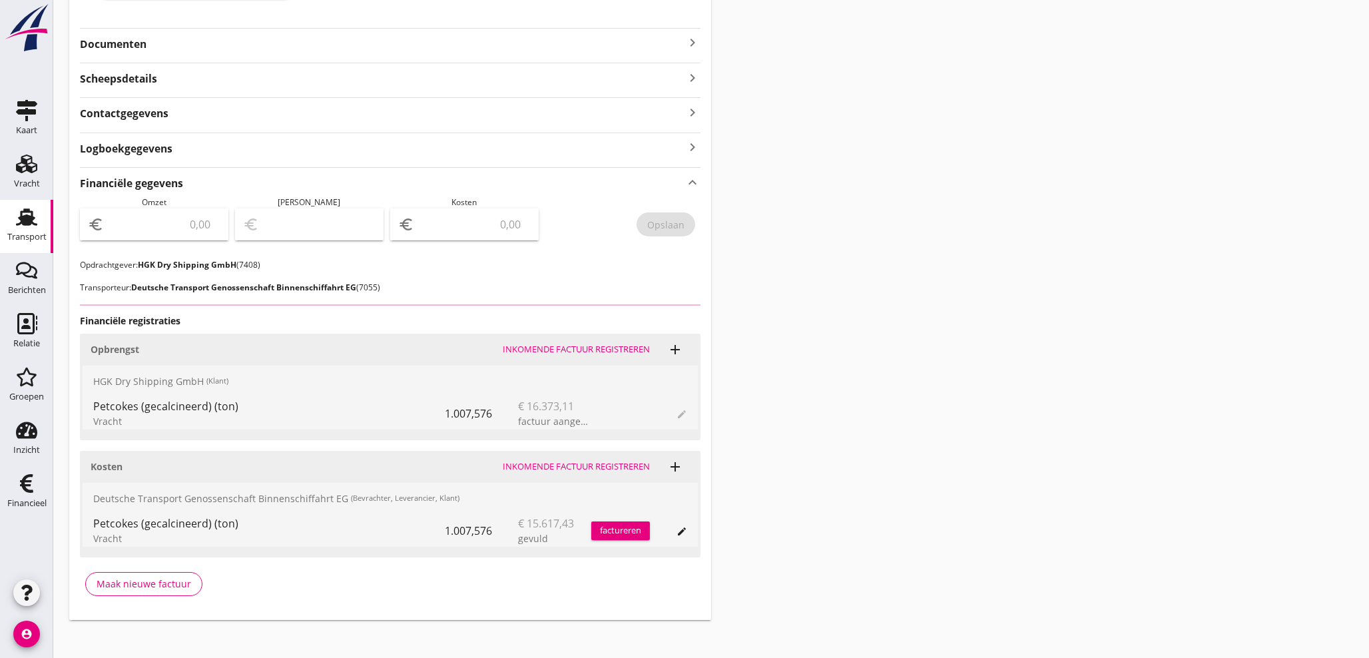
click at [175, 224] on input "number" at bounding box center [164, 224] width 114 height 21
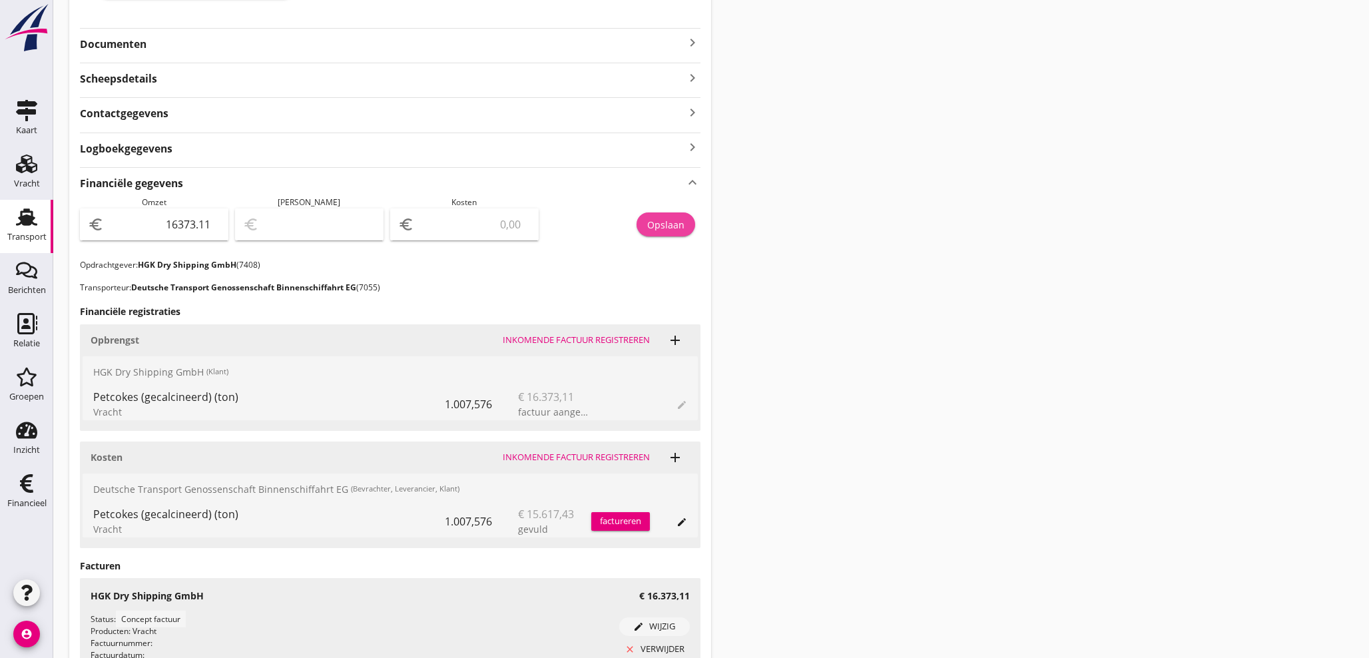
click at [662, 230] on div "Opslaan" at bounding box center [665, 225] width 37 height 14
drag, startPoint x: 35, startPoint y: 500, endPoint x: 35, endPoint y: 515, distance: 14.7
click at [34, 500] on div "Financieel" at bounding box center [26, 503] width 39 height 9
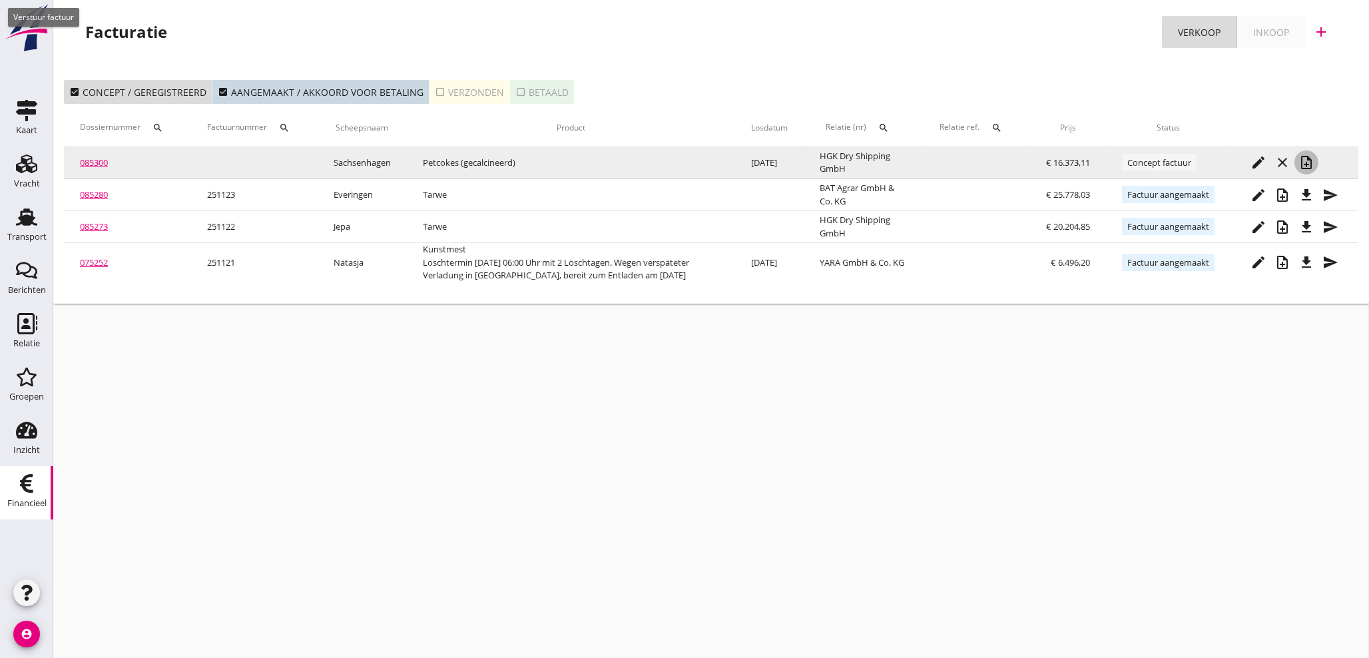
click at [1311, 162] on icon "note_add" at bounding box center [1307, 162] width 16 height 16
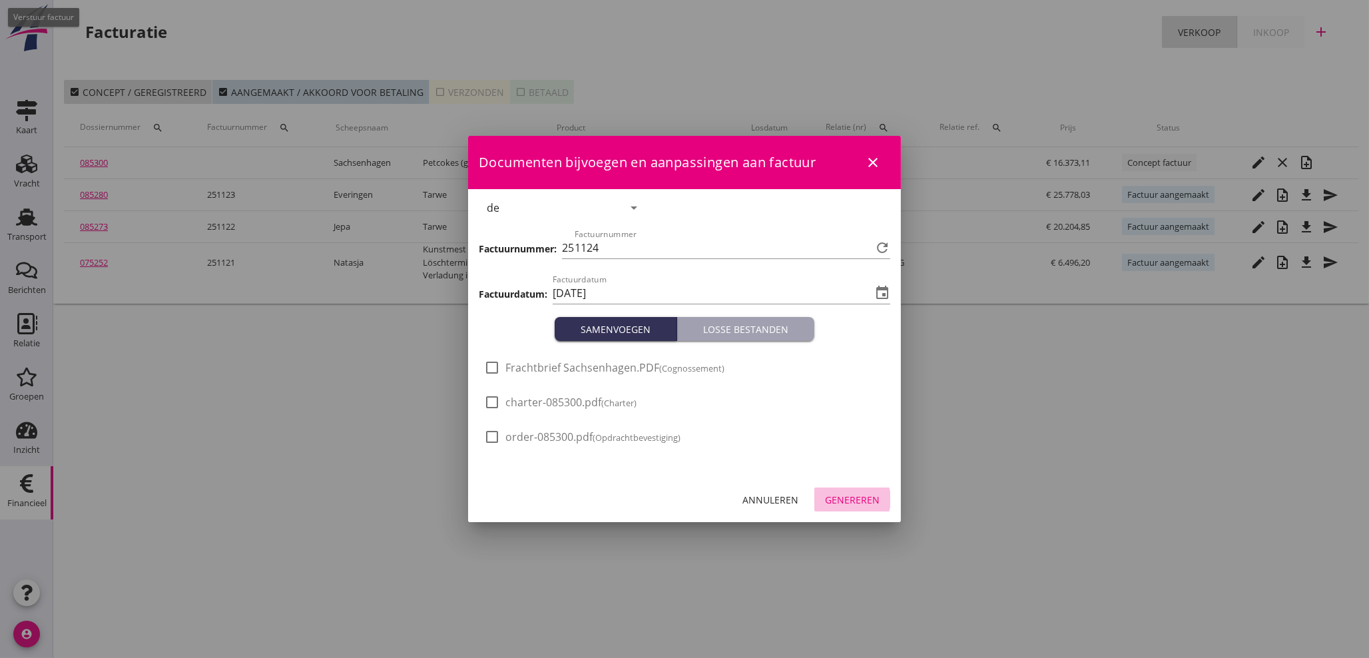
click at [844, 493] on div "Genereren" at bounding box center [852, 500] width 55 height 14
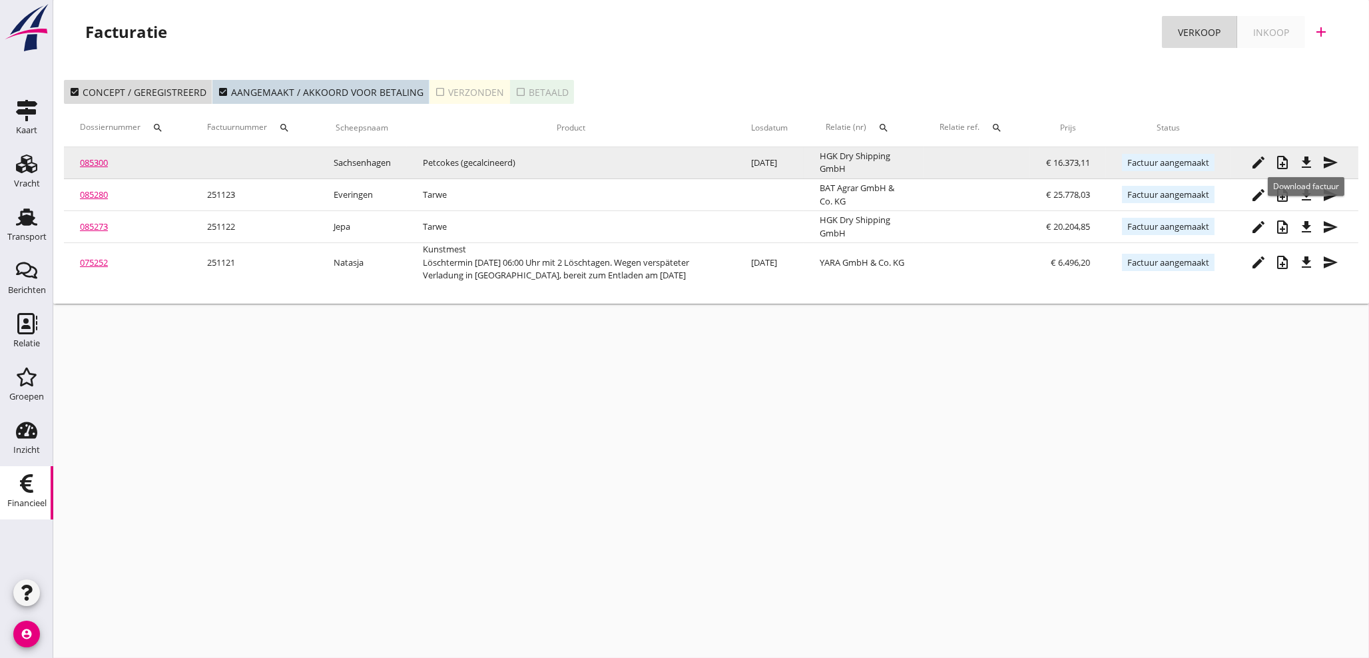
click at [1301, 161] on icon "file_download" at bounding box center [1307, 162] width 16 height 16
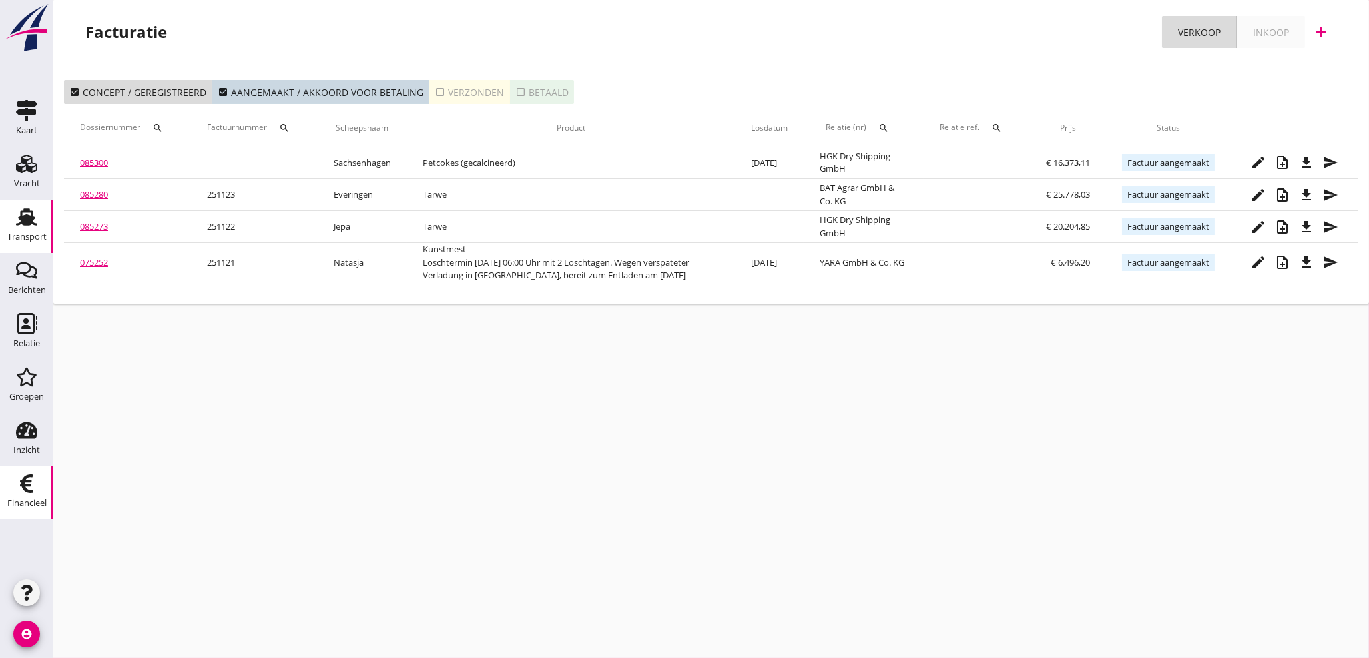
click at [30, 217] on use at bounding box center [26, 216] width 21 height 17
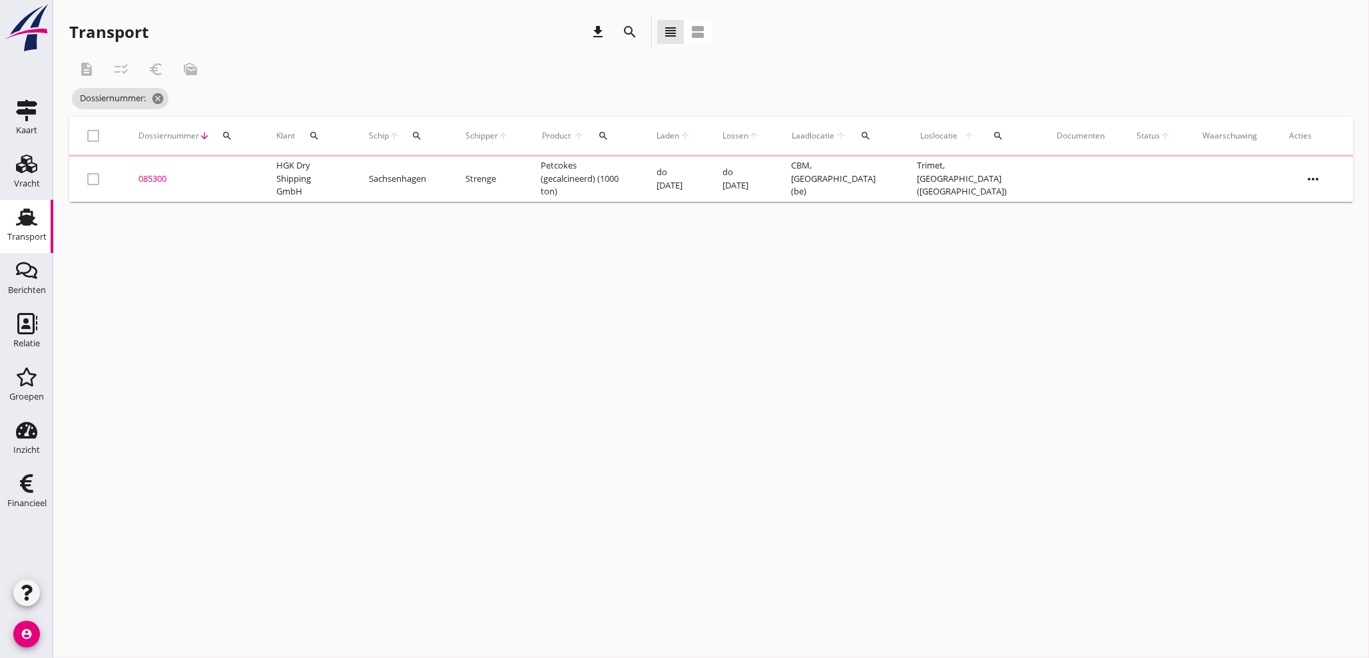
click at [236, 135] on div "search" at bounding box center [227, 136] width 24 height 11
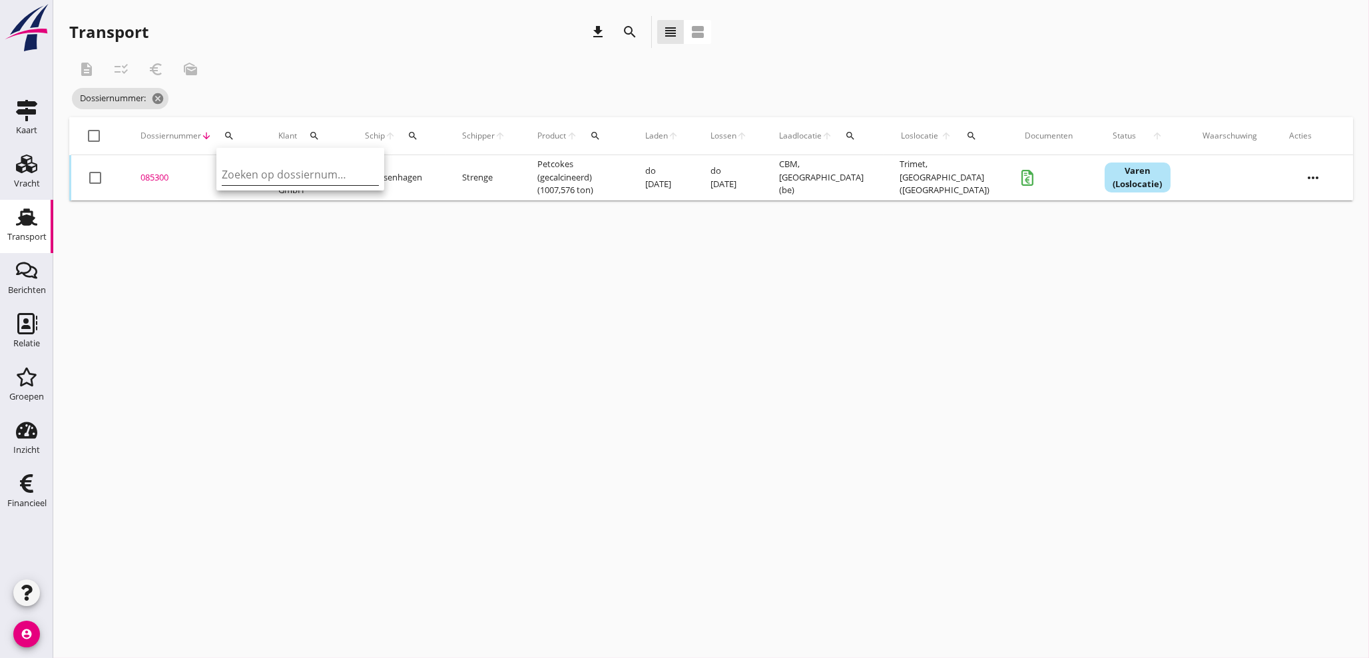
click at [228, 172] on input "Zoeken op dossiernummer..." at bounding box center [291, 174] width 139 height 21
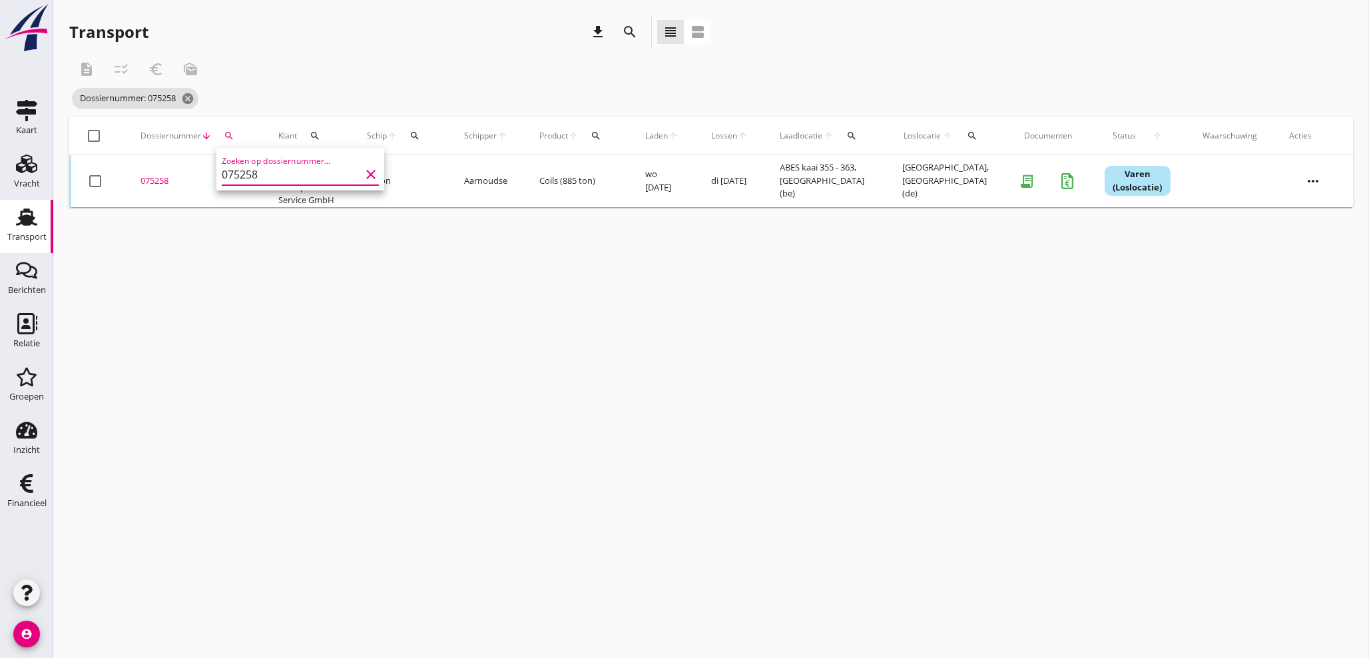
click at [776, 417] on div "cancel You are impersonating another user. Transport download search view_headl…" at bounding box center [711, 329] width 1316 height 658
